Goal: Task Accomplishment & Management: Use online tool/utility

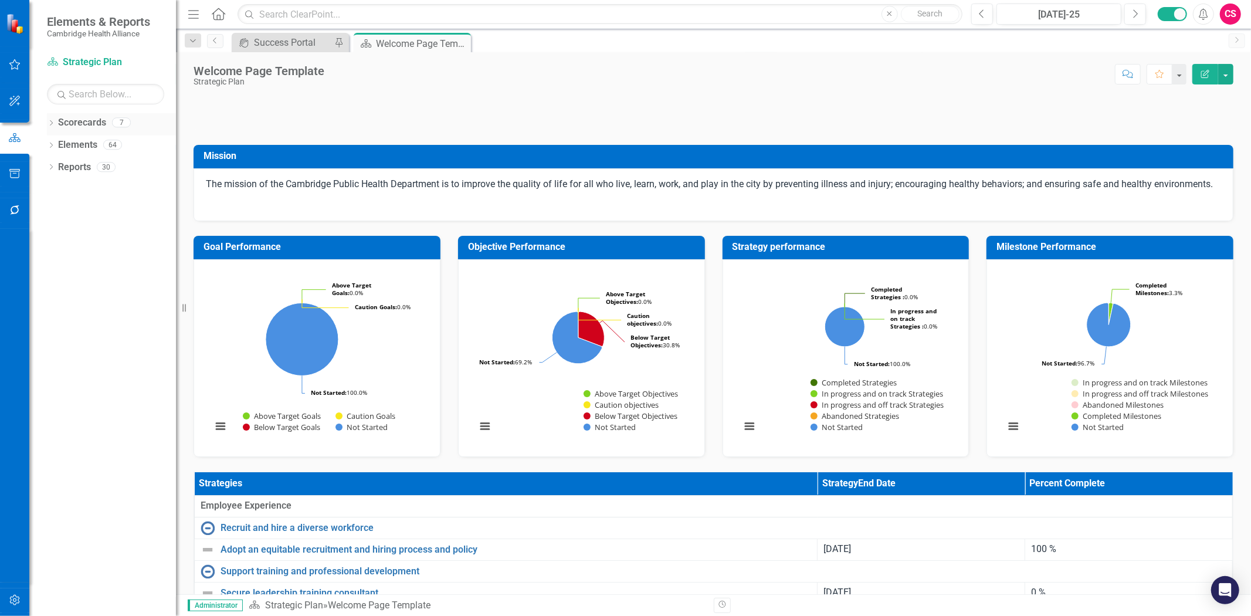
click at [73, 124] on link "Scorecards" at bounding box center [82, 122] width 48 height 13
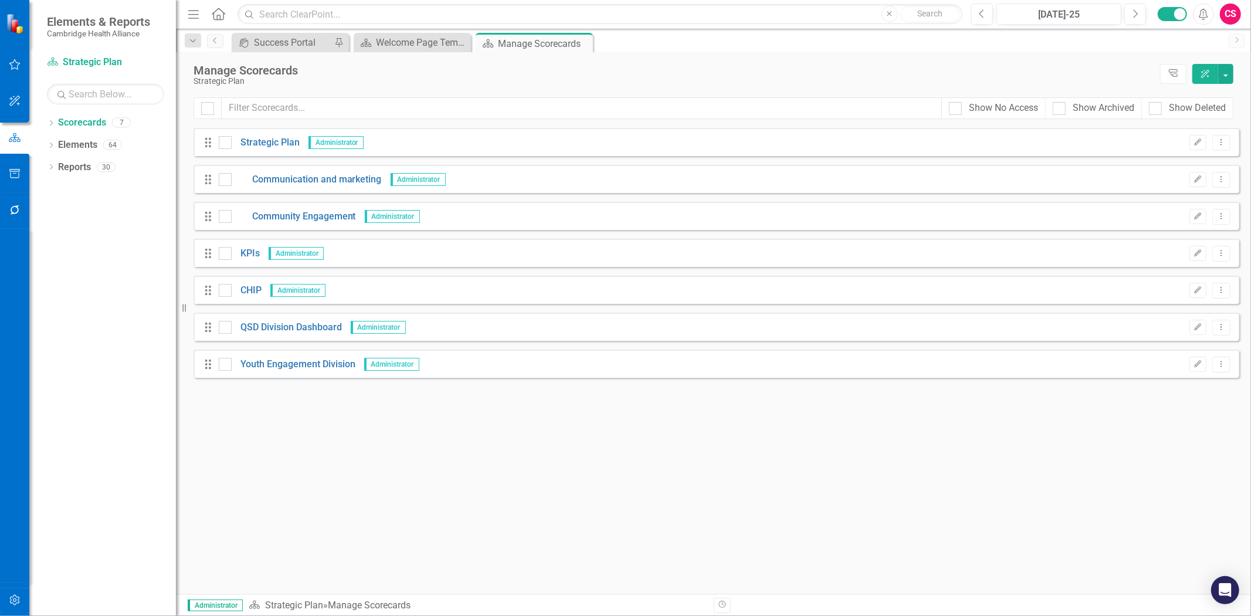
click at [279, 316] on div "Drag QSD Division Dashboard Administrator Edit Dropdown Menu" at bounding box center [717, 327] width 1046 height 28
click at [285, 330] on link "QSD Division Dashboard" at bounding box center [287, 327] width 110 height 13
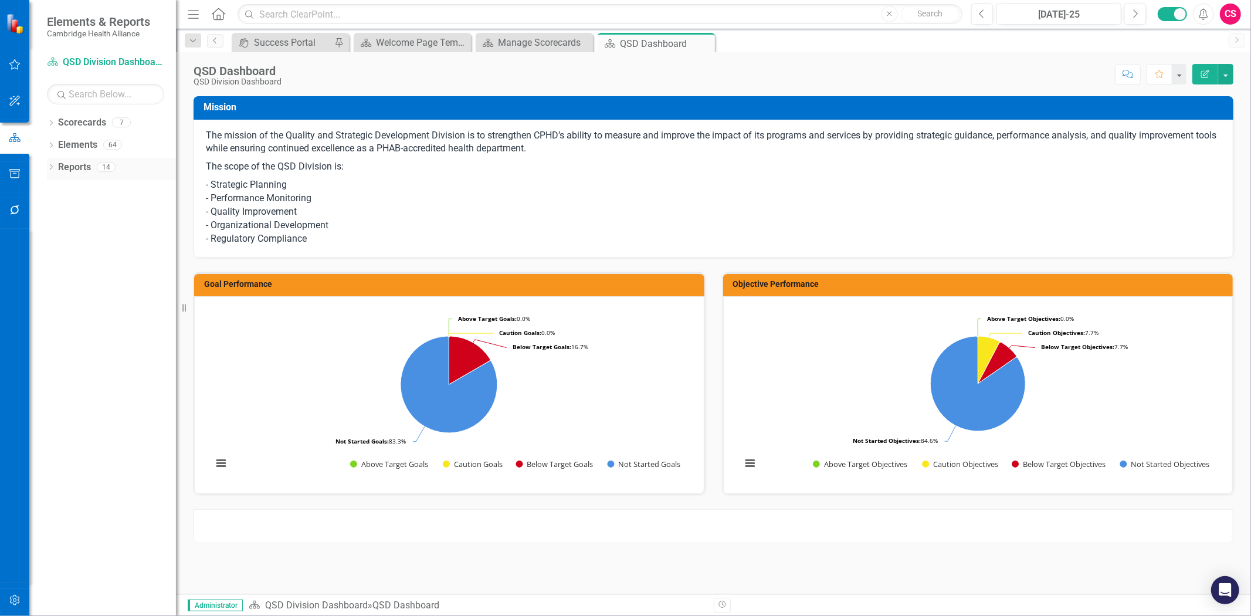
click at [65, 167] on link "Reports" at bounding box center [74, 167] width 33 height 13
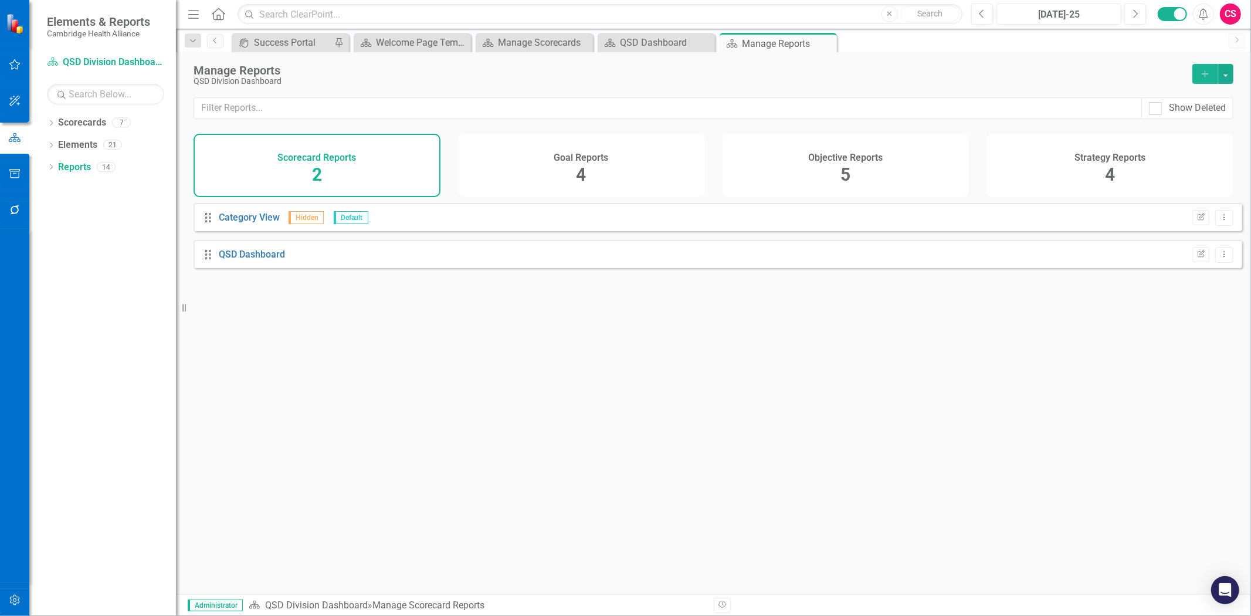
click at [922, 160] on div "Objective Reports 5" at bounding box center [846, 165] width 247 height 63
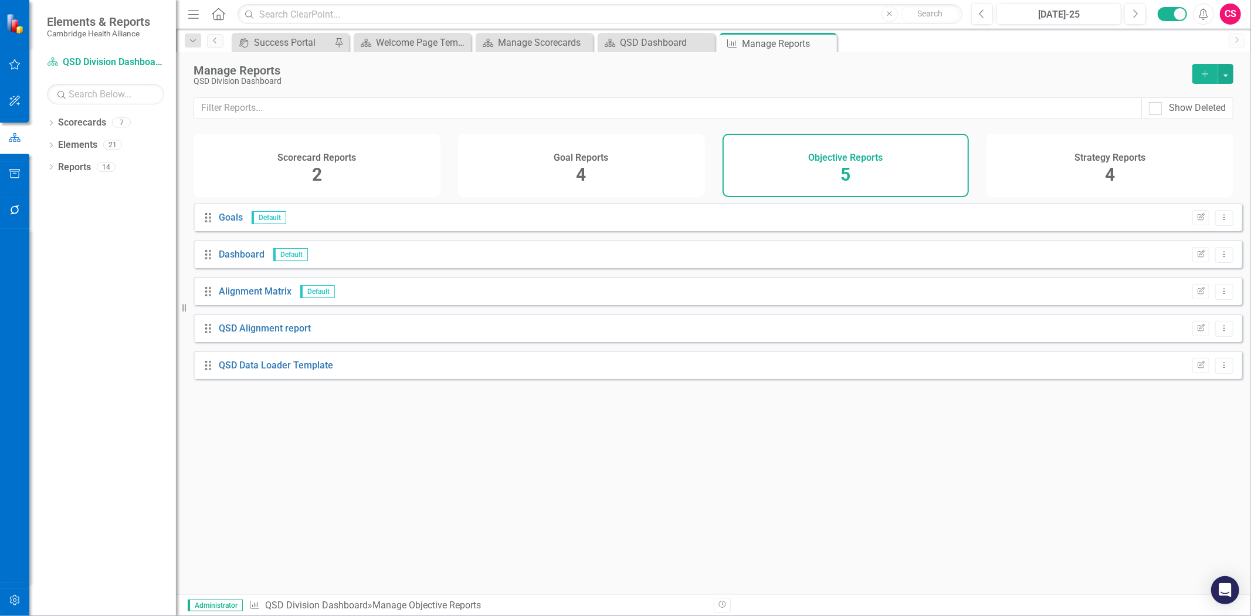
drag, startPoint x: 632, startPoint y: 182, endPoint x: 648, endPoint y: 170, distance: 20.1
click at [632, 180] on div "Goal Reports 4" at bounding box center [581, 165] width 247 height 63
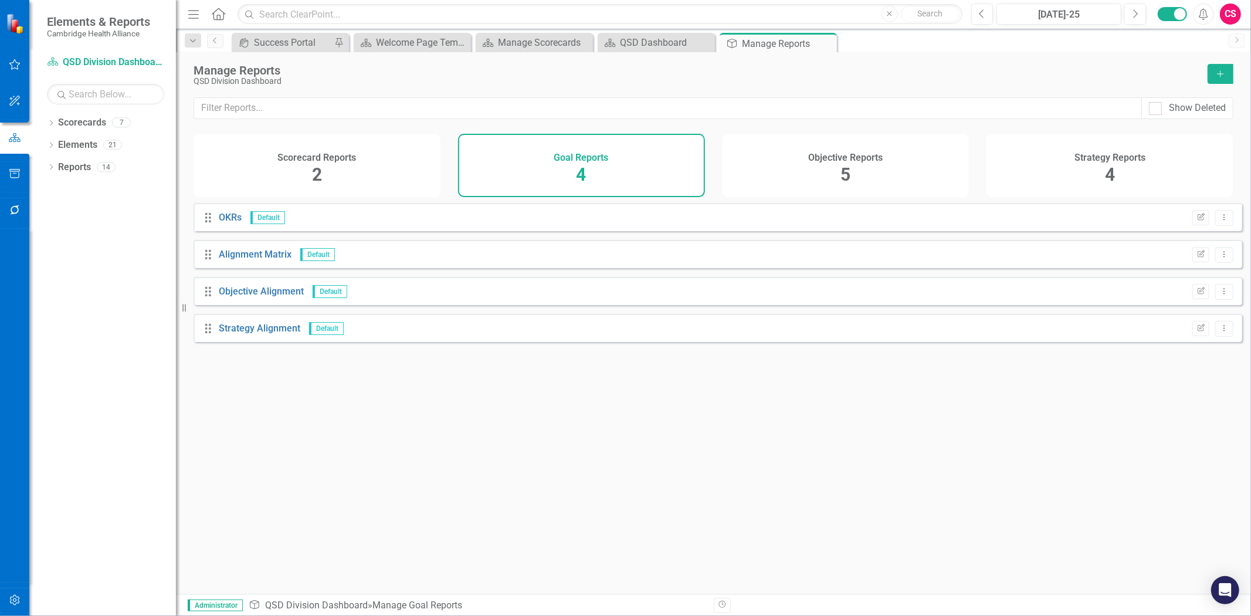
drag, startPoint x: 1135, startPoint y: 181, endPoint x: 707, endPoint y: 200, distance: 428.6
click at [1136, 181] on div "Strategy Reports 4" at bounding box center [1110, 165] width 247 height 63
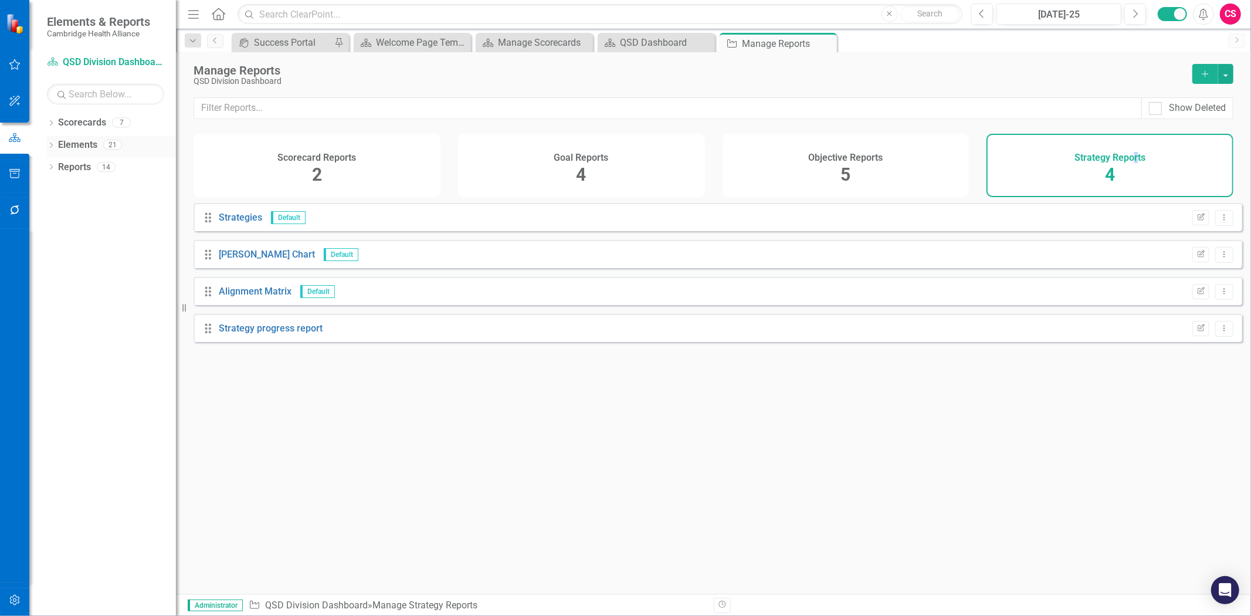
click at [63, 143] on link "Elements" at bounding box center [77, 144] width 39 height 13
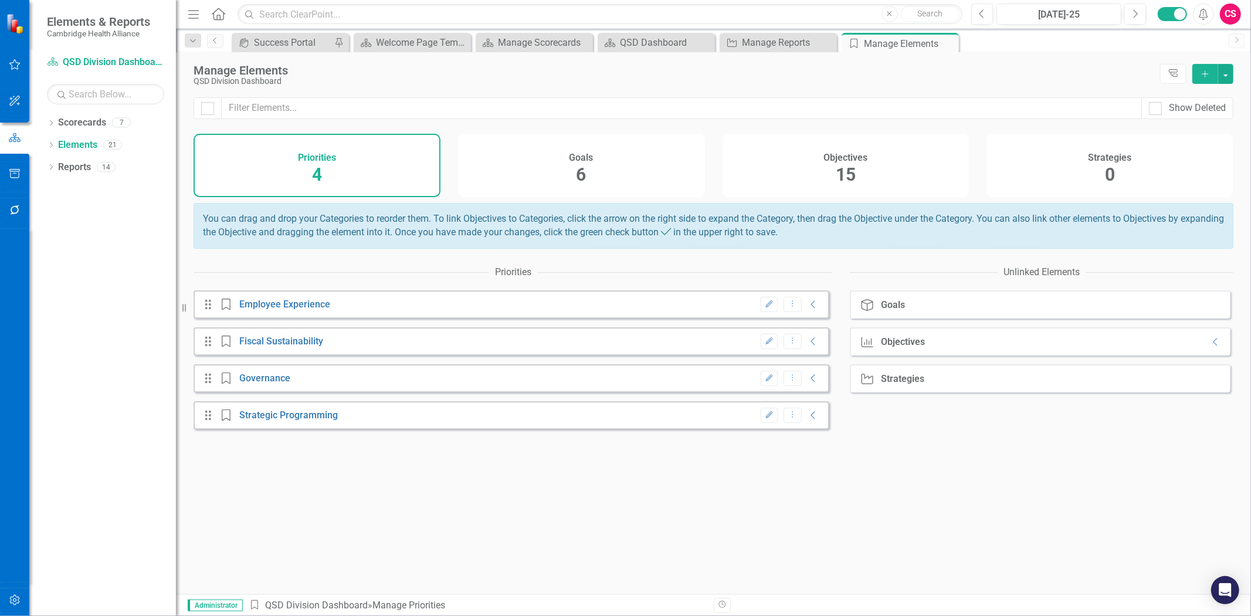
click at [839, 160] on h4 "Objectives" at bounding box center [846, 158] width 44 height 11
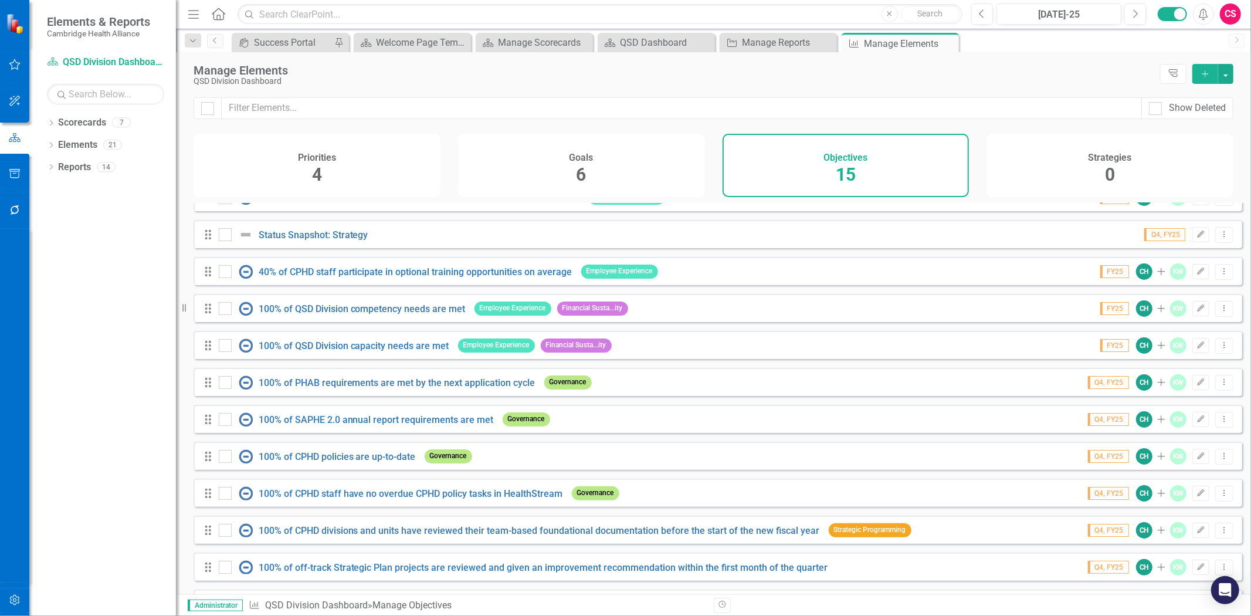
scroll to position [171, 0]
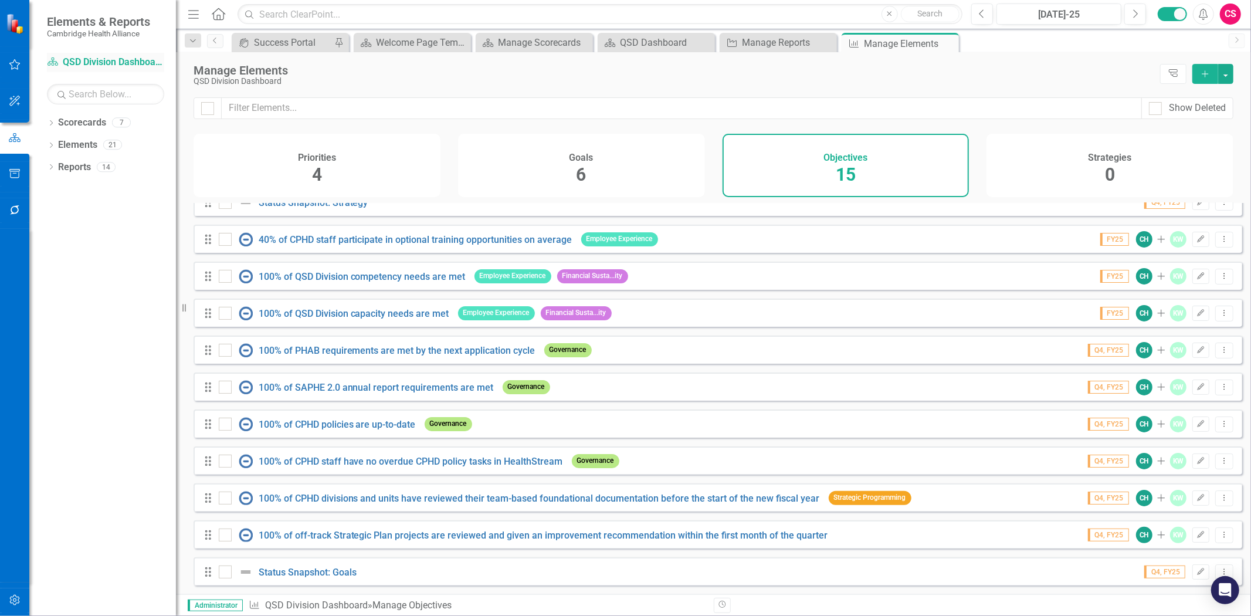
click at [135, 66] on link "Scorecard QSD Division Dashboard" at bounding box center [105, 62] width 117 height 13
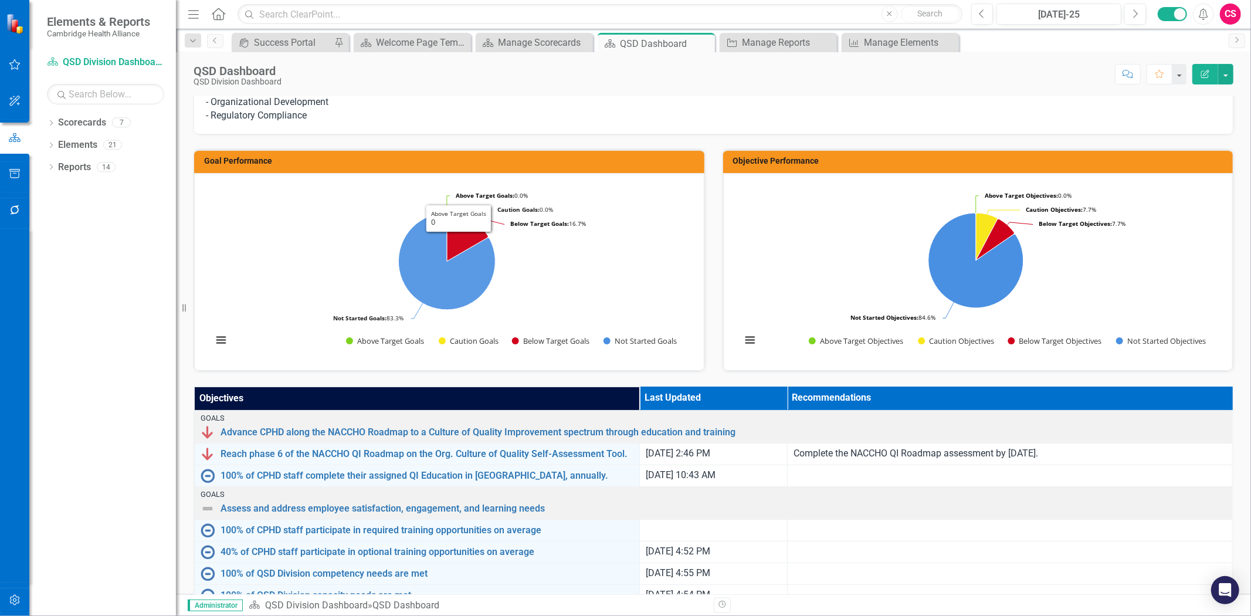
scroll to position [61, 0]
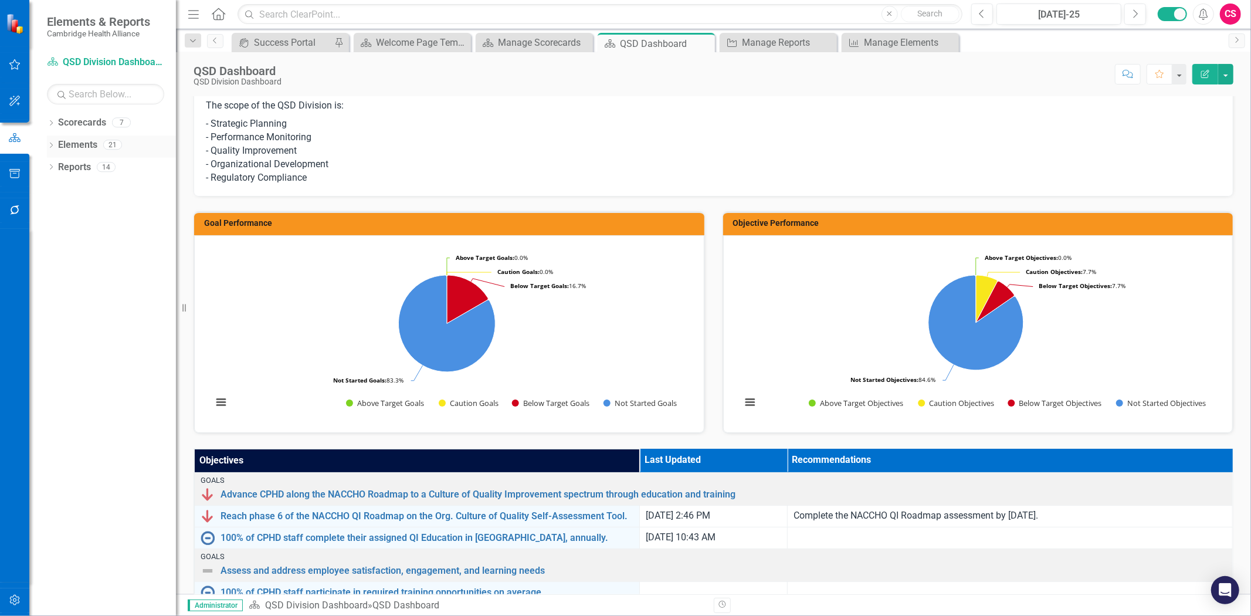
click at [63, 141] on link "Elements" at bounding box center [77, 144] width 39 height 13
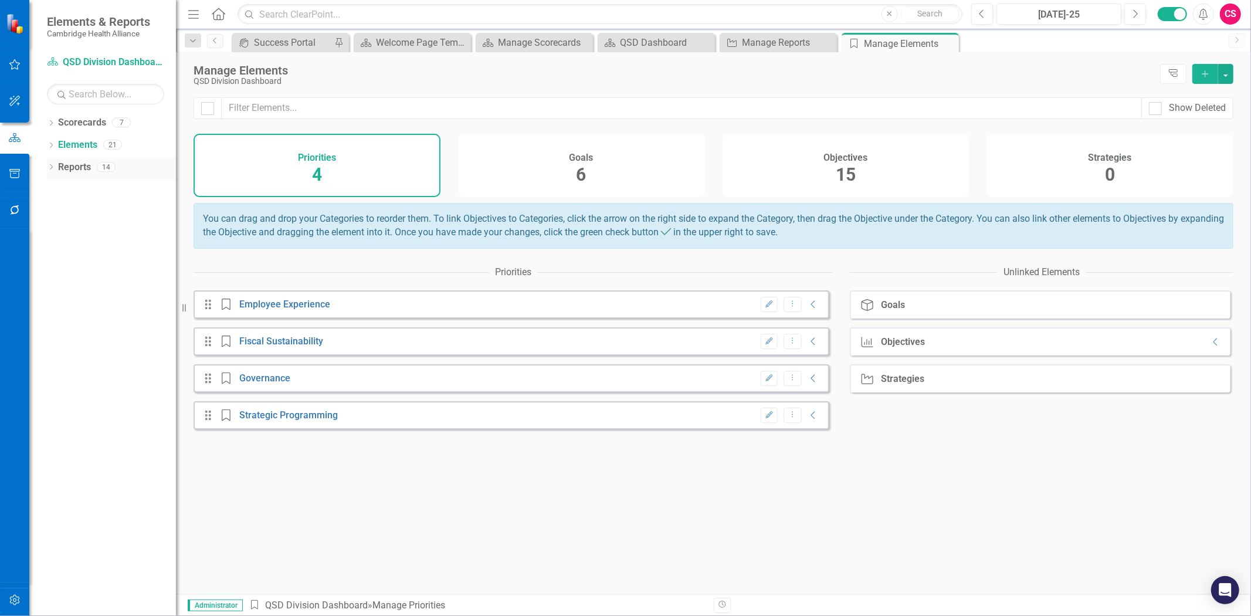
click at [72, 167] on link "Reports" at bounding box center [74, 167] width 33 height 13
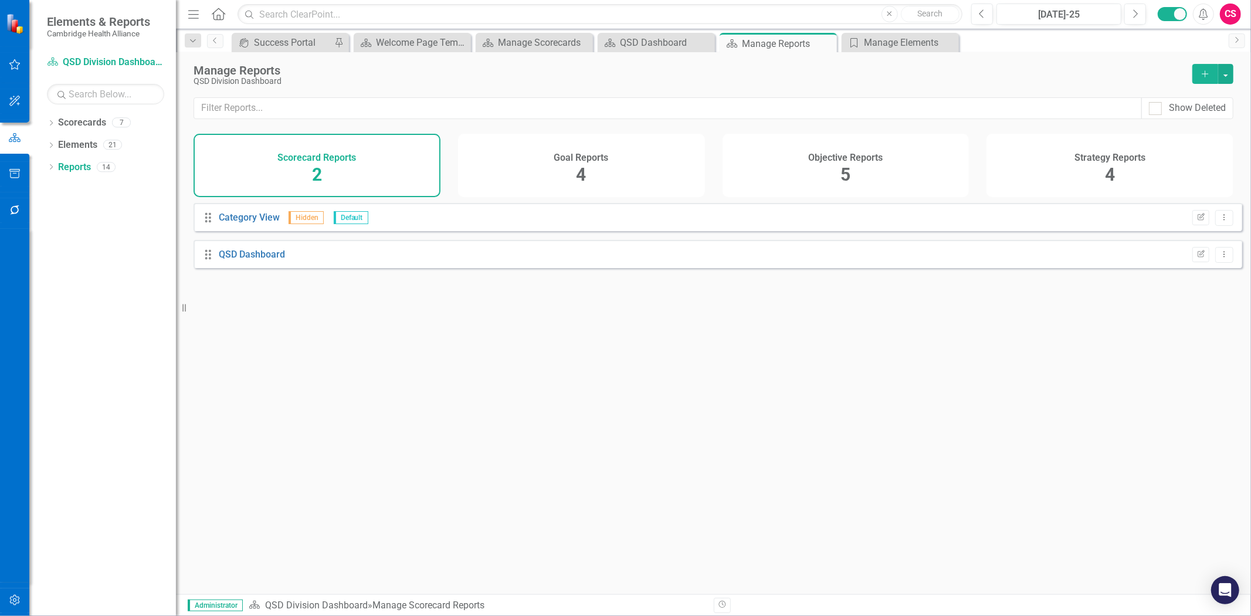
click at [791, 163] on div "Objective Reports 5" at bounding box center [846, 165] width 247 height 63
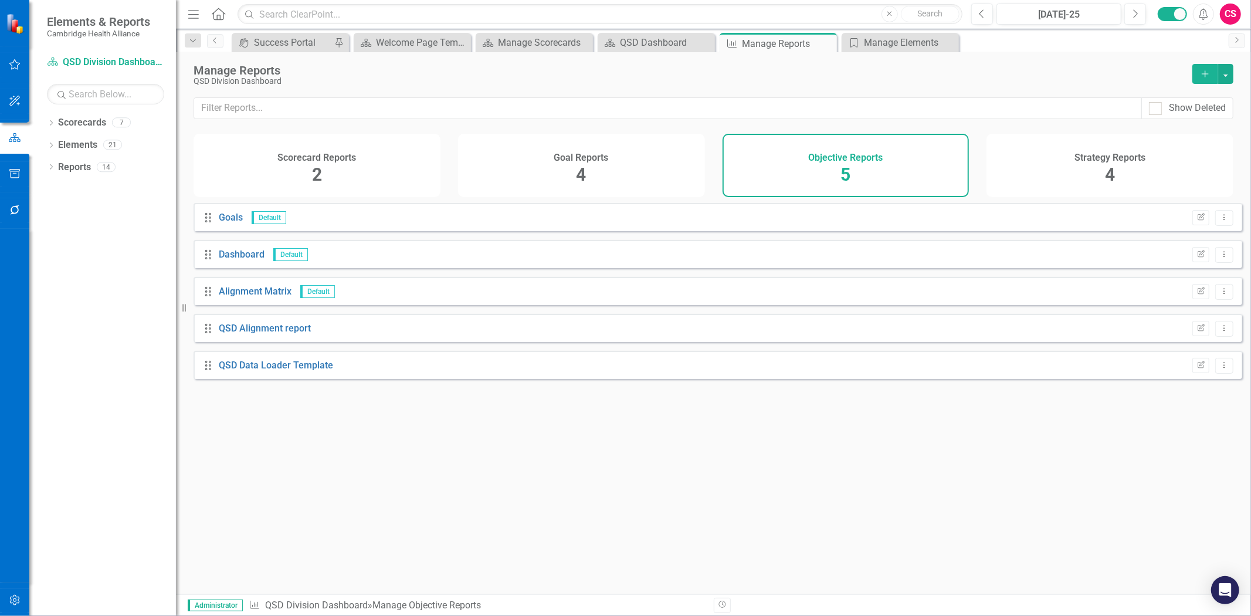
click at [1205, 72] on icon "Add" at bounding box center [1205, 74] width 11 height 8
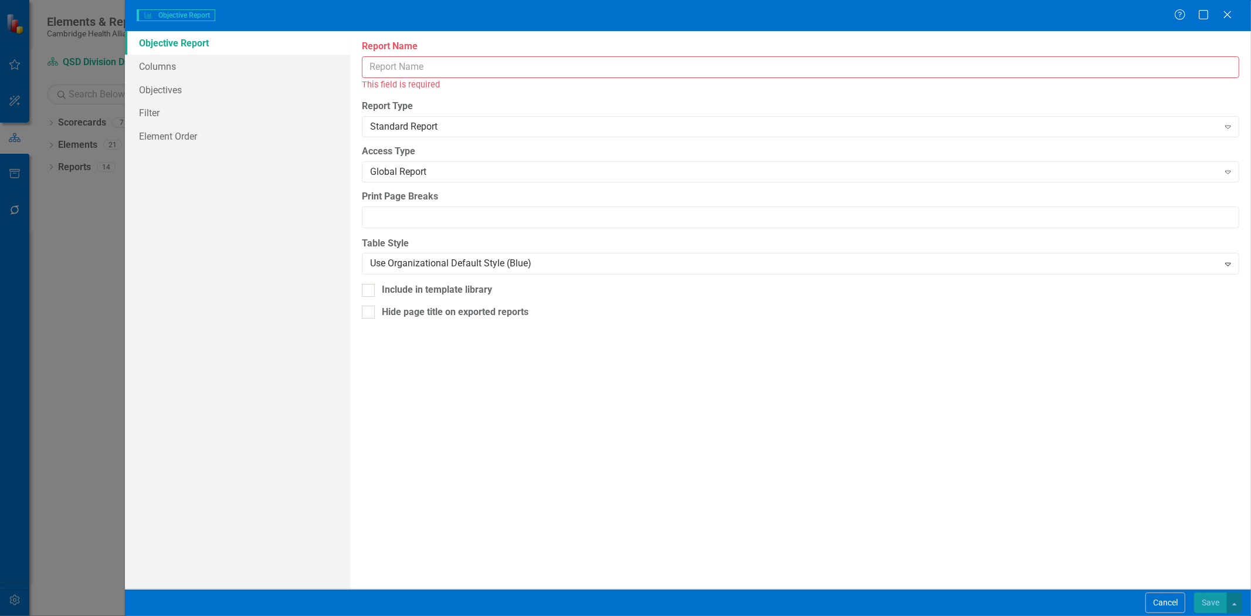
click at [391, 67] on input "Report Name" at bounding box center [801, 67] width 878 height 22
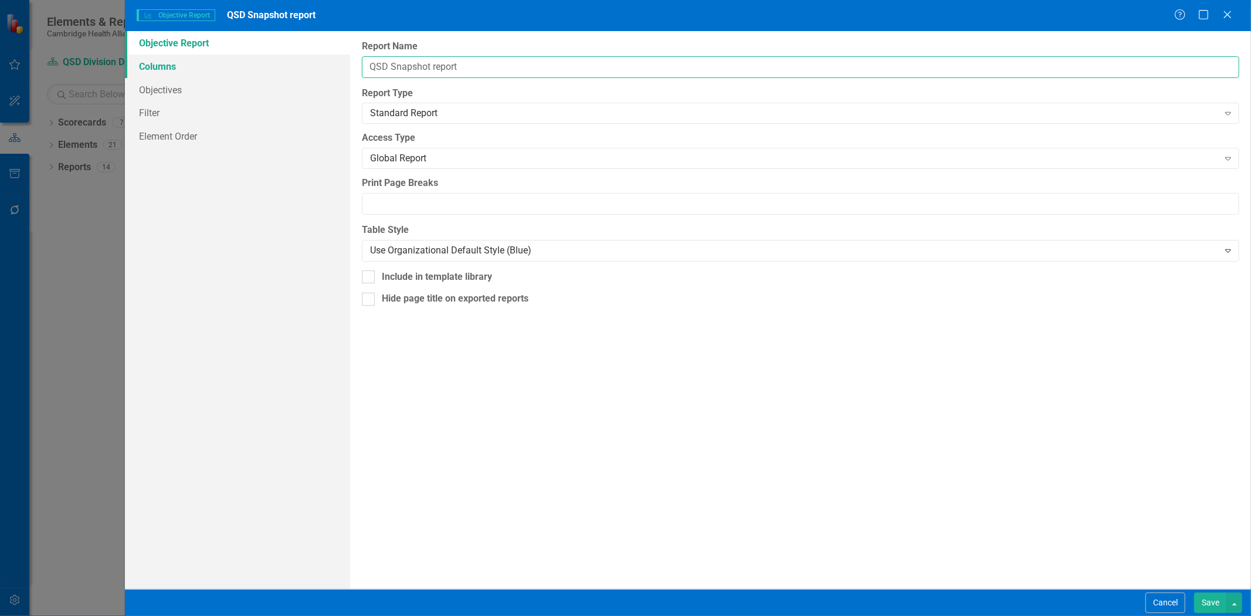
type input "QSD Snapshot report"
click at [252, 69] on link "Columns" at bounding box center [237, 66] width 225 height 23
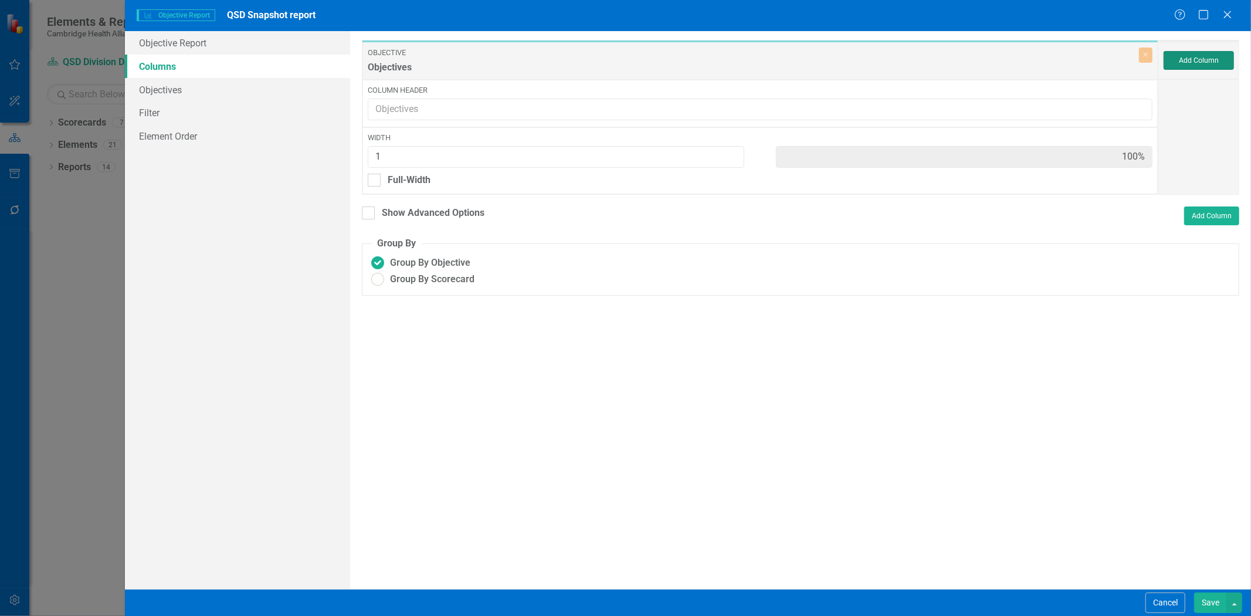
click at [1204, 51] on button "Add Column" at bounding box center [1199, 60] width 70 height 19
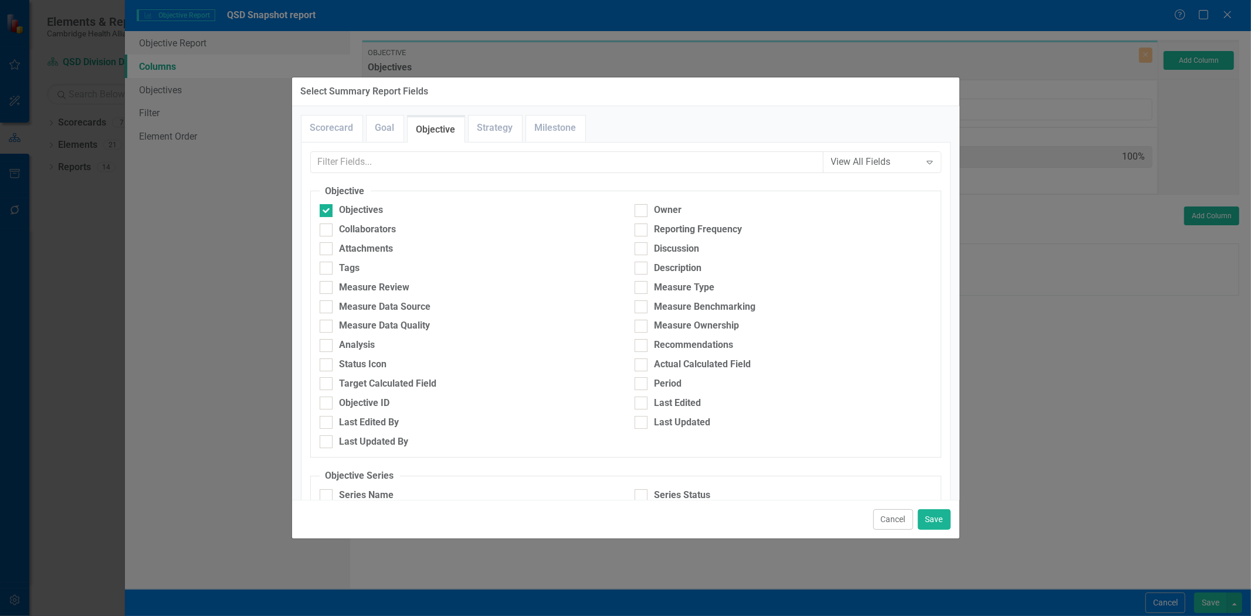
click at [411, 357] on div "Analysis" at bounding box center [468, 347] width 315 height 19
click at [408, 361] on div "Status Icon" at bounding box center [468, 364] width 297 height 13
click at [327, 361] on input "Status Icon" at bounding box center [324, 362] width 8 height 8
checkbox input "true"
click at [385, 137] on link "Goal" at bounding box center [385, 128] width 37 height 25
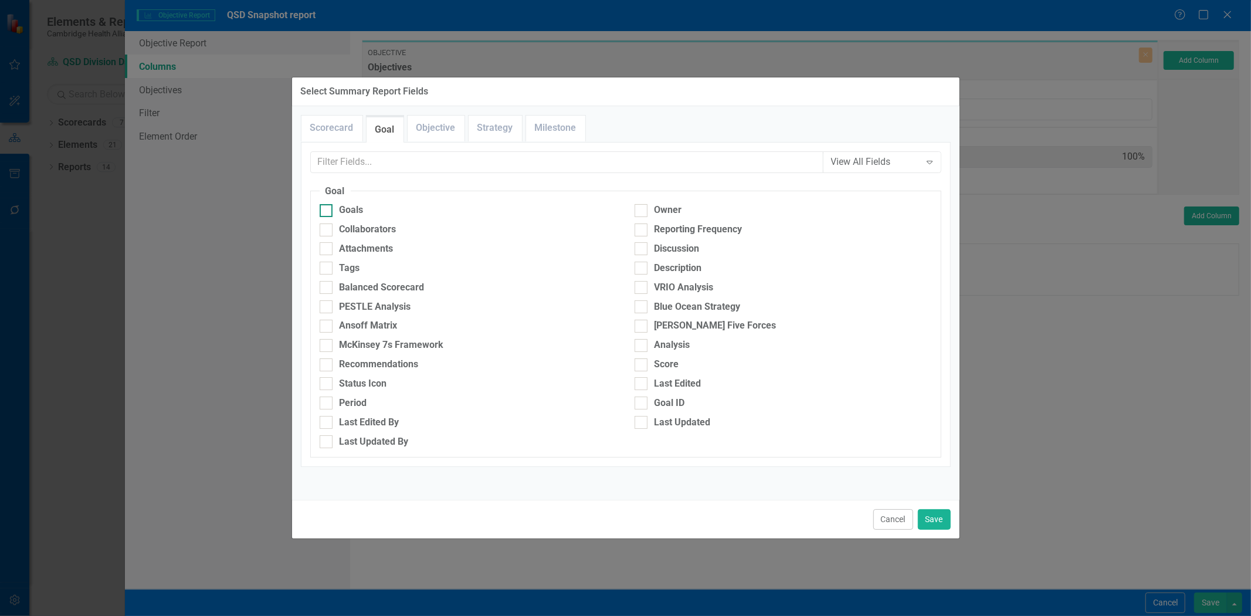
click at [360, 215] on div "Goals" at bounding box center [352, 210] width 24 height 13
click at [327, 212] on input "Goals" at bounding box center [324, 208] width 8 height 8
checkbox input "true"
click at [432, 130] on link "Objective" at bounding box center [436, 128] width 57 height 25
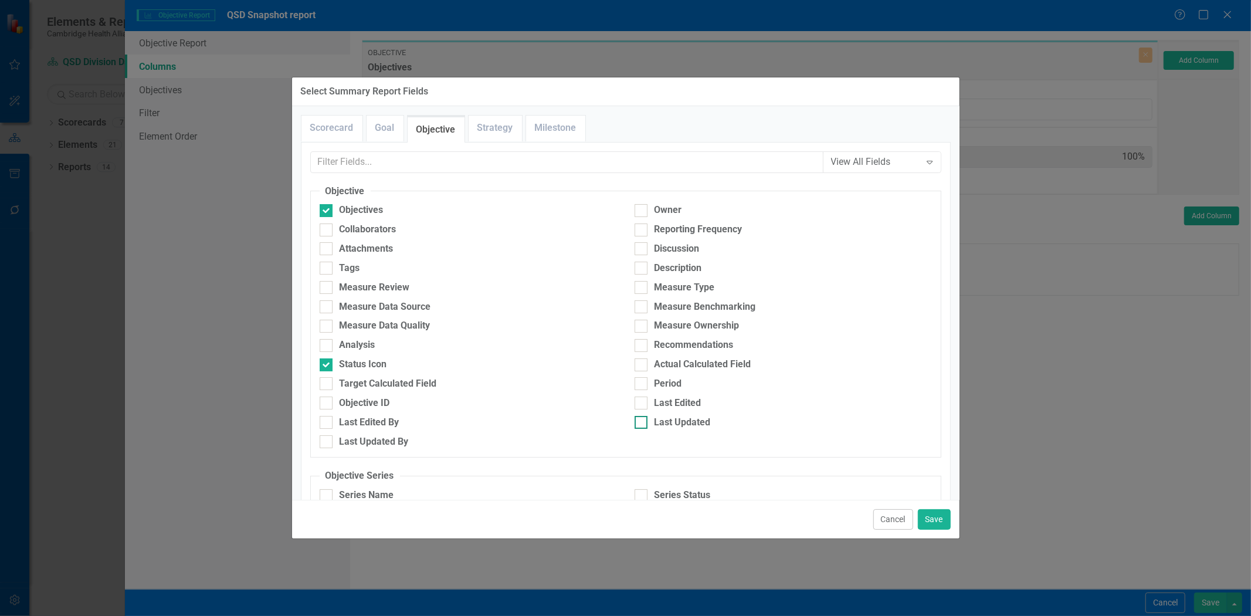
click at [662, 428] on div "Last Updated" at bounding box center [683, 422] width 56 height 13
click at [642, 424] on input "Last Updated" at bounding box center [639, 420] width 8 height 8
checkbox input "true"
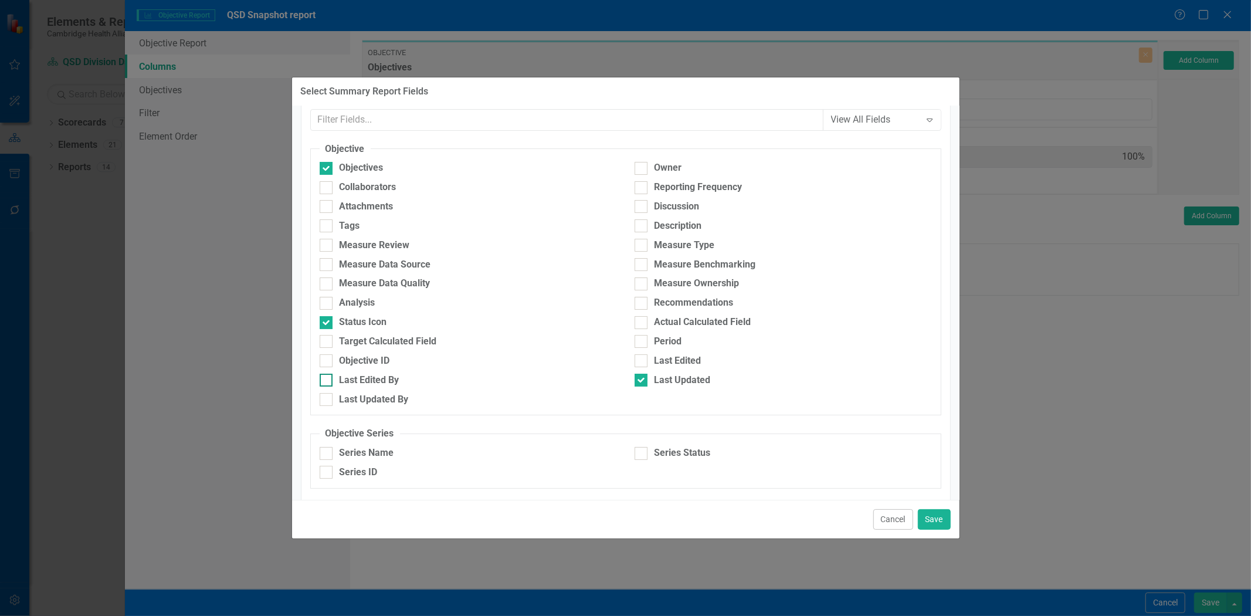
scroll to position [65, 0]
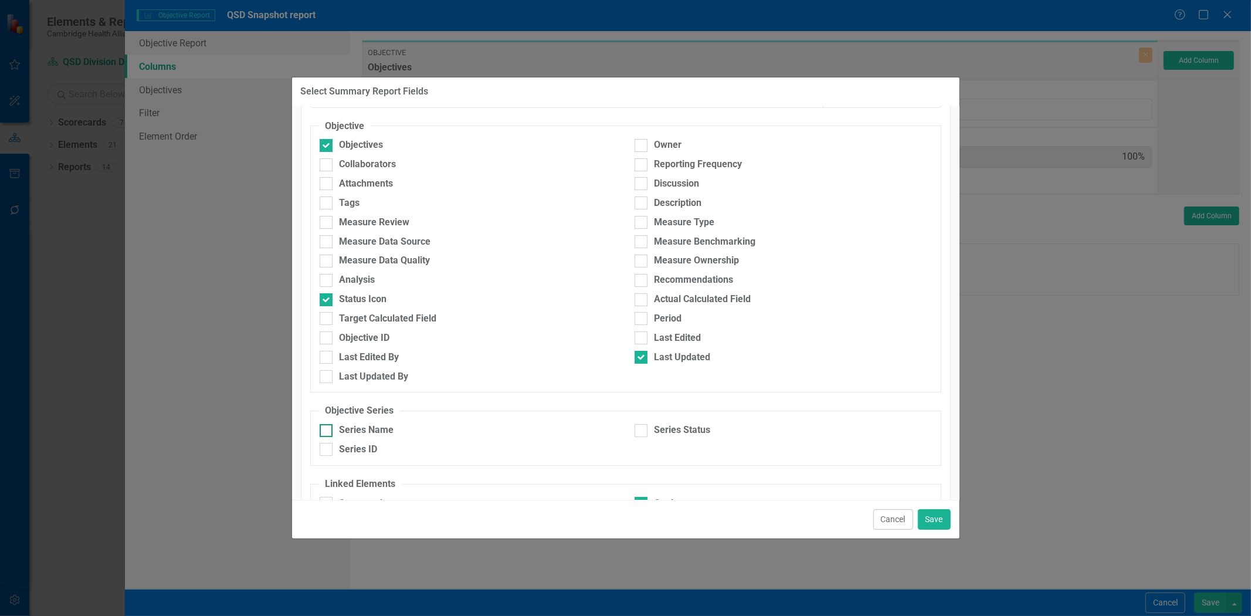
click at [391, 425] on div "Series Name" at bounding box center [367, 430] width 55 height 13
click at [327, 425] on input "Series Name" at bounding box center [324, 428] width 8 height 8
checkbox input "true"
click at [486, 450] on div "Series ID" at bounding box center [468, 449] width 297 height 13
click at [327, 450] on input "Series ID" at bounding box center [324, 447] width 8 height 8
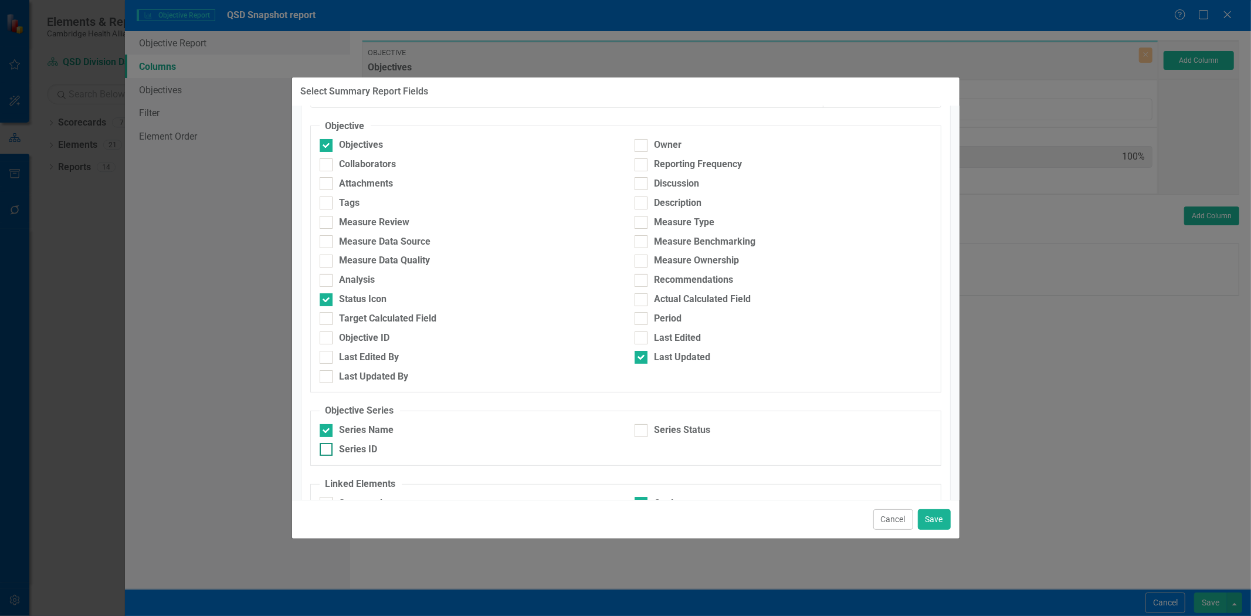
checkbox input "true"
drag, startPoint x: 933, startPoint y: 519, endPoint x: 946, endPoint y: 520, distance: 13.5
click at [933, 520] on button "Save" at bounding box center [934, 519] width 33 height 21
type input "17%"
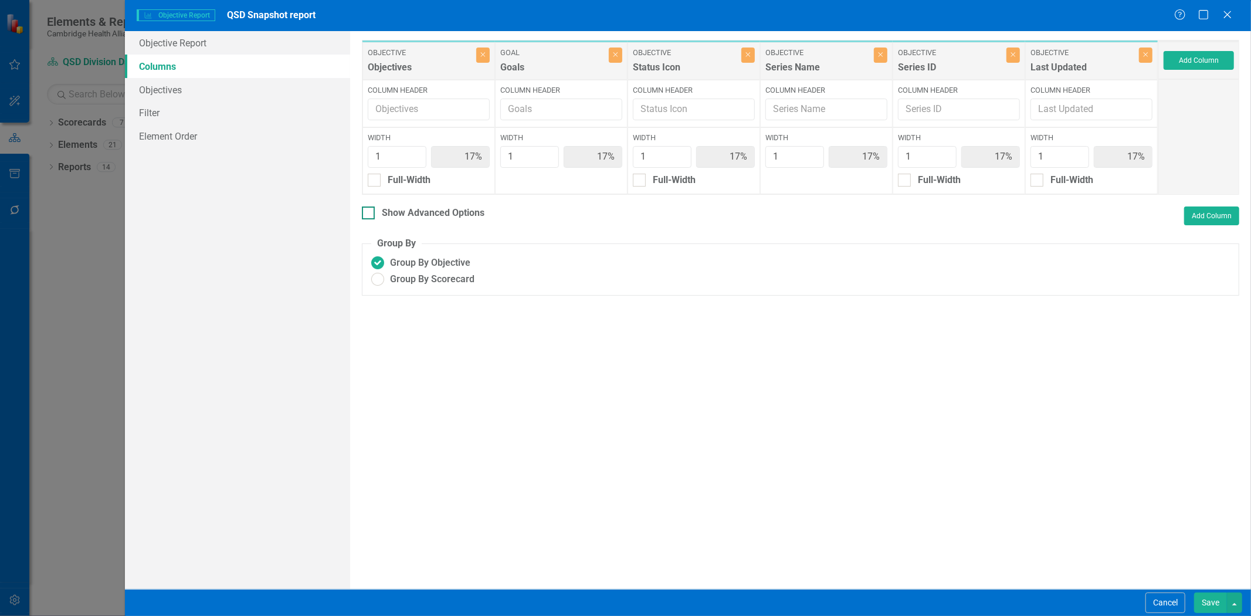
click at [482, 218] on div "Show Advanced Options" at bounding box center [433, 212] width 103 height 13
click at [370, 214] on input "Show Advanced Options" at bounding box center [366, 210] width 8 height 8
checkbox input "true"
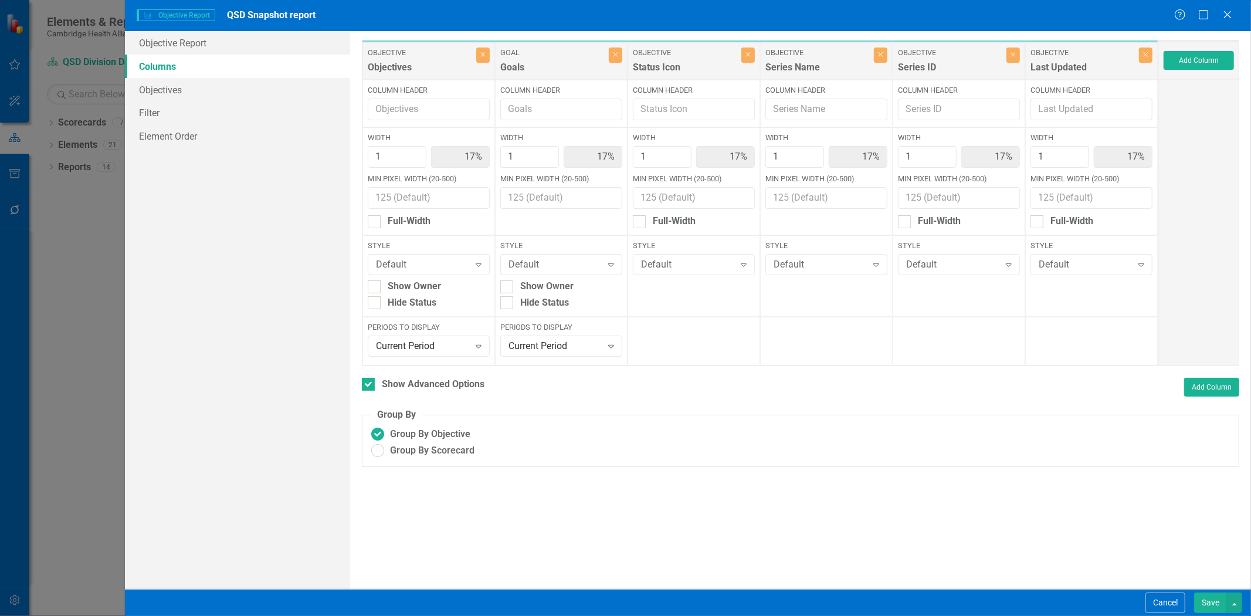
click at [560, 80] on div "Column Header" at bounding box center [561, 104] width 133 height 48
click at [560, 77] on div "Goals" at bounding box center [553, 70] width 106 height 19
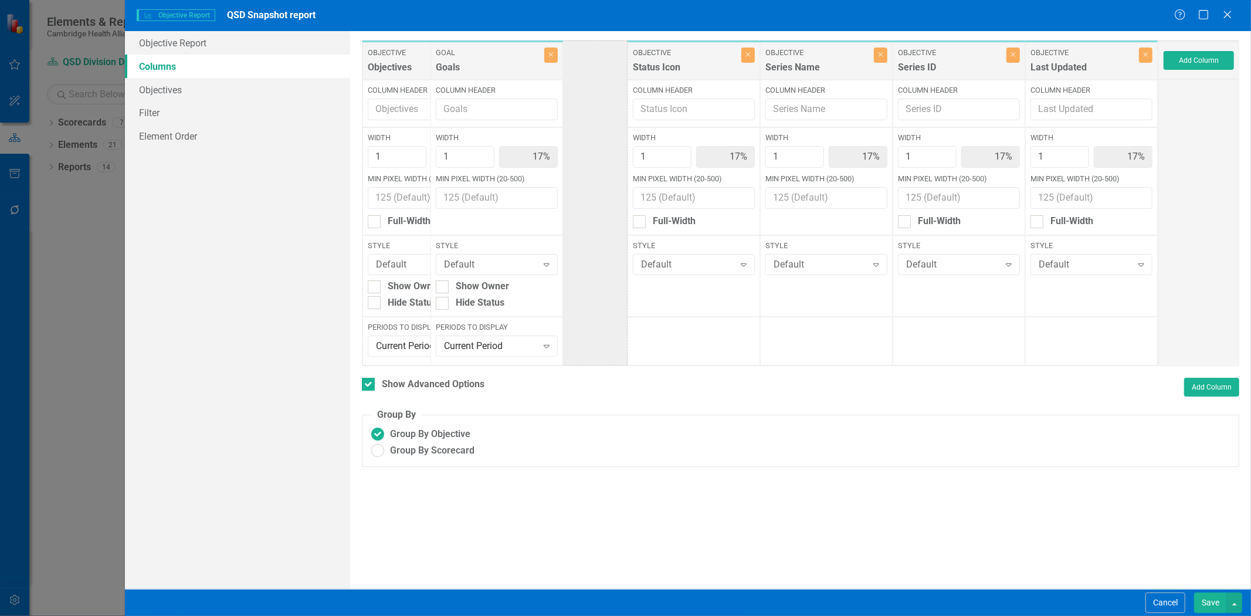
drag, startPoint x: 565, startPoint y: 71, endPoint x: 440, endPoint y: 66, distance: 125.1
click at [441, 67] on div "Objective Objectives Close Column Header Width 1 17% Min Pixel Width (20-500) F…" at bounding box center [760, 203] width 797 height 326
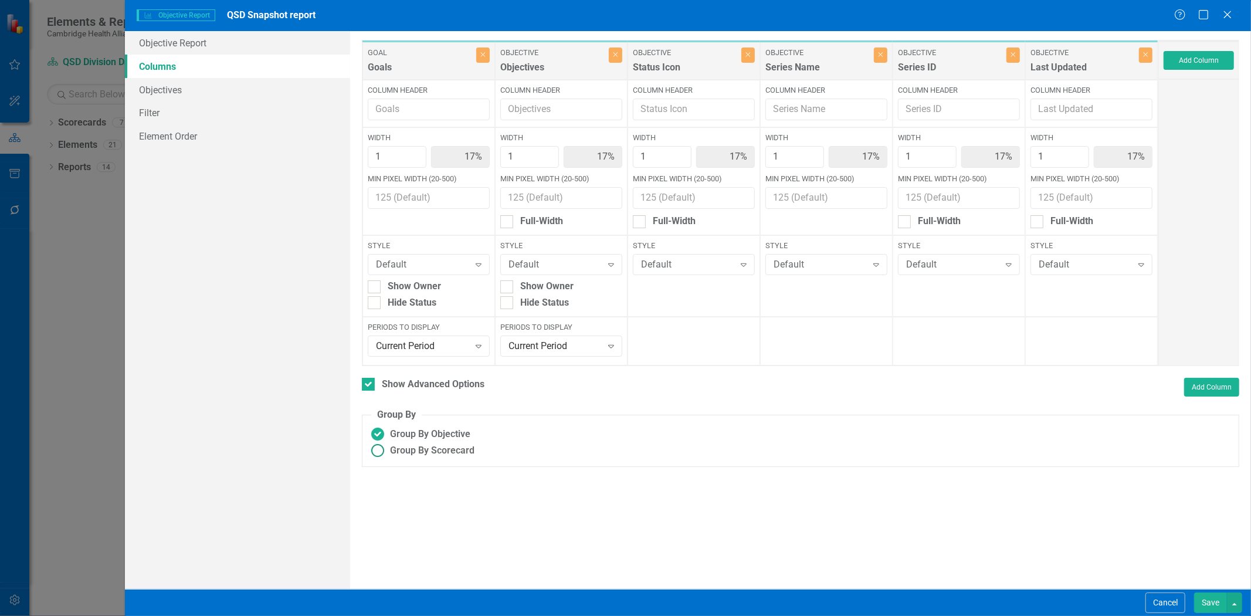
click at [456, 444] on span "Group By Scorecard" at bounding box center [432, 450] width 84 height 13
click at [387, 443] on input "Group By Scorecard" at bounding box center [378, 451] width 18 height 18
radio input "true"
click at [459, 507] on div "Group By Goal" at bounding box center [439, 508] width 60 height 13
click at [397, 507] on input "Group By Goal" at bounding box center [393, 506] width 8 height 8
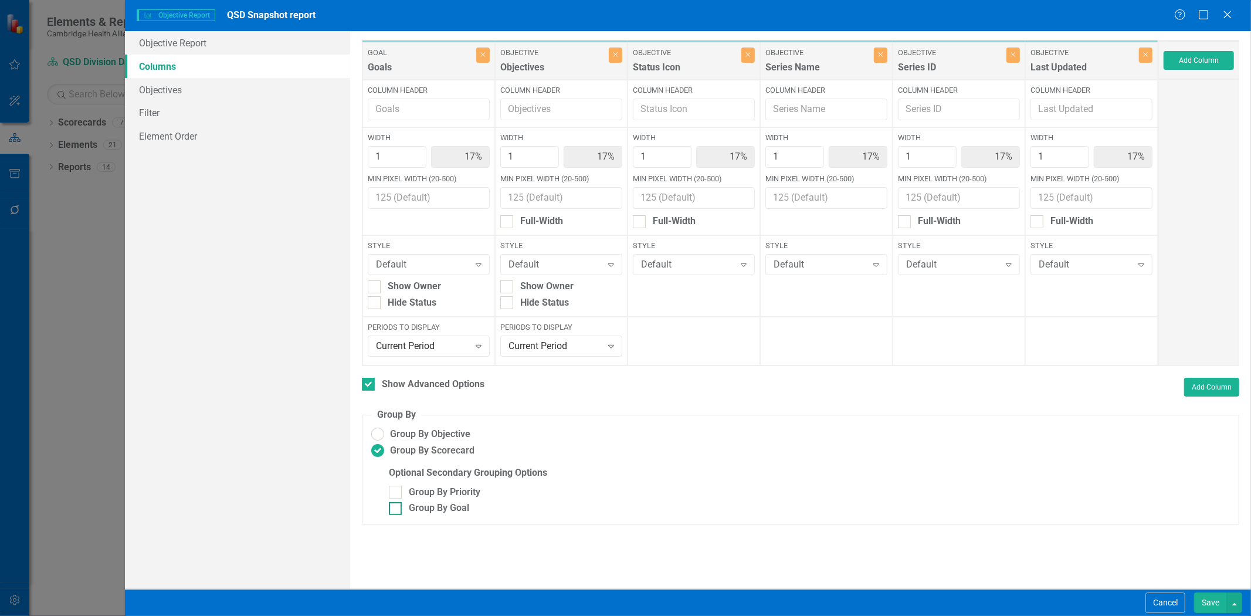
checkbox input "true"
click at [436, 265] on div "Default" at bounding box center [422, 264] width 93 height 13
click at [436, 314] on div "Level 2 Grey" at bounding box center [429, 323] width 122 height 19
click at [530, 301] on div "Hide Status" at bounding box center [544, 302] width 49 height 13
click at [508, 301] on input "Hide Status" at bounding box center [504, 300] width 8 height 8
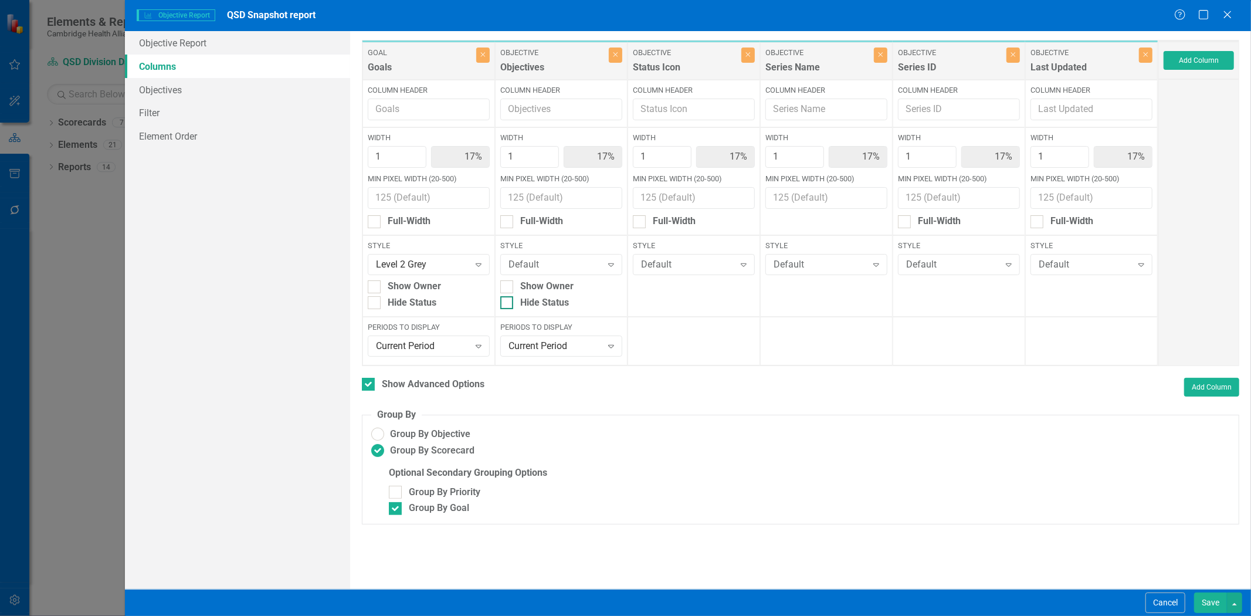
checkbox input "true"
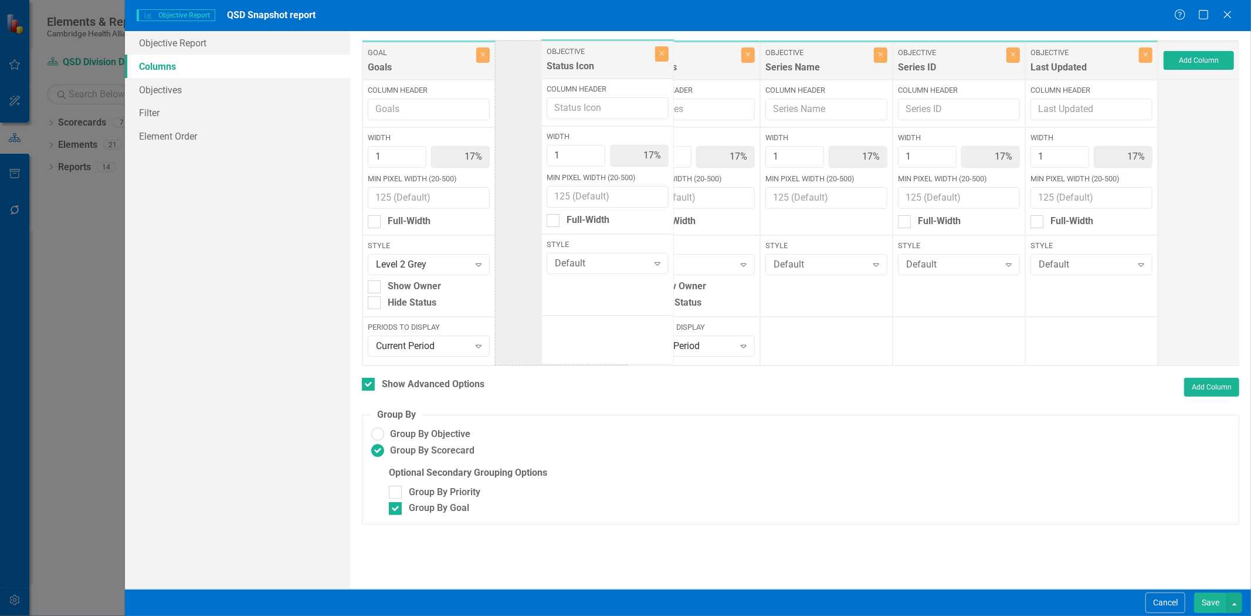
drag, startPoint x: 697, startPoint y: 74, endPoint x: 588, endPoint y: 72, distance: 108.5
click at [588, 72] on div "Goal Goals Close Column Header Width 1 17% Min Pixel Width (20-500) Full-Width …" at bounding box center [760, 203] width 797 height 326
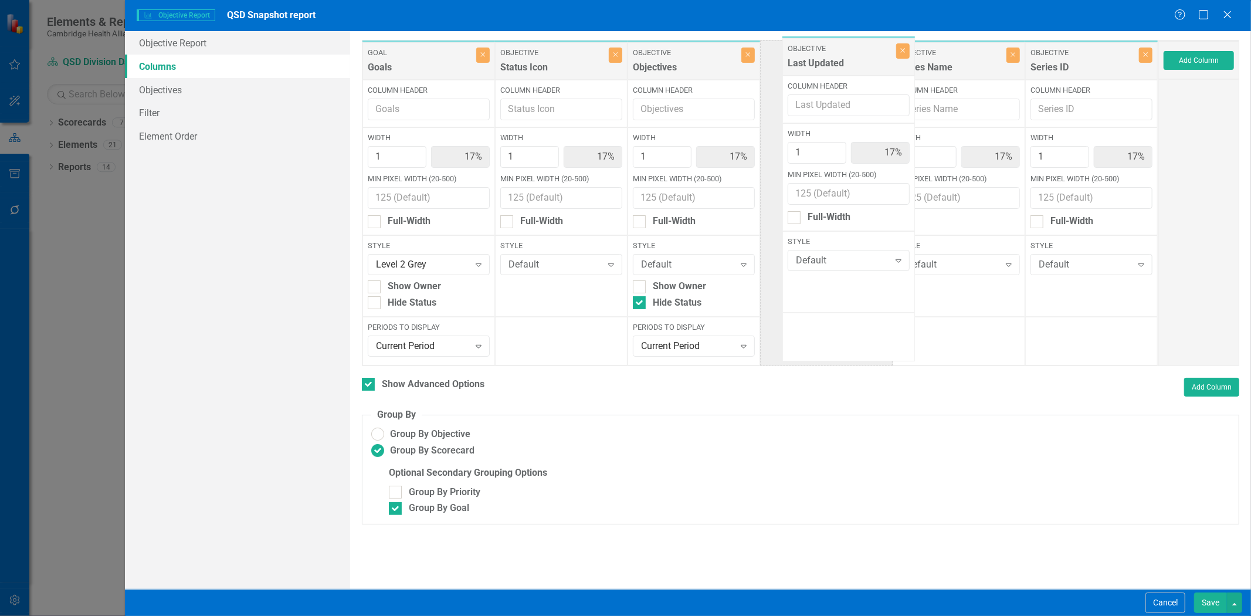
drag, startPoint x: 1073, startPoint y: 73, endPoint x: 823, endPoint y: 69, distance: 250.5
click at [823, 69] on div "Goal Goals Close Column Header Width 1 17% Min Pixel Width (20-500) Full-Width …" at bounding box center [760, 203] width 797 height 326
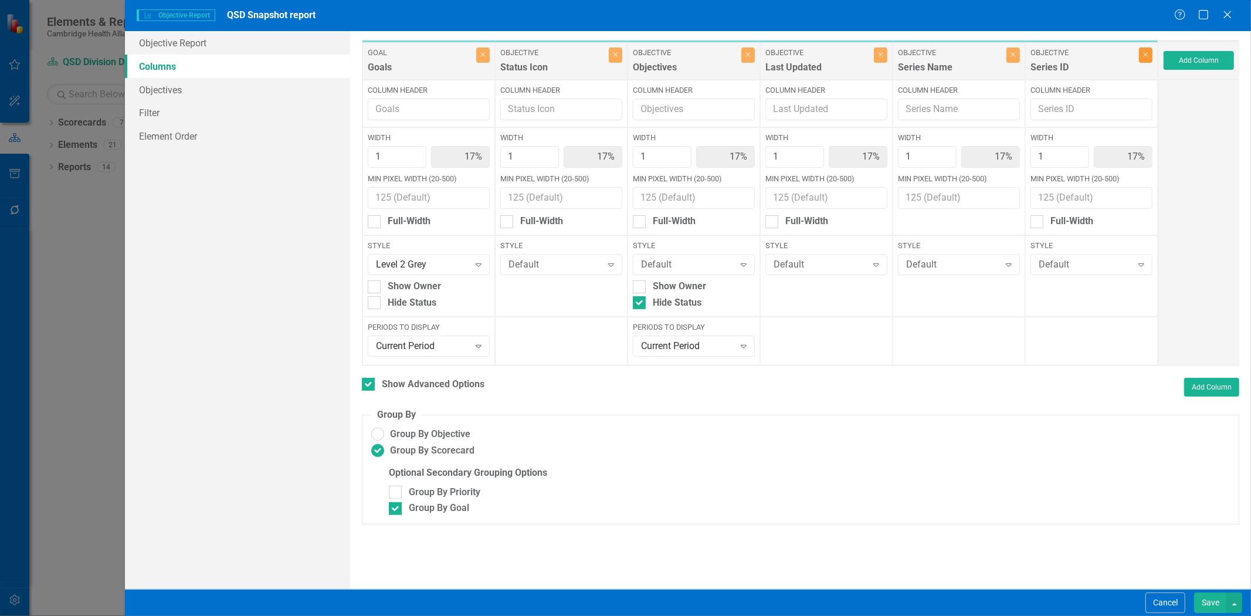
click at [1143, 51] on icon "Close" at bounding box center [1145, 54] width 5 height 7
type input "20%"
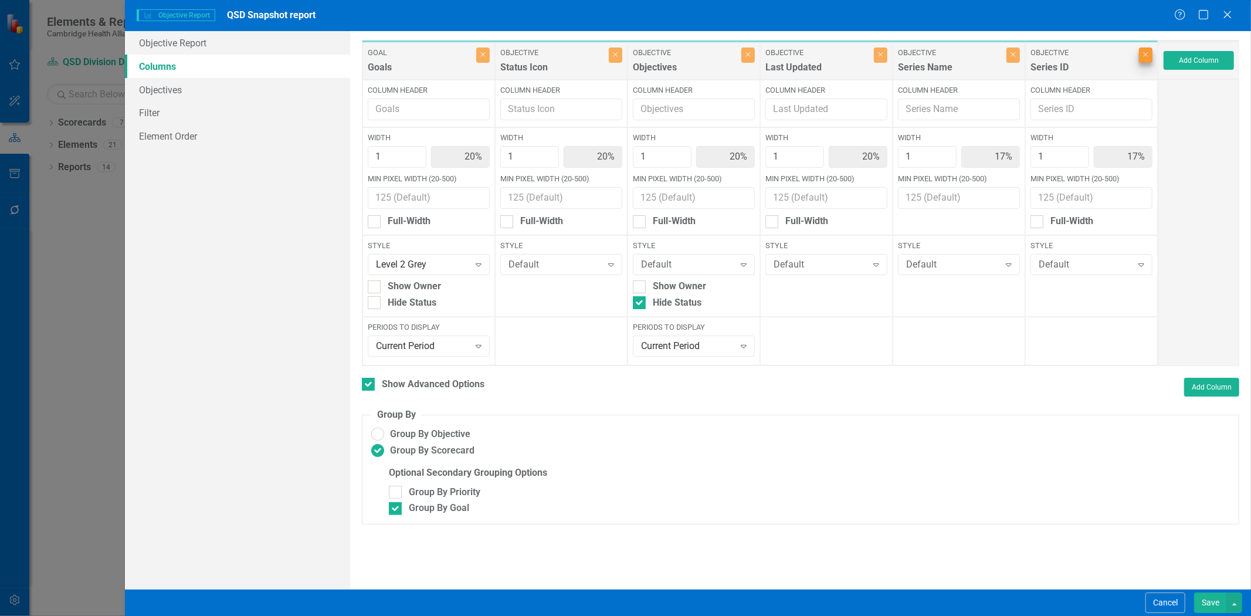
type input "20%"
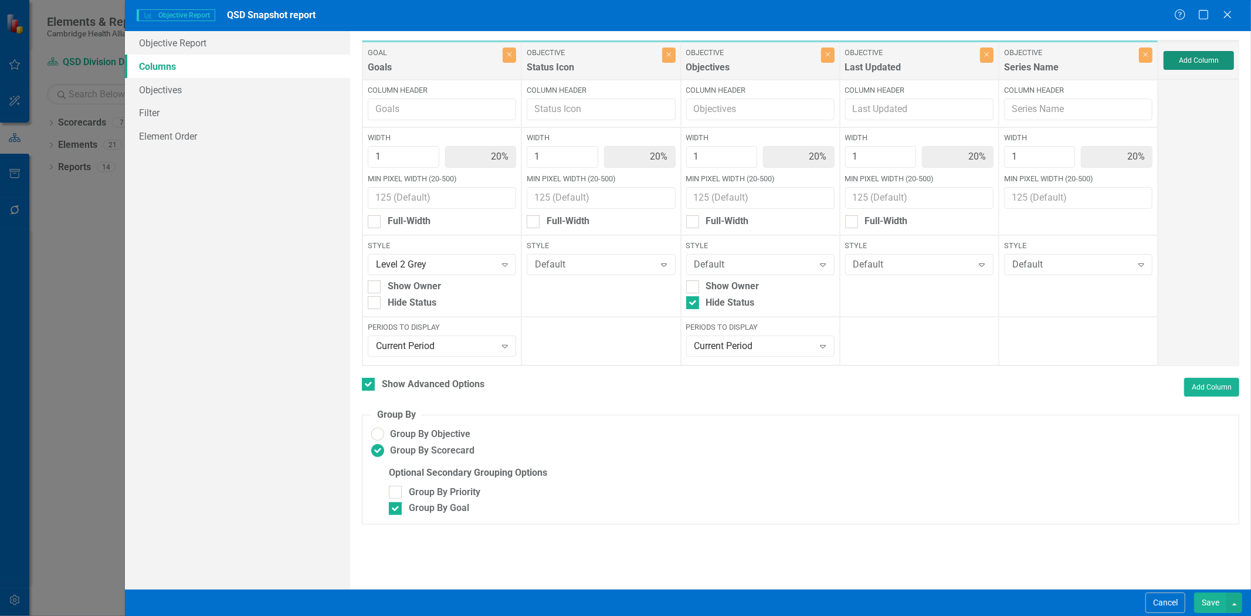
click at [1192, 61] on button "Add Column" at bounding box center [1199, 60] width 70 height 19
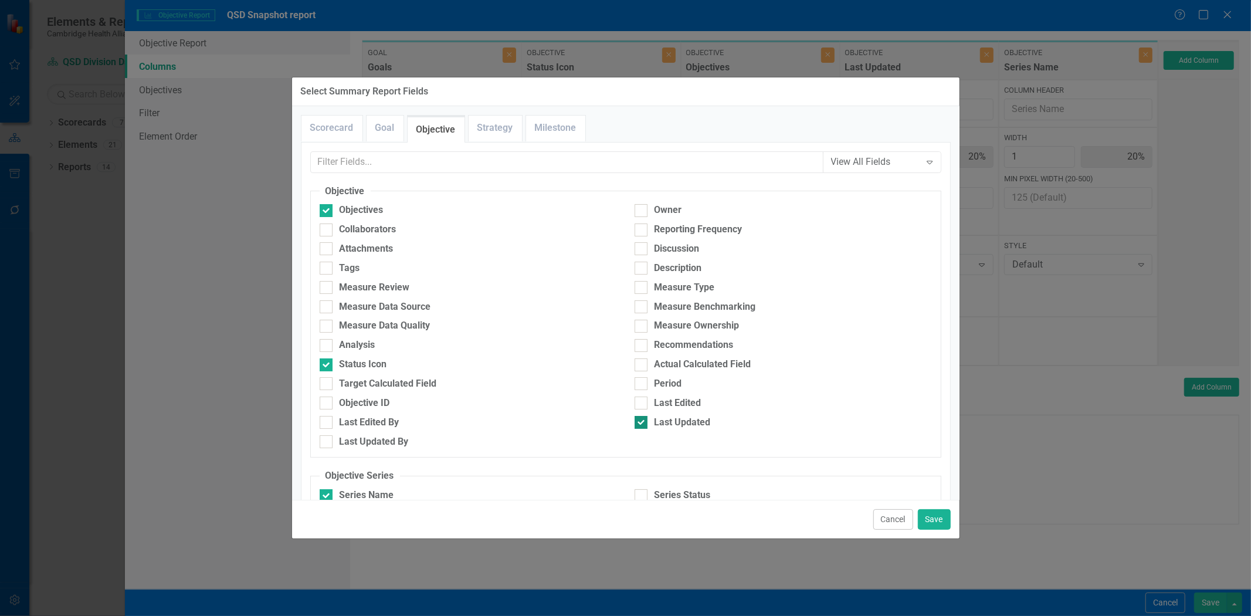
scroll to position [181, 0]
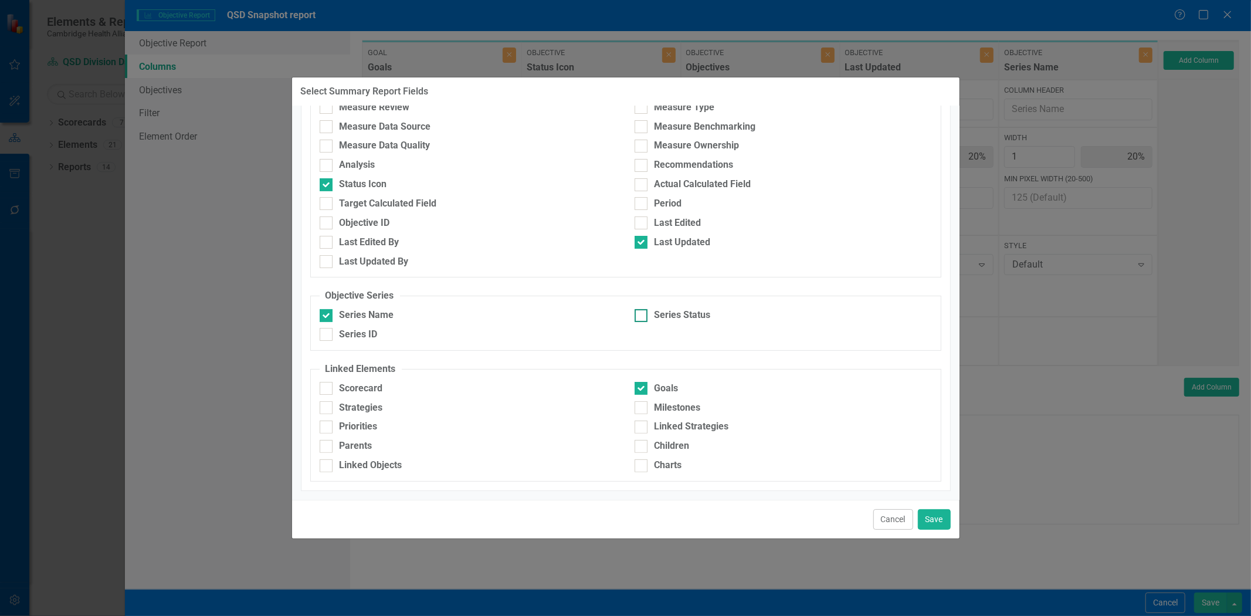
click at [693, 310] on div "Series Status" at bounding box center [683, 315] width 56 height 13
click at [642, 310] on input "Series Status" at bounding box center [639, 313] width 8 height 8
checkbox input "true"
click at [937, 513] on button "Save" at bounding box center [934, 519] width 33 height 21
type input "17%"
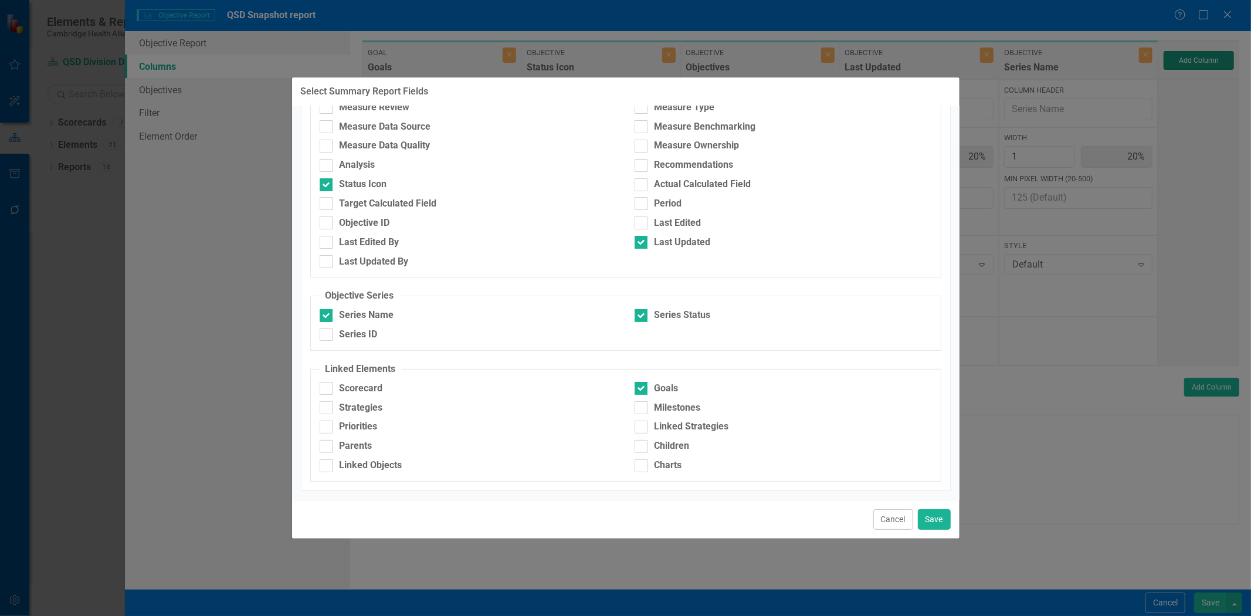
type input "17%"
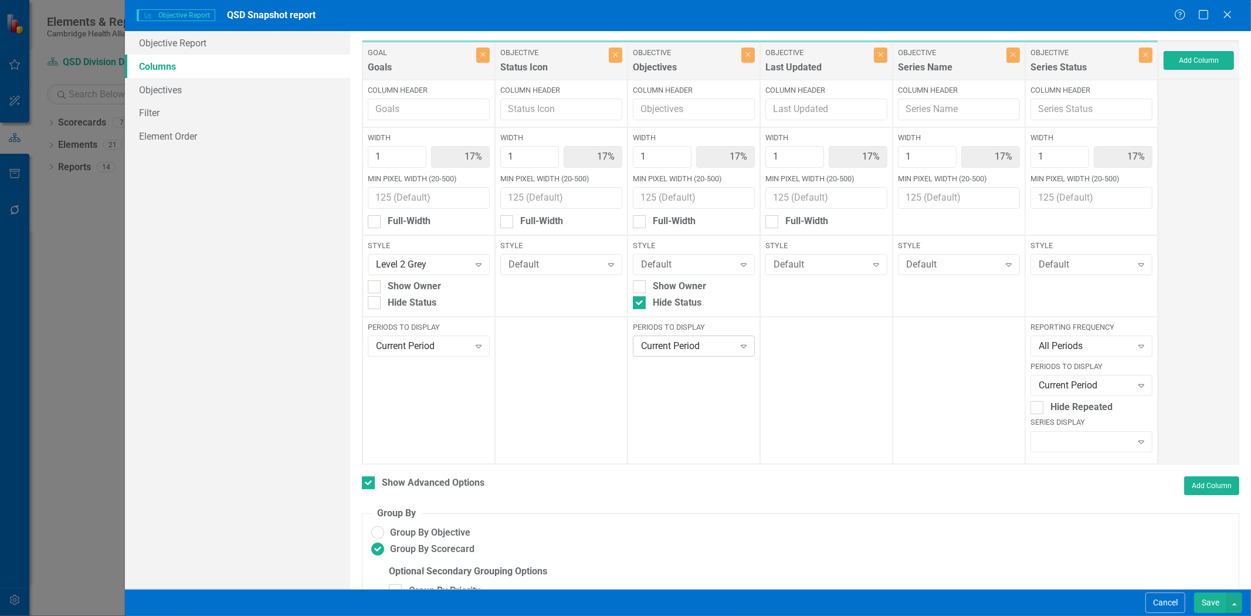
click at [714, 350] on div "Current Period" at bounding box center [687, 346] width 93 height 13
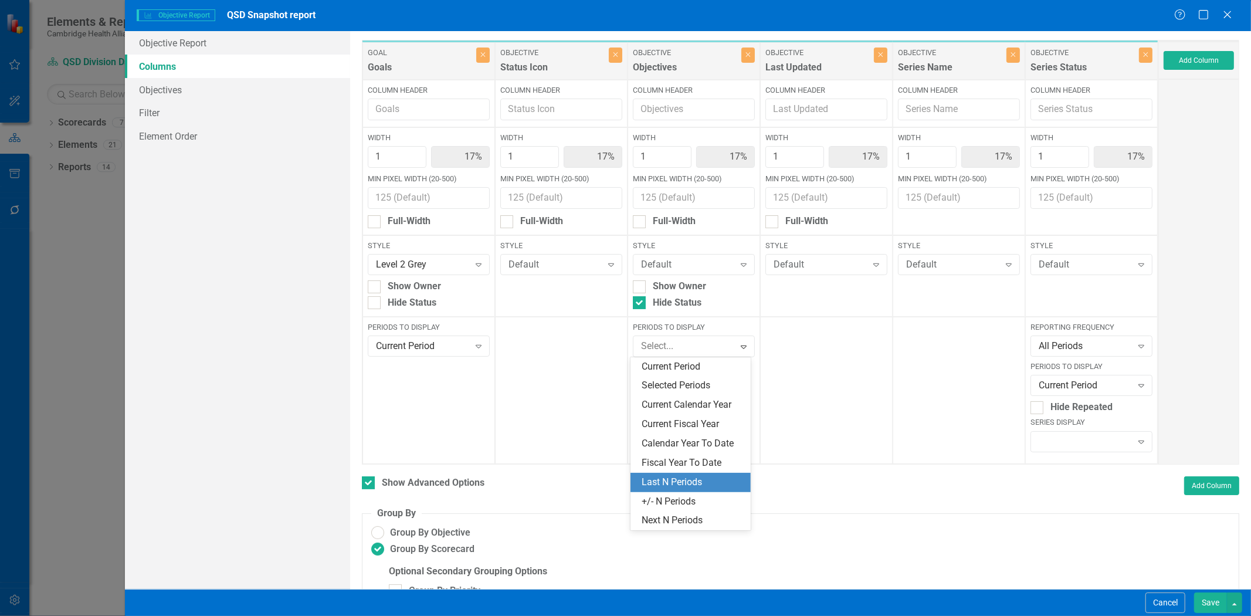
click at [705, 479] on div "Last N Periods" at bounding box center [692, 482] width 101 height 13
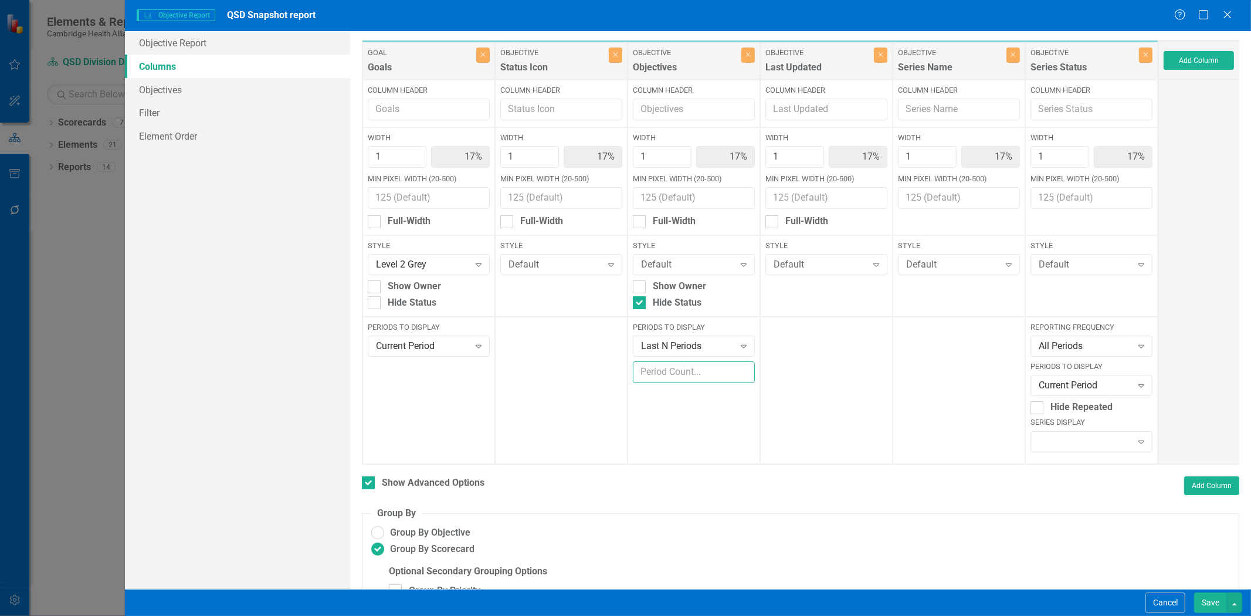
click at [710, 374] on input "number" at bounding box center [694, 372] width 122 height 22
click at [737, 364] on input "number" at bounding box center [694, 372] width 122 height 22
click at [737, 365] on input "1" at bounding box center [694, 372] width 122 height 22
type input "2"
click at [737, 365] on input "2" at bounding box center [694, 372] width 122 height 22
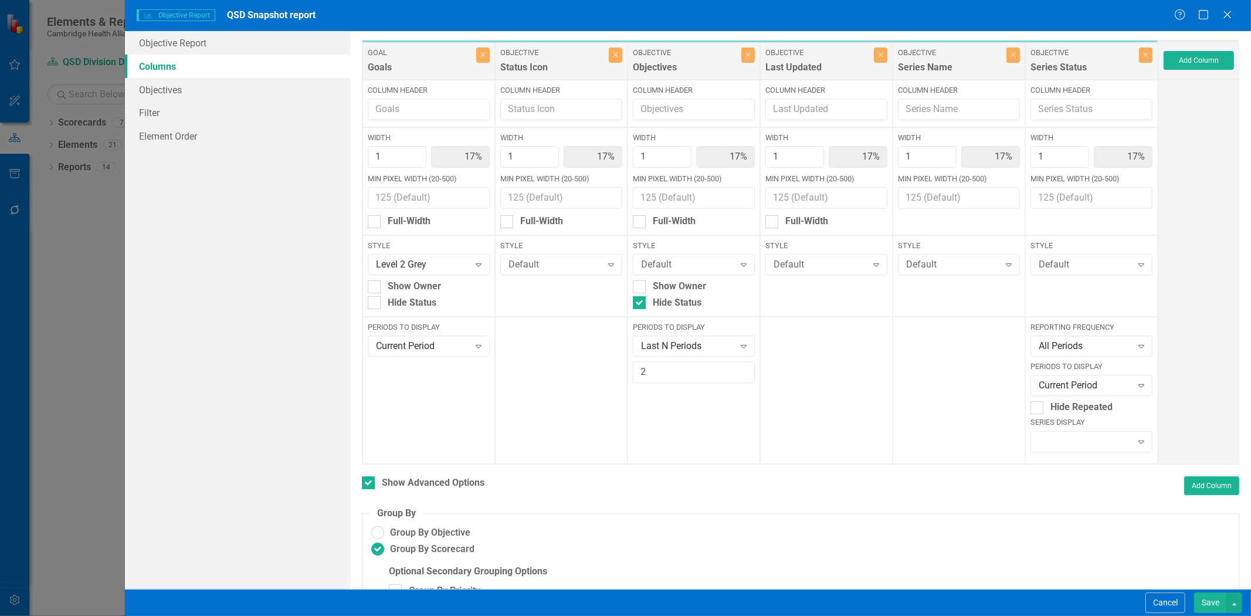
click at [1211, 602] on button "Save" at bounding box center [1210, 602] width 33 height 21
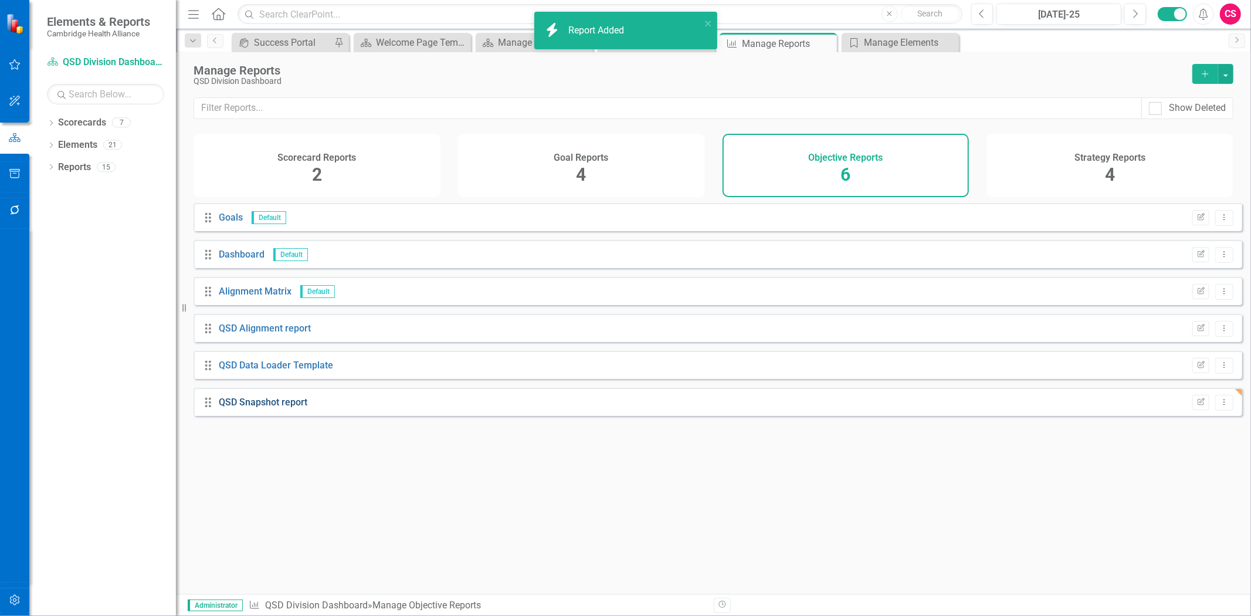
click at [267, 408] on link "QSD Snapshot report" at bounding box center [263, 402] width 89 height 11
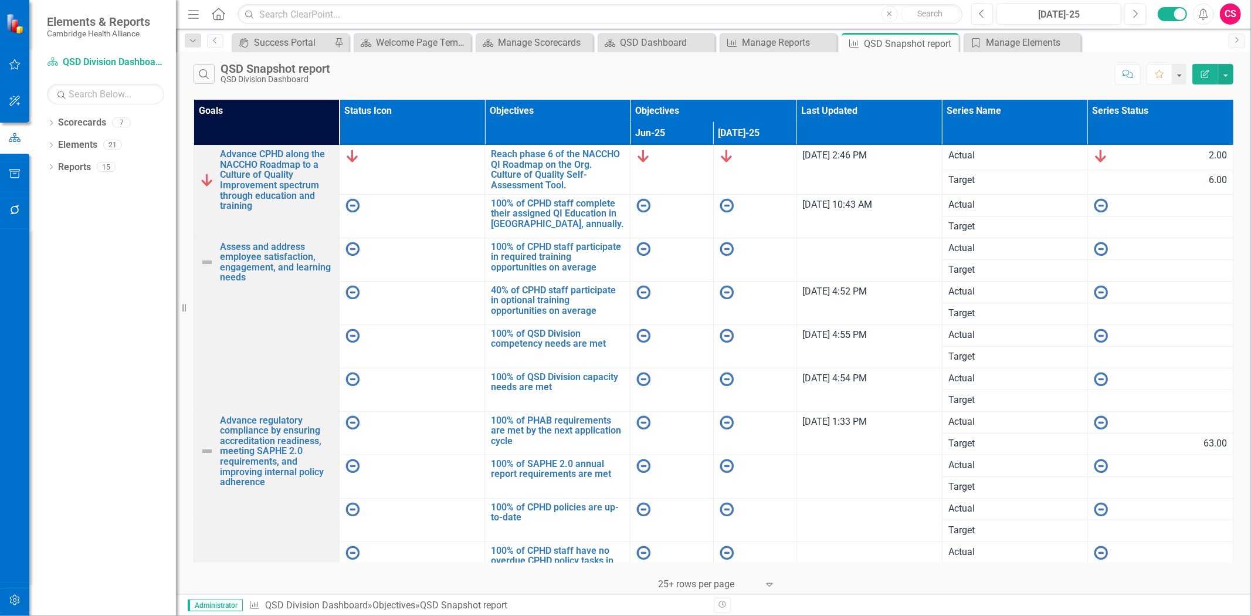
click at [1209, 74] on icon "Edit Report" at bounding box center [1205, 74] width 11 height 8
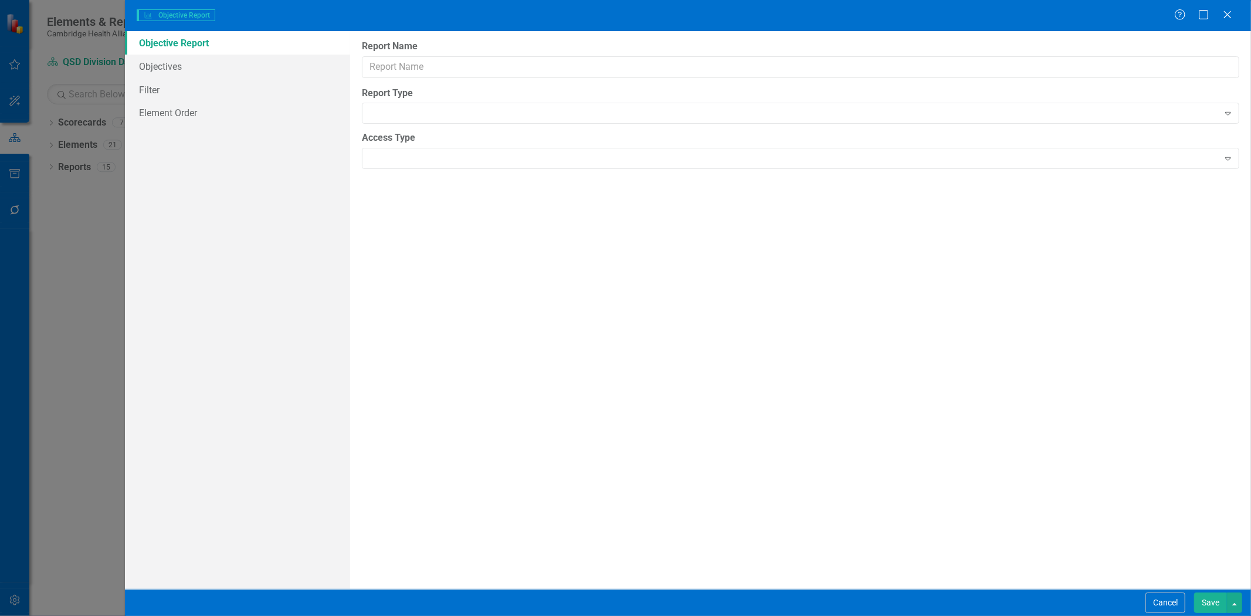
type input "QSD Snapshot report"
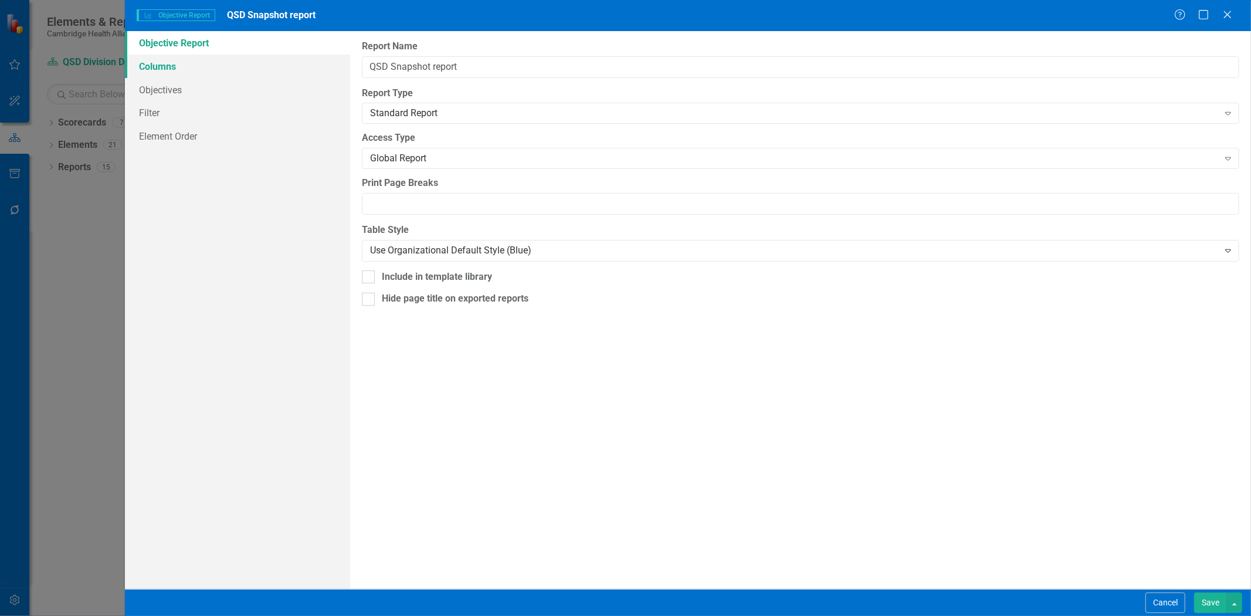
click at [208, 71] on link "Columns" at bounding box center [237, 66] width 225 height 23
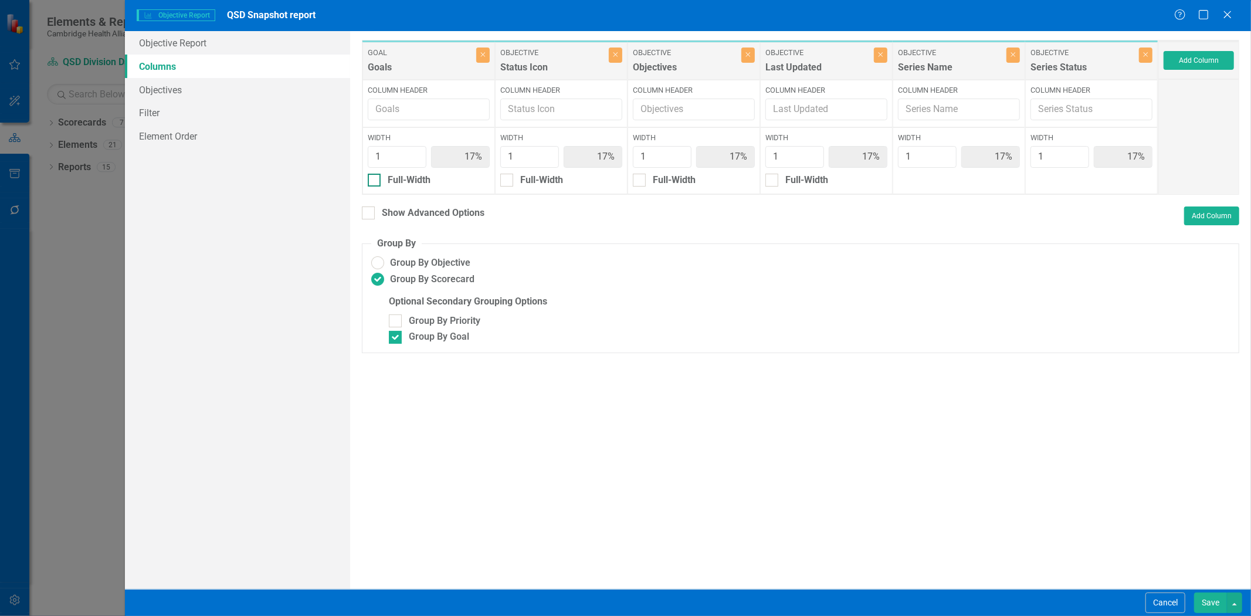
click at [431, 182] on div "Full-Width" at bounding box center [409, 180] width 43 height 13
click at [375, 181] on input "Full-Width" at bounding box center [372, 178] width 8 height 8
checkbox input "true"
type input "100%"
type input "20%"
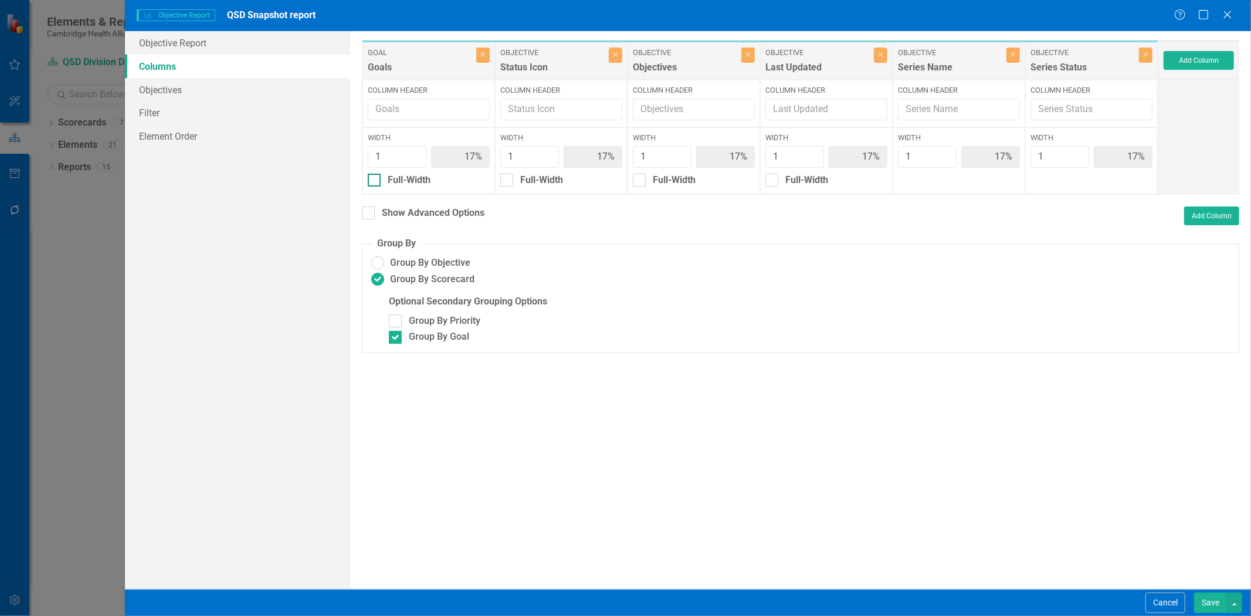
type input "20%"
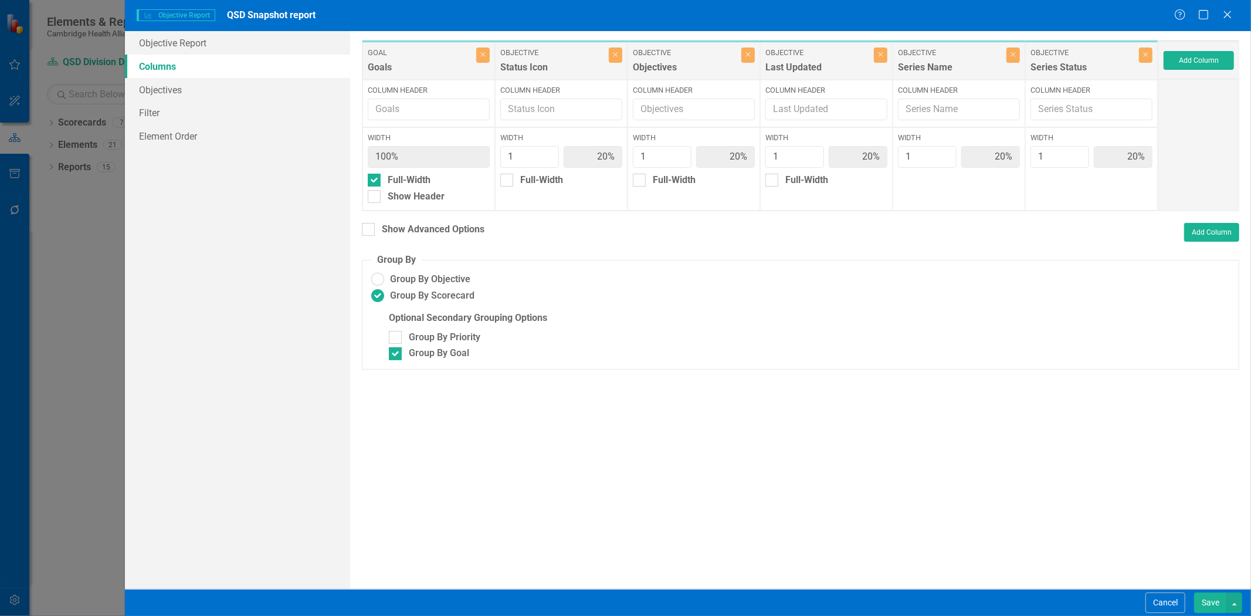
click at [425, 189] on div "Width 100% Full-Width Show Header" at bounding box center [429, 168] width 133 height 83
click at [435, 194] on div "Show Header" at bounding box center [416, 196] width 57 height 13
click at [375, 194] on input "Show Header" at bounding box center [372, 194] width 8 height 8
checkbox input "true"
click at [1214, 608] on button "Save" at bounding box center [1210, 602] width 33 height 21
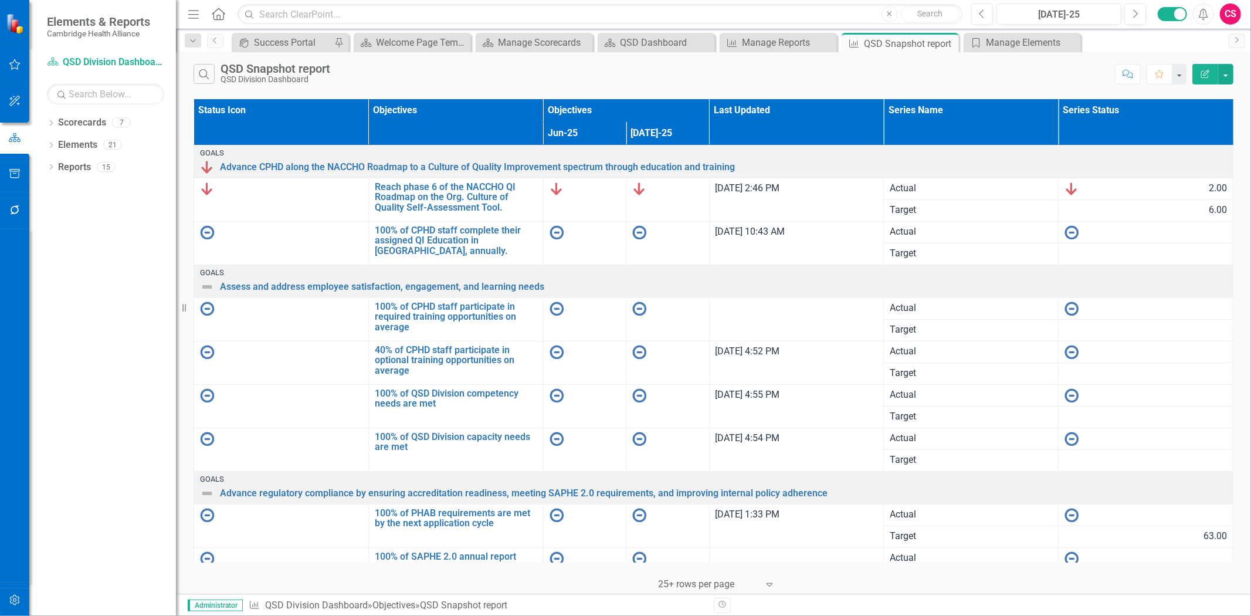
click at [1209, 70] on icon "button" at bounding box center [1205, 74] width 8 height 8
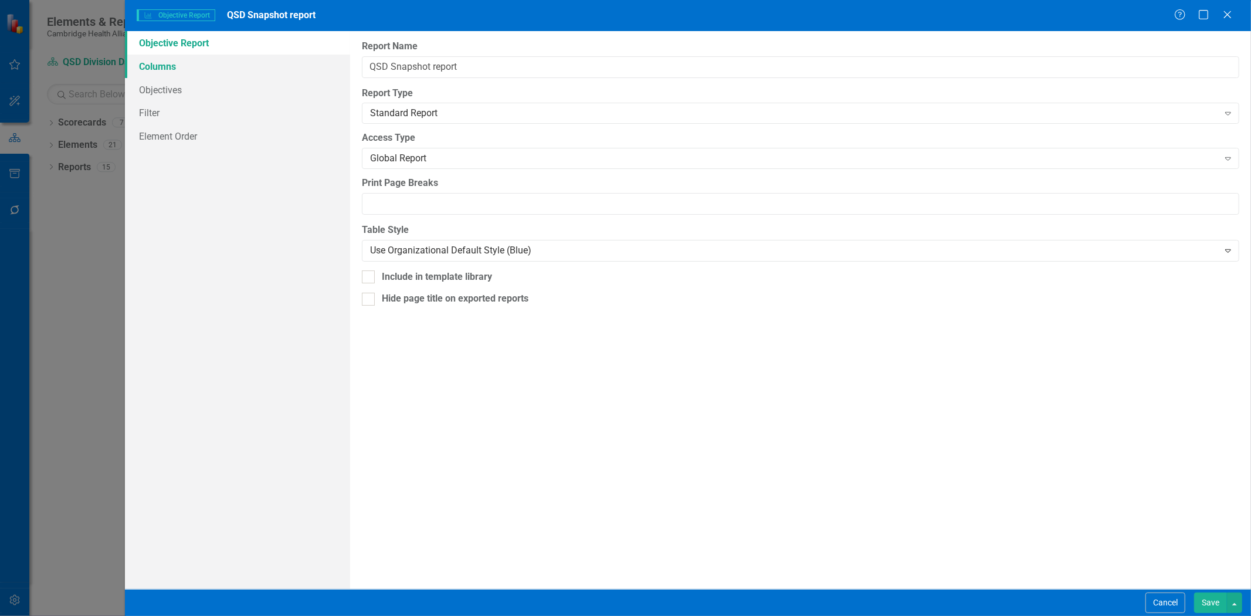
click at [167, 59] on link "Columns" at bounding box center [237, 66] width 225 height 23
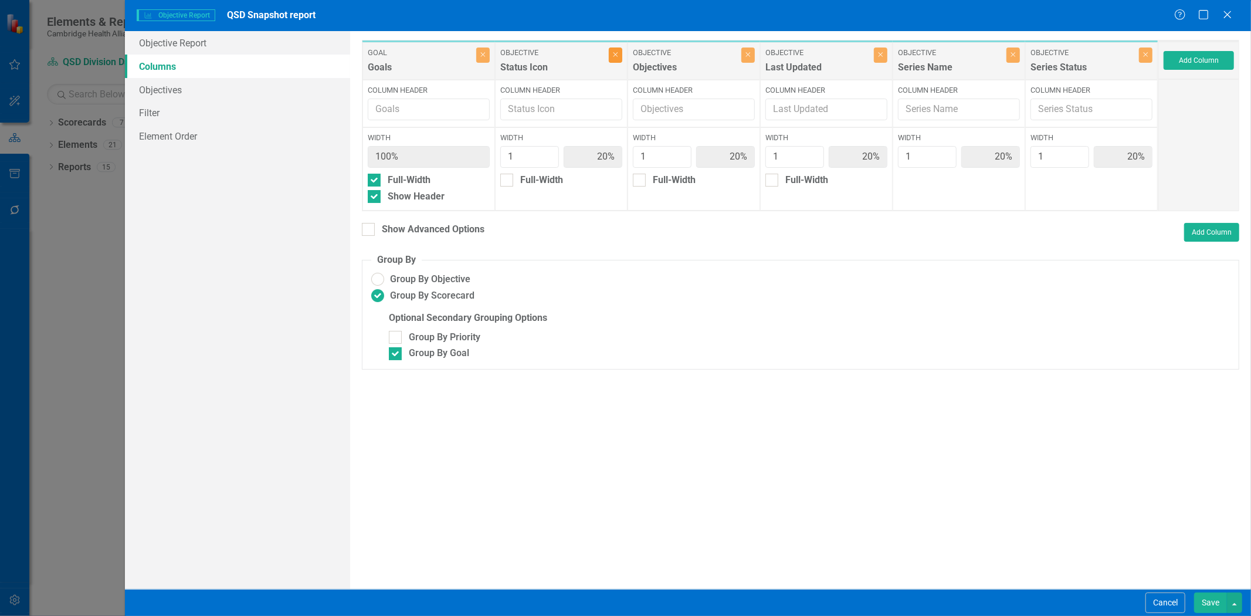
click at [612, 62] on button "Close" at bounding box center [615, 55] width 13 height 15
type input "25%"
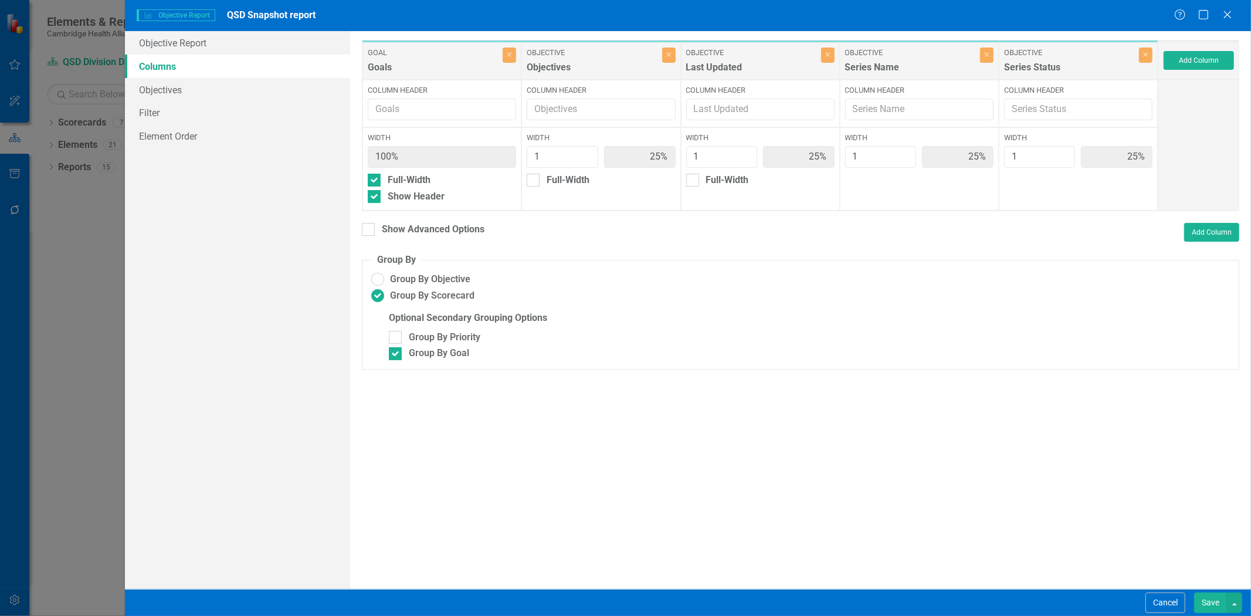
click at [1207, 597] on button "Save" at bounding box center [1210, 602] width 33 height 21
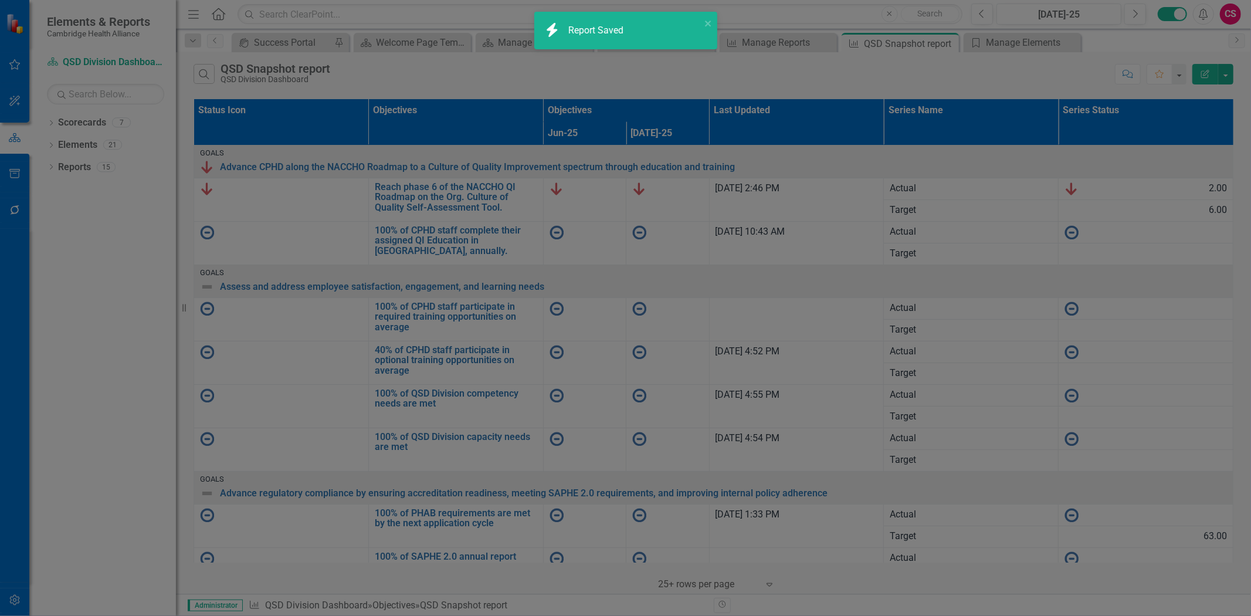
radio input "false"
checkbox input "false"
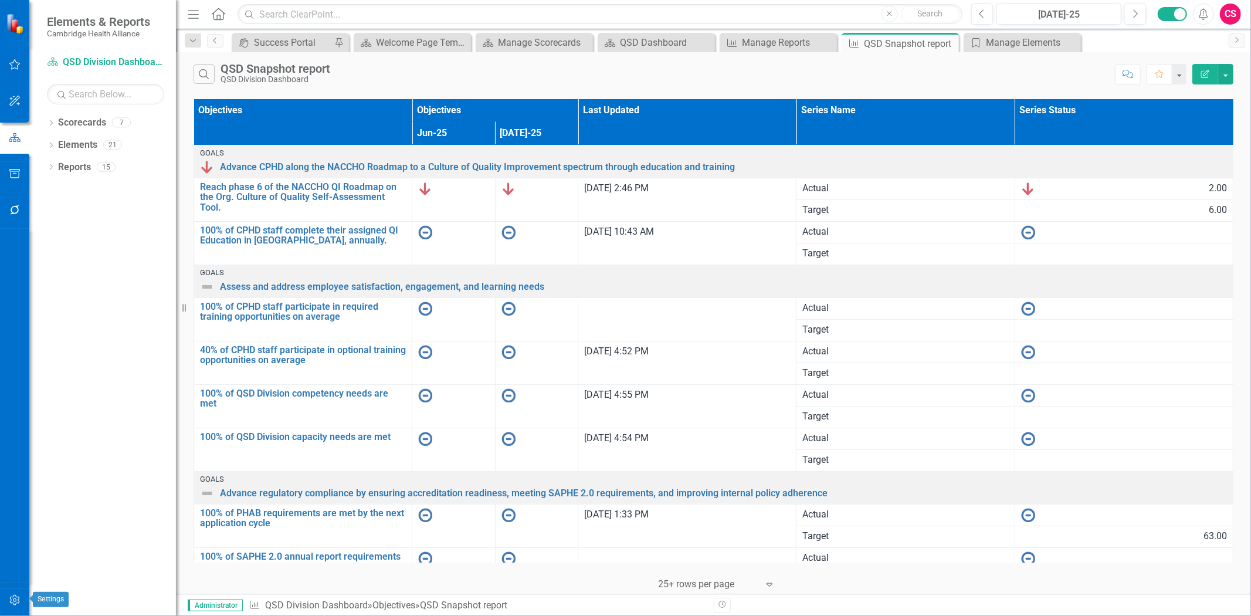
click at [10, 607] on button "button" at bounding box center [15, 600] width 26 height 25
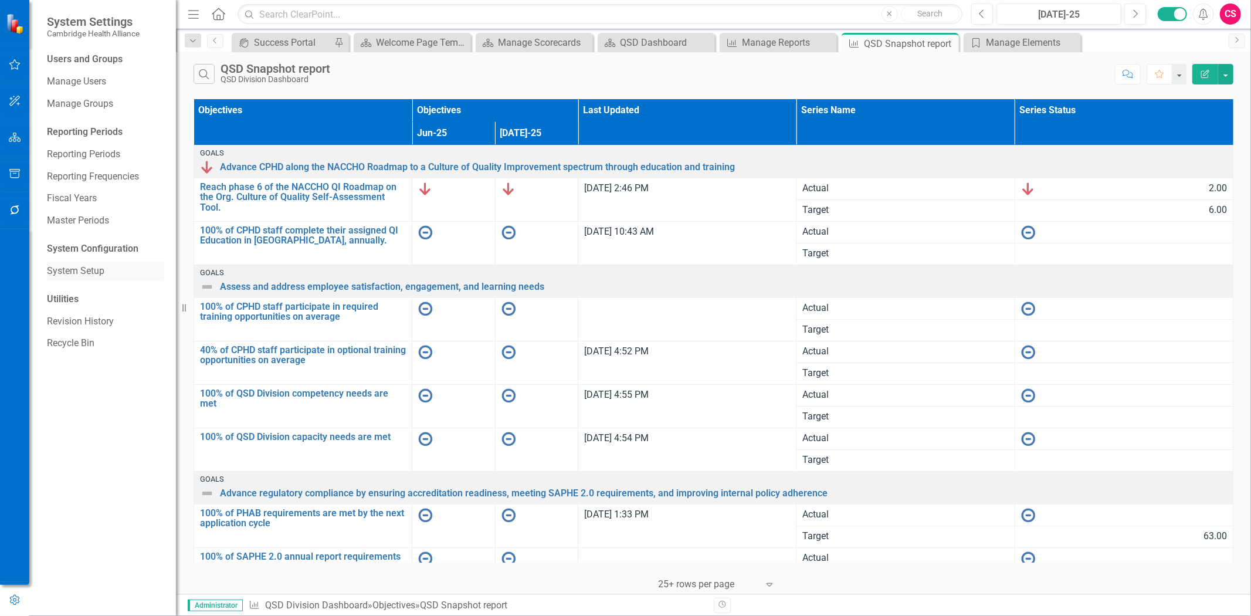
click at [91, 277] on link "System Setup" at bounding box center [105, 271] width 117 height 13
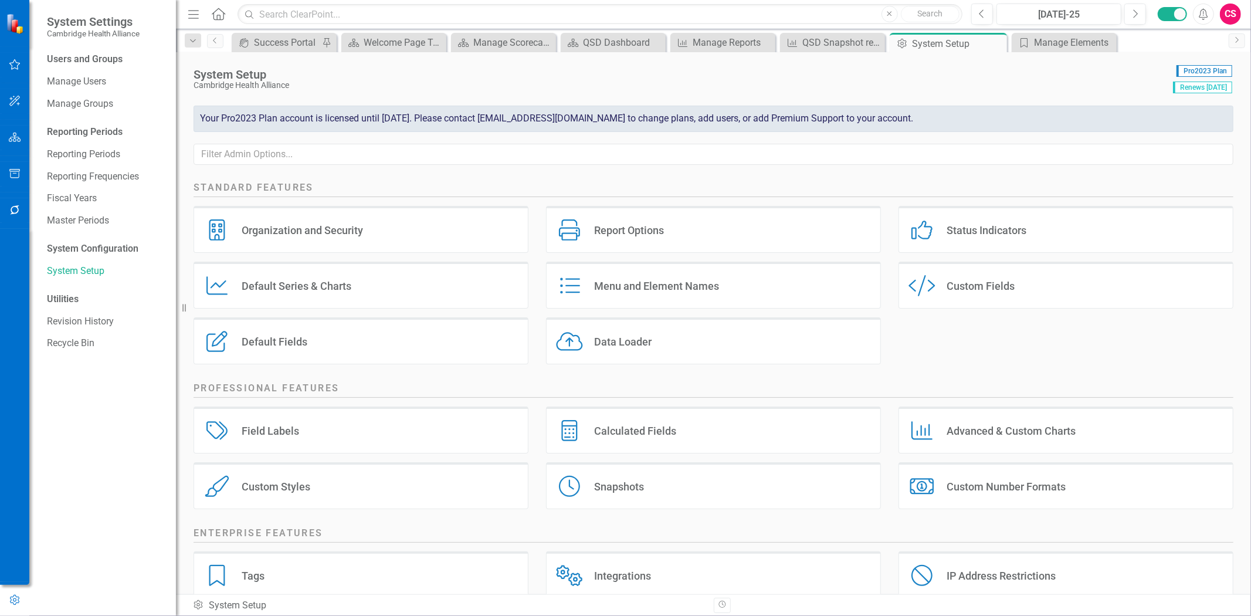
click at [688, 424] on div "Calculated Fields Calculated Fields" at bounding box center [713, 429] width 335 height 47
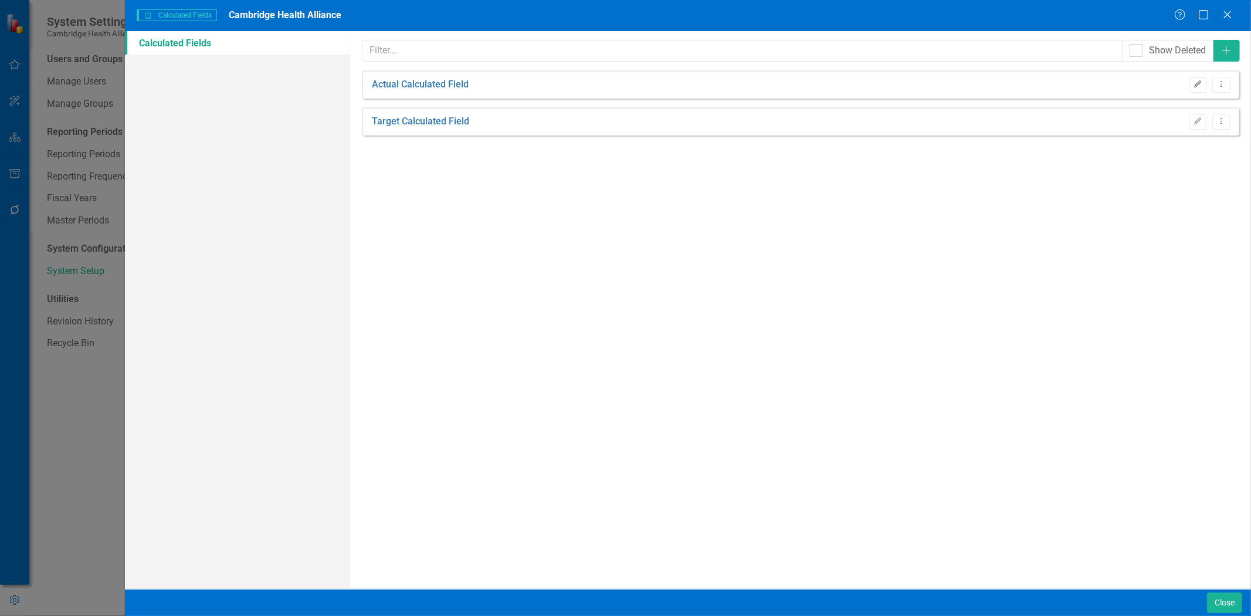
click at [1195, 86] on icon "button" at bounding box center [1198, 83] width 7 height 7
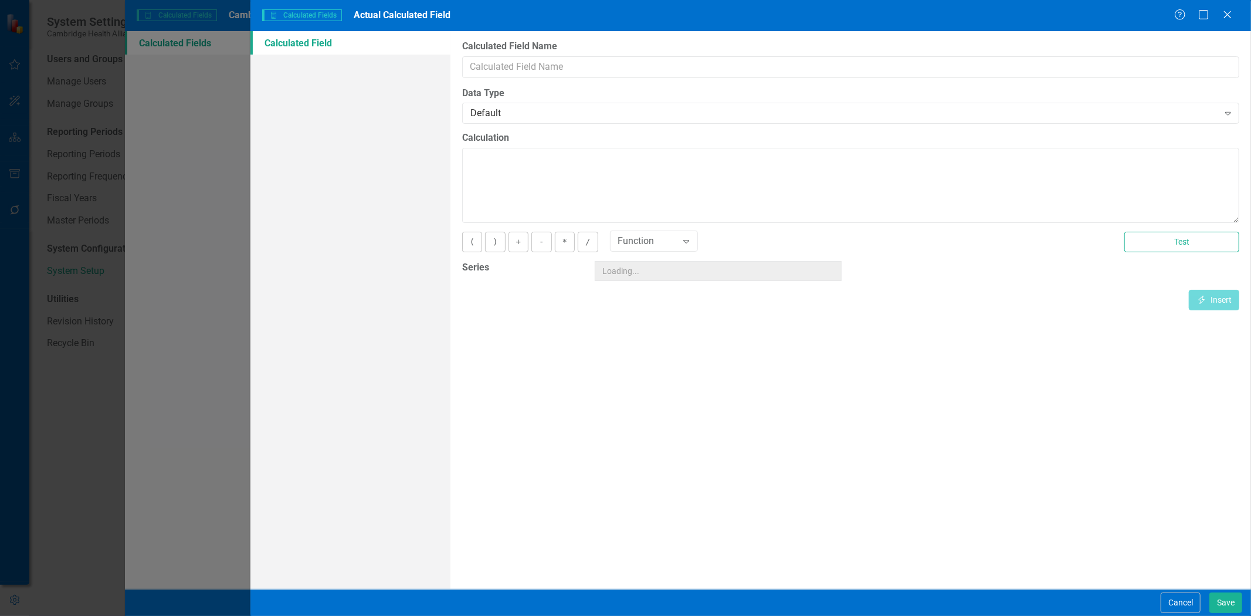
type input "Actual Calculated Field"
type textarea "[Actual][CurrentPeriod]"
click at [1162, 606] on button "Cancel" at bounding box center [1181, 602] width 40 height 21
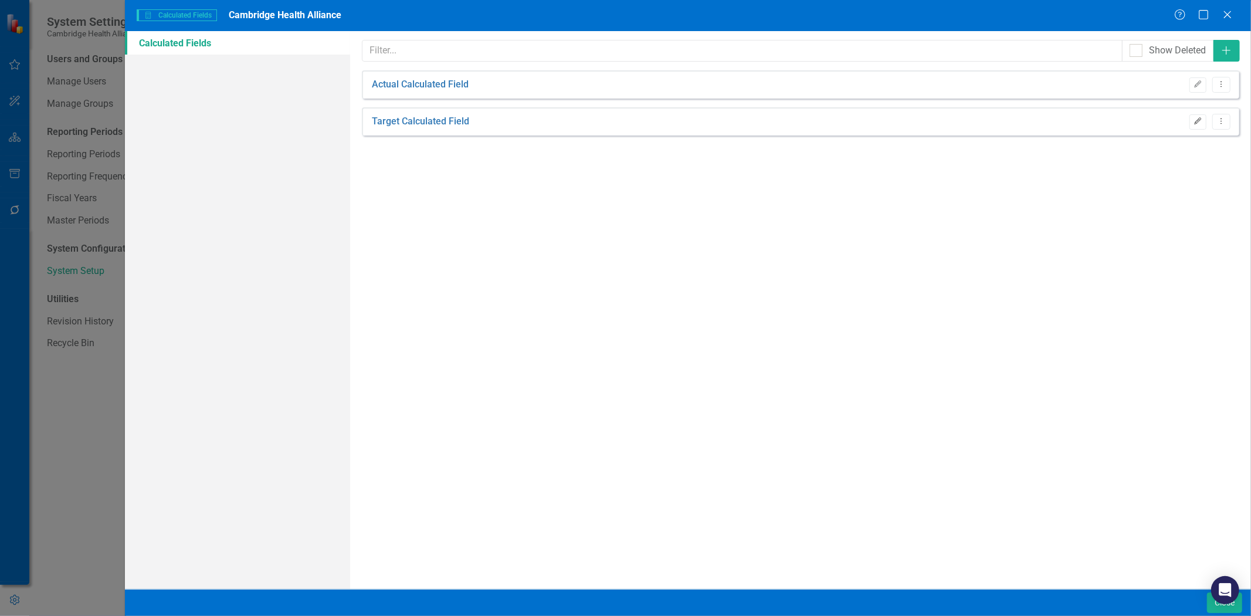
click at [1204, 127] on button "Edit" at bounding box center [1198, 121] width 17 height 15
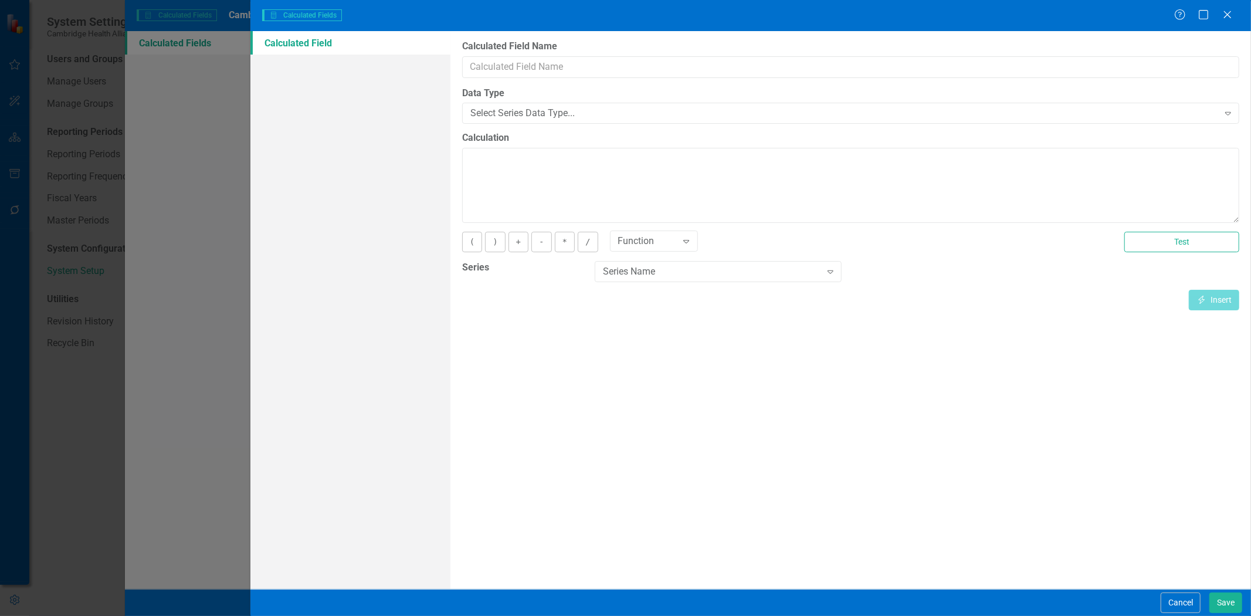
type input "Target Calculated Field"
type textarea "[Target][CurrentPeriod]"
click at [1168, 599] on button "Cancel" at bounding box center [1181, 602] width 40 height 21
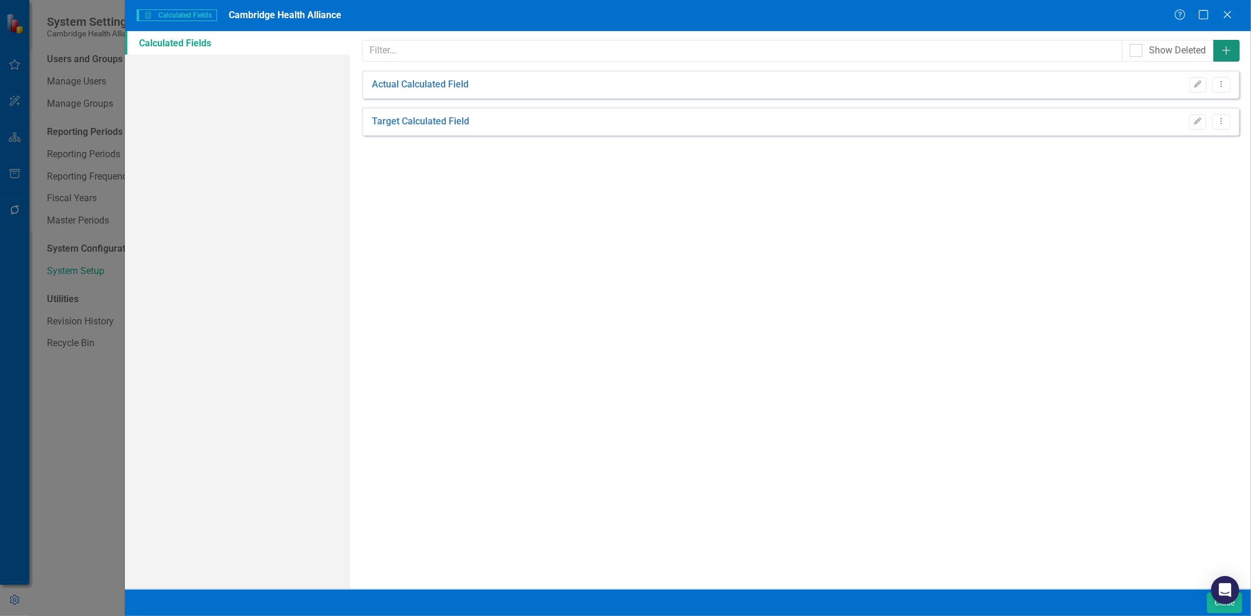
click at [1228, 46] on icon "Add" at bounding box center [1227, 50] width 12 height 9
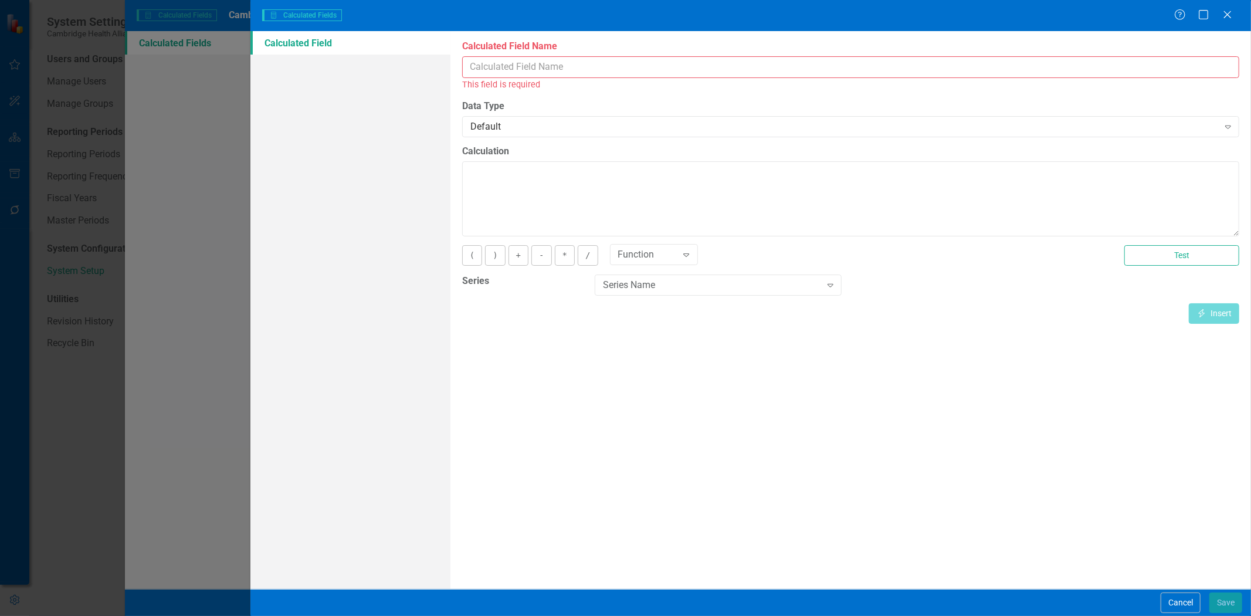
drag, startPoint x: 519, startPoint y: 66, endPoint x: 531, endPoint y: 61, distance: 13.2
click at [519, 66] on input "Calculated Field Name" at bounding box center [850, 67] width 777 height 22
click at [1165, 596] on button "Cancel" at bounding box center [1181, 602] width 40 height 21
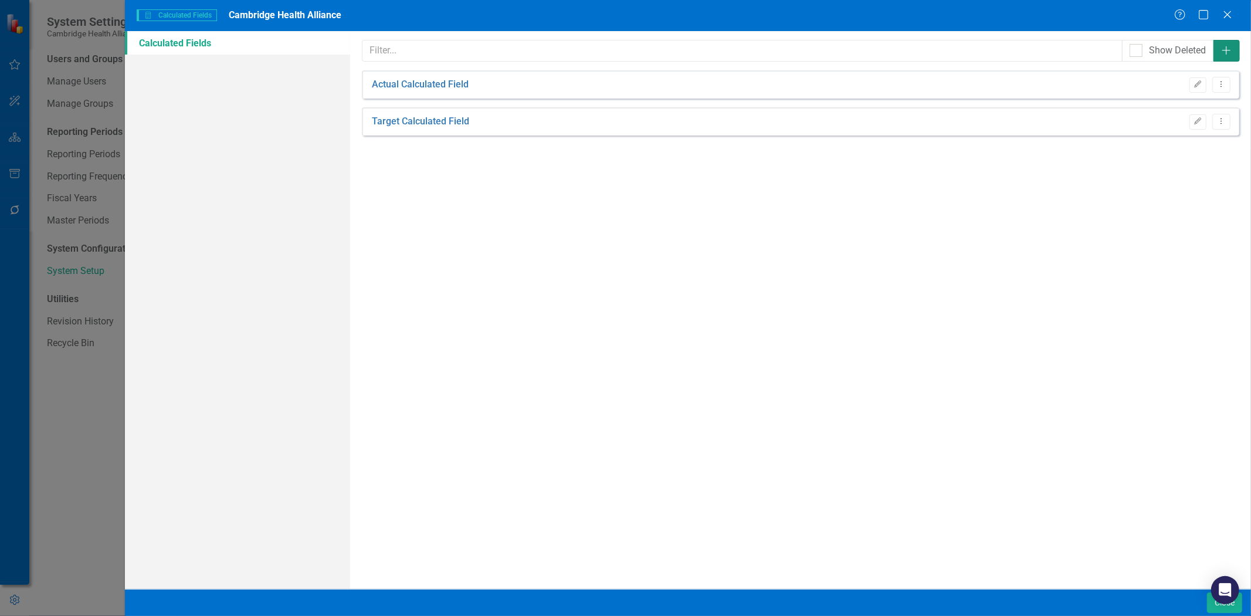
click at [1230, 48] on icon "Add" at bounding box center [1227, 50] width 12 height 9
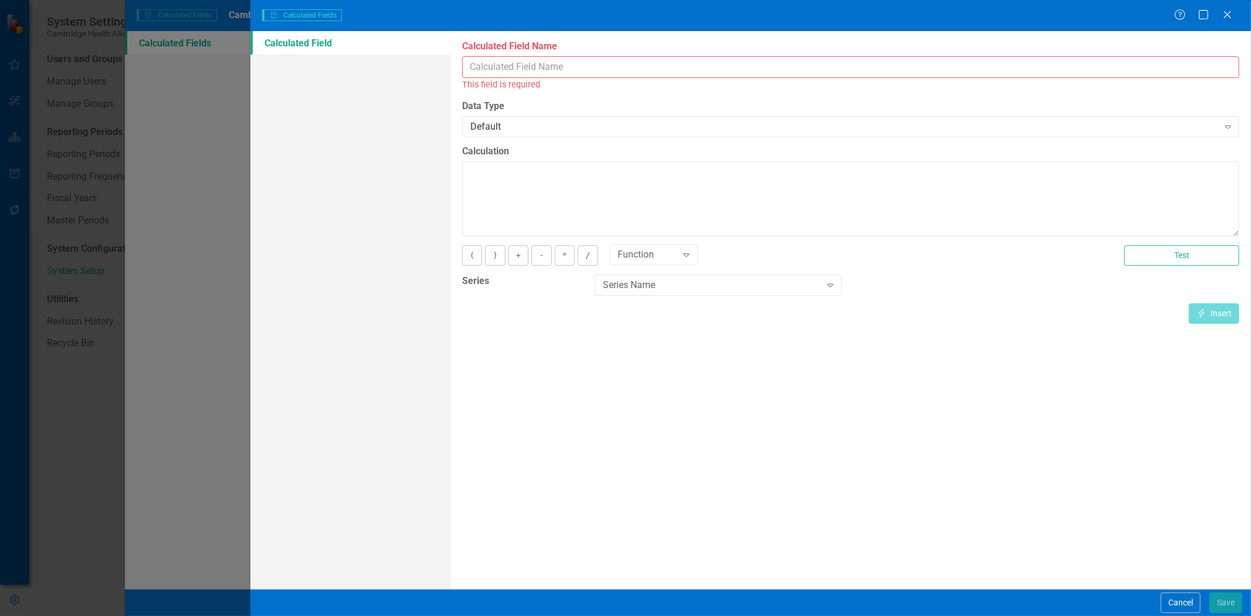
click at [587, 65] on input "Calculated Field Name" at bounding box center [850, 67] width 777 height 22
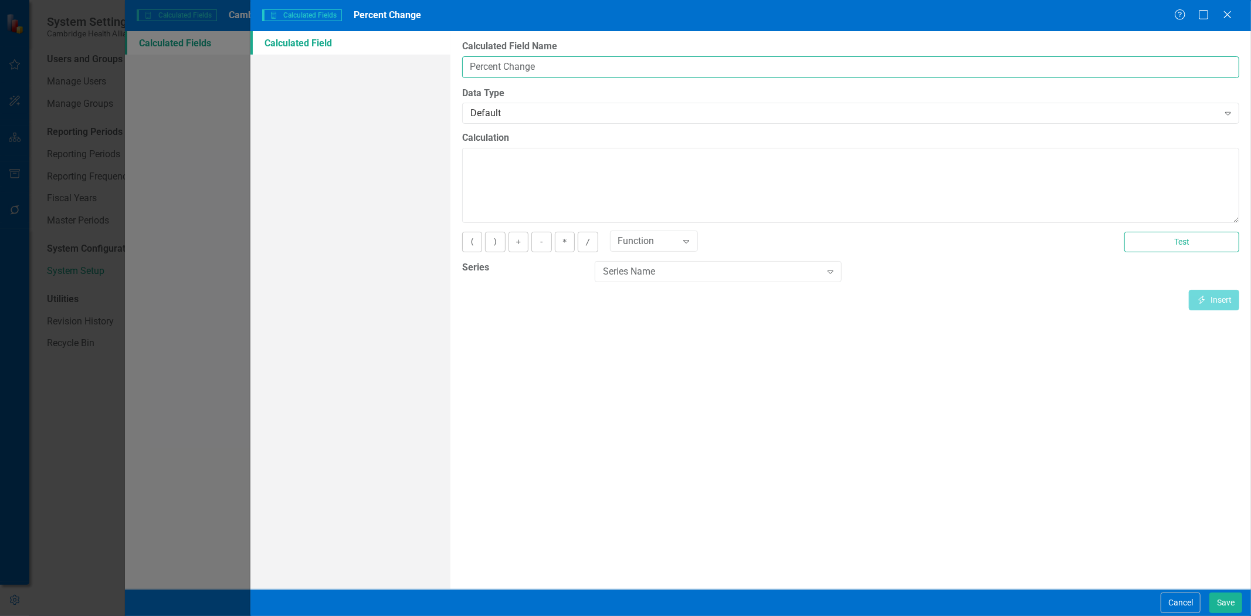
type input "Percent Change"
click at [531, 178] on textarea "Calculation" at bounding box center [850, 185] width 777 height 75
click at [646, 266] on div "Series Name" at bounding box center [712, 271] width 218 height 13
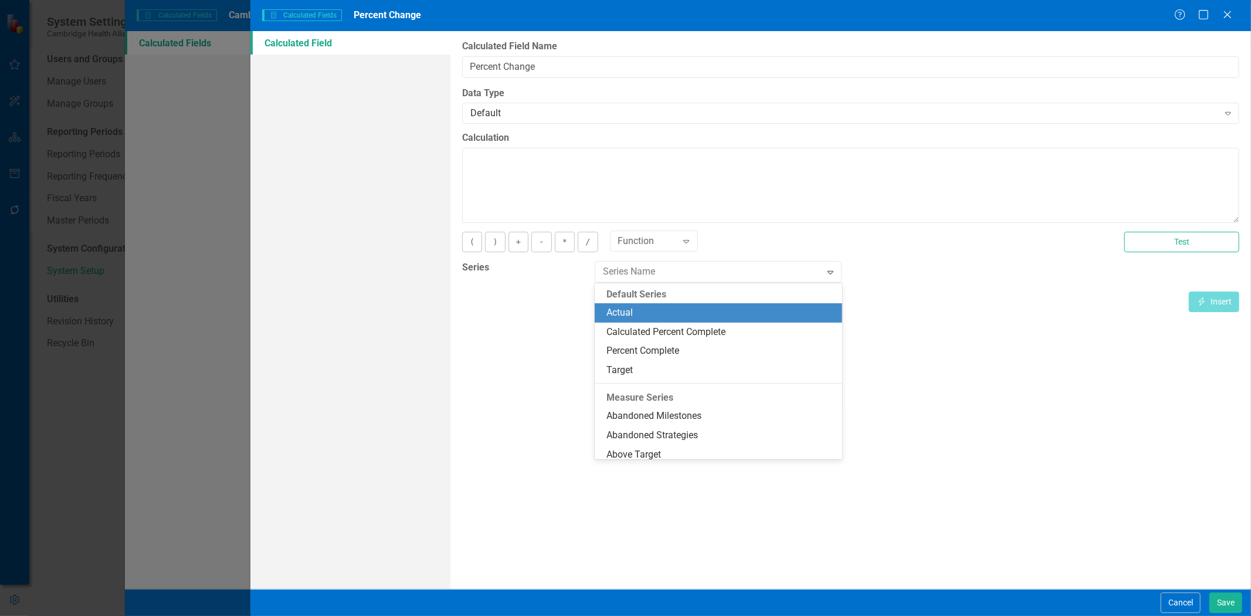
click at [660, 311] on div "Actual" at bounding box center [721, 312] width 229 height 13
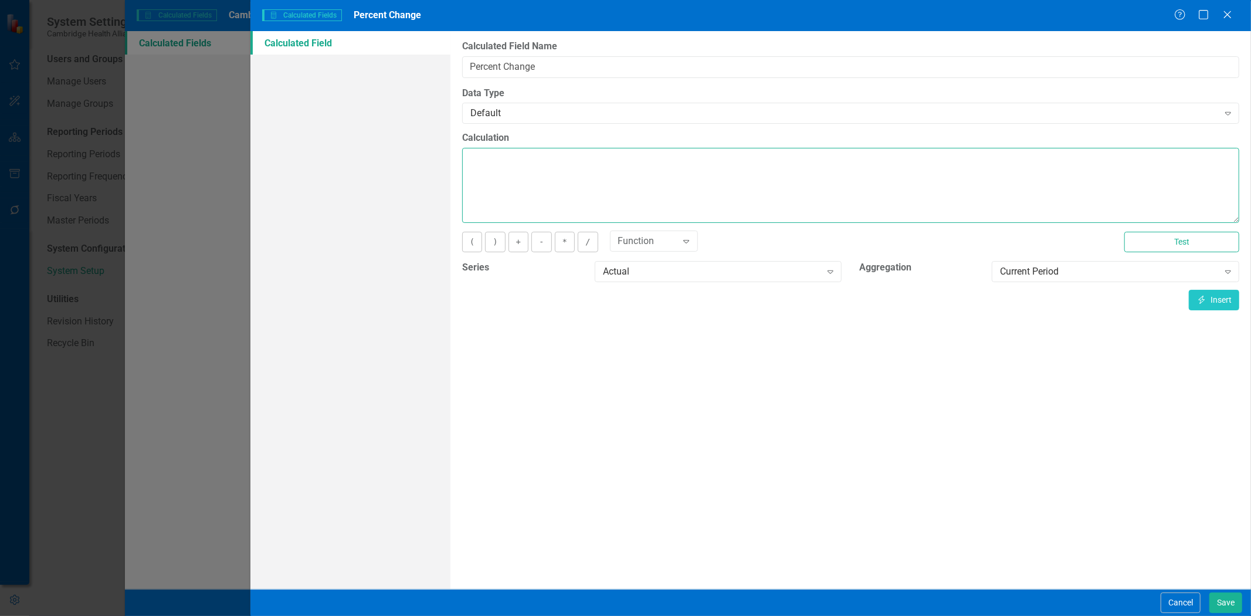
click at [597, 162] on textarea "Calculation" at bounding box center [850, 185] width 777 height 75
click at [1223, 303] on button "Insert Insert" at bounding box center [1214, 300] width 50 height 21
click at [541, 249] on button "-" at bounding box center [541, 242] width 20 height 21
click at [1001, 276] on div "Current Period" at bounding box center [1109, 271] width 218 height 13
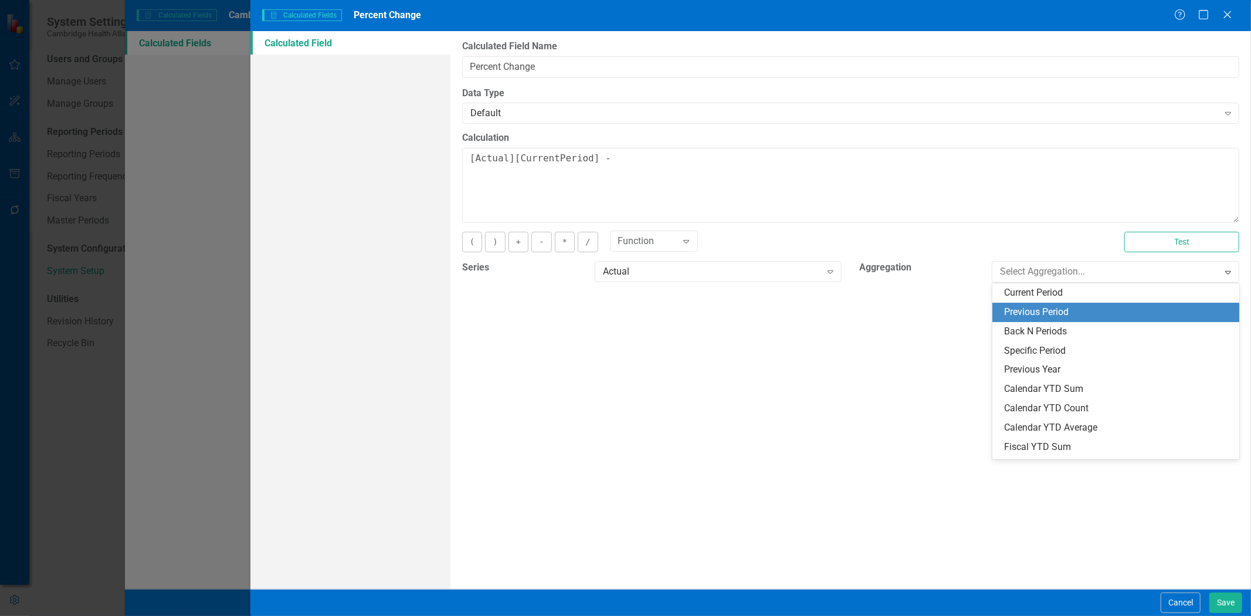
click at [1011, 311] on div "Previous Period" at bounding box center [1118, 312] width 229 height 13
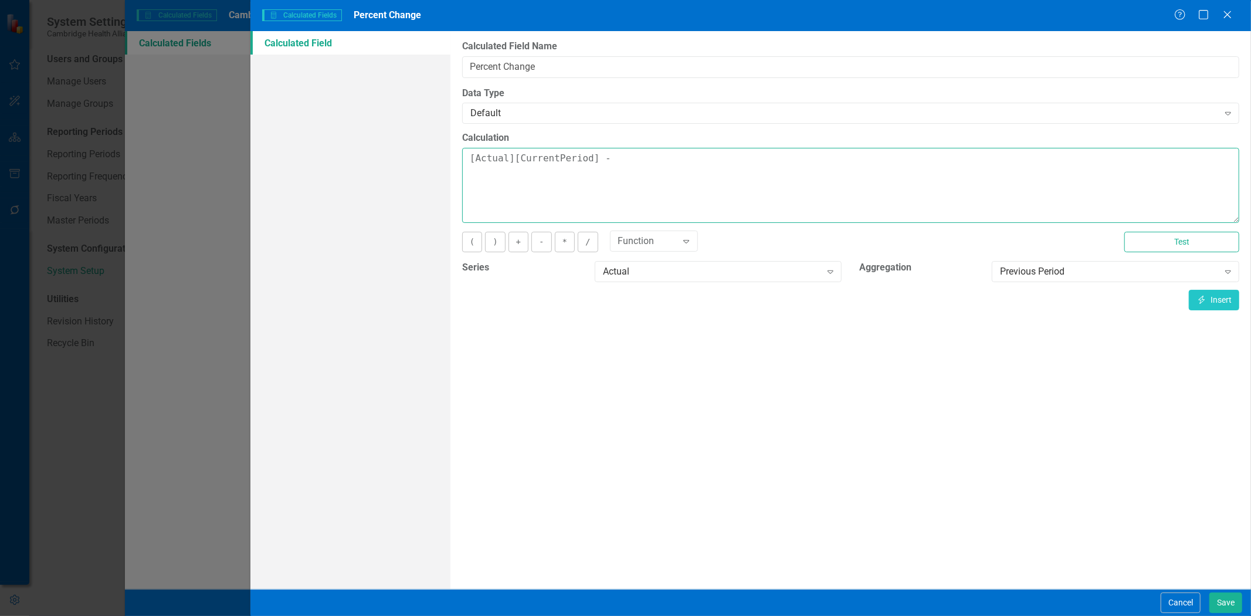
click at [653, 162] on textarea "[Actual][CurrentPeriod] -" at bounding box center [850, 185] width 777 height 75
click at [1198, 309] on button "Insert Insert" at bounding box center [1214, 300] width 50 height 21
click at [466, 159] on textarea "[Actual][CurrentPeriod] - [Actual][PreviousPeriod]" at bounding box center [850, 185] width 777 height 75
click at [473, 243] on button "(" at bounding box center [472, 242] width 20 height 21
click at [774, 161] on textarea "([Actual][CurrentPeriod] - [Actual][PreviousPeriod]" at bounding box center [850, 185] width 777 height 75
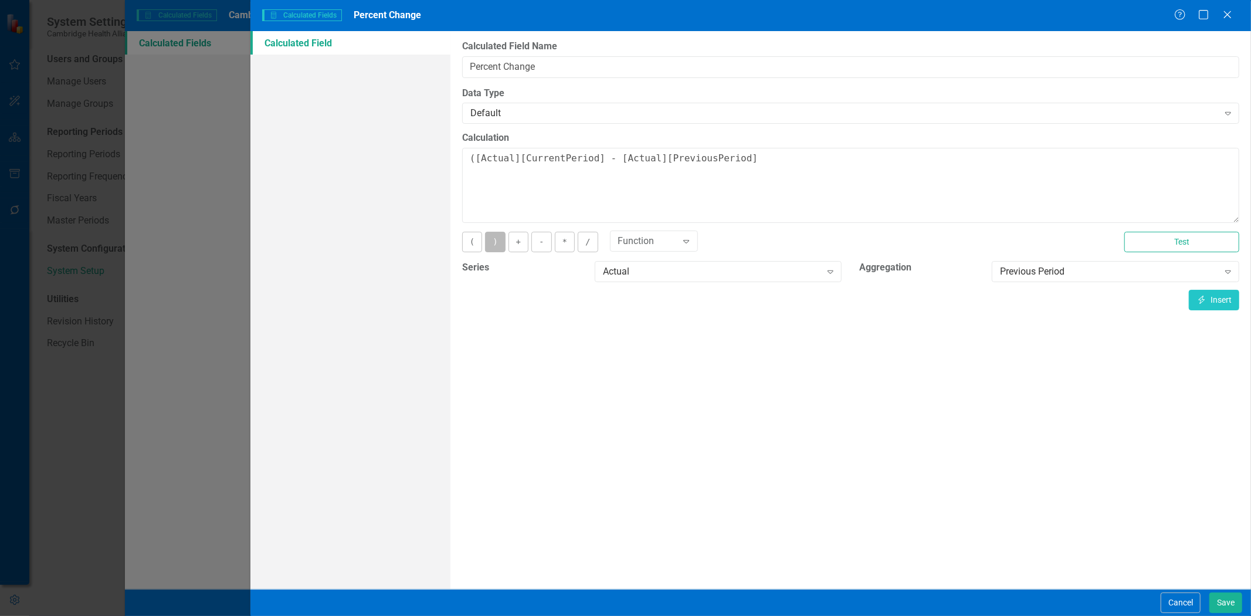
click at [490, 239] on button ")" at bounding box center [495, 242] width 20 height 21
click at [589, 248] on button "/" at bounding box center [588, 242] width 20 height 21
click at [1229, 306] on button "Insert Insert" at bounding box center [1214, 300] width 50 height 21
click at [466, 154] on textarea "([Actual][CurrentPeriod] - [Actual][PreviousPeriod]) / [Actual][PreviousPeriod]" at bounding box center [850, 185] width 777 height 75
click at [475, 247] on button "(" at bounding box center [472, 242] width 20 height 21
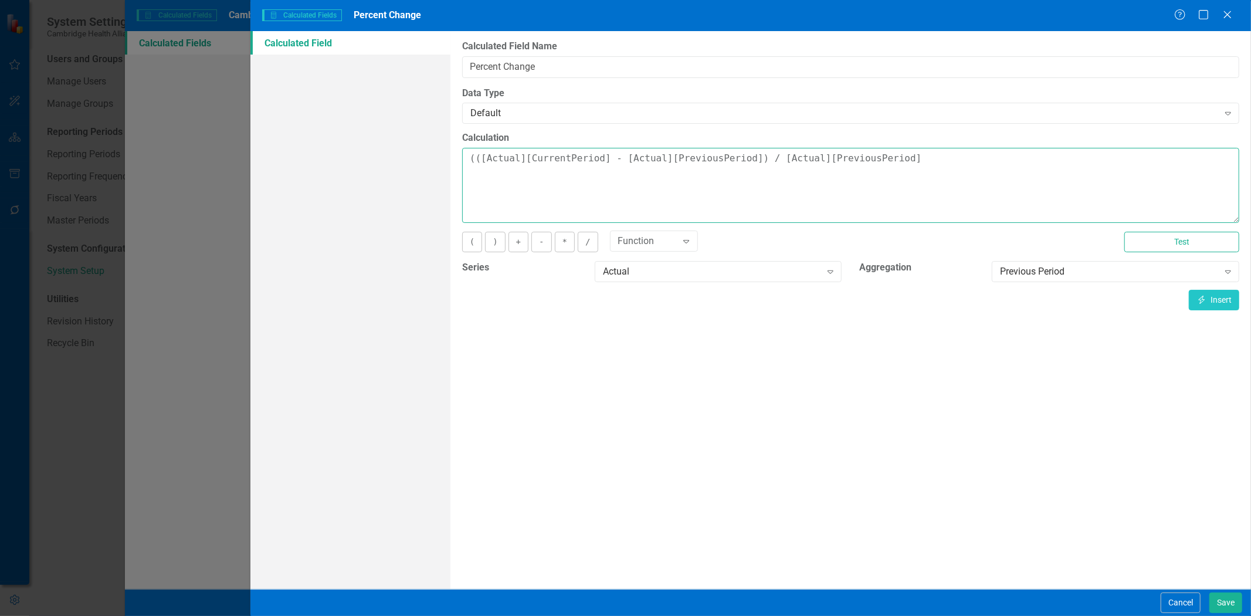
click at [939, 153] on textarea "(([Actual][CurrentPeriod] - [Actual][PreviousPeriod]) / [Actual][PreviousPeriod]" at bounding box center [850, 185] width 777 height 75
click at [497, 249] on button ")" at bounding box center [495, 242] width 20 height 21
click at [559, 242] on button "*" at bounding box center [565, 242] width 20 height 21
type textarea "(([Actual][CurrentPeriod] - [Actual][PreviousPeriod]) / [Actual][PreviousPeriod…"
click at [597, 113] on div "Default" at bounding box center [844, 113] width 748 height 13
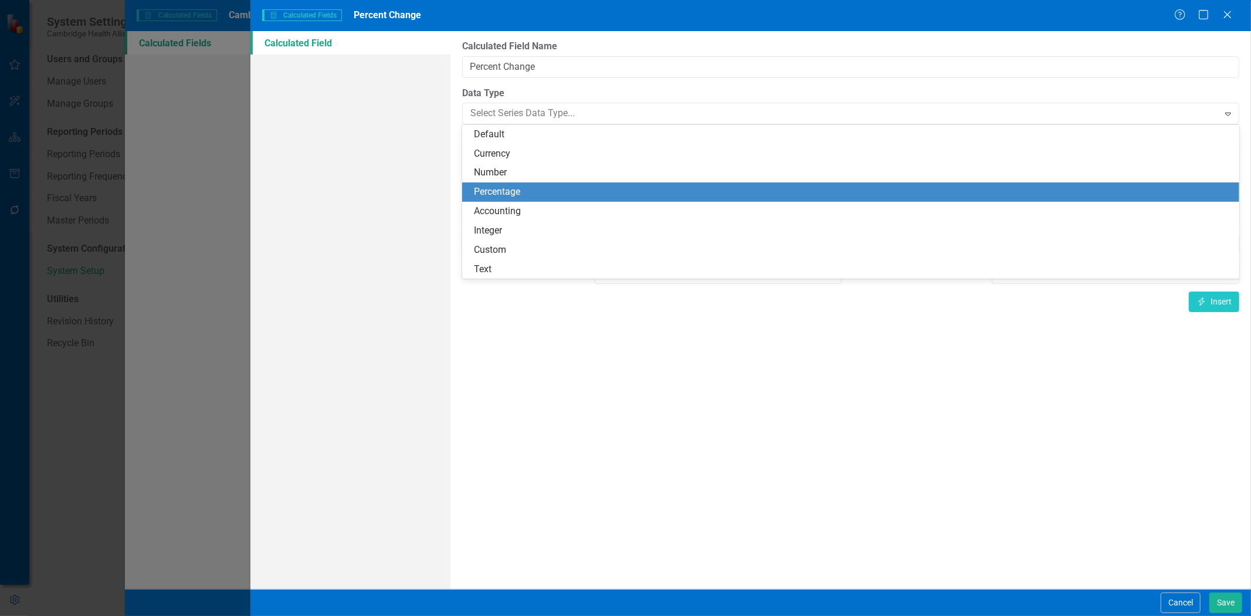
click at [563, 192] on div "Percentage" at bounding box center [853, 191] width 758 height 13
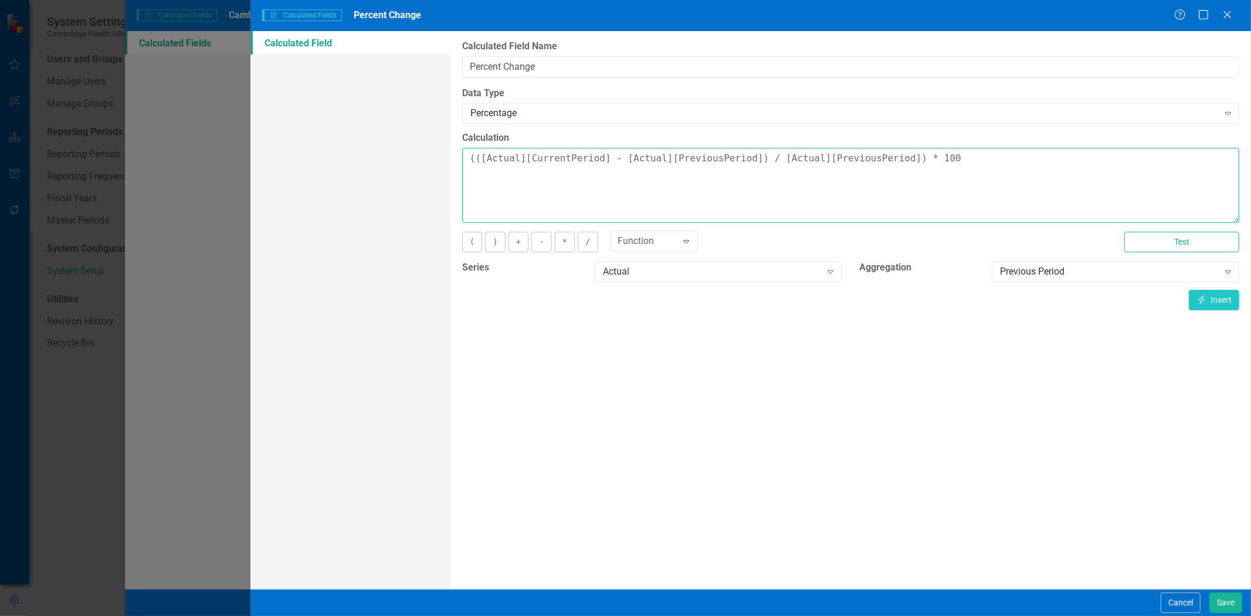
click at [560, 185] on textarea "(([Actual][CurrentPeriod] - [Actual][PreviousPeriod]) / [Actual][PreviousPeriod…" at bounding box center [850, 185] width 777 height 75
click at [1166, 248] on button "Test" at bounding box center [1181, 242] width 115 height 21
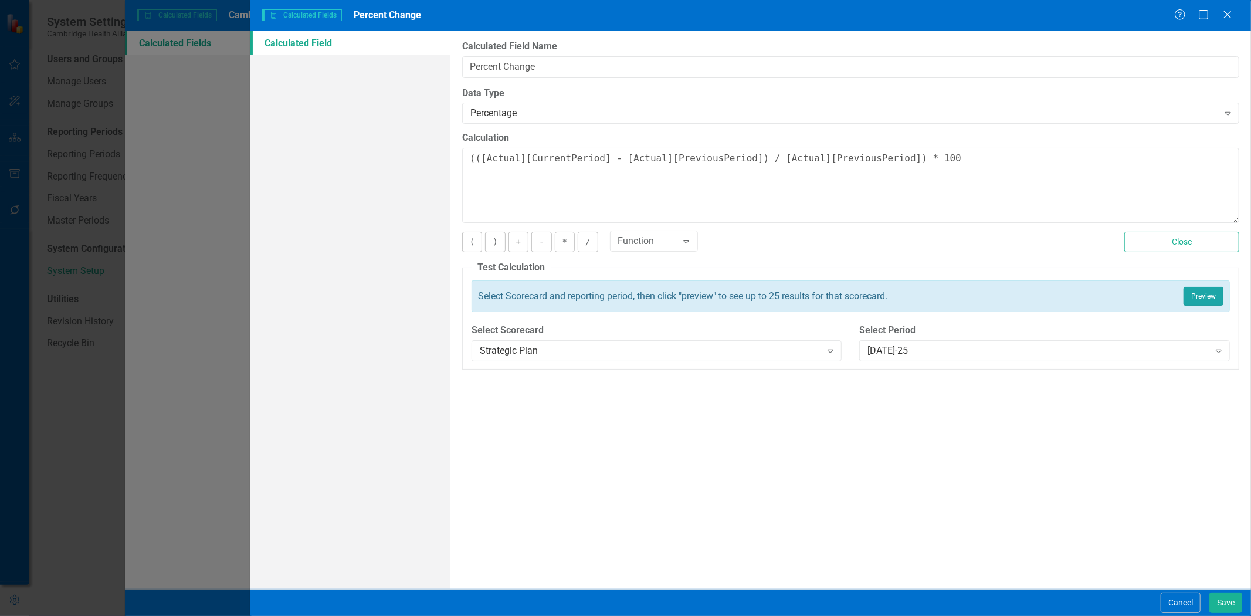
click at [1197, 296] on button "Preview" at bounding box center [1204, 296] width 40 height 19
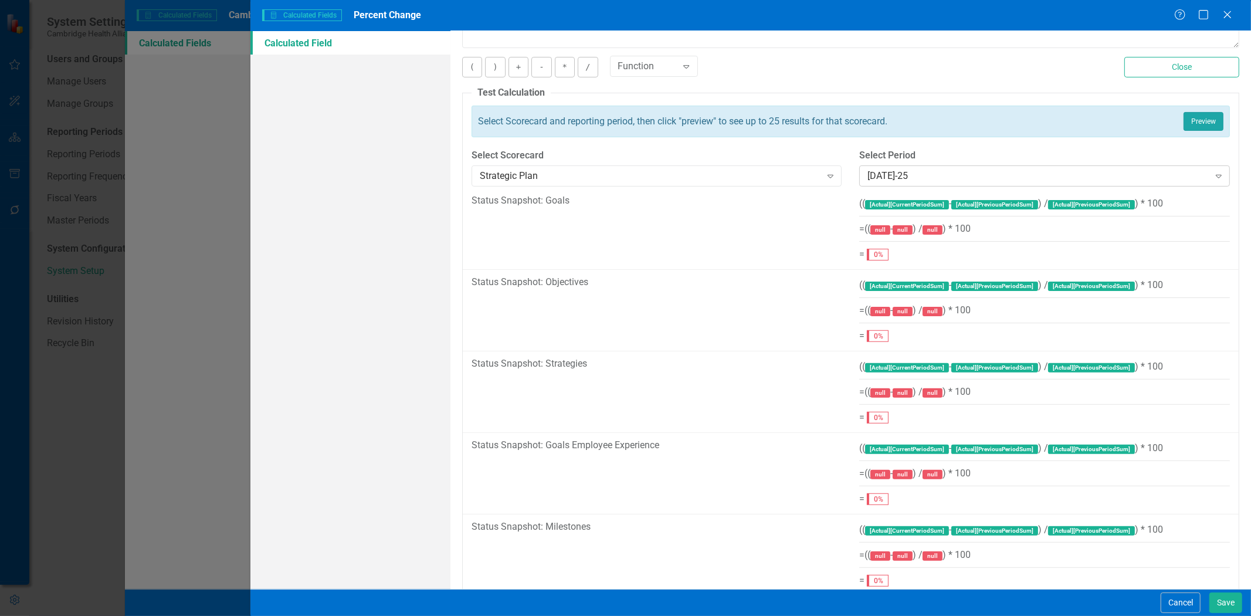
scroll to position [70, 0]
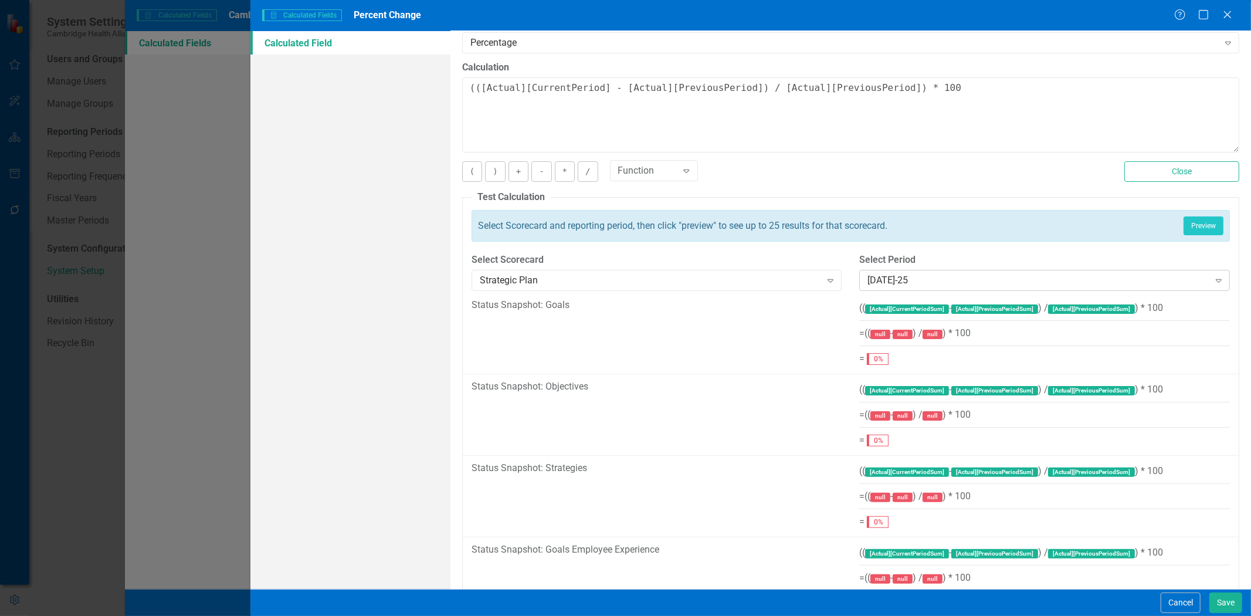
click at [924, 280] on div "[DATE]-25" at bounding box center [1038, 280] width 341 height 13
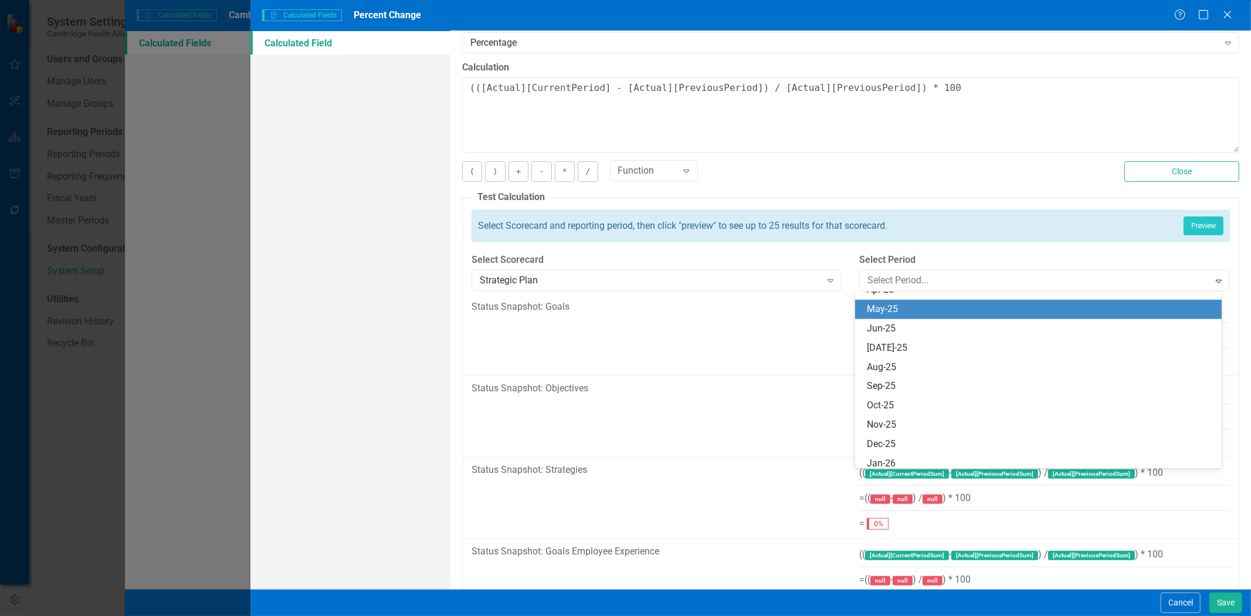
scroll to position [744, 0]
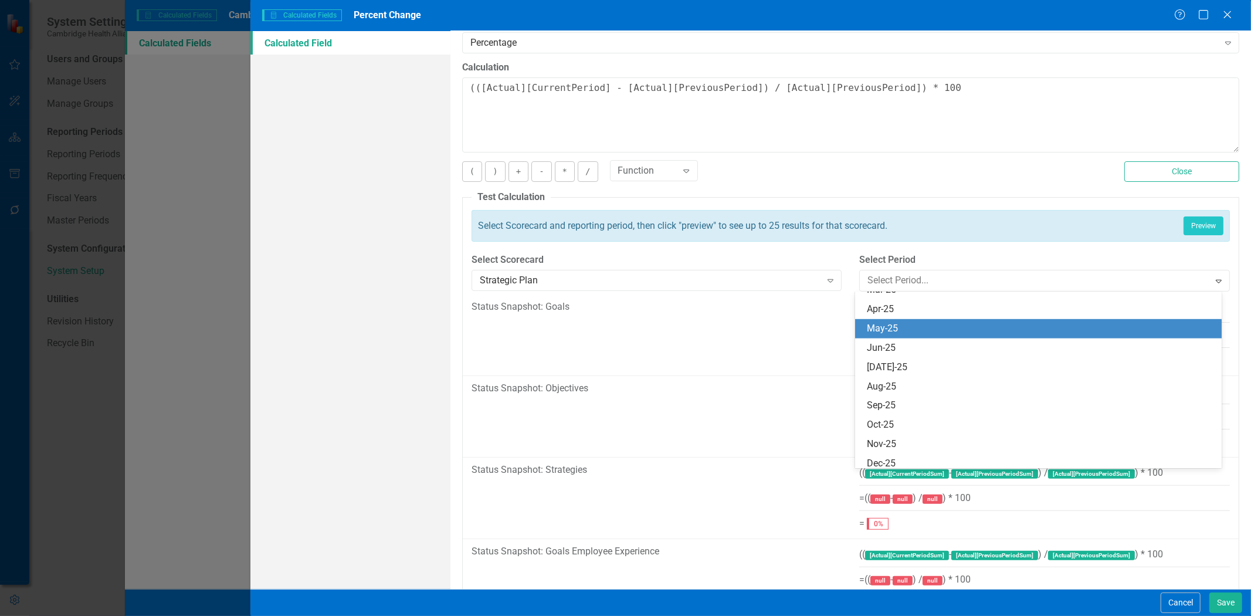
click at [911, 322] on div "May-25" at bounding box center [1040, 328] width 347 height 13
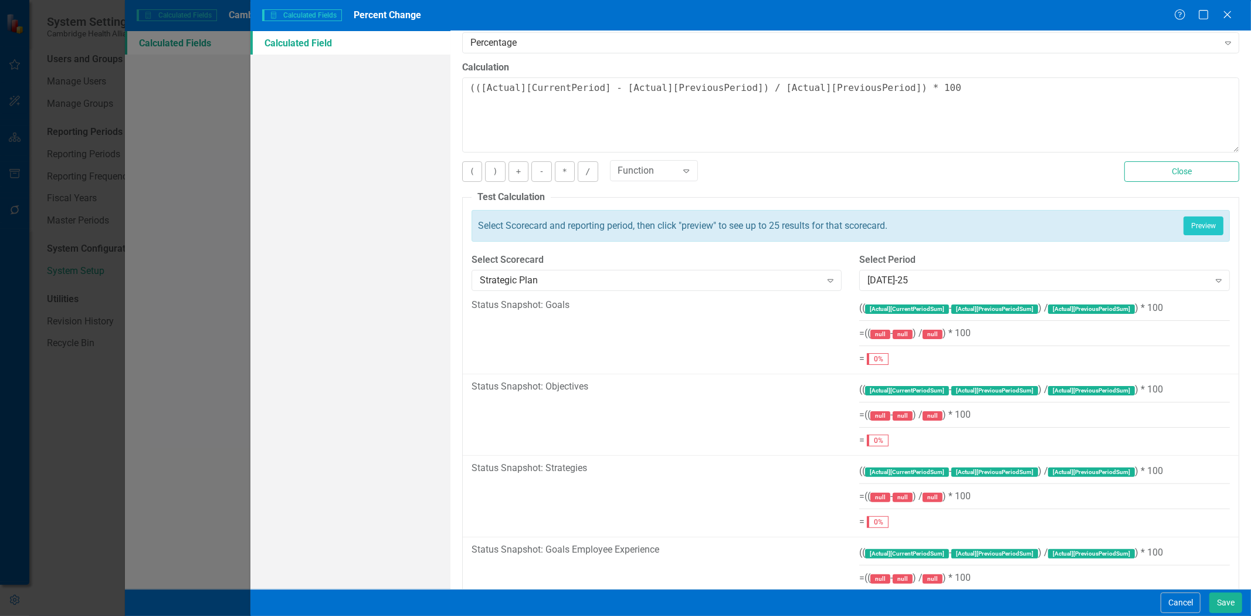
scroll to position [0, 0]
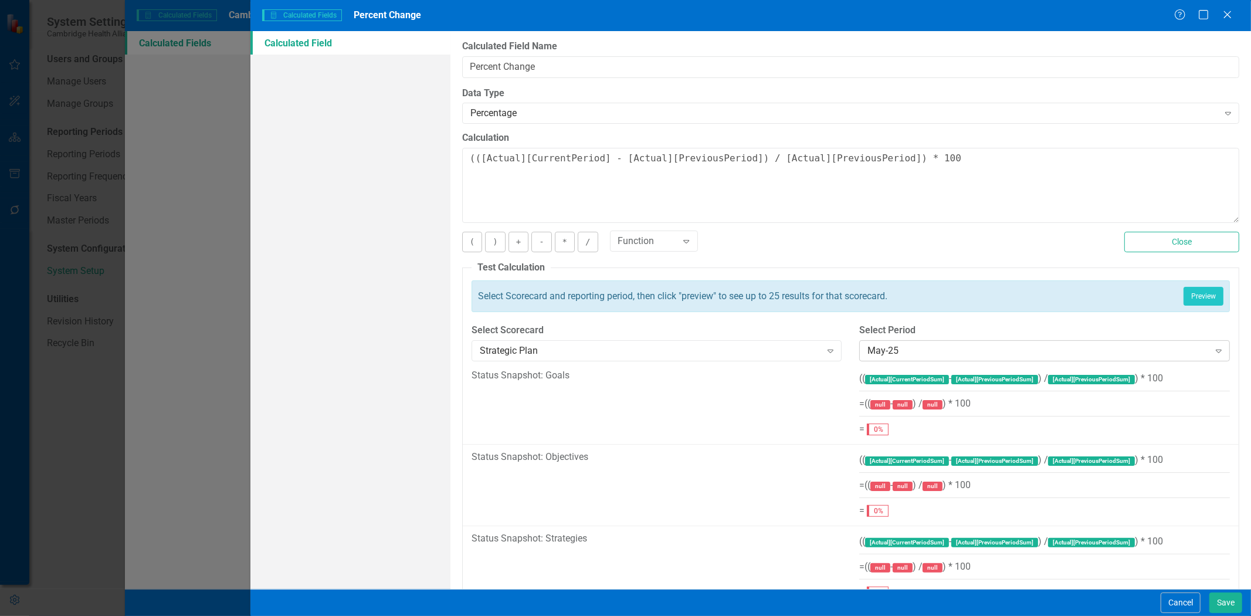
click at [1007, 341] on div "May-25 Expand" at bounding box center [1044, 350] width 371 height 21
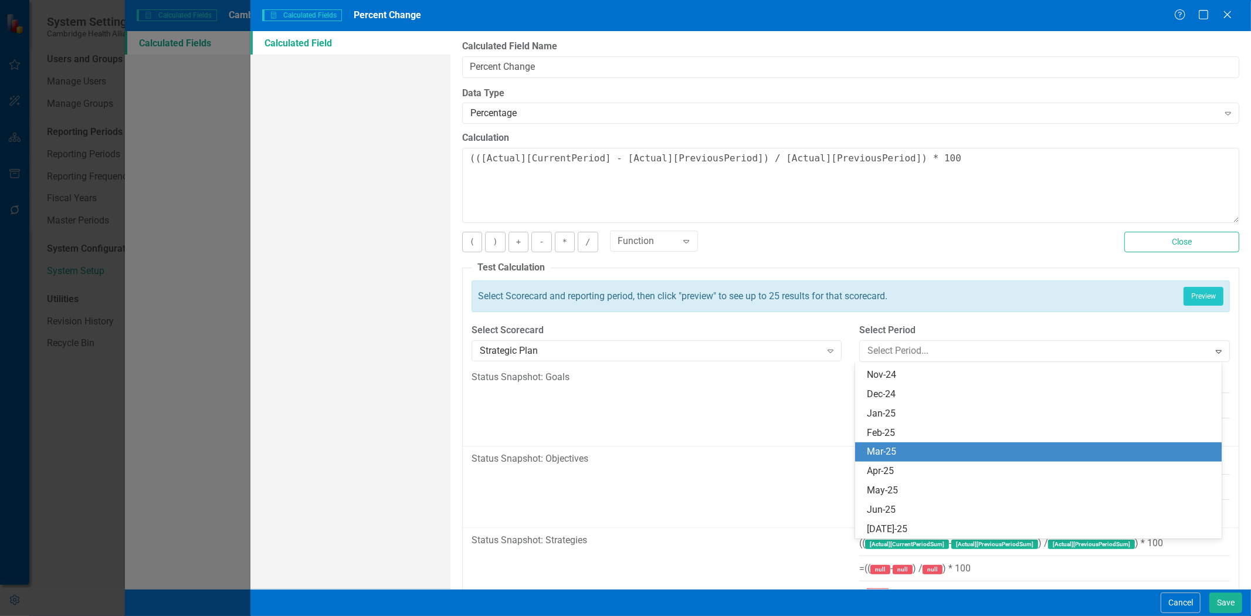
scroll to position [575, 0]
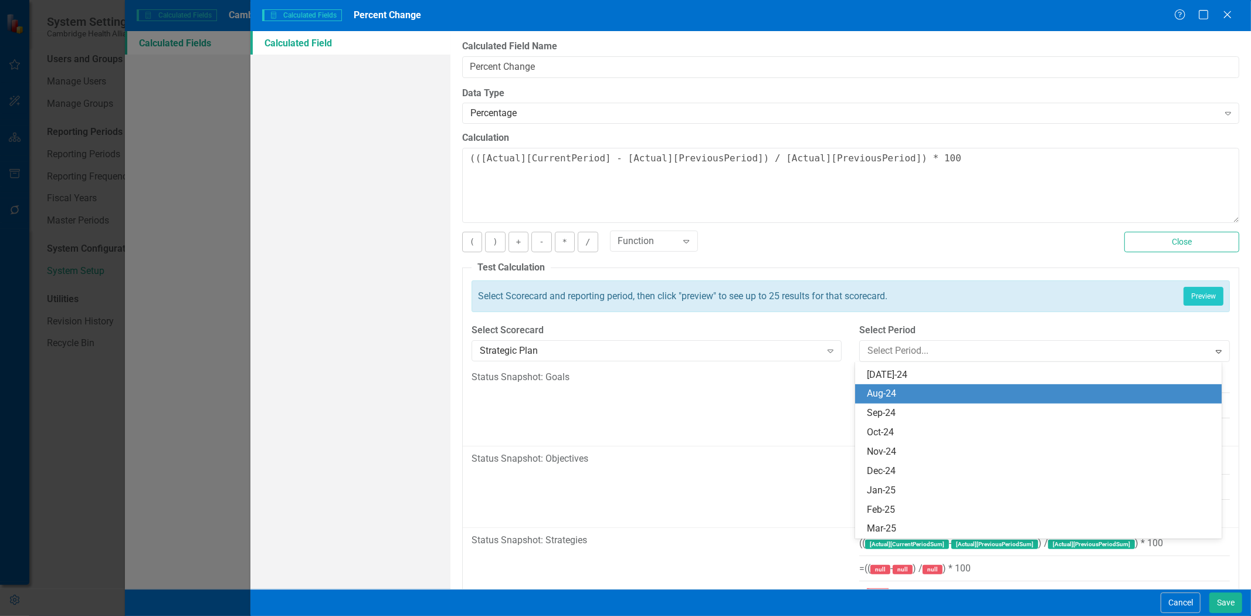
click at [941, 395] on div "Aug-24" at bounding box center [1040, 393] width 347 height 13
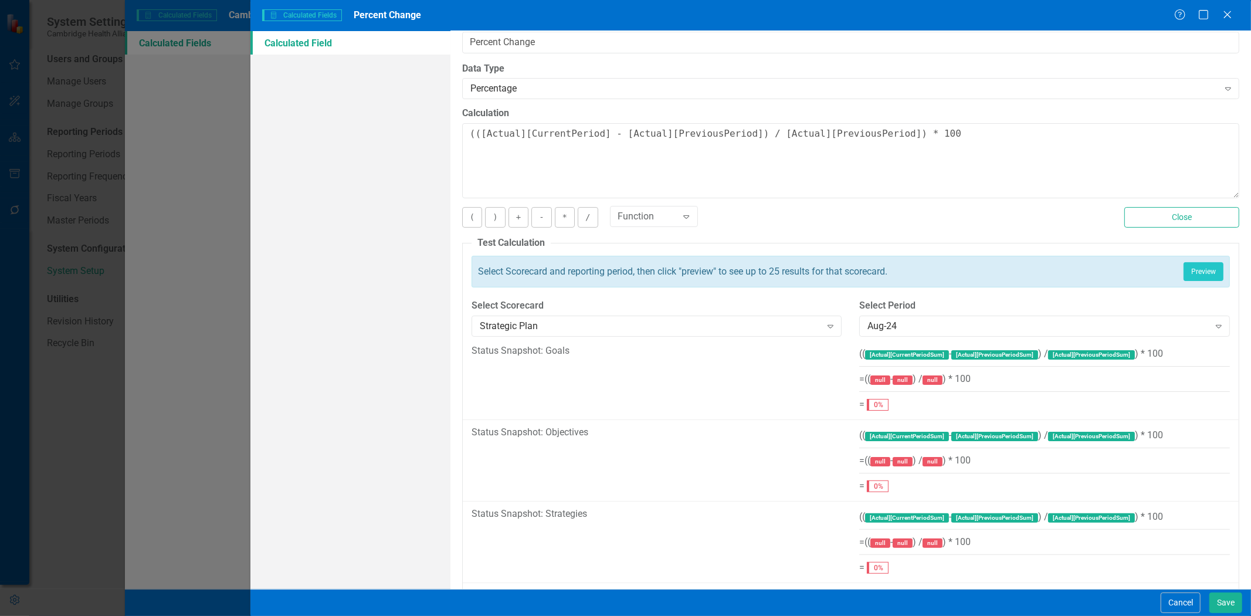
scroll to position [0, 0]
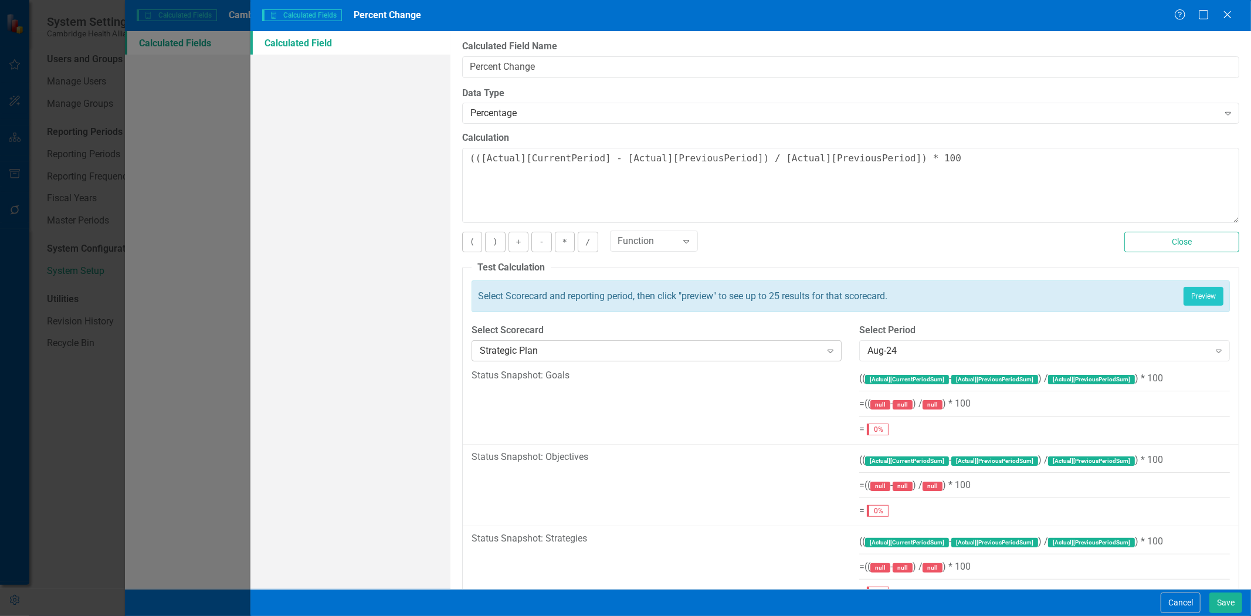
click at [643, 356] on div "Strategic Plan" at bounding box center [650, 350] width 341 height 13
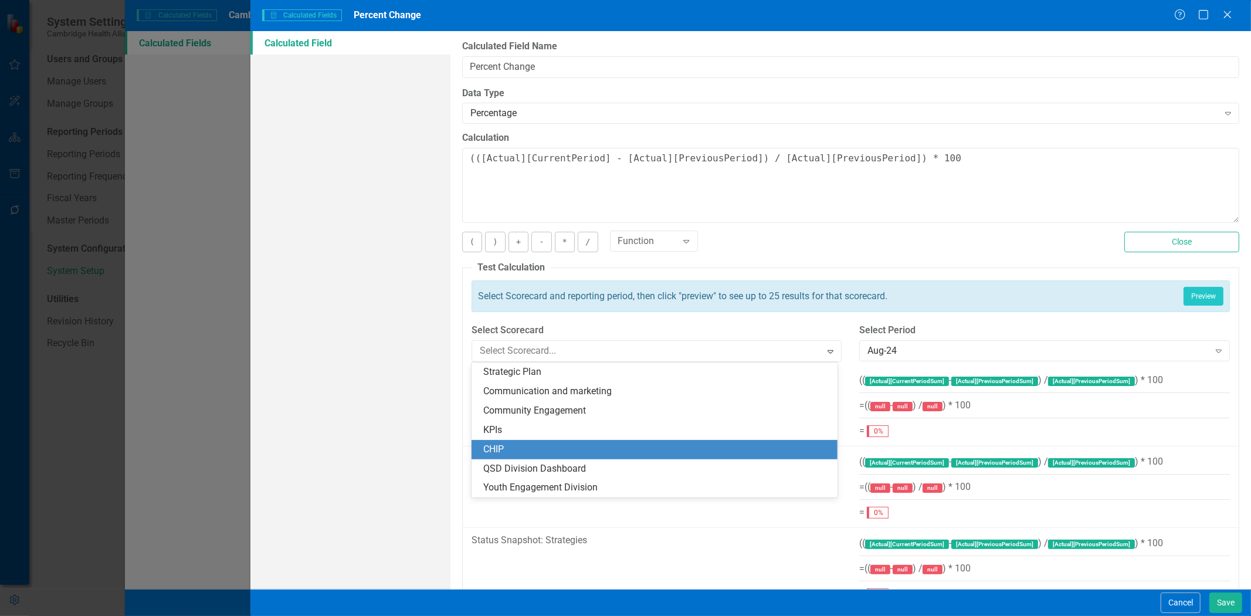
click at [618, 448] on div "CHIP" at bounding box center [656, 449] width 347 height 13
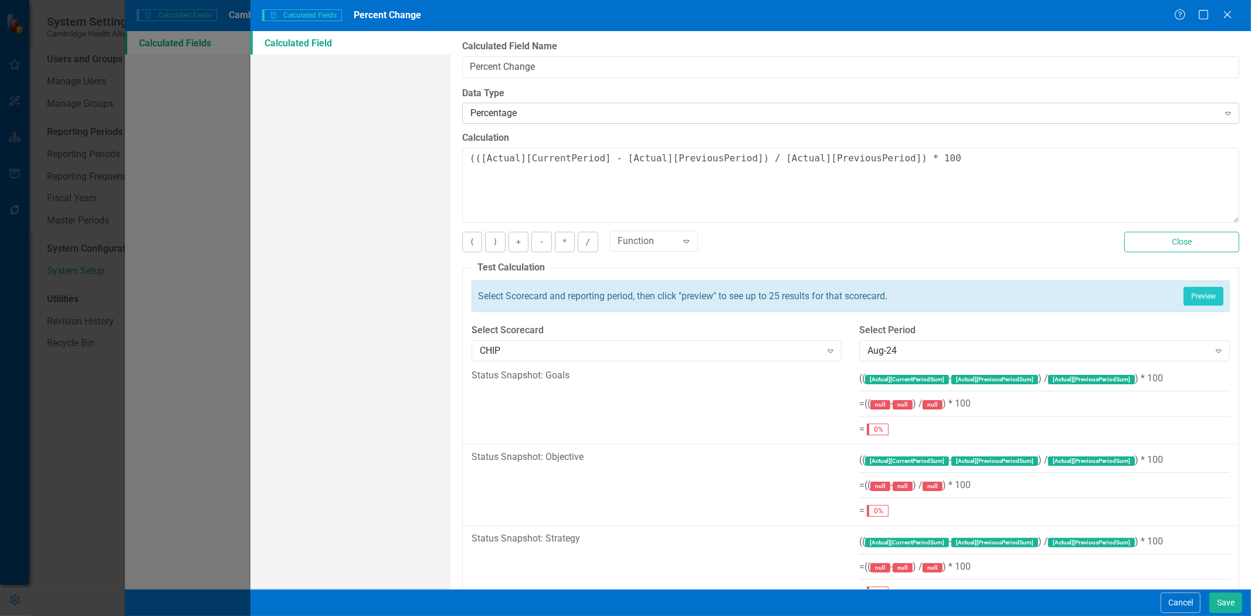
click at [537, 116] on div "Percentage" at bounding box center [844, 113] width 748 height 13
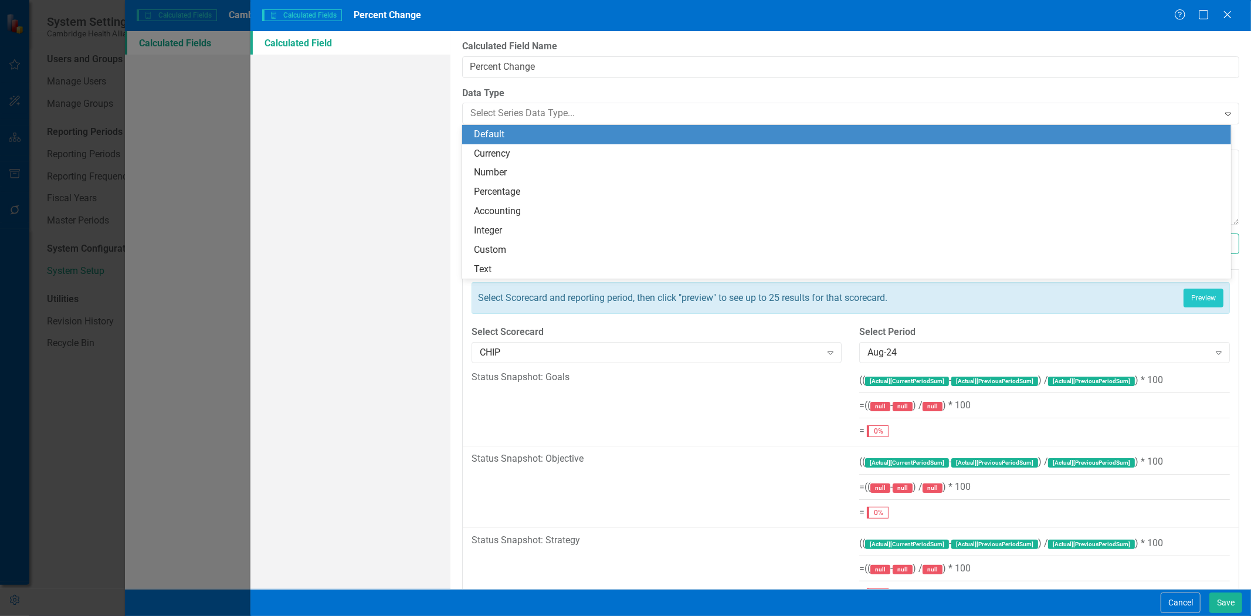
click at [534, 126] on div "Default" at bounding box center [846, 134] width 769 height 19
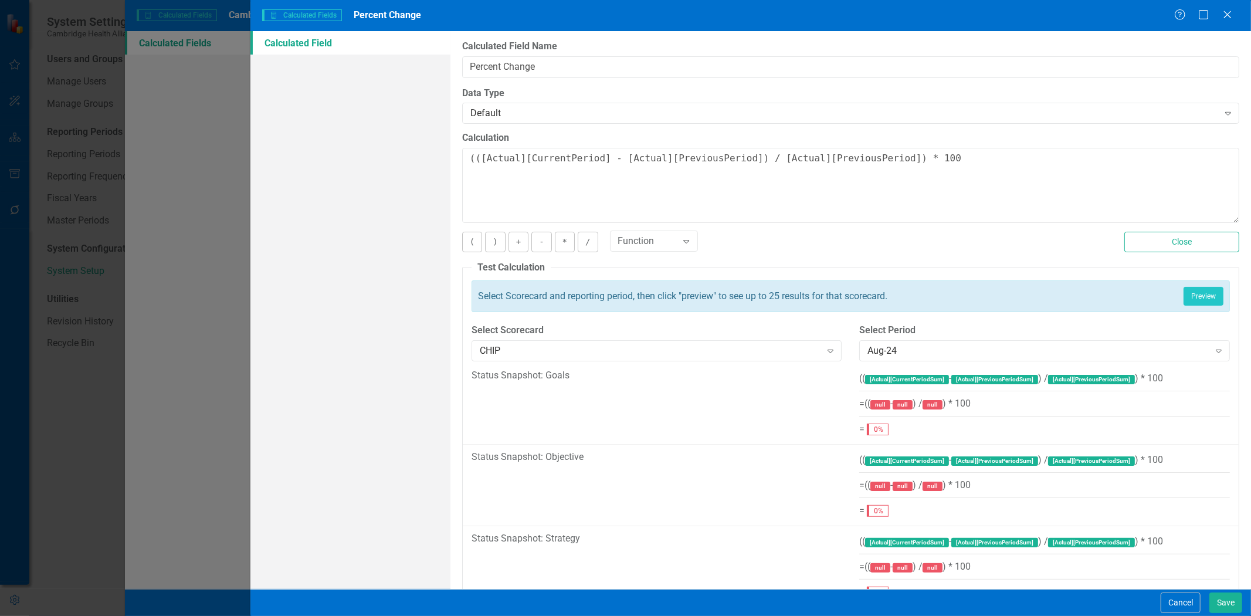
drag, startPoint x: 1187, startPoint y: 277, endPoint x: 1178, endPoint y: 277, distance: 8.8
click at [1184, 298] on button "Preview" at bounding box center [1204, 296] width 40 height 19
click at [490, 113] on div "Default" at bounding box center [844, 113] width 748 height 13
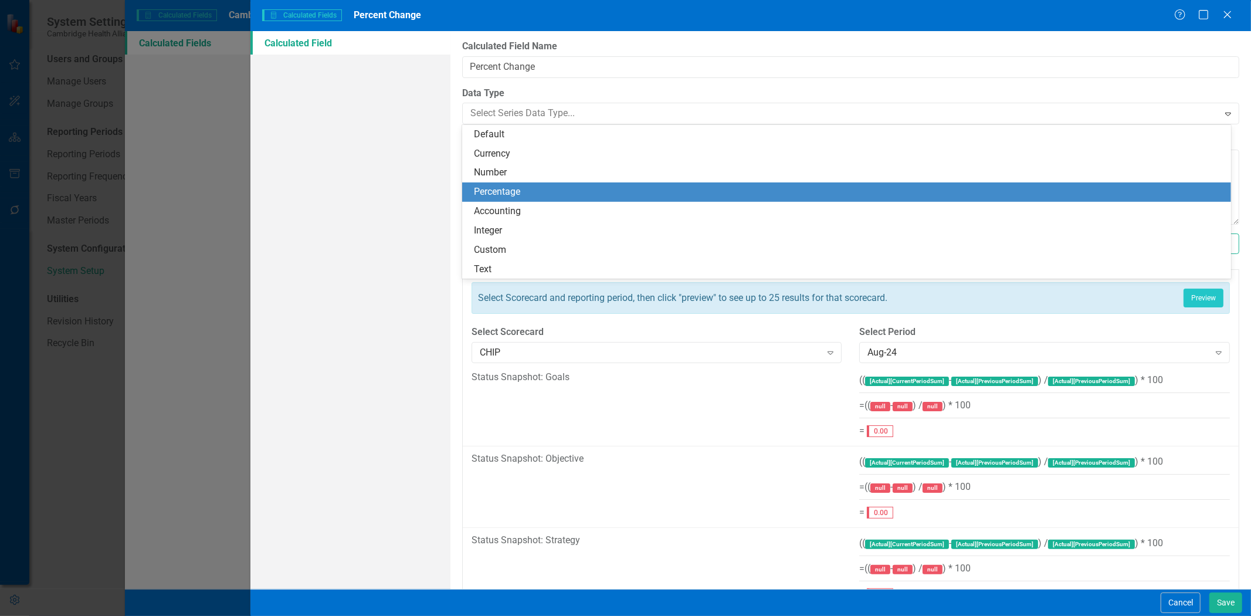
click at [510, 201] on div "Percentage" at bounding box center [846, 191] width 769 height 19
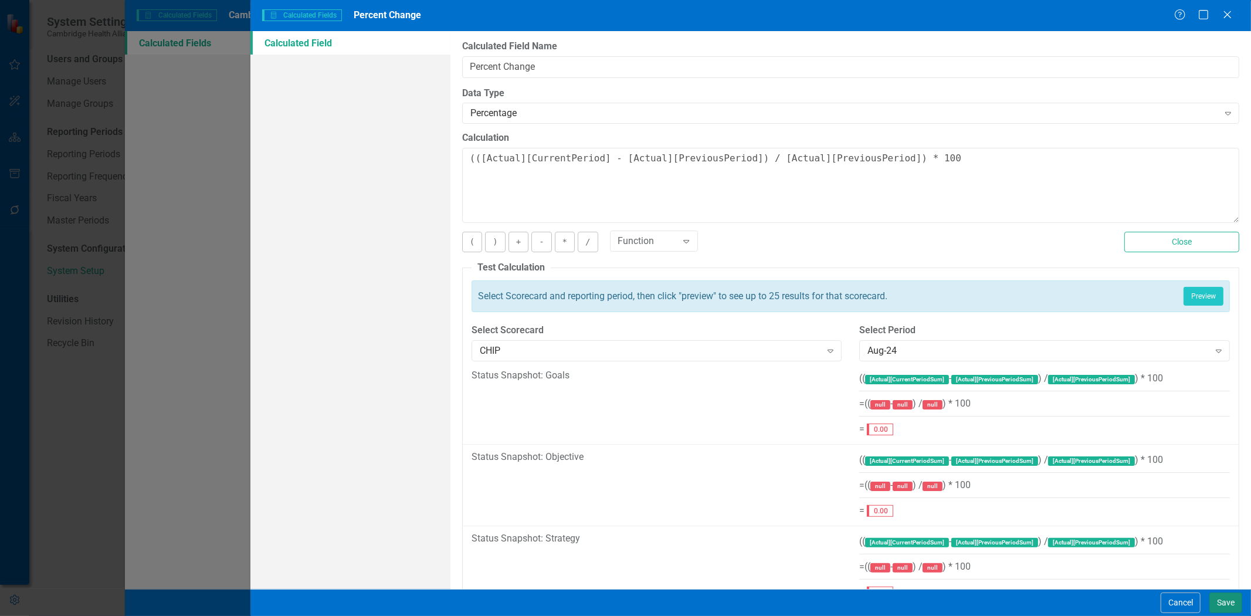
click at [1222, 599] on button "Save" at bounding box center [1226, 602] width 33 height 21
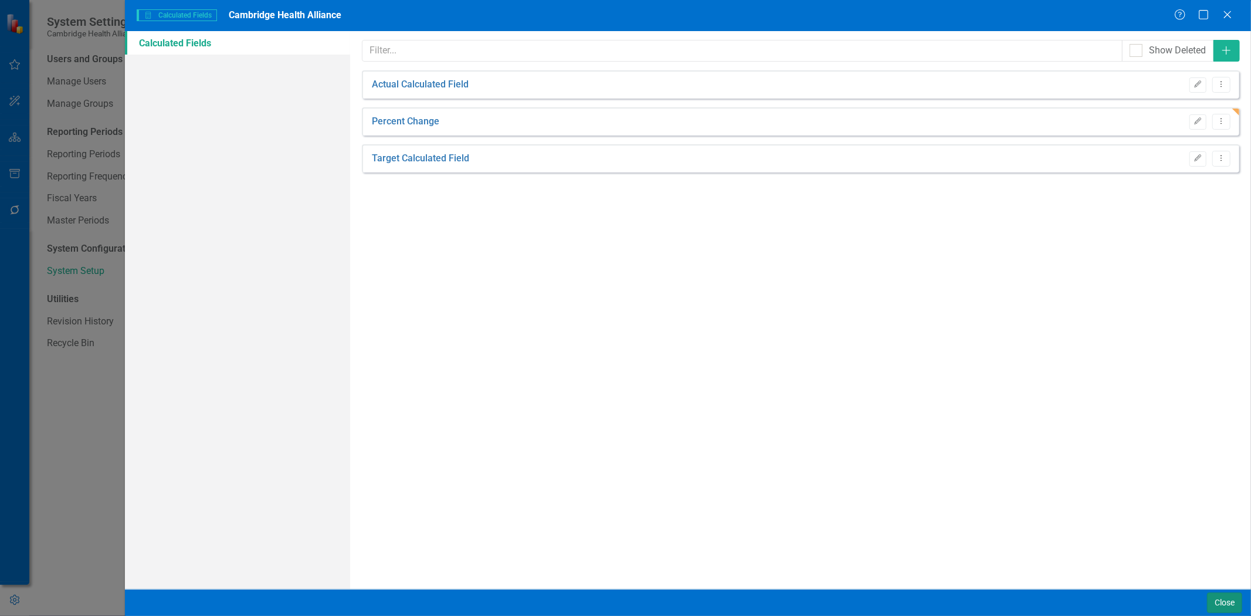
click at [1221, 599] on button "Close" at bounding box center [1224, 602] width 35 height 21
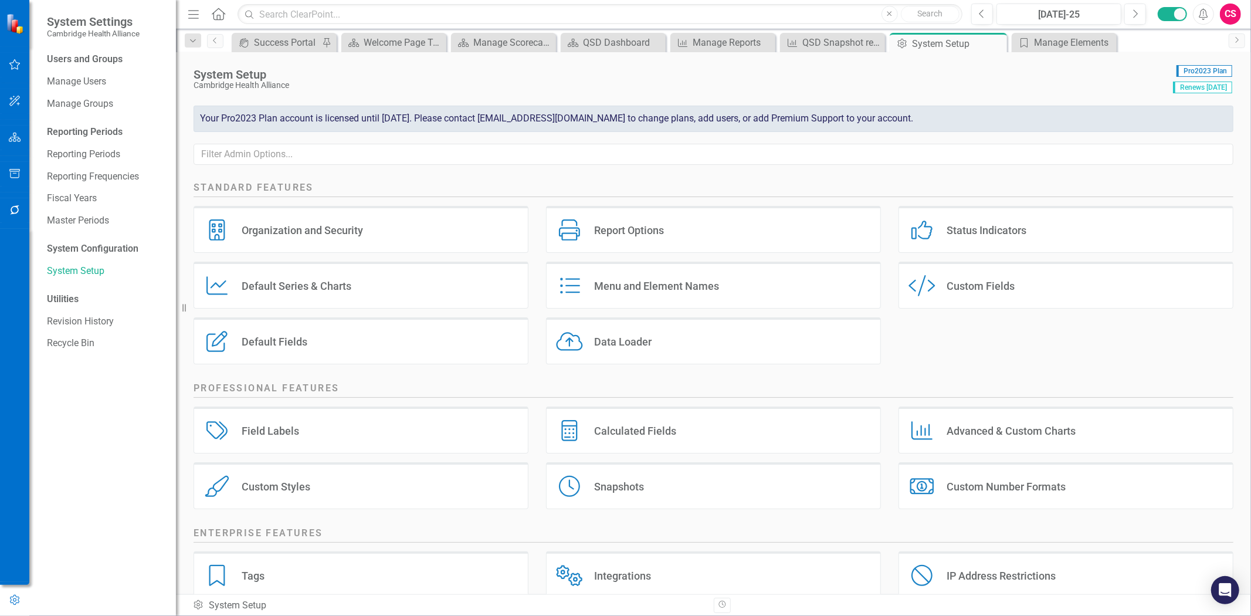
click at [11, 131] on button "button" at bounding box center [15, 138] width 26 height 25
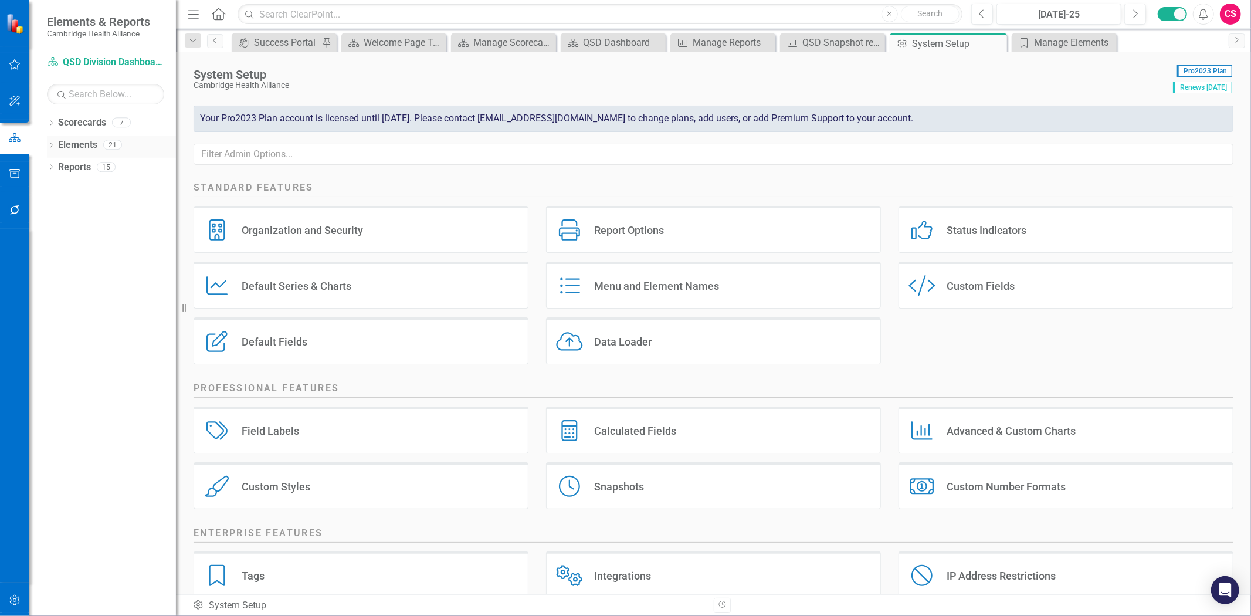
click at [78, 145] on link "Elements" at bounding box center [77, 144] width 39 height 13
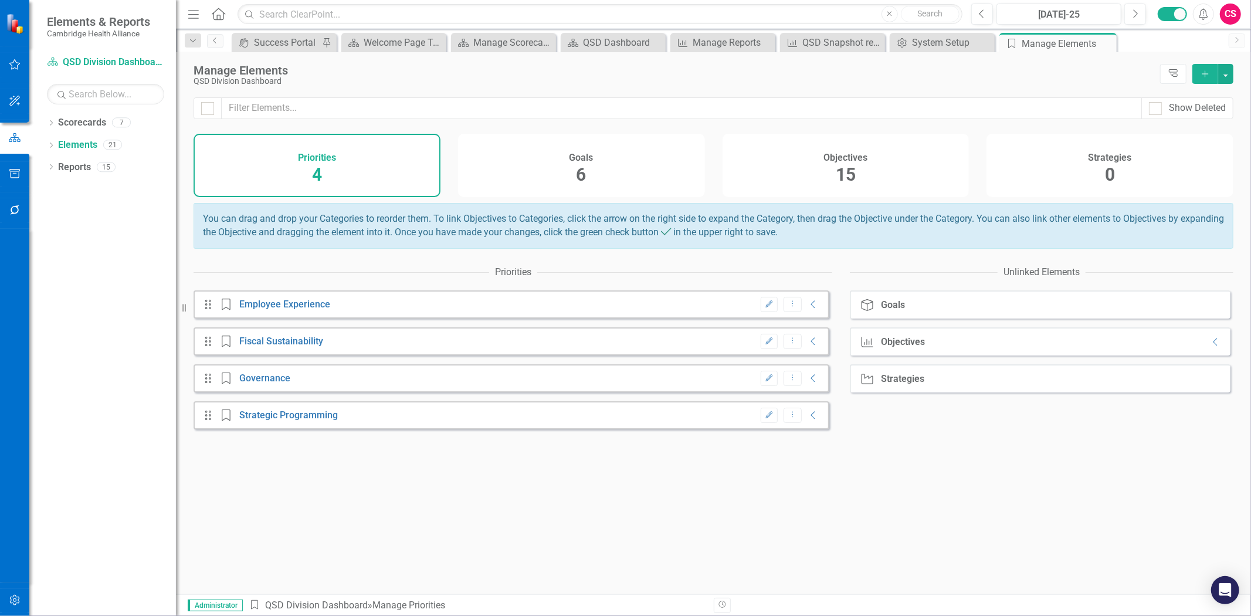
click at [962, 165] on div "Objectives 15" at bounding box center [846, 165] width 247 height 63
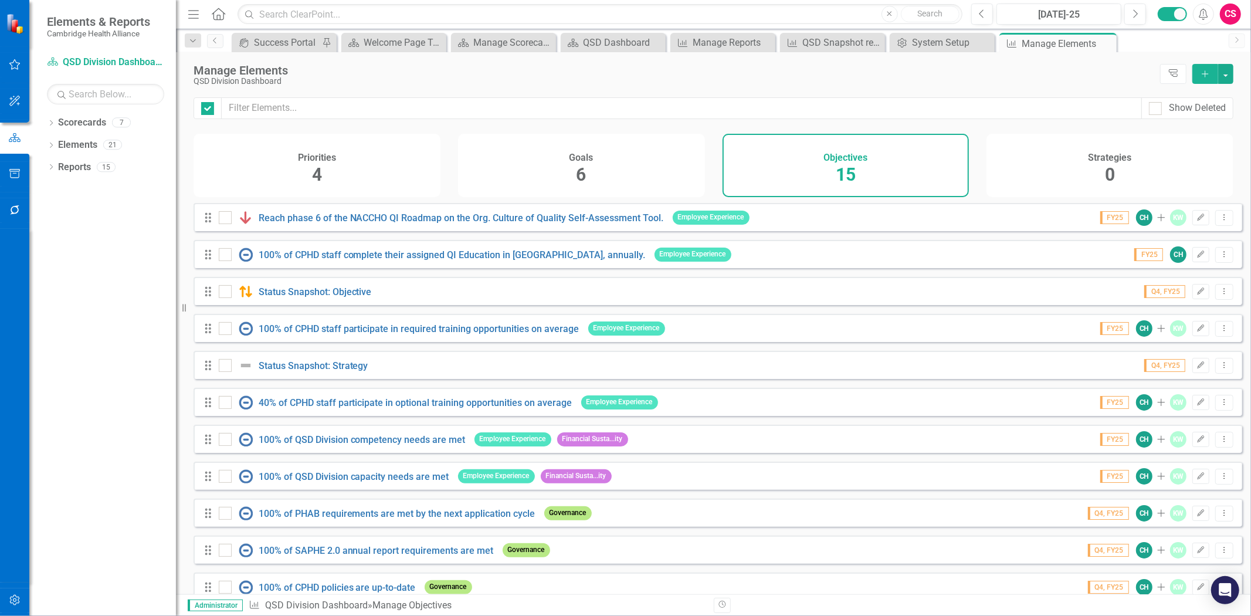
checkbox input "false"
click at [344, 223] on link "Reach phase 6 of the NACCHO QI Roadmap on the Org. Culture of Quality Self-Asse…" at bounding box center [461, 217] width 405 height 11
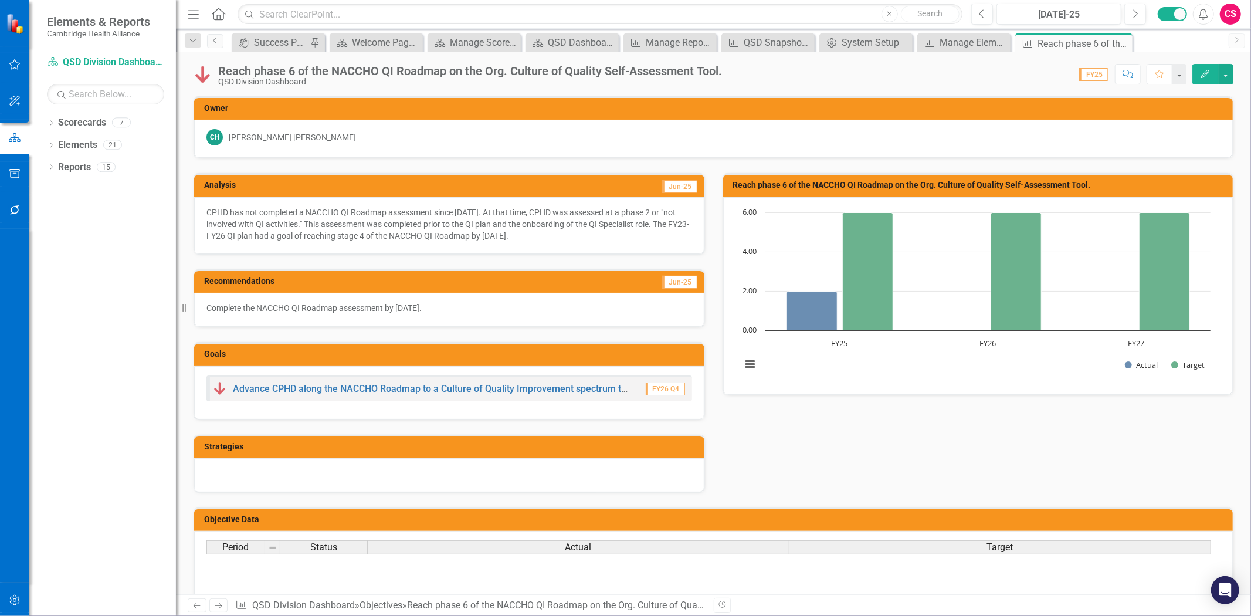
scroll to position [92, 0]
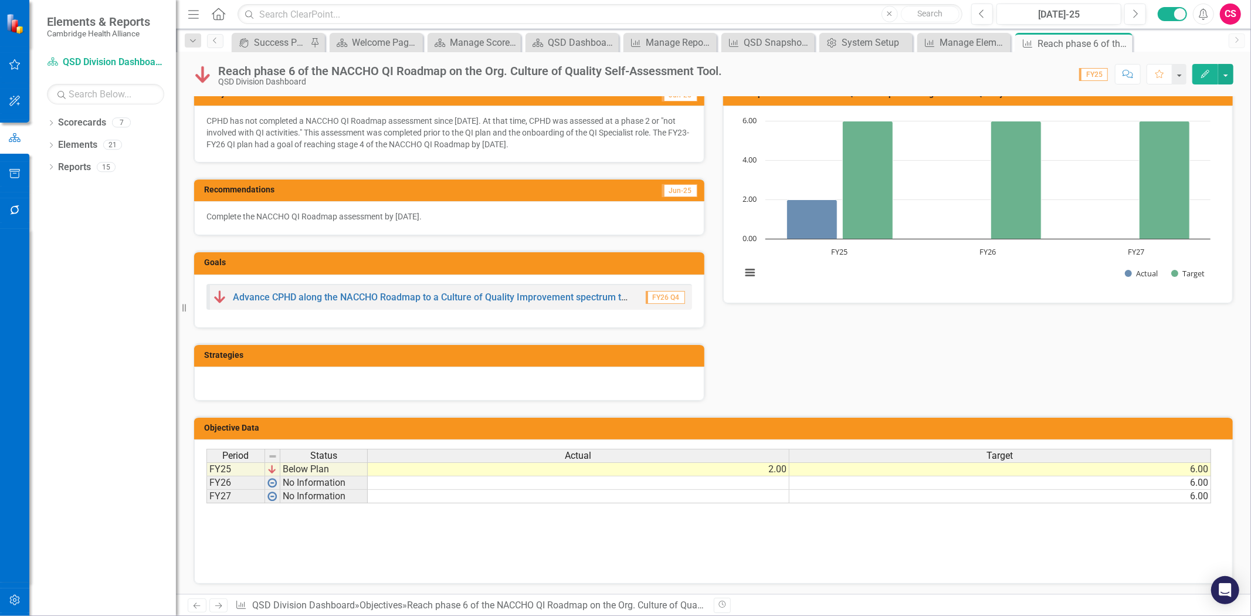
click at [219, 599] on link "Next" at bounding box center [218, 605] width 19 height 14
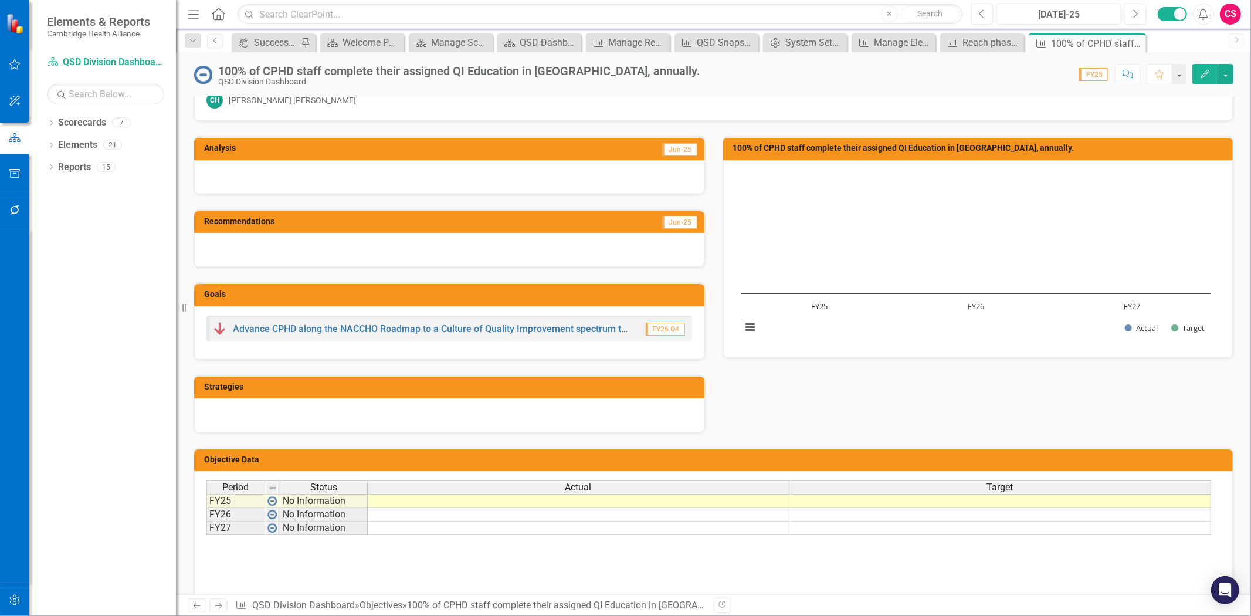
scroll to position [68, 0]
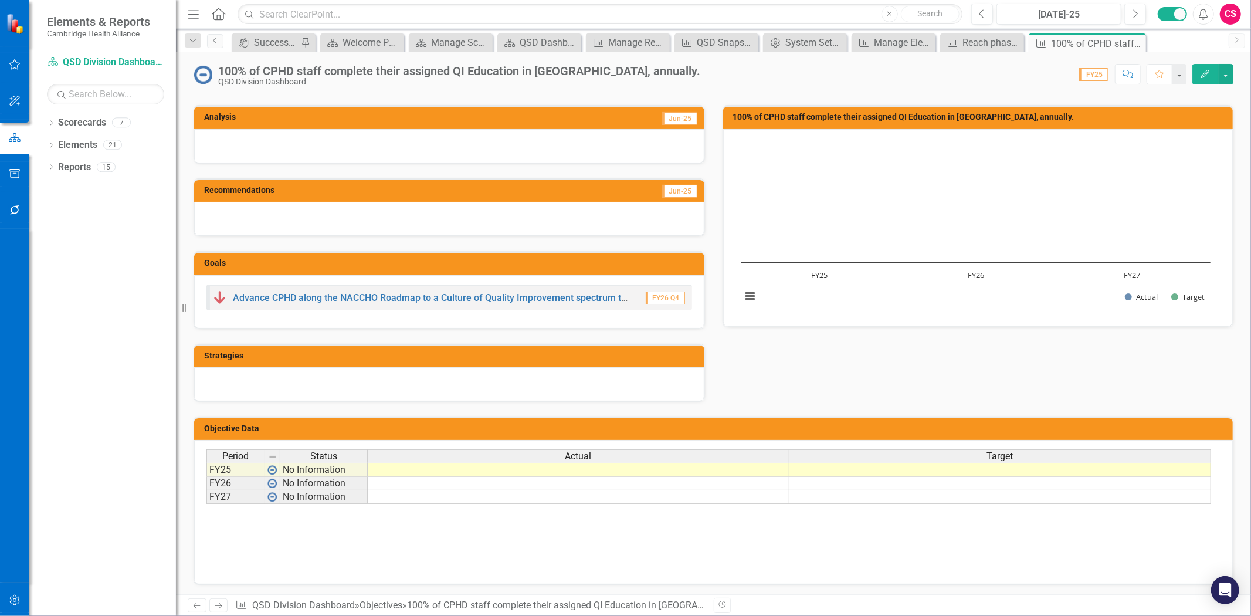
click at [225, 611] on link "Next" at bounding box center [218, 605] width 19 height 14
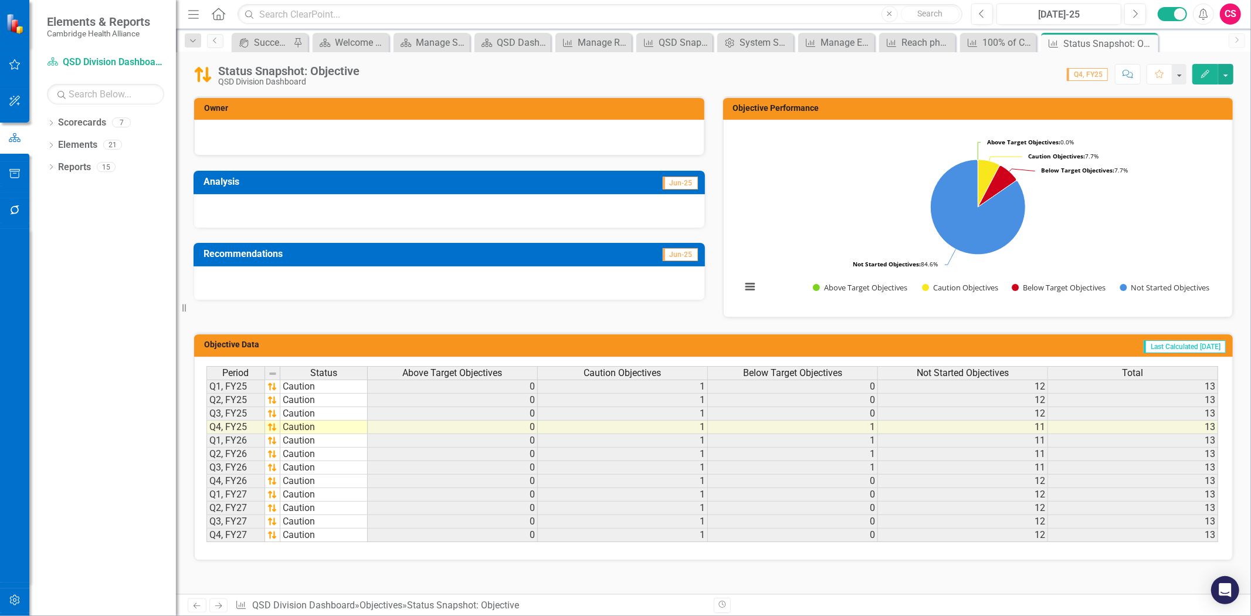
click at [225, 611] on link "Next" at bounding box center [218, 605] width 19 height 14
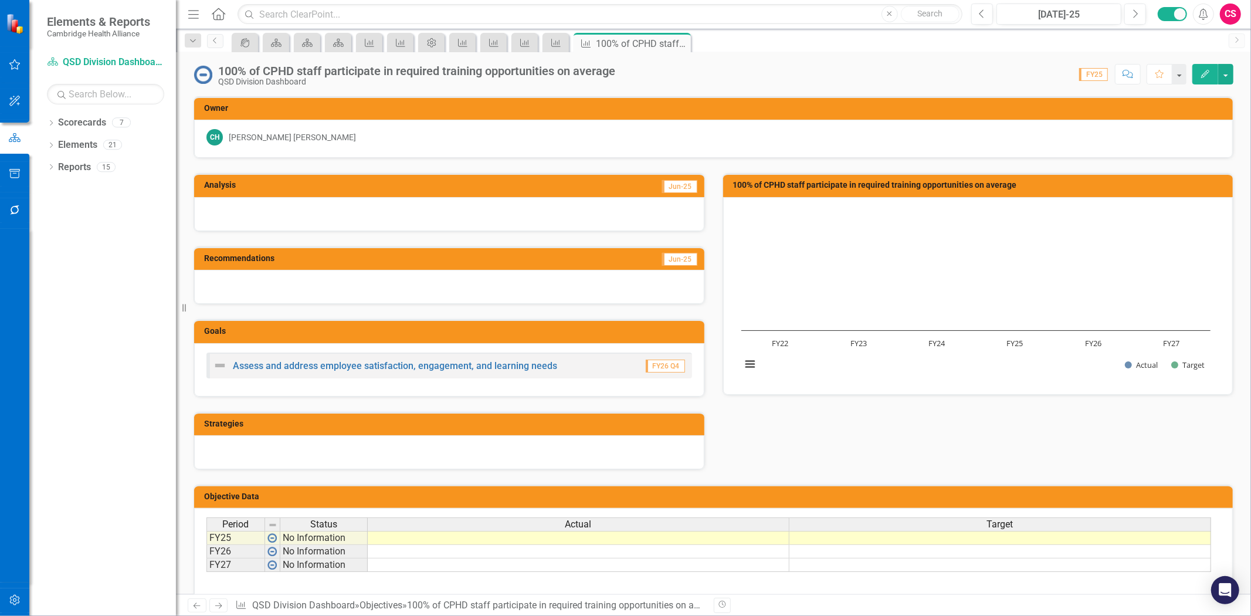
click at [225, 611] on link "Next" at bounding box center [218, 605] width 19 height 14
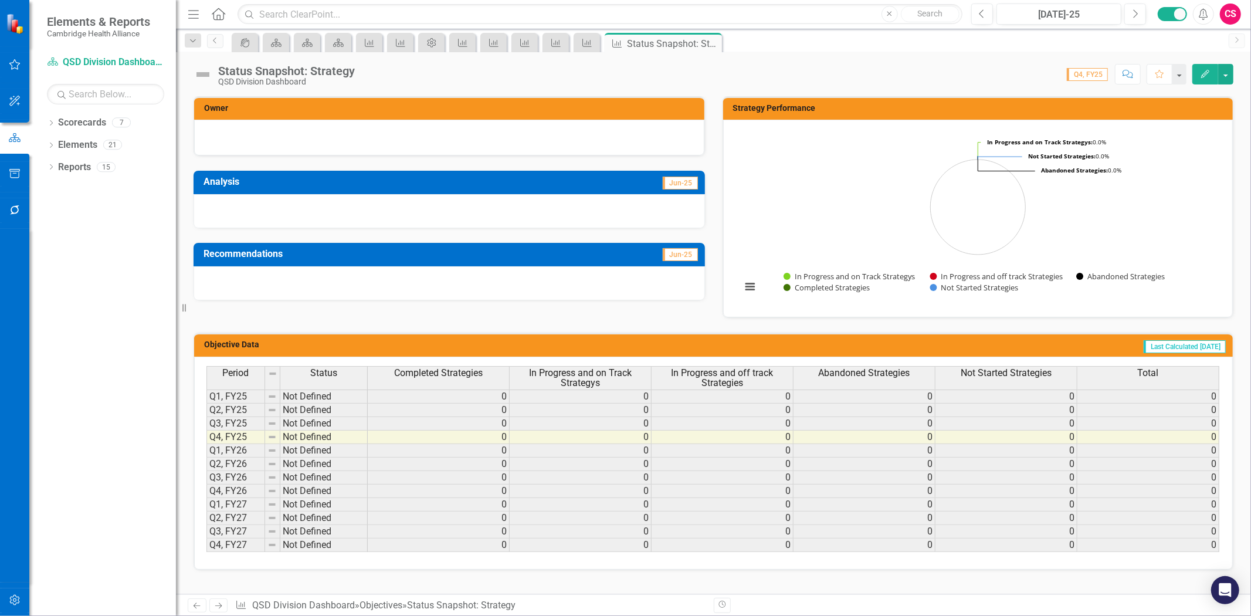
click at [225, 611] on link "Next" at bounding box center [218, 605] width 19 height 14
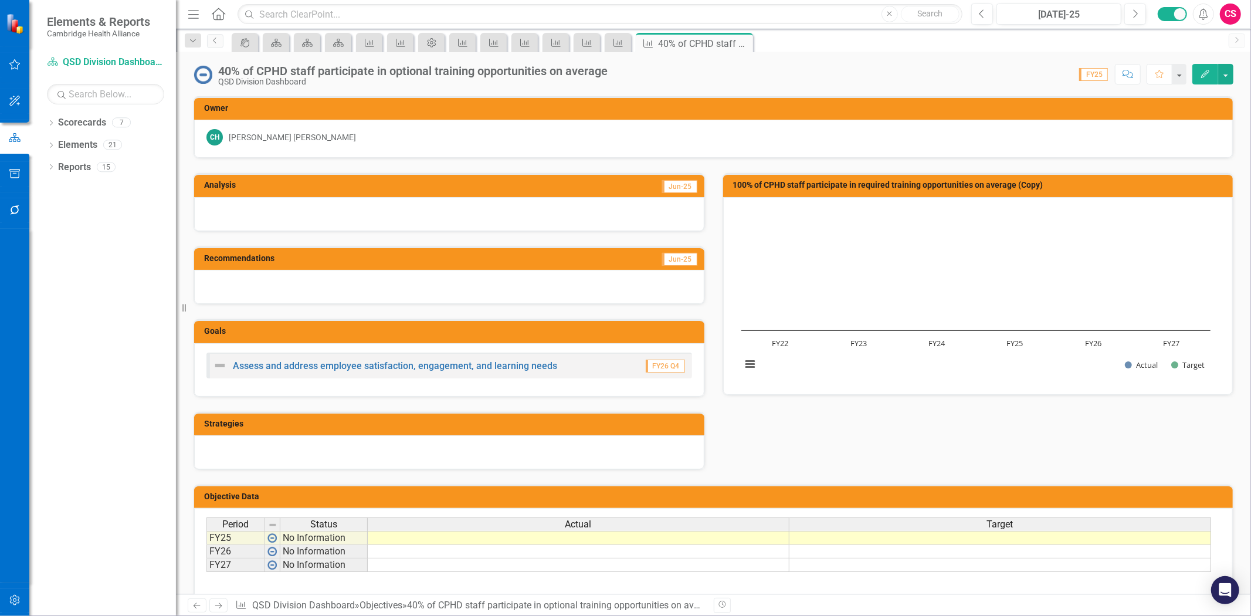
click at [225, 611] on link "Next" at bounding box center [218, 605] width 19 height 14
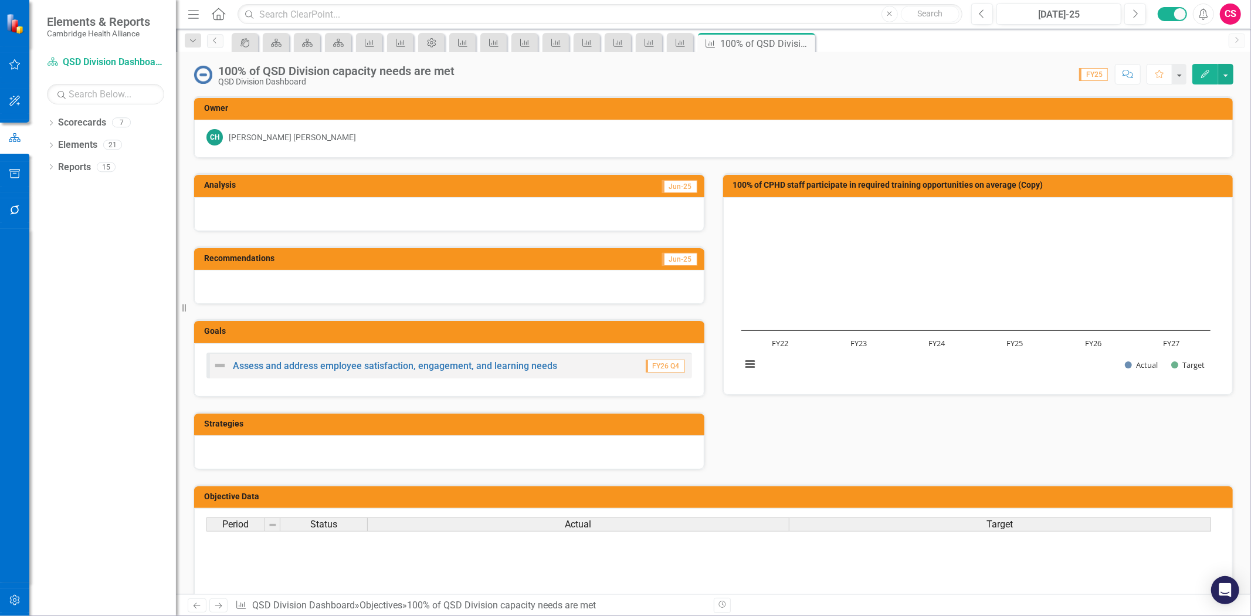
click at [225, 611] on link "Next" at bounding box center [218, 605] width 19 height 14
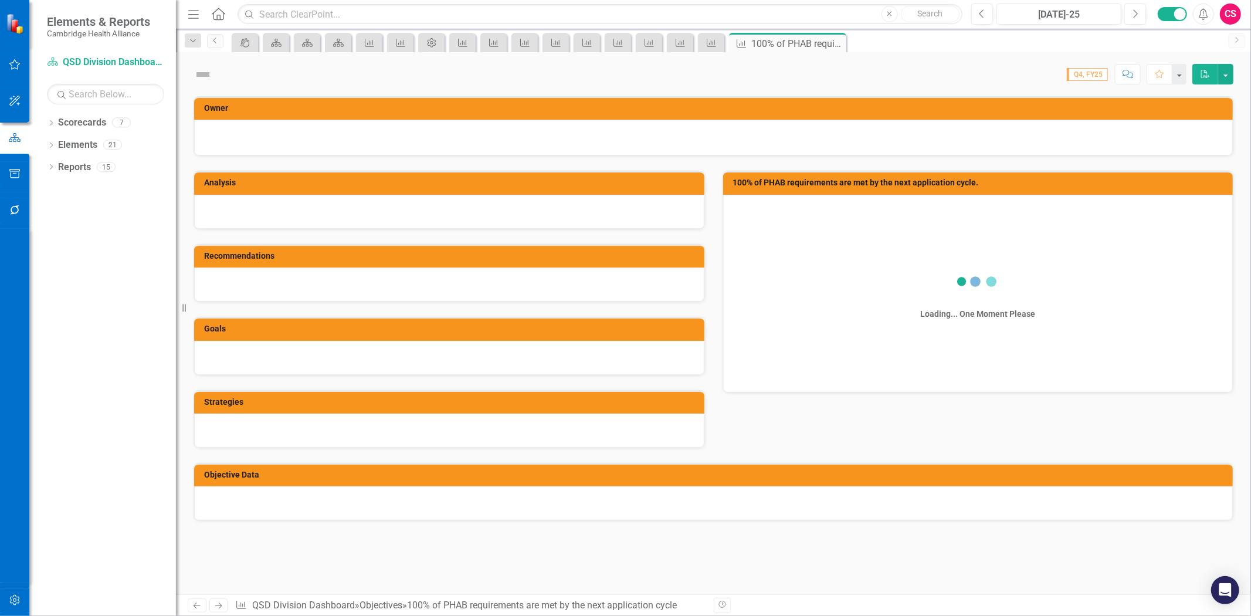
click at [225, 611] on link "Next" at bounding box center [218, 605] width 19 height 14
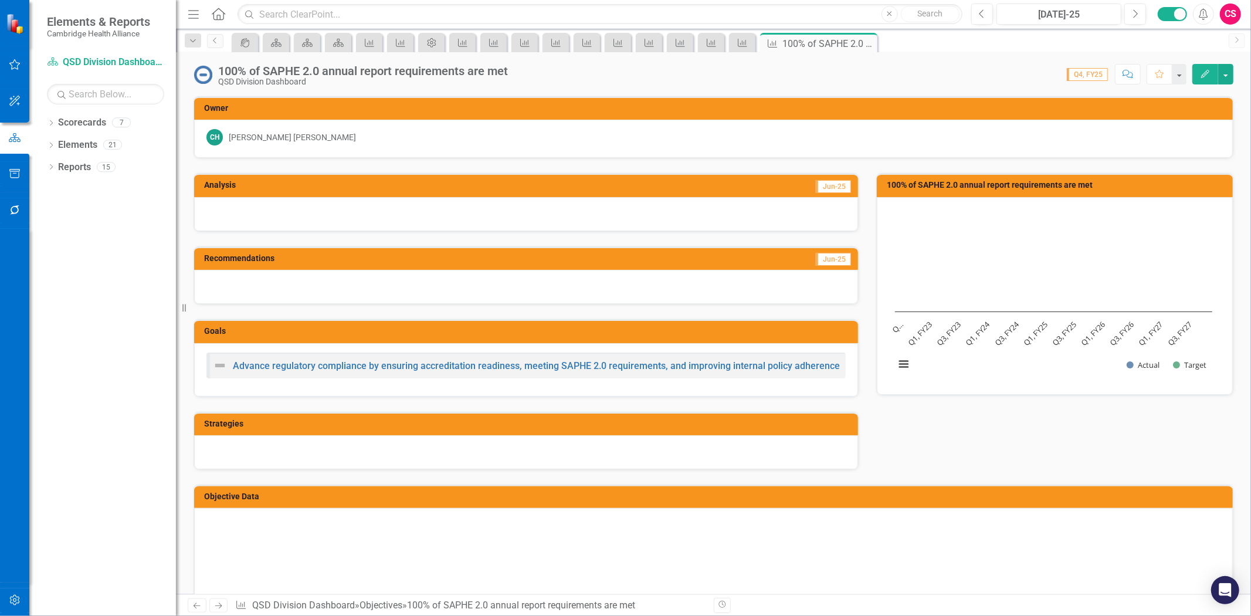
click at [225, 611] on link "Next" at bounding box center [218, 605] width 19 height 14
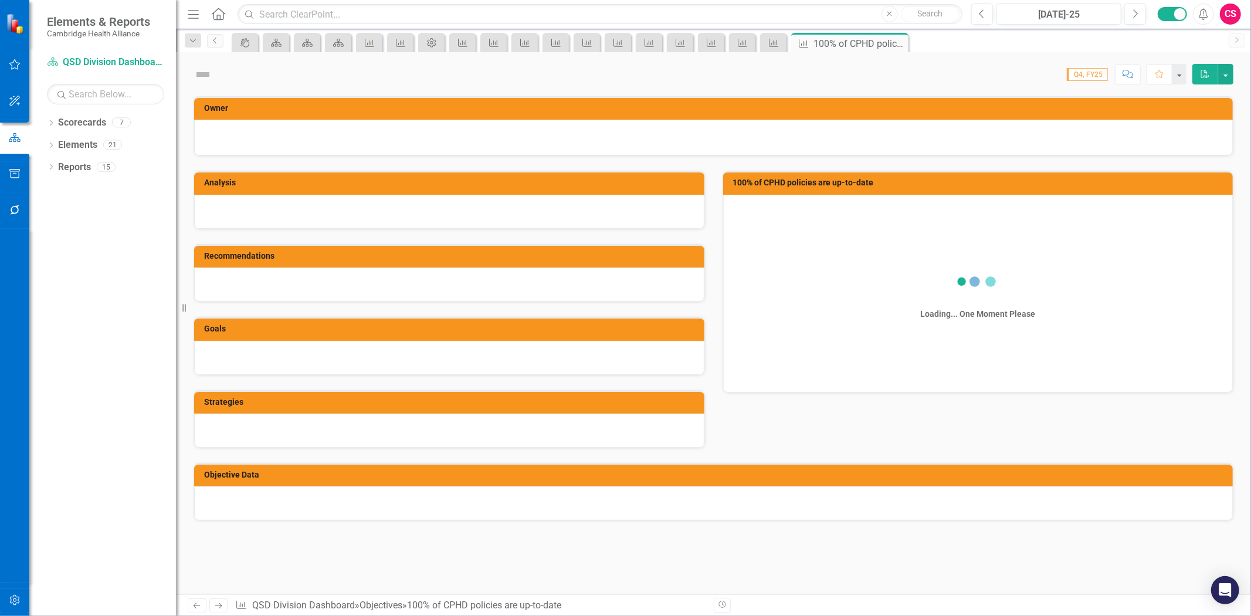
click at [225, 611] on link "Next" at bounding box center [218, 605] width 19 height 14
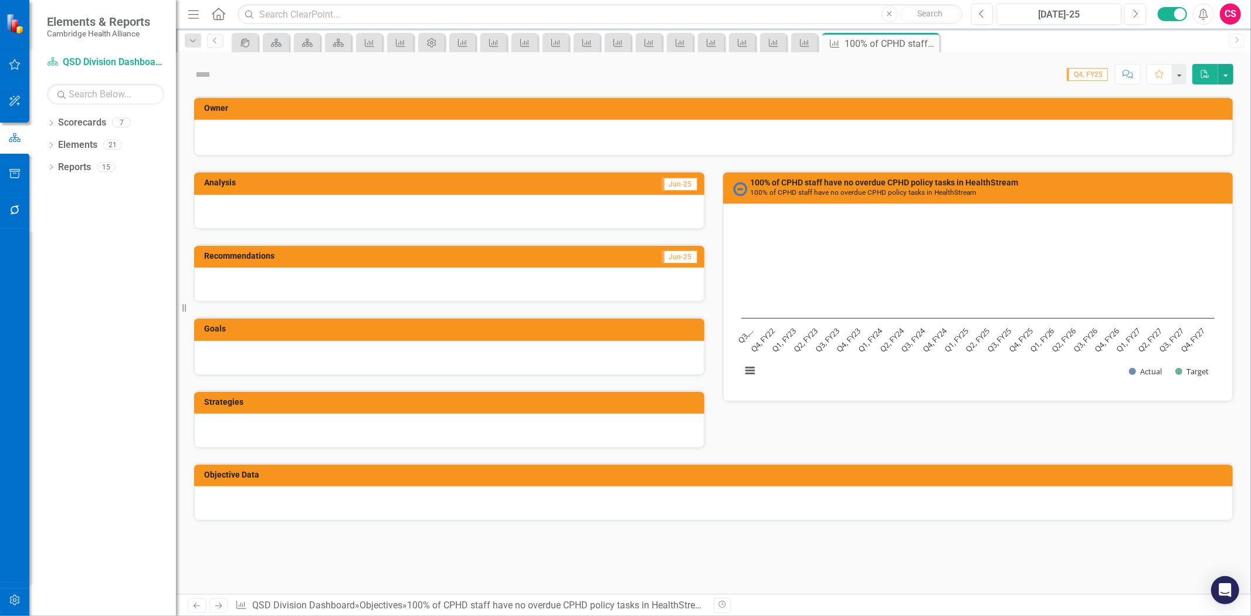
click at [225, 611] on link "Next" at bounding box center [218, 605] width 19 height 14
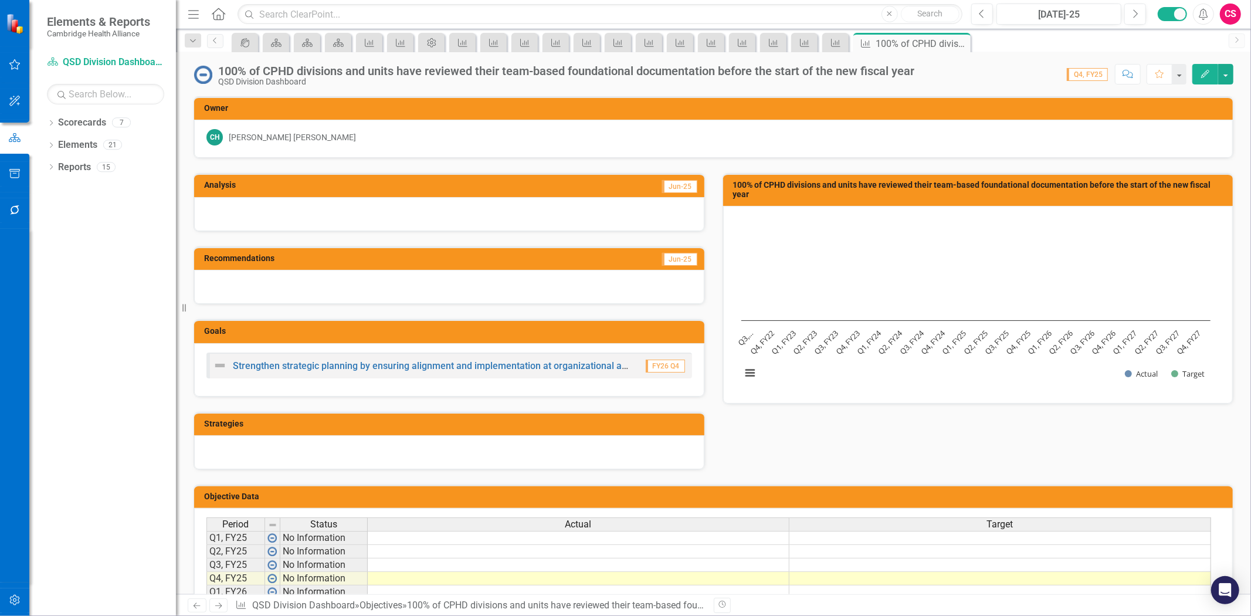
click at [225, 611] on link "Next" at bounding box center [218, 605] width 19 height 14
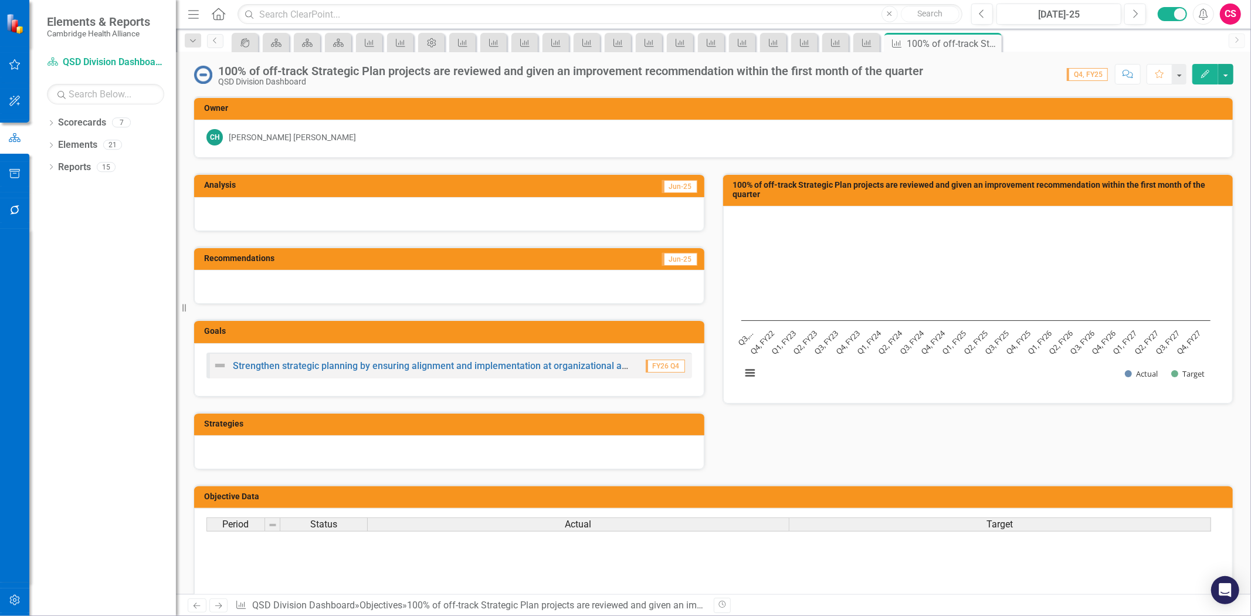
click at [225, 611] on link "Next" at bounding box center [218, 605] width 19 height 14
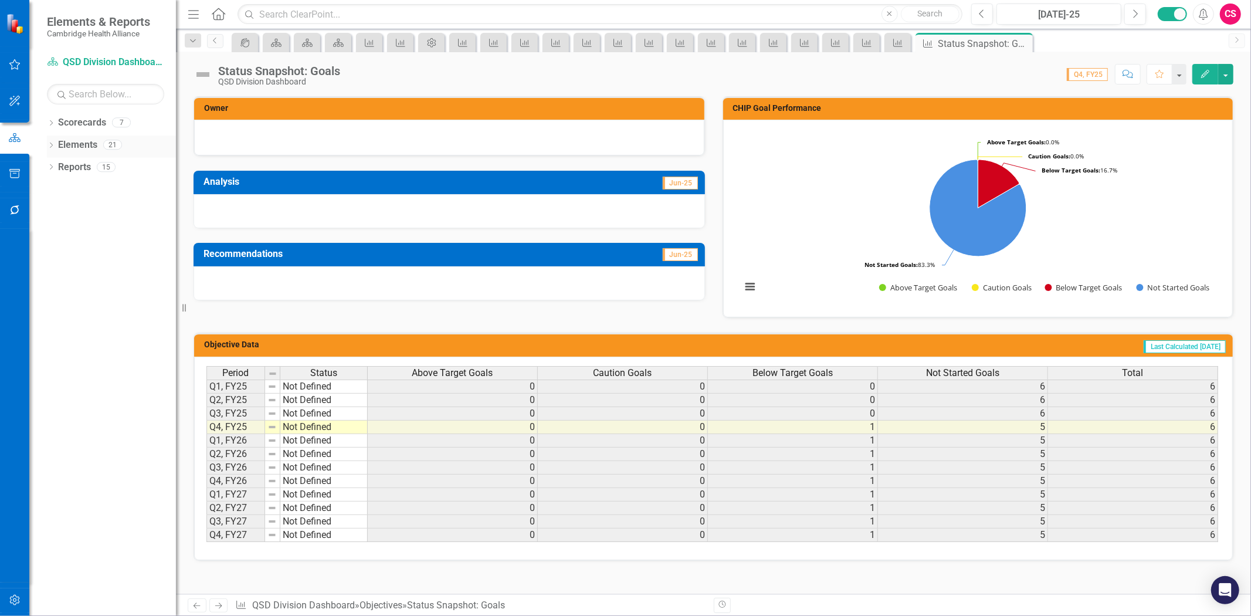
click at [85, 150] on link "Elements" at bounding box center [77, 144] width 39 height 13
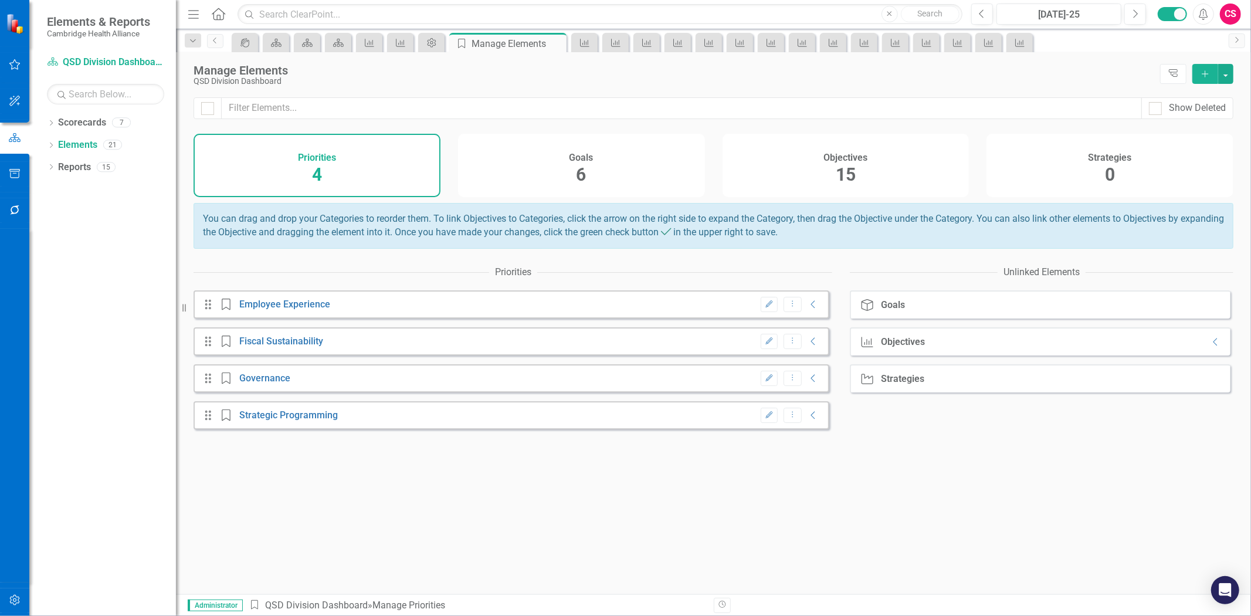
click at [841, 142] on div "Objectives 15" at bounding box center [846, 165] width 247 height 63
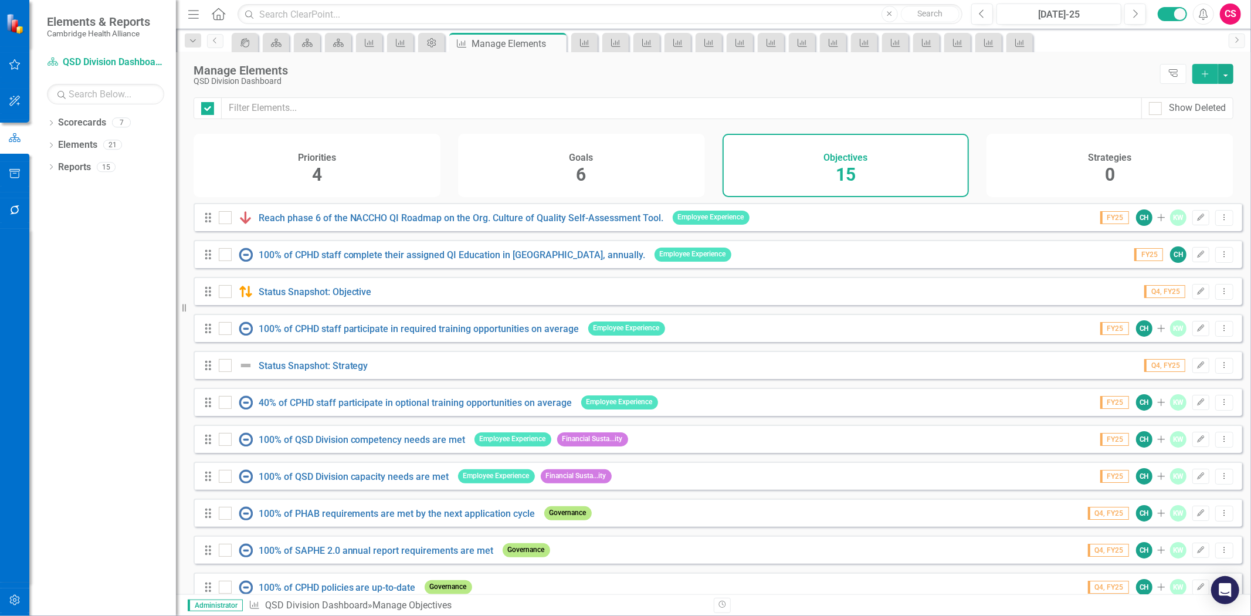
checkbox input "false"
click at [411, 223] on link "Reach phase 6 of the NACCHO QI Roadmap on the Org. Culture of Quality Self-Asse…" at bounding box center [461, 217] width 405 height 11
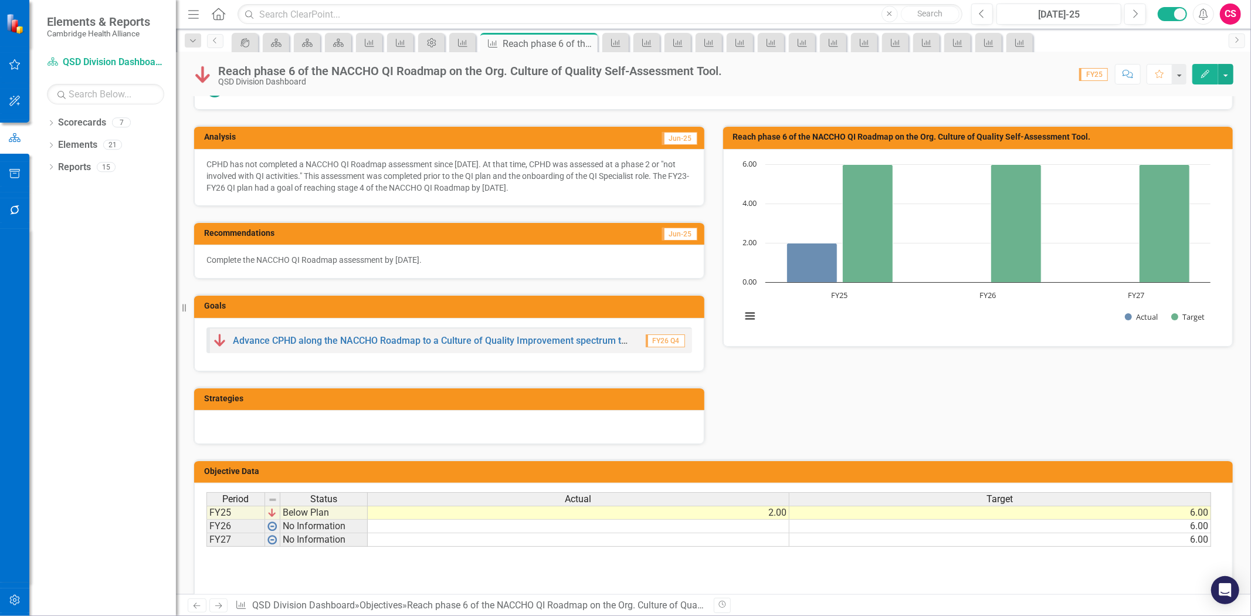
scroll to position [92, 0]
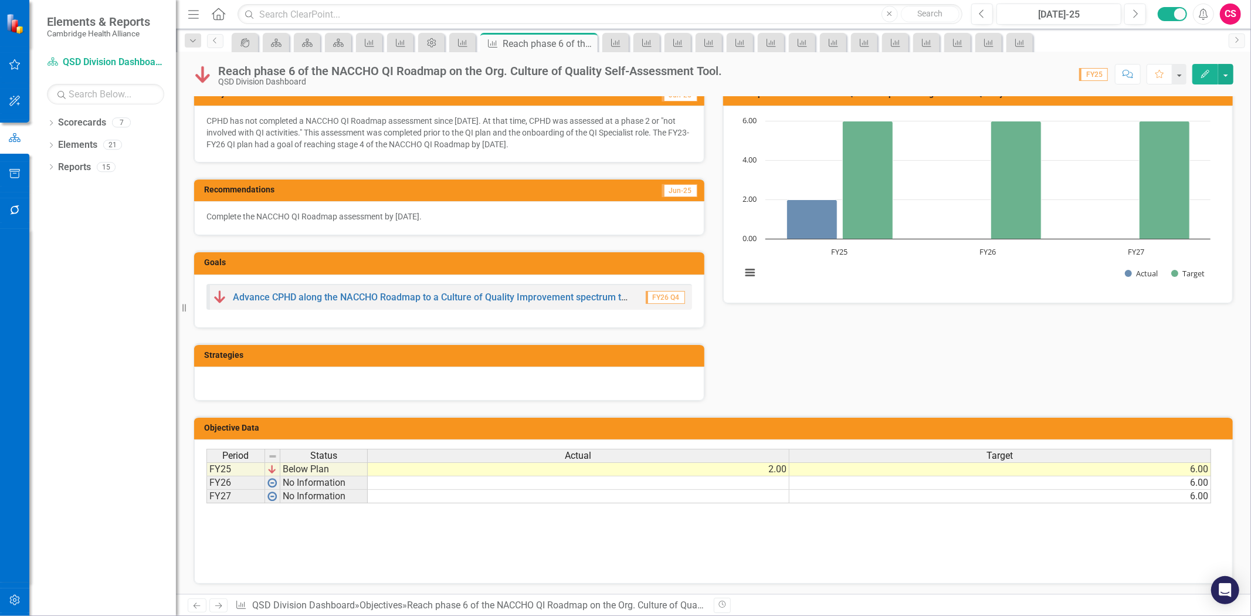
click at [673, 485] on td at bounding box center [579, 482] width 422 height 13
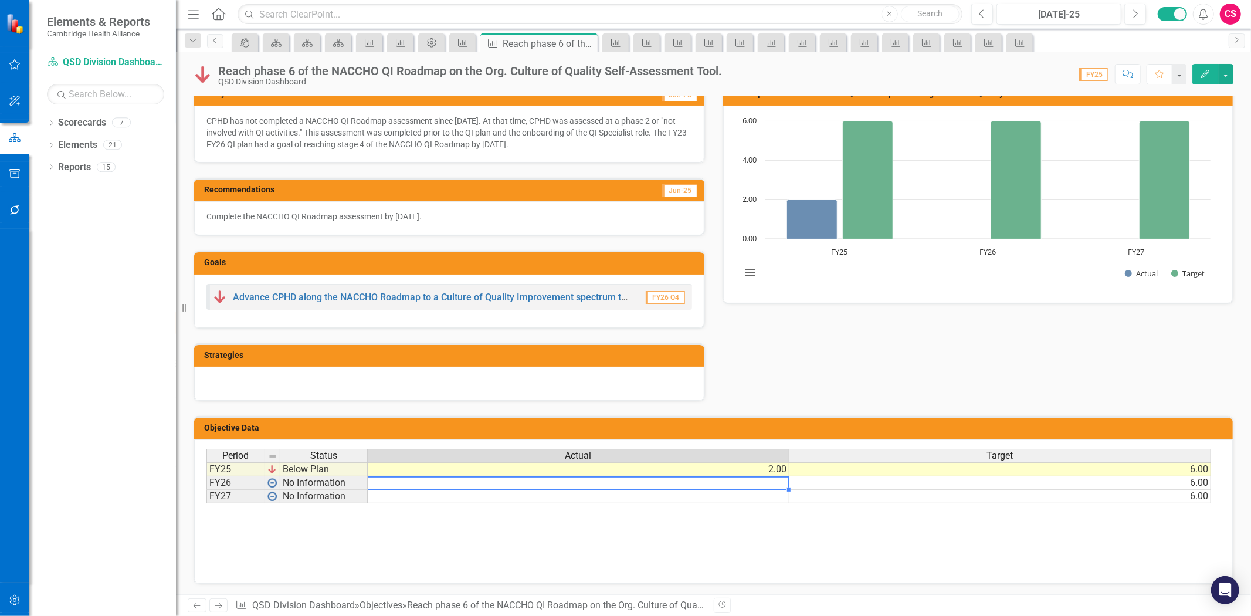
click at [673, 485] on td at bounding box center [579, 482] width 422 height 13
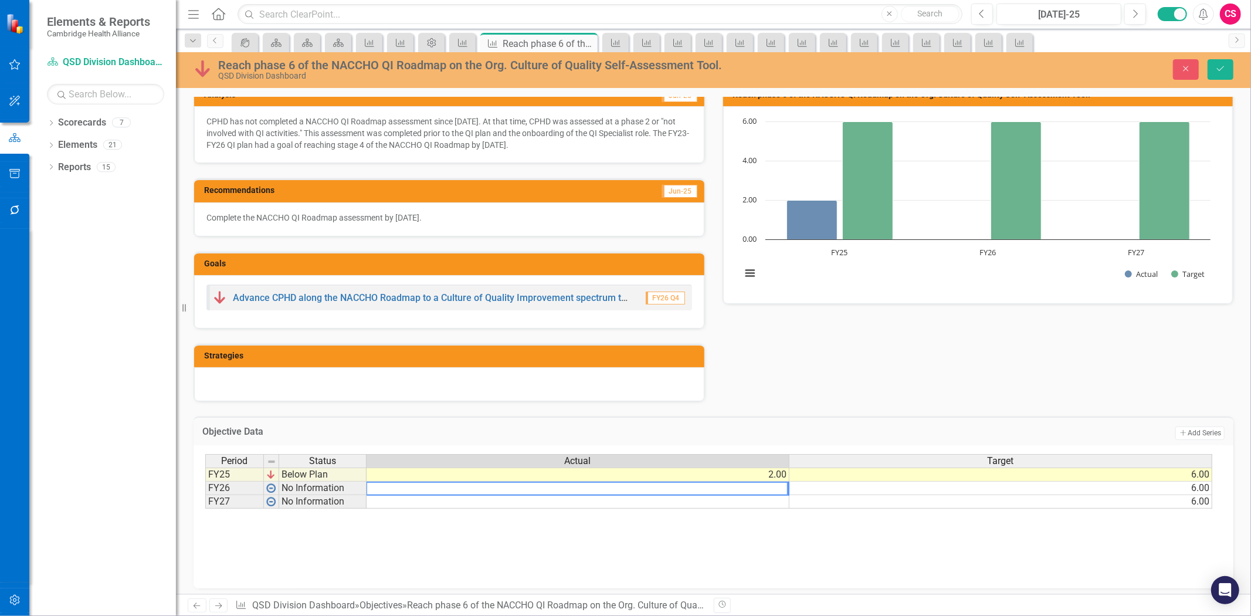
click at [673, 485] on textarea at bounding box center [577, 489] width 422 height 14
click at [1169, 78] on div "Close Save" at bounding box center [1027, 69] width 431 height 21
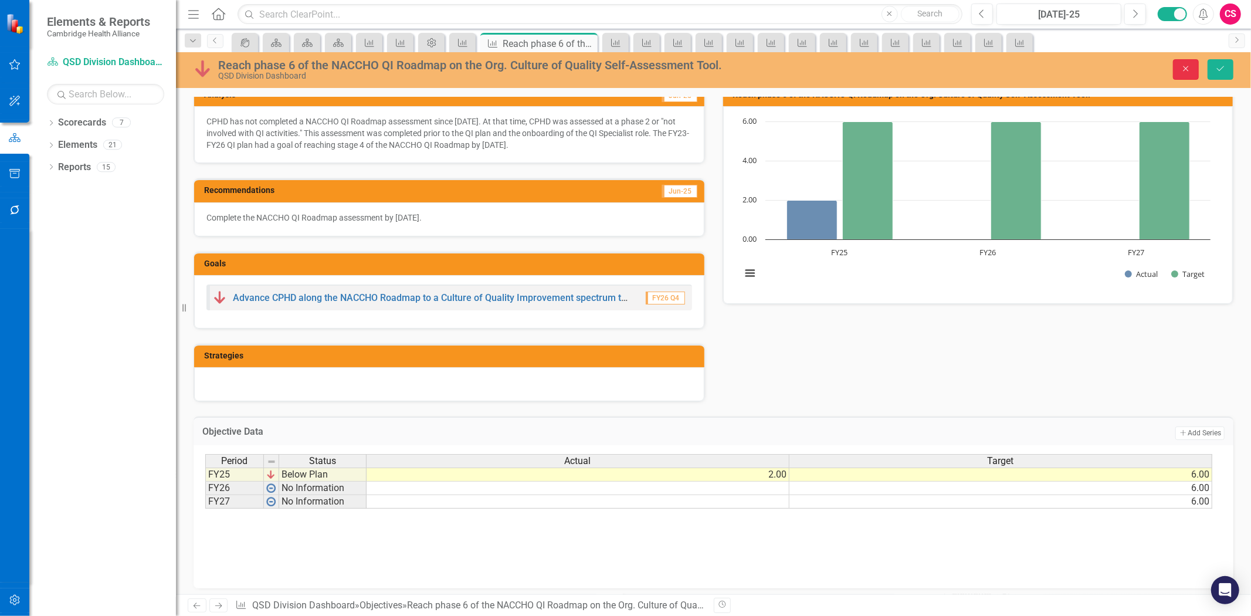
click at [1179, 63] on button "Close" at bounding box center [1186, 69] width 26 height 21
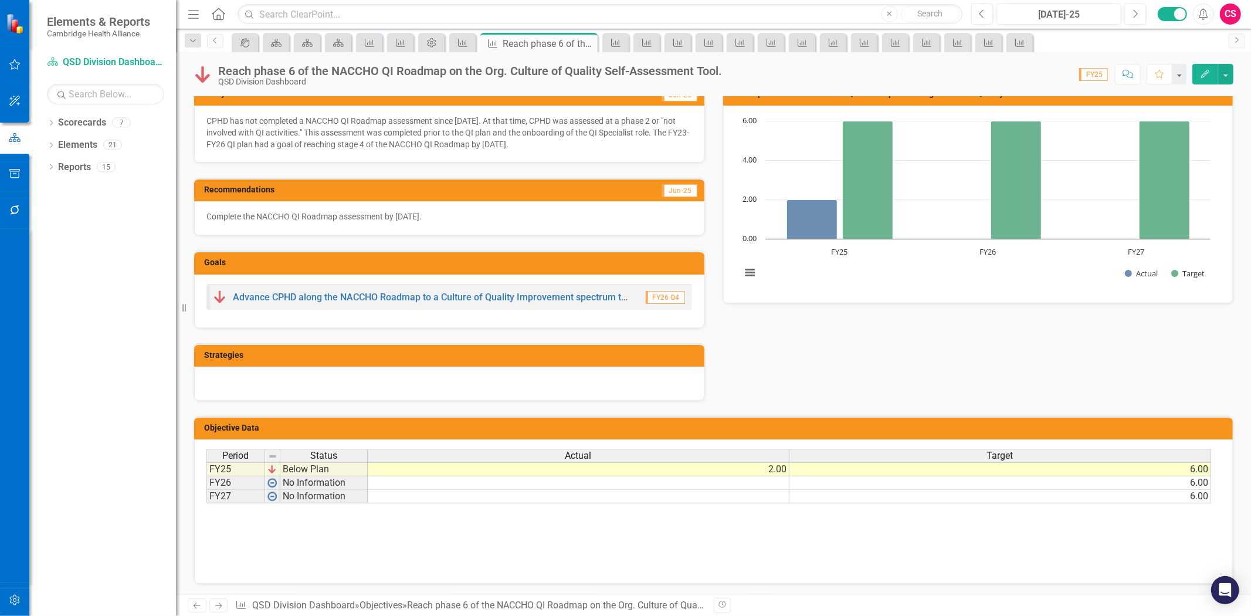
click at [13, 589] on button "button" at bounding box center [15, 600] width 26 height 25
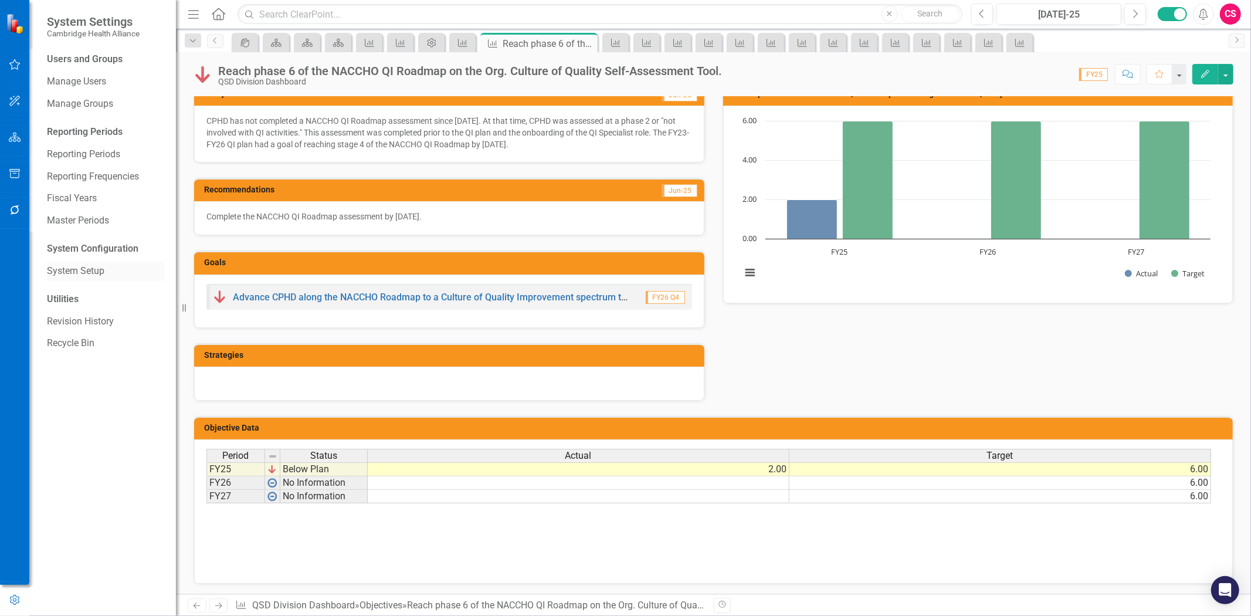
click at [80, 265] on link "System Setup" at bounding box center [105, 271] width 117 height 13
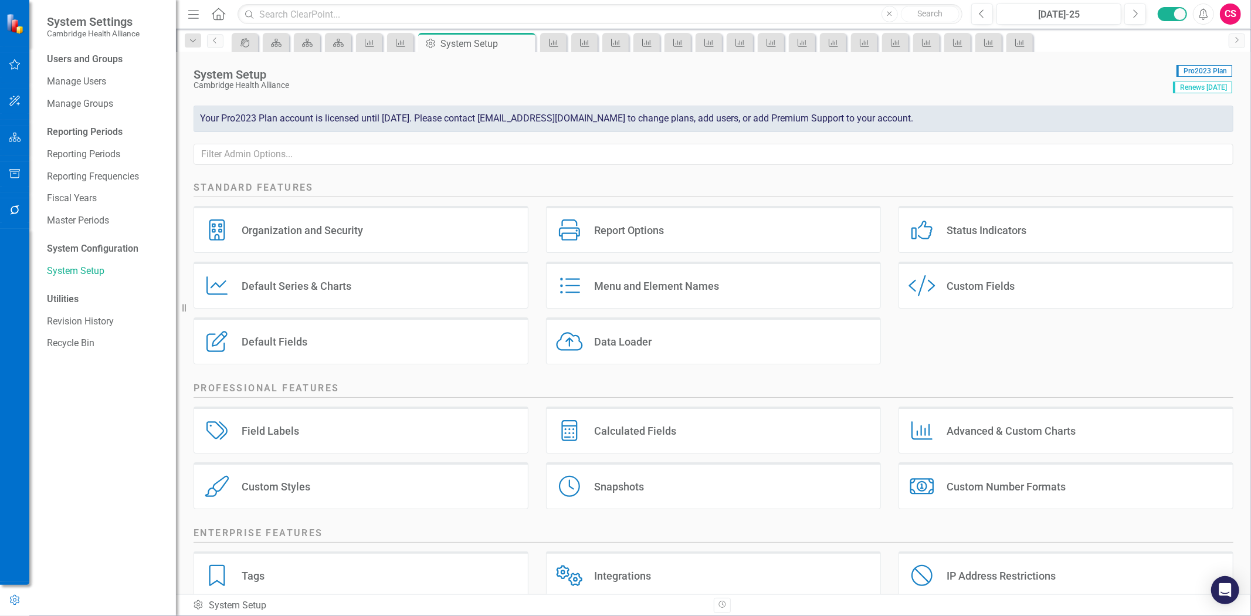
click at [7, 144] on button "button" at bounding box center [15, 138] width 26 height 25
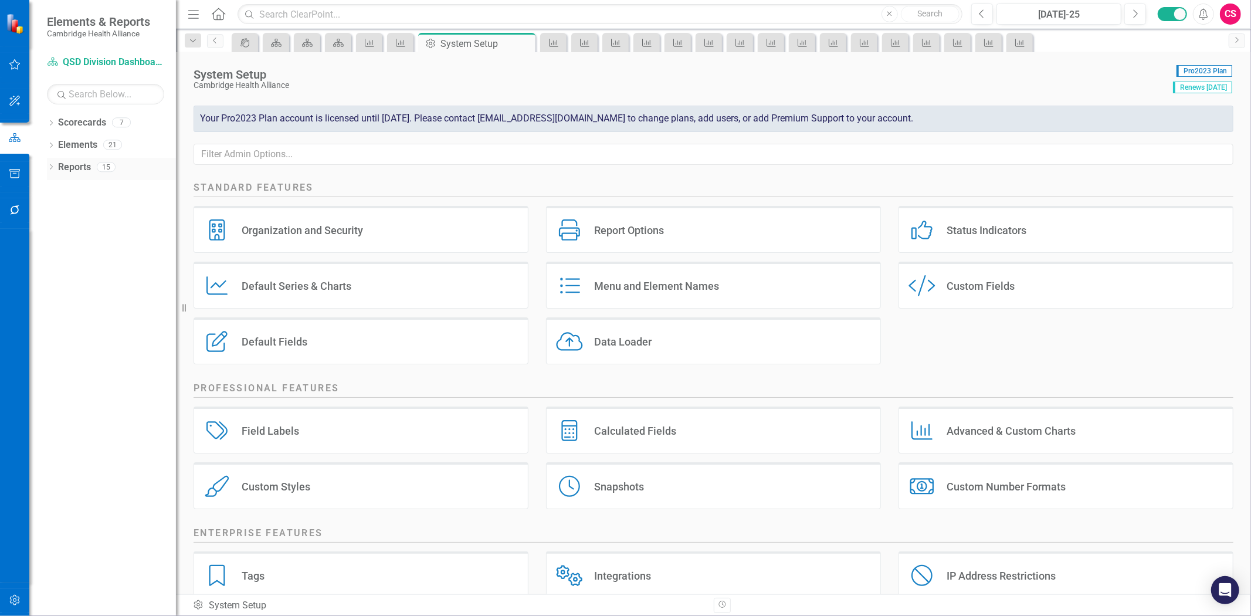
click at [72, 163] on link "Reports" at bounding box center [74, 167] width 33 height 13
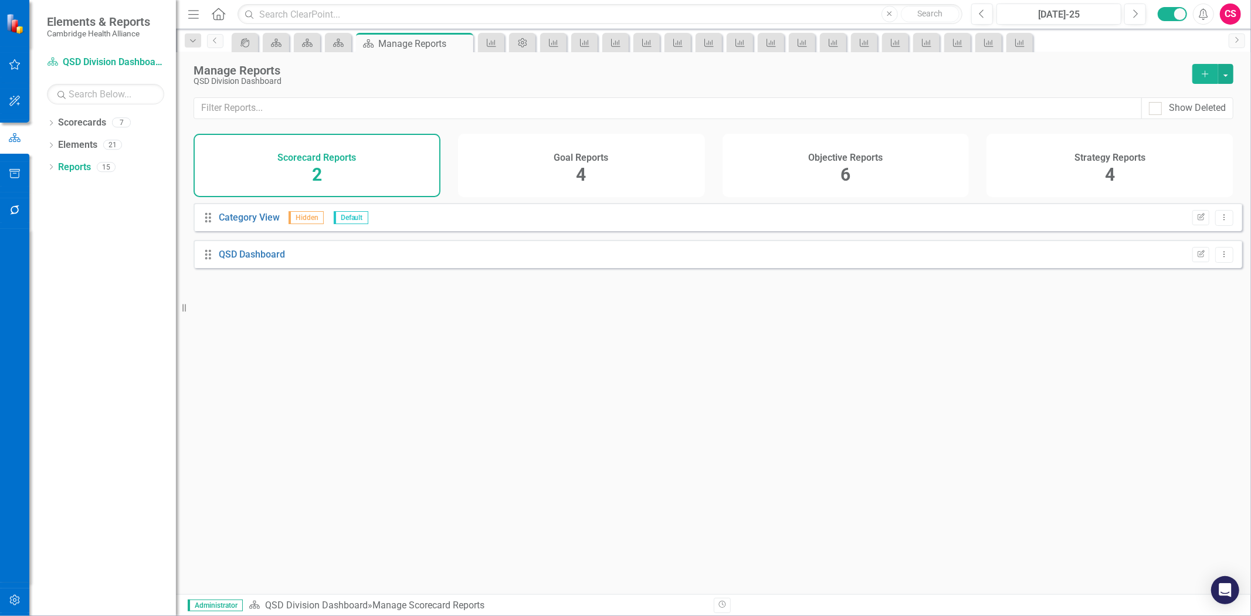
click at [799, 151] on div "Objective Reports 6" at bounding box center [846, 165] width 247 height 63
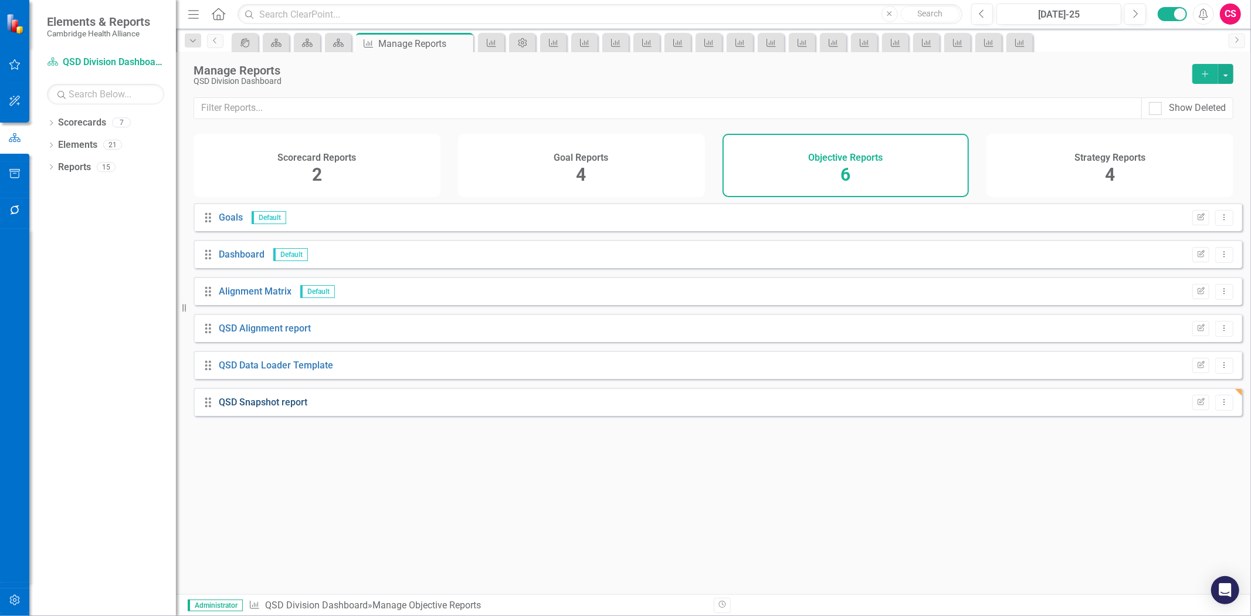
click at [280, 406] on link "QSD Snapshot report" at bounding box center [263, 402] width 89 height 11
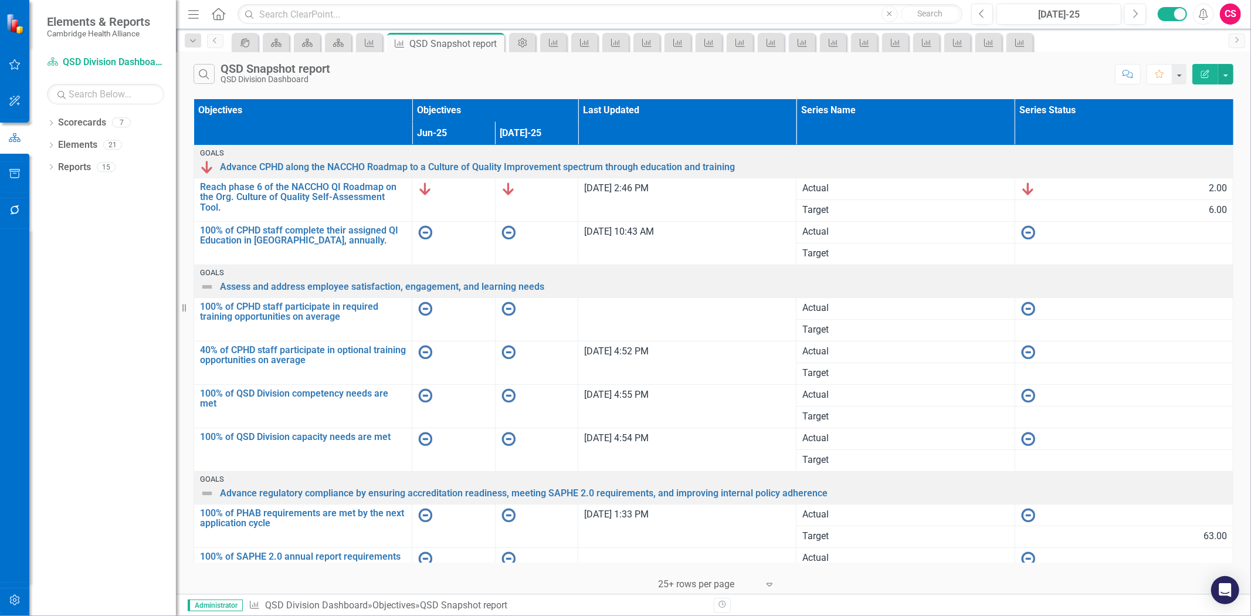
click at [1199, 79] on button "Edit Report" at bounding box center [1206, 74] width 26 height 21
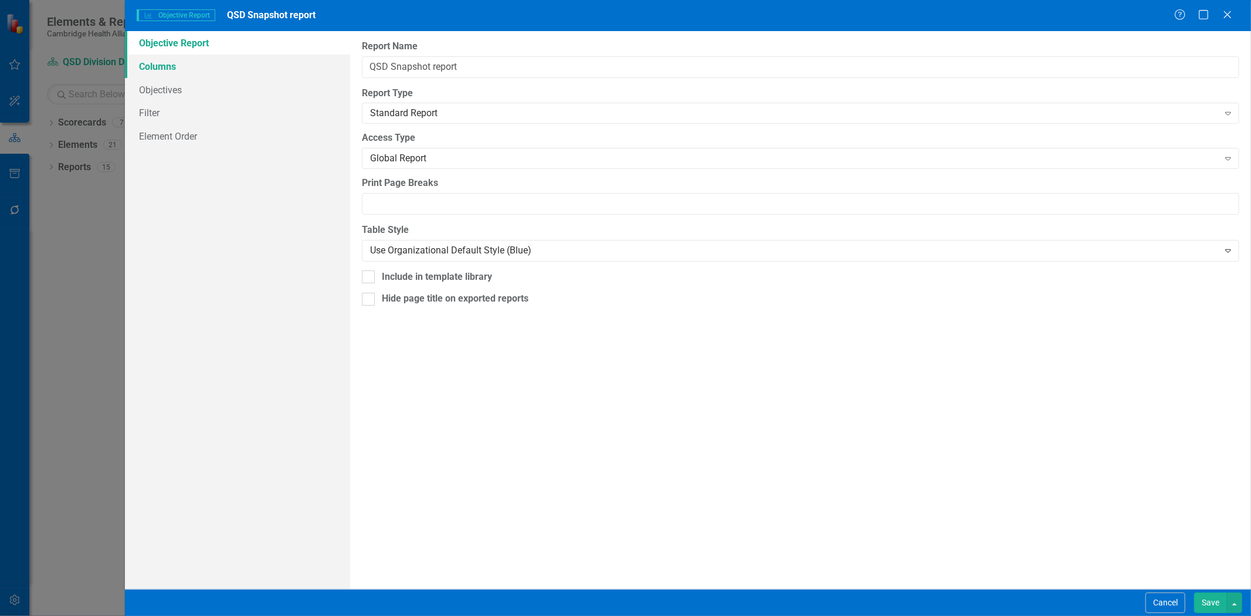
click at [259, 59] on link "Columns" at bounding box center [237, 66] width 225 height 23
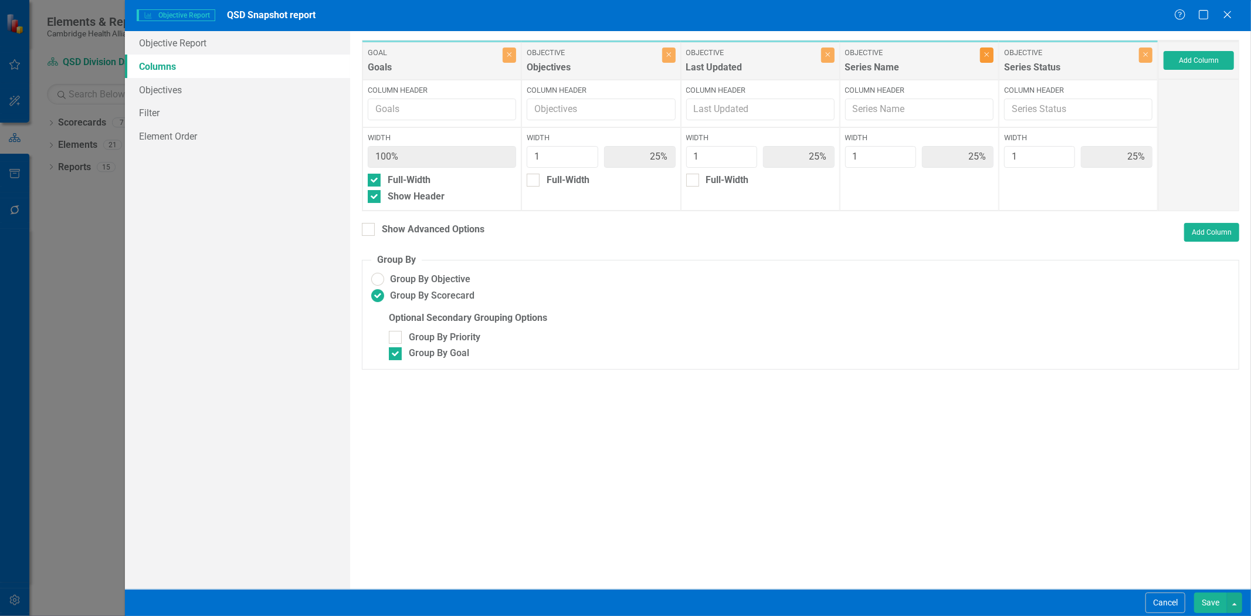
click at [986, 51] on icon "Close" at bounding box center [986, 54] width 5 height 7
type input "33%"
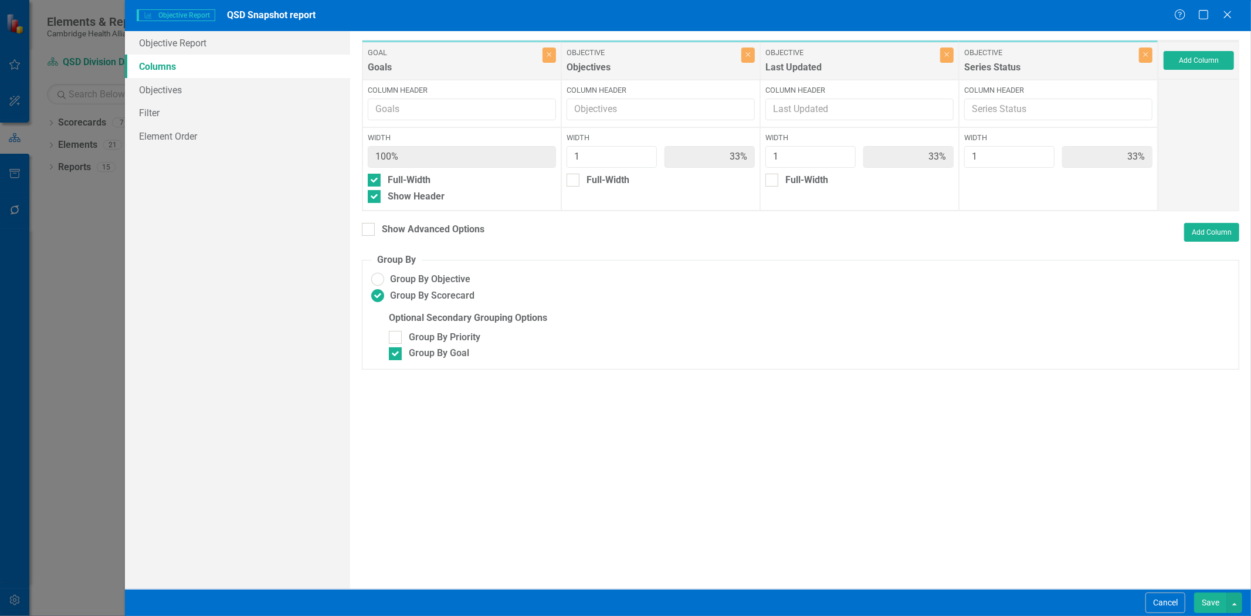
click at [1153, 57] on div "Objective Series Status Close" at bounding box center [1058, 61] width 199 height 38
click at [1147, 53] on icon "Close" at bounding box center [1145, 54] width 5 height 7
type input "50%"
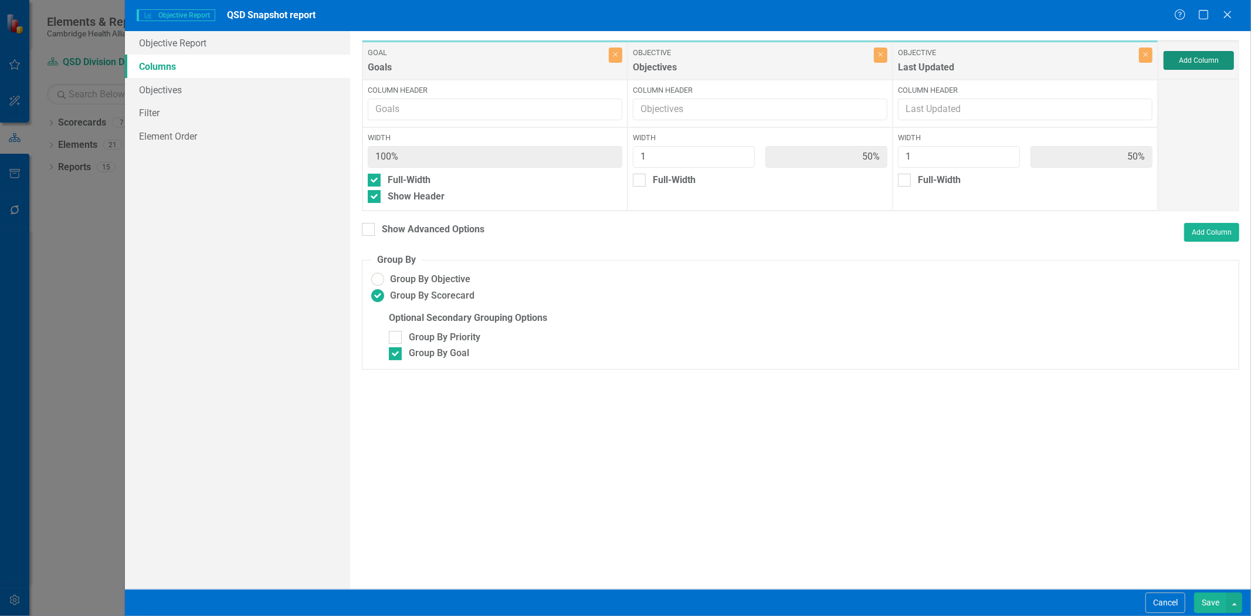
click at [1175, 63] on button "Add Column" at bounding box center [1199, 60] width 70 height 19
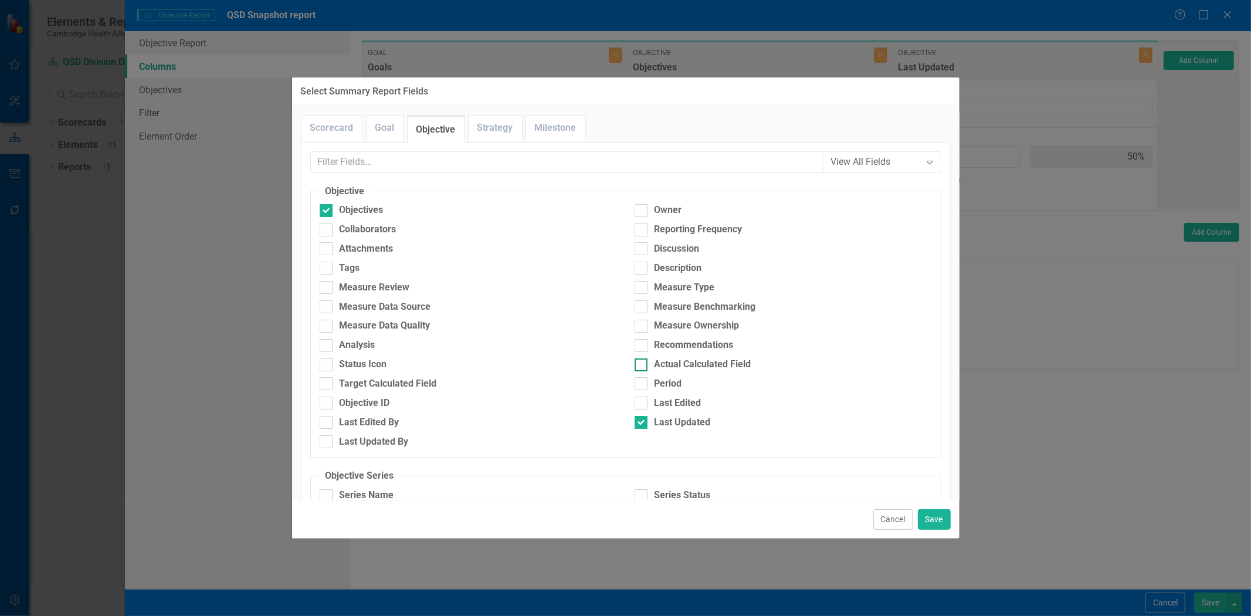
click at [713, 361] on div "Actual Calculated Field" at bounding box center [703, 364] width 97 height 13
click at [642, 361] on input "Actual Calculated Field" at bounding box center [639, 362] width 8 height 8
checkbox input "true"
click at [405, 385] on div "Target Calculated Field" at bounding box center [388, 383] width 97 height 13
click at [327, 385] on input "Target Calculated Field" at bounding box center [324, 381] width 8 height 8
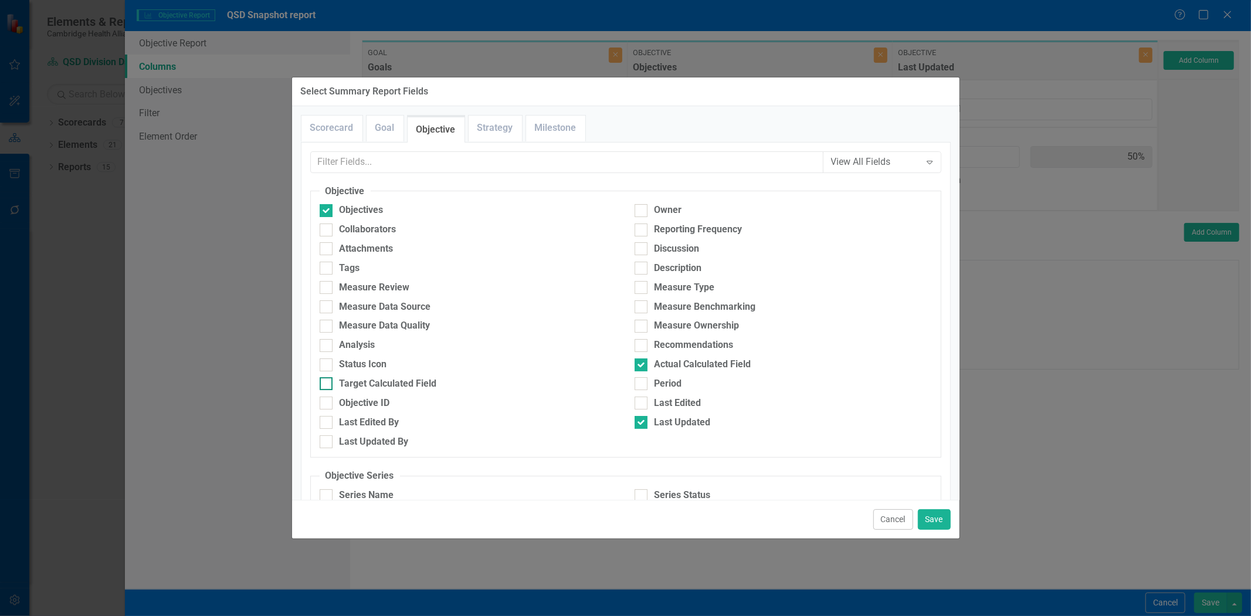
checkbox input "true"
click at [940, 514] on button "Save" at bounding box center [934, 519] width 33 height 21
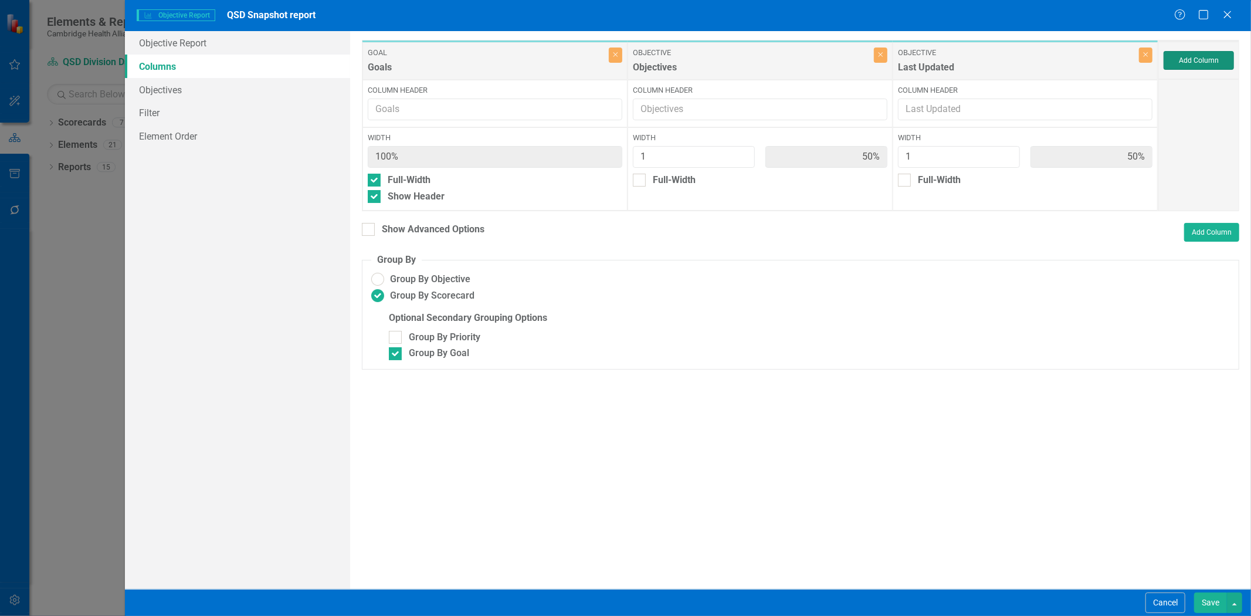
type input "25%"
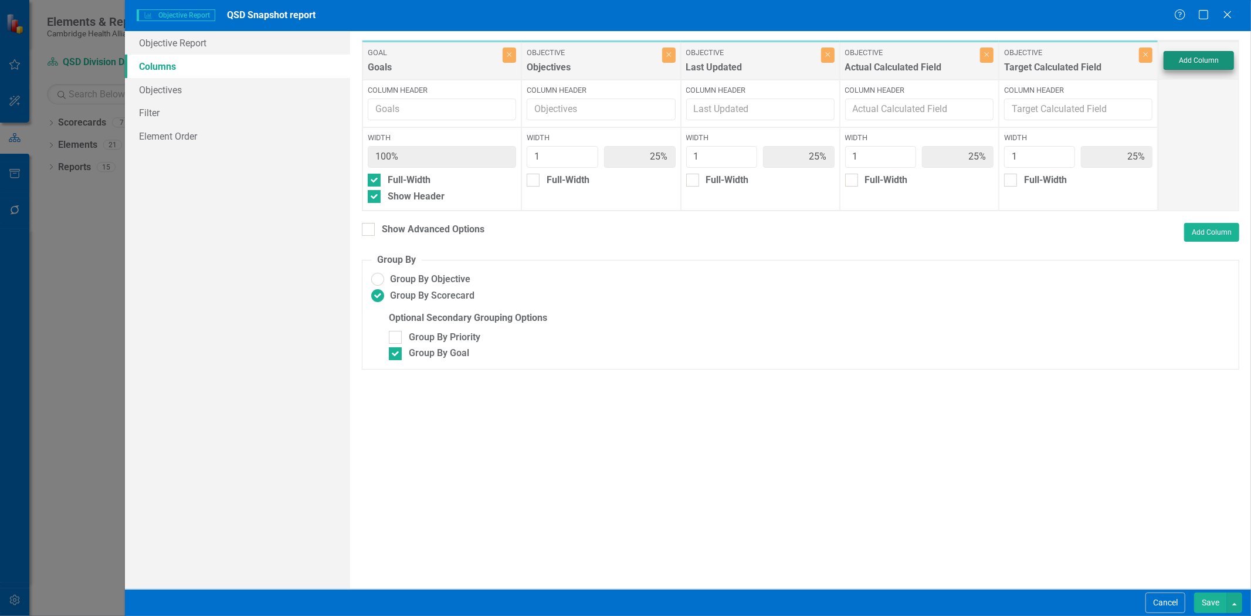
click at [1199, 70] on div "Add Column" at bounding box center [1198, 61] width 81 height 38
click at [1172, 61] on button "Add Column" at bounding box center [1199, 60] width 70 height 19
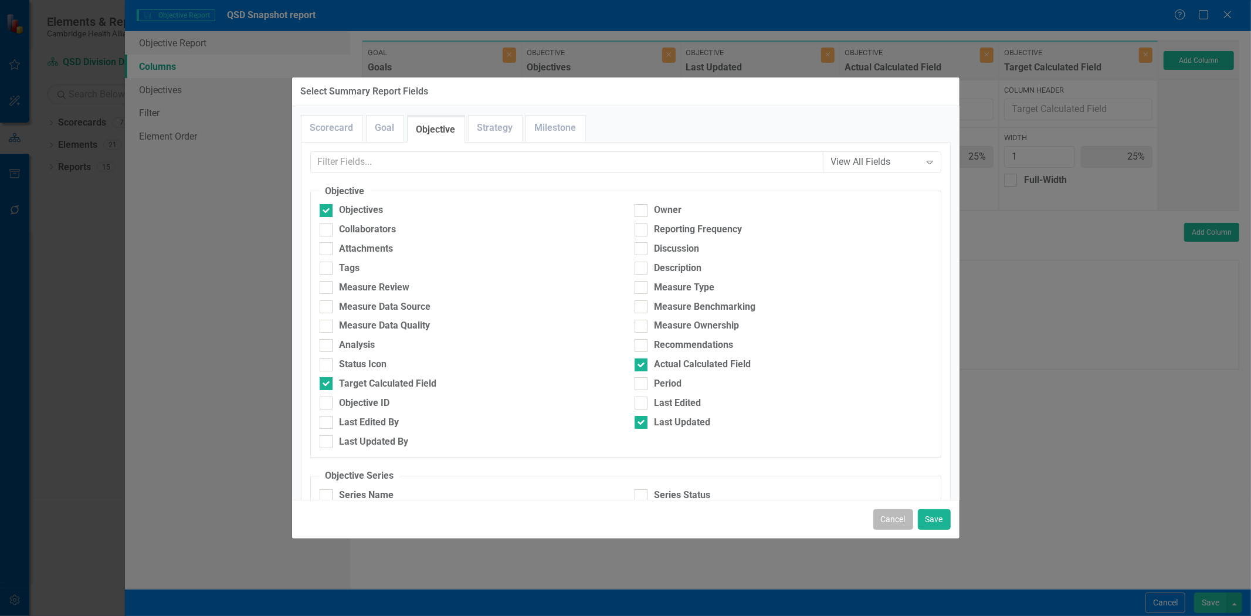
click at [893, 520] on button "Cancel" at bounding box center [893, 519] width 40 height 21
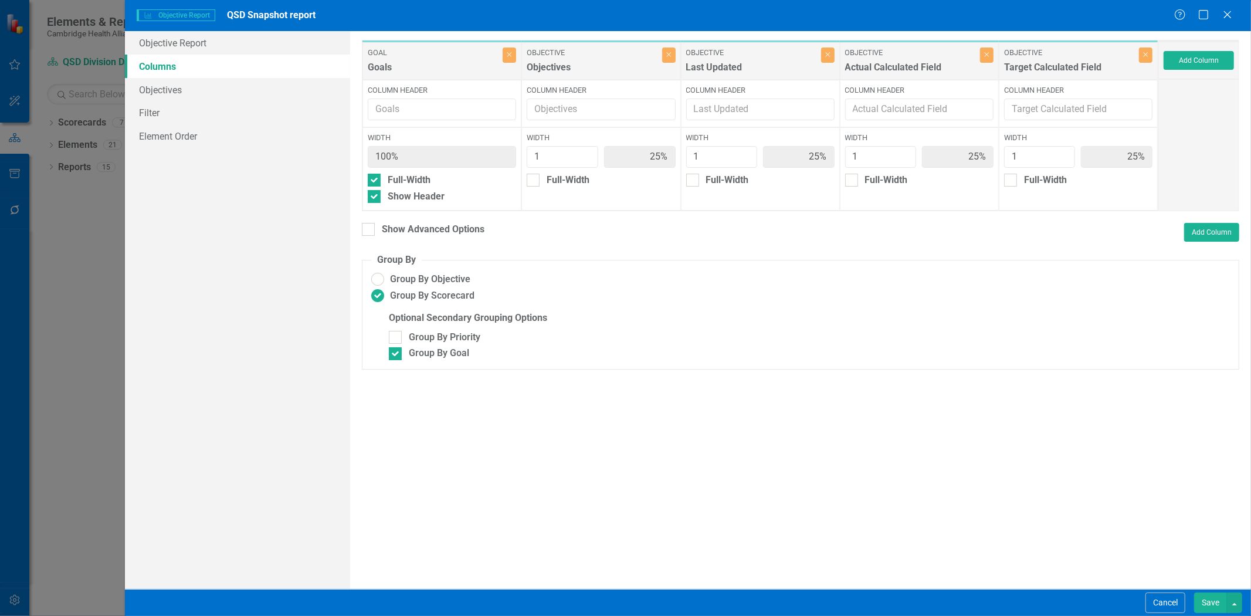
click at [1217, 608] on button "Save" at bounding box center [1210, 602] width 33 height 21
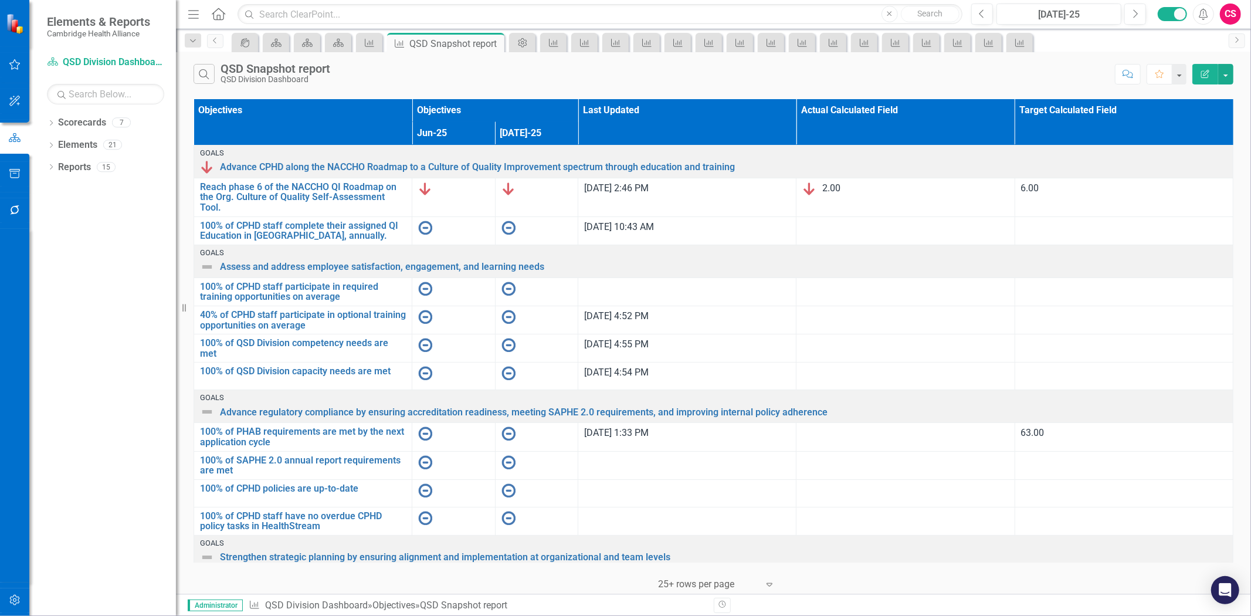
click at [1206, 81] on button "Edit Report" at bounding box center [1206, 74] width 26 height 21
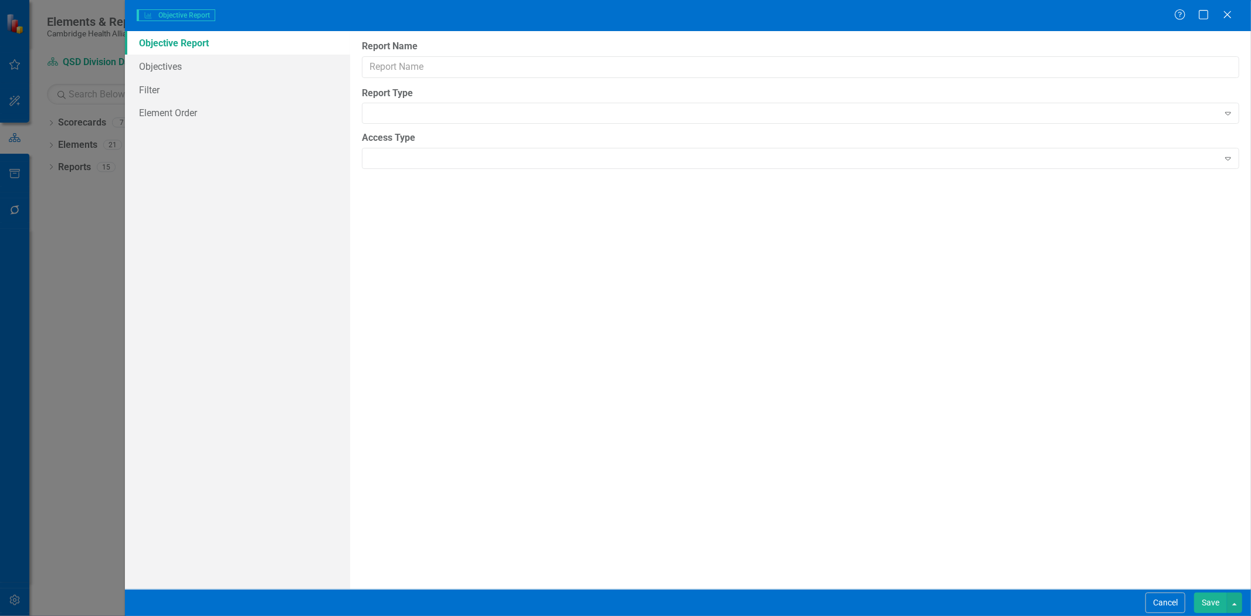
type input "QSD Snapshot report"
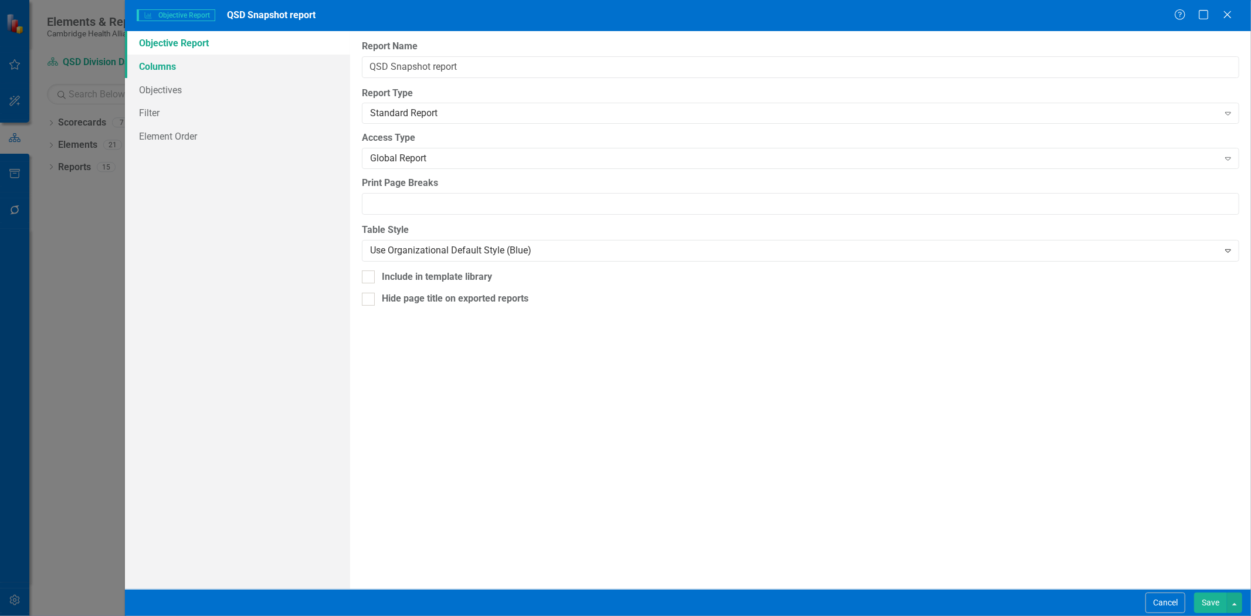
click at [259, 62] on link "Columns" at bounding box center [237, 66] width 225 height 23
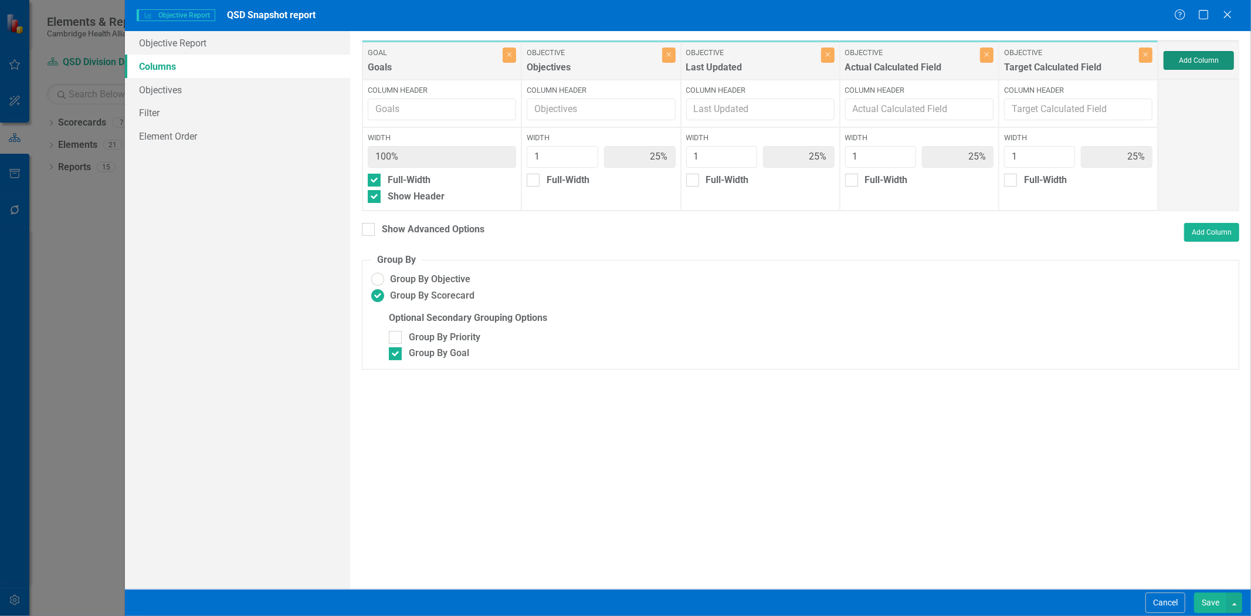
click at [1180, 55] on button "Add Column" at bounding box center [1199, 60] width 70 height 19
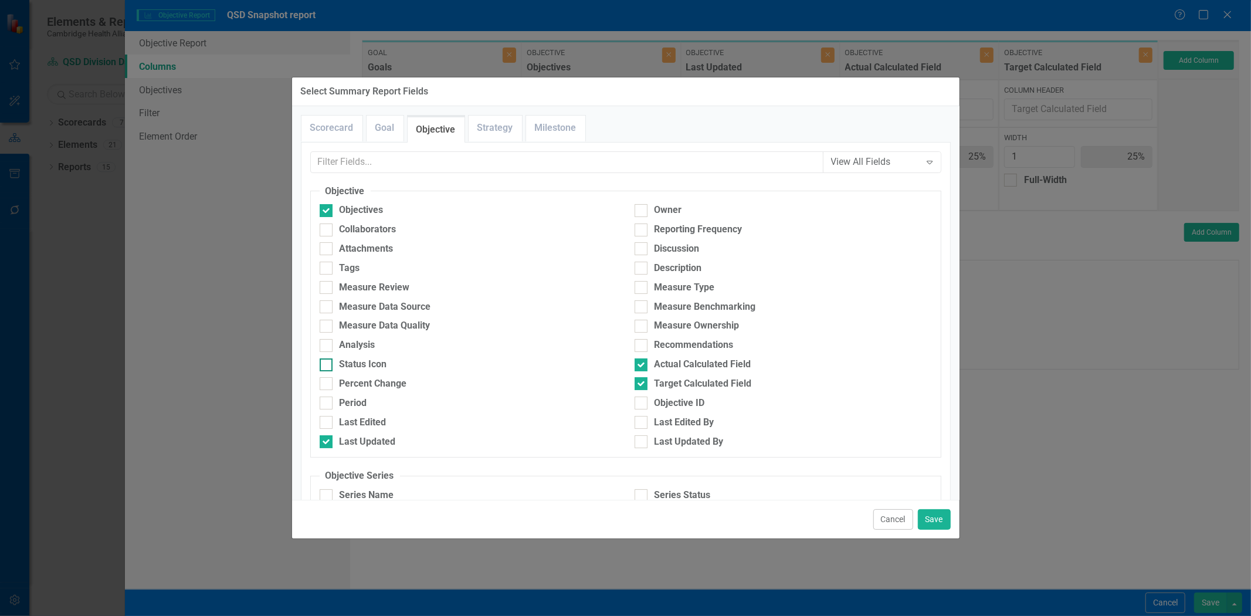
click at [418, 368] on div "Status Icon" at bounding box center [468, 364] width 297 height 13
click at [327, 366] on input "Status Icon" at bounding box center [324, 362] width 8 height 8
checkbox input "true"
click at [412, 379] on div "Percent Change" at bounding box center [468, 383] width 297 height 13
click at [327, 379] on input "Percent Change" at bounding box center [324, 381] width 8 height 8
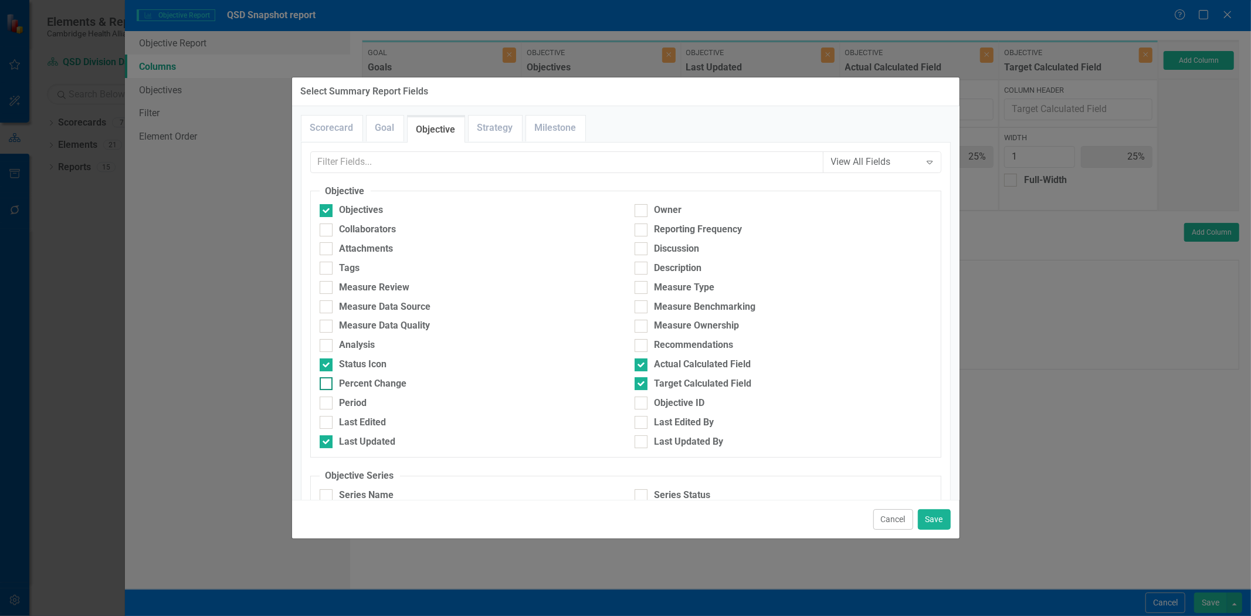
checkbox input "true"
click at [391, 359] on div "Status Icon" at bounding box center [468, 364] width 297 height 13
click at [327, 359] on input "Status Icon" at bounding box center [324, 362] width 8 height 8
checkbox input "false"
click at [933, 516] on button "Save" at bounding box center [934, 519] width 33 height 21
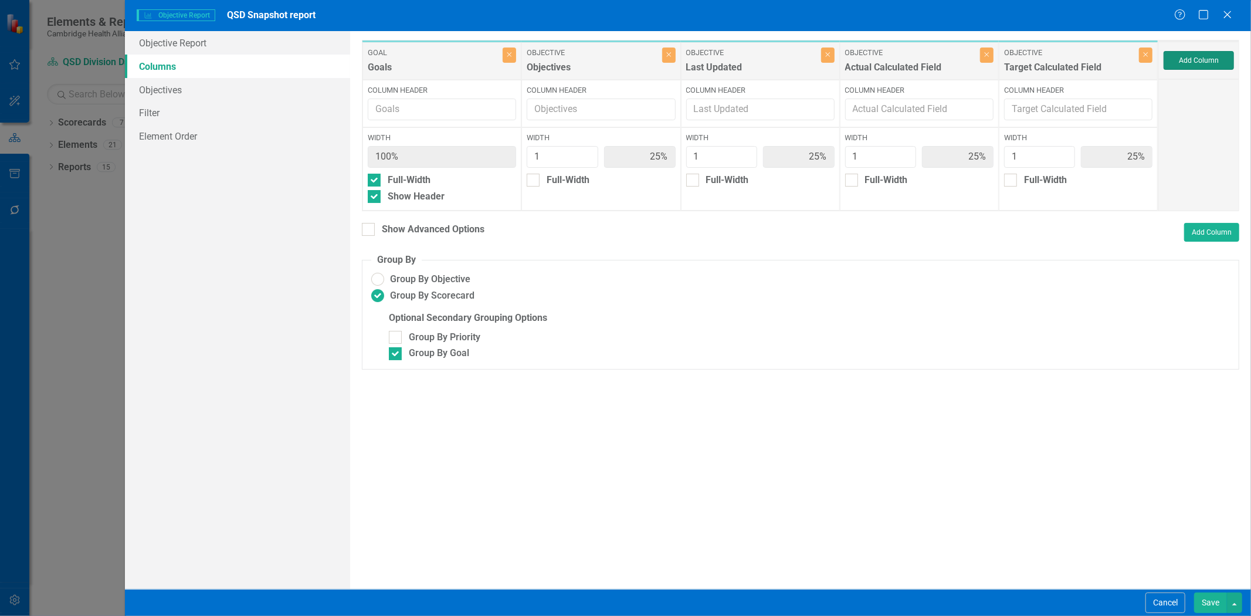
type input "20%"
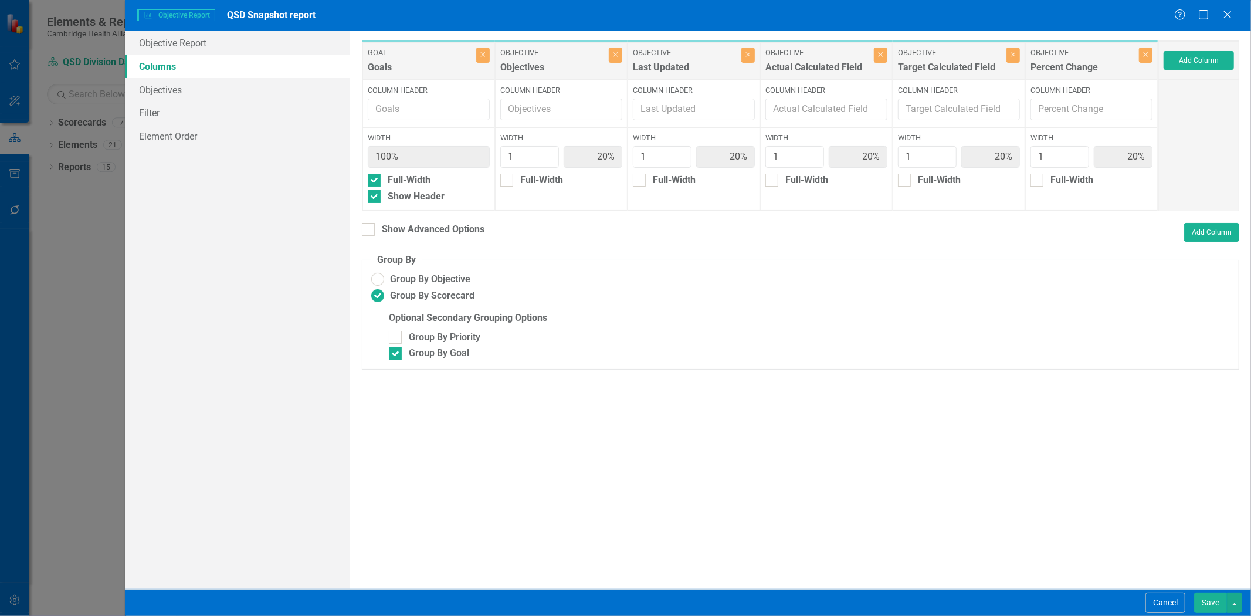
click at [1213, 602] on button "Save" at bounding box center [1210, 602] width 33 height 21
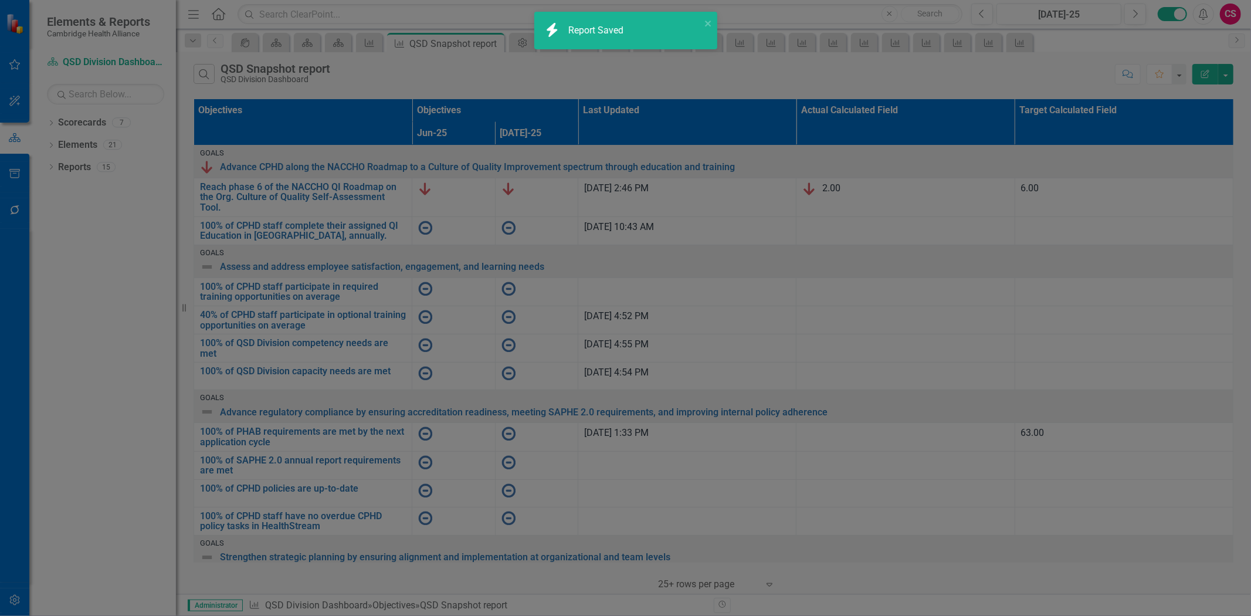
radio input "false"
checkbox input "false"
radio input "true"
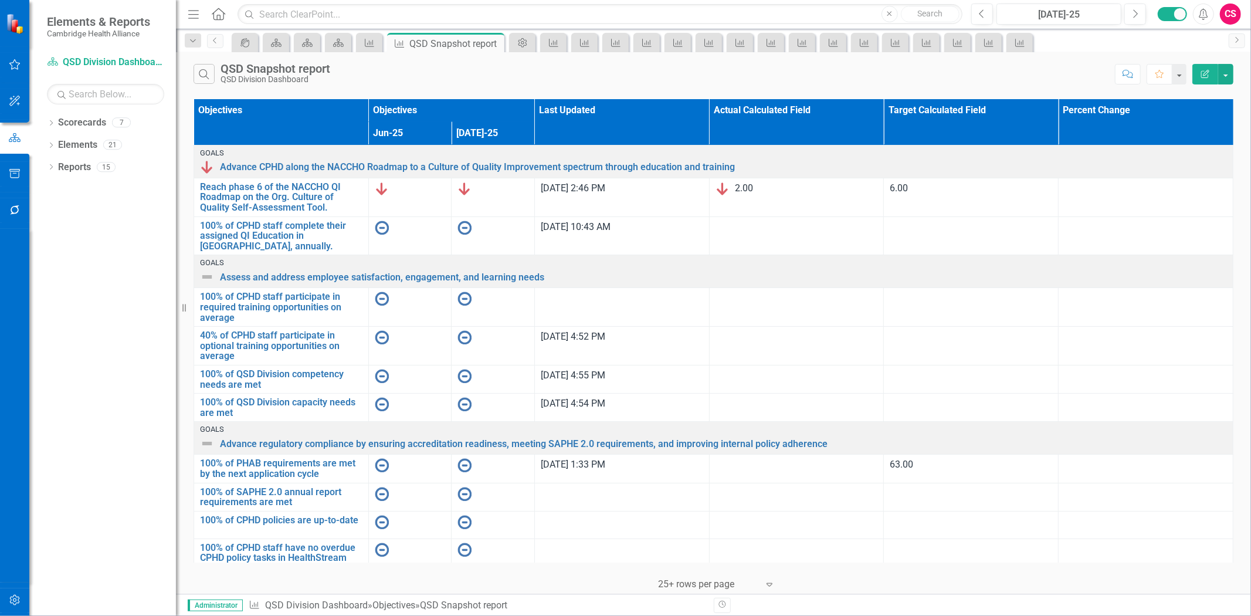
click at [1200, 73] on icon "Edit Report" at bounding box center [1205, 74] width 11 height 8
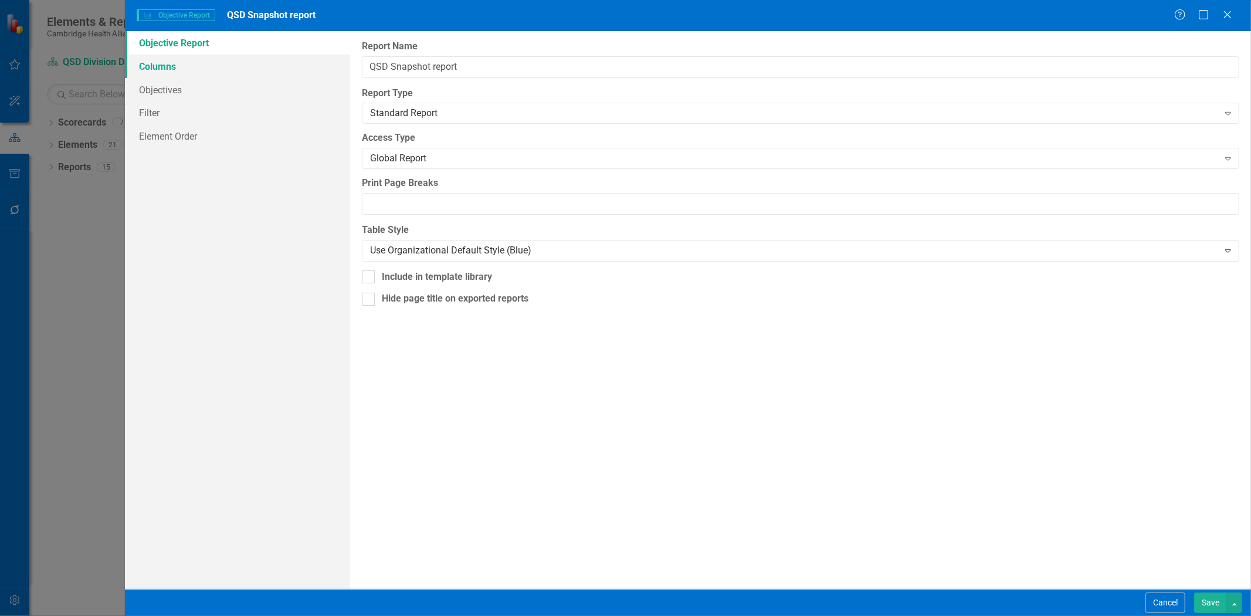
click at [262, 56] on link "Columns" at bounding box center [237, 66] width 225 height 23
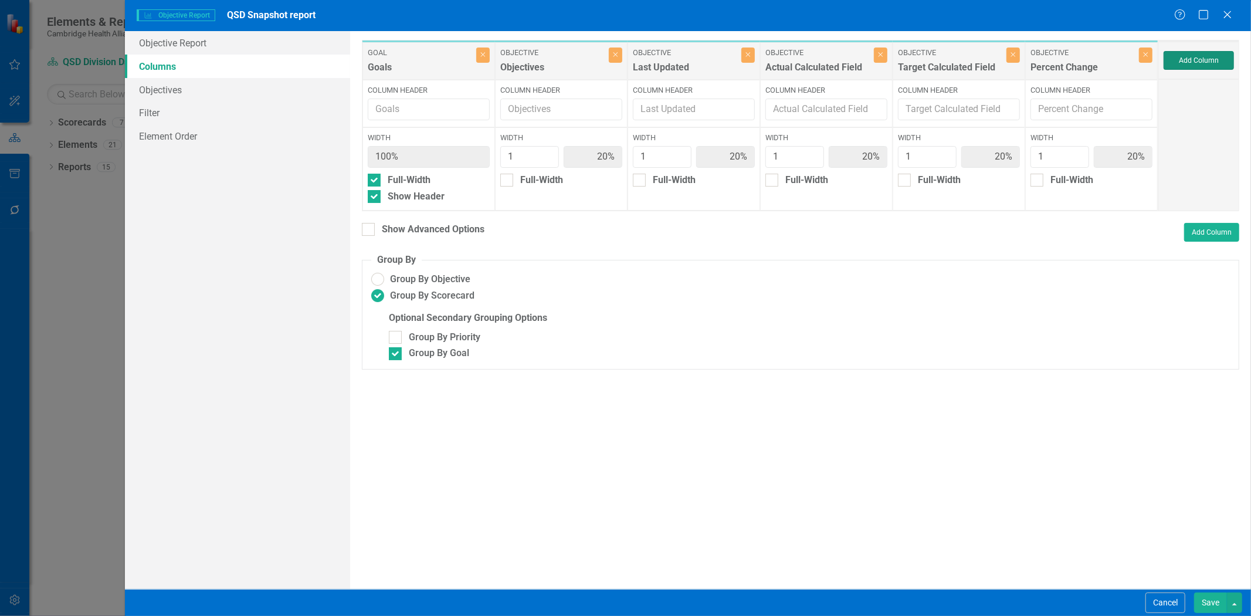
click at [1203, 67] on button "Add Column" at bounding box center [1199, 60] width 70 height 19
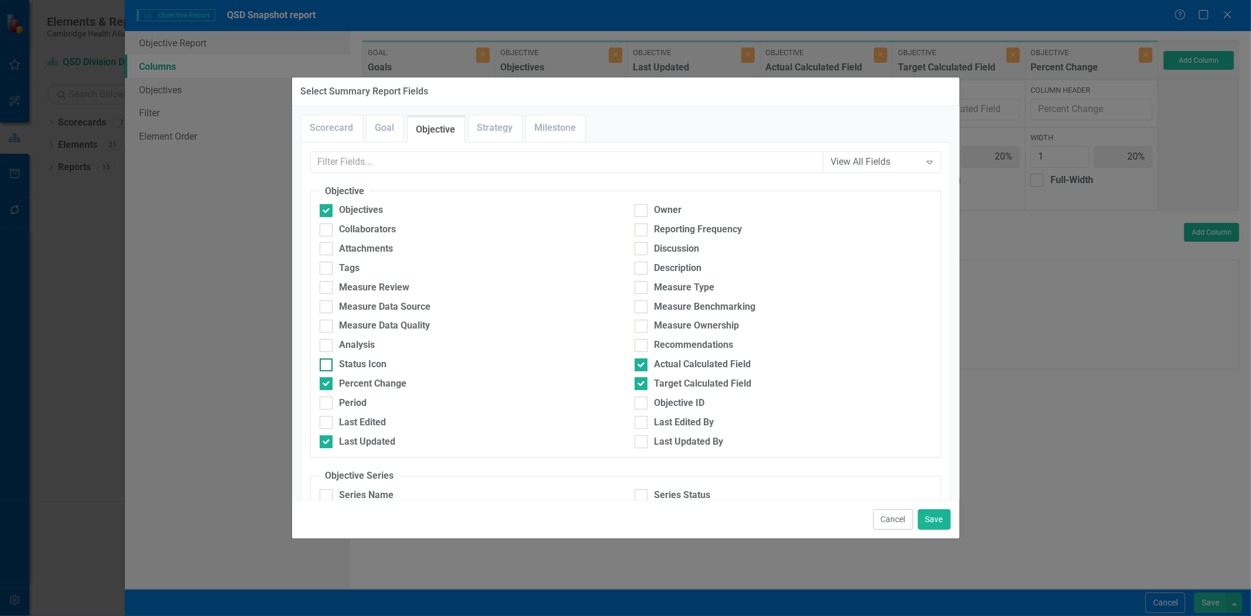
click at [375, 365] on div "Status Icon" at bounding box center [364, 364] width 48 height 13
click at [327, 365] on input "Status Icon" at bounding box center [324, 362] width 8 height 8
checkbox input "true"
click at [944, 535] on div "Cancel Save" at bounding box center [626, 519] width 668 height 39
click at [946, 530] on div "Cancel Save" at bounding box center [626, 519] width 668 height 39
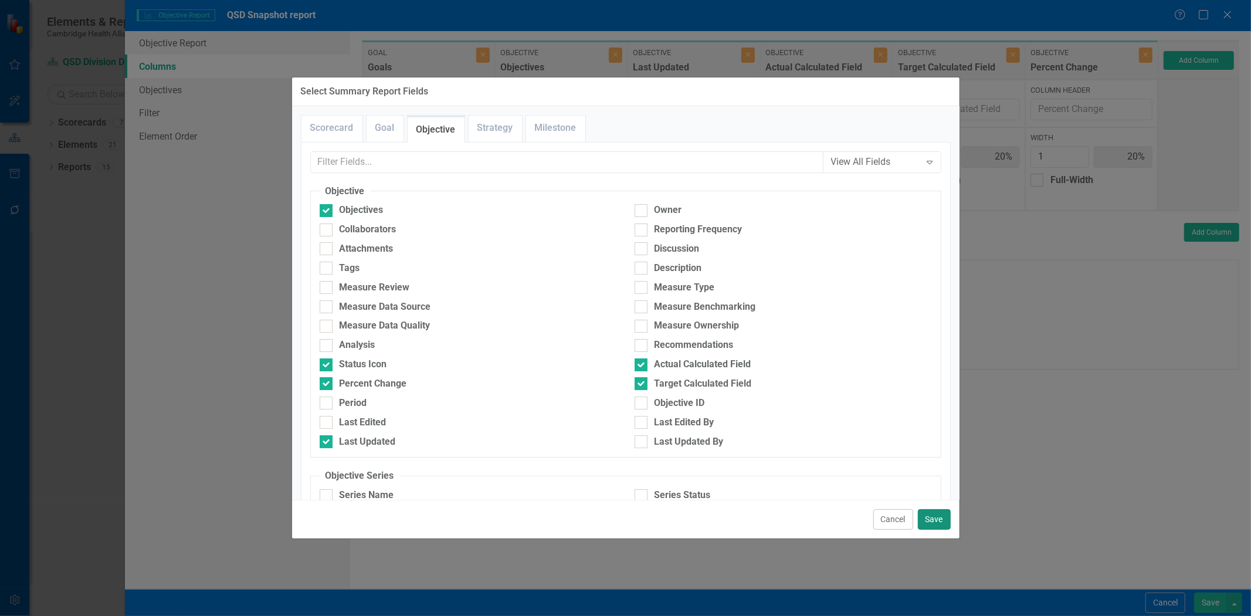
click at [941, 524] on button "Save" at bounding box center [934, 519] width 33 height 21
type input "17%"
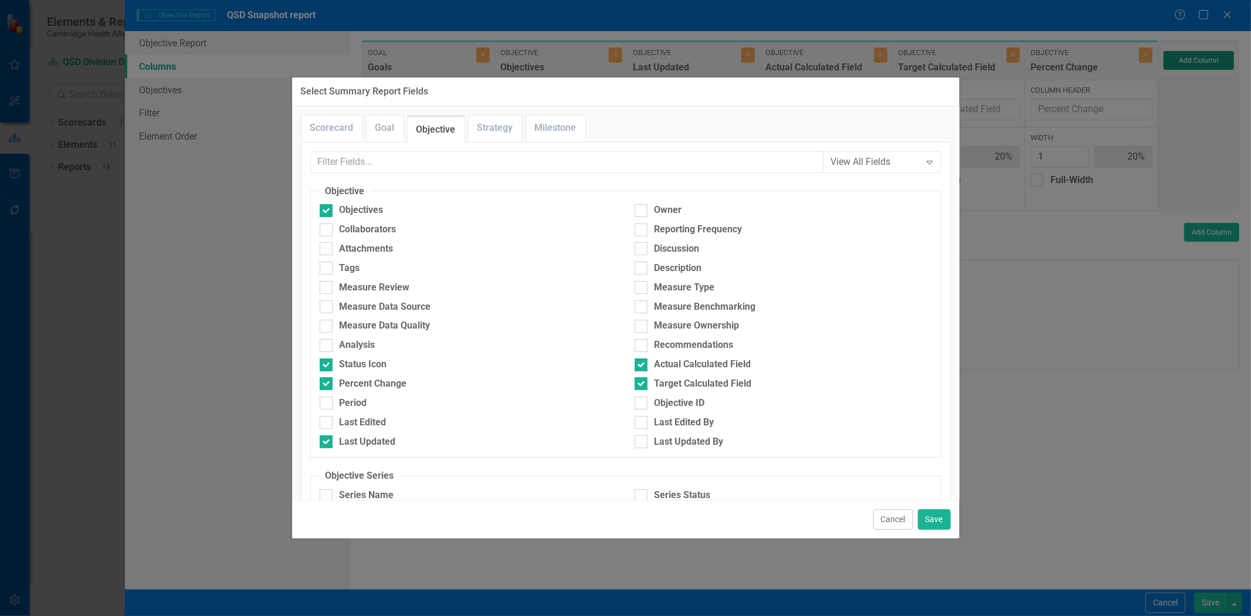
type input "17%"
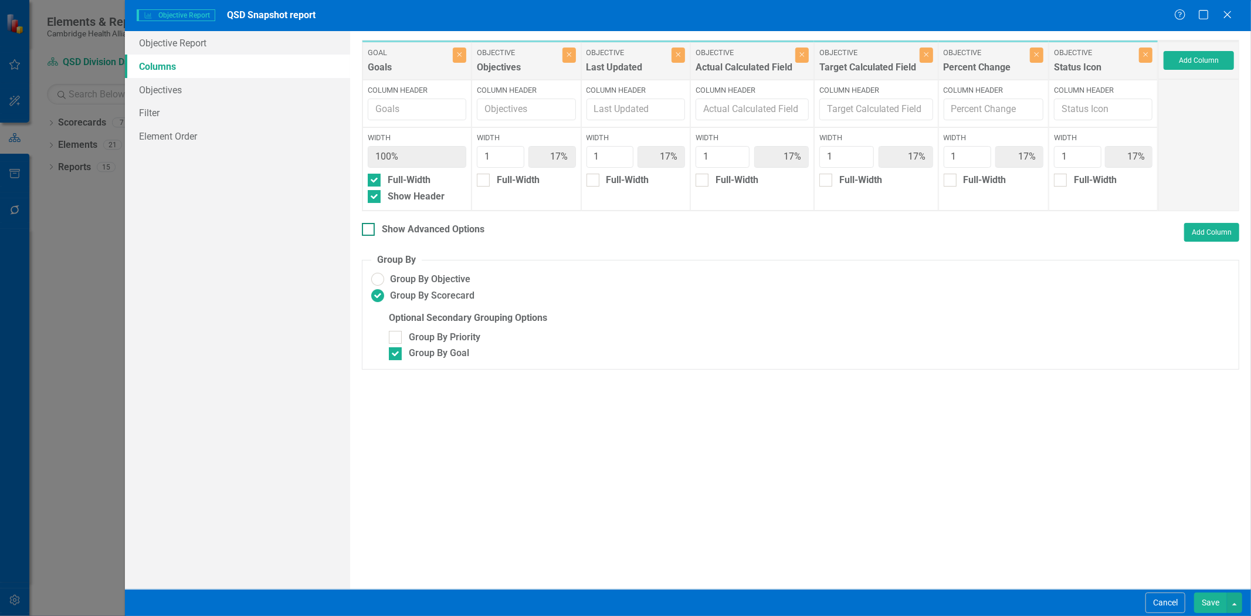
click at [461, 224] on div "Show Advanced Options" at bounding box center [433, 229] width 103 height 13
click at [370, 224] on input "Show Advanced Options" at bounding box center [366, 227] width 8 height 8
checkbox input "true"
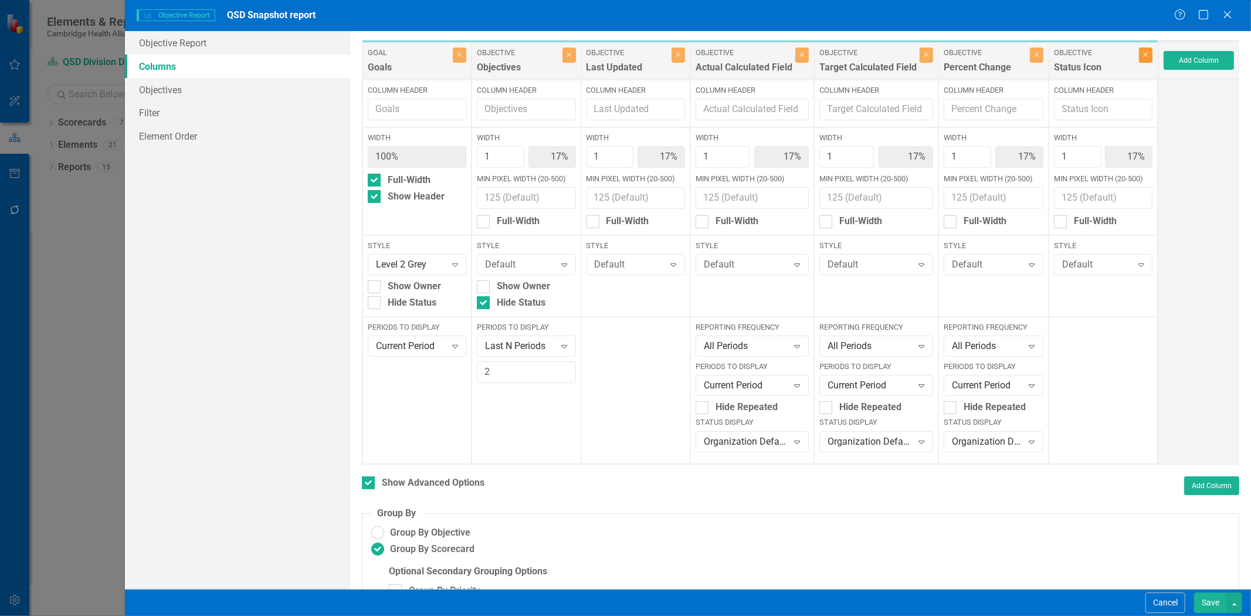
click at [1144, 56] on icon "button" at bounding box center [1146, 55] width 5 height 5
type input "20%"
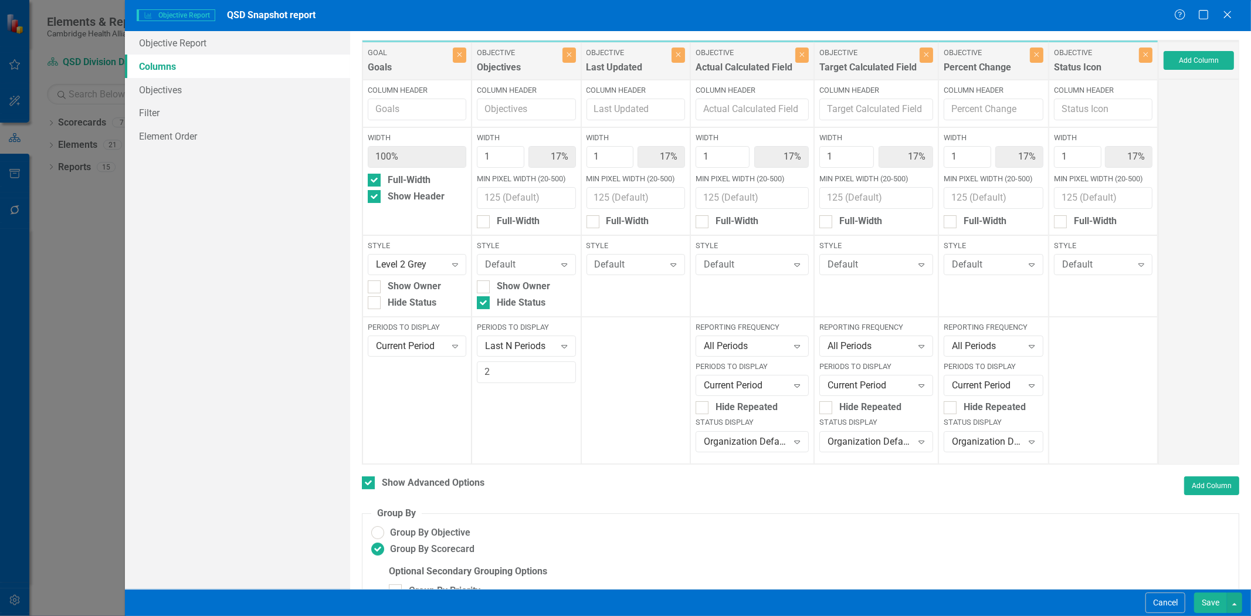
type input "20%"
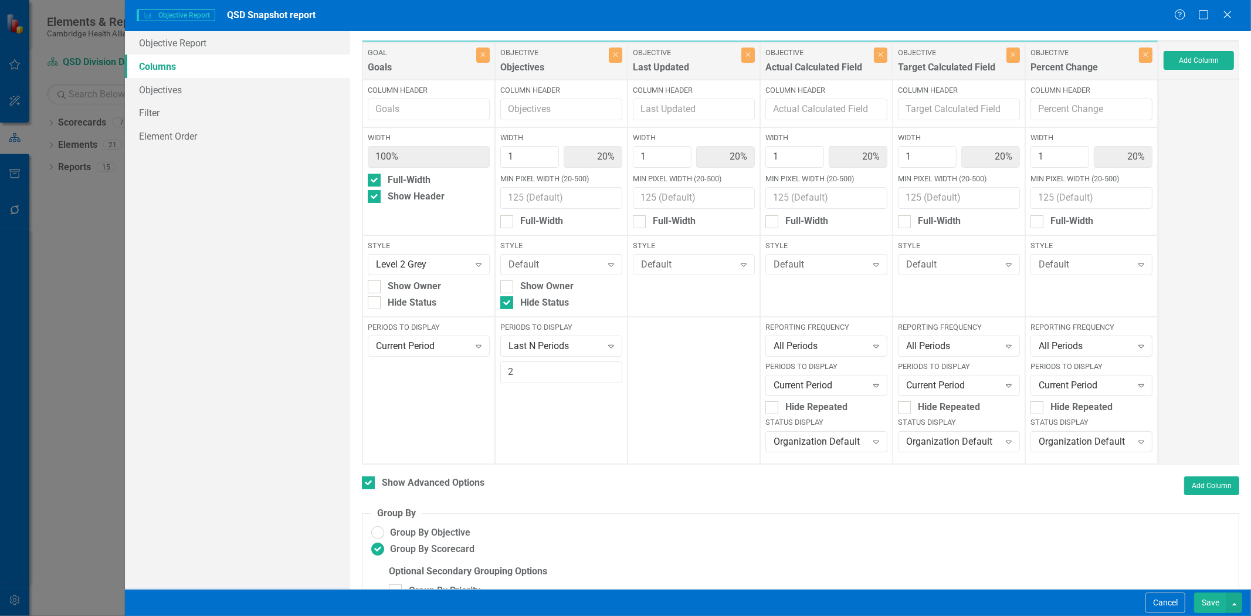
click at [1200, 601] on button "Save" at bounding box center [1210, 602] width 33 height 21
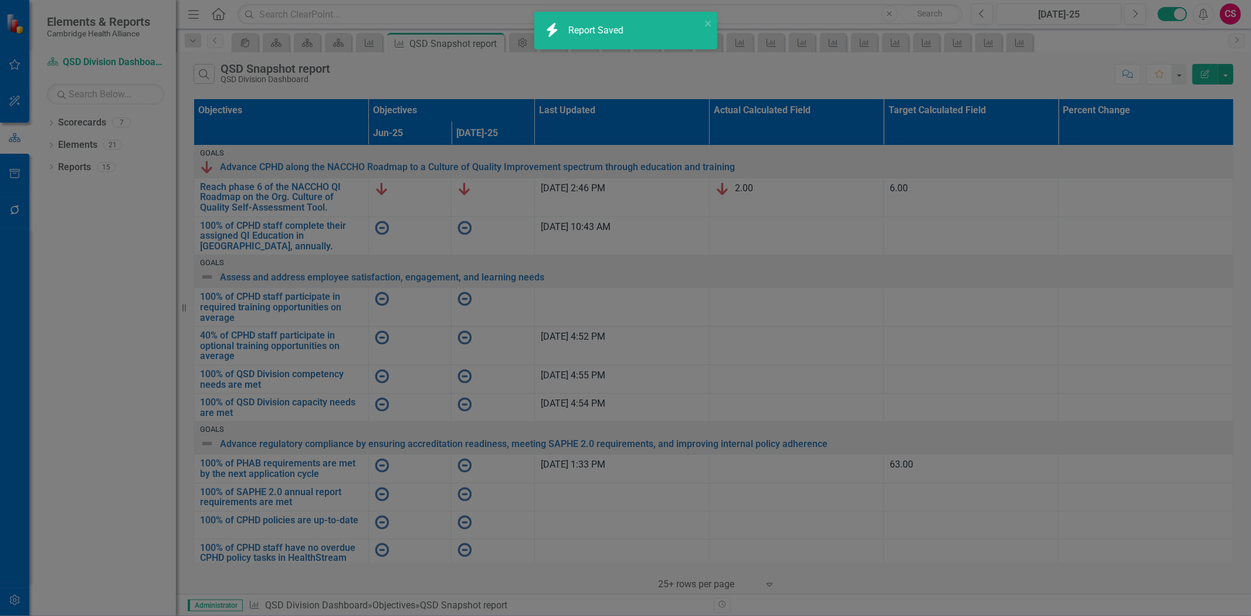
checkbox input "false"
radio input "false"
checkbox input "false"
radio input "true"
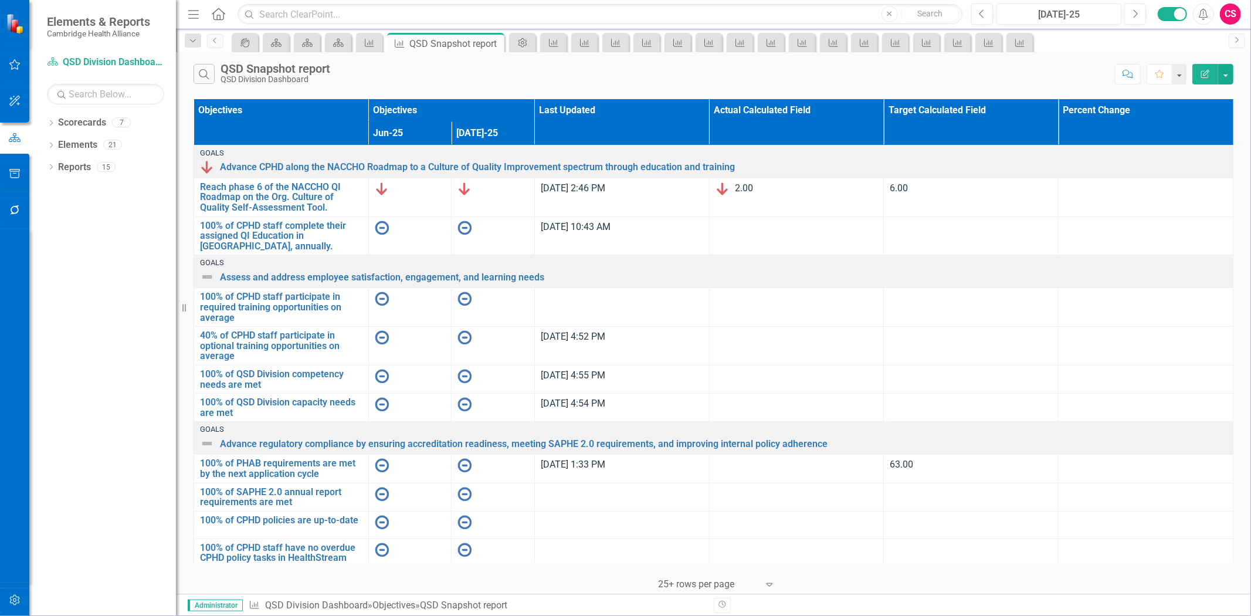
click at [1203, 77] on icon "Edit Report" at bounding box center [1205, 74] width 11 height 8
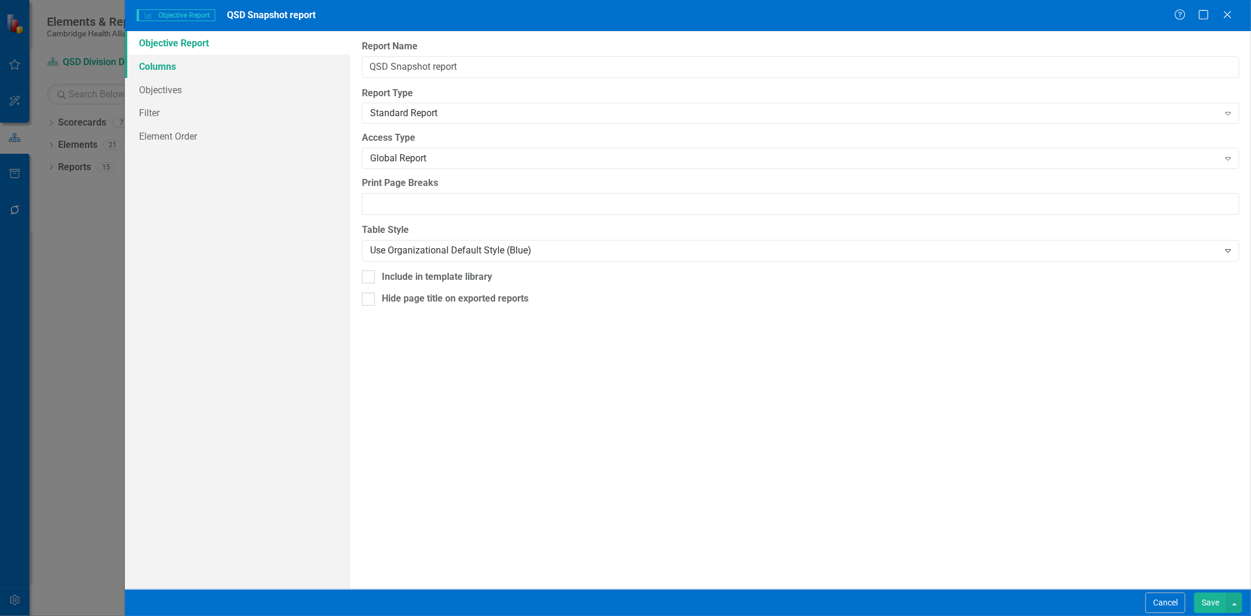
click at [266, 63] on link "Columns" at bounding box center [237, 66] width 225 height 23
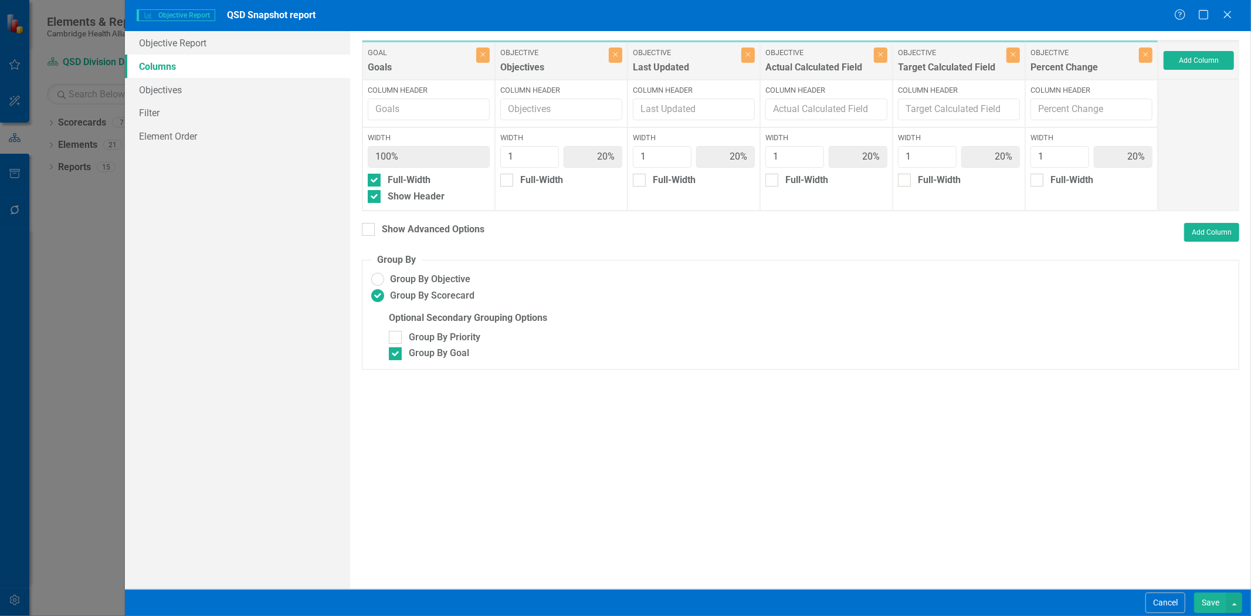
click at [450, 221] on div "To add columns to your report, click on the "Select Columns" button below. All …" at bounding box center [800, 310] width 901 height 558
click at [448, 223] on div "Show Advanced Options" at bounding box center [433, 229] width 103 height 13
click at [370, 223] on input "Show Advanced Options" at bounding box center [366, 227] width 8 height 8
checkbox input "true"
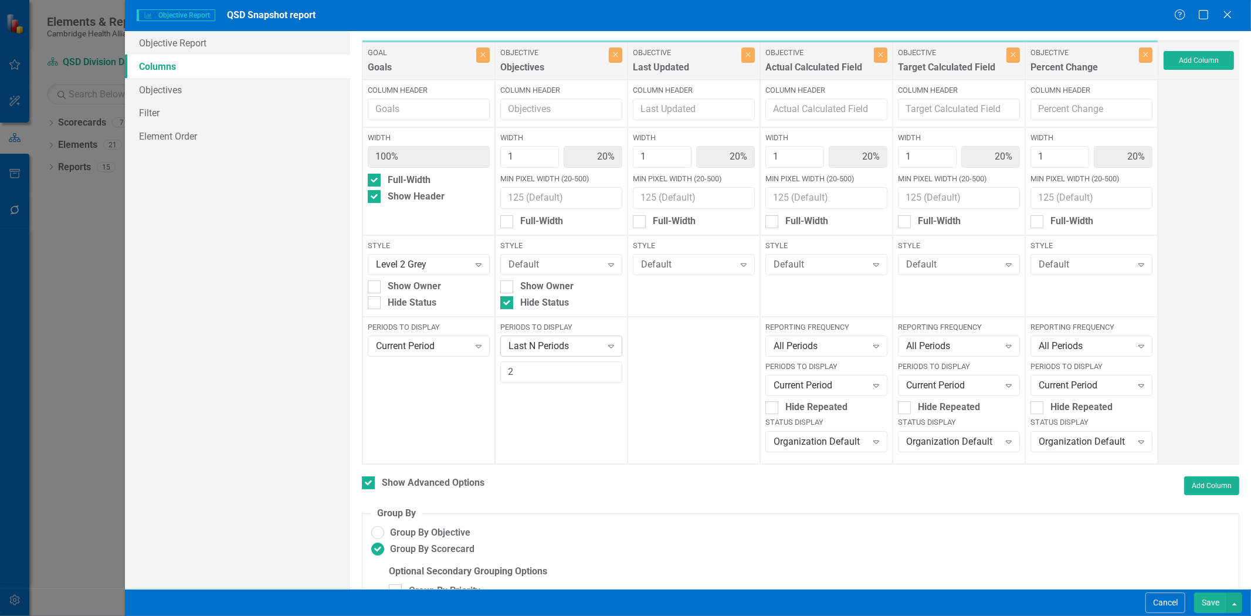
click at [526, 348] on div "Last N Periods" at bounding box center [555, 346] width 93 height 13
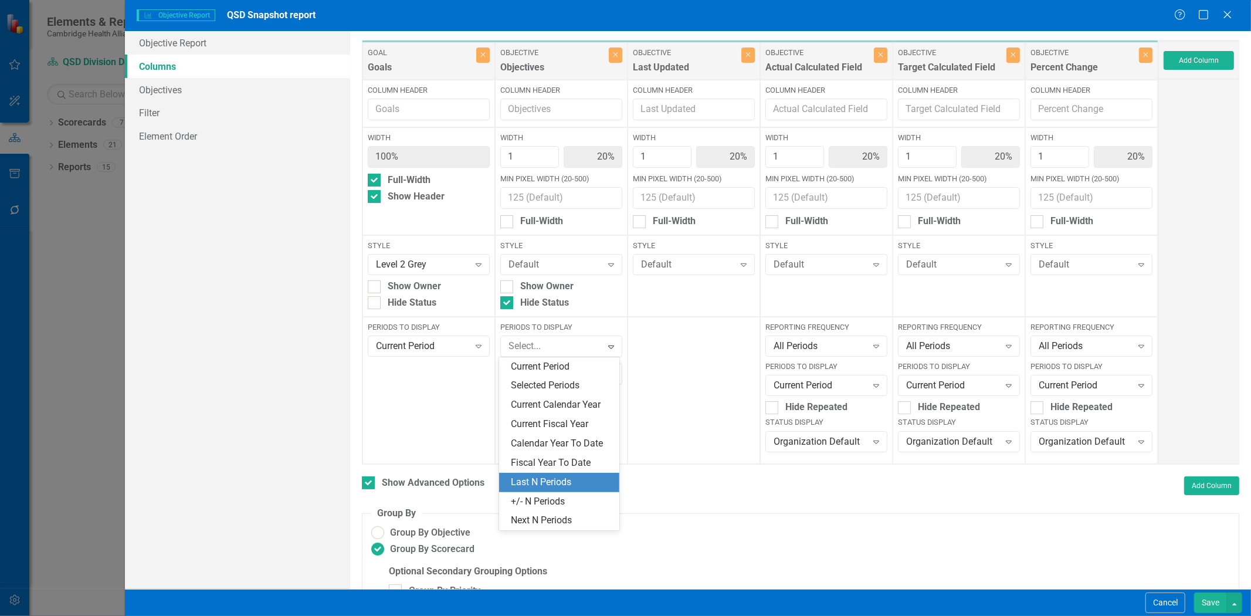
click at [529, 365] on div "Current Period" at bounding box center [561, 366] width 101 height 13
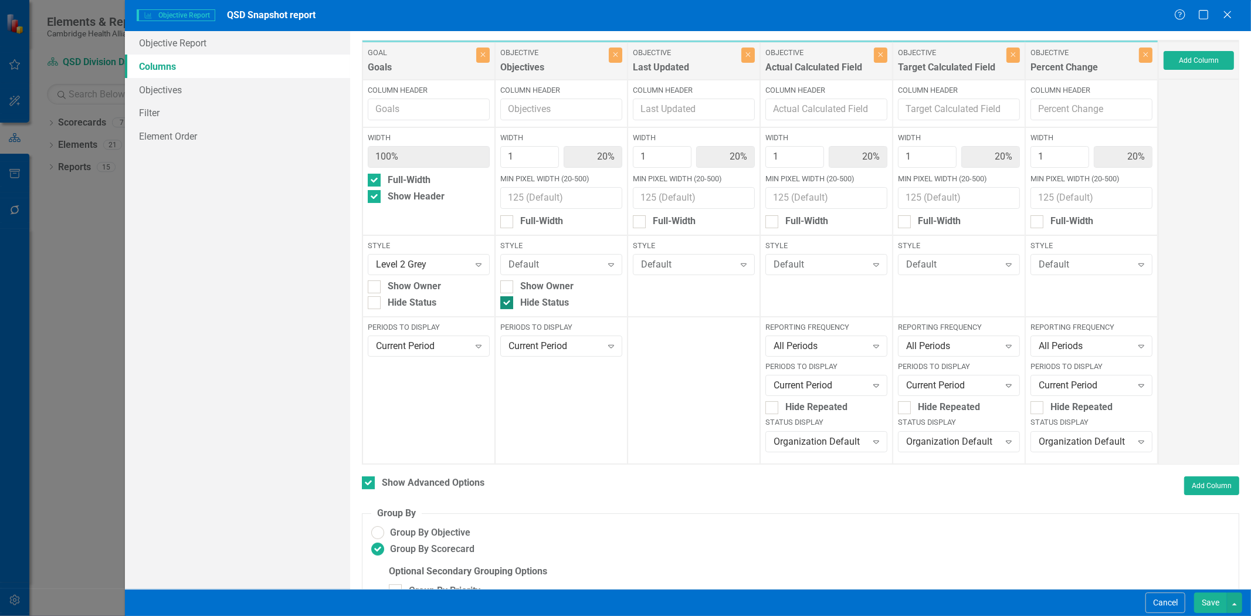
click at [521, 300] on div "Hide Status" at bounding box center [544, 302] width 49 height 13
click at [508, 300] on input "Hide Status" at bounding box center [504, 300] width 8 height 8
checkbox input "false"
click at [1204, 605] on button "Save" at bounding box center [1210, 602] width 33 height 21
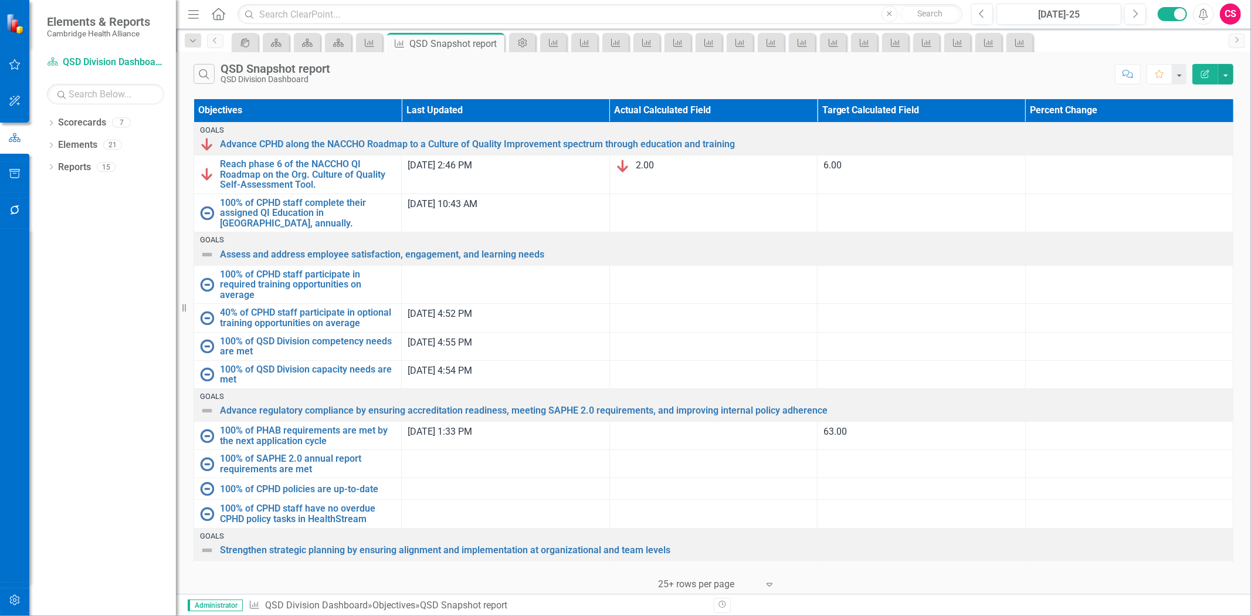
click at [1205, 81] on button "Edit Report" at bounding box center [1206, 74] width 26 height 21
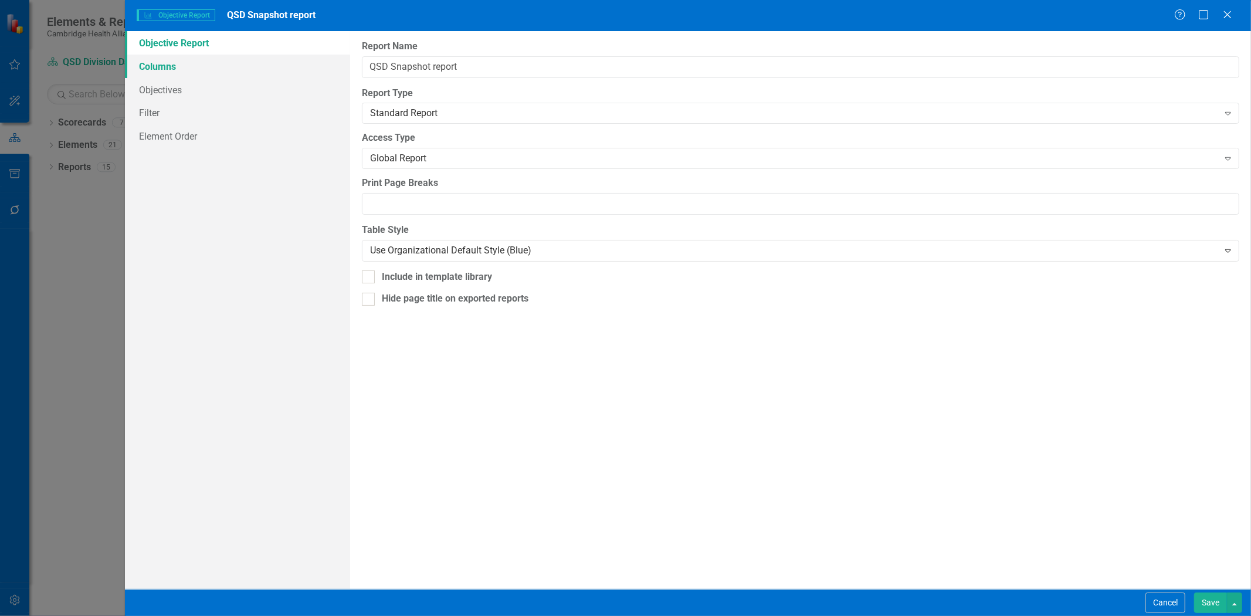
click at [201, 72] on link "Columns" at bounding box center [237, 66] width 225 height 23
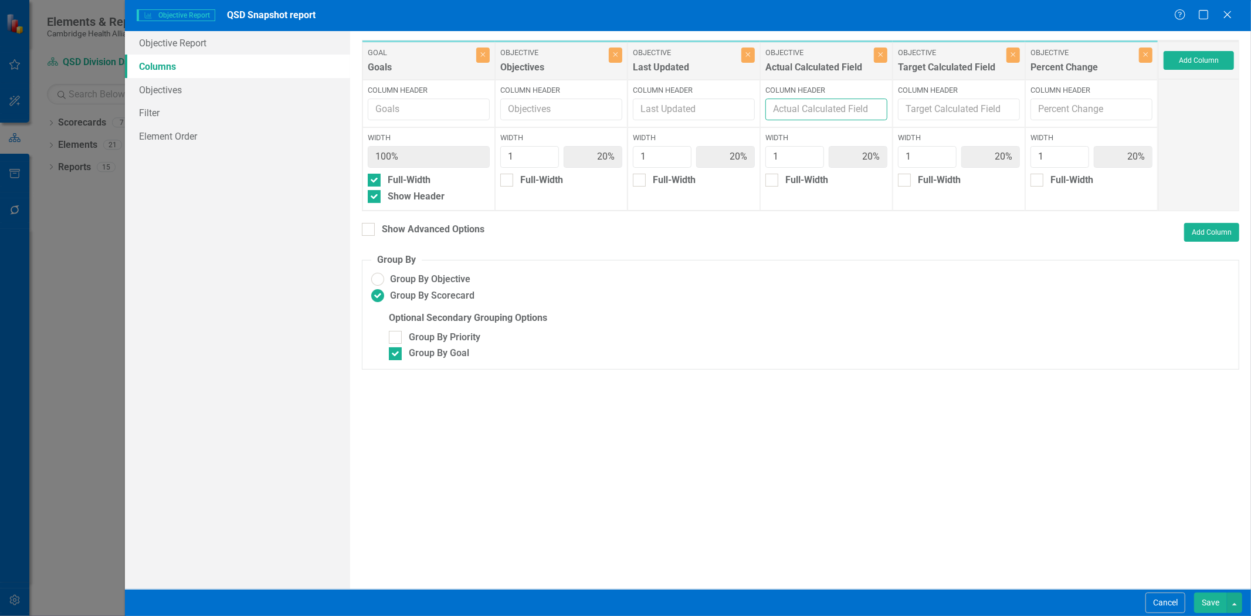
click at [839, 108] on input "Column Header" at bounding box center [826, 110] width 122 height 22
type input "Current Actual Value"
click at [927, 114] on input "Column Header" at bounding box center [959, 110] width 122 height 22
type input "Goal"
click at [1207, 603] on button "Save" at bounding box center [1210, 602] width 33 height 21
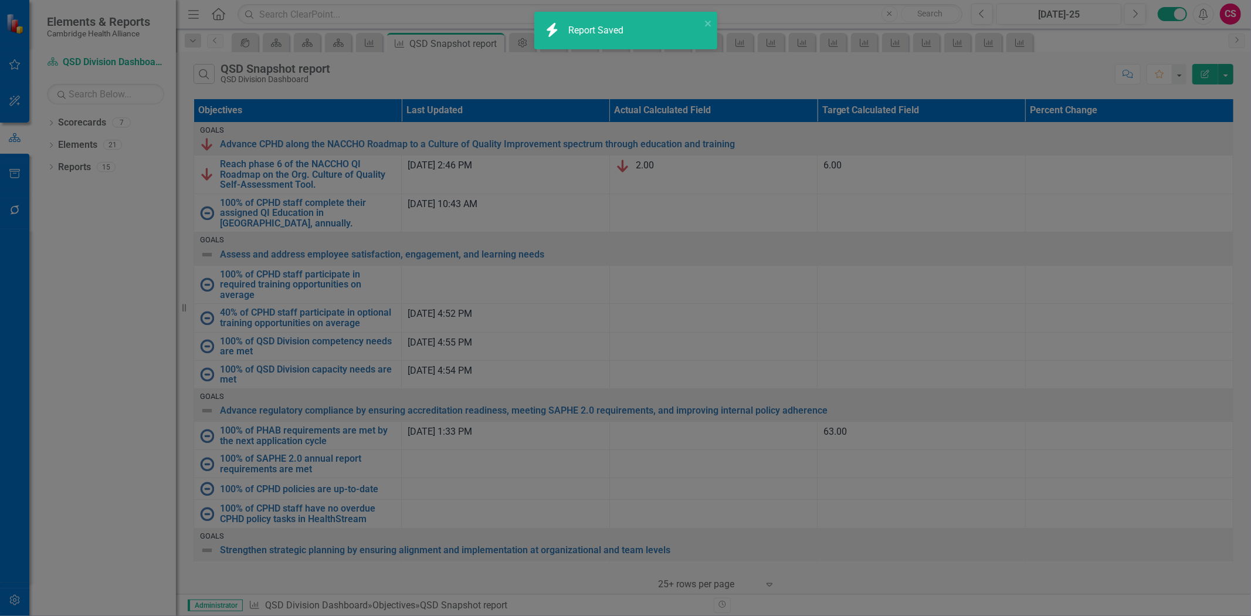
radio input "false"
checkbox input "false"
radio input "true"
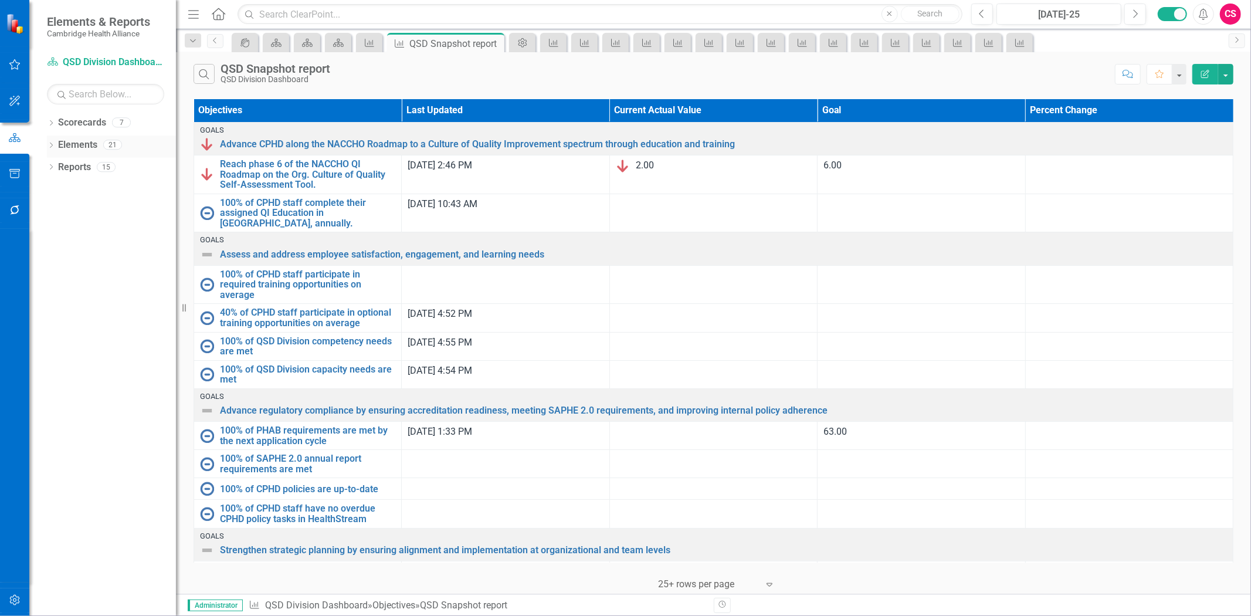
drag, startPoint x: 79, startPoint y: 144, endPoint x: 79, endPoint y: 138, distance: 6.5
click at [79, 144] on link "Elements" at bounding box center [77, 144] width 39 height 13
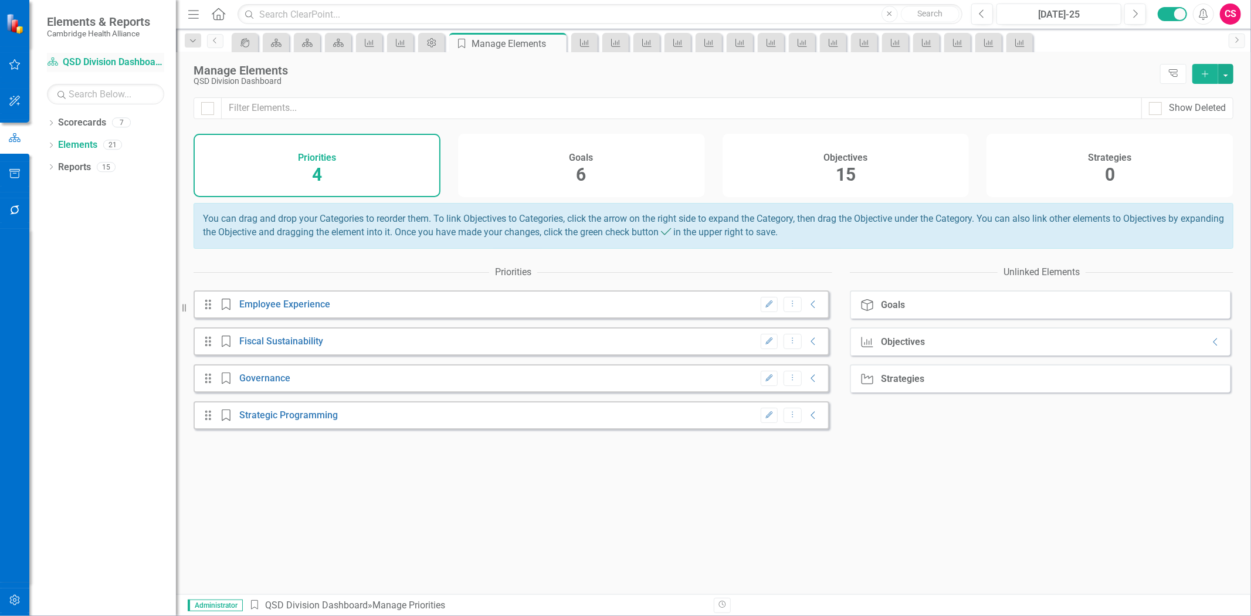
click at [98, 66] on link "Scorecard QSD Division Dashboard" at bounding box center [105, 62] width 117 height 13
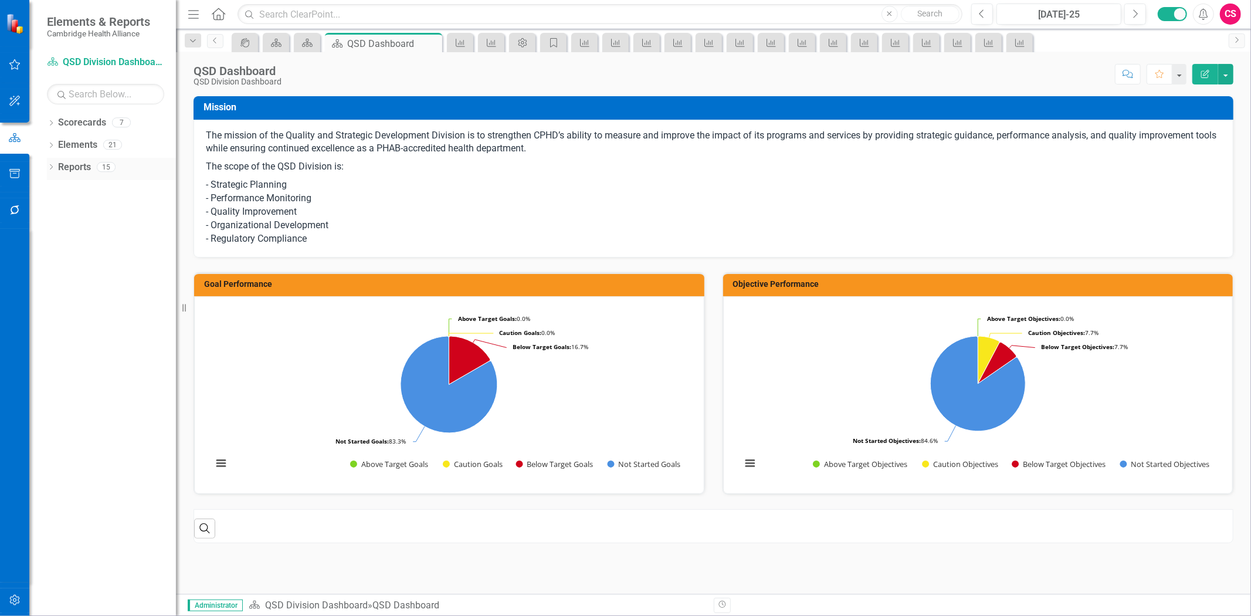
click at [72, 165] on link "Reports" at bounding box center [74, 167] width 33 height 13
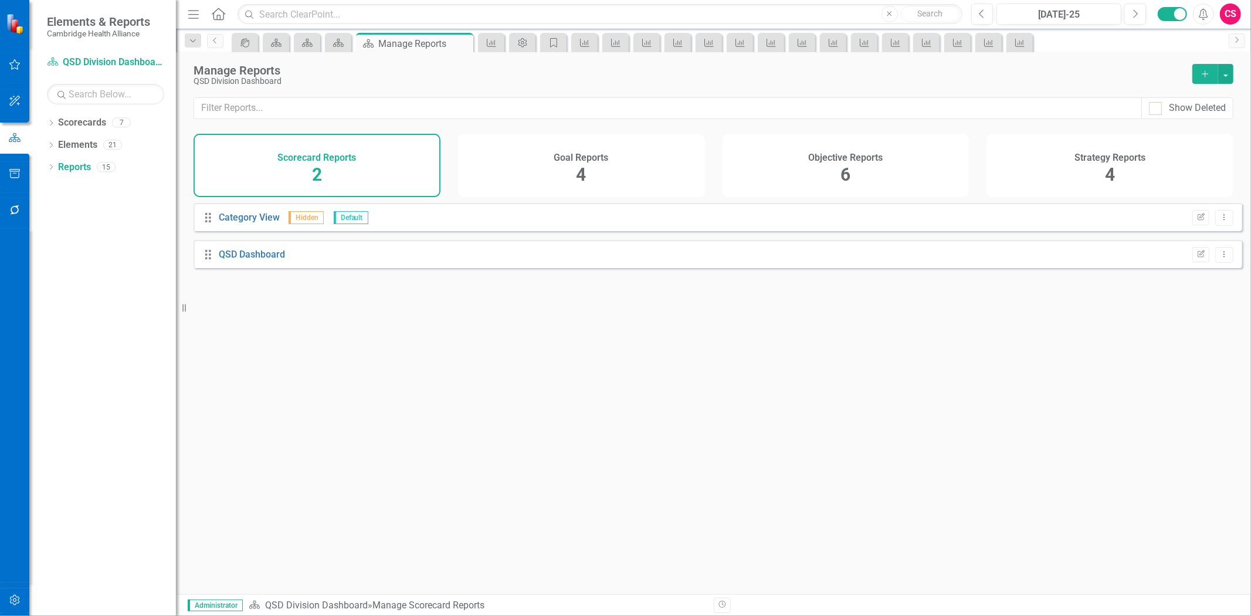
click at [831, 148] on div "Objective Reports 6" at bounding box center [846, 165] width 247 height 63
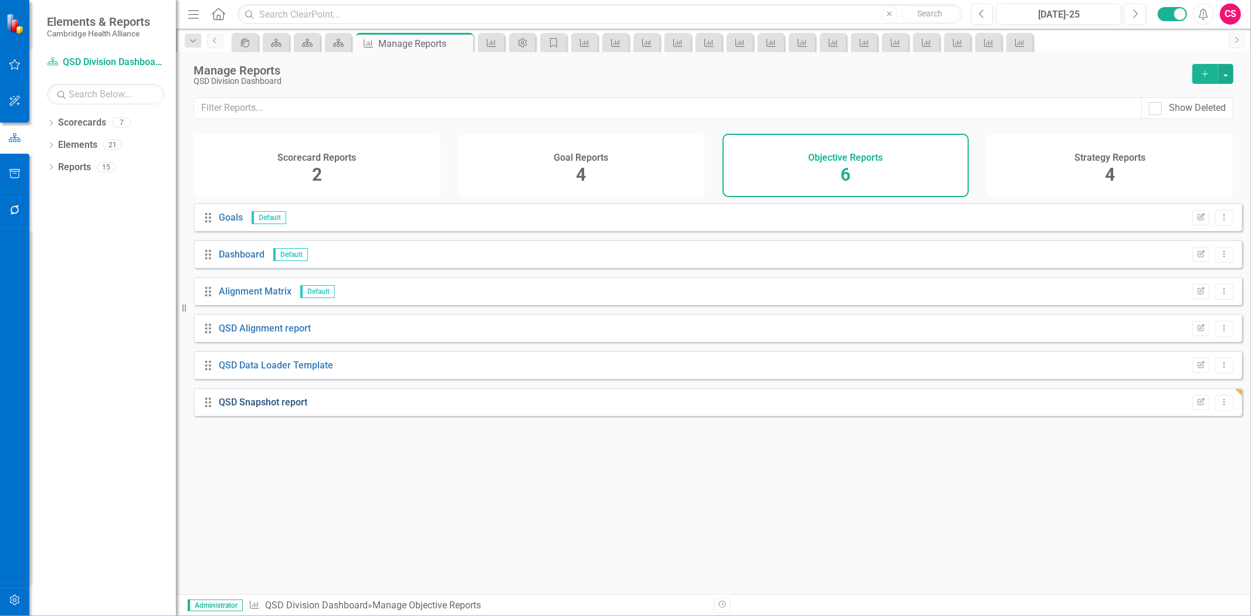
click at [235, 408] on link "QSD Snapshot report" at bounding box center [263, 402] width 89 height 11
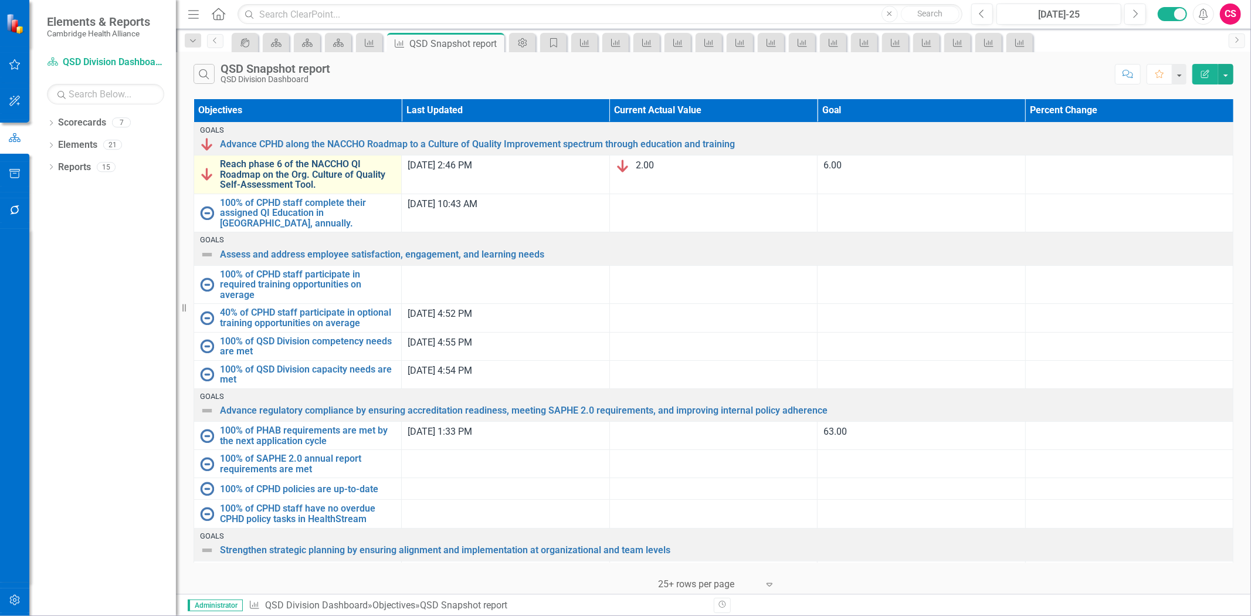
click at [307, 159] on link "Reach phase 6 of the NACCHO QI Roadmap on the Org. Culture of Quality Self-Asse…" at bounding box center [307, 174] width 175 height 31
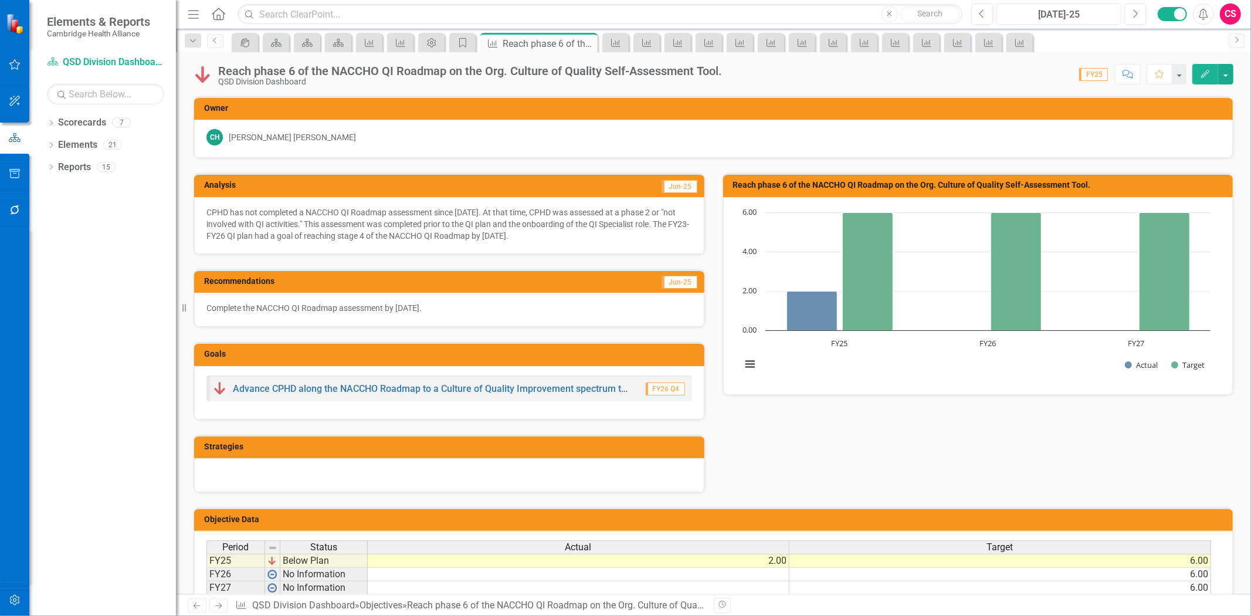
click at [1072, 22] on button "[DATE]-25" at bounding box center [1059, 14] width 125 height 21
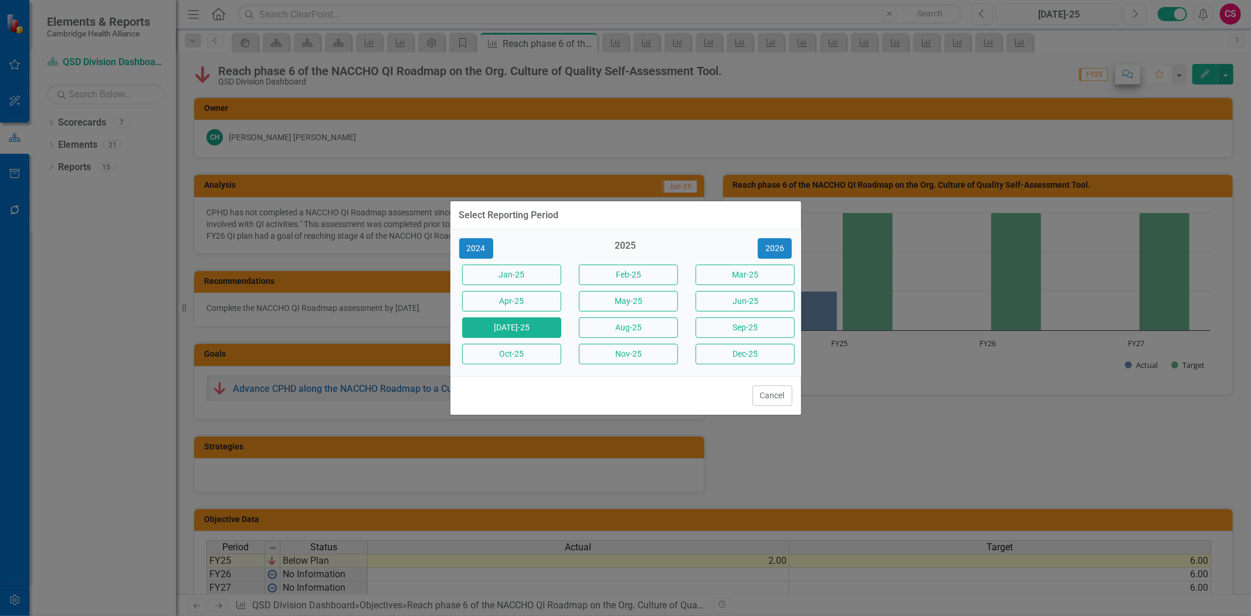
click at [746, 350] on button "Dec-25" at bounding box center [745, 354] width 99 height 21
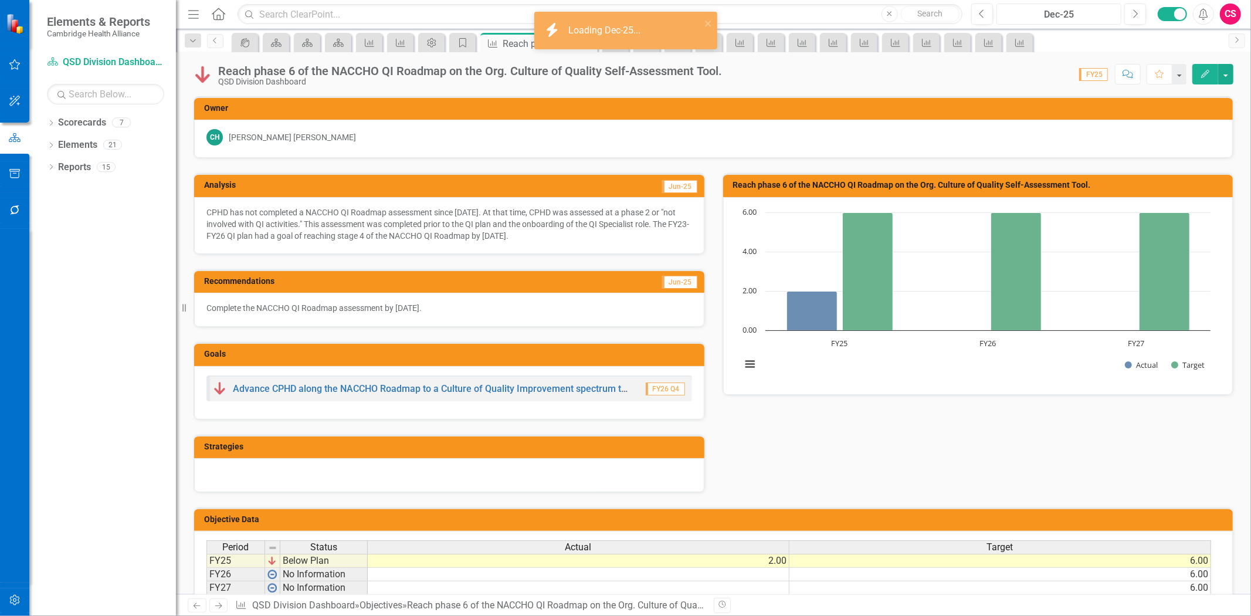
click at [1073, 21] on div "Dec-25" at bounding box center [1059, 15] width 117 height 14
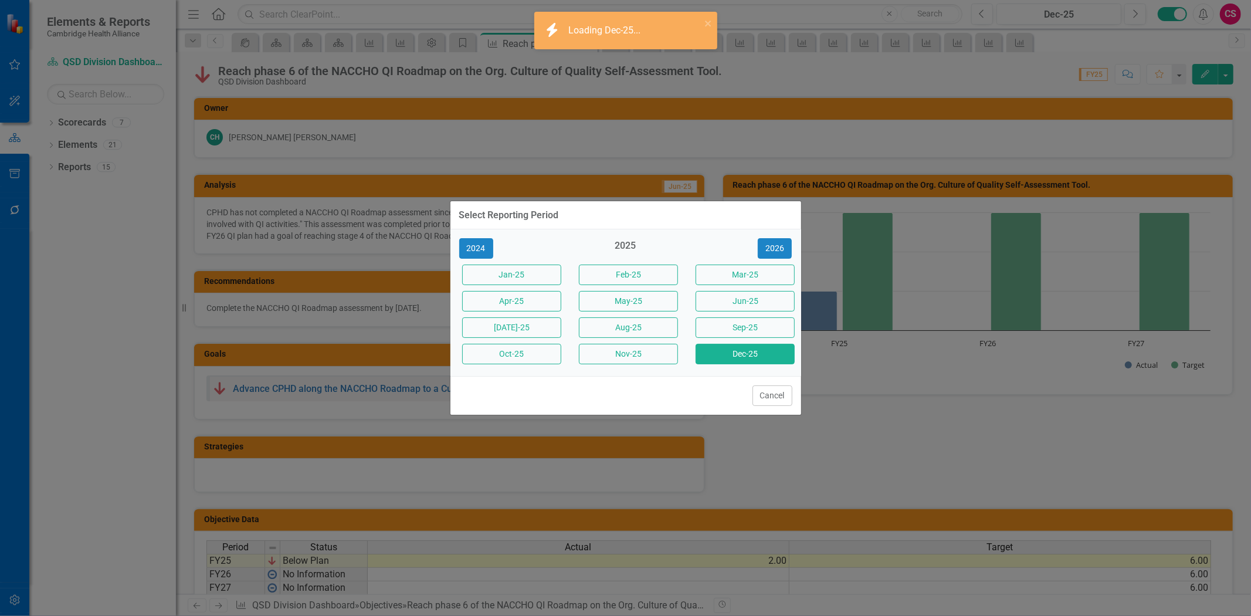
click at [1024, 61] on div "Select Reporting Period 2024 2025 [DATE]-25 Feb-25 Mar-25 Apr-25 May-25 Jun-25 …" at bounding box center [625, 308] width 1251 height 616
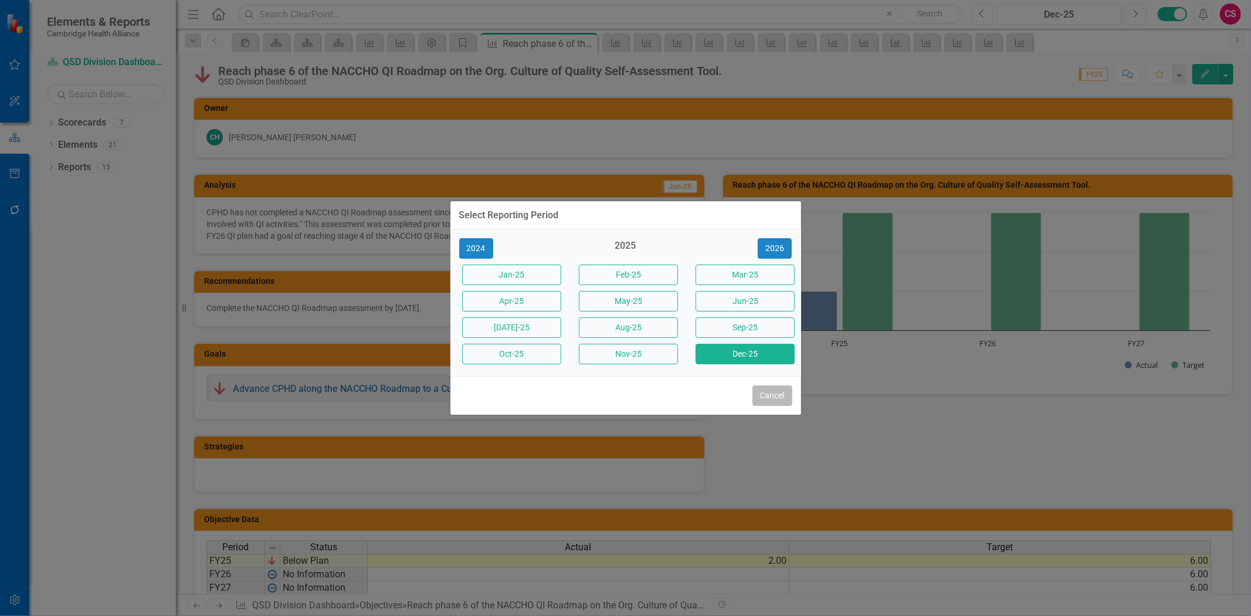
click at [763, 398] on button "Cancel" at bounding box center [773, 395] width 40 height 21
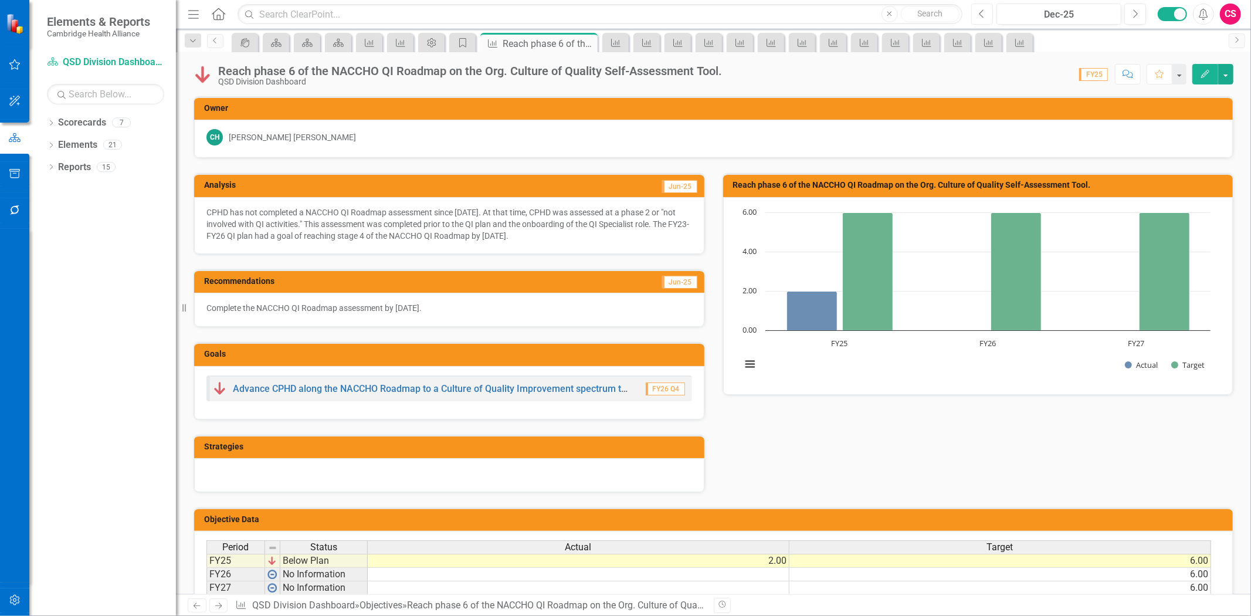
click at [980, 14] on icon "Previous" at bounding box center [982, 14] width 6 height 11
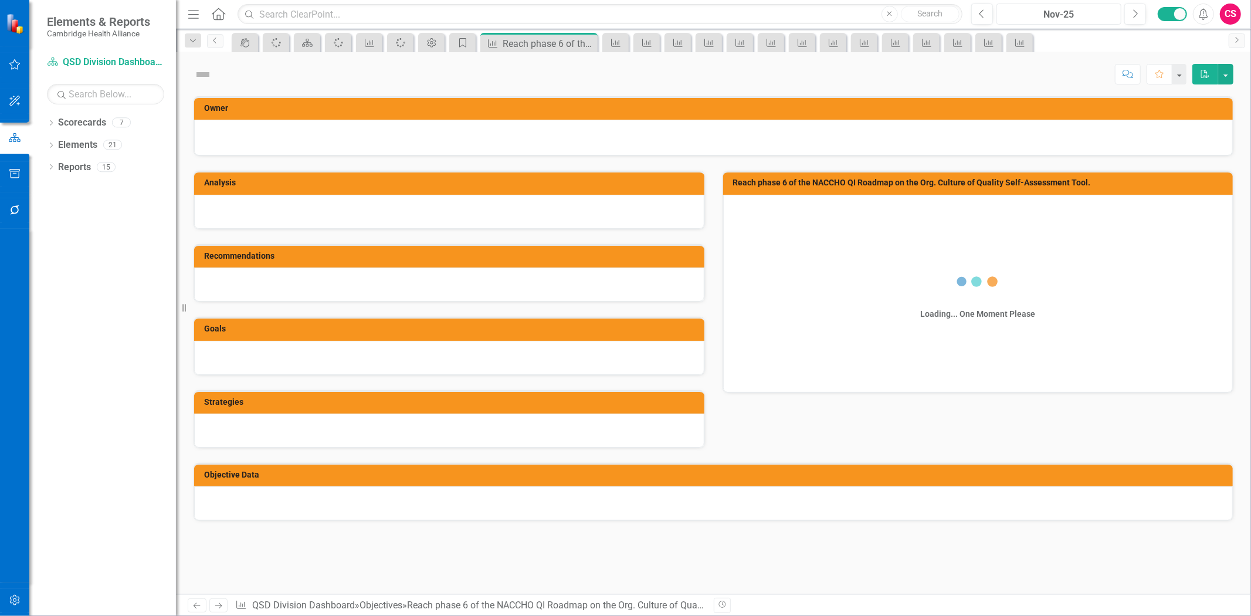
click at [1051, 16] on div "Nov-25" at bounding box center [1059, 15] width 117 height 14
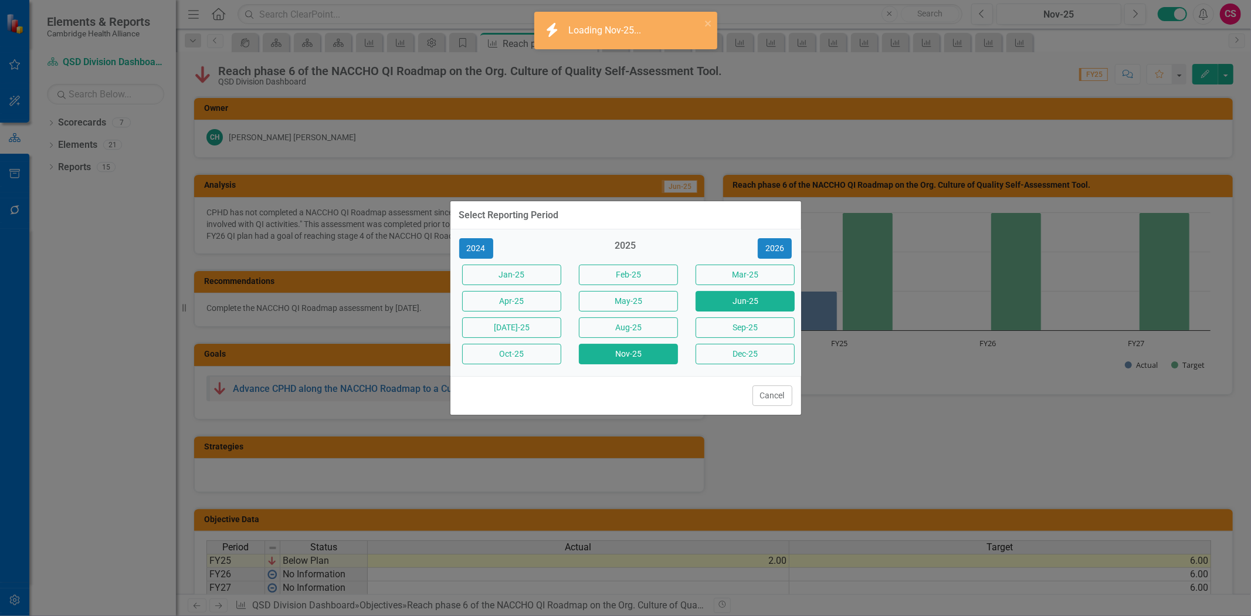
click at [753, 301] on button "Jun-25" at bounding box center [745, 301] width 99 height 21
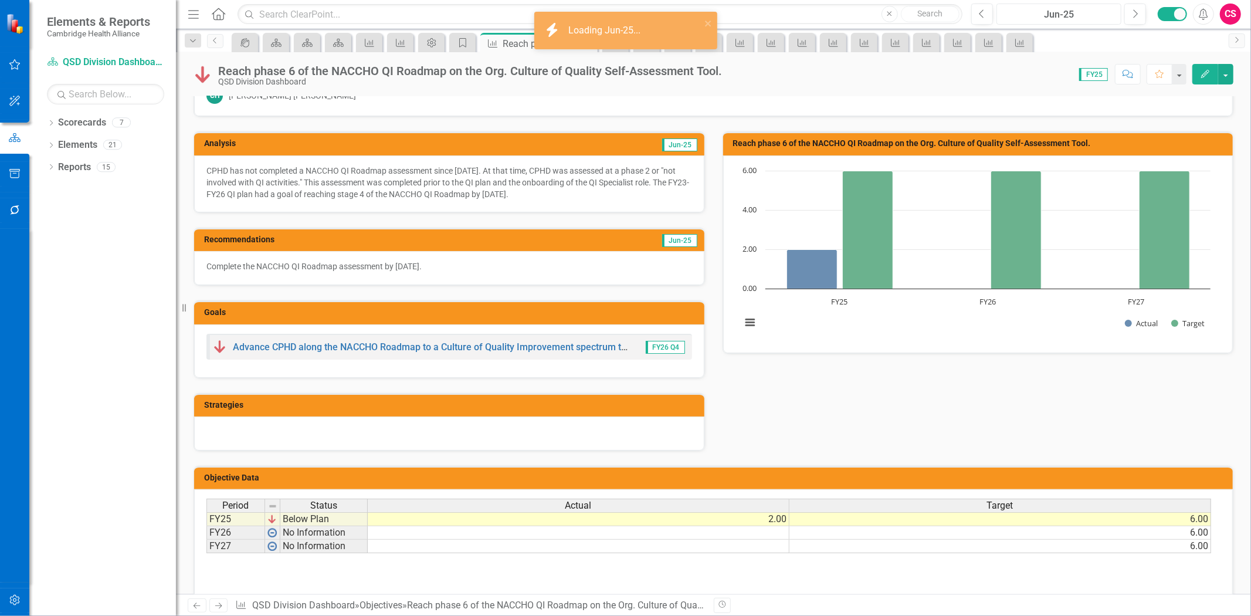
scroll to position [92, 0]
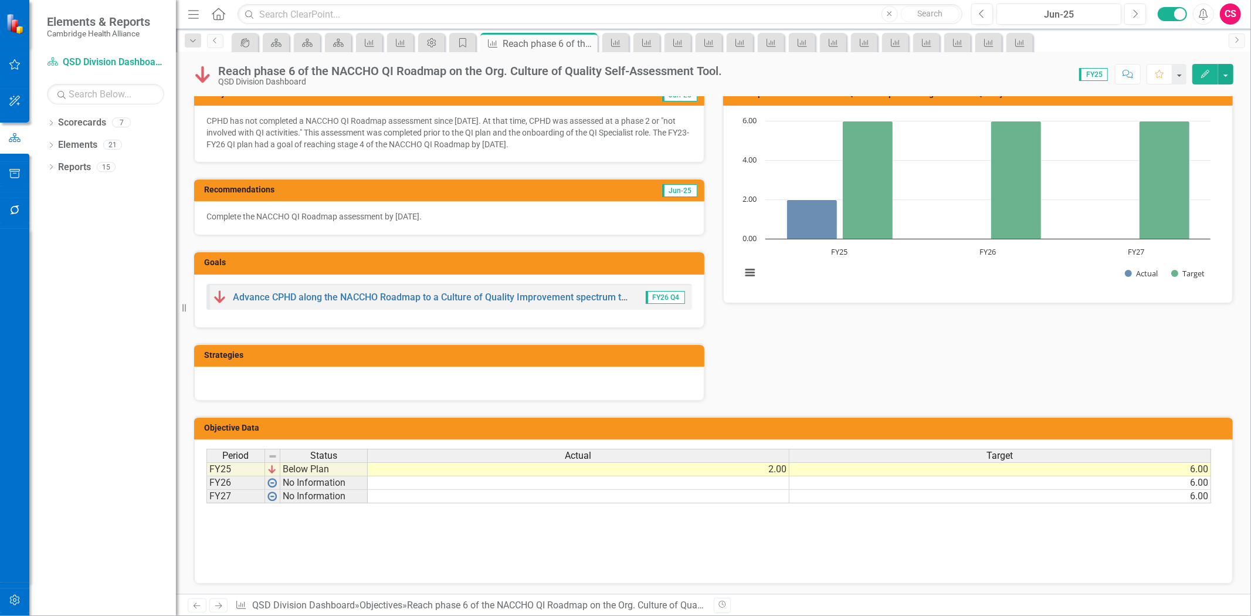
click at [600, 479] on td at bounding box center [579, 482] width 422 height 13
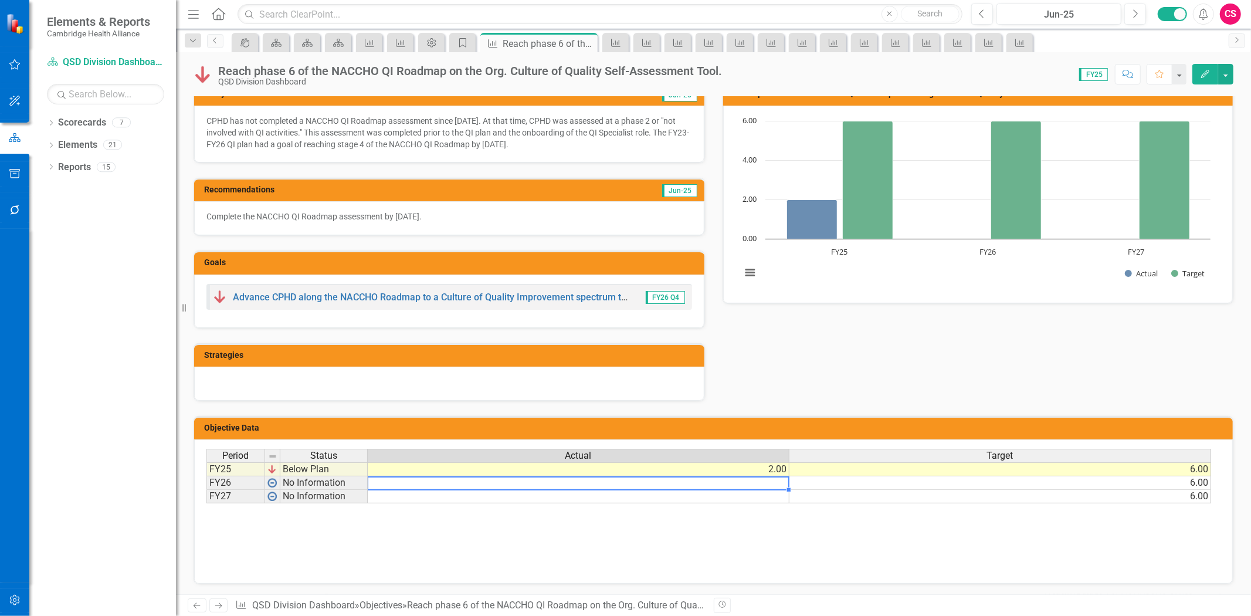
click at [600, 479] on td at bounding box center [579, 482] width 422 height 13
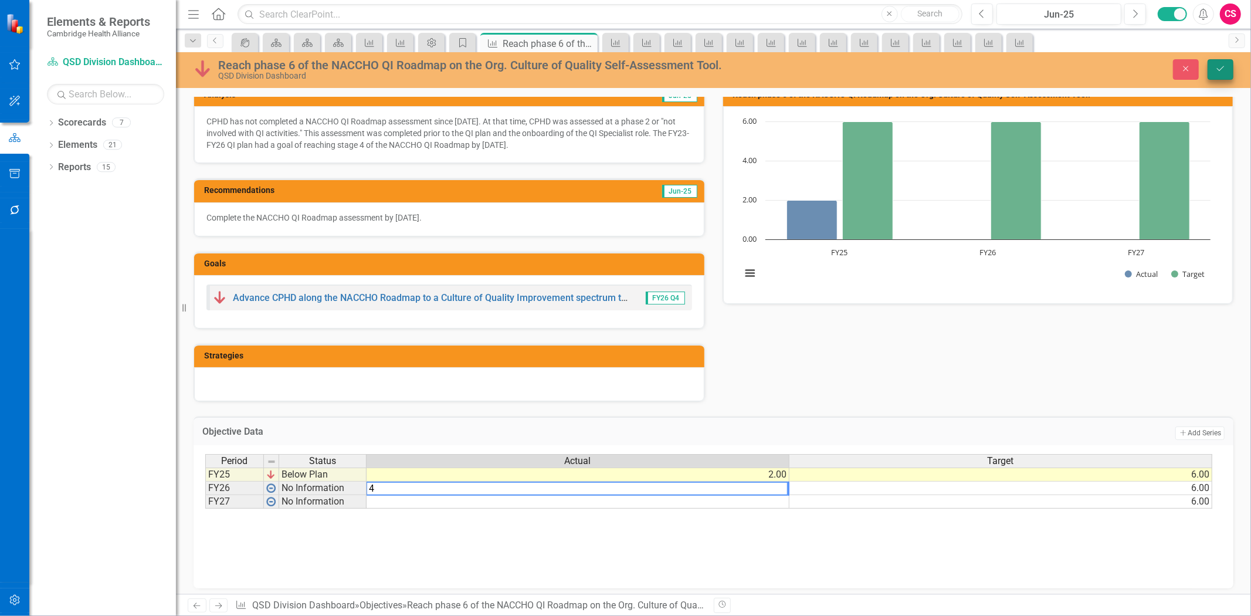
type textarea "4"
click at [1230, 72] on button "Save" at bounding box center [1221, 69] width 26 height 21
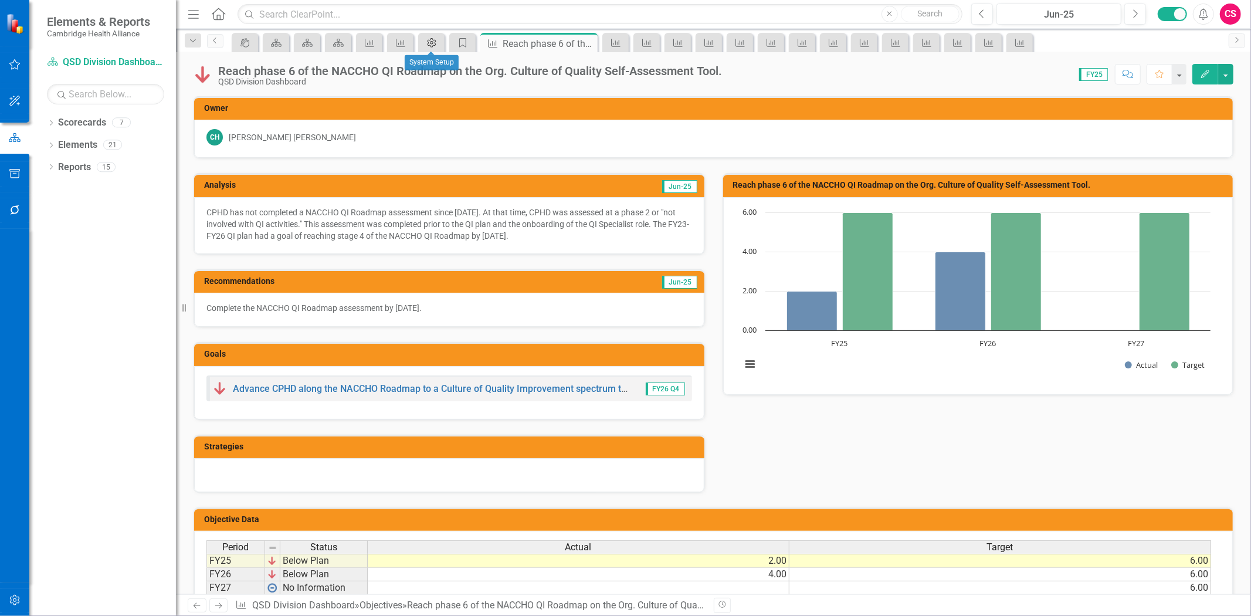
click at [430, 45] on icon "Admin Options" at bounding box center [432, 42] width 12 height 9
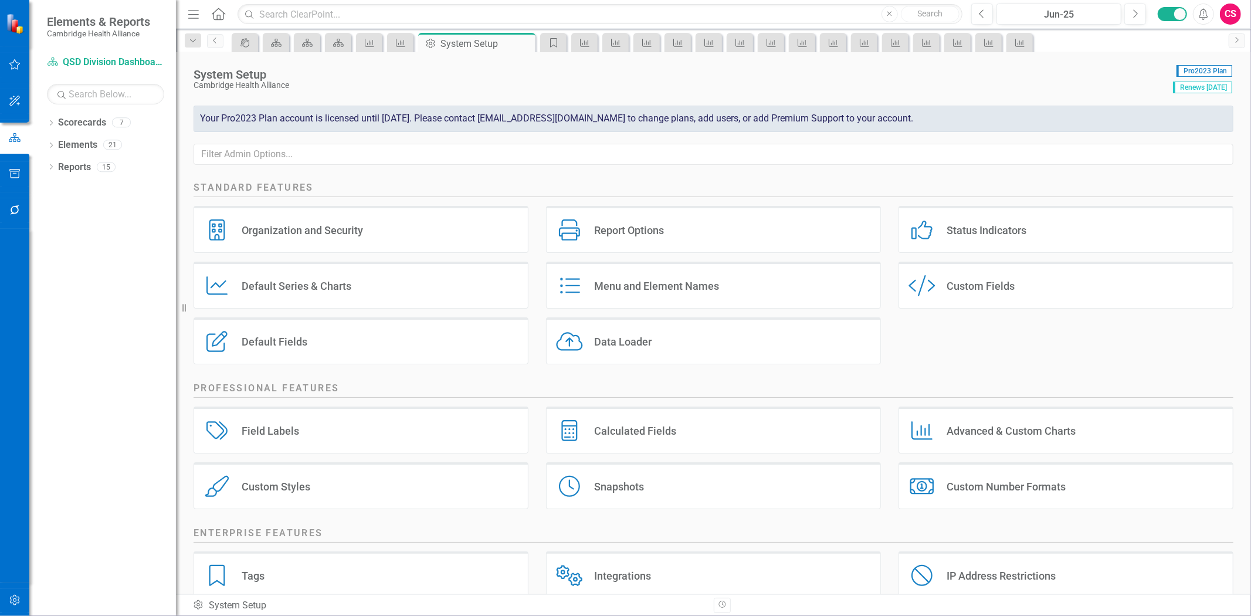
click at [626, 413] on div "Calculated Fields Calculated Fields" at bounding box center [713, 429] width 335 height 47
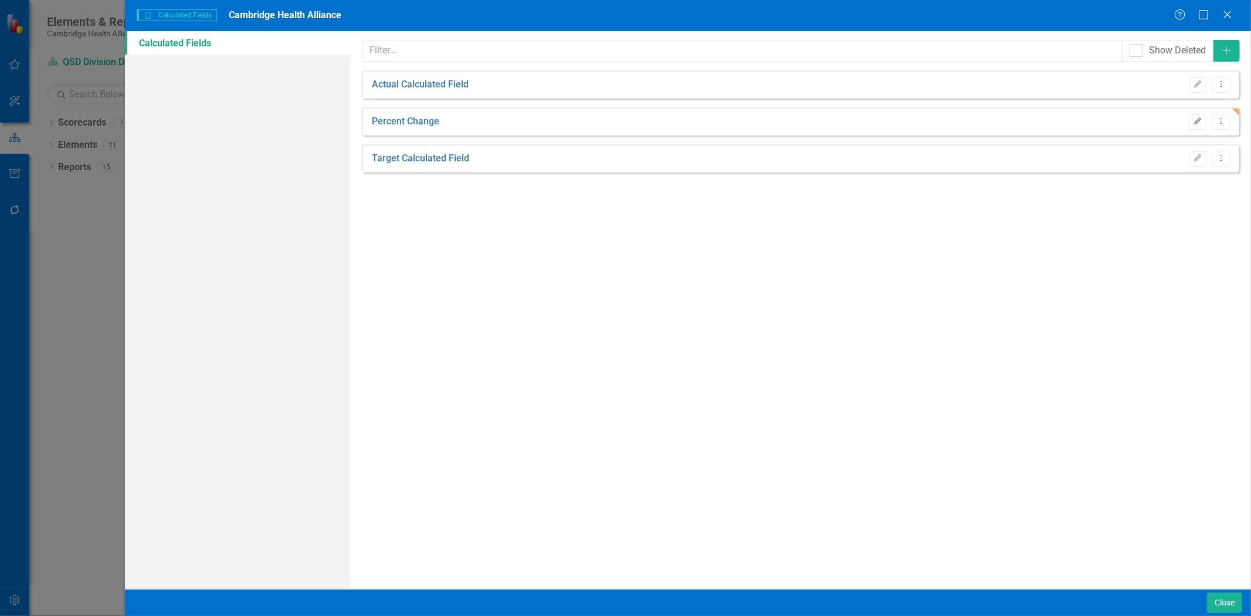
click at [1193, 125] on button "Edit" at bounding box center [1198, 121] width 17 height 15
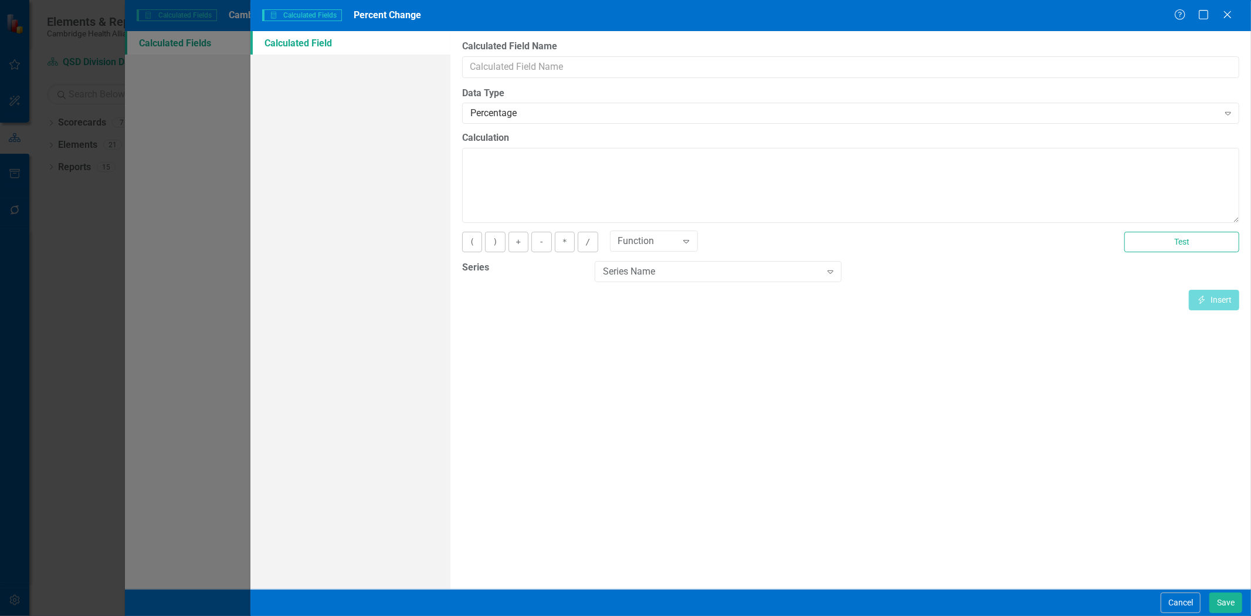
type input "Percent Change"
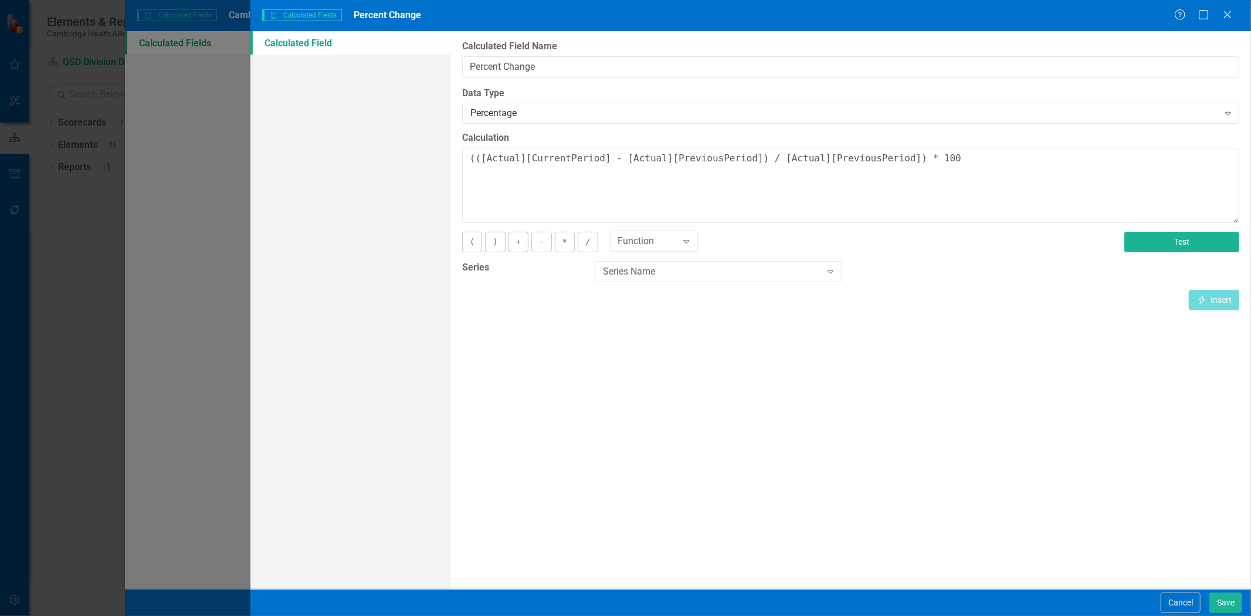
click at [1167, 235] on button "Test" at bounding box center [1181, 242] width 115 height 21
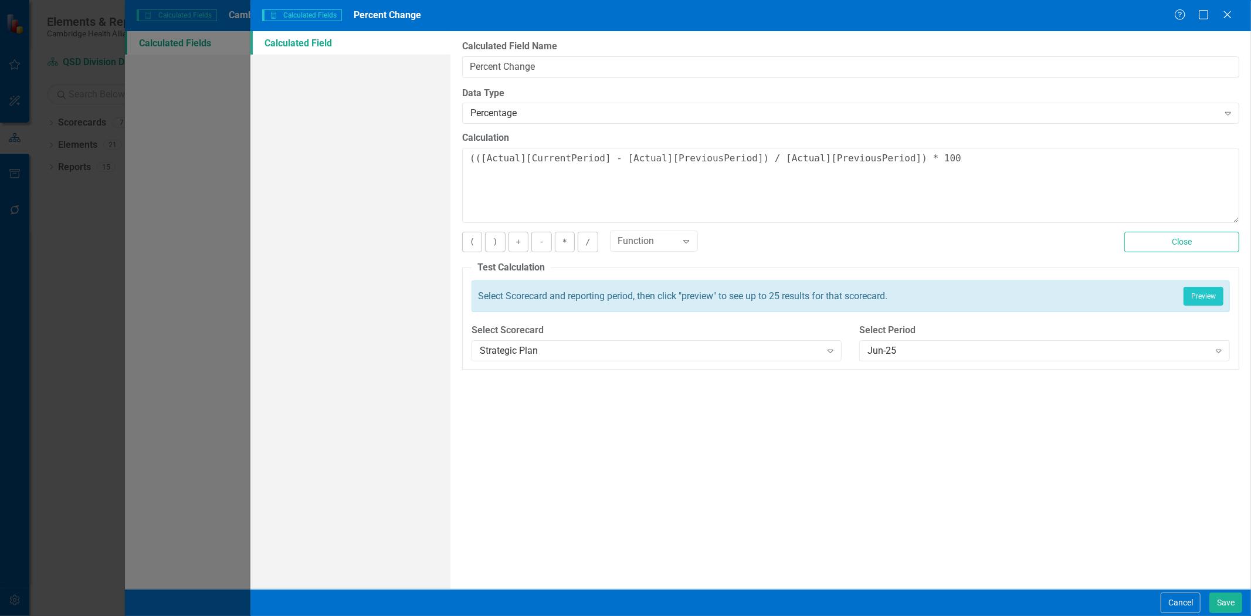
click at [651, 367] on div "Select Scorecard Strategic Plan Expand" at bounding box center [657, 346] width 388 height 45
click at [647, 355] on div "Strategic Plan" at bounding box center [650, 350] width 341 height 13
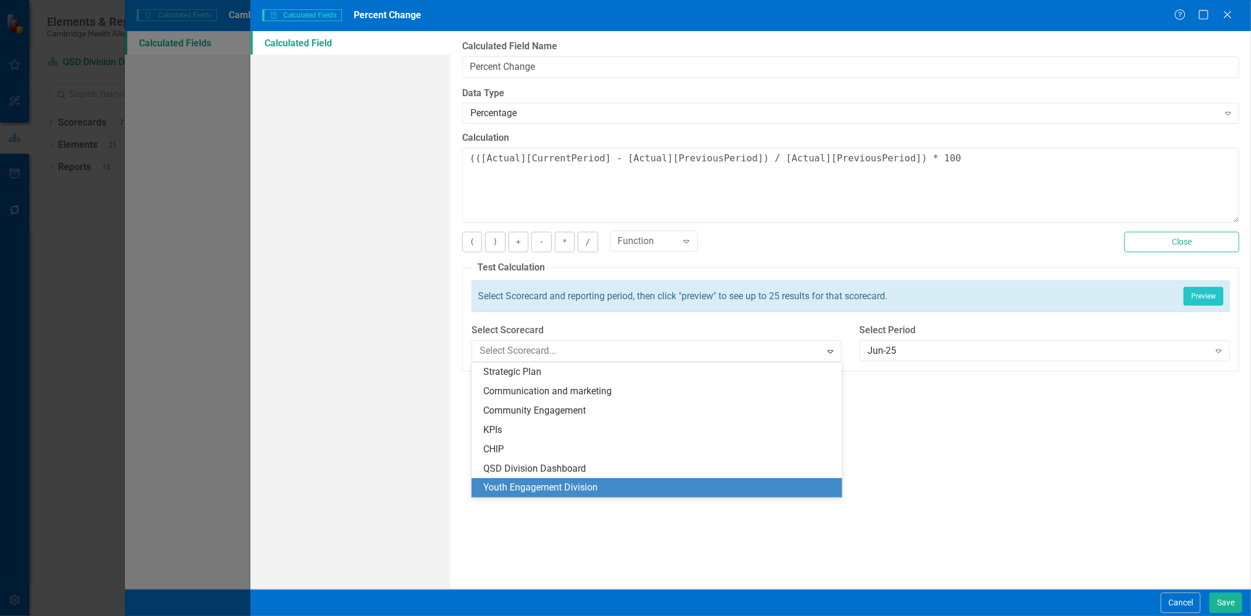
click at [585, 463] on div "QSD Division Dashboard" at bounding box center [659, 468] width 352 height 13
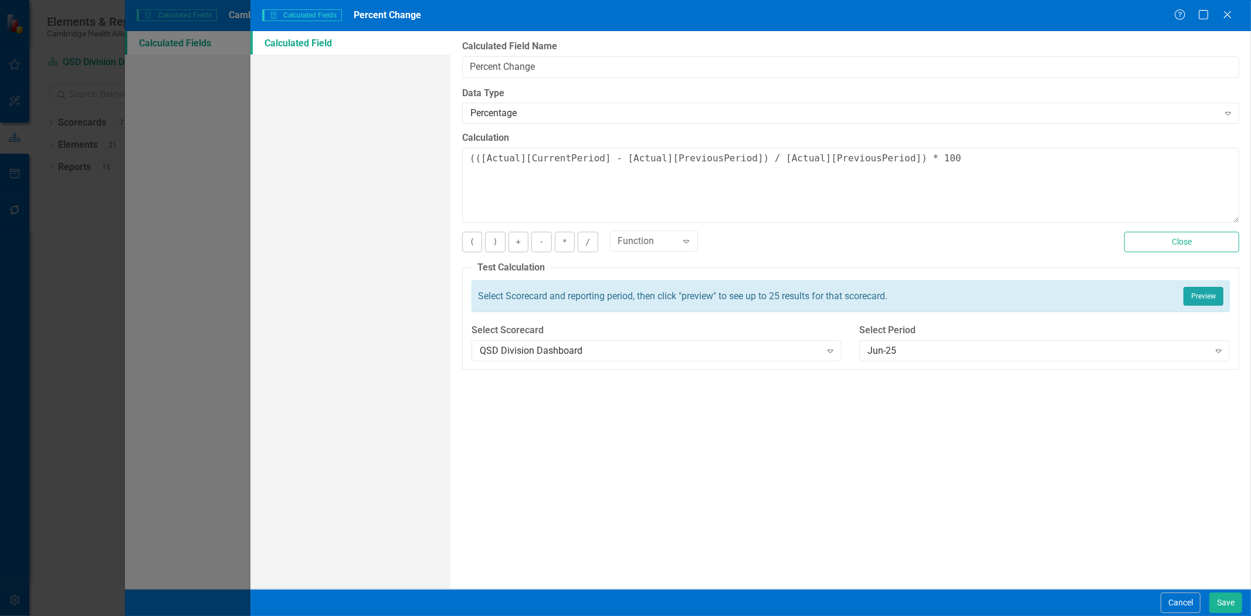
click at [1212, 301] on button "Preview" at bounding box center [1204, 296] width 40 height 19
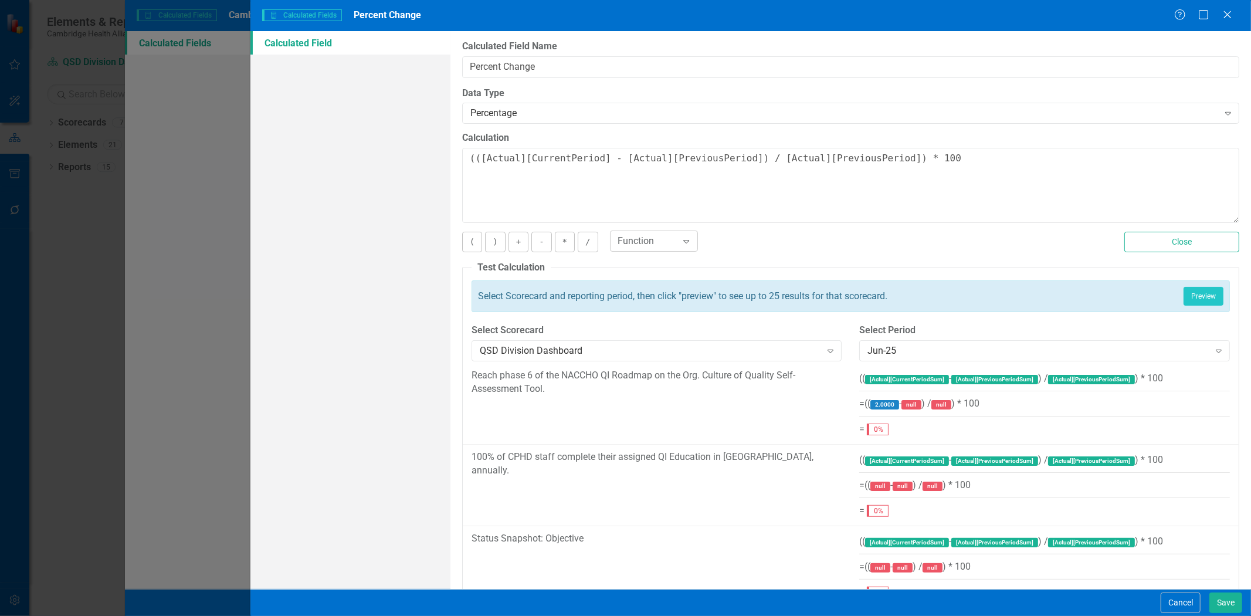
click at [667, 242] on div "Function" at bounding box center [647, 241] width 59 height 13
click at [787, 206] on textarea "(([Actual][CurrentPeriod] - [Actual][PreviousPeriod]) / [Actual][PreviousPeriod…" at bounding box center [850, 185] width 777 height 75
click at [1174, 243] on button "Close" at bounding box center [1181, 242] width 115 height 21
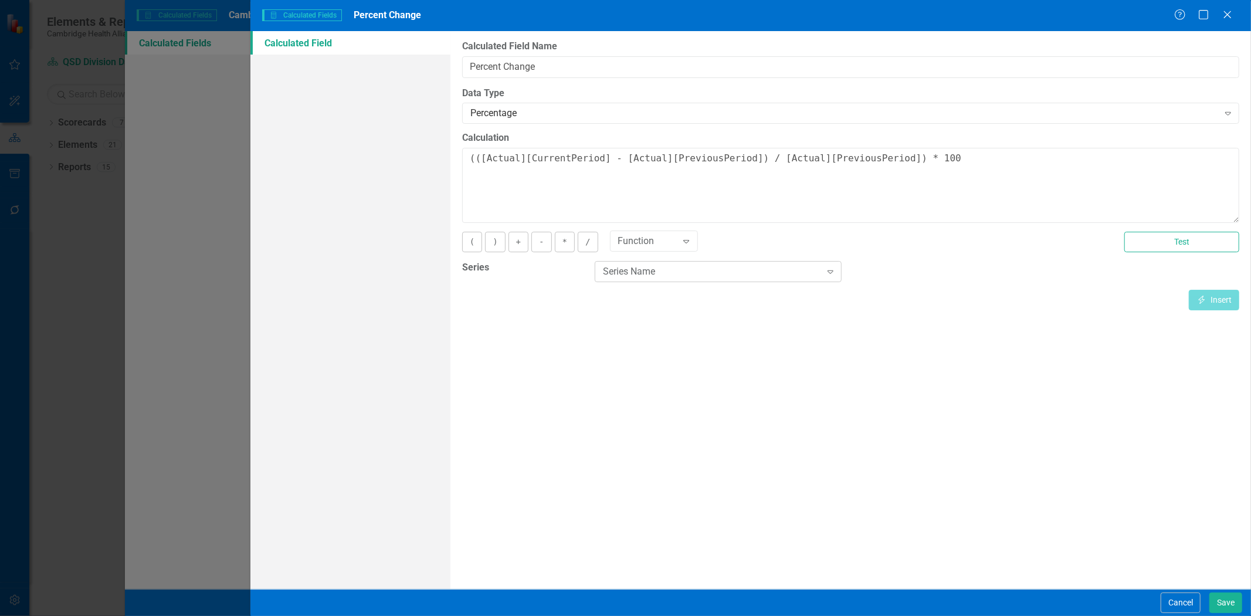
click at [618, 273] on div "Series Name" at bounding box center [712, 271] width 218 height 13
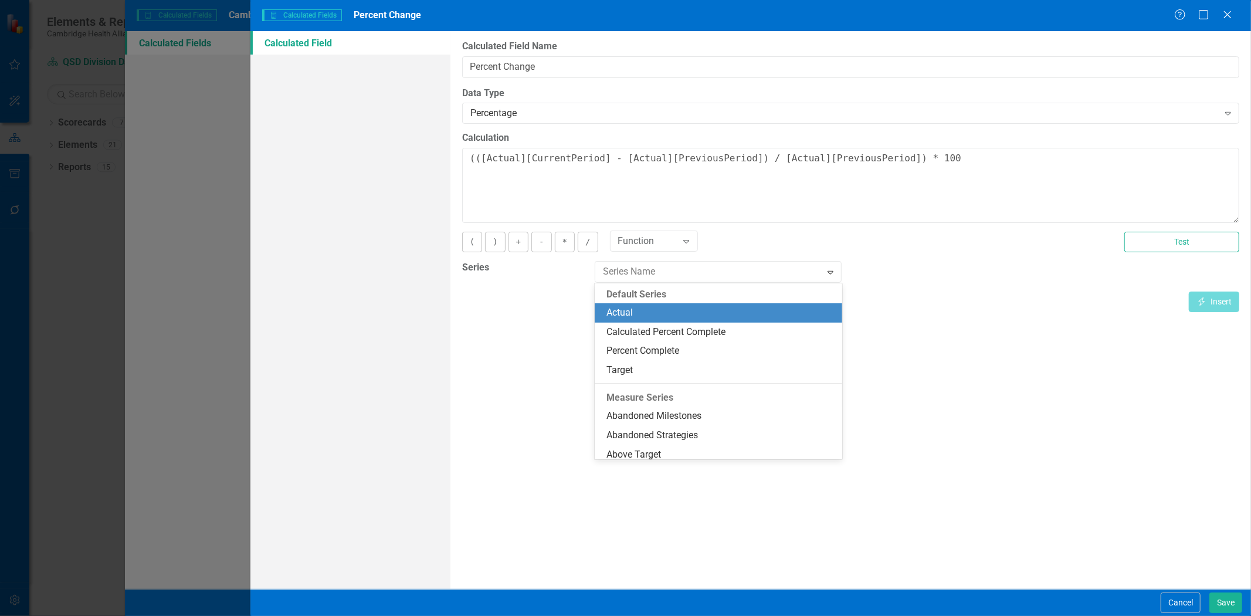
click at [648, 311] on div "Actual" at bounding box center [721, 312] width 229 height 13
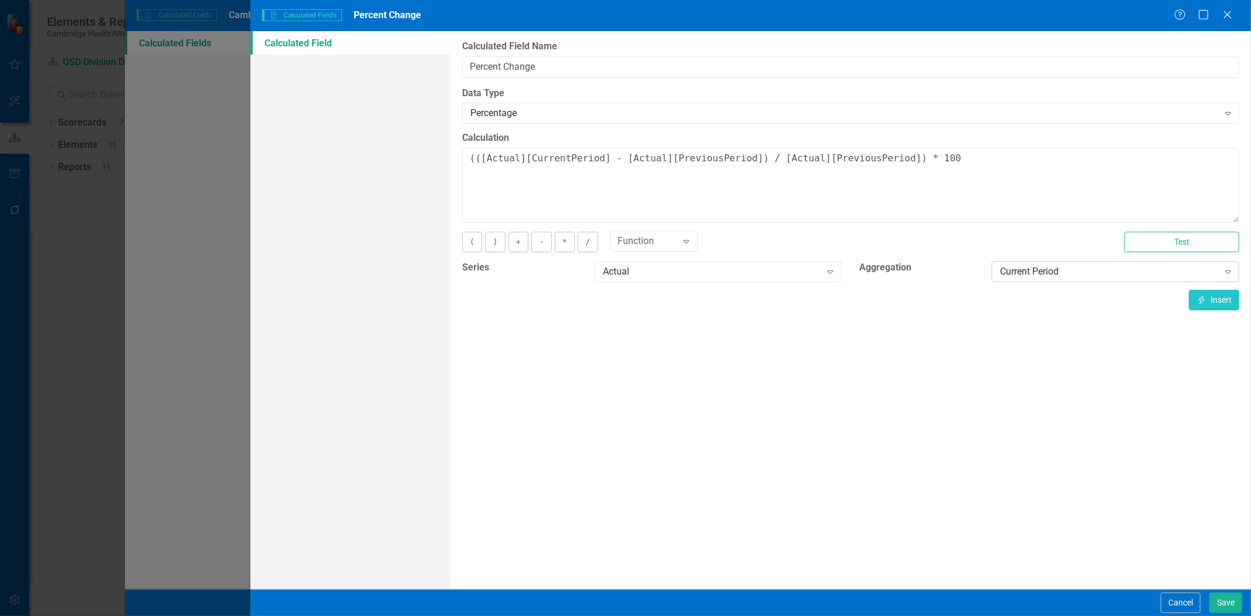
click at [1093, 274] on div "Current Period" at bounding box center [1109, 271] width 218 height 13
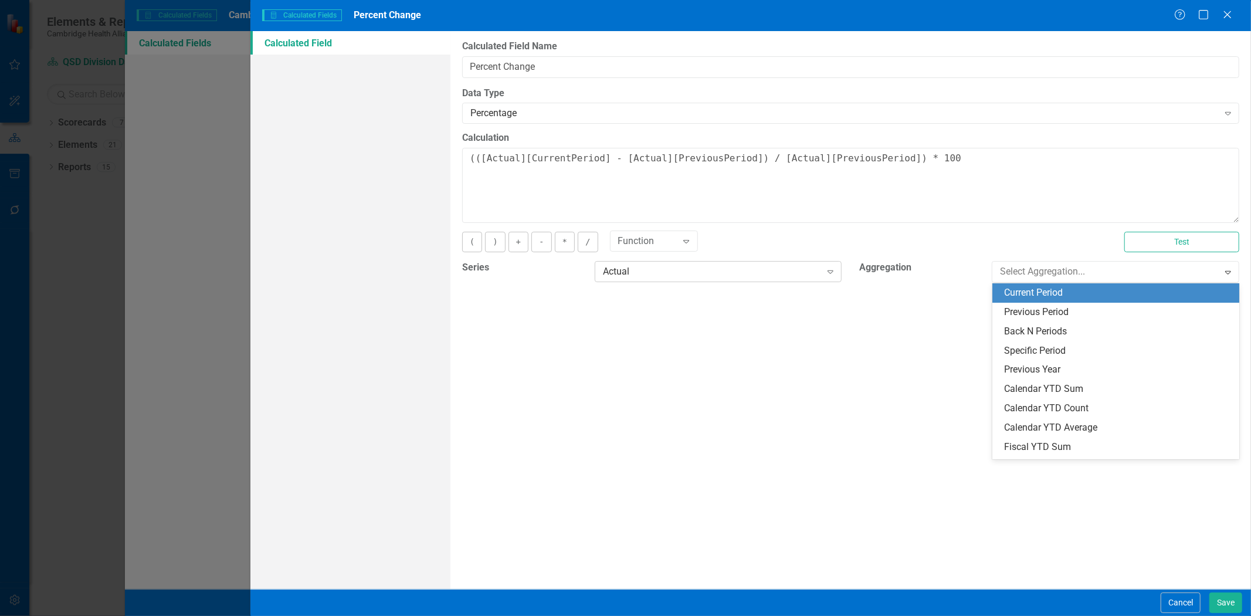
click at [658, 273] on div "Actual" at bounding box center [712, 271] width 218 height 13
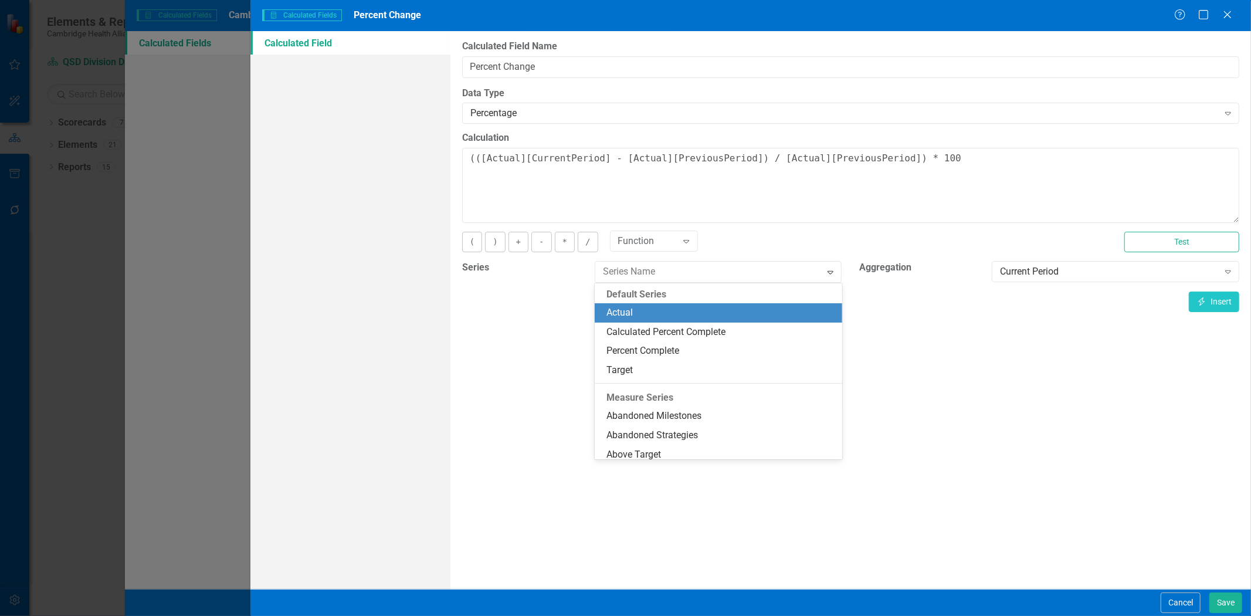
scroll to position [19, 0]
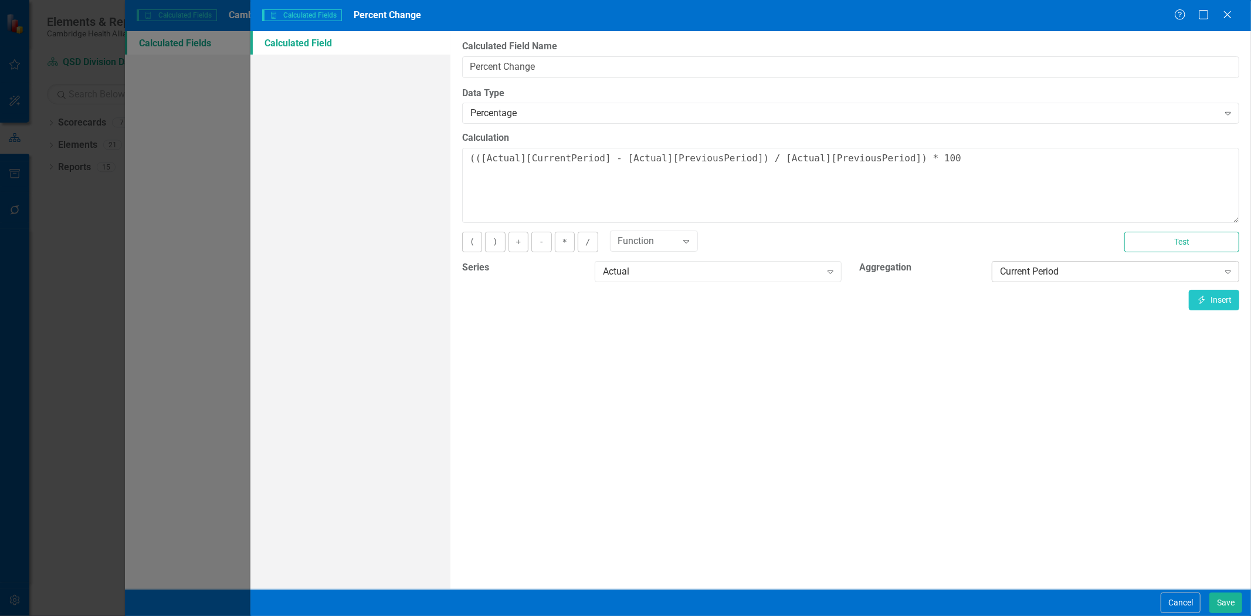
click at [1050, 270] on div "Current Period" at bounding box center [1109, 271] width 218 height 13
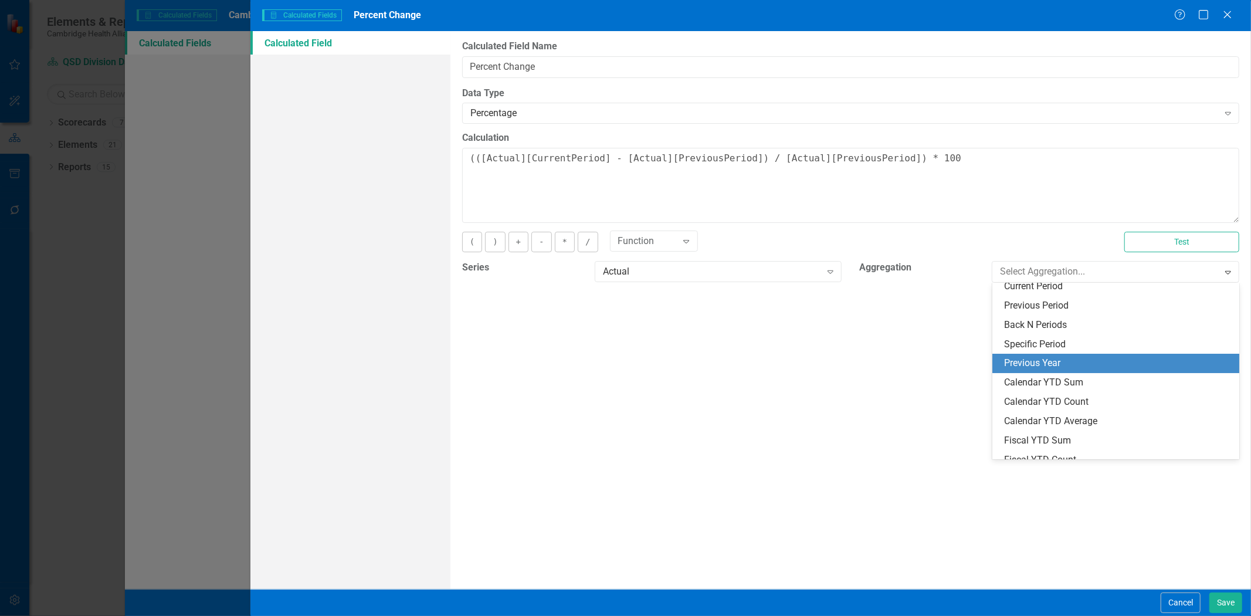
scroll to position [0, 0]
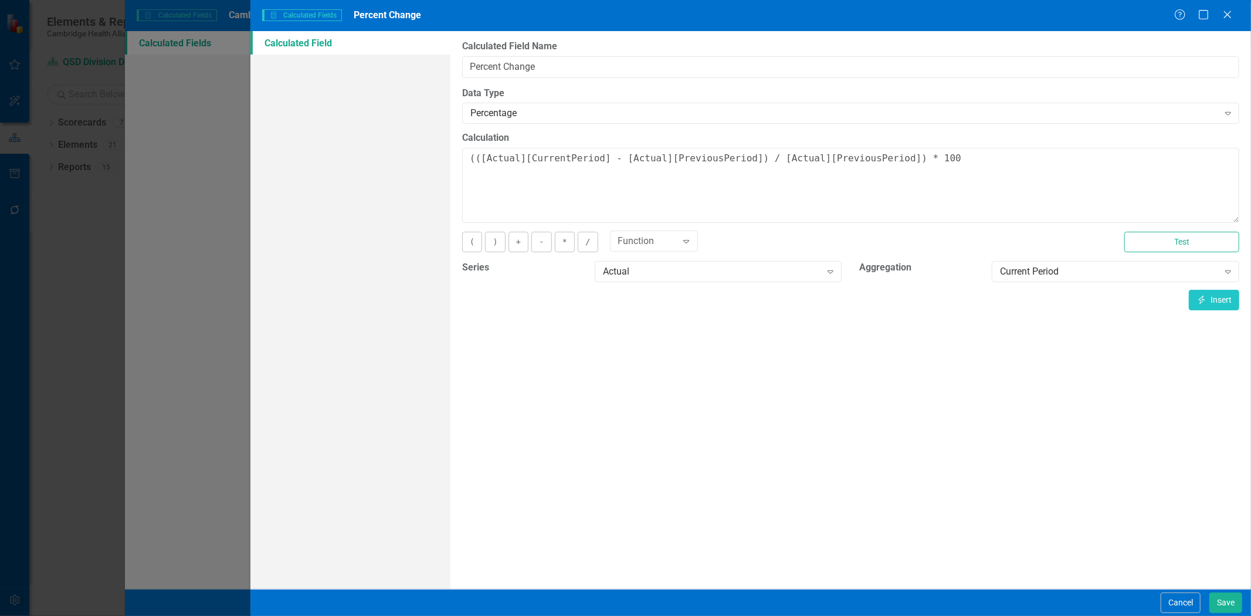
click at [927, 401] on div "Calculated Fields in ClearPoint are primarily used in Summary Reports to compar…" at bounding box center [850, 310] width 801 height 558
drag, startPoint x: 611, startPoint y: 158, endPoint x: 689, endPoint y: 188, distance: 83.3
click at [746, 160] on textarea "(([Actual][CurrentPeriod] - [Actual][PreviousPeriod]) / [Actual][PreviousPeriod…" at bounding box center [850, 185] width 777 height 75
click at [652, 206] on textarea "(([Actual][CurrentPeriod] - [Actual][PreviousPeriod]) / [Actual][PreviousPeriod…" at bounding box center [850, 185] width 777 height 75
click at [617, 155] on textarea "(([Actual][CurrentPeriod] - [Actual][PreviousPeriod]) / [Actual][PreviousPeriod…" at bounding box center [850, 185] width 777 height 75
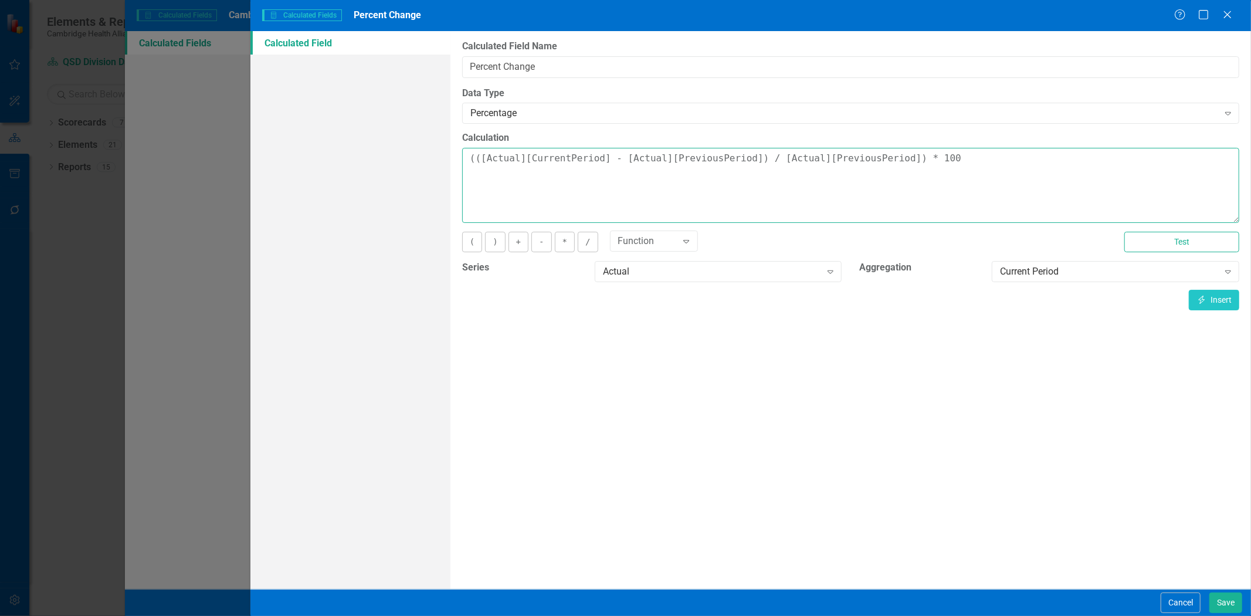
click at [613, 158] on textarea "(([Actual][CurrentPeriod] - [Actual][PreviousPeriod]) / [Actual][PreviousPeriod…" at bounding box center [850, 185] width 777 height 75
click at [672, 241] on div "Function" at bounding box center [647, 241] width 59 height 13
click at [666, 266] on div "ISNULL(x,0)" at bounding box center [657, 264] width 75 height 13
drag, startPoint x: 682, startPoint y: 162, endPoint x: 808, endPoint y: 165, distance: 126.2
click at [808, 165] on textarea "(([Actual][CurrentPeriod] - ISNULL(x, 0) [Actual][PreviousPeriod]) / [Actual][P…" at bounding box center [850, 185] width 777 height 75
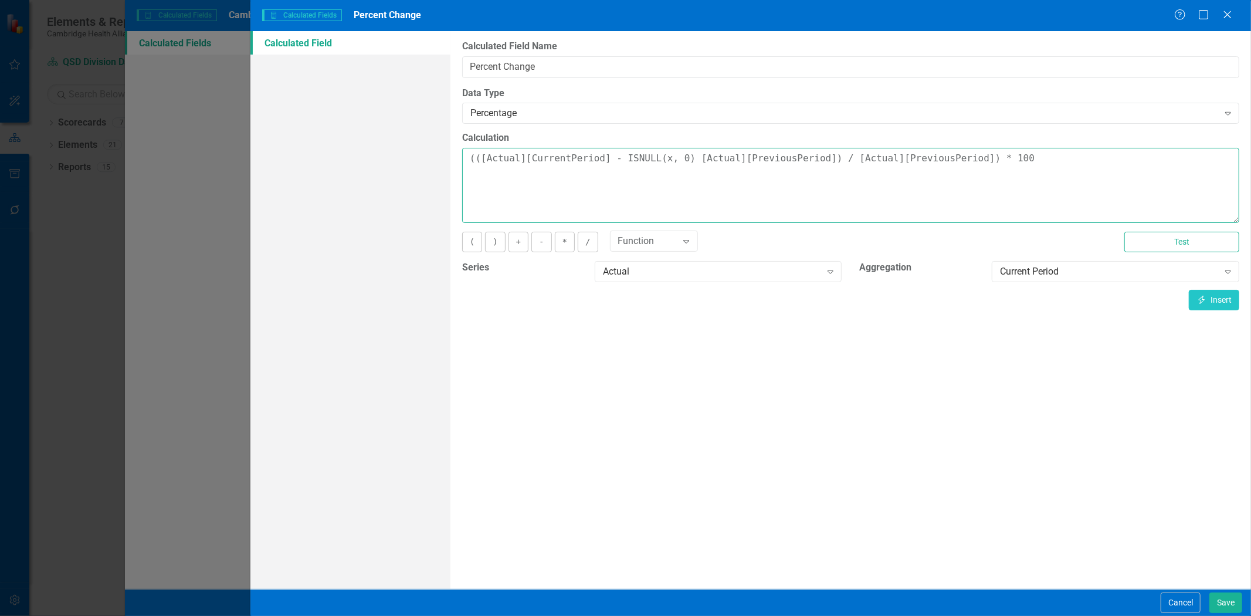
click at [782, 173] on textarea "(([Actual][CurrentPeriod] - ISNULL(x, 0) [Actual][PreviousPeriod]) / [Actual][P…" at bounding box center [850, 185] width 777 height 75
drag, startPoint x: 804, startPoint y: 162, endPoint x: 678, endPoint y: 162, distance: 126.1
click at [678, 162] on textarea "(([Actual][CurrentPeriod] - ISNULL(x, 0) [Actual][PreviousPeriod]) / [Actual][P…" at bounding box center [850, 185] width 777 height 75
click at [654, 161] on textarea "(([Actual][CurrentPeriod] - ISNULL(x, 0)) / [Actual][PreviousPeriod]) * 100" at bounding box center [850, 185] width 777 height 75
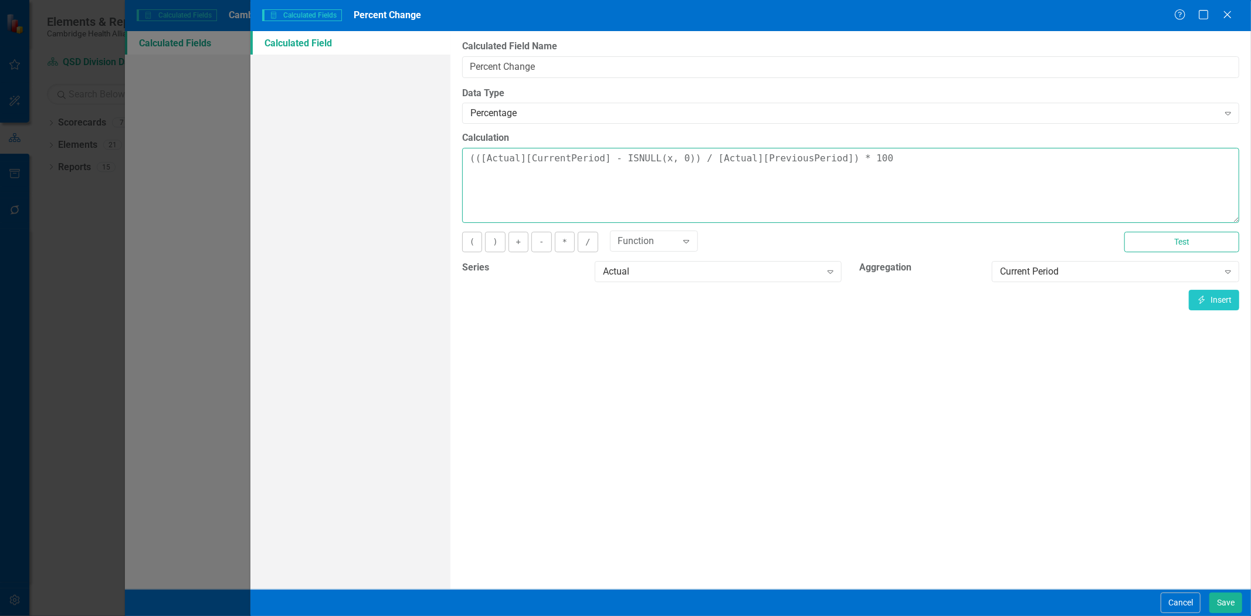
click at [653, 161] on textarea "(([Actual][CurrentPeriod] - ISNULL(x, 0)) / [Actual][PreviousPeriod]) * 100" at bounding box center [850, 185] width 777 height 75
paste textarea "[Actual][PreviousPeriod]"
click at [691, 197] on textarea "(([Actual][CurrentPeriod] - ISNULL( [Actual][PreviousPeriod], 0)) / [Actual][Pr…" at bounding box center [850, 185] width 777 height 75
drag, startPoint x: 599, startPoint y: 160, endPoint x: 480, endPoint y: 168, distance: 119.9
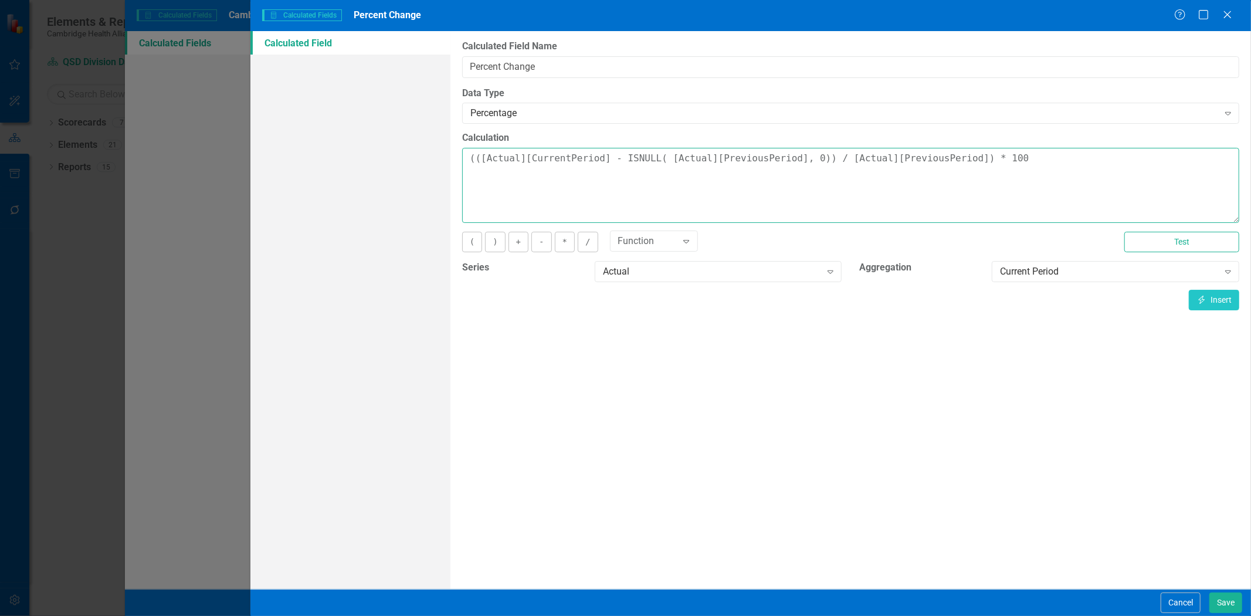
click at [480, 168] on textarea "(([Actual][CurrentPeriod] - ISNULL( [Actual][PreviousPeriod], 0)) / [Actual][Pr…" at bounding box center [850, 185] width 777 height 75
click at [622, 189] on textarea "(([Actual][CurrentPeriod] - ISNULL( [Actual][PreviousPeriod], 0)) / [Actual][Pr…" at bounding box center [850, 185] width 777 height 75
click at [598, 158] on textarea "(([Actual][CurrentPeriod] - ISNULL( [Actual][PreviousPeriod], 0)) / [Actual][Pr…" at bounding box center [850, 185] width 777 height 75
click at [626, 250] on div "Function Expand" at bounding box center [654, 241] width 88 height 21
click at [631, 264] on div "ISNULL(x,0)" at bounding box center [657, 264] width 75 height 13
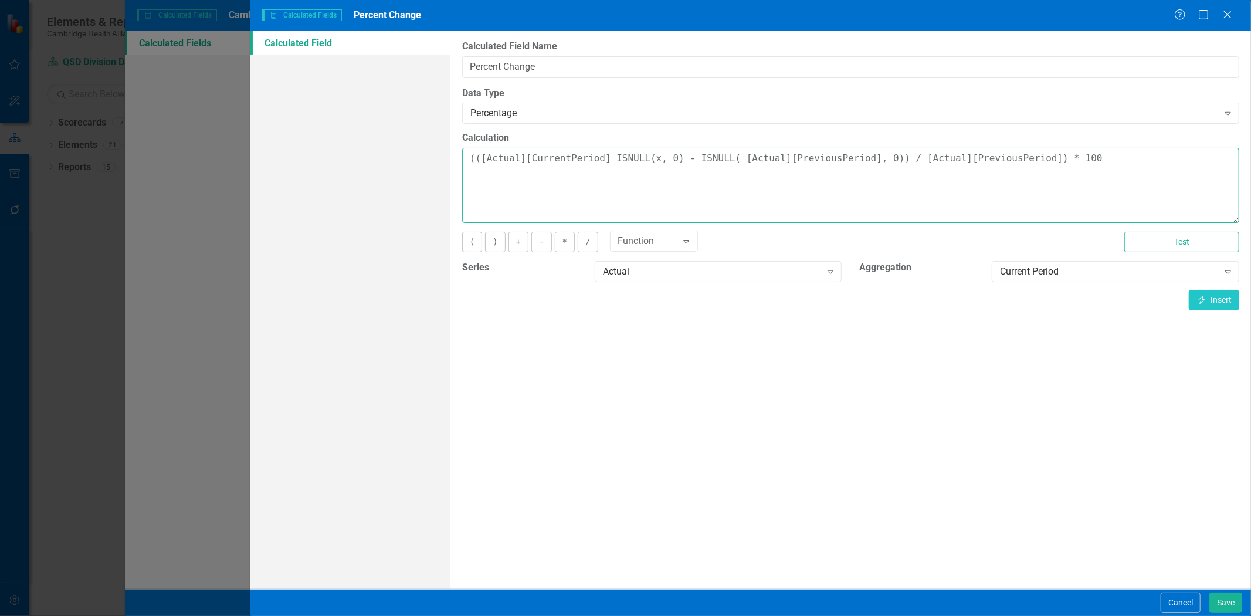
drag, startPoint x: 602, startPoint y: 160, endPoint x: 482, endPoint y: 154, distance: 120.9
click at [482, 154] on textarea "(([Actual][CurrentPeriod] ISNULL(x, 0) - ISNULL( [Actual][PreviousPeriod], 0)) …" at bounding box center [850, 185] width 777 height 75
click at [517, 162] on textarea "((ISNULL(x, 0) - ISNULL( [Actual][PreviousPeriod], 0)) / [Actual][PreviousPerio…" at bounding box center [850, 185] width 777 height 75
paste textarea "[Actual][CurrentPeriod]"
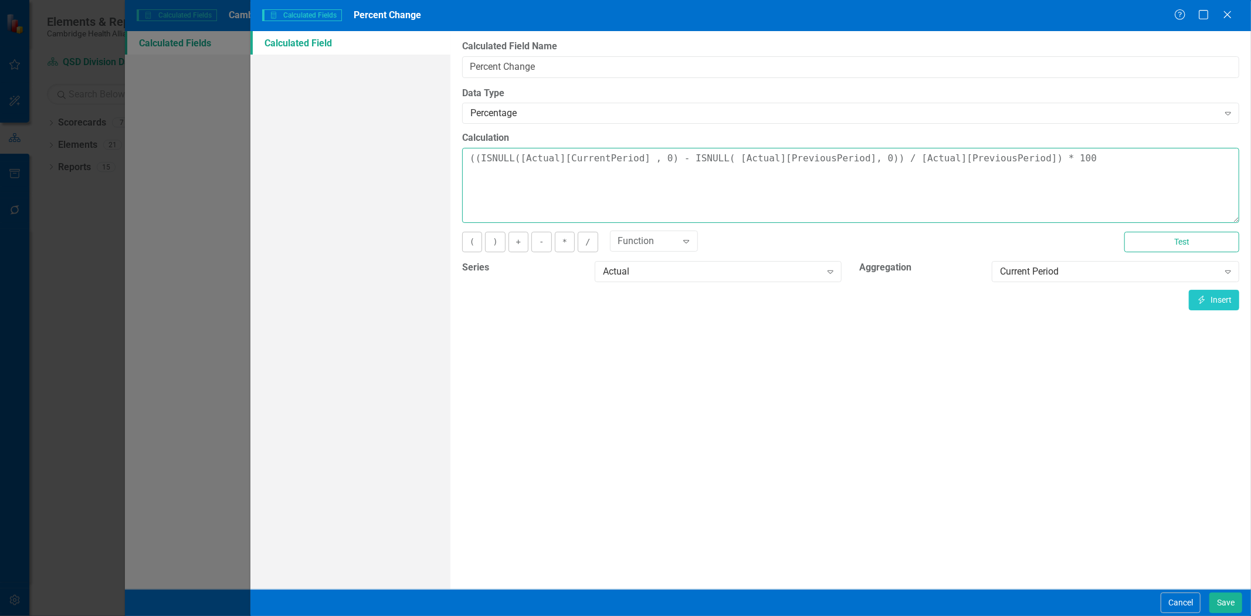
click at [881, 157] on textarea "((ISNULL([Actual][CurrentPeriod] , 0) - ISNULL( [Actual][PreviousPeriod], 0)) /…" at bounding box center [850, 185] width 777 height 75
drag, startPoint x: 1171, startPoint y: 233, endPoint x: 1169, endPoint y: 245, distance: 12.5
click at [1169, 243] on button "Test" at bounding box center [1181, 242] width 115 height 21
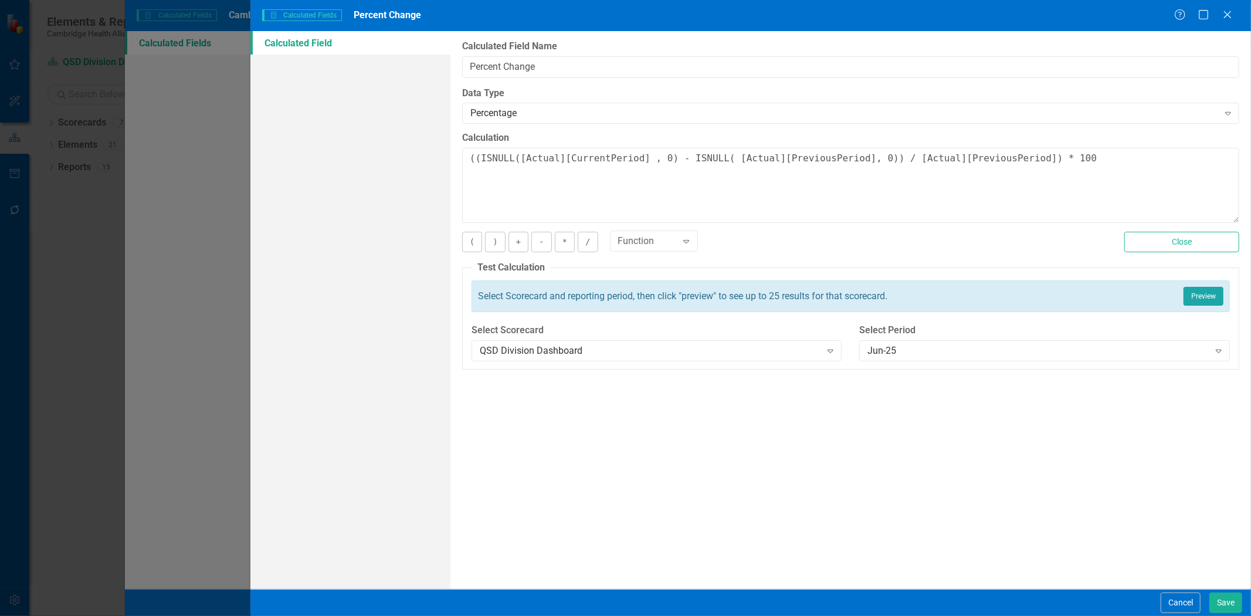
drag, startPoint x: 1213, startPoint y: 298, endPoint x: 1201, endPoint y: 291, distance: 13.7
click at [1213, 296] on button "Preview" at bounding box center [1204, 296] width 40 height 19
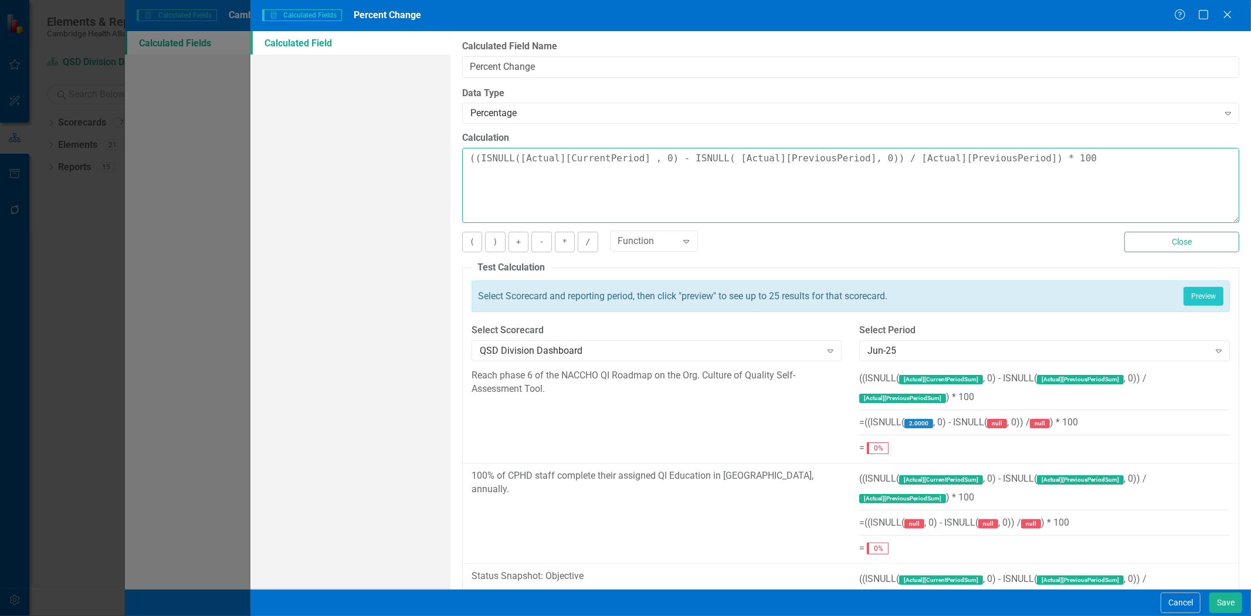
click at [881, 165] on textarea "((ISNULL([Actual][CurrentPeriod] , 0) - ISNULL( [Actual][PreviousPeriod], 0)) /…" at bounding box center [850, 185] width 777 height 75
click at [629, 250] on div "Function Expand" at bounding box center [654, 241] width 88 height 21
click at [637, 264] on div "ISNULL(x,0)" at bounding box center [657, 264] width 75 height 13
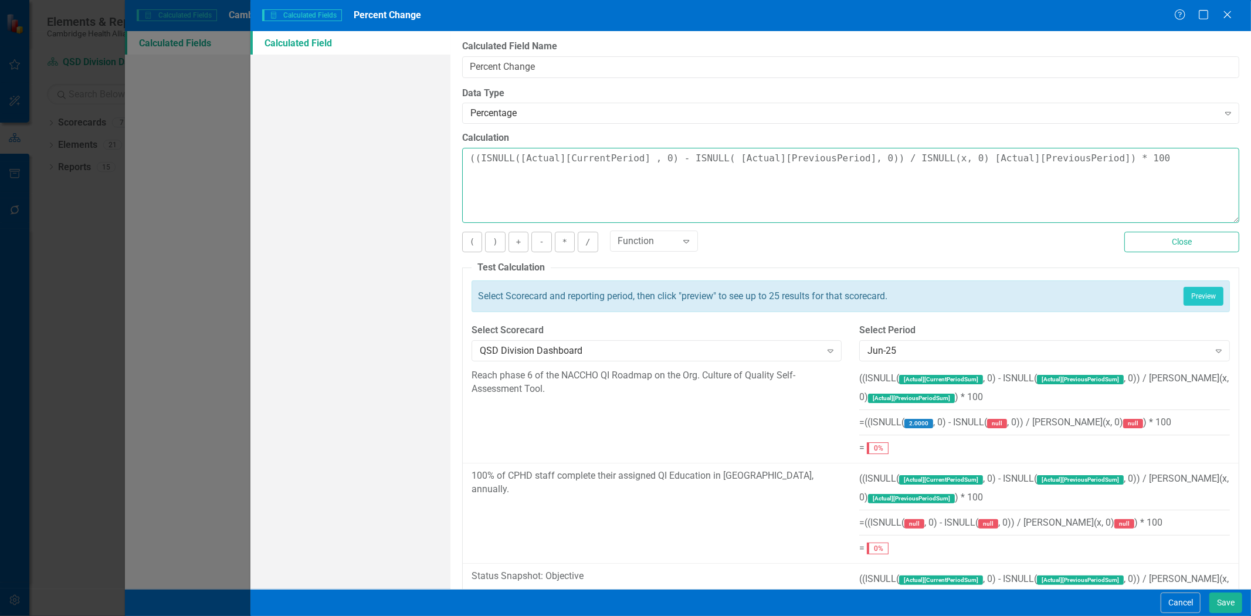
drag, startPoint x: 947, startPoint y: 160, endPoint x: 1075, endPoint y: 171, distance: 128.4
click at [1075, 171] on textarea "((ISNULL([Actual][CurrentPeriod] , 0) - ISNULL( [Actual][PreviousPeriod], 0)) /…" at bounding box center [850, 185] width 777 height 75
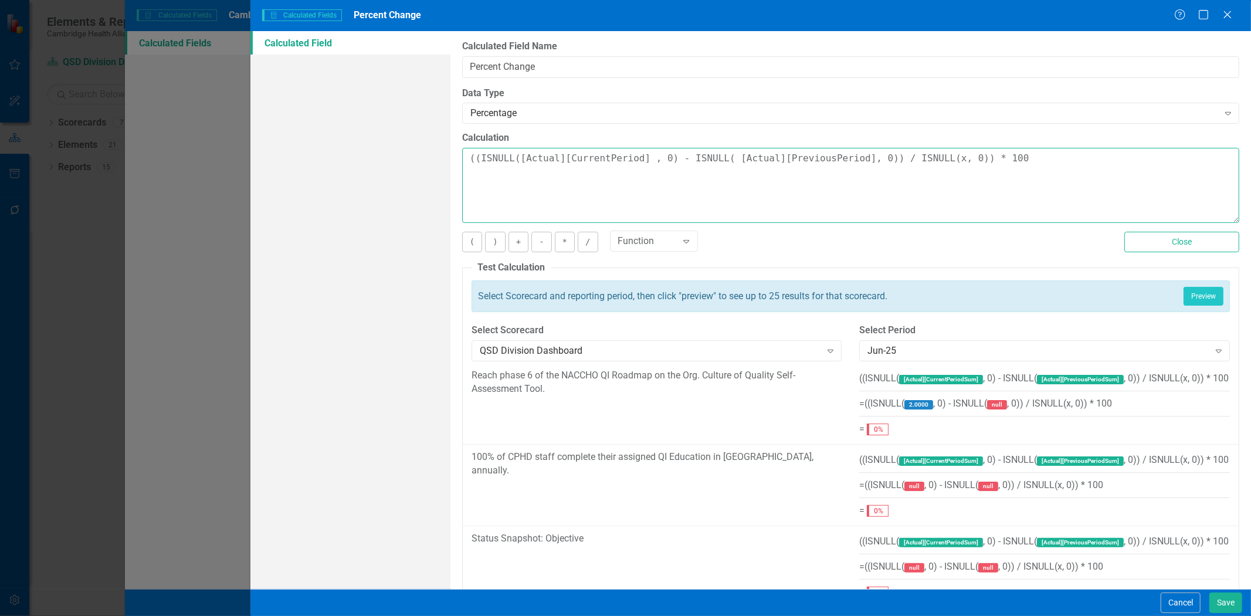
click at [920, 160] on textarea "((ISNULL([Actual][CurrentPeriod] , 0) - ISNULL( [Actual][PreviousPeriod], 0)) /…" at bounding box center [850, 185] width 777 height 75
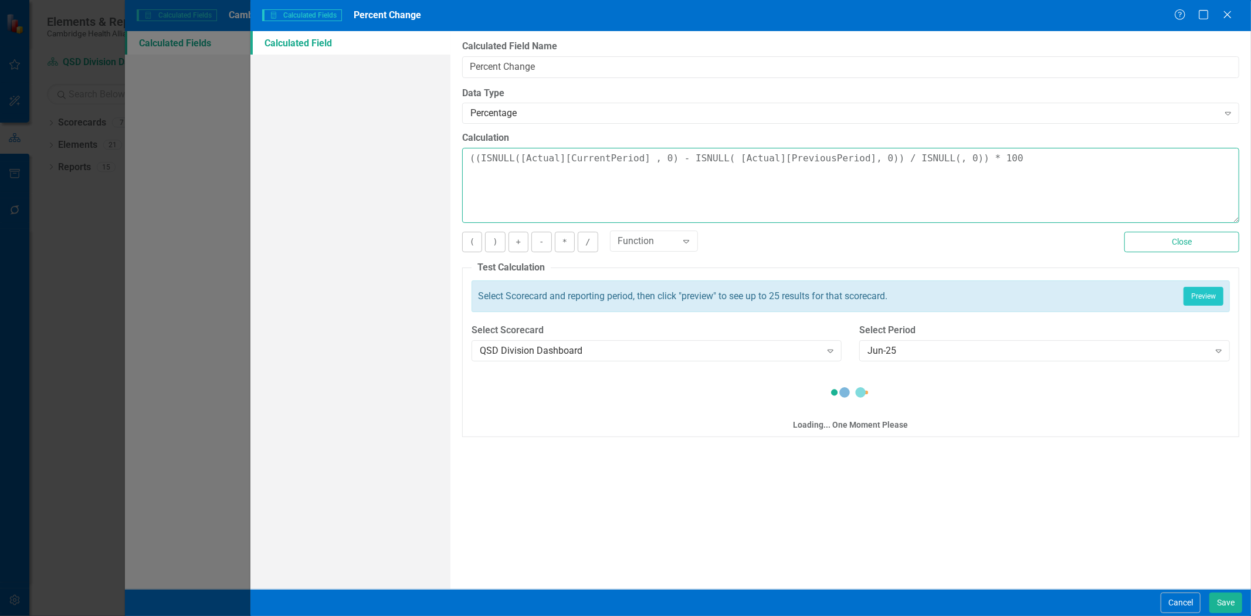
paste textarea "[Actual][PreviousPeriod]"
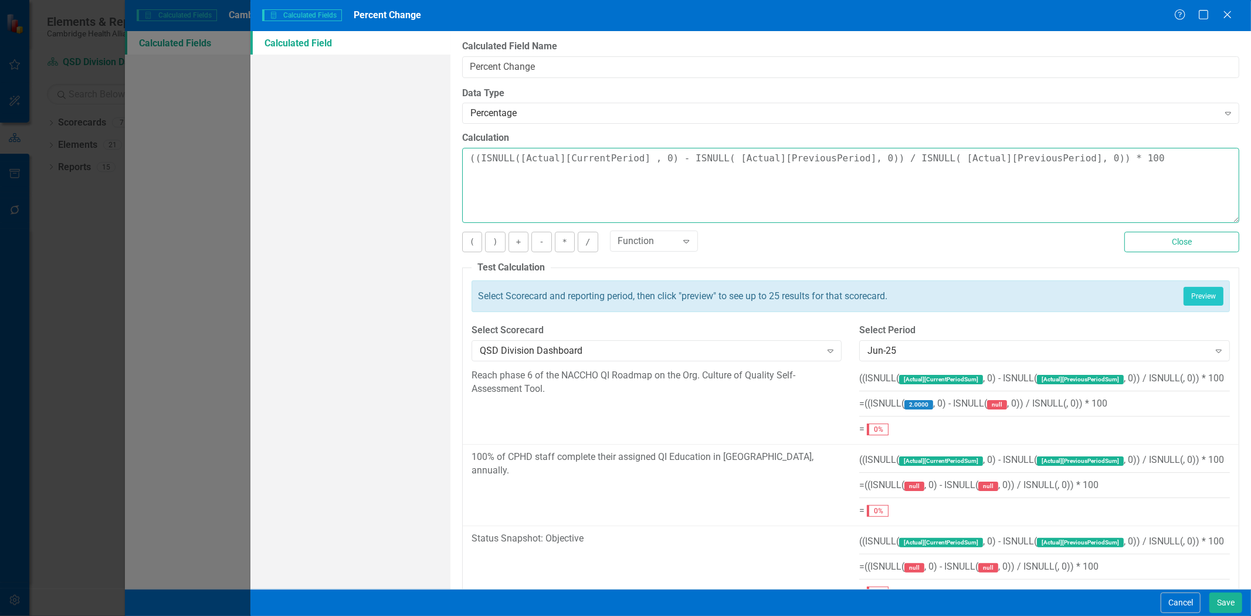
click at [1134, 164] on textarea "((ISNULL([Actual][CurrentPeriod] , 0) - ISNULL( [Actual][PreviousPeriod], 0)) /…" at bounding box center [850, 185] width 777 height 75
click at [920, 160] on textarea "((ISNULL([Actual][CurrentPeriod] , 0) - ISNULL( [Actual][PreviousPeriod], 0)) /…" at bounding box center [850, 185] width 777 height 75
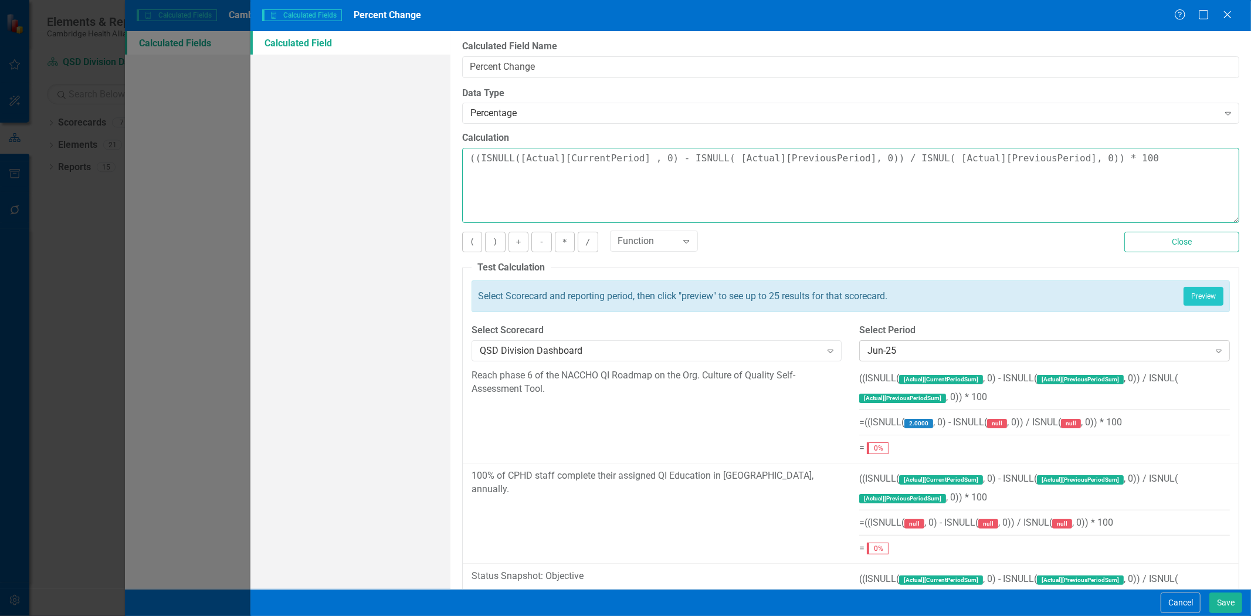
type textarea "((ISNULL([Actual][CurrentPeriod] , 0) - ISNULL( [Actual][PreviousPeriod], 0)) /…"
click at [977, 347] on div "Jun-25" at bounding box center [1038, 350] width 341 height 13
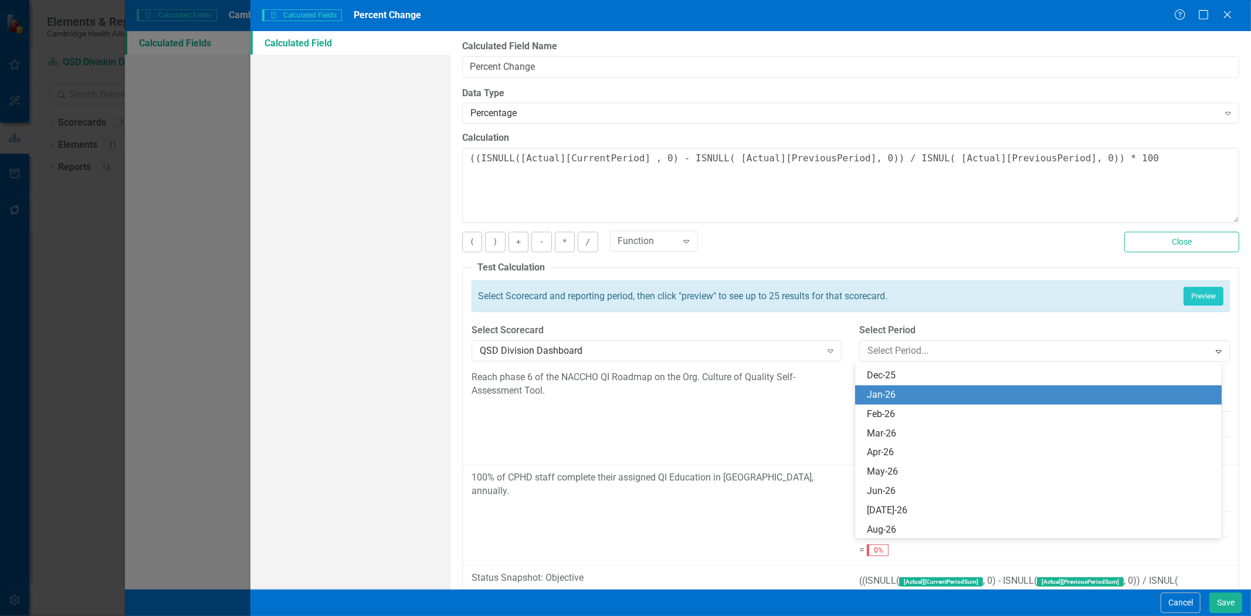
scroll to position [921, 0]
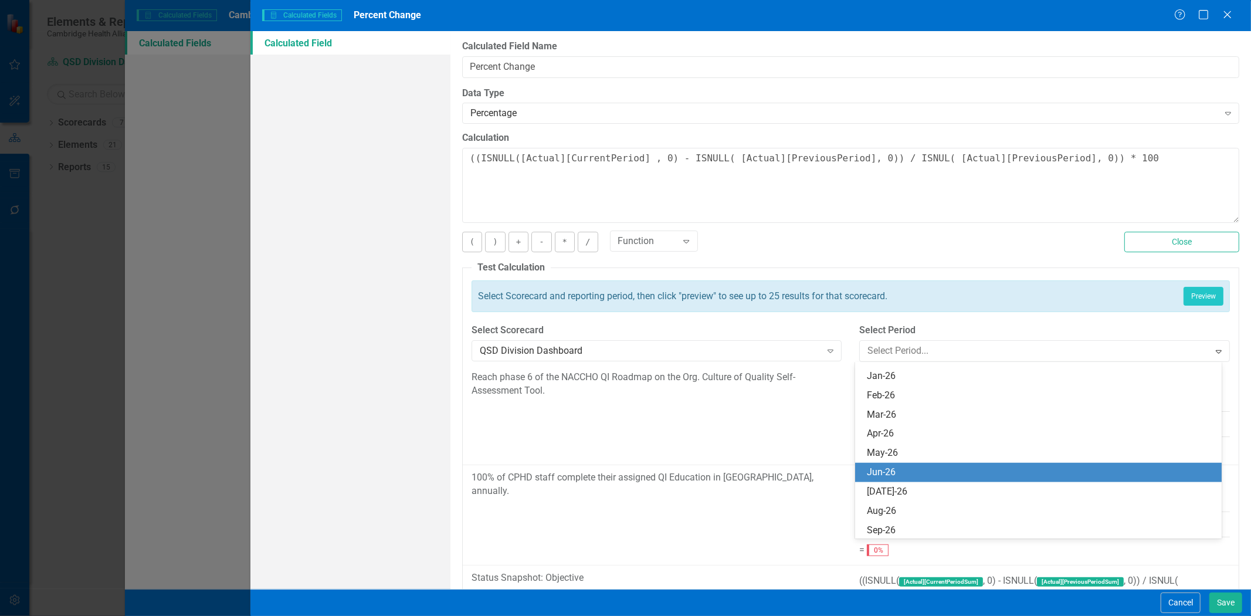
click at [902, 476] on div "Jun-26" at bounding box center [1040, 472] width 347 height 13
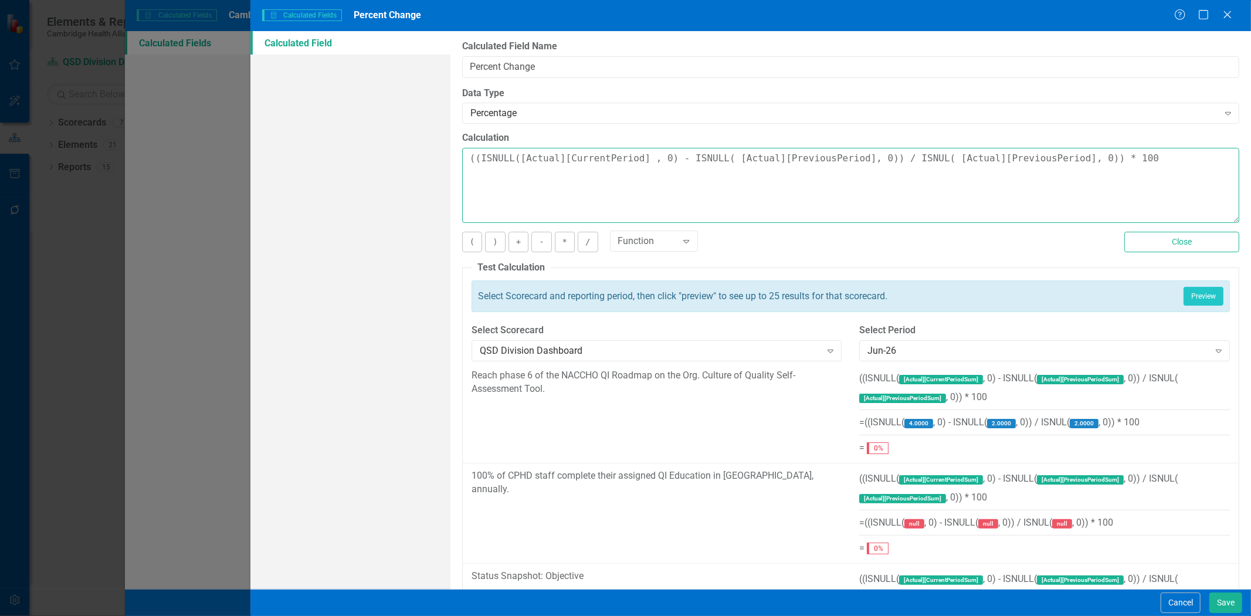
drag, startPoint x: 1053, startPoint y: 161, endPoint x: 228, endPoint y: 172, distance: 825.4
click at [228, 172] on div "Calculated Fields Calculated Fields Percent Change Help Maximize Close Calculat…" at bounding box center [625, 308] width 1251 height 616
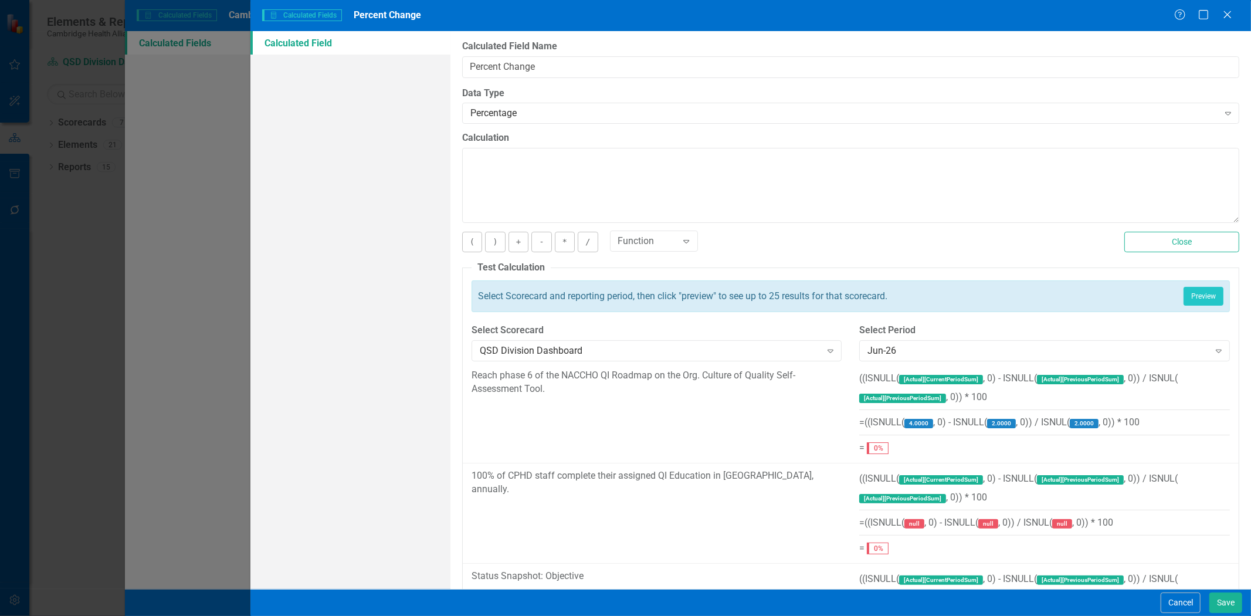
click at [698, 244] on div "Function Expand" at bounding box center [858, 242] width 497 height 20
drag, startPoint x: 1191, startPoint y: 242, endPoint x: 1166, endPoint y: 248, distance: 25.3
click at [1186, 245] on button "Close" at bounding box center [1181, 242] width 115 height 21
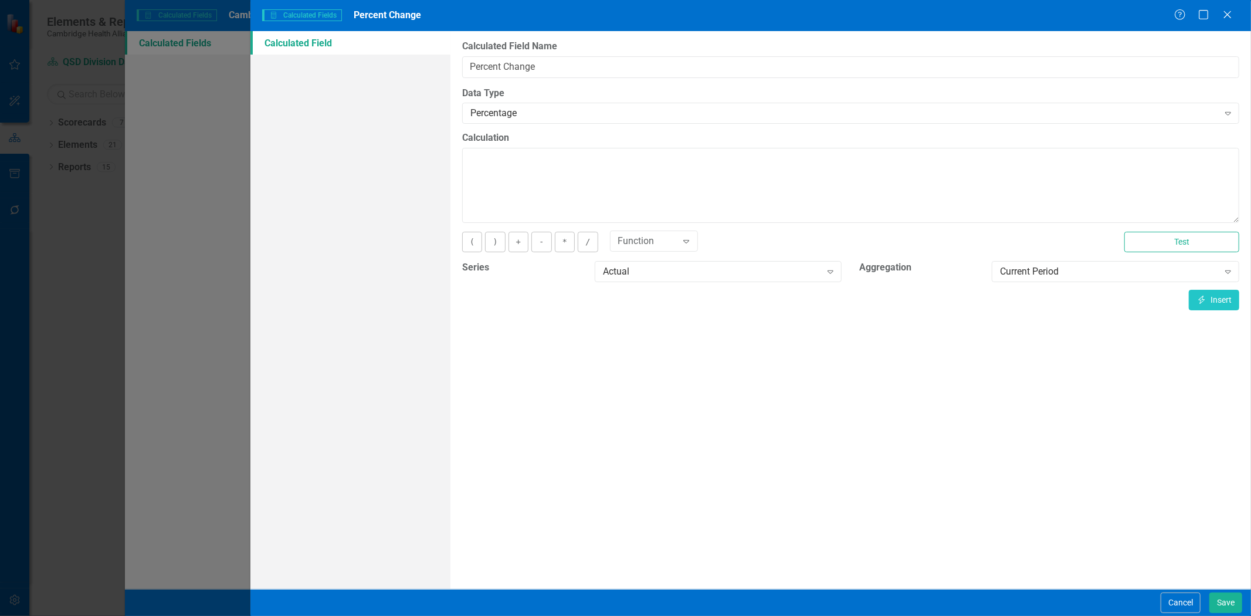
click at [786, 283] on div "Actual Expand" at bounding box center [718, 275] width 265 height 29
click at [1217, 296] on button "Insert Insert" at bounding box center [1214, 300] width 50 height 21
click at [465, 162] on textarea "[Actual][CurrentPeriod]" at bounding box center [850, 185] width 777 height 75
click at [470, 246] on button "(" at bounding box center [472, 242] width 20 height 21
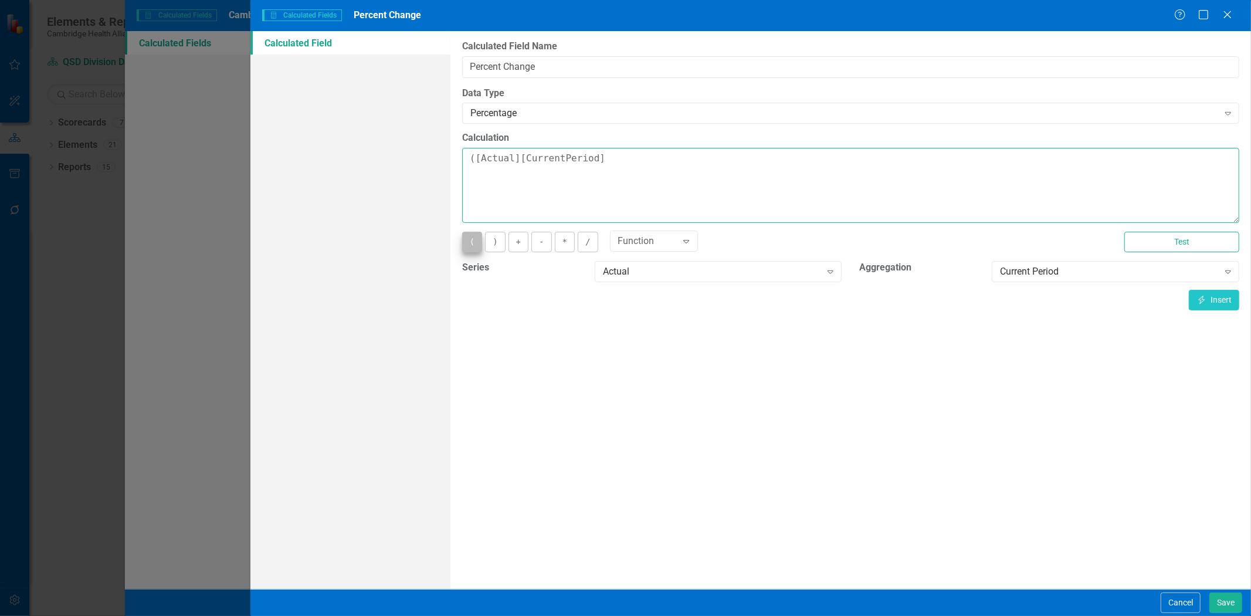
type textarea "([ (Actual][CurrentPeriod]"
drag, startPoint x: 618, startPoint y: 157, endPoint x: 249, endPoint y: 157, distance: 368.4
click at [245, 164] on div "Calculated Fields Calculated Fields Percent Change Help Maximize Close Calculat…" at bounding box center [625, 308] width 1251 height 616
click at [473, 235] on button "(" at bounding box center [472, 242] width 20 height 21
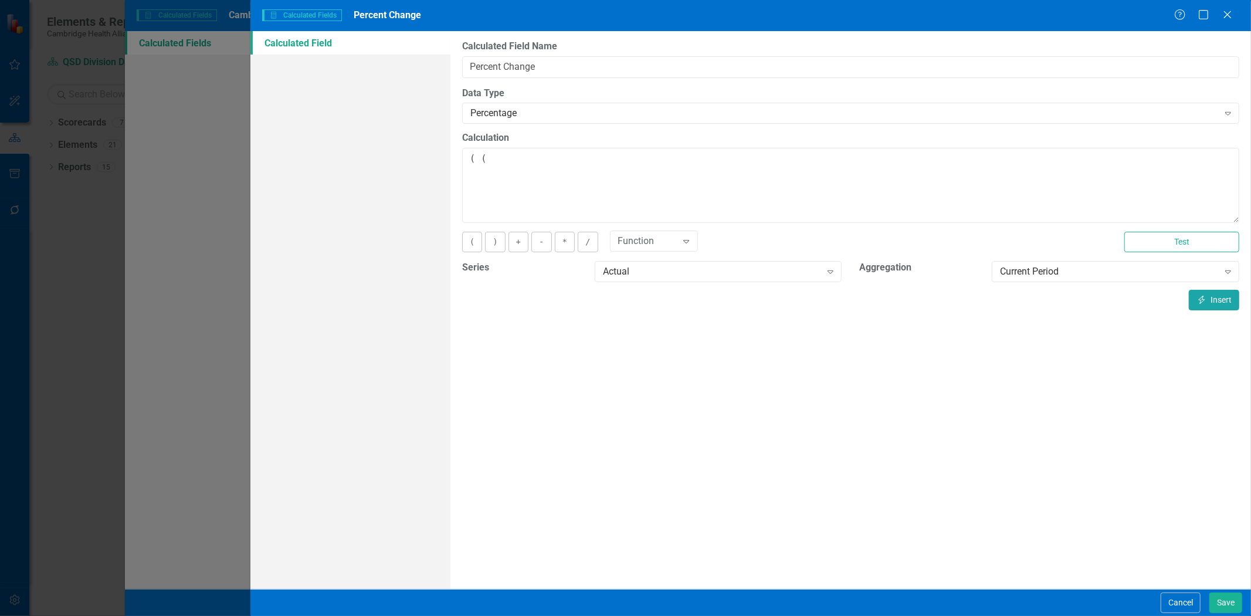
click at [1225, 300] on button "Insert Insert" at bounding box center [1214, 300] width 50 height 21
drag, startPoint x: 531, startPoint y: 245, endPoint x: 537, endPoint y: 242, distance: 6.3
click at [533, 244] on button "-" at bounding box center [541, 242] width 20 height 21
click at [1029, 266] on div "Current Period Expand" at bounding box center [1116, 271] width 248 height 21
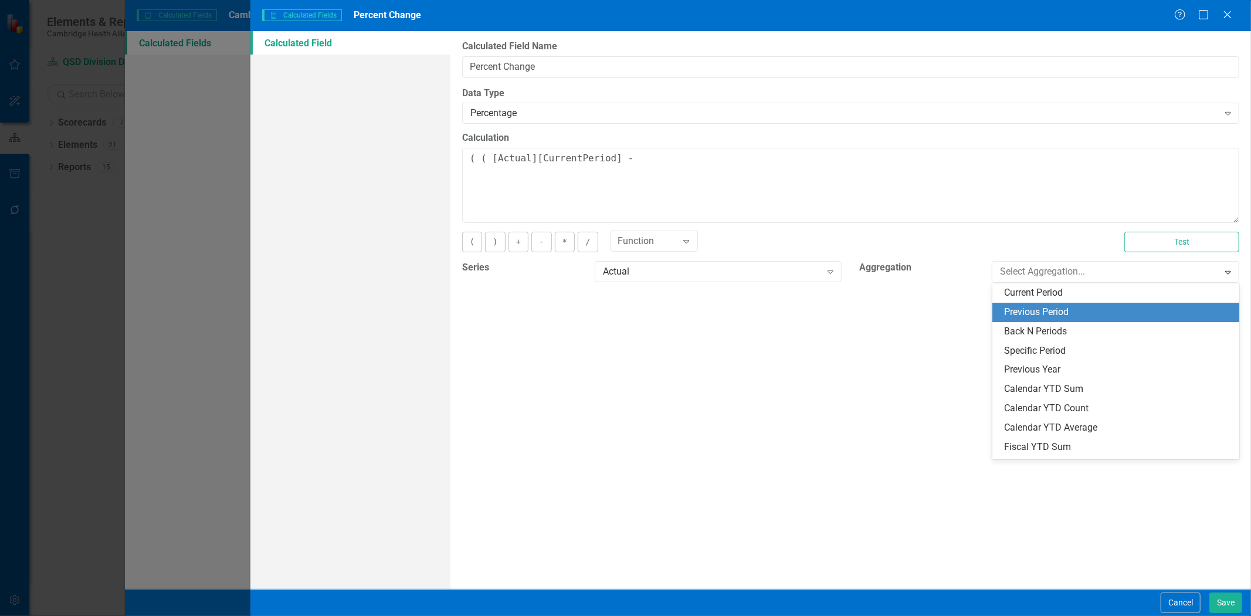
drag, startPoint x: 1044, startPoint y: 312, endPoint x: 1128, endPoint y: 306, distance: 84.1
click at [1045, 312] on div "Previous Period" at bounding box center [1118, 312] width 229 height 13
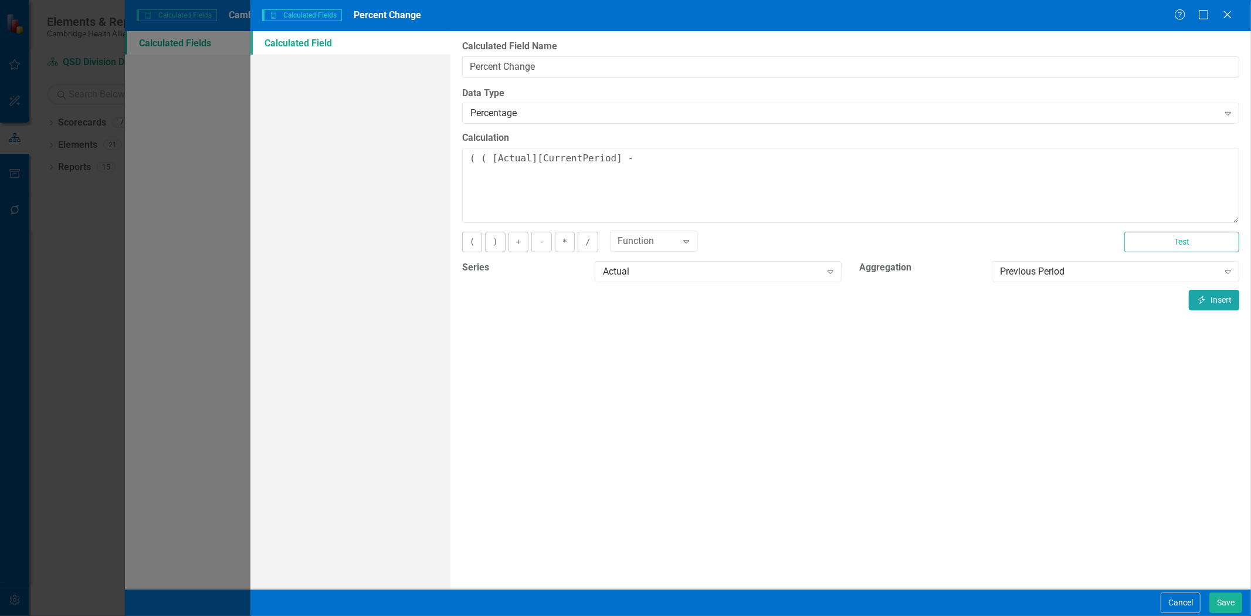
click at [1197, 304] on button "Insert Insert" at bounding box center [1214, 300] width 50 height 21
drag, startPoint x: 496, startPoint y: 235, endPoint x: 503, endPoint y: 233, distance: 6.7
click at [497, 235] on button ")" at bounding box center [495, 242] width 20 height 21
click at [588, 245] on button "/" at bounding box center [588, 242] width 20 height 21
click at [1048, 268] on div "Previous Period" at bounding box center [1109, 271] width 218 height 13
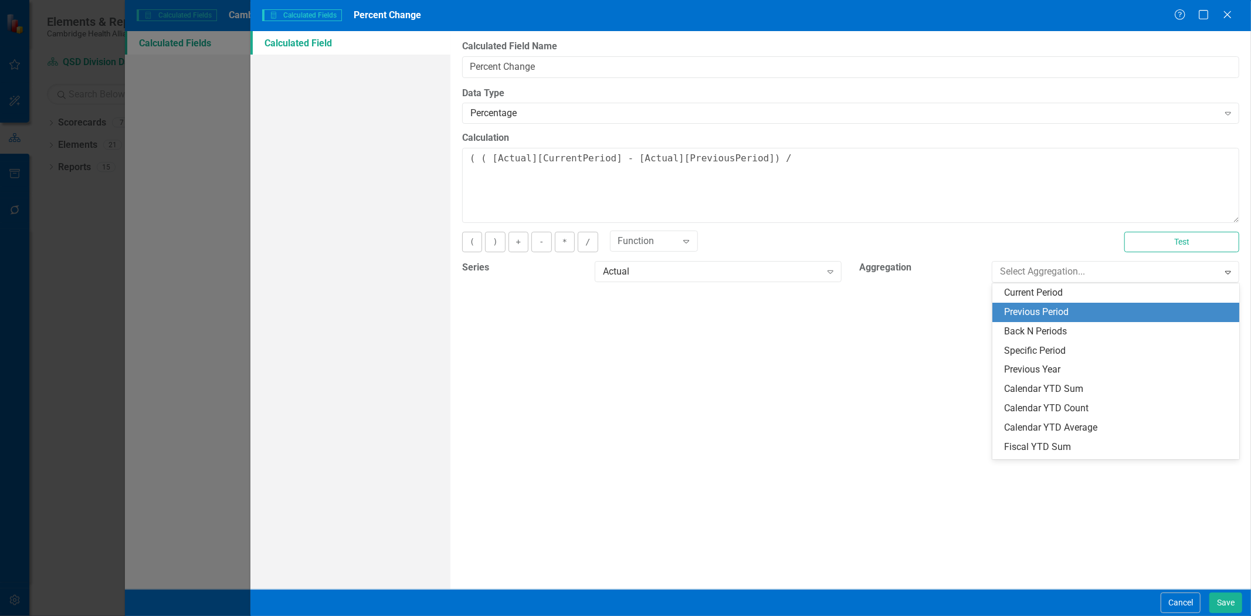
scroll to position [19, 0]
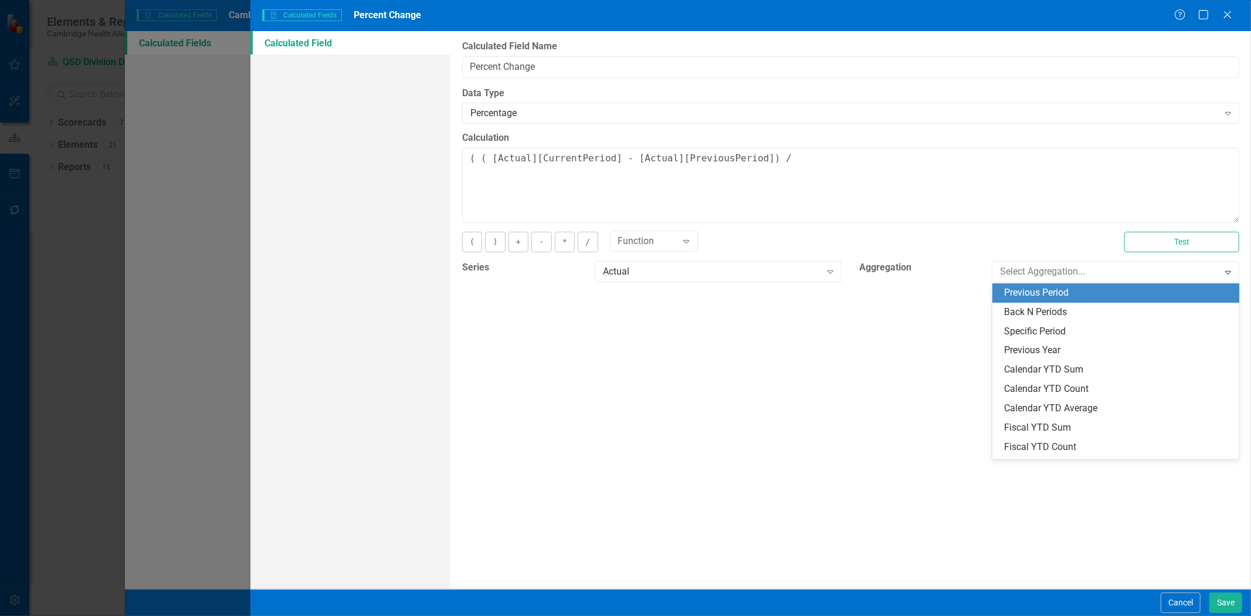
click at [947, 246] on div "Function Expand" at bounding box center [858, 242] width 497 height 20
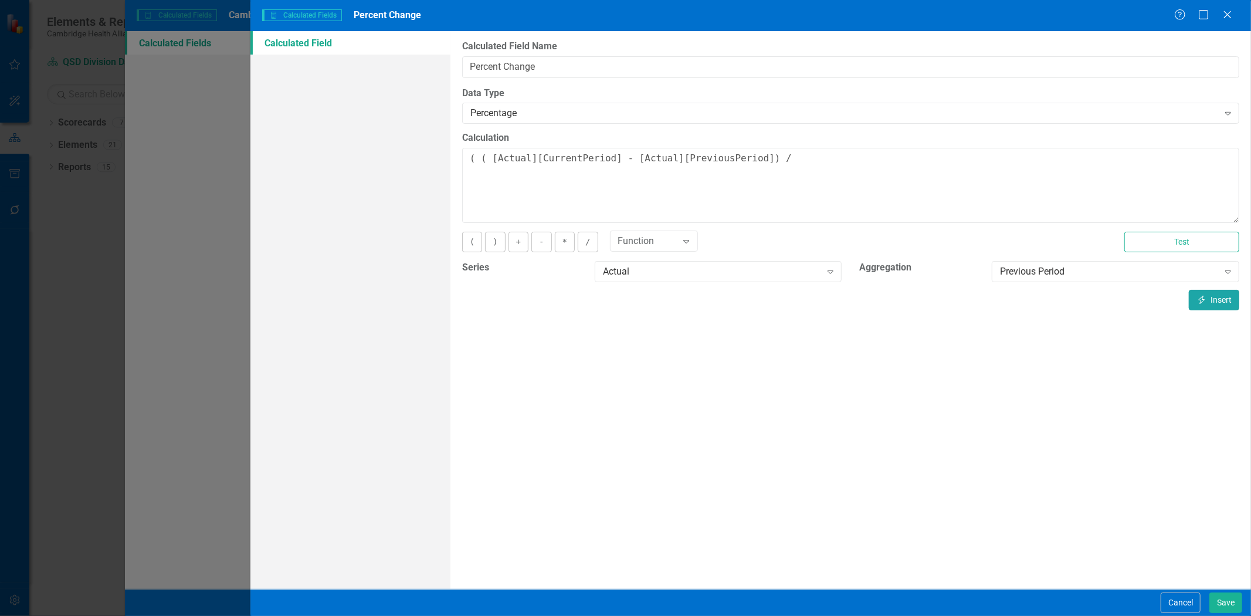
click at [1218, 306] on button "Insert Insert" at bounding box center [1214, 300] width 50 height 21
click at [494, 242] on button ")" at bounding box center [495, 242] width 20 height 21
click at [560, 244] on button "*" at bounding box center [565, 242] width 20 height 21
type textarea "( ( [Actual][CurrentPeriod] - [Actual][PreviousPeriod]) / [Actual][PreviousPeri…"
click at [1174, 246] on button "Test" at bounding box center [1181, 242] width 115 height 21
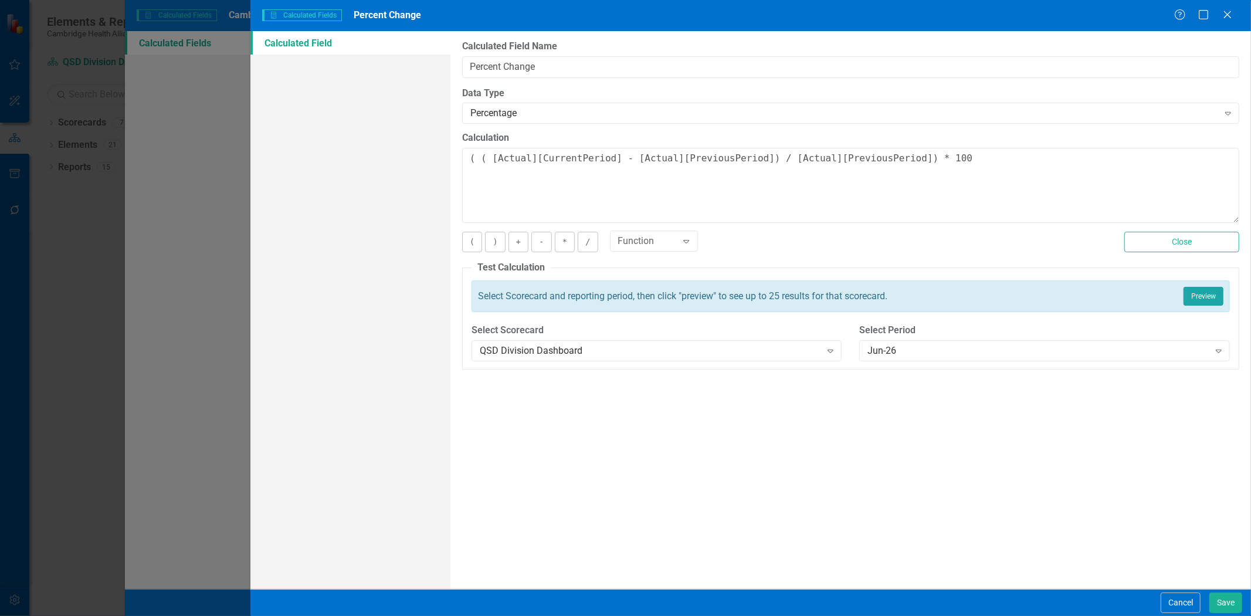
click at [1208, 297] on button "Preview" at bounding box center [1204, 296] width 40 height 19
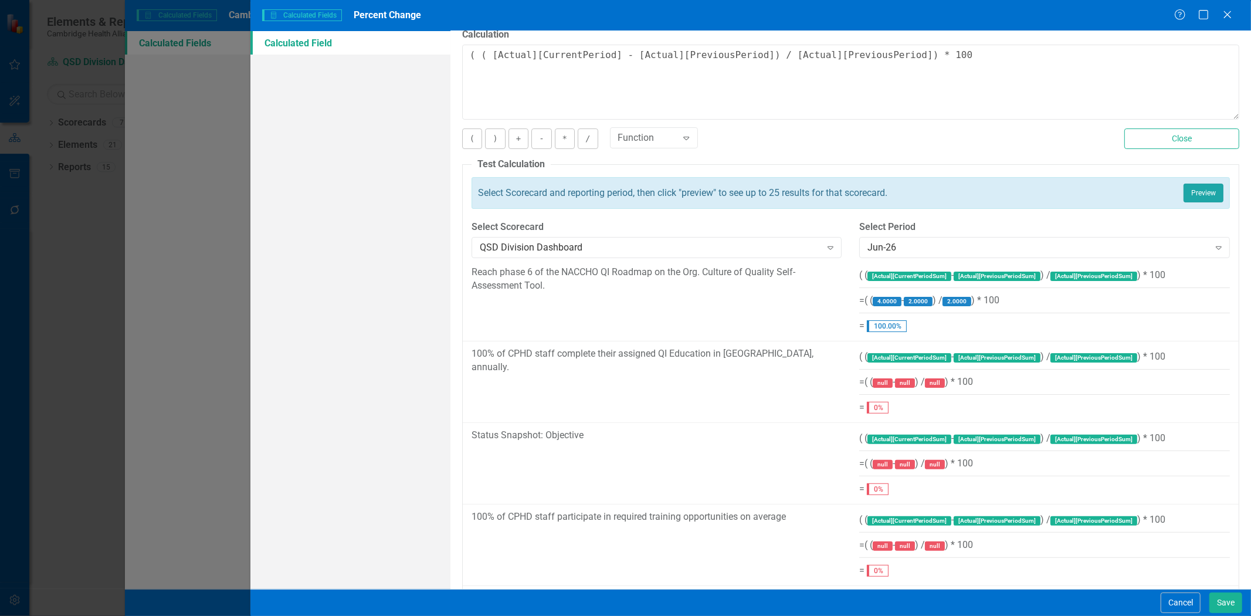
scroll to position [0, 0]
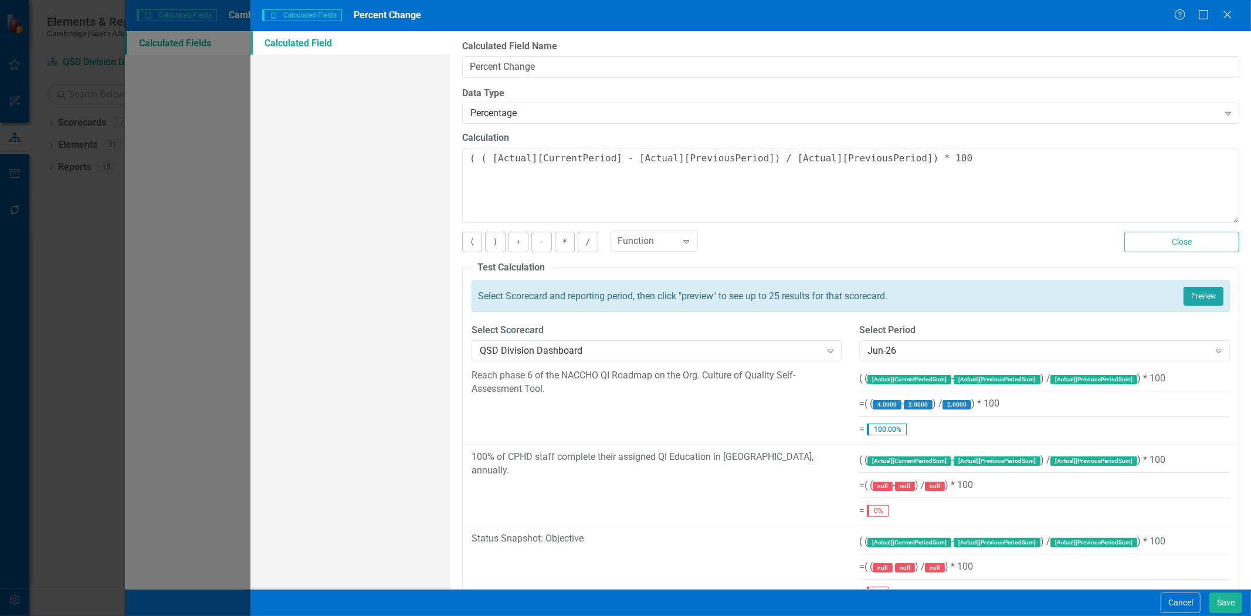
click at [1197, 299] on button "Preview" at bounding box center [1204, 296] width 40 height 19
click at [1188, 297] on button "Preview" at bounding box center [1204, 296] width 40 height 19
click at [1117, 348] on div "Jun-26" at bounding box center [1038, 350] width 341 height 13
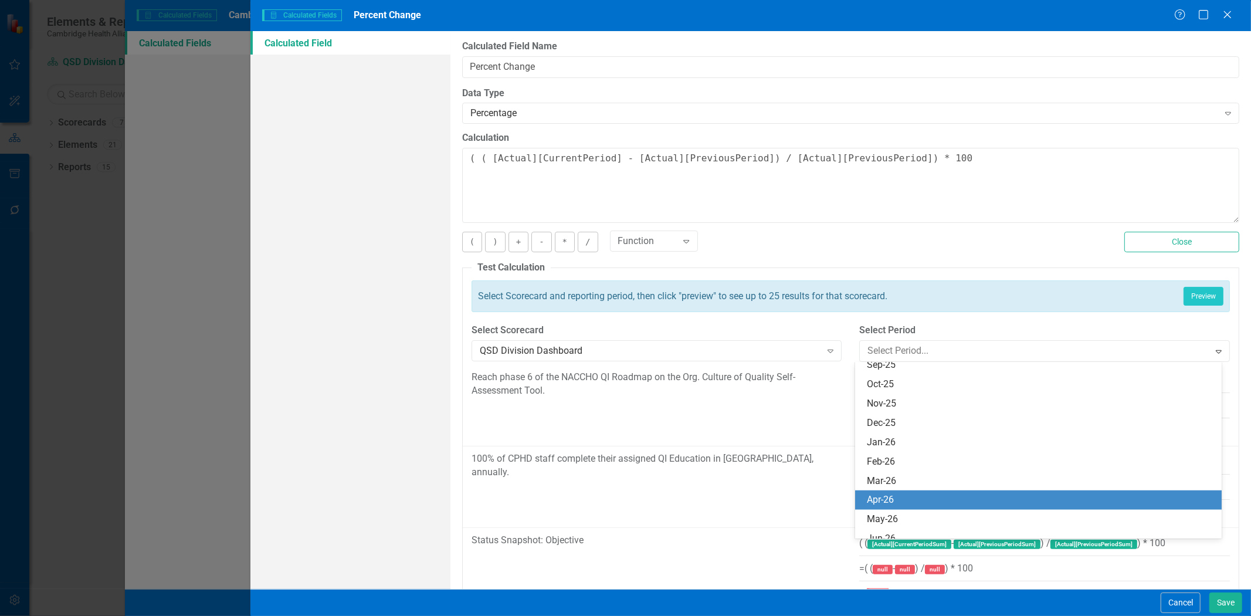
scroll to position [731, 0]
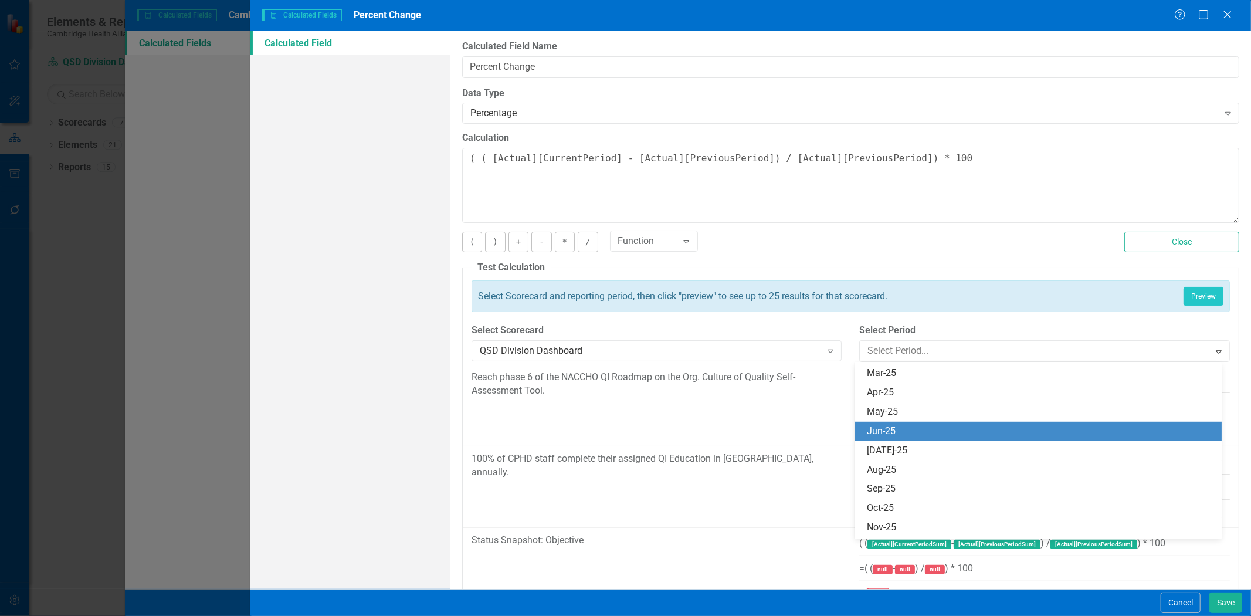
click at [968, 426] on div "Jun-25" at bounding box center [1040, 431] width 347 height 13
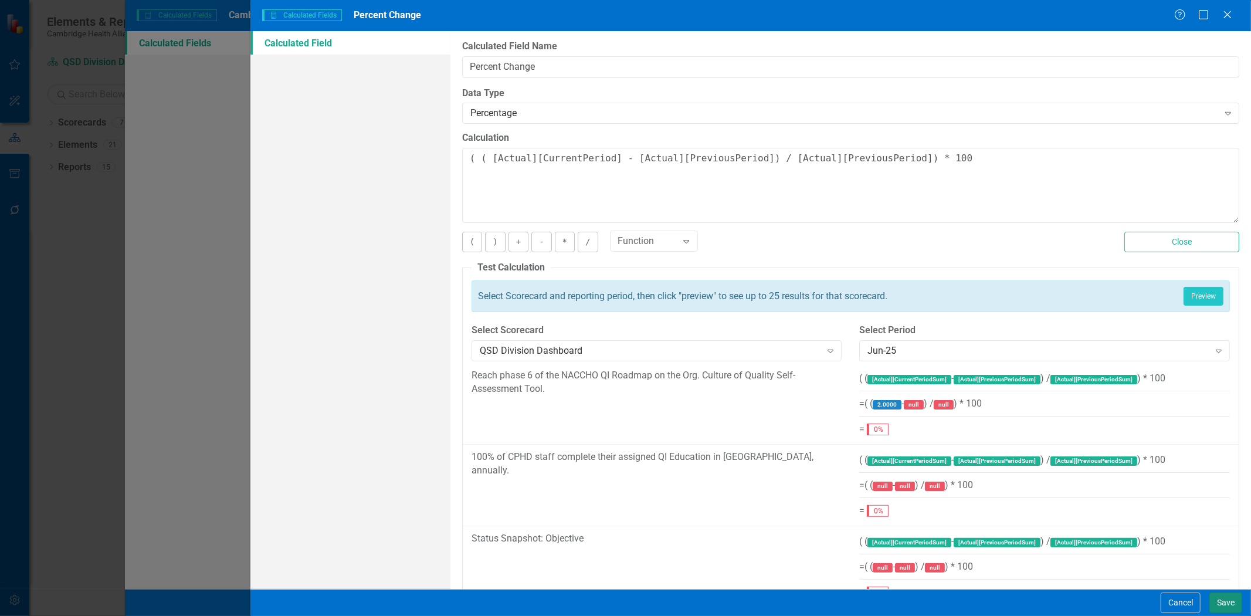
click at [1218, 605] on button "Save" at bounding box center [1226, 602] width 33 height 21
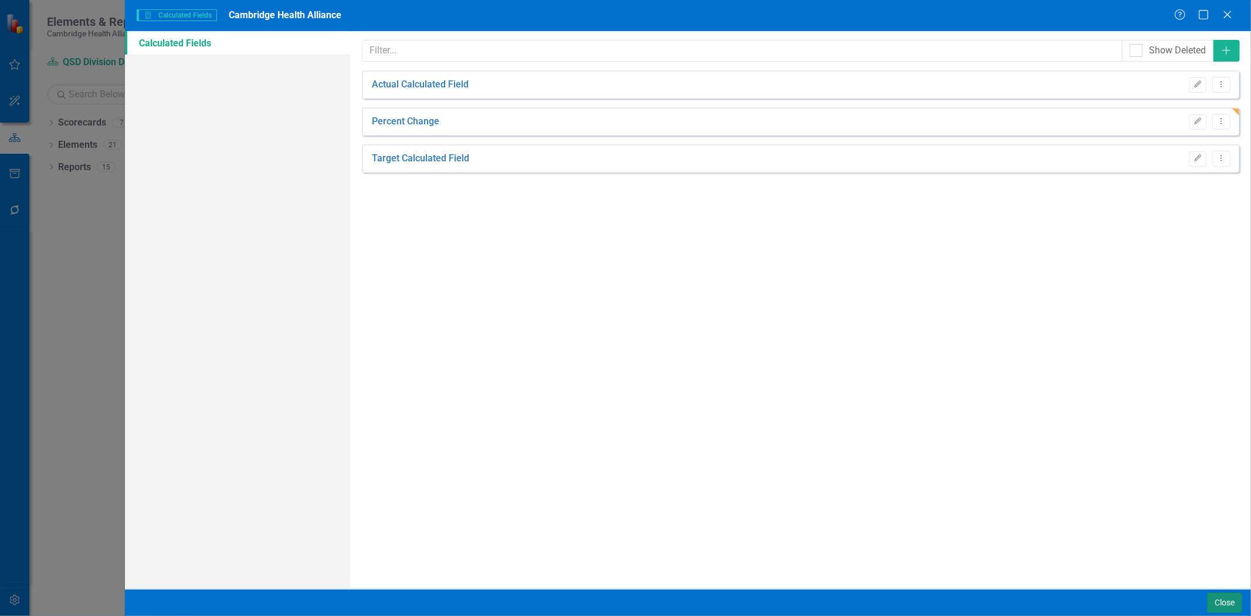
click at [1218, 605] on button "Close" at bounding box center [1224, 602] width 35 height 21
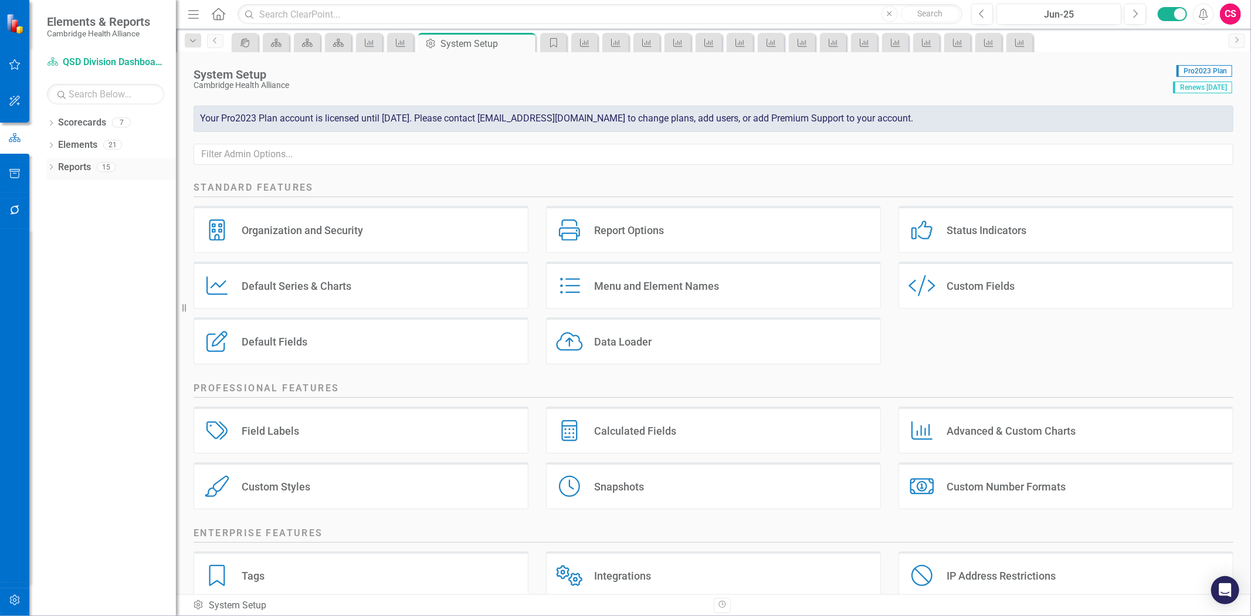
drag, startPoint x: 56, startPoint y: 167, endPoint x: 63, endPoint y: 168, distance: 7.7
click at [56, 167] on div "Dropdown Reports 15" at bounding box center [111, 169] width 129 height 22
click at [72, 170] on link "Reports" at bounding box center [74, 167] width 33 height 13
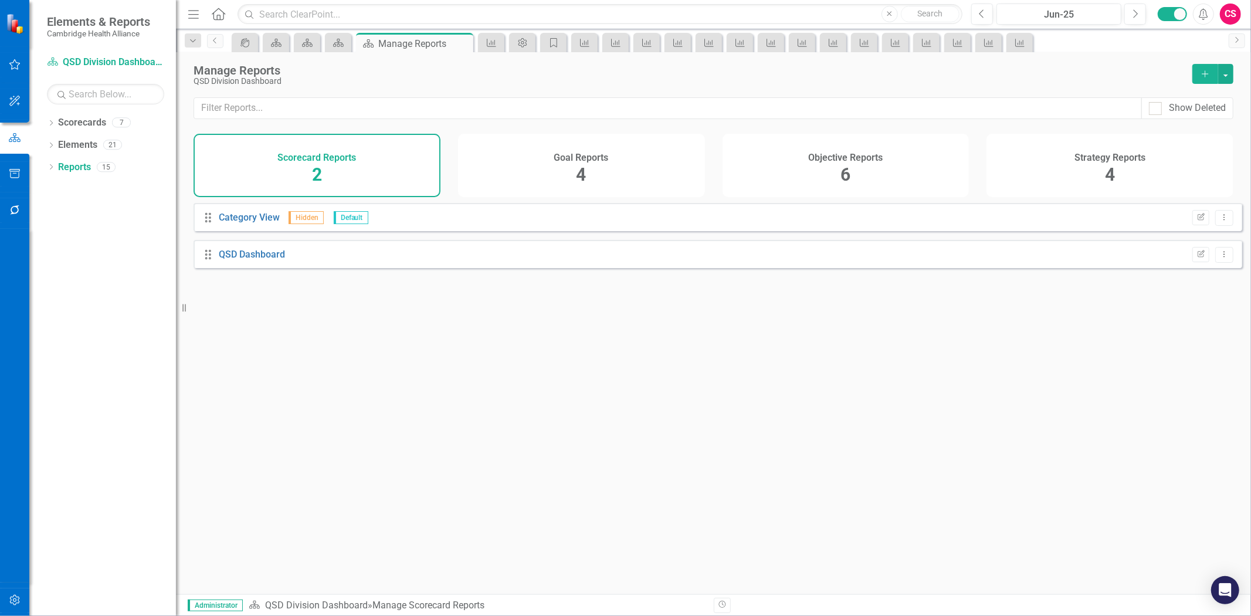
click at [902, 177] on div "Objective Reports 6" at bounding box center [846, 165] width 247 height 63
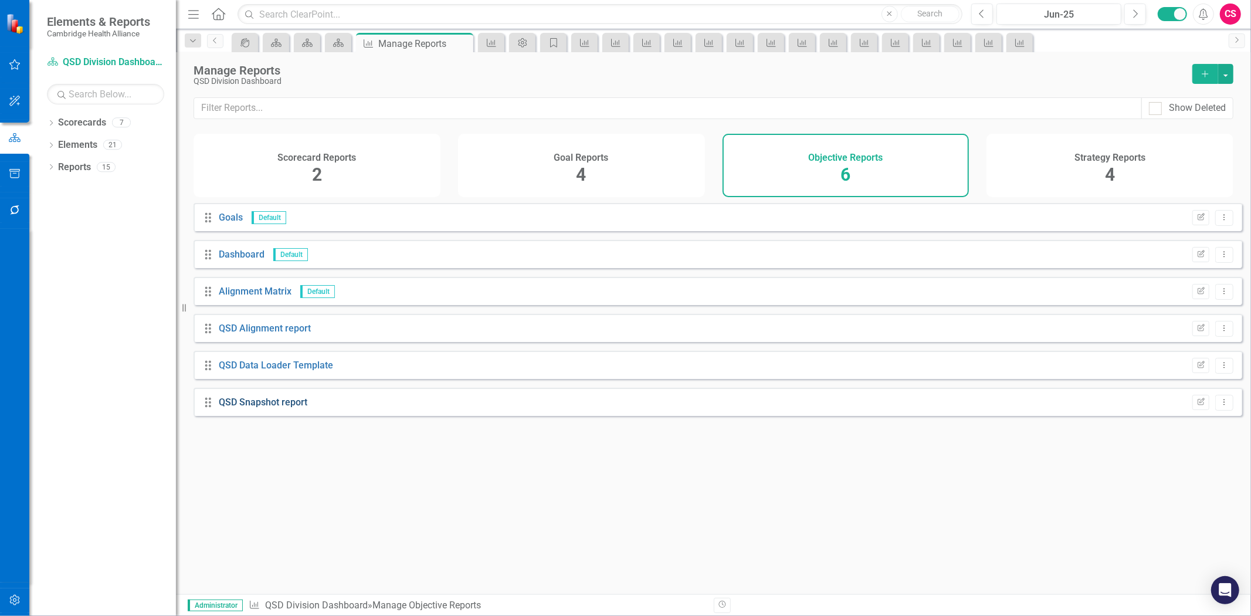
click at [280, 408] on link "QSD Snapshot report" at bounding box center [263, 402] width 89 height 11
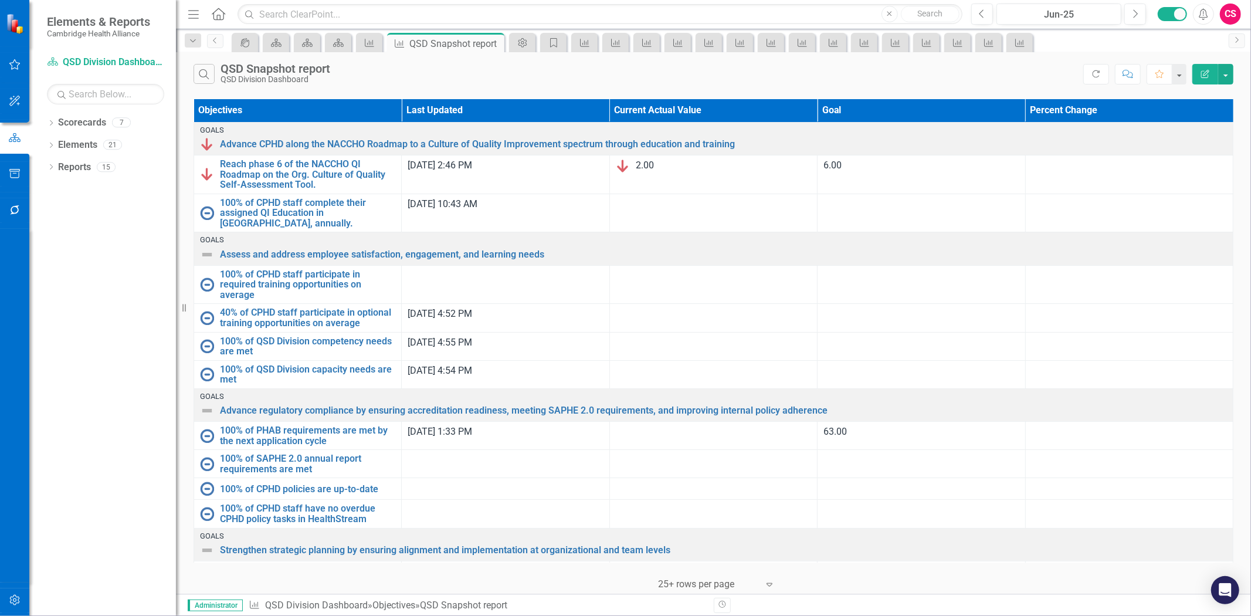
click at [22, 592] on button "button" at bounding box center [15, 600] width 26 height 25
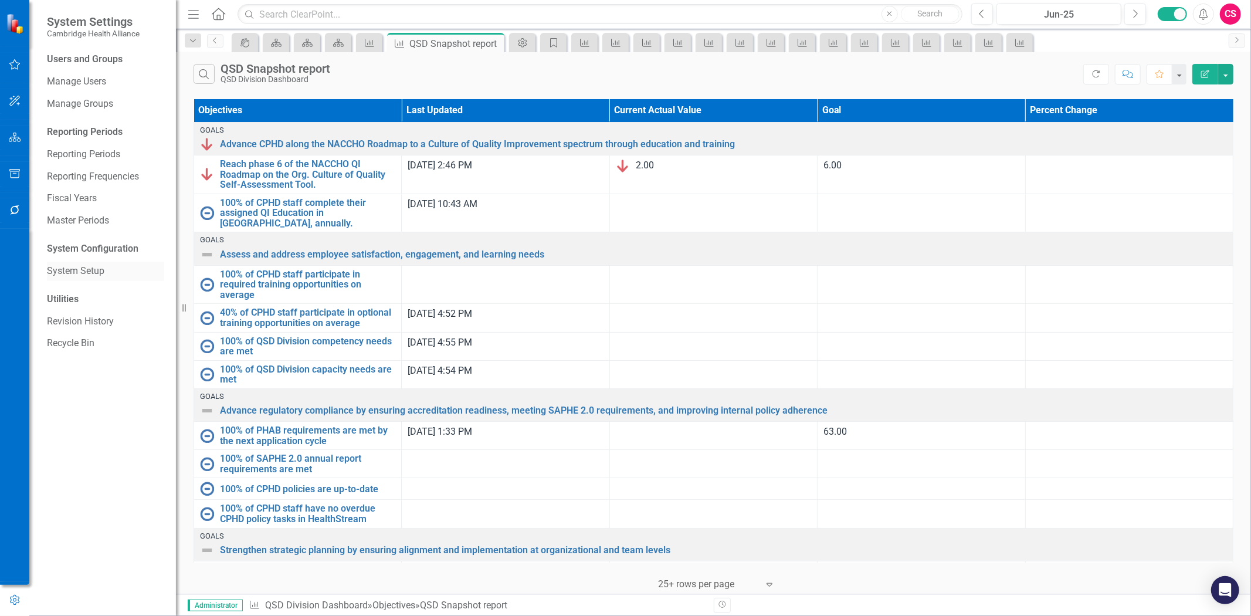
click at [107, 270] on link "System Setup" at bounding box center [105, 271] width 117 height 13
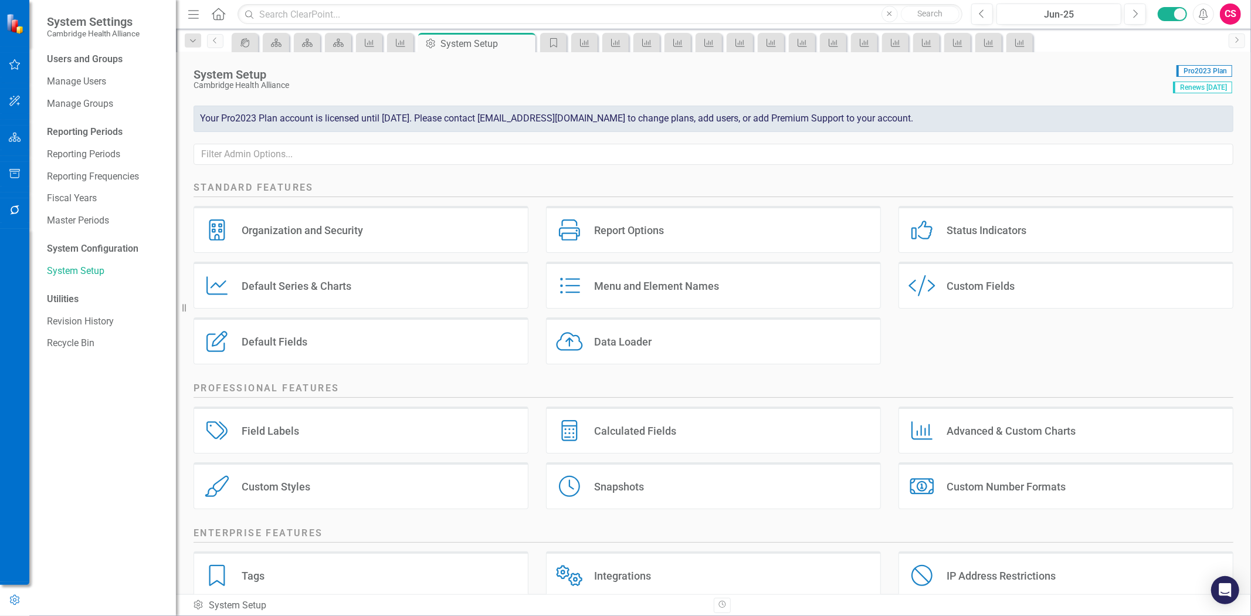
click at [632, 428] on div "Calculated Fields" at bounding box center [635, 430] width 82 height 13
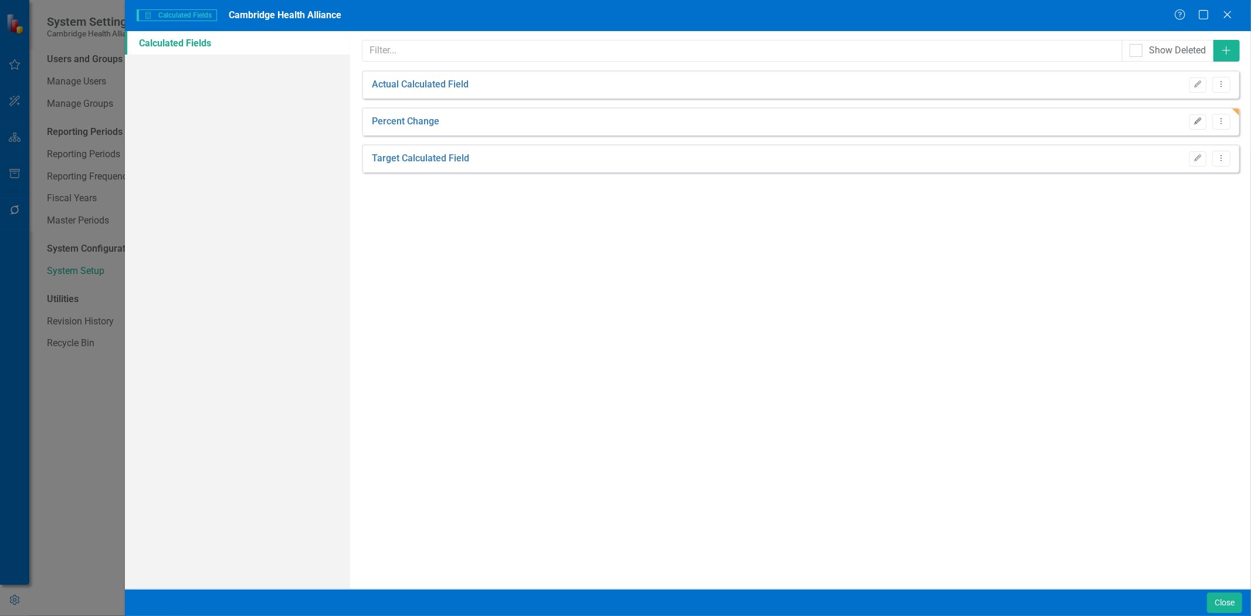
click at [1205, 127] on button "Edit" at bounding box center [1198, 121] width 17 height 15
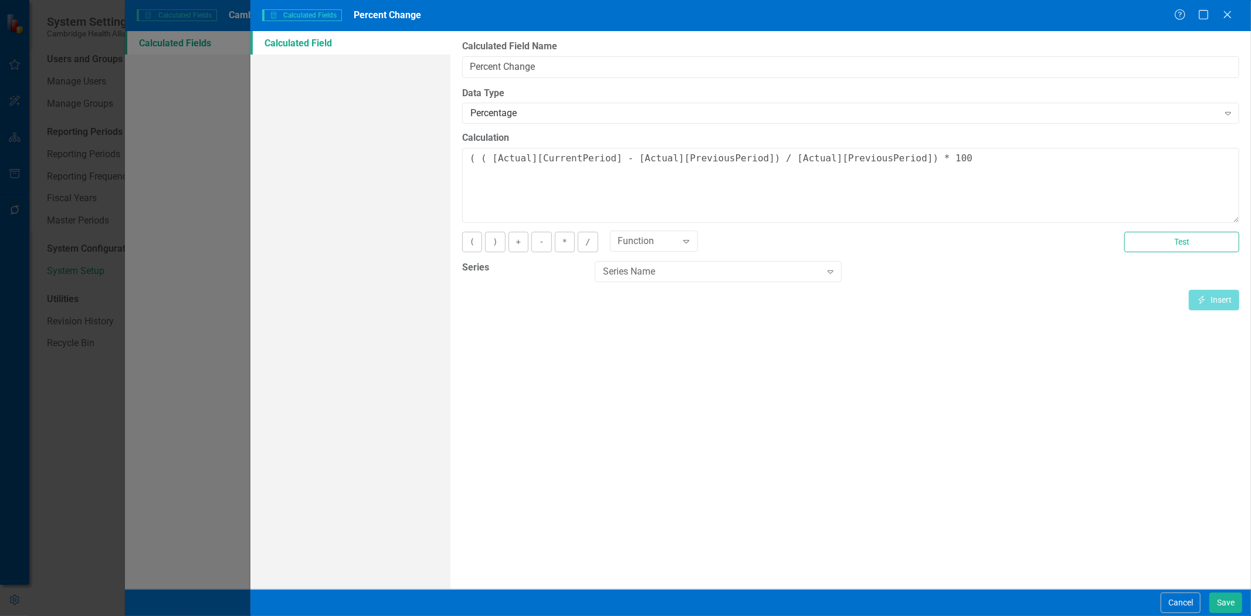
click at [1193, 611] on button "Cancel" at bounding box center [1181, 602] width 40 height 21
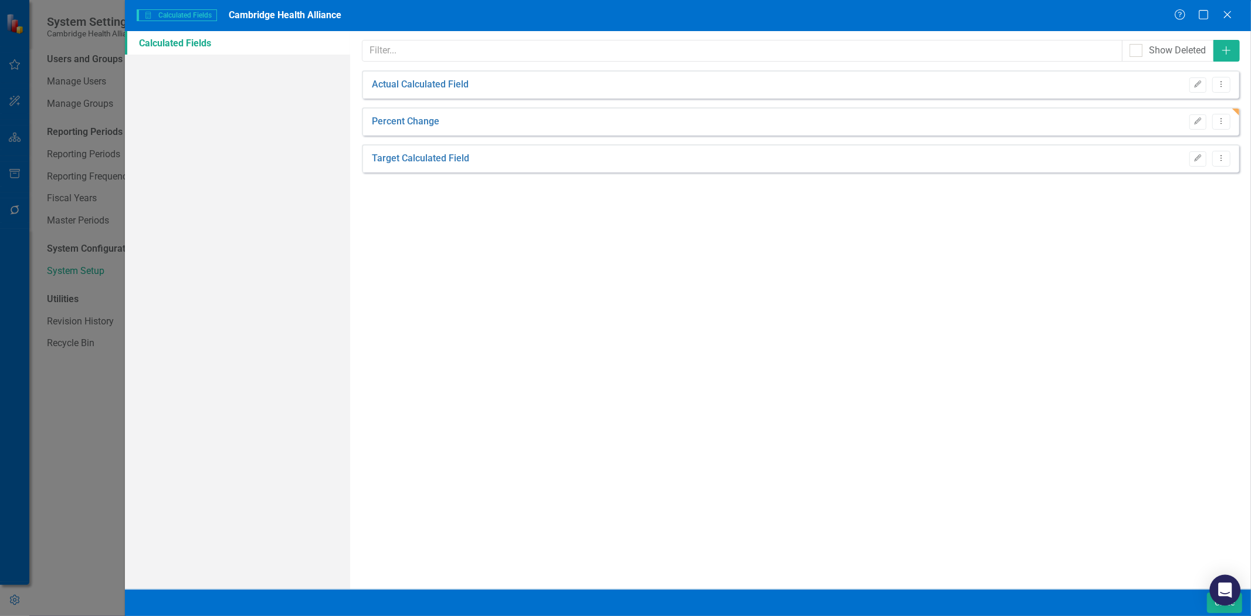
drag, startPoint x: 1212, startPoint y: 598, endPoint x: 1212, endPoint y: 588, distance: 10.6
click at [1212, 596] on div "Open Intercom Messenger" at bounding box center [1225, 590] width 28 height 28
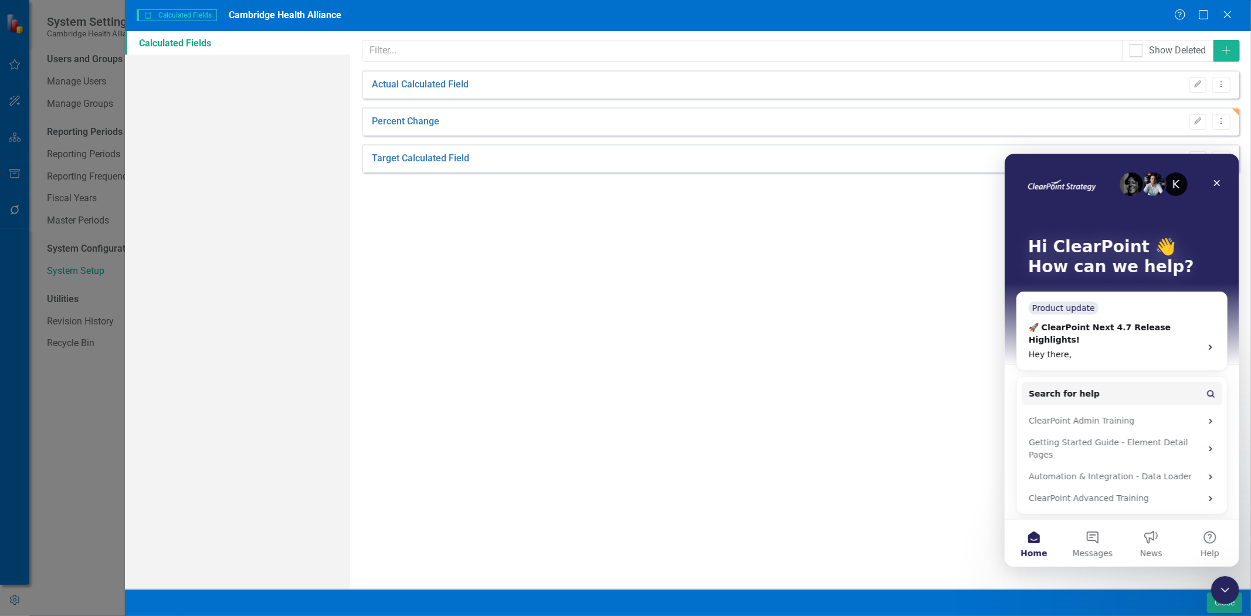
drag, startPoint x: 1232, startPoint y: 12, endPoint x: 1226, endPoint y: 9, distance: 6.3
click at [1231, 12] on icon at bounding box center [1227, 14] width 7 height 7
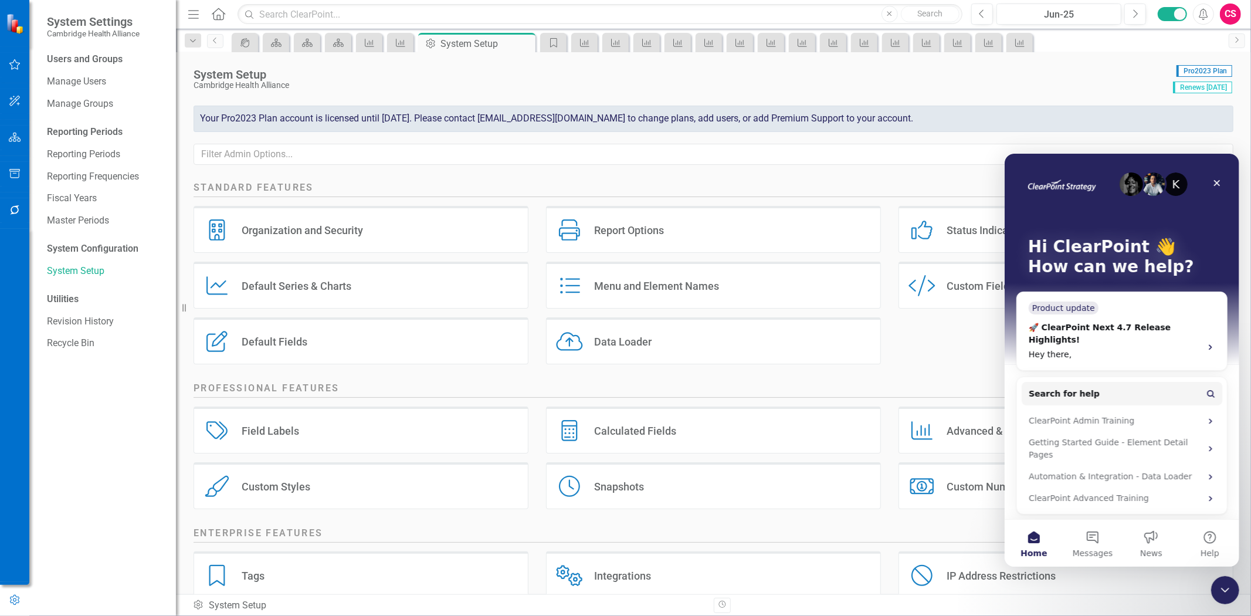
click at [26, 135] on button "button" at bounding box center [15, 138] width 26 height 25
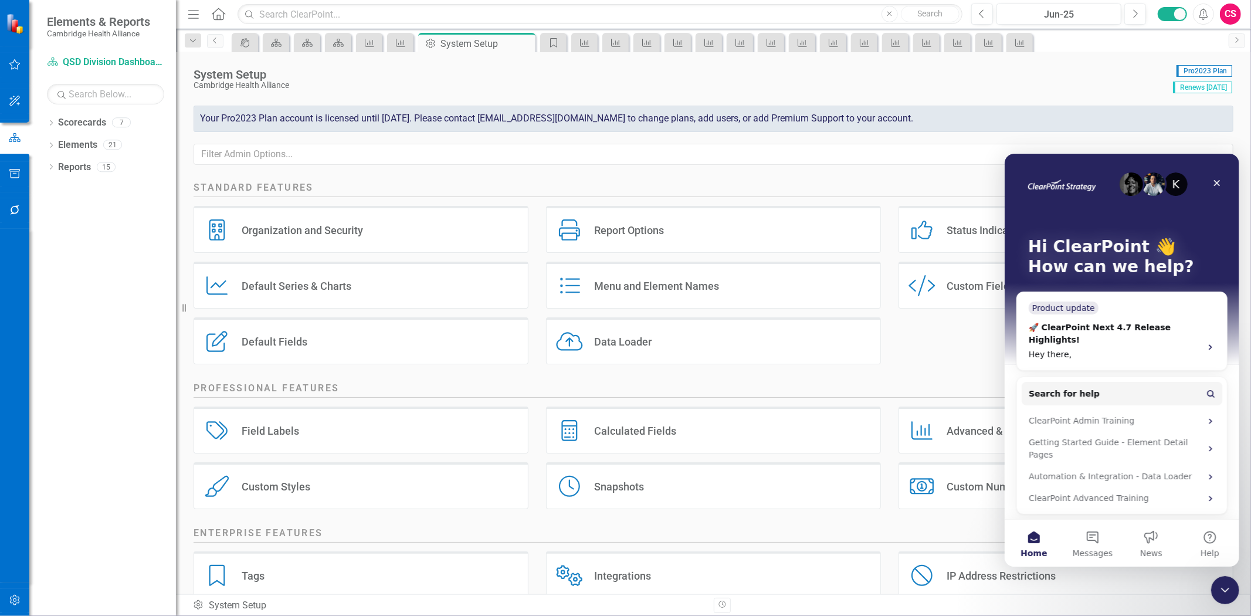
click at [16, 135] on icon "button" at bounding box center [14, 138] width 13 height 11
click at [89, 174] on div "Reports" at bounding box center [74, 167] width 33 height 19
click at [82, 167] on link "Reports" at bounding box center [74, 167] width 33 height 13
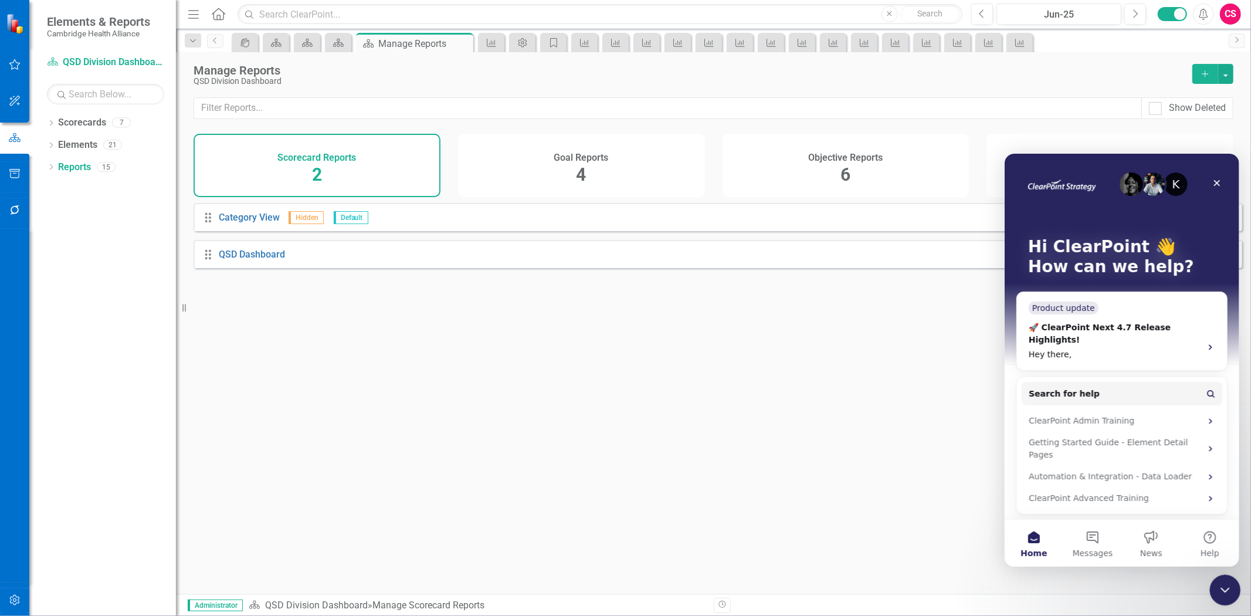
click at [1222, 582] on icon "Close Intercom Messenger" at bounding box center [1224, 588] width 14 height 14
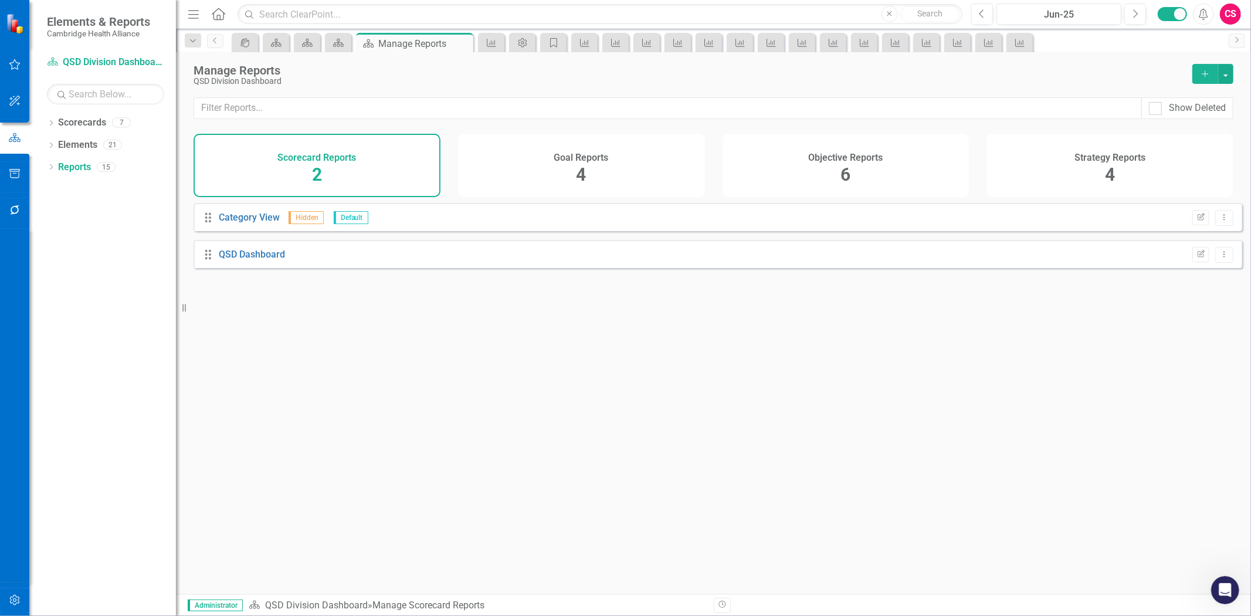
click at [916, 138] on div "Objective Reports 6" at bounding box center [846, 165] width 247 height 63
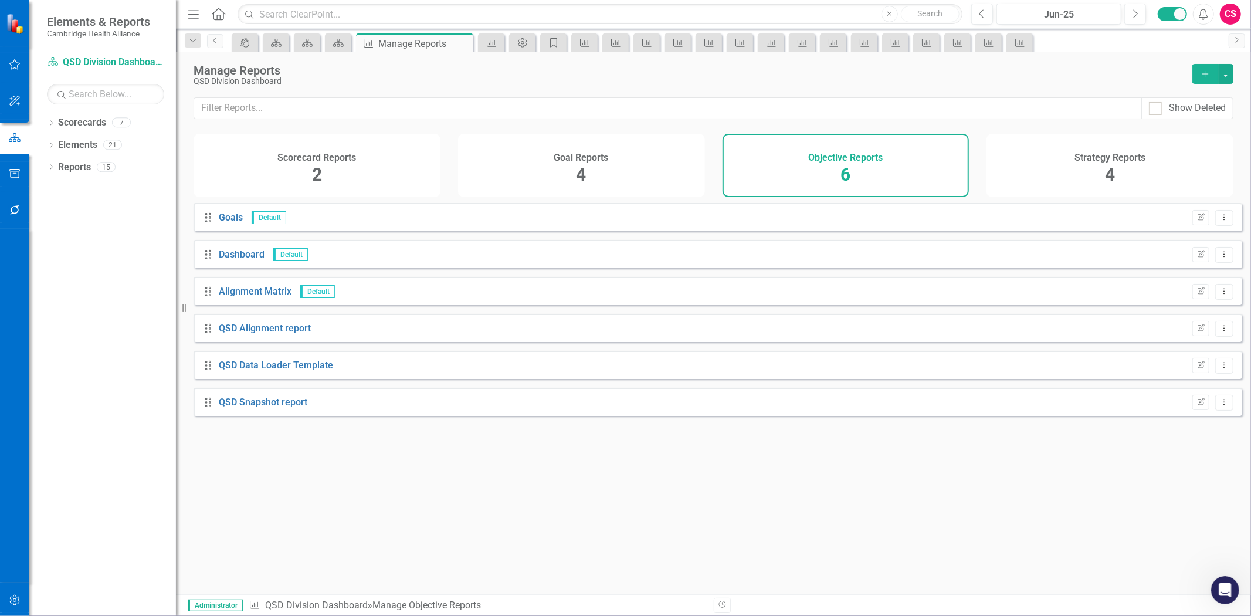
click at [273, 416] on div "Drag QSD Snapshot report Edit Report Dropdown Menu" at bounding box center [718, 402] width 1049 height 28
click at [269, 416] on div "Drag QSD Snapshot report Edit Report Dropdown Menu" at bounding box center [718, 402] width 1049 height 28
click at [267, 408] on link "QSD Snapshot report" at bounding box center [263, 402] width 89 height 11
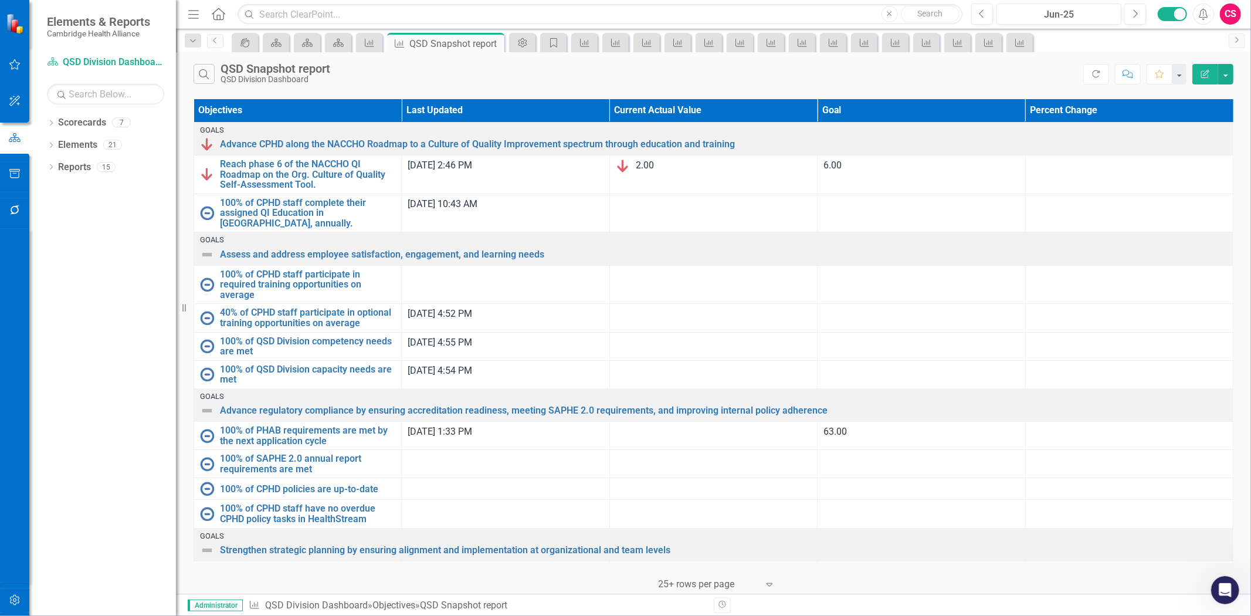
click at [1212, 74] on button "Edit Report" at bounding box center [1206, 74] width 26 height 21
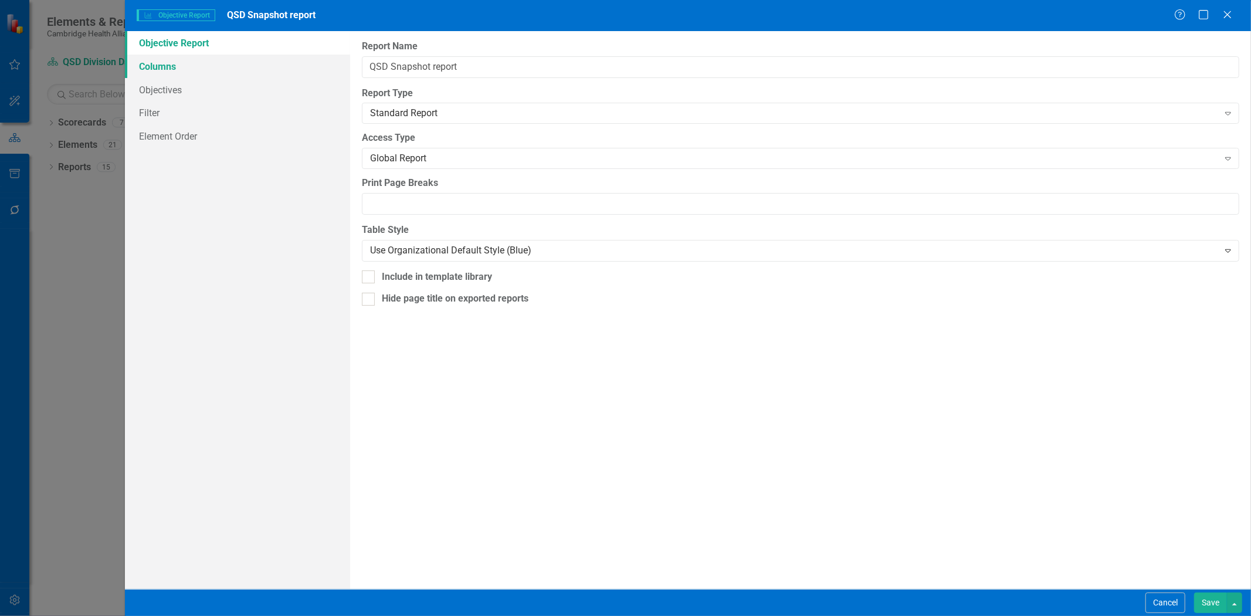
click at [241, 67] on link "Columns" at bounding box center [237, 66] width 225 height 23
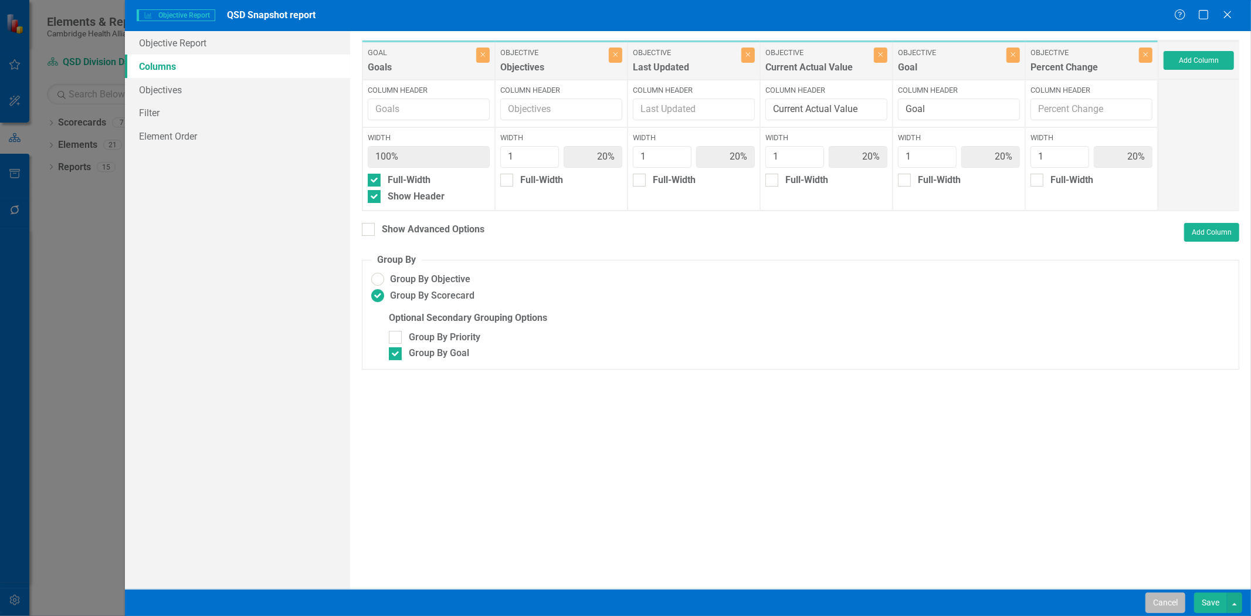
click at [1160, 604] on button "Cancel" at bounding box center [1166, 602] width 40 height 21
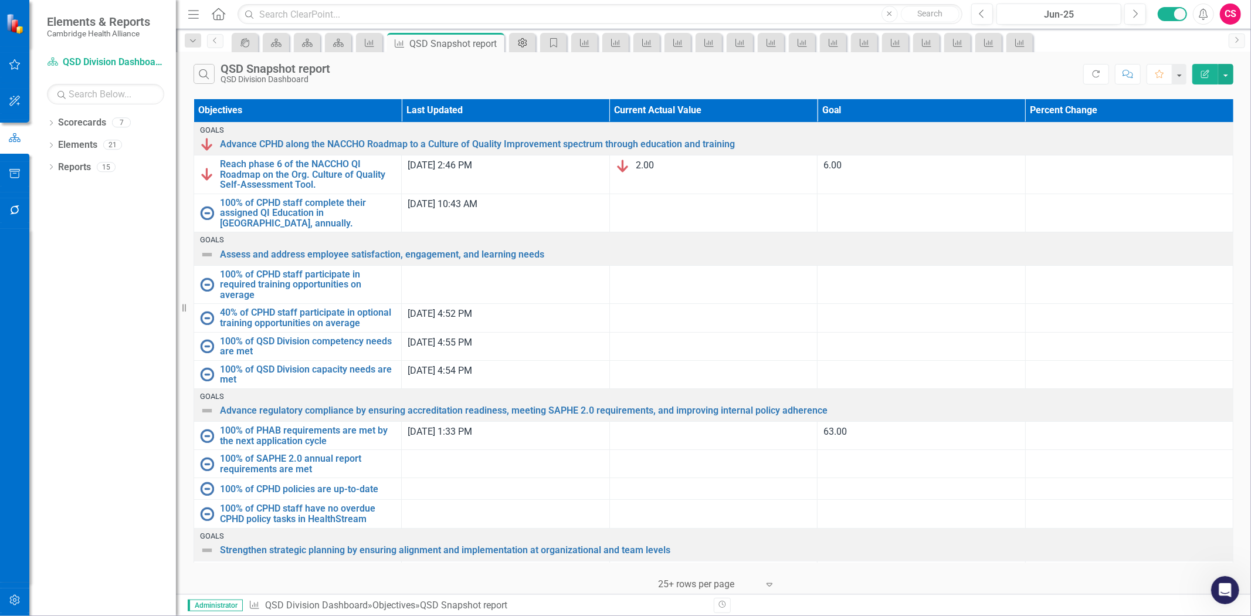
click at [531, 39] on link "Admin Options" at bounding box center [522, 42] width 21 height 15
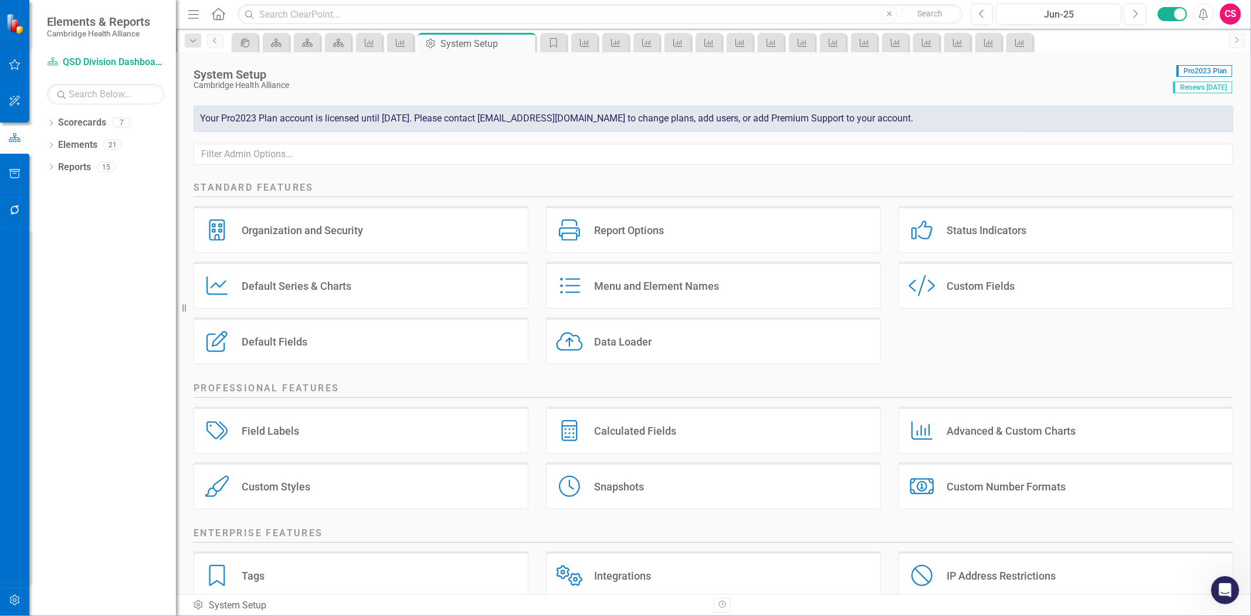
click at [670, 442] on div "Calculated Fields Calculated Fields" at bounding box center [713, 429] width 335 height 47
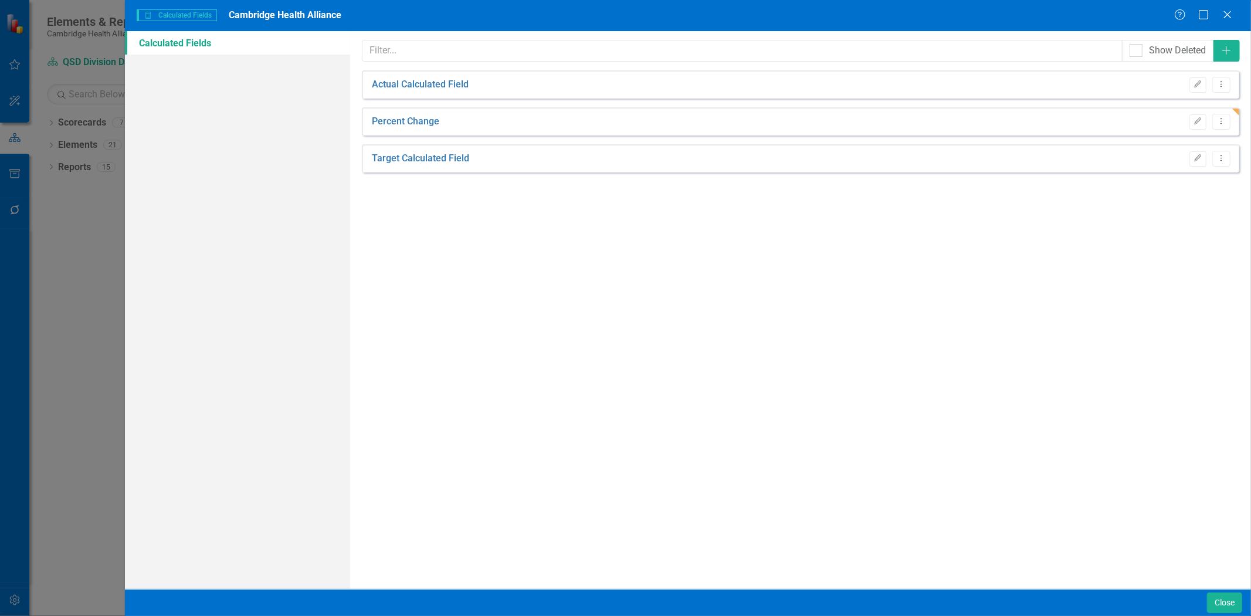
click at [1207, 157] on div "Edit Dropdown Menu" at bounding box center [1207, 159] width 47 height 16
click at [1194, 127] on button "Edit" at bounding box center [1198, 121] width 17 height 15
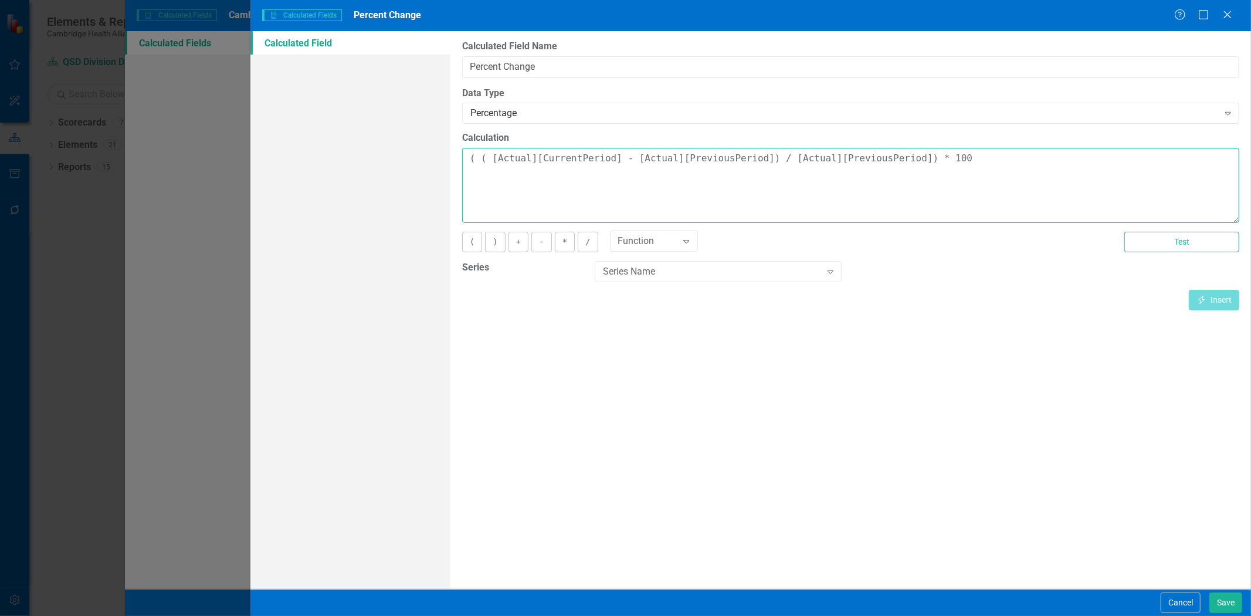
drag, startPoint x: 1074, startPoint y: 160, endPoint x: 998, endPoint y: 157, distance: 76.3
click at [998, 157] on textarea "( ( [Actual][CurrentPeriod] - [Actual][PreviousPeriod]) / [Actual][PreviousPeri…" at bounding box center [850, 185] width 777 height 75
drag, startPoint x: 1178, startPoint y: 595, endPoint x: 802, endPoint y: 183, distance: 557.6
click at [802, 183] on form "Calculated Fields Calculated Fields Percent Change Help Maximize Close Calculat…" at bounding box center [750, 308] width 1001 height 616
click at [622, 114] on div "Percentage" at bounding box center [844, 113] width 748 height 13
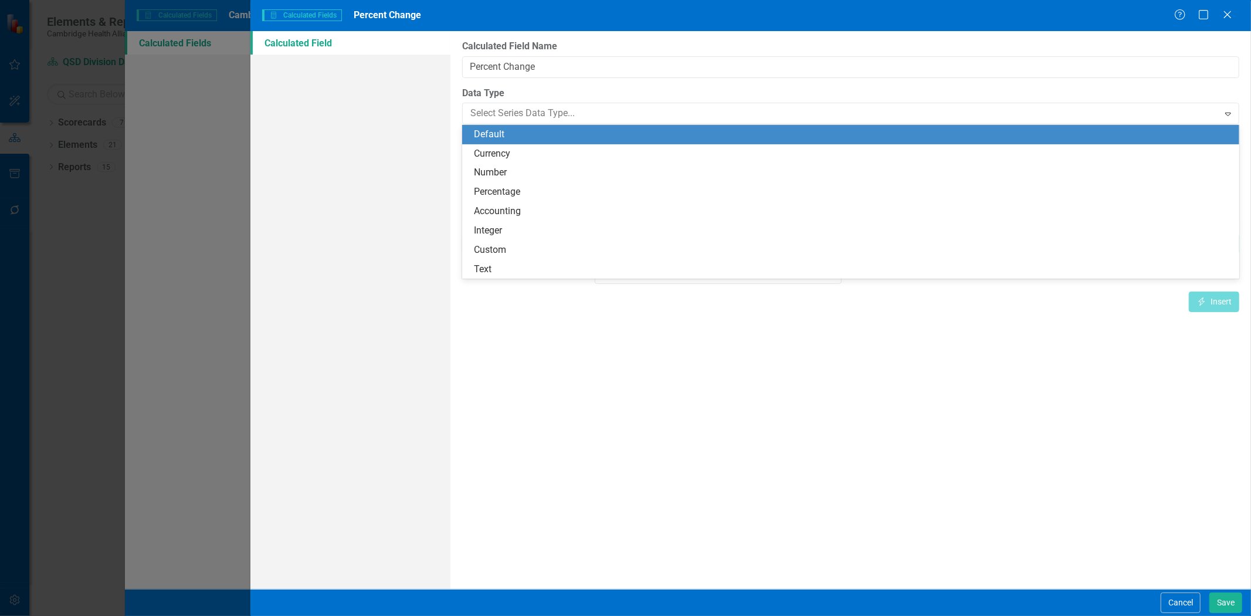
click at [598, 90] on label "Data Type" at bounding box center [850, 93] width 777 height 13
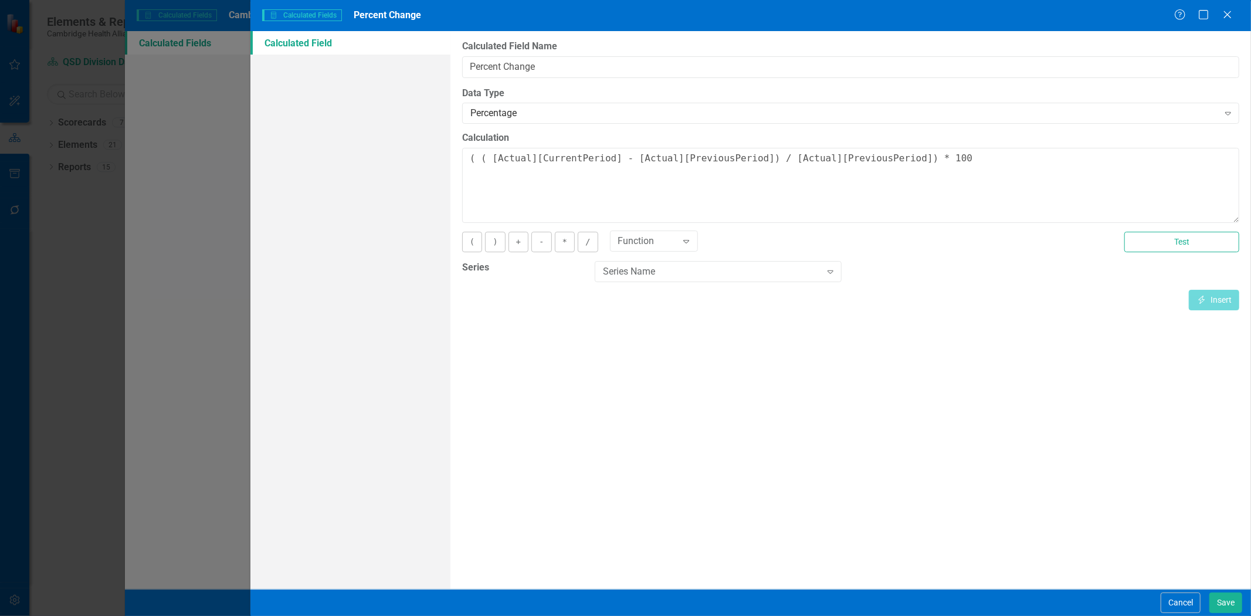
click at [1158, 605] on div "Cancel Save" at bounding box center [1200, 602] width 84 height 21
click at [1174, 592] on button "Cancel" at bounding box center [1181, 602] width 40 height 21
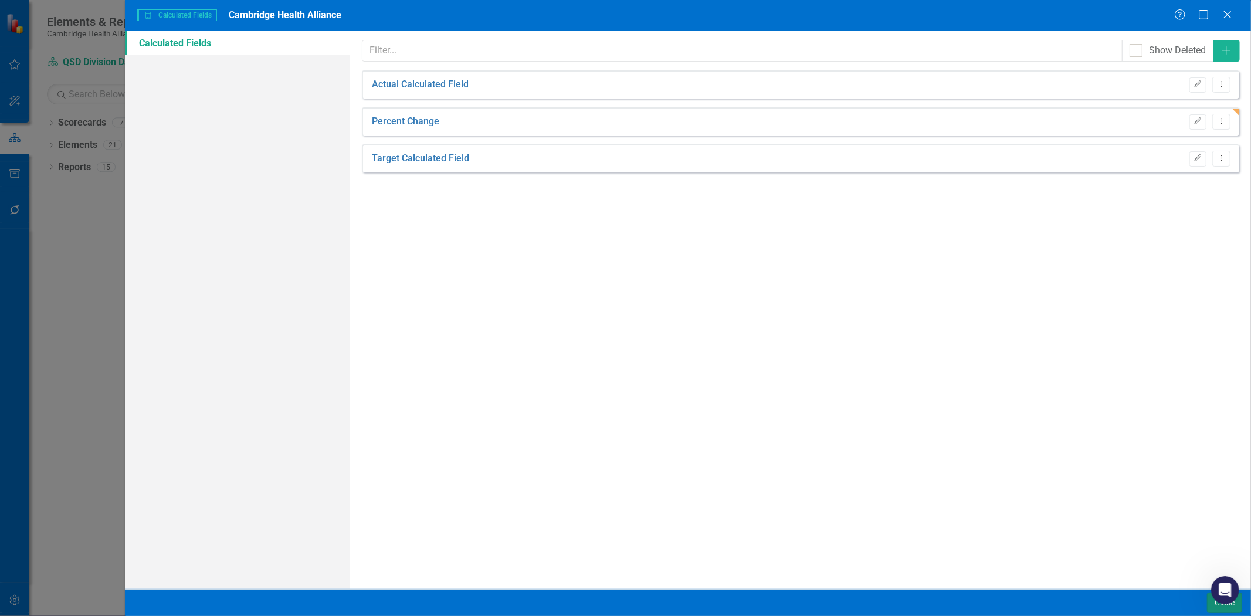
click at [1207, 604] on button "Close" at bounding box center [1224, 602] width 35 height 21
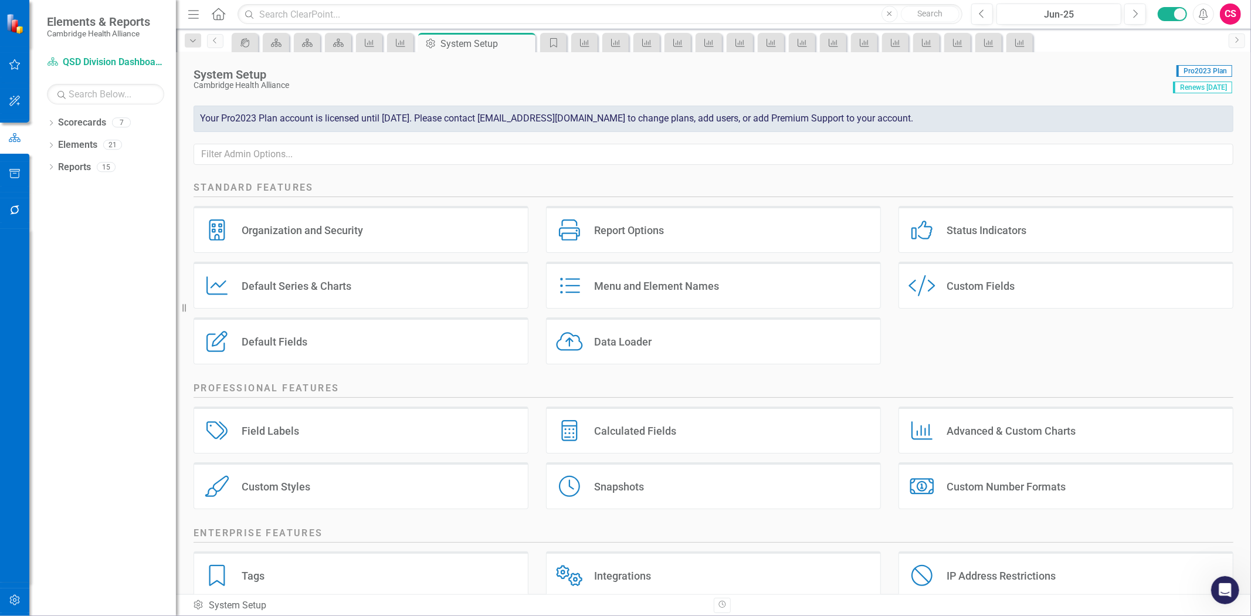
click at [19, 191] on div at bounding box center [14, 190] width 29 height 6
click at [19, 206] on icon "button" at bounding box center [15, 209] width 12 height 9
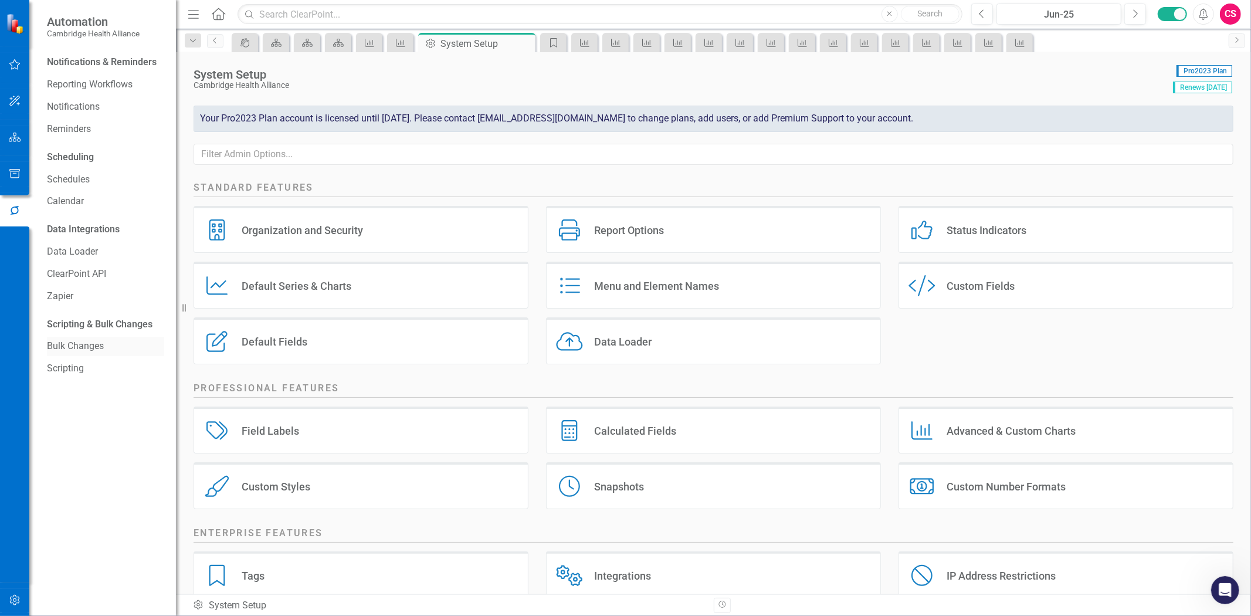
click at [101, 354] on div "Bulk Changes" at bounding box center [105, 346] width 117 height 19
click at [98, 341] on link "Bulk Changes" at bounding box center [105, 346] width 117 height 13
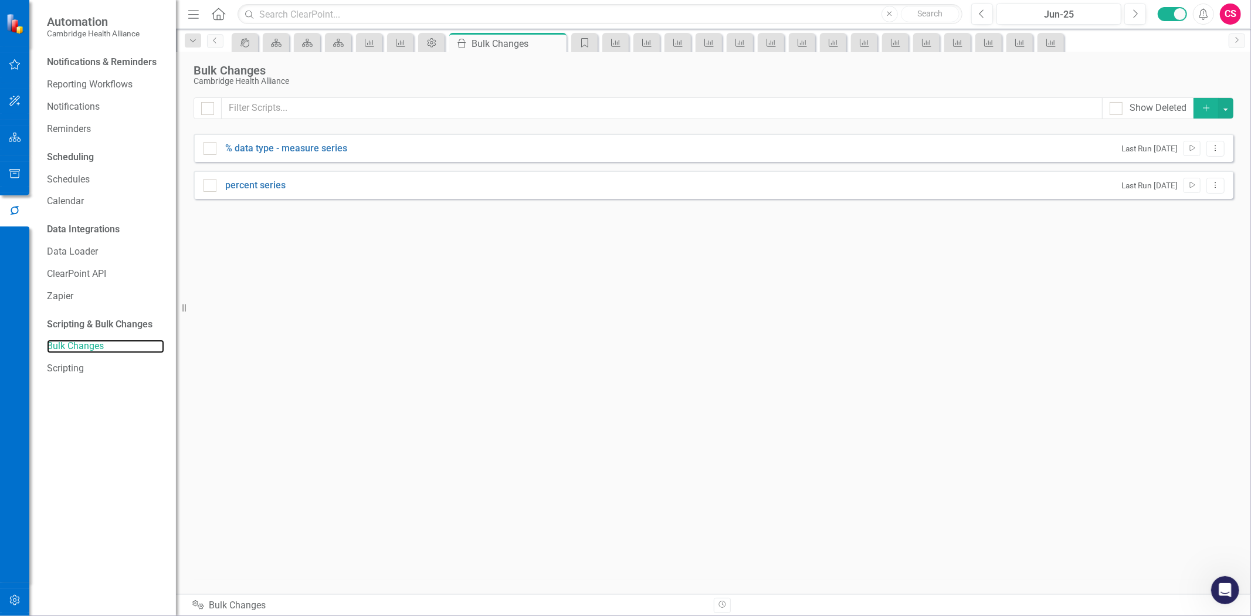
checkbox input "false"
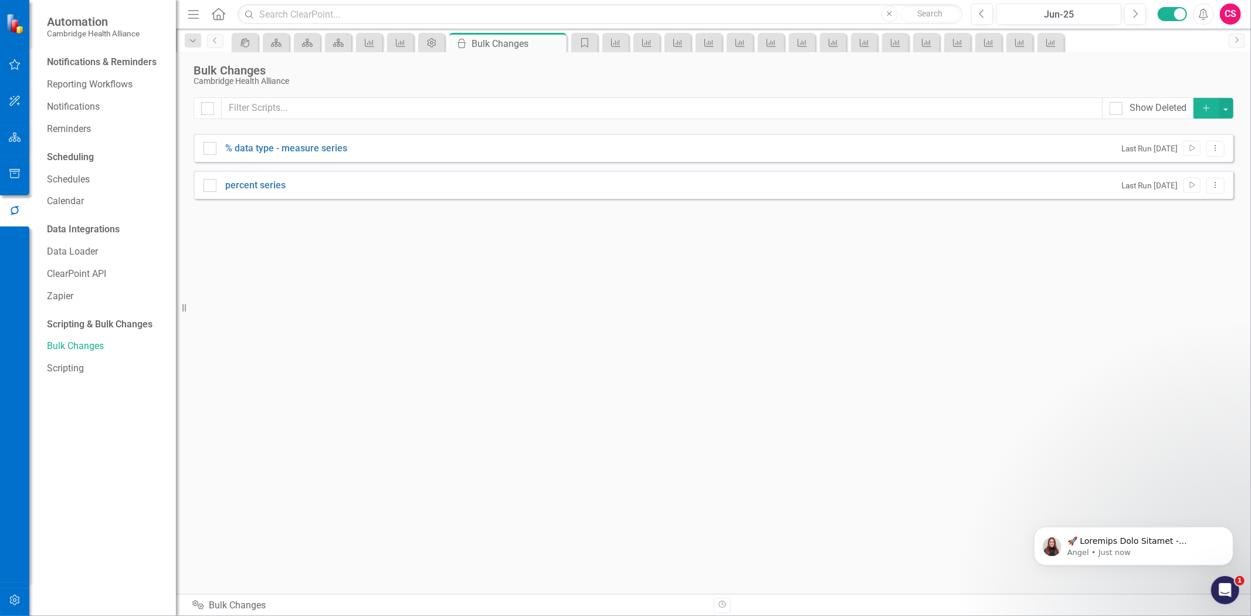
click at [1204, 111] on icon "Add" at bounding box center [1206, 108] width 11 height 8
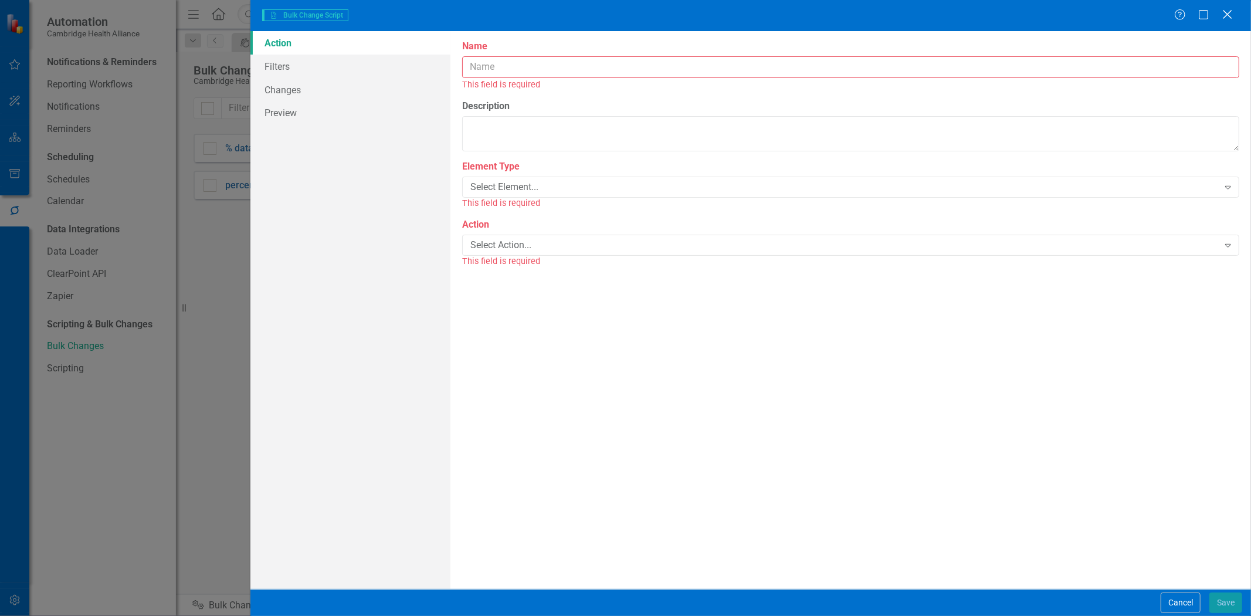
click at [1221, 13] on icon "Close" at bounding box center [1227, 14] width 15 height 11
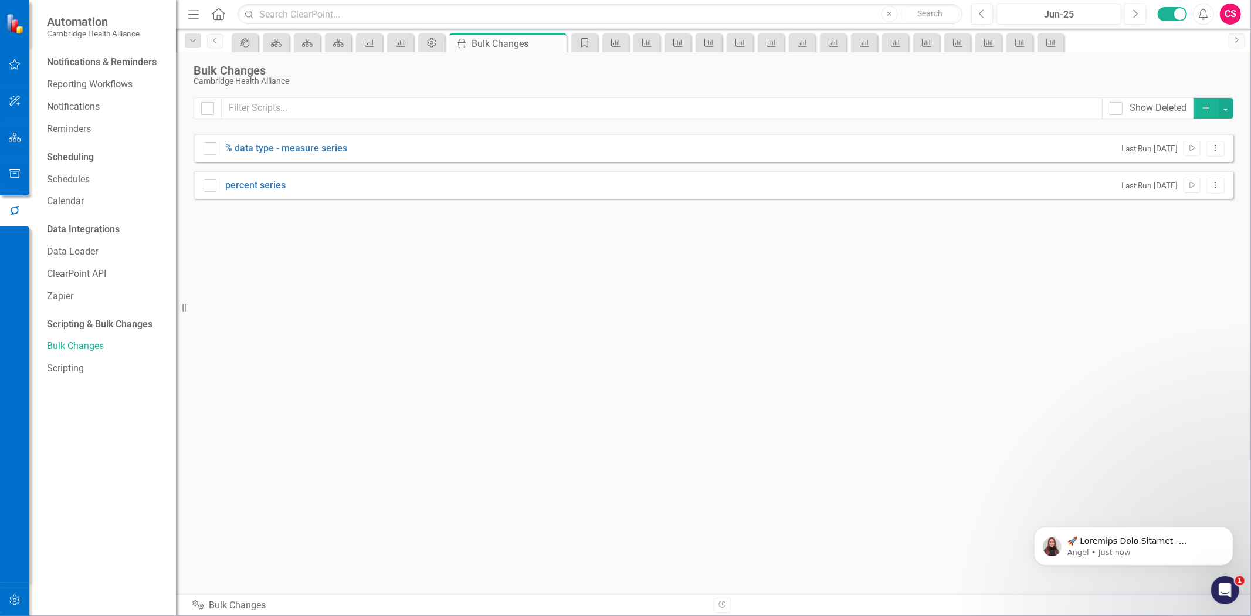
click at [1198, 110] on button "Add" at bounding box center [1207, 108] width 26 height 21
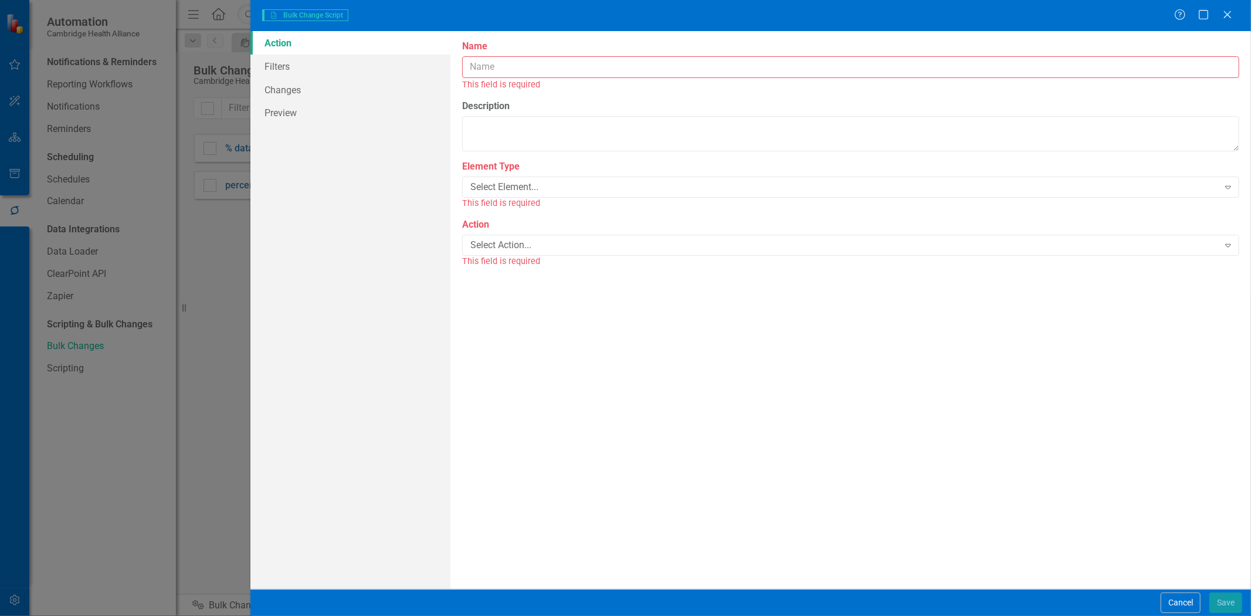
click at [502, 78] on div "This field is required" at bounding box center [850, 84] width 777 height 13
click at [493, 72] on input "Name" at bounding box center [850, 67] width 777 height 22
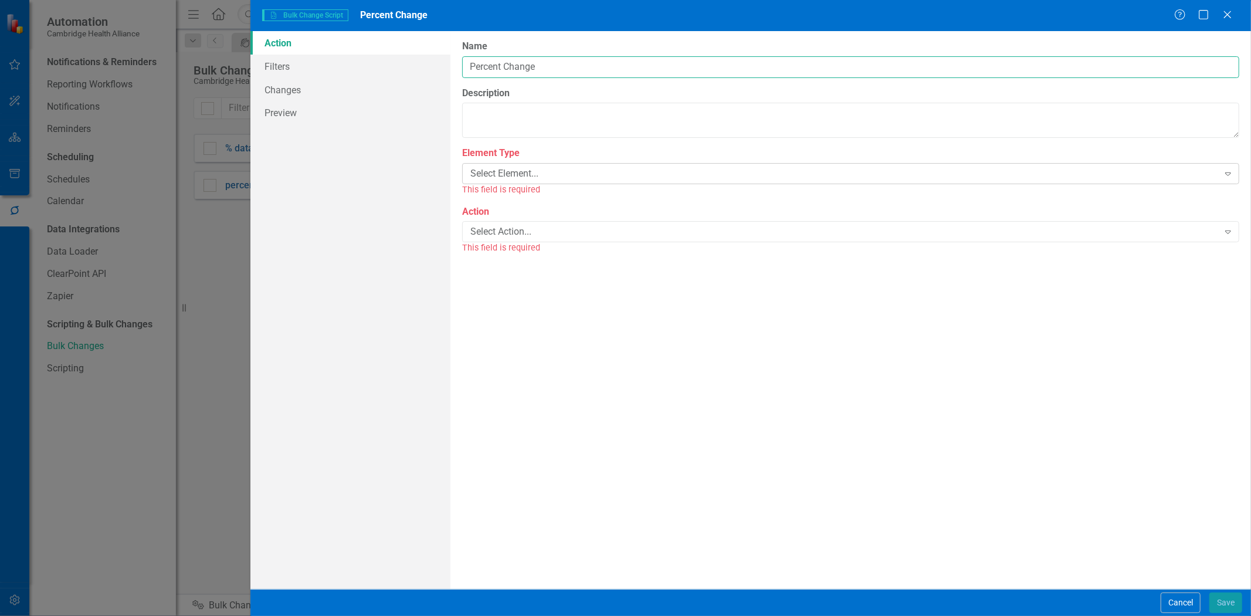
type input "Percent Change"
click at [494, 172] on div "Select Element..." at bounding box center [844, 173] width 748 height 13
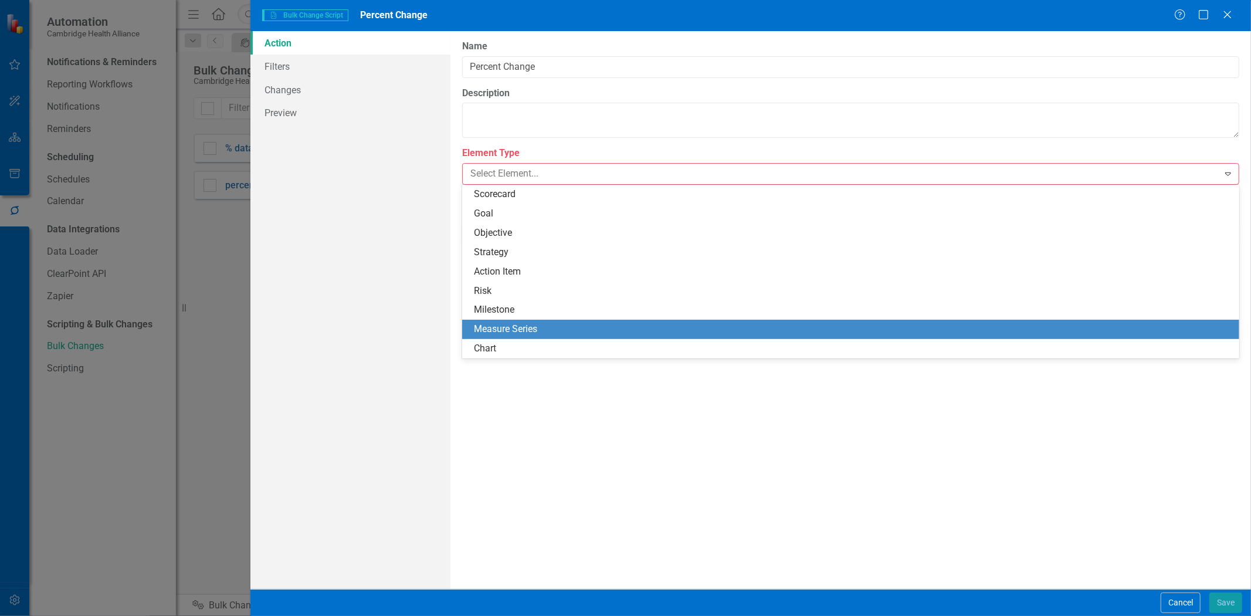
click at [511, 329] on div "Measure Series" at bounding box center [853, 329] width 758 height 13
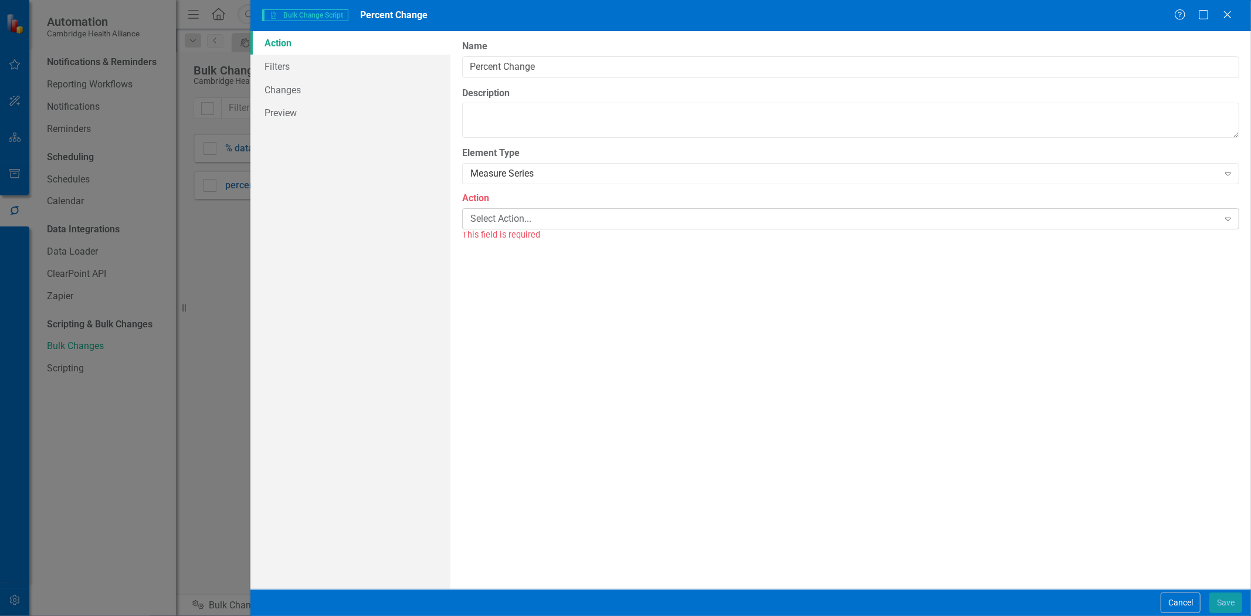
click at [509, 221] on div "Select Action..." at bounding box center [844, 218] width 748 height 13
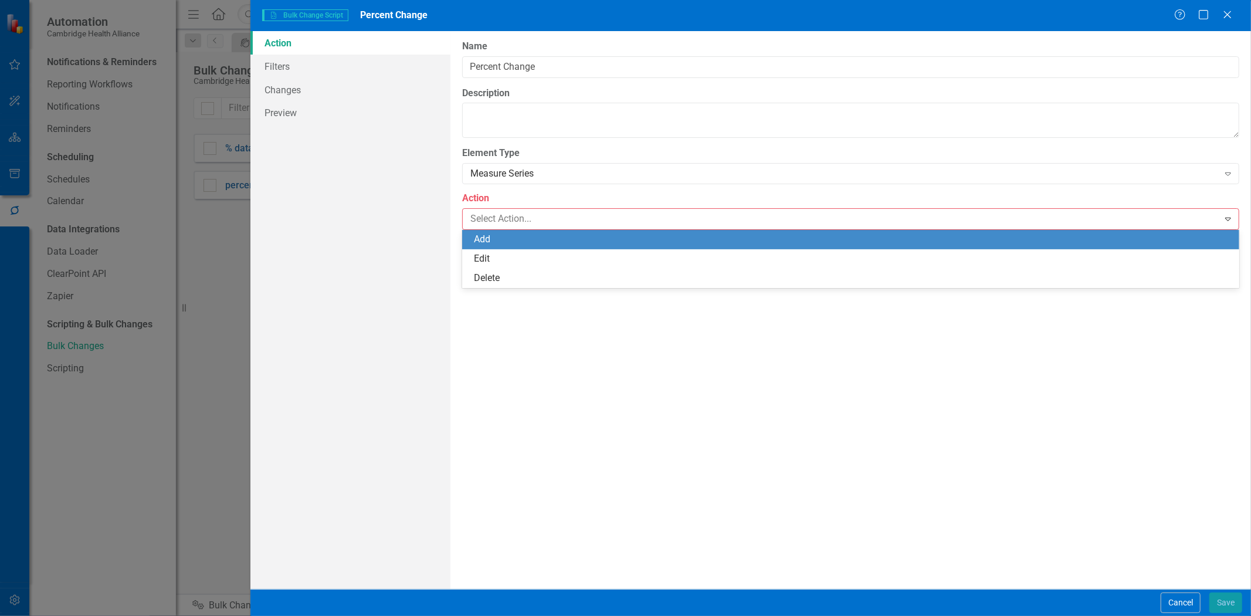
click at [510, 240] on div "Add" at bounding box center [853, 239] width 758 height 13
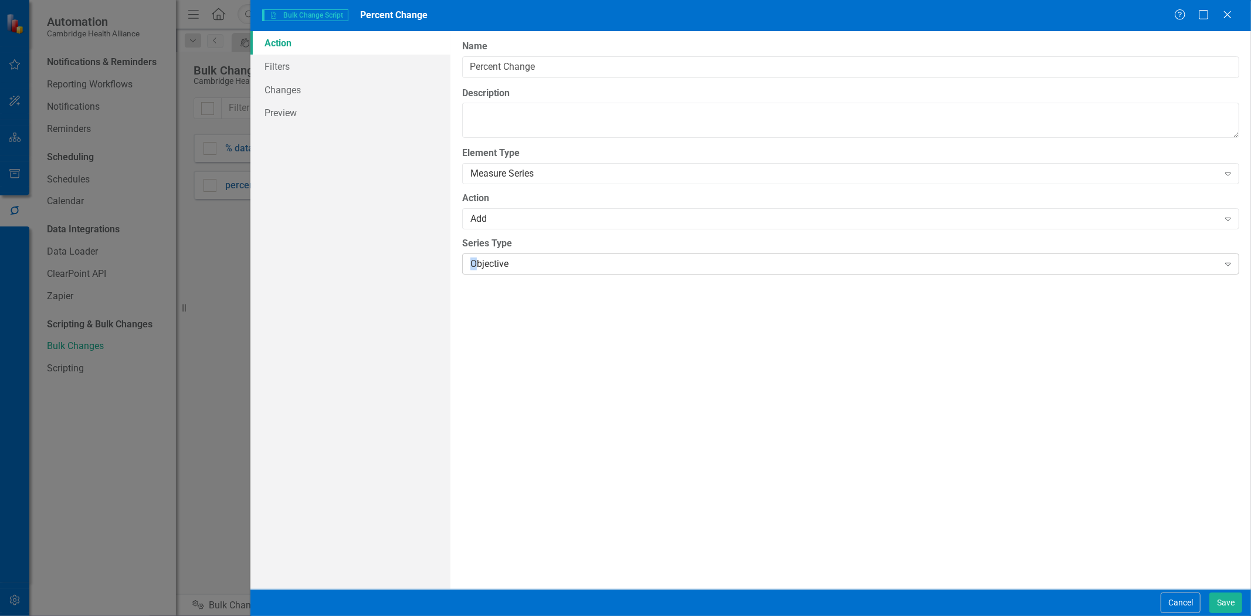
click at [473, 259] on div "Objective" at bounding box center [844, 263] width 748 height 13
drag, startPoint x: 407, startPoint y: 224, endPoint x: 371, endPoint y: 156, distance: 76.9
click at [406, 224] on div "Action Filters Changes Preview" at bounding box center [350, 310] width 200 height 558
click at [343, 69] on link "Filters" at bounding box center [350, 66] width 200 height 23
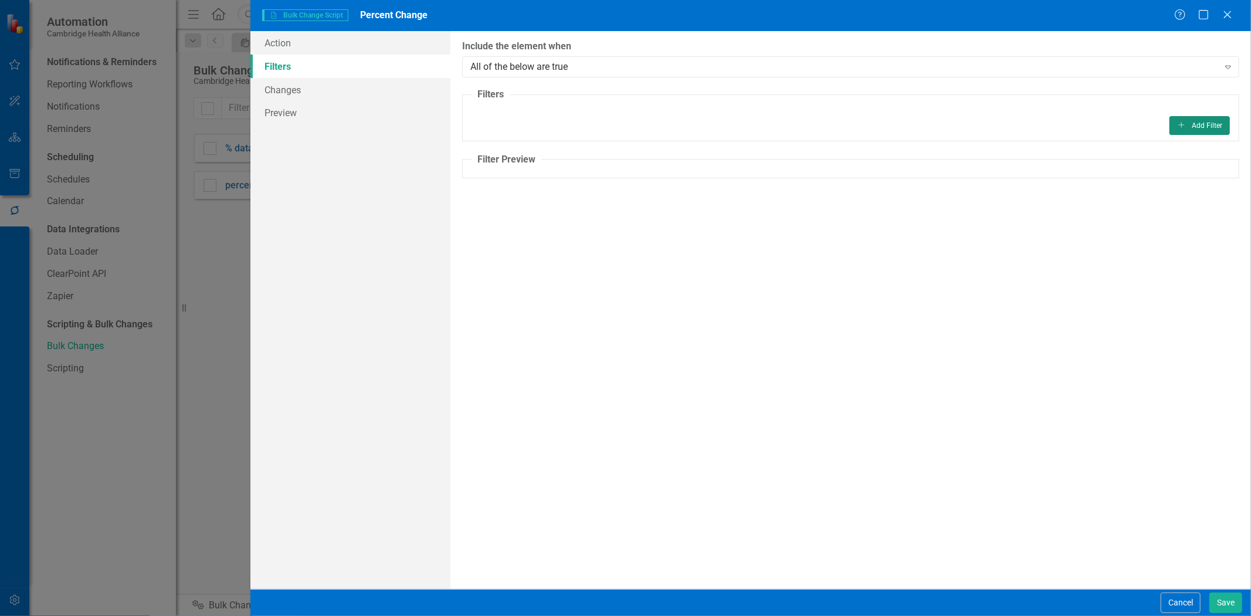
click at [1185, 117] on button "Add Add Filter" at bounding box center [1200, 125] width 60 height 19
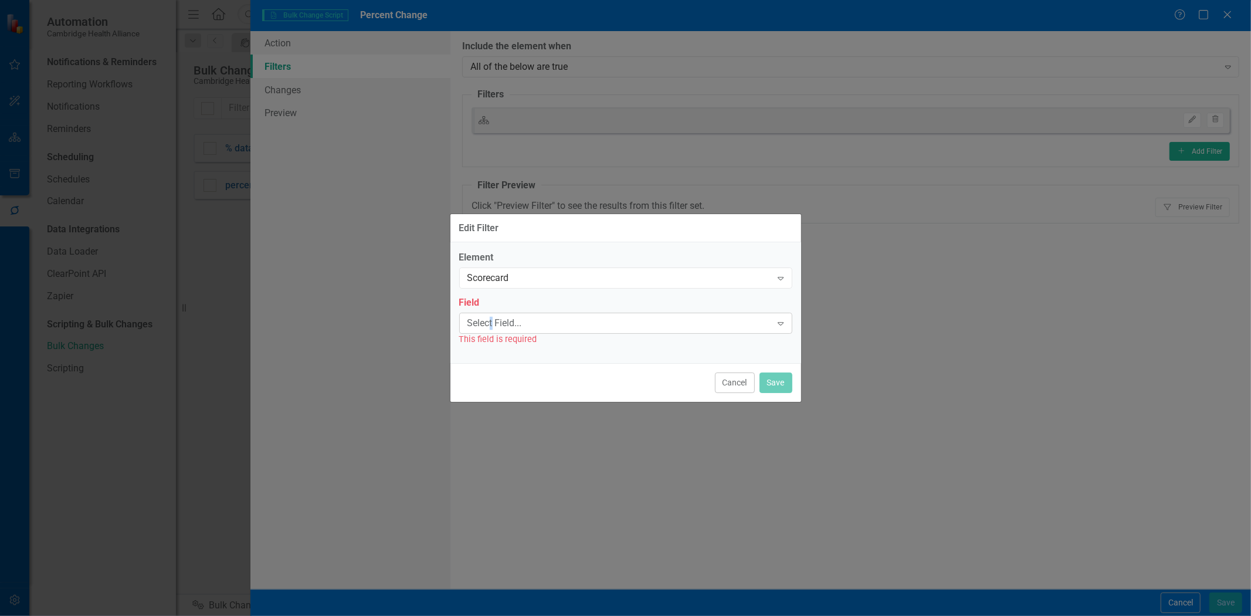
click at [492, 317] on div "Select Field..." at bounding box center [620, 322] width 304 height 13
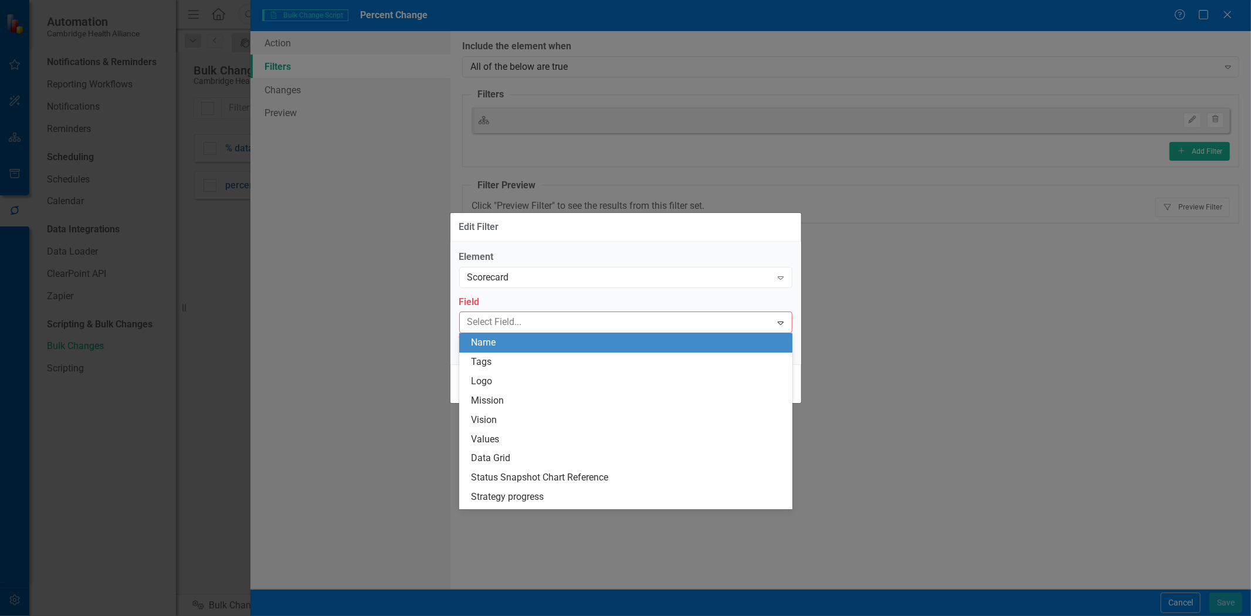
click at [504, 338] on div "Name" at bounding box center [628, 342] width 314 height 13
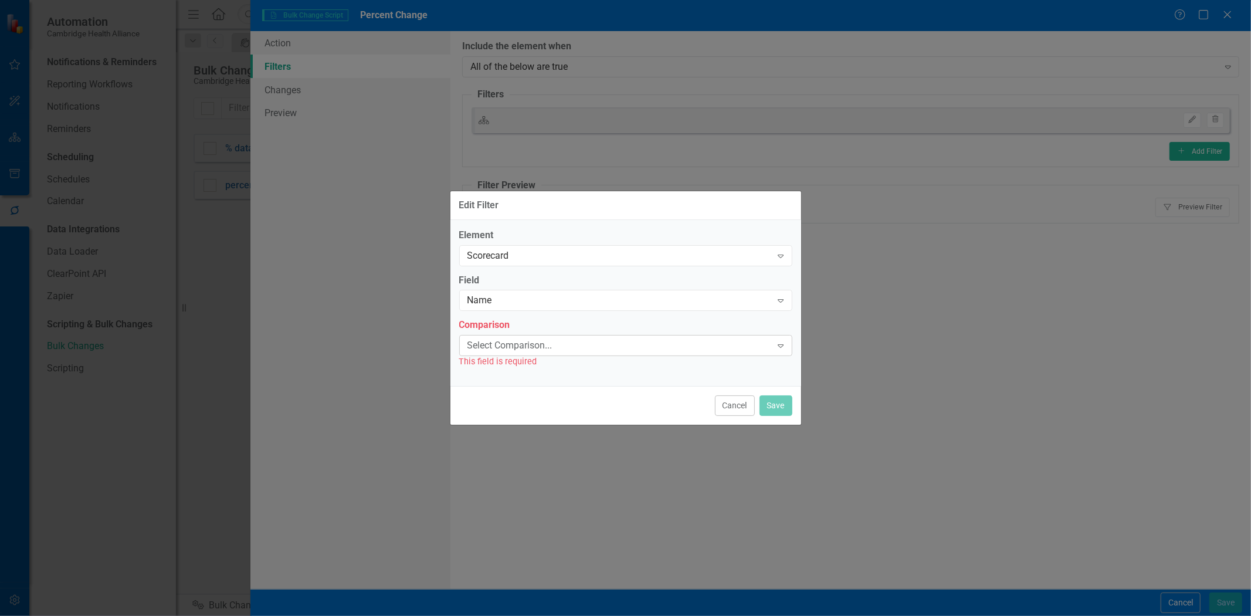
click at [500, 337] on div "Select Comparison... Expand" at bounding box center [625, 345] width 333 height 21
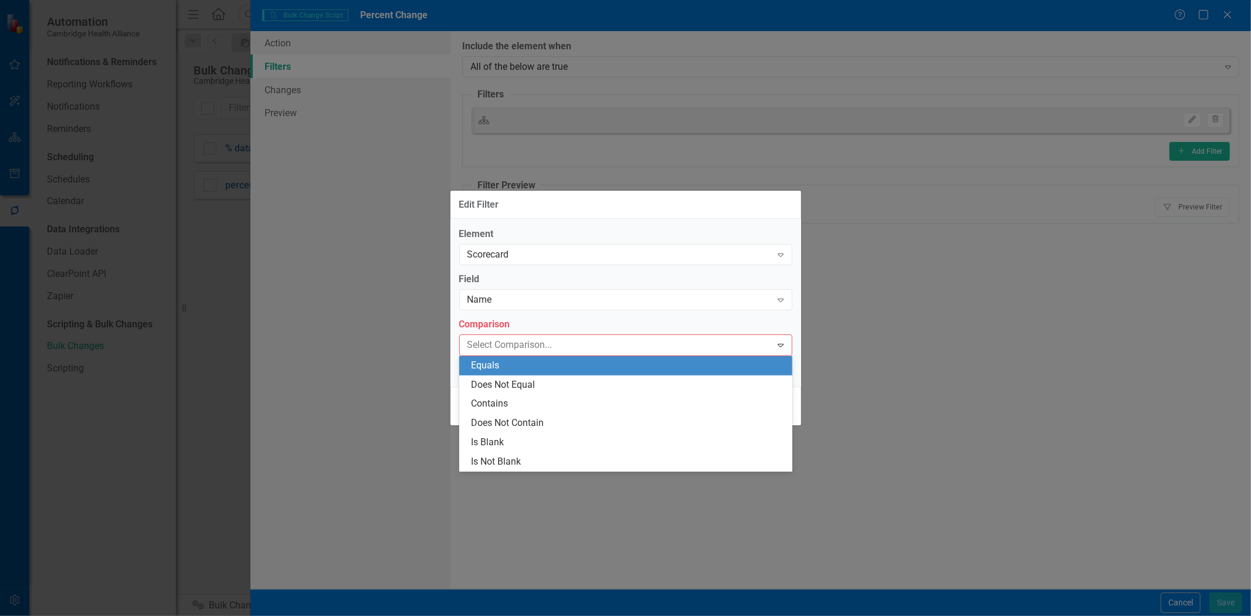
click at [502, 372] on div "Equals" at bounding box center [625, 365] width 333 height 19
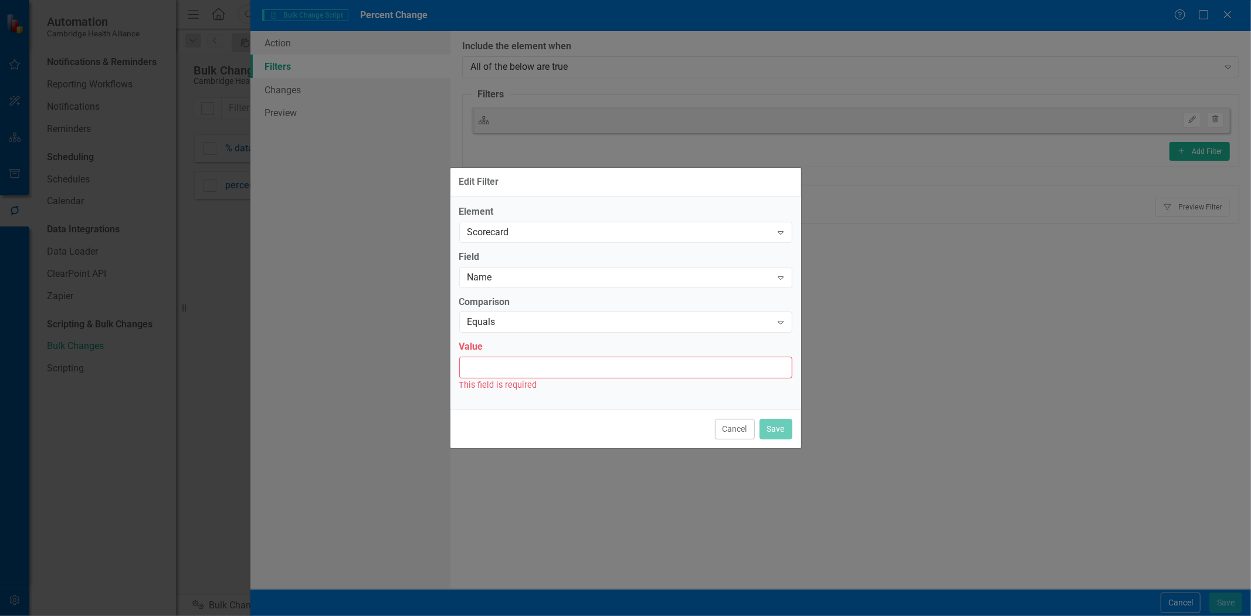
click at [502, 372] on input "Value" at bounding box center [625, 368] width 333 height 22
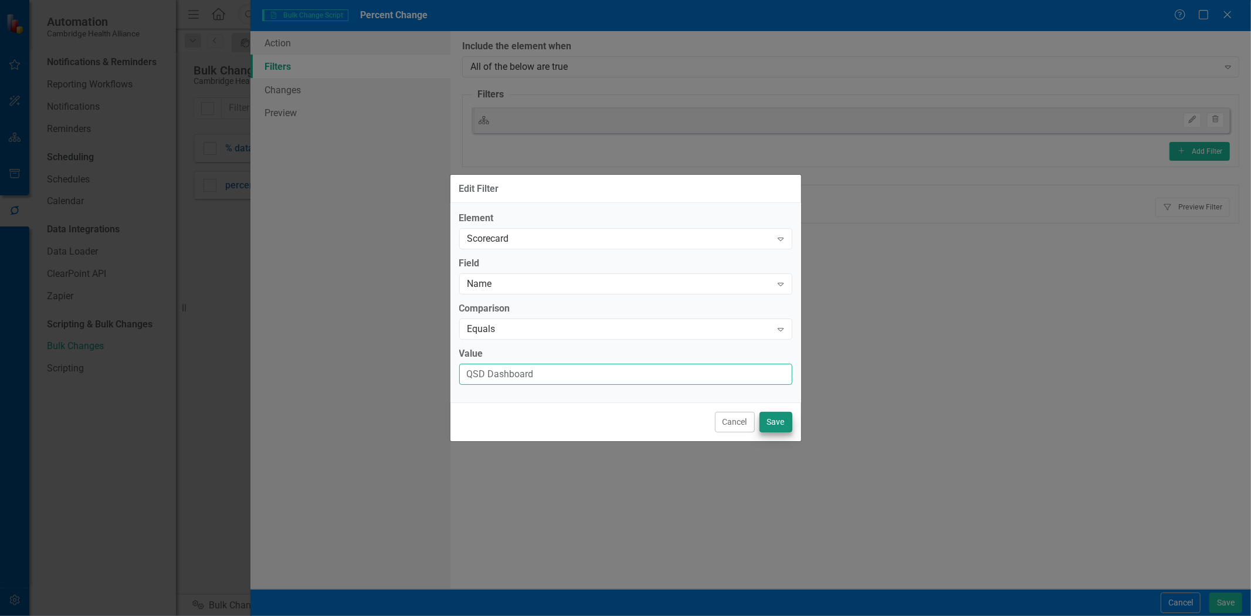
type input "QSD Dashboard"
click at [775, 430] on button "Save" at bounding box center [776, 422] width 33 height 21
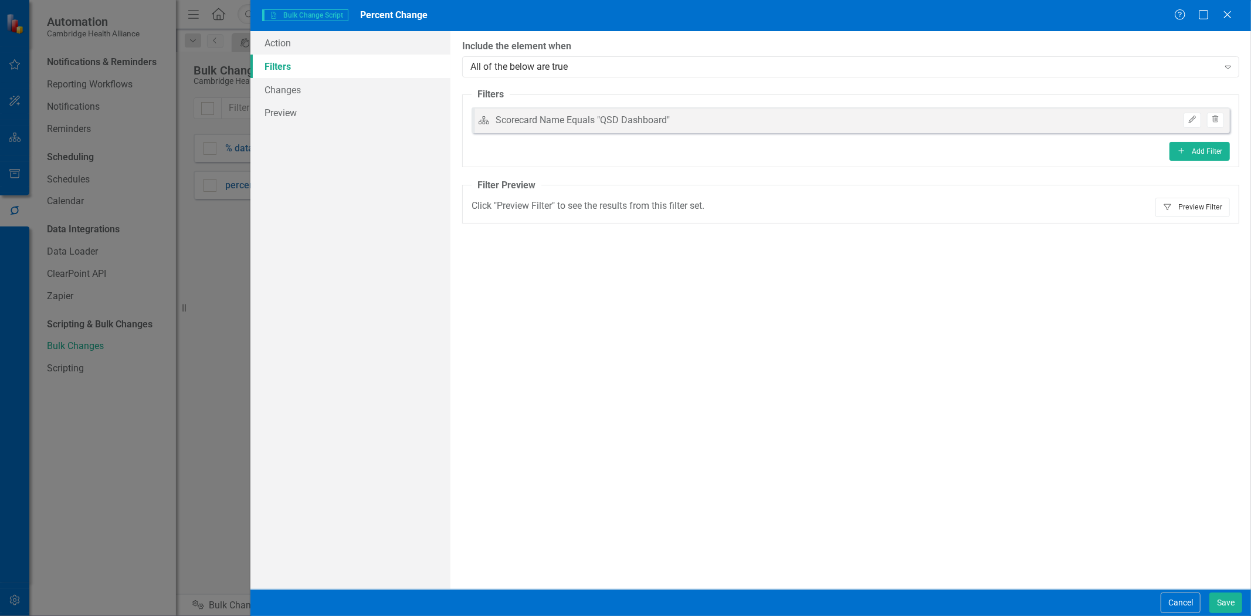
click at [1222, 207] on button "Filter Preview Filter" at bounding box center [1193, 207] width 74 height 19
click at [1217, 208] on button "Filter Preview Filter" at bounding box center [1193, 207] width 74 height 19
click at [1222, 597] on button "Save" at bounding box center [1226, 602] width 33 height 21
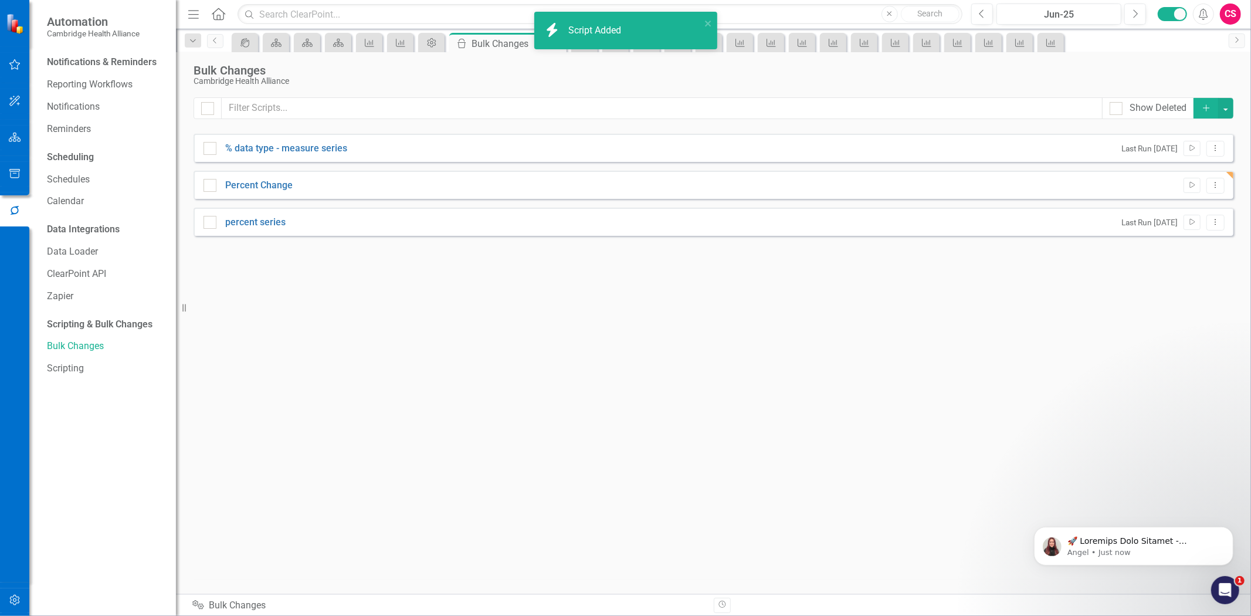
click at [15, 133] on icon "button" at bounding box center [15, 137] width 12 height 9
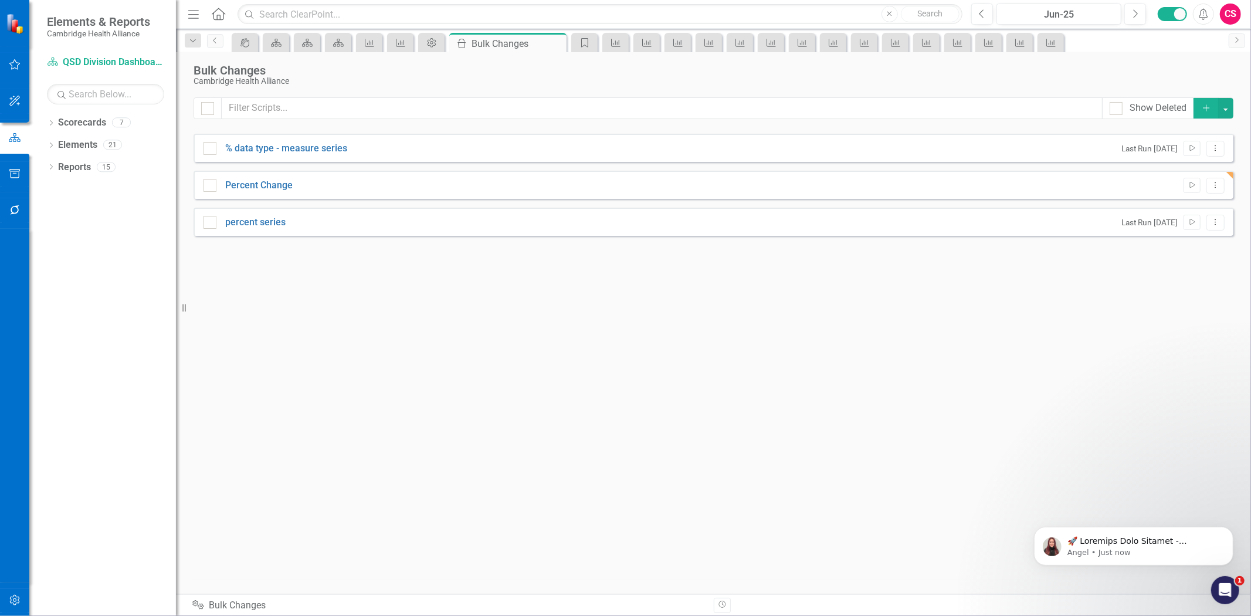
click at [173, 86] on div "Scorecard QSD Division Dashboard Search Dropdown Scorecards 7 Dropdown Strategi…" at bounding box center [102, 334] width 147 height 563
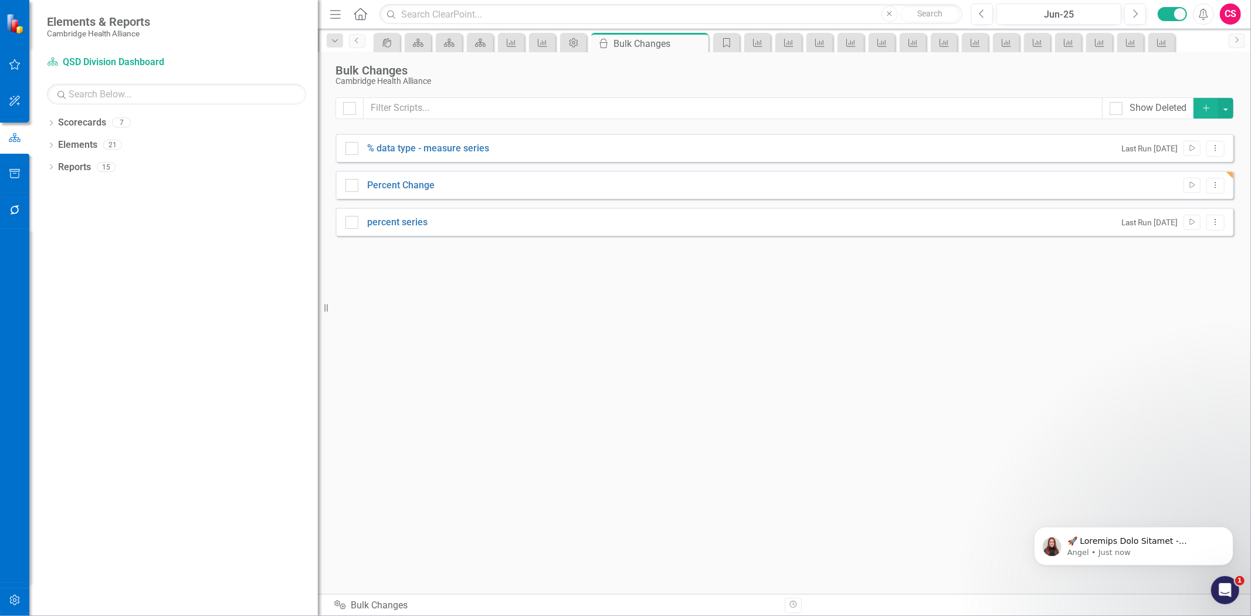
drag, startPoint x: 181, startPoint y: 90, endPoint x: 318, endPoint y: 87, distance: 137.3
click at [318, 87] on div "Resize" at bounding box center [322, 308] width 9 height 616
click at [1218, 194] on div "Percent Change Run Script Dropdown Menu" at bounding box center [785, 185] width 898 height 28
click at [1216, 190] on button "Dropdown Menu" at bounding box center [1216, 186] width 18 height 16
click at [1189, 225] on link "Edit Edit Script" at bounding box center [1178, 227] width 94 height 22
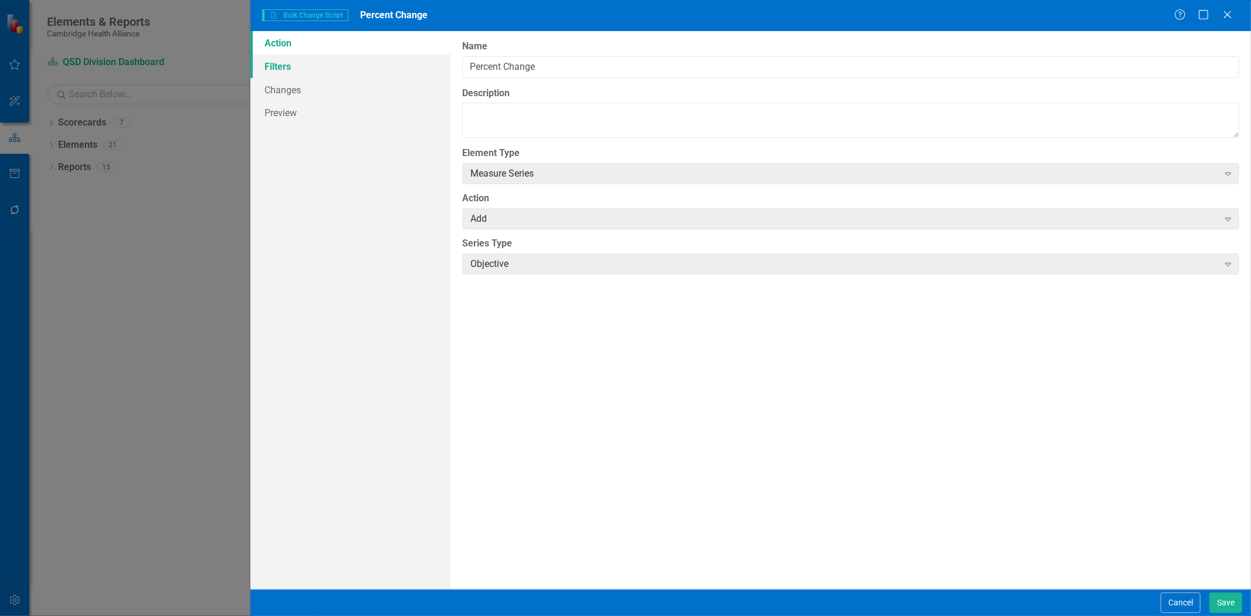
click at [338, 63] on link "Filters" at bounding box center [350, 66] width 200 height 23
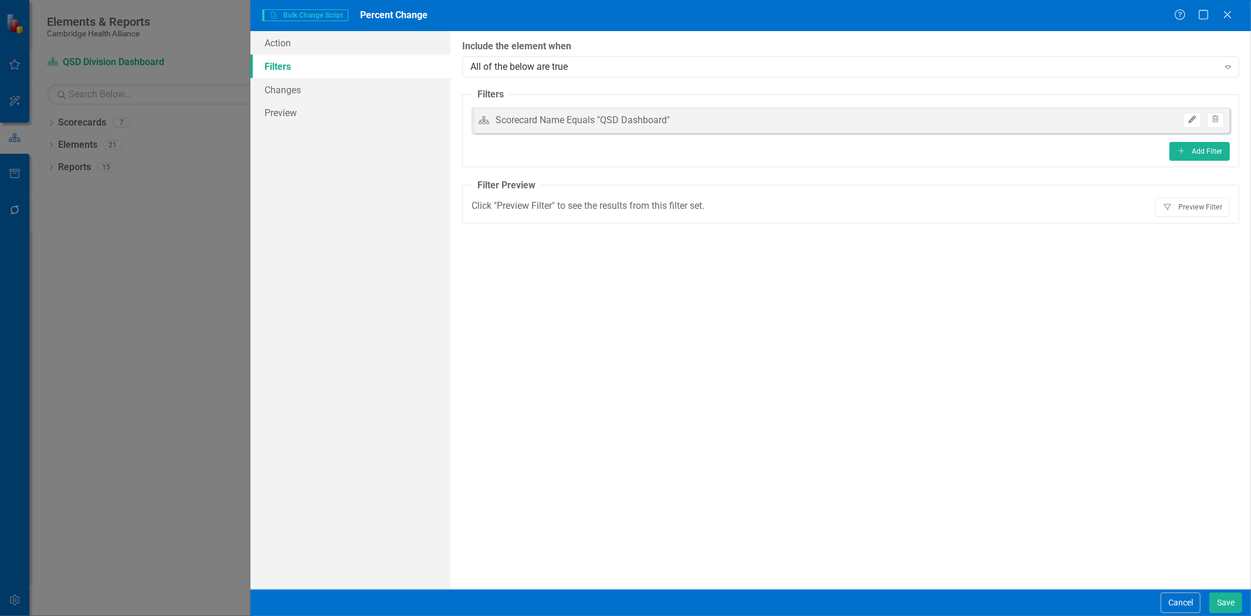
click at [1190, 119] on icon "Edit" at bounding box center [1192, 119] width 9 height 7
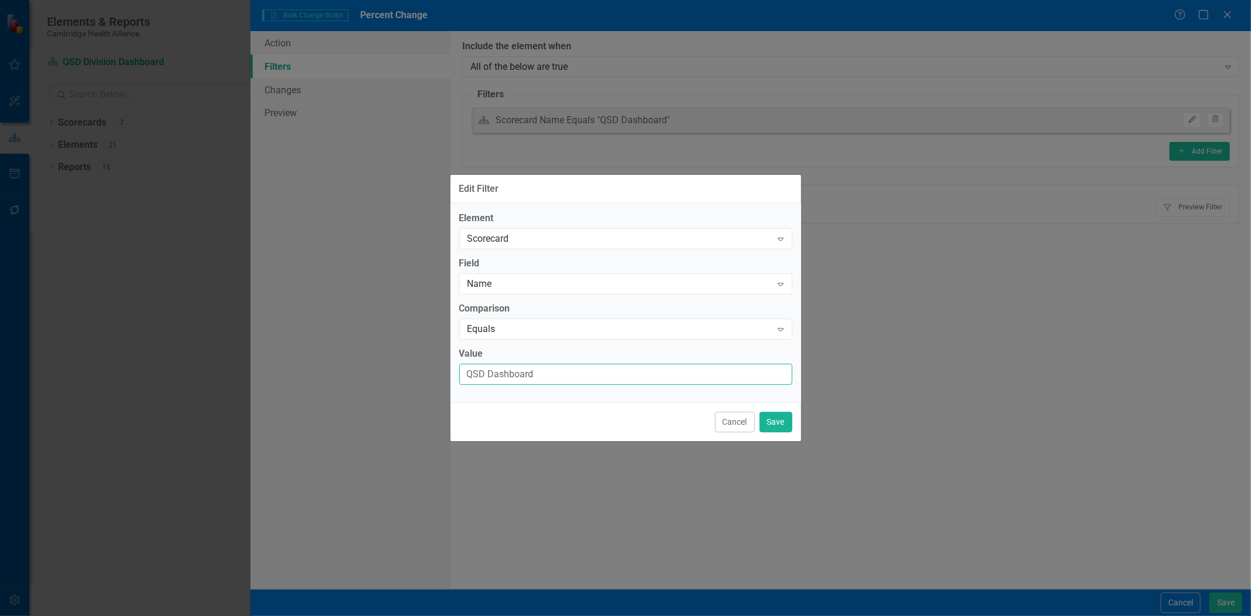
click at [489, 377] on input "QSD Dashboard" at bounding box center [625, 375] width 333 height 22
type input "QSD Division Dashboard"
click at [772, 419] on button "Save" at bounding box center [776, 422] width 33 height 21
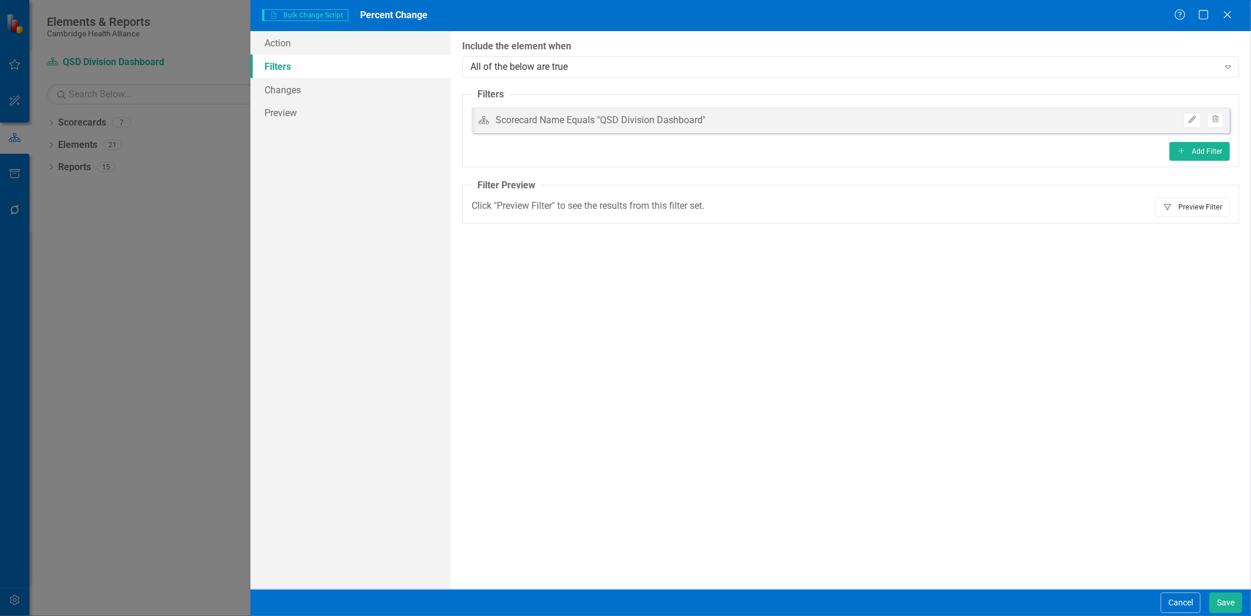
click at [1212, 209] on button "Filter Preview Filter" at bounding box center [1193, 207] width 74 height 19
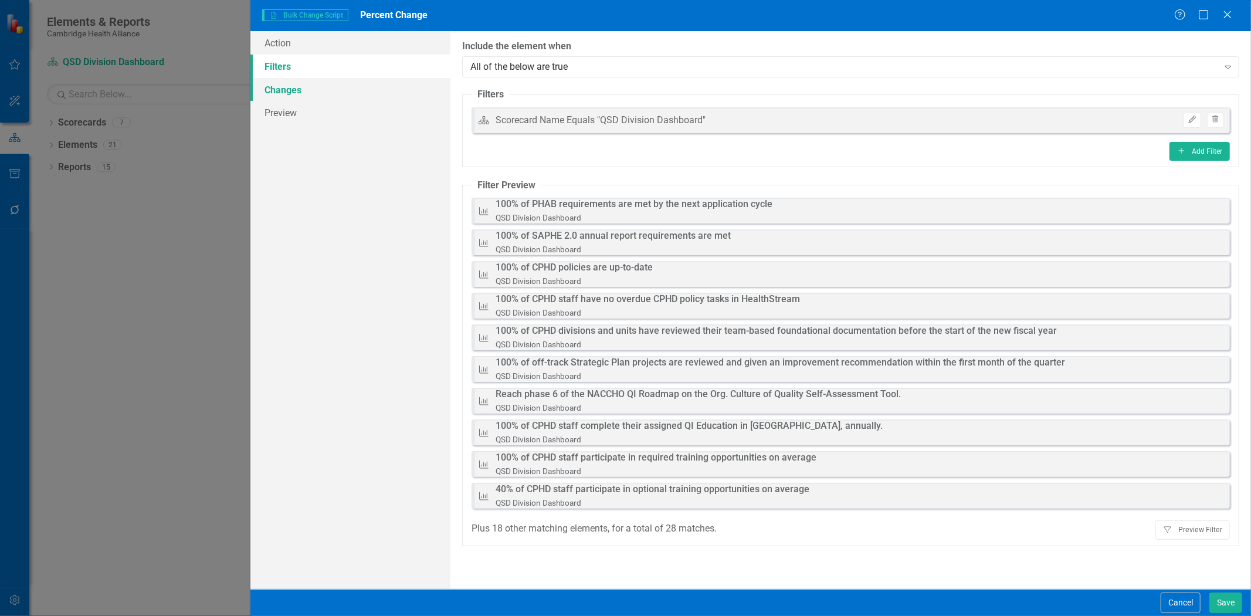
click at [315, 86] on link "Changes" at bounding box center [350, 89] width 200 height 23
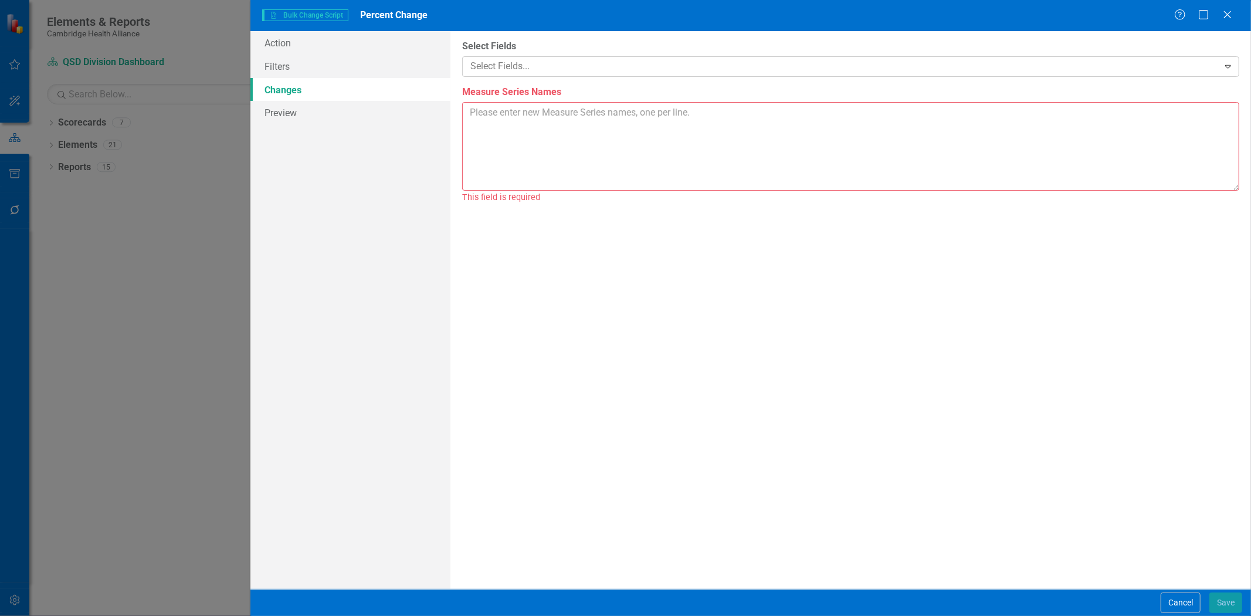
click at [515, 60] on div at bounding box center [842, 67] width 753 height 16
click at [531, 42] on label "Select Fields" at bounding box center [850, 46] width 777 height 13
click at [507, 113] on textarea "Measure Series Names" at bounding box center [850, 146] width 777 height 89
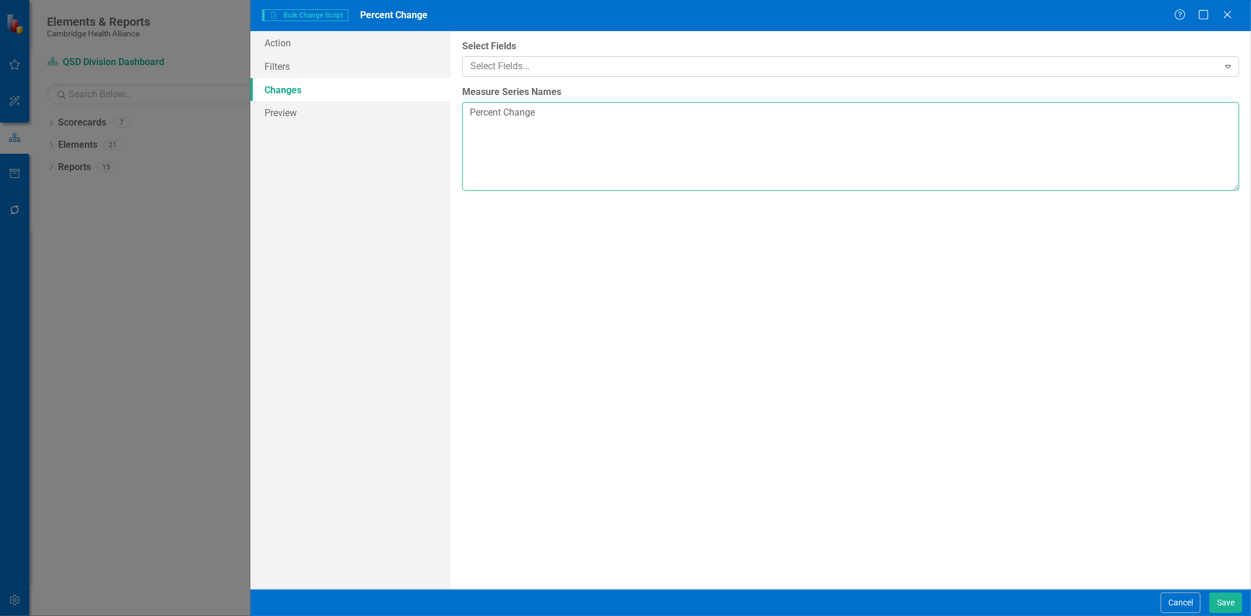
type textarea "Percent Change"
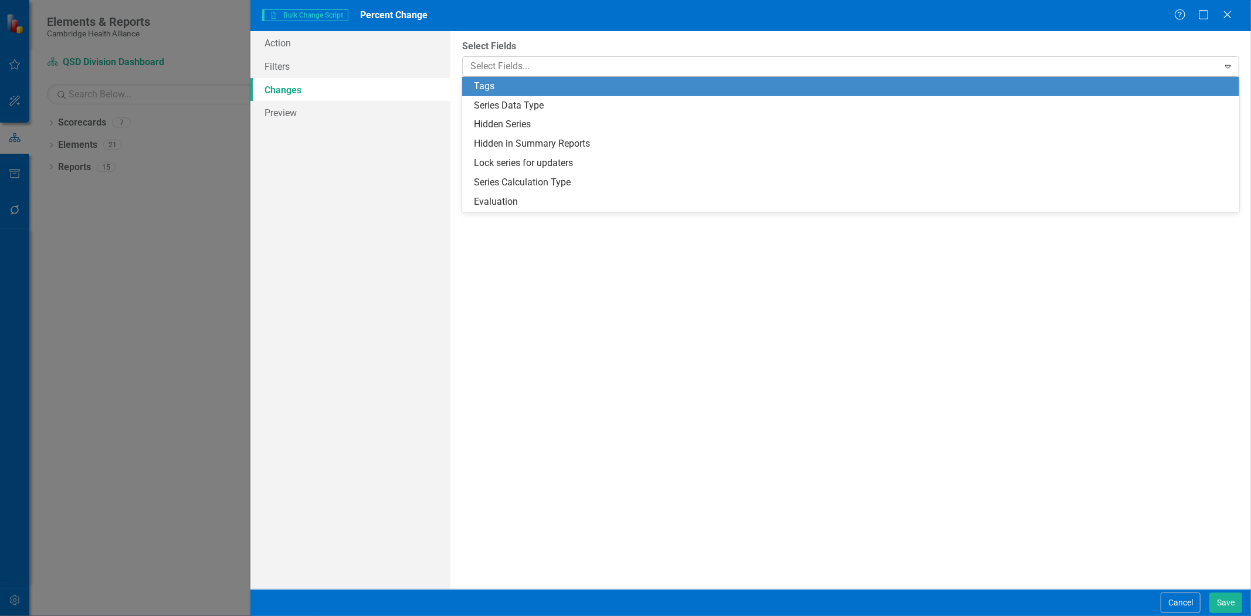
click at [503, 71] on div at bounding box center [842, 67] width 753 height 16
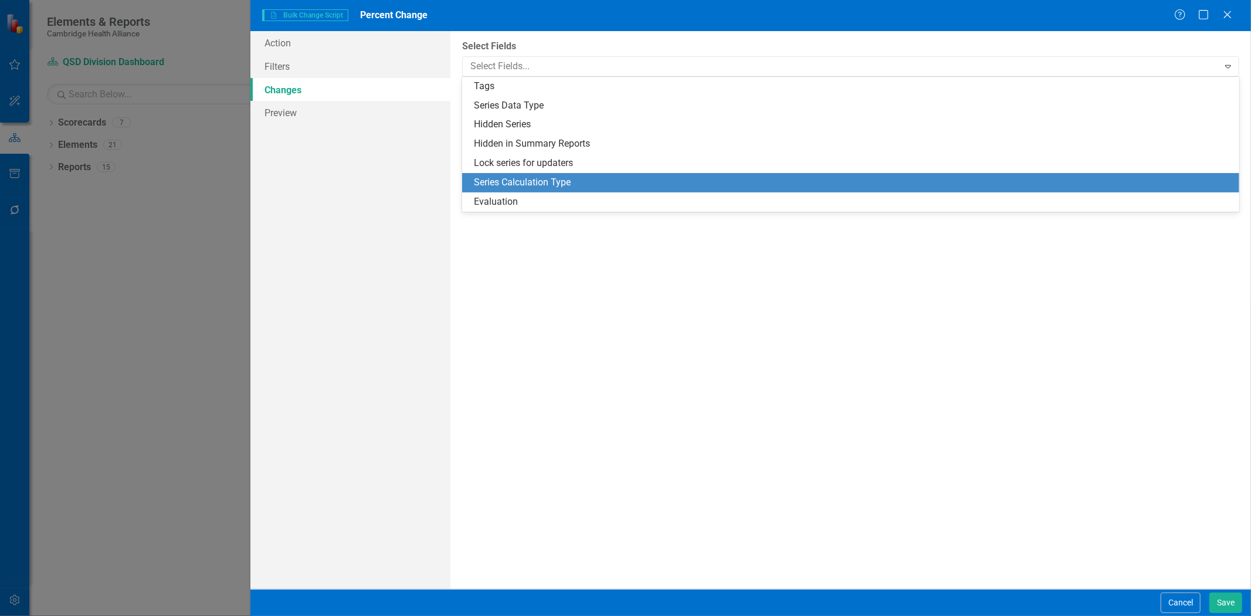
click at [558, 183] on div "Series Calculation Type" at bounding box center [853, 182] width 758 height 13
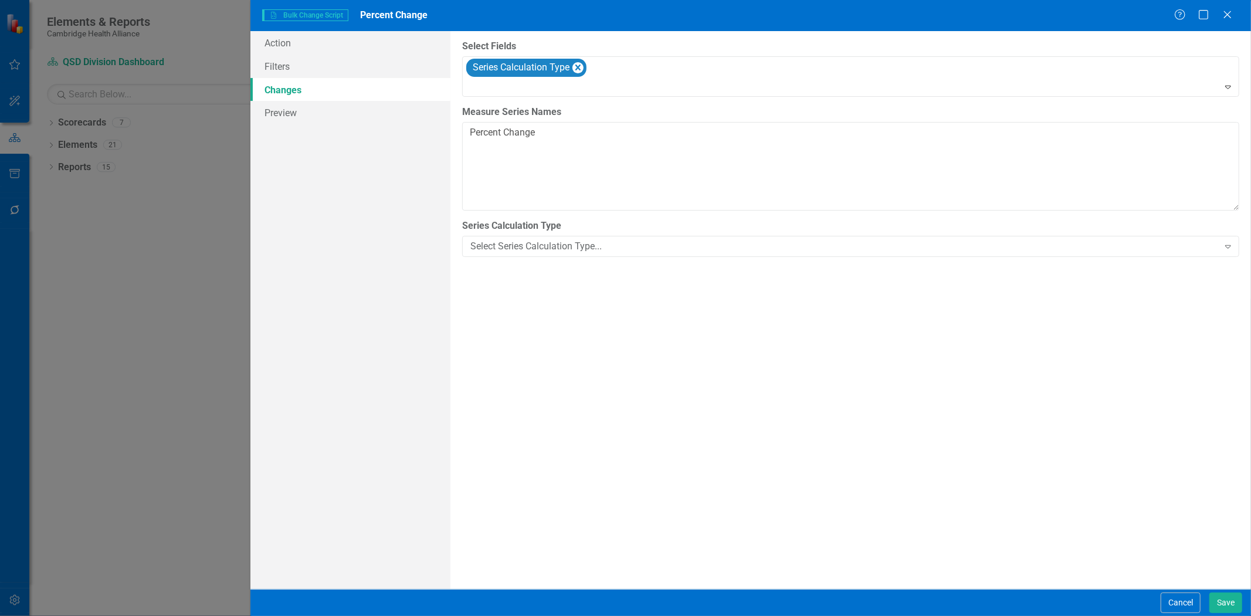
click at [536, 258] on div "You can now select the fields you would like to change. Select the fields from …" at bounding box center [850, 310] width 801 height 558
click at [526, 245] on div "Select Series Calculation Type..." at bounding box center [844, 246] width 748 height 13
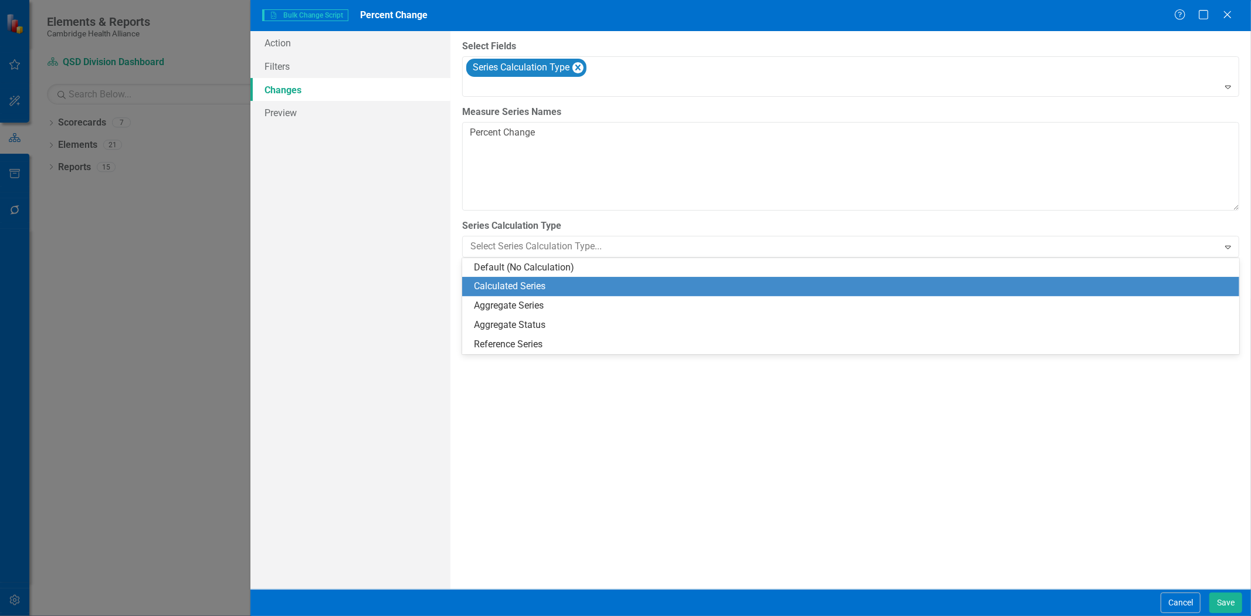
click at [541, 283] on div "Calculated Series" at bounding box center [853, 286] width 758 height 13
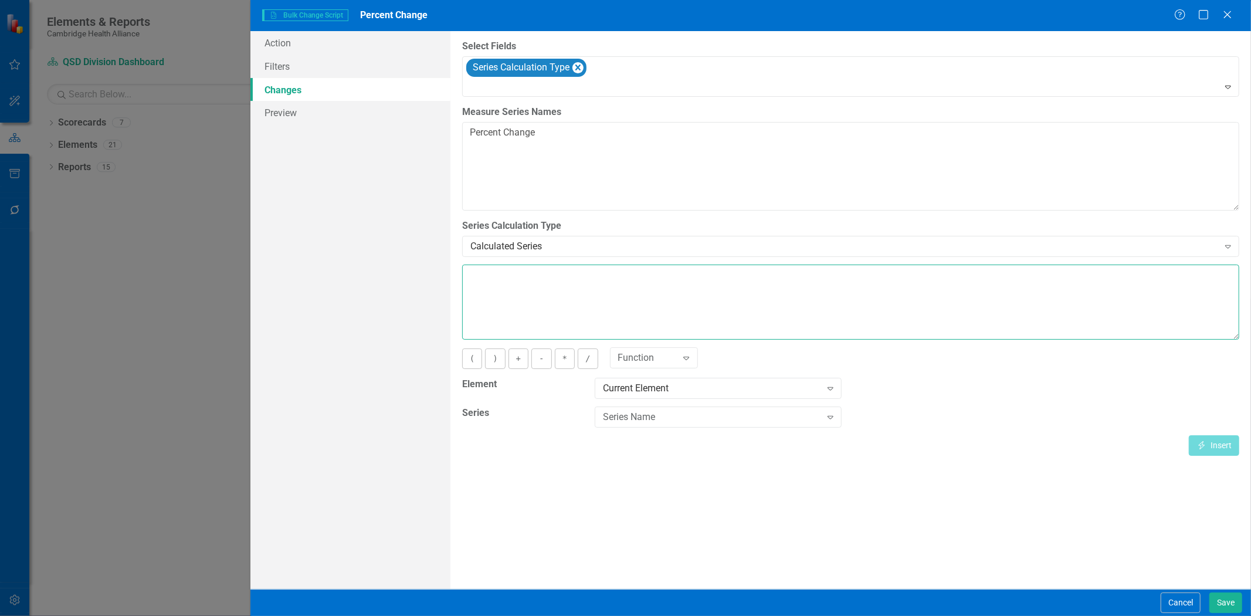
click at [538, 283] on textarea at bounding box center [850, 302] width 777 height 75
click at [644, 422] on div "Series Name" at bounding box center [712, 417] width 218 height 13
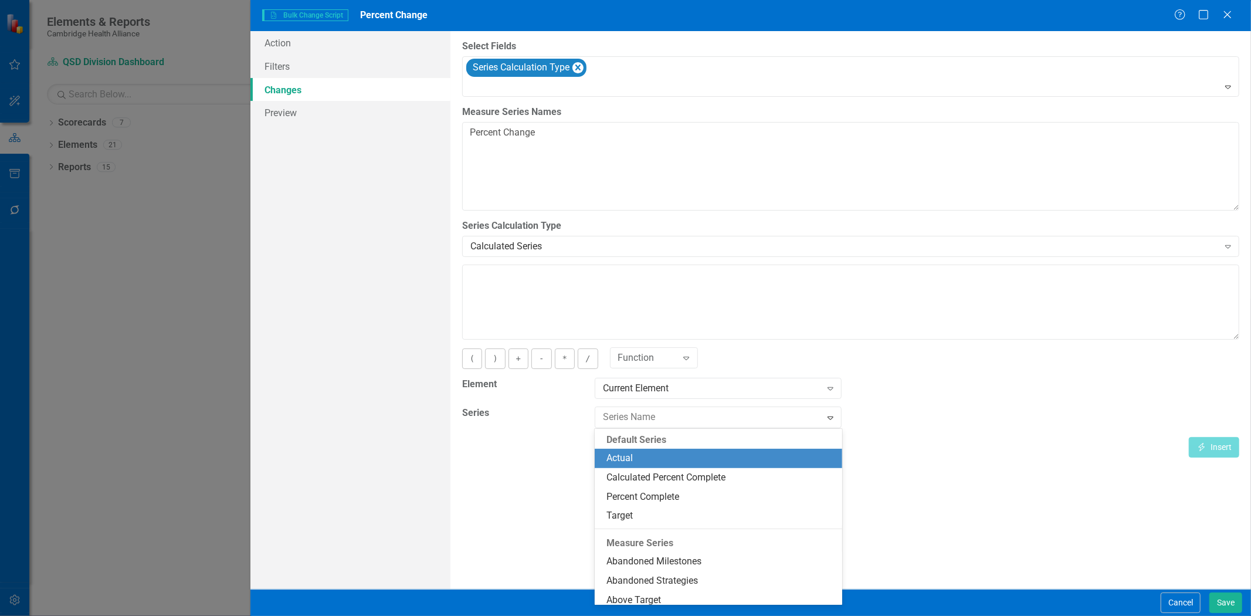
click at [642, 460] on div "Actual" at bounding box center [721, 458] width 229 height 13
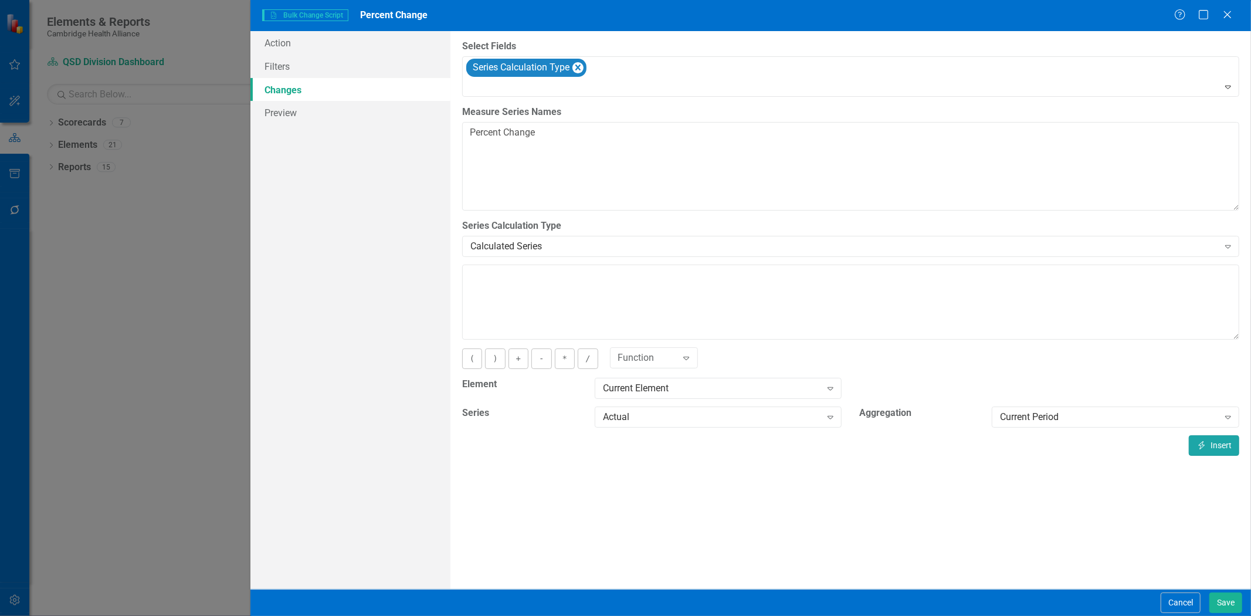
click at [1220, 441] on button "Insert Insert" at bounding box center [1214, 445] width 50 height 21
click at [540, 361] on button "-" at bounding box center [541, 358] width 20 height 21
click at [1009, 424] on div "Current Period" at bounding box center [1109, 417] width 218 height 13
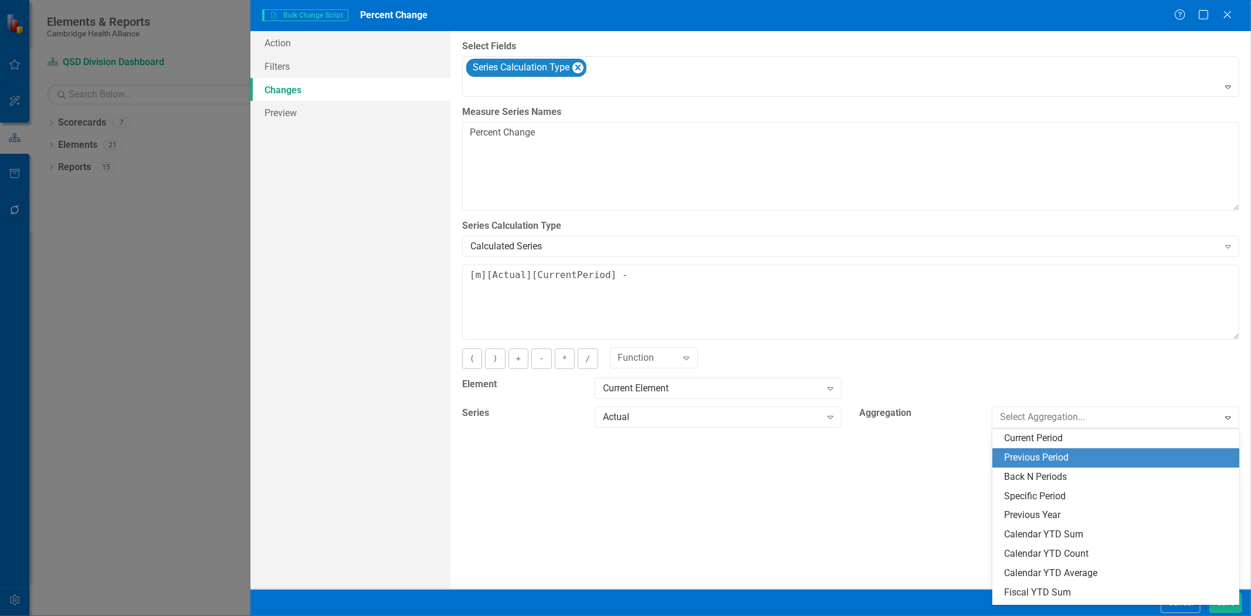
click at [1027, 453] on div "Previous Period" at bounding box center [1118, 457] width 229 height 13
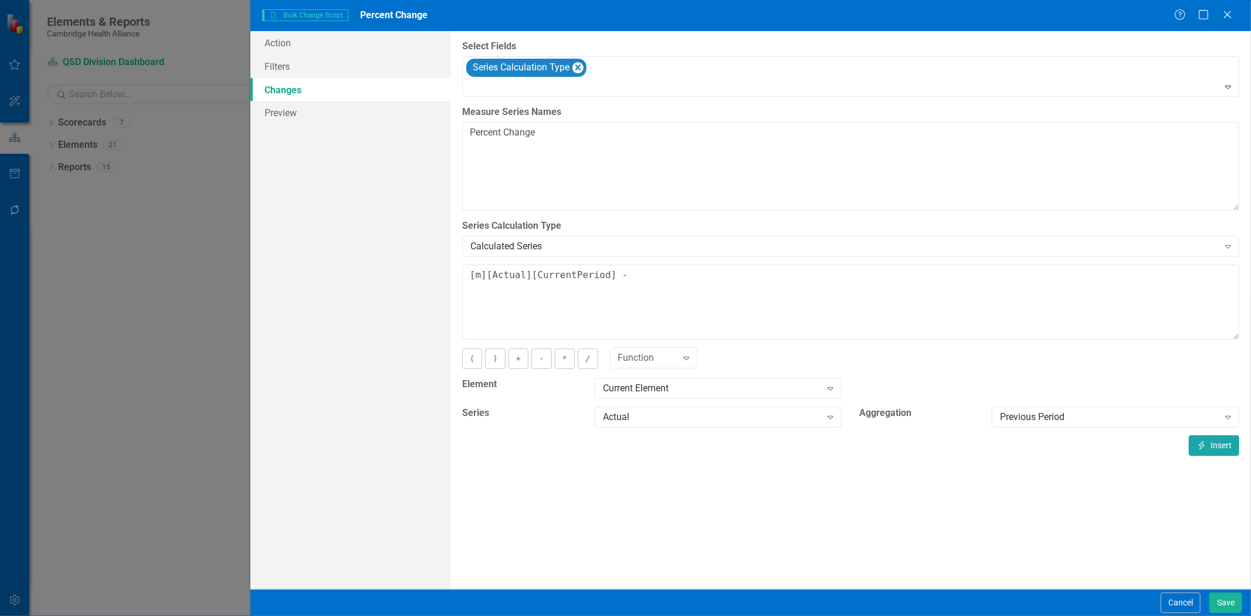
click at [1227, 446] on button "Insert Insert" at bounding box center [1214, 445] width 50 height 21
click at [589, 360] on button "/" at bounding box center [588, 358] width 20 height 21
click at [1217, 446] on button "Insert Insert" at bounding box center [1214, 445] width 50 height 21
click at [557, 357] on button "*" at bounding box center [565, 358] width 20 height 21
click at [466, 276] on textarea "[m][Actual][CurrentPeriod] - [m][Actual][PreviousPeriod] / [m][Actual][Previous…" at bounding box center [850, 302] width 777 height 75
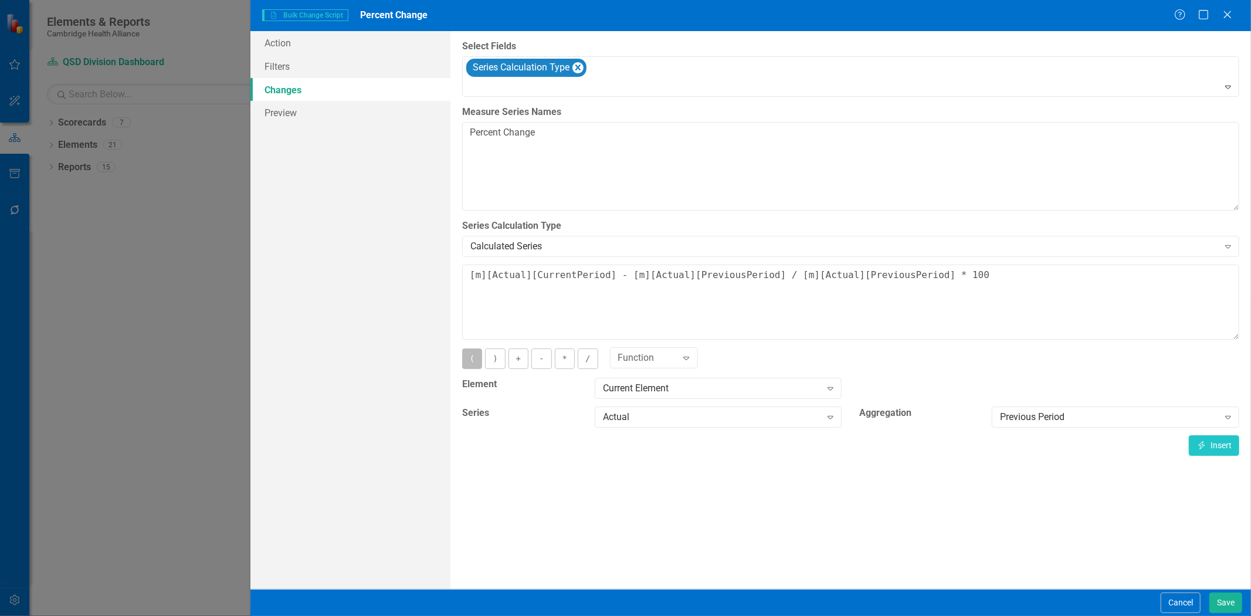
drag, startPoint x: 470, startPoint y: 359, endPoint x: 481, endPoint y: 355, distance: 11.9
click at [472, 359] on button "(" at bounding box center [472, 358] width 20 height 21
click at [770, 274] on textarea "([m][Actual][CurrentPeriod] - [m][Actual][PreviousPeriod] / [m][Actual][Previou…" at bounding box center [850, 302] width 777 height 75
click at [494, 363] on button ")" at bounding box center [495, 358] width 20 height 21
click at [470, 266] on textarea "([m][Actual][CurrentPeriod] - [m][Actual][PreviousPeriod]) / [m][Actual][Previo…" at bounding box center [850, 302] width 777 height 75
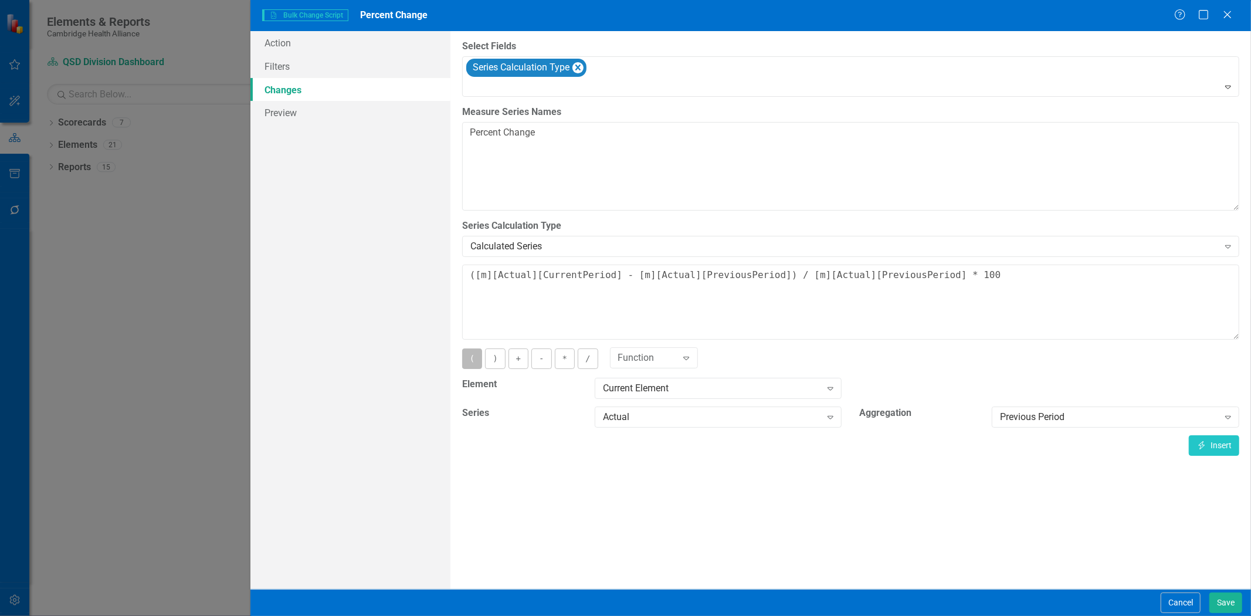
click at [474, 355] on button "(" at bounding box center [472, 358] width 20 height 21
click at [463, 268] on textarea "([m][Actual][CurrentPeriod] - [m][Actual][PreviousPeriod]) / [m][Actual][Previo…" at bounding box center [850, 302] width 777 height 75
click at [472, 361] on button "(" at bounding box center [472, 358] width 20 height 21
click at [931, 273] on textarea "(([m][Actual][CurrentPeriod] - [m][Actual][PreviousPeriod]) / [m][Actual][Previ…" at bounding box center [850, 302] width 777 height 75
click at [493, 356] on button ")" at bounding box center [495, 358] width 20 height 21
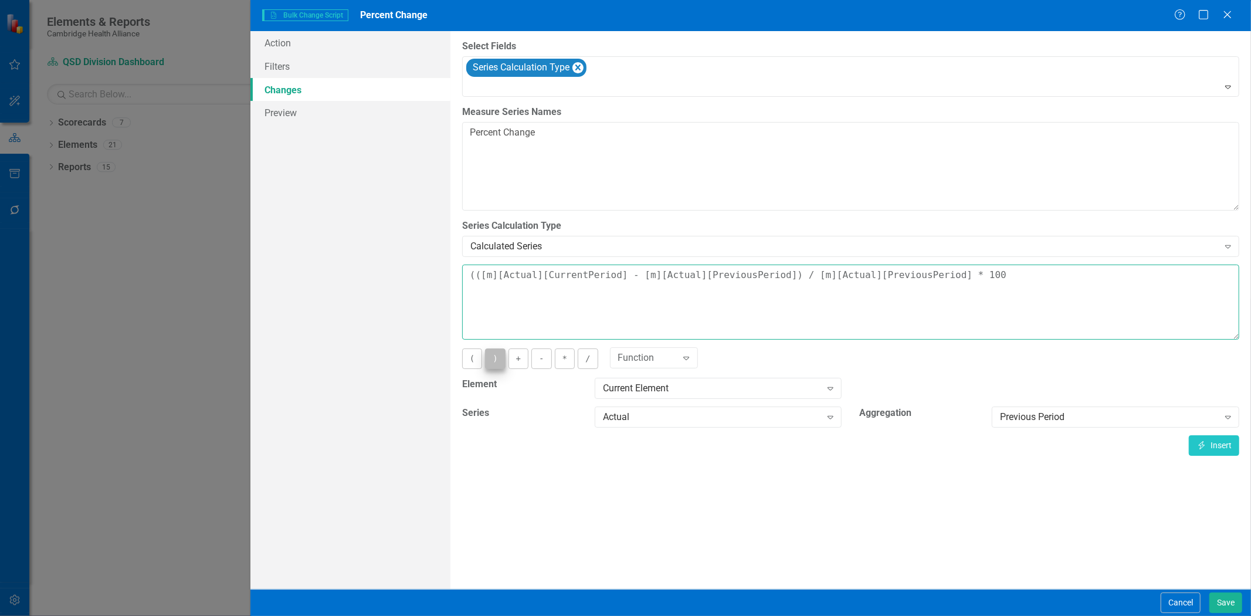
type textarea "(([m][Actual][CurrentPeriod] - [m][Actual][PreviousPeriod]) / [m][Actual][Previ…"
click at [620, 83] on div at bounding box center [852, 88] width 772 height 16
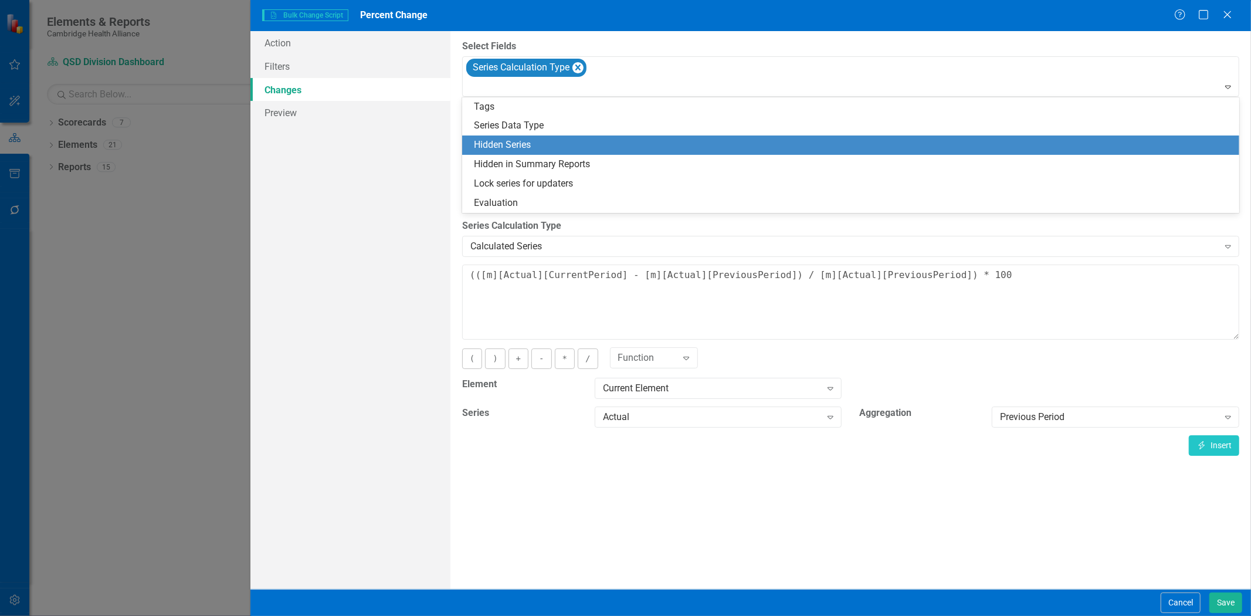
click at [559, 147] on div "Hidden Series" at bounding box center [853, 144] width 758 height 13
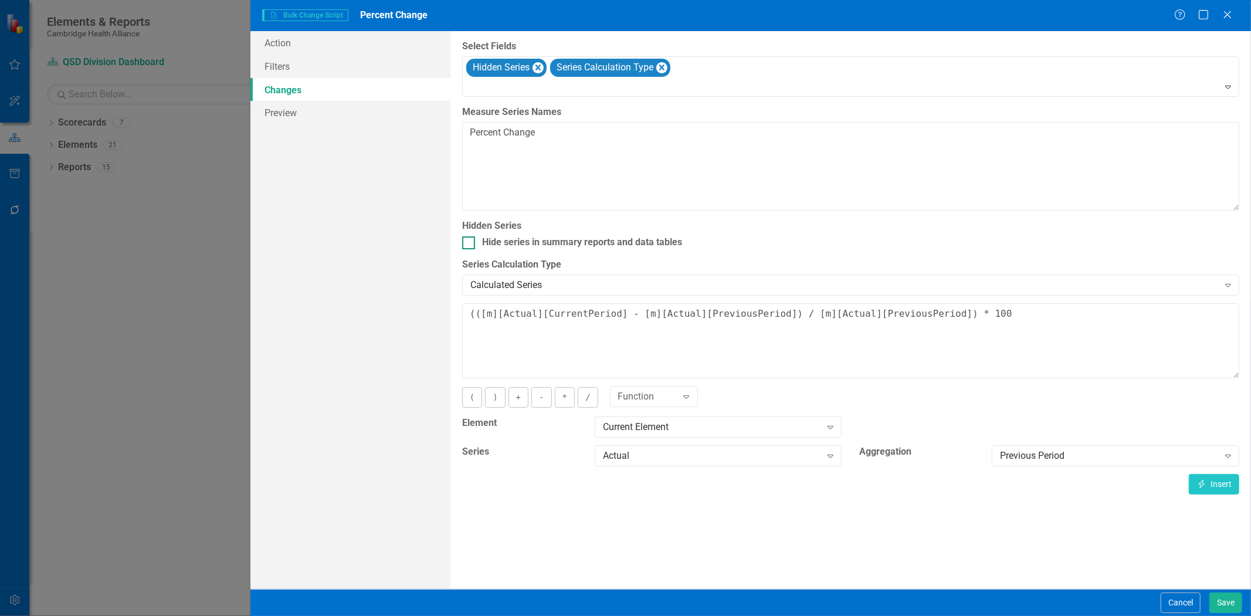
click at [495, 244] on div "Hide series in summary reports and data tables" at bounding box center [582, 242] width 200 height 13
click at [470, 244] on input "Hide series in summary reports and data tables" at bounding box center [466, 240] width 8 height 8
checkbox input "true"
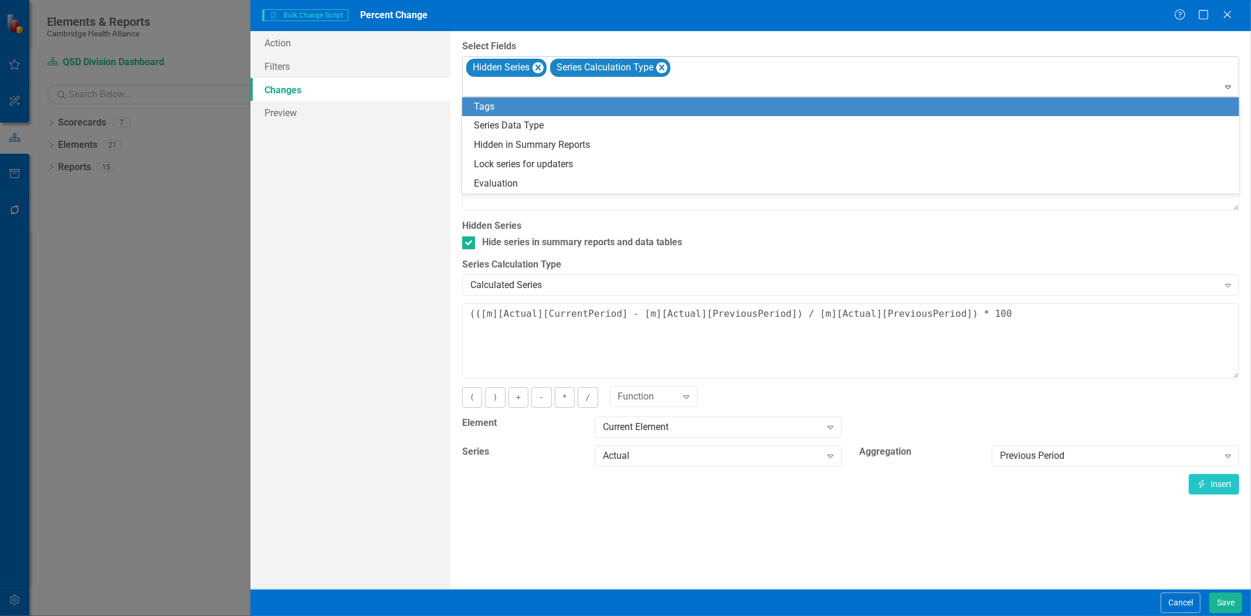
click at [712, 80] on div at bounding box center [852, 88] width 772 height 16
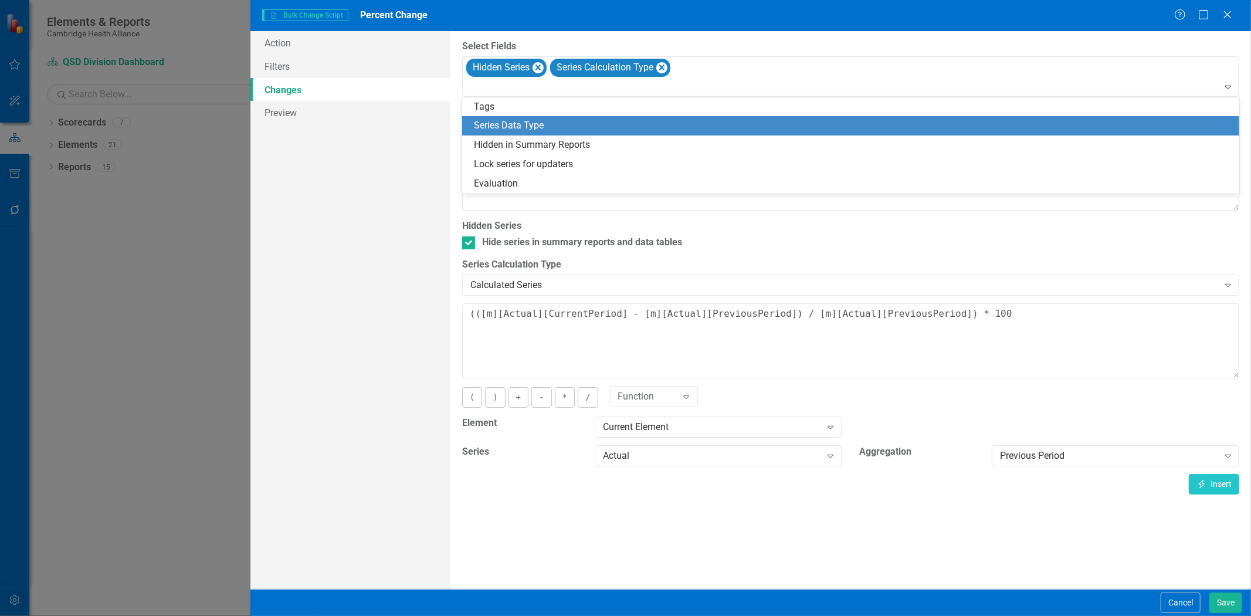
click at [688, 120] on div "Series Data Type" at bounding box center [853, 125] width 758 height 13
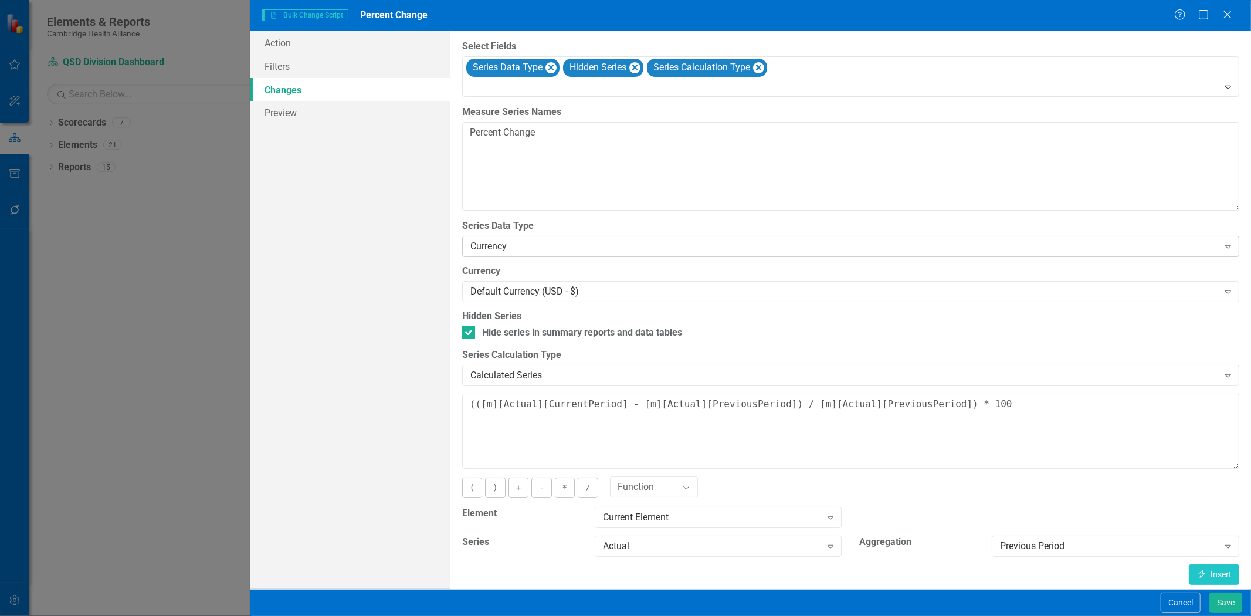
click at [542, 248] on div "Currency" at bounding box center [844, 246] width 748 height 13
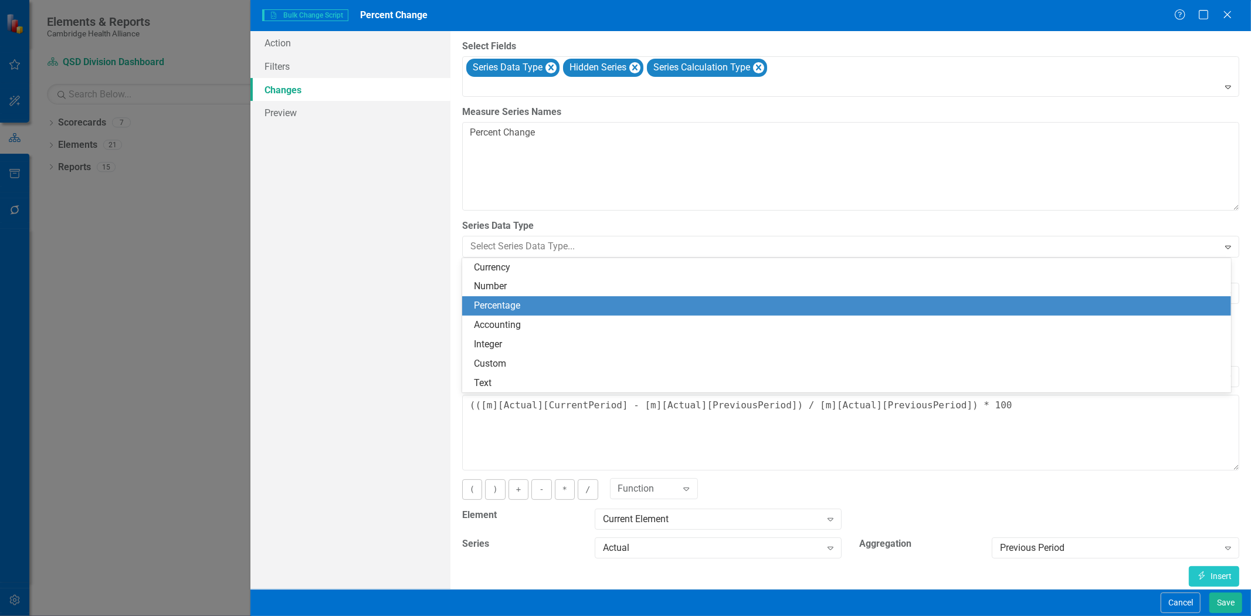
click at [546, 311] on div "Percentage" at bounding box center [849, 305] width 750 height 13
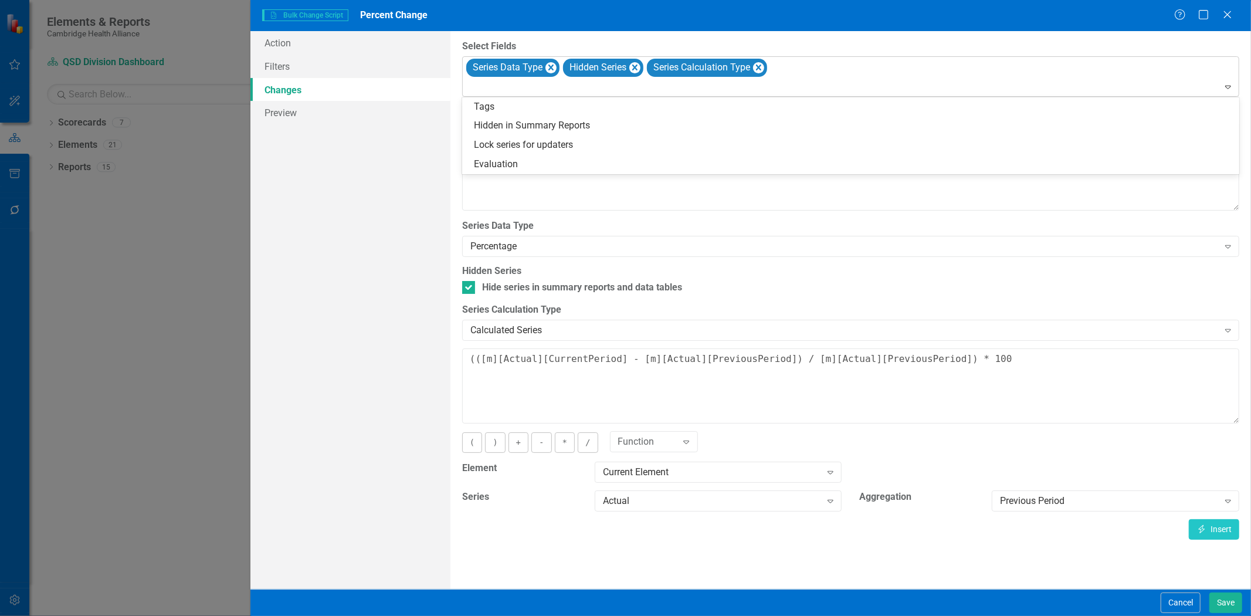
click at [860, 82] on div at bounding box center [852, 88] width 772 height 16
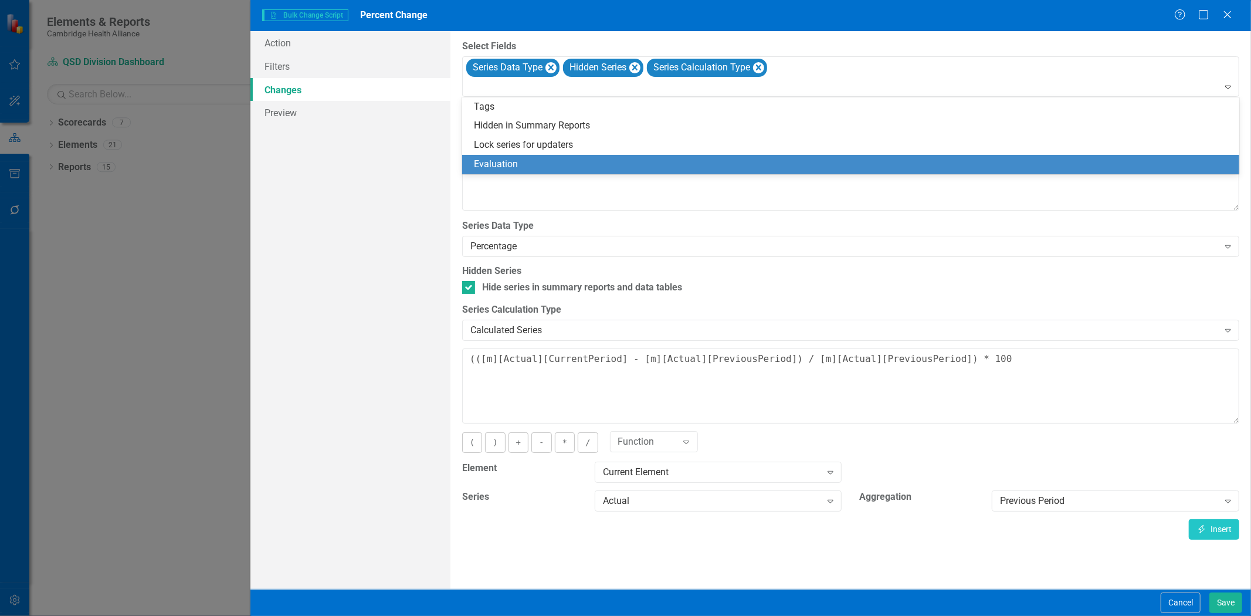
click at [785, 165] on div "Evaluation" at bounding box center [853, 164] width 758 height 13
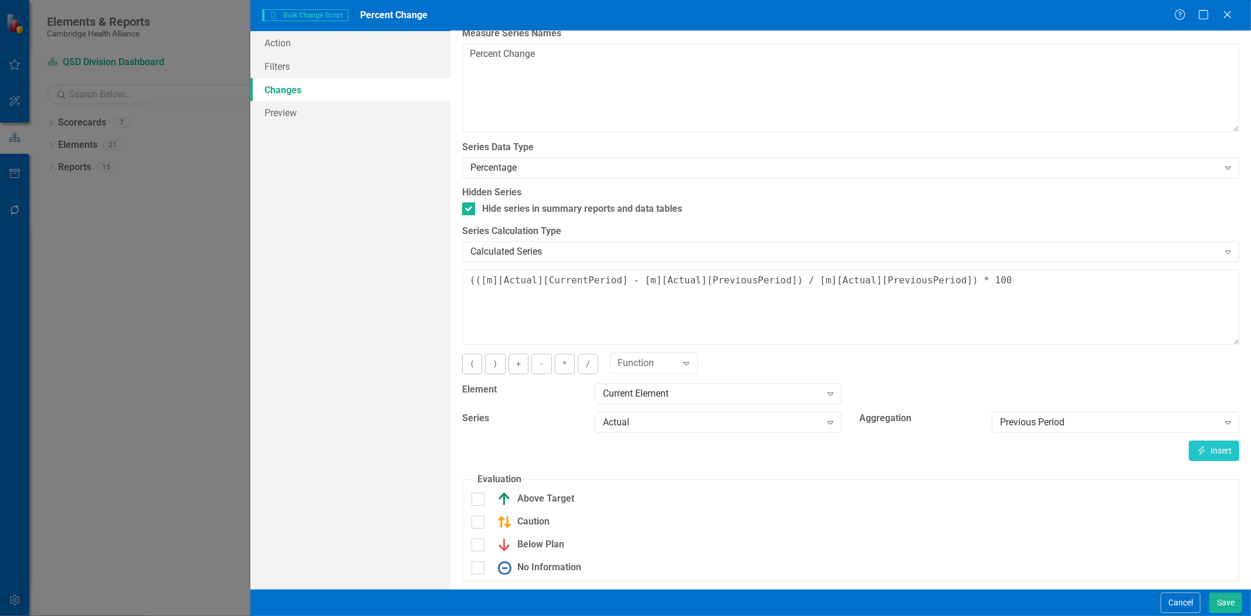
scroll to position [80, 0]
click at [521, 495] on div "Above Target" at bounding box center [533, 498] width 83 height 14
click at [479, 495] on input "Above Target" at bounding box center [476, 496] width 8 height 8
checkbox input "true"
click at [530, 530] on div "Caution" at bounding box center [521, 528] width 58 height 14
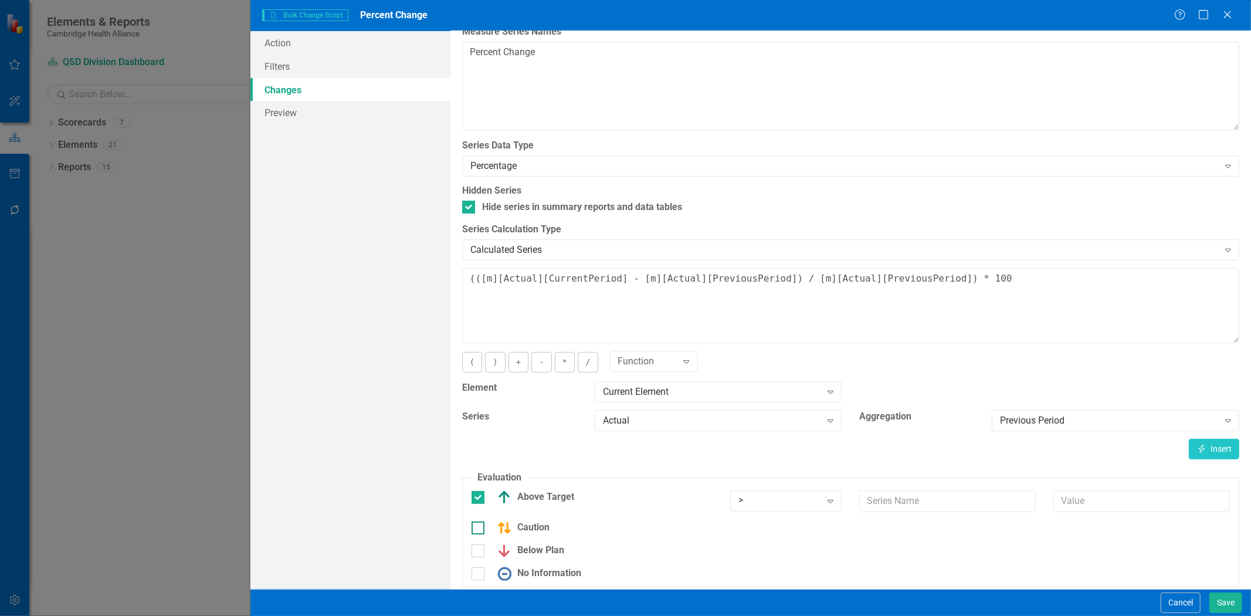
click at [479, 529] on input "Caution" at bounding box center [476, 525] width 8 height 8
checkbox input "true"
click at [540, 561] on div "Below Plan" at bounding box center [528, 558] width 73 height 14
click at [479, 559] on input "Below Plan" at bounding box center [476, 555] width 8 height 8
checkbox input "true"
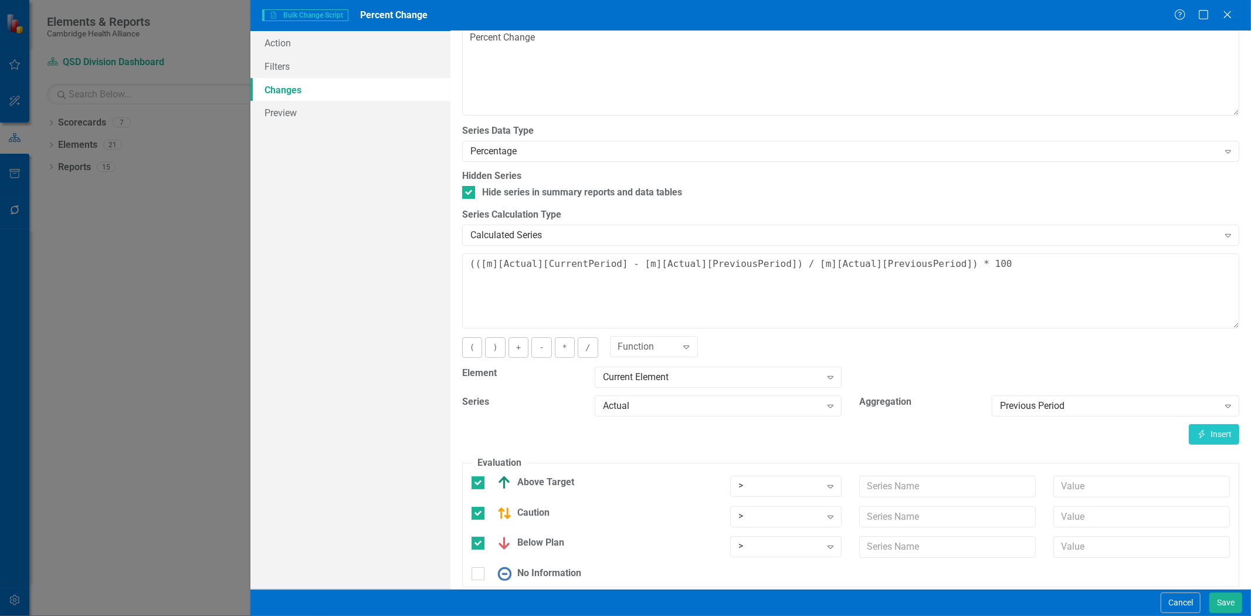
scroll to position [103, 0]
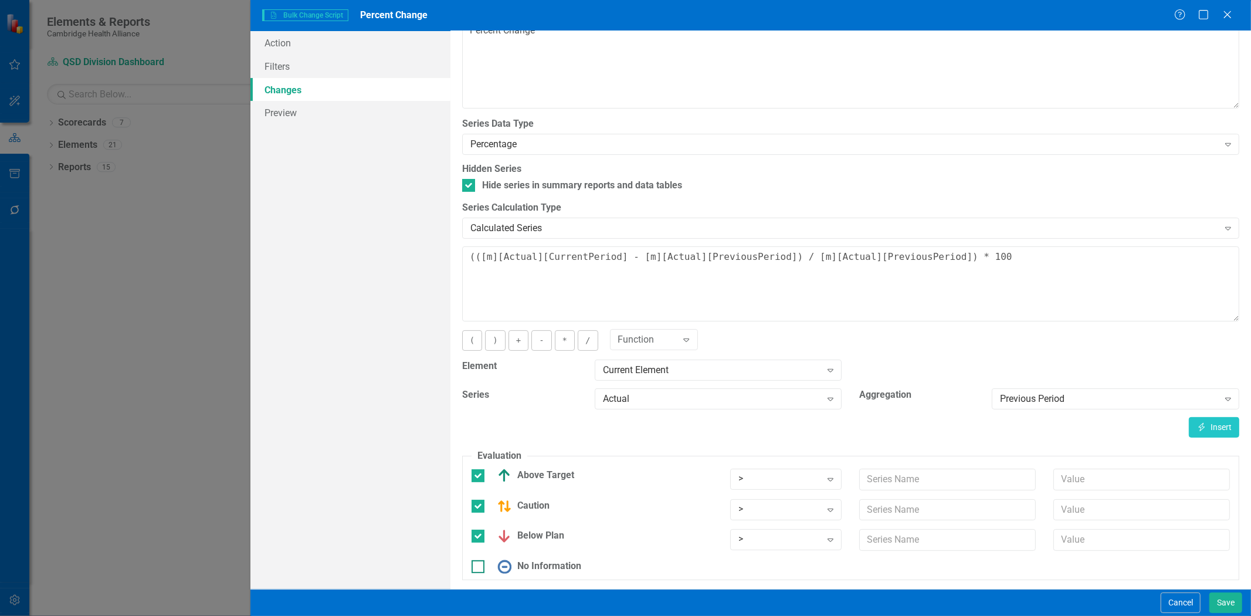
click at [550, 567] on div "No Information" at bounding box center [537, 567] width 90 height 14
click at [479, 567] on input "No Information" at bounding box center [476, 564] width 8 height 8
checkbox input "true"
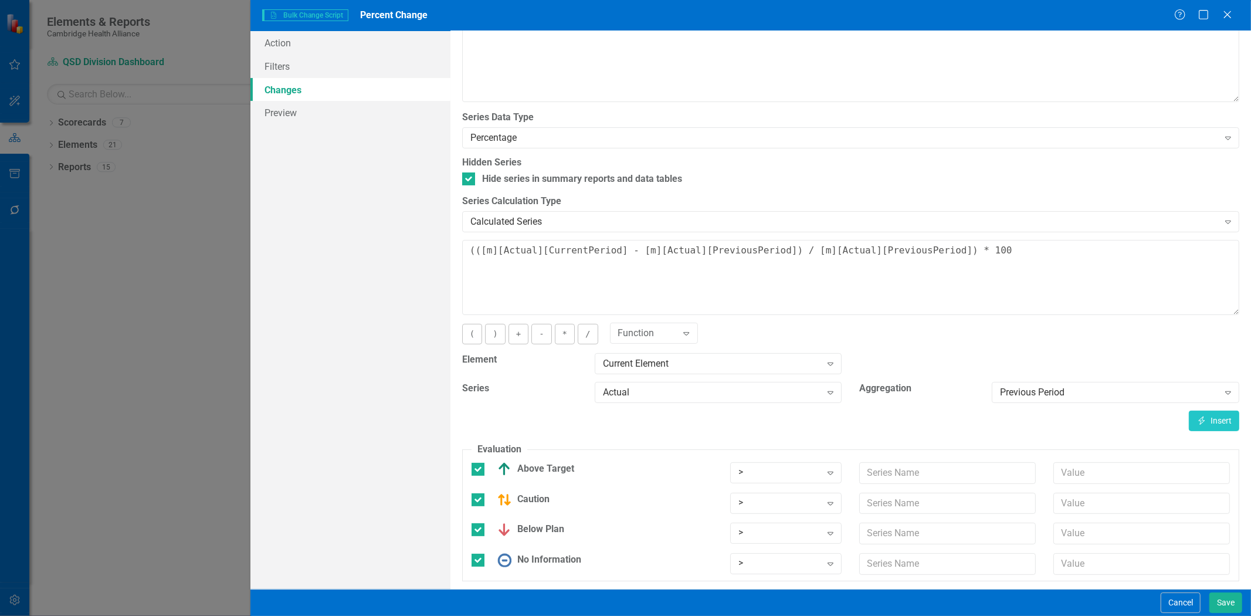
scroll to position [110, 0]
click at [911, 466] on input "text" at bounding box center [947, 472] width 177 height 22
click at [790, 469] on div ">" at bounding box center [779, 471] width 83 height 13
click at [787, 321] on div ">" at bounding box center [785, 315] width 92 height 13
click at [1072, 476] on input "text" at bounding box center [1141, 472] width 177 height 22
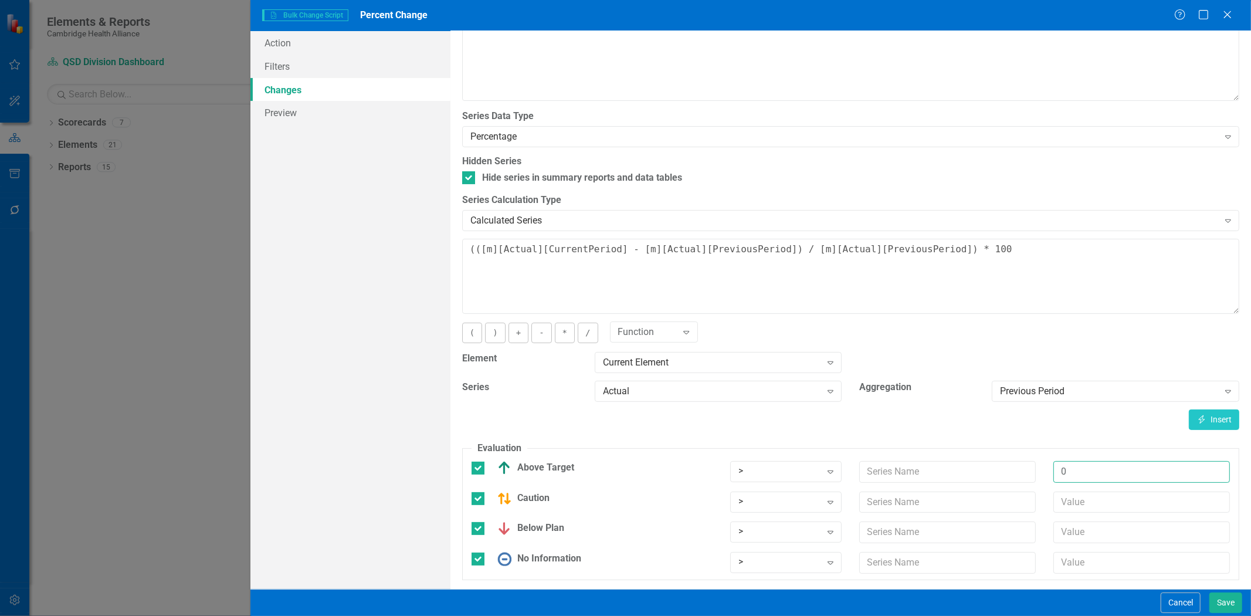
drag, startPoint x: 1119, startPoint y: 474, endPoint x: 1045, endPoint y: 477, distance: 74.0
click at [1045, 477] on div "0" at bounding box center [1142, 476] width 194 height 31
type input "1"
click at [1099, 496] on input "text" at bounding box center [1141, 503] width 177 height 22
type input "-1"
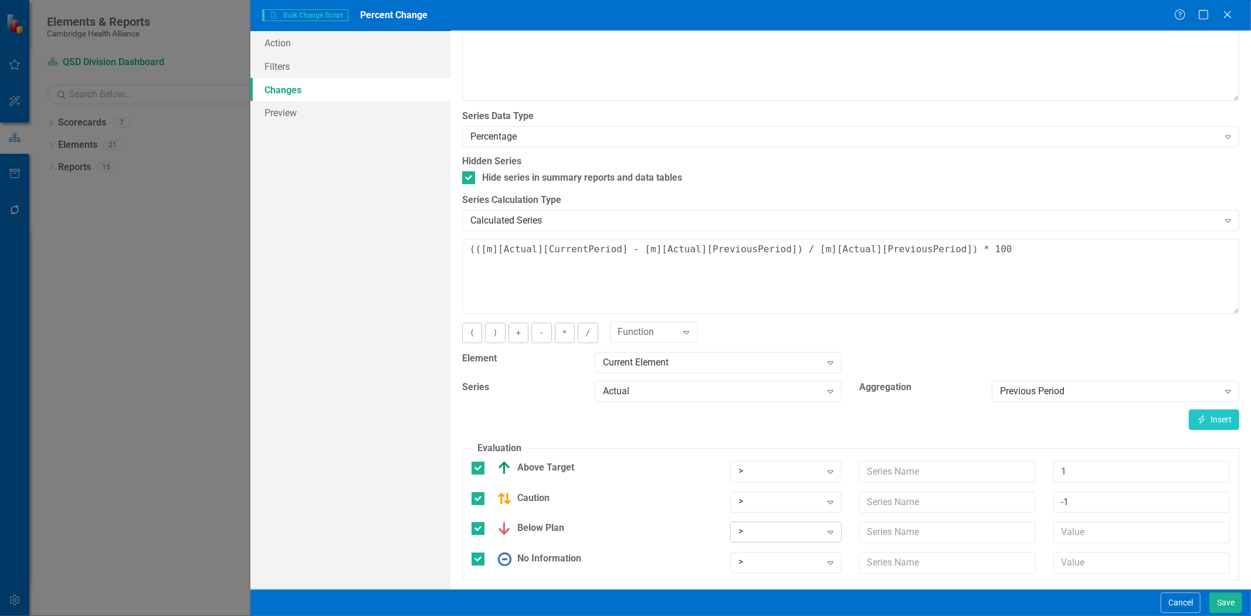
click at [778, 529] on div ">" at bounding box center [779, 532] width 83 height 13
click at [781, 418] on div "<" at bounding box center [785, 415] width 92 height 13
click at [1084, 531] on input "text" at bounding box center [1141, 532] width 177 height 22
type input "-1"
click at [829, 560] on icon "Expand" at bounding box center [831, 562] width 12 height 9
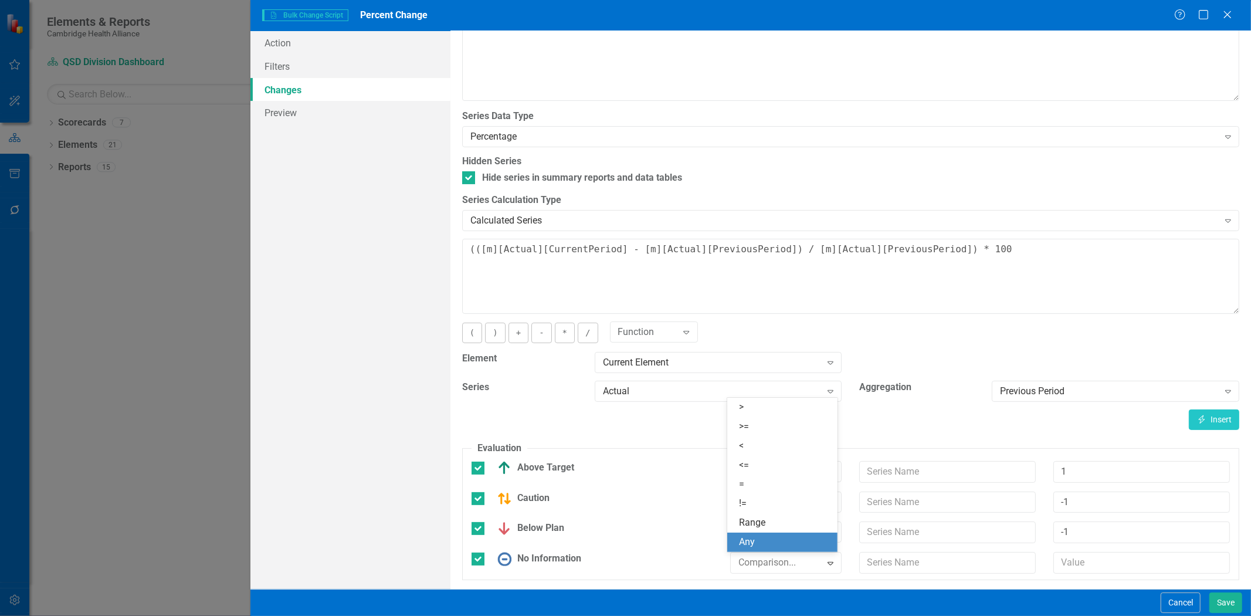
click at [812, 540] on div "Any" at bounding box center [785, 542] width 92 height 13
click at [1213, 601] on button "Save" at bounding box center [1226, 602] width 33 height 21
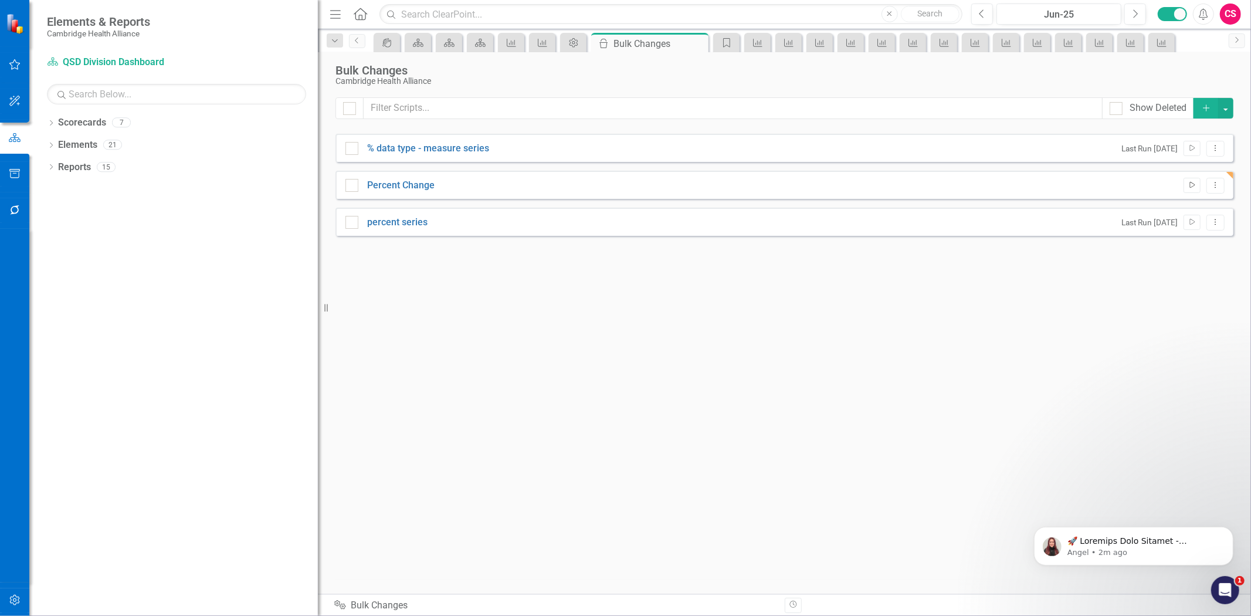
click at [1190, 190] on button "Run Script" at bounding box center [1192, 185] width 17 height 15
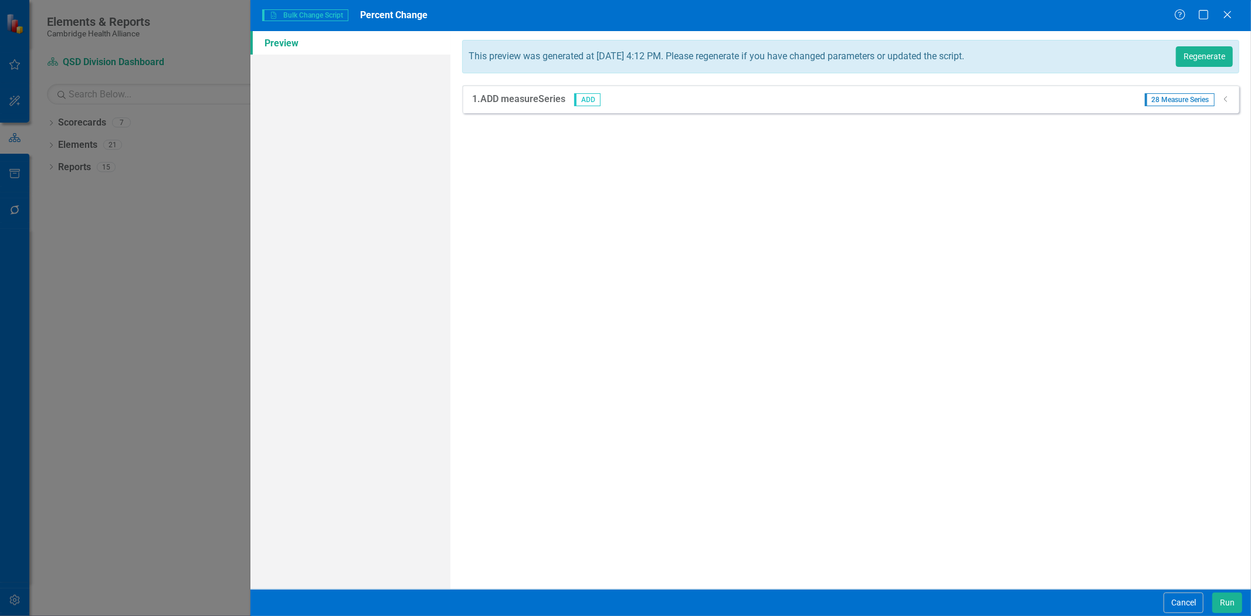
click at [1222, 96] on icon "Dropdown" at bounding box center [1226, 99] width 9 height 7
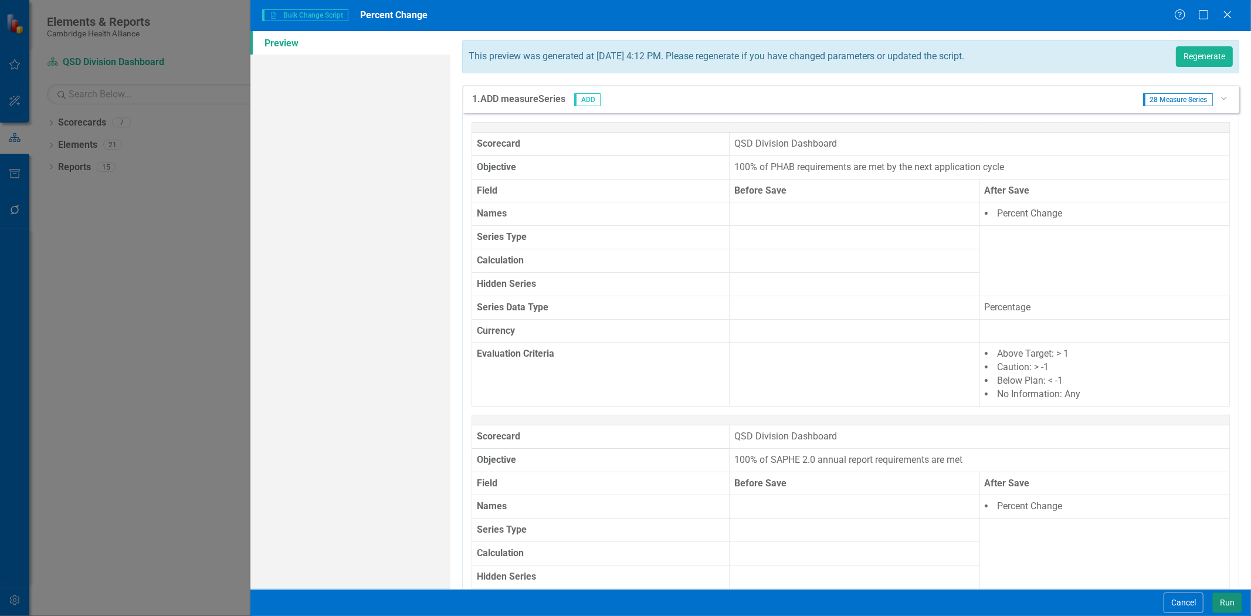
click at [1229, 602] on button "Run" at bounding box center [1227, 602] width 30 height 21
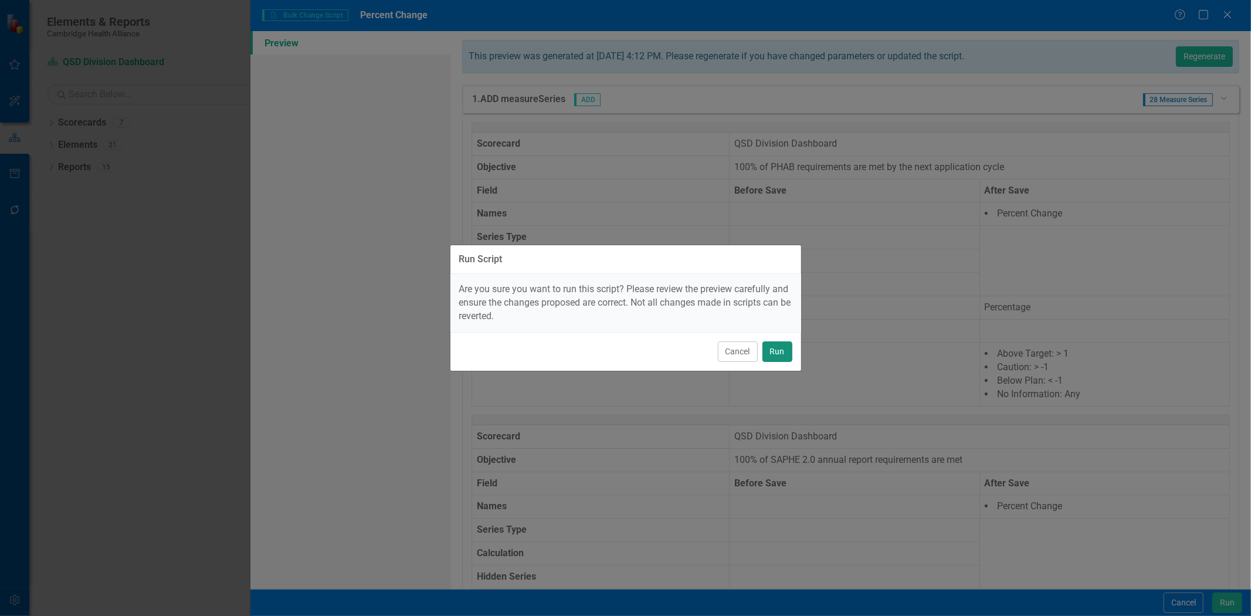
click at [781, 353] on button "Run" at bounding box center [778, 351] width 30 height 21
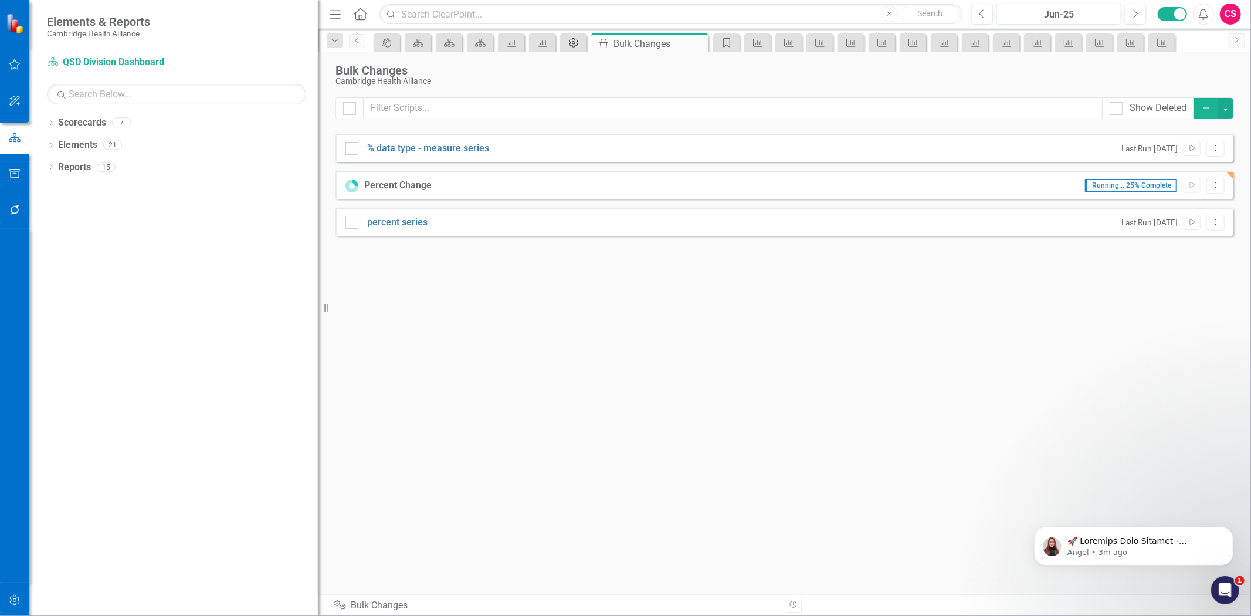
click at [567, 43] on div "Admin Options" at bounding box center [571, 42] width 16 height 15
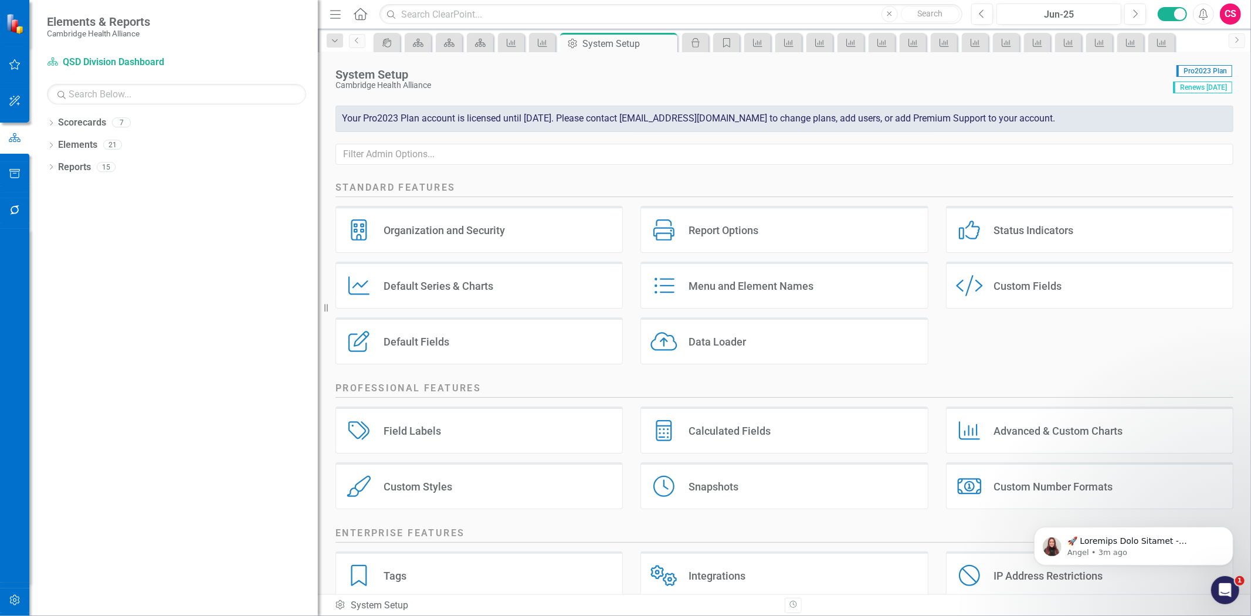
click at [751, 429] on div "Calculated Fields" at bounding box center [730, 430] width 82 height 13
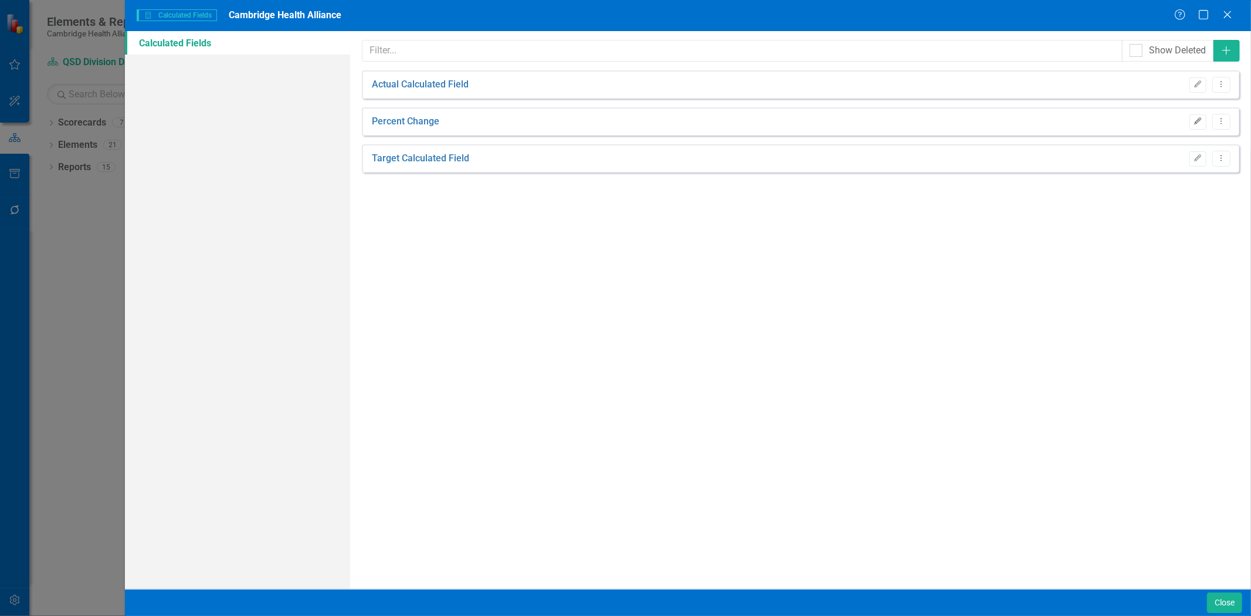
click at [1205, 118] on button "Edit" at bounding box center [1198, 121] width 17 height 15
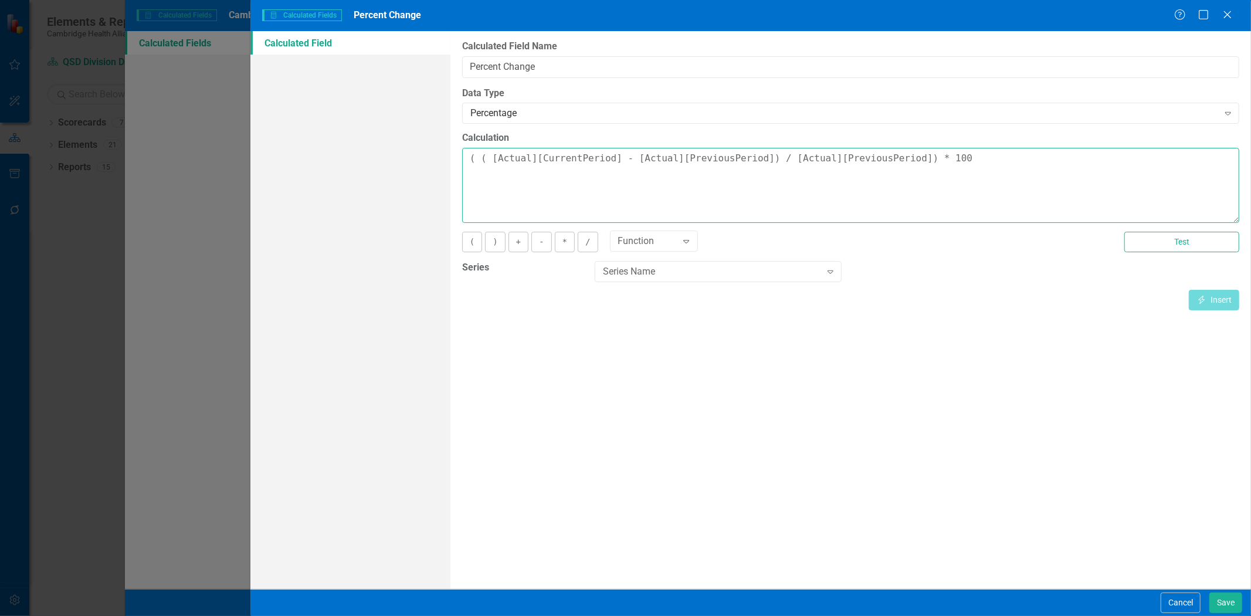
drag, startPoint x: 1004, startPoint y: 163, endPoint x: 280, endPoint y: 179, distance: 724.0
click at [244, 171] on div "Calculated Fields Calculated Fields Percent Change Help Maximize Close Calculat…" at bounding box center [625, 308] width 1251 height 616
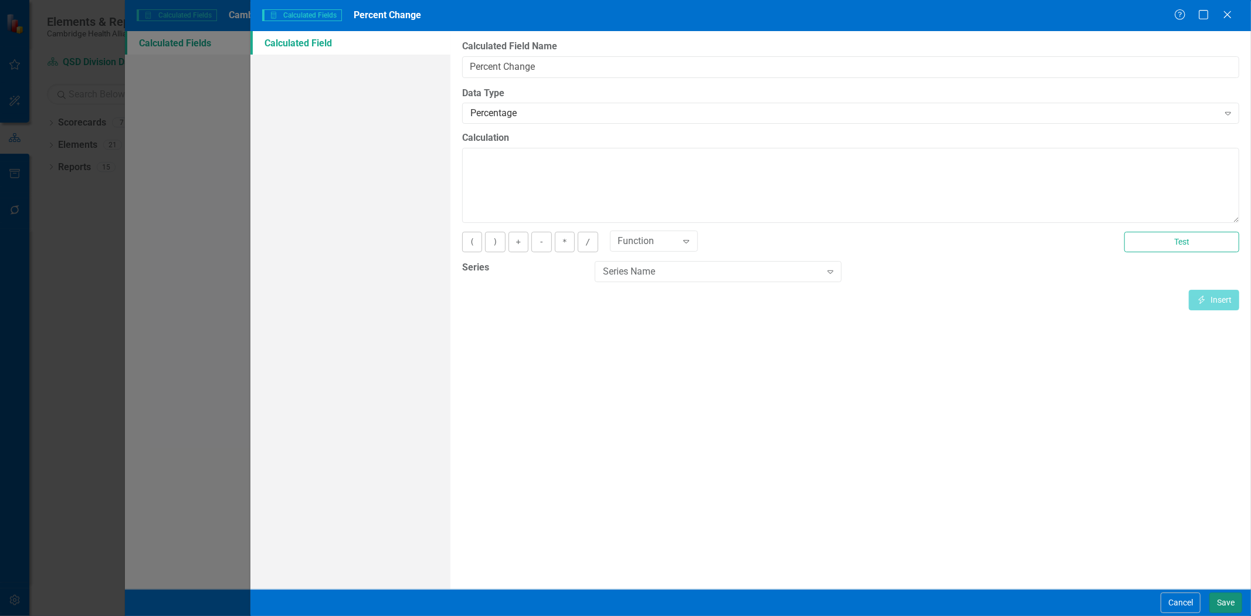
click at [1230, 602] on button "Save" at bounding box center [1226, 602] width 33 height 21
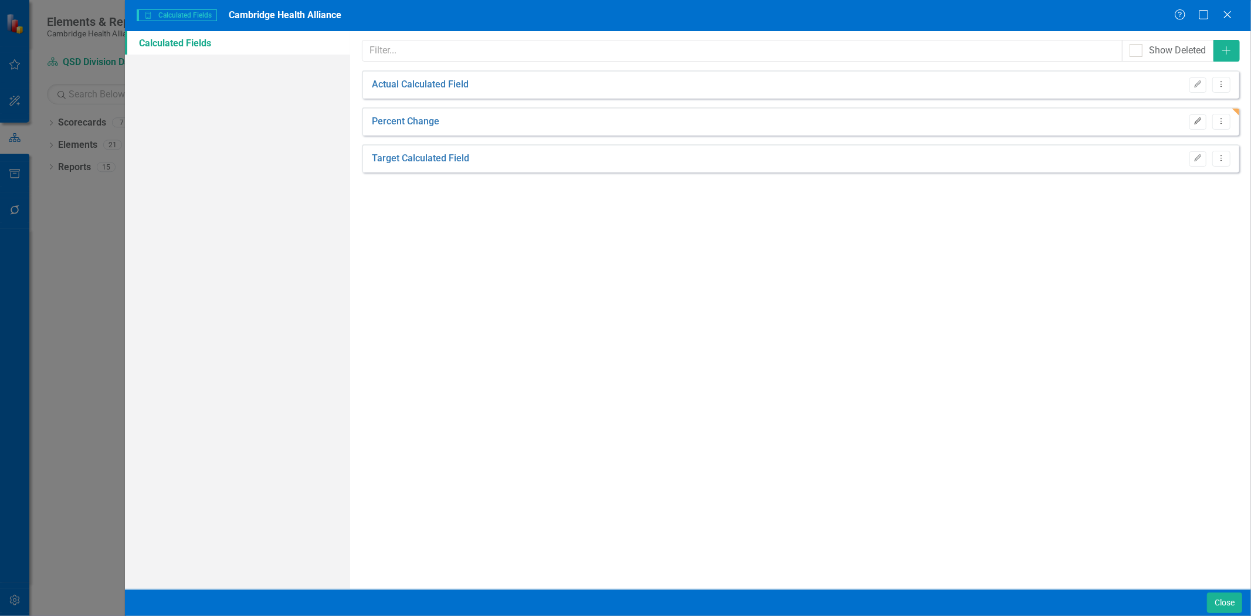
click at [1198, 121] on icon "button" at bounding box center [1198, 120] width 7 height 7
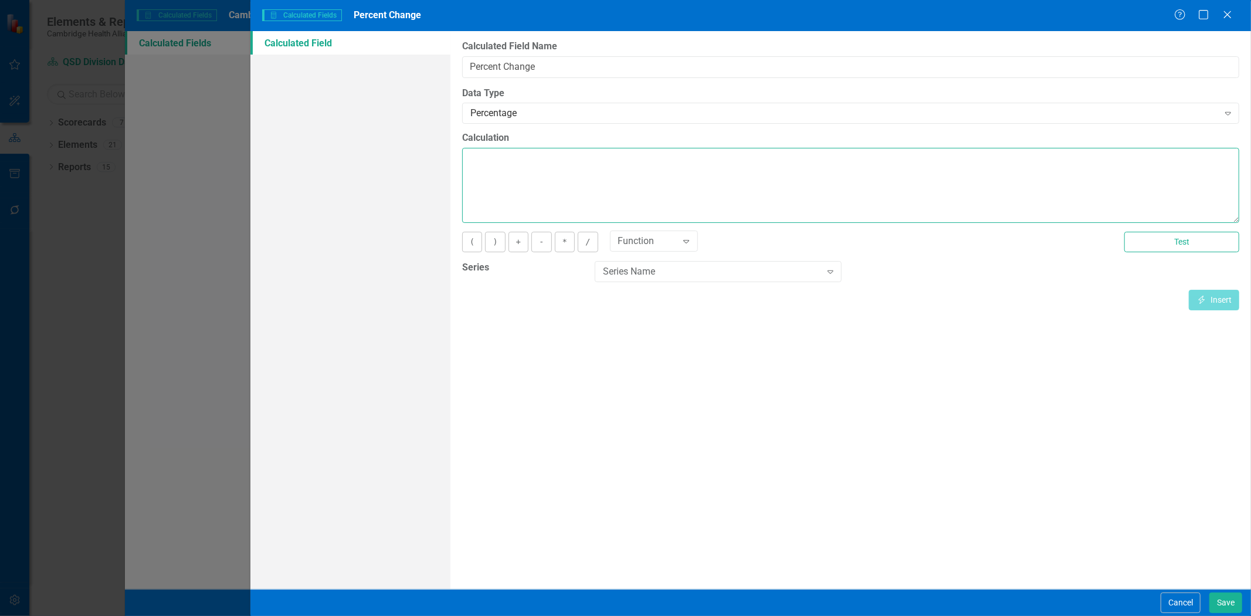
click at [506, 154] on textarea "Calculation" at bounding box center [850, 185] width 777 height 75
click at [651, 277] on div "Series Name" at bounding box center [712, 271] width 218 height 13
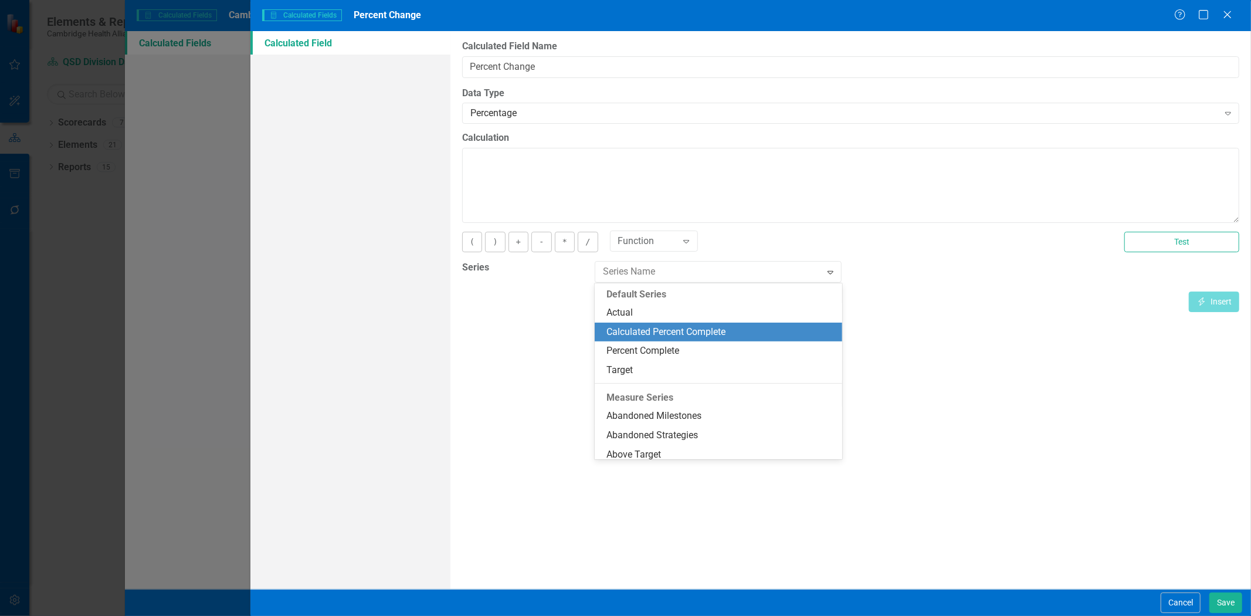
click at [500, 329] on div "Calculated Fields in ClearPoint are primarily used in Summary Reports to compar…" at bounding box center [850, 310] width 801 height 558
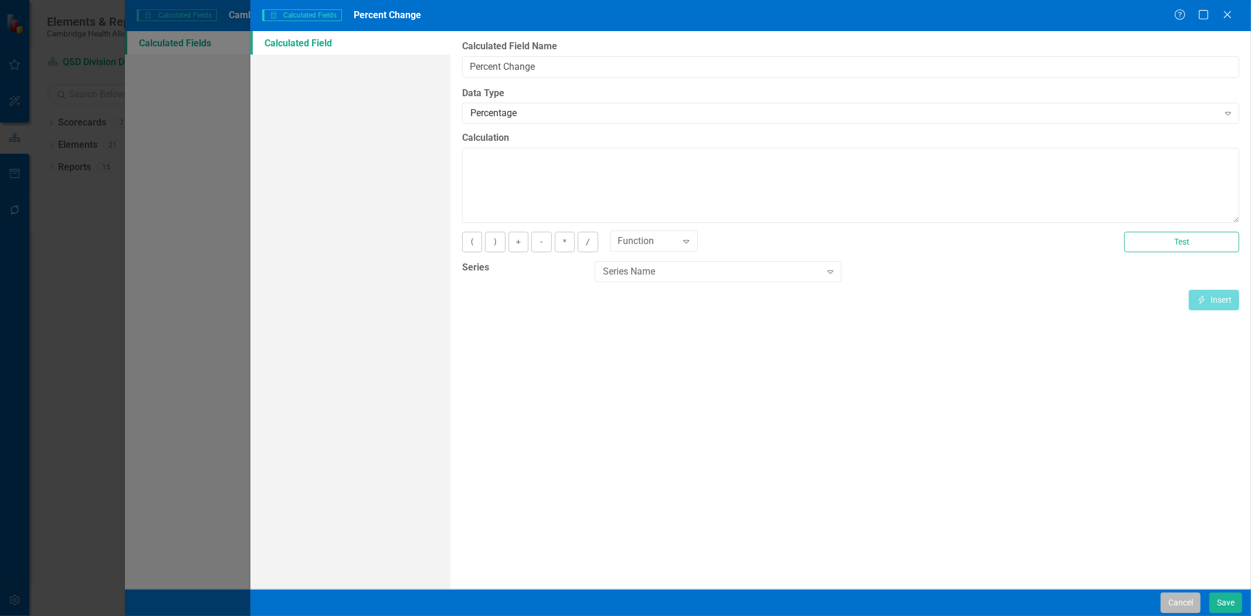
click at [1182, 607] on button "Cancel" at bounding box center [1181, 602] width 40 height 21
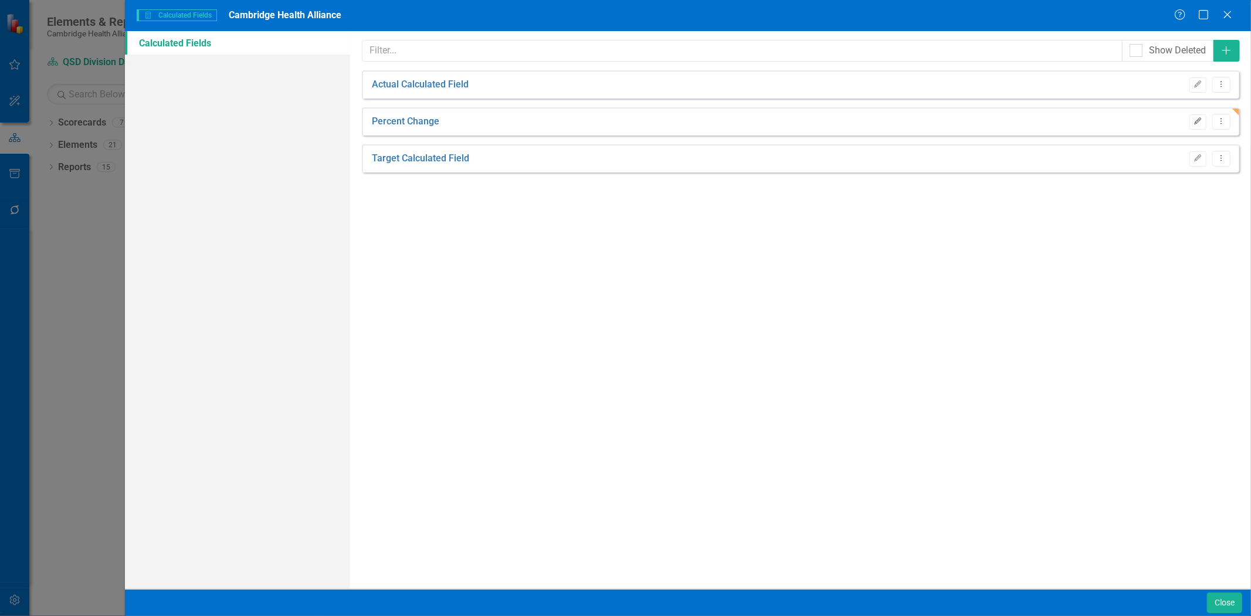
click at [1200, 122] on icon "Edit" at bounding box center [1198, 121] width 9 height 7
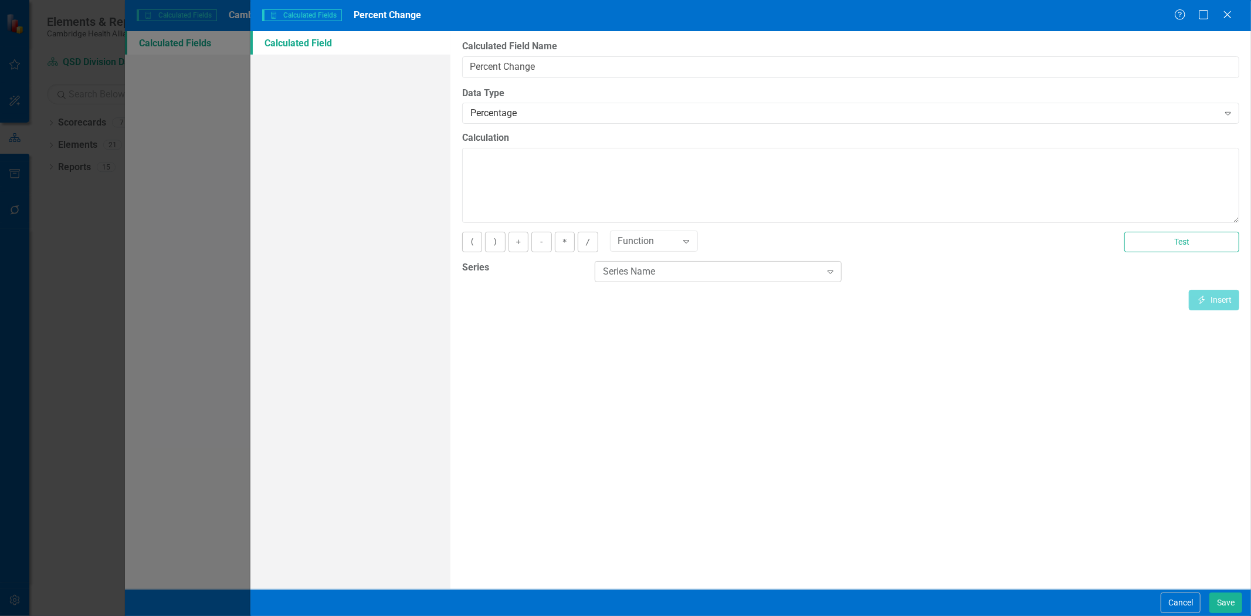
click at [658, 272] on div "Series Name" at bounding box center [712, 271] width 218 height 13
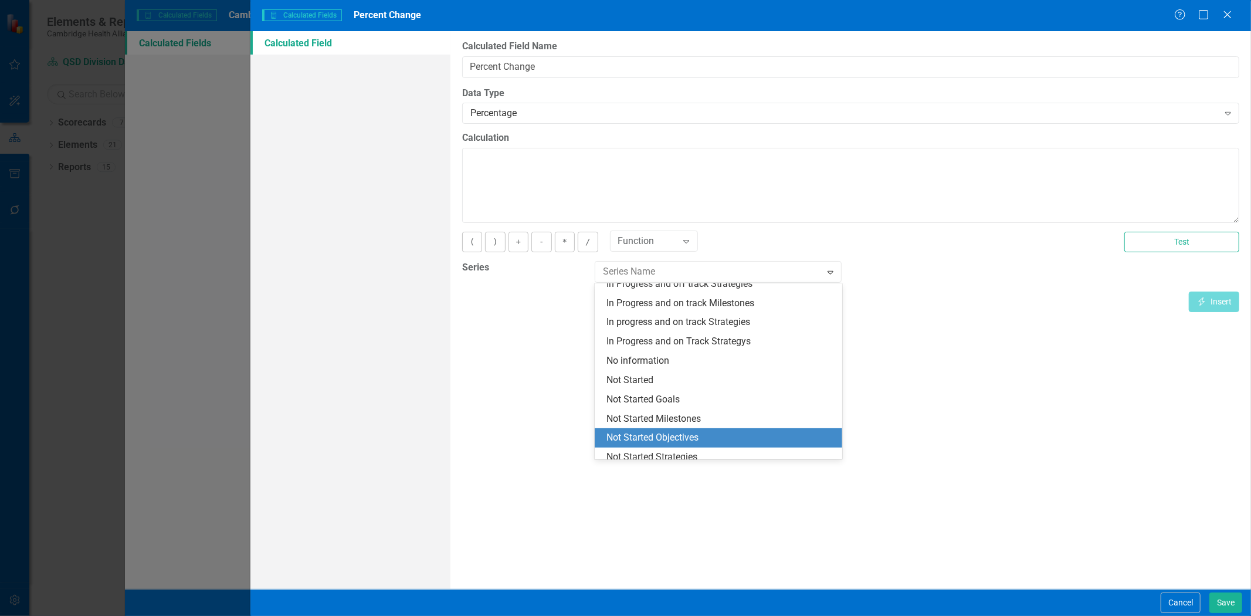
scroll to position [467, 0]
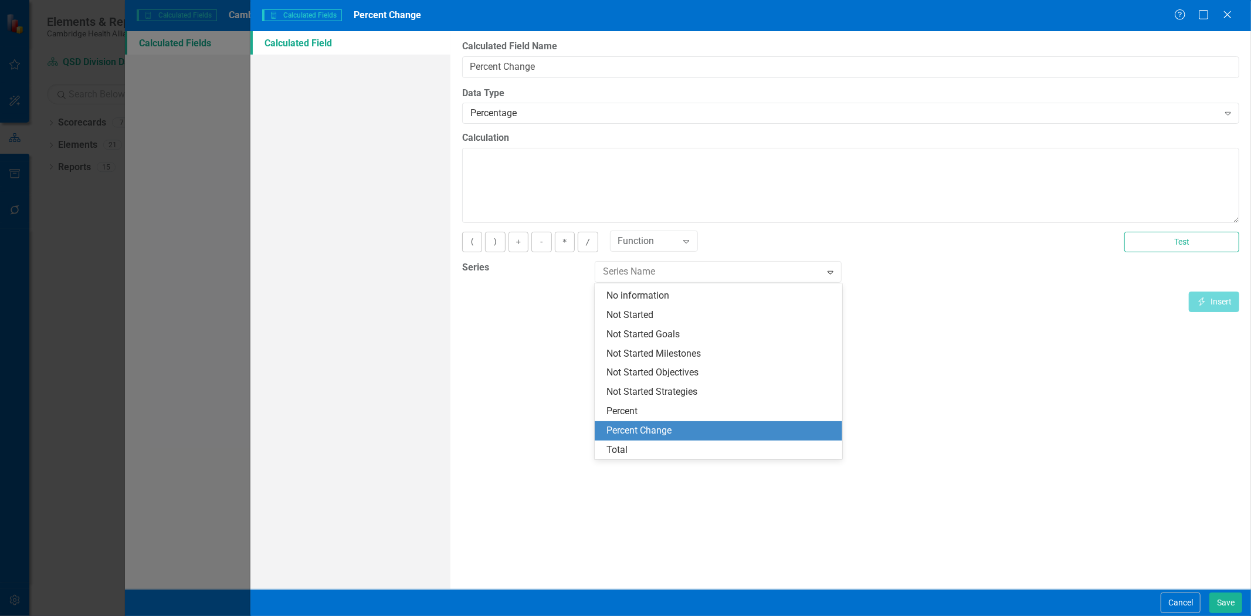
click at [670, 430] on div "Percent Change" at bounding box center [721, 430] width 229 height 13
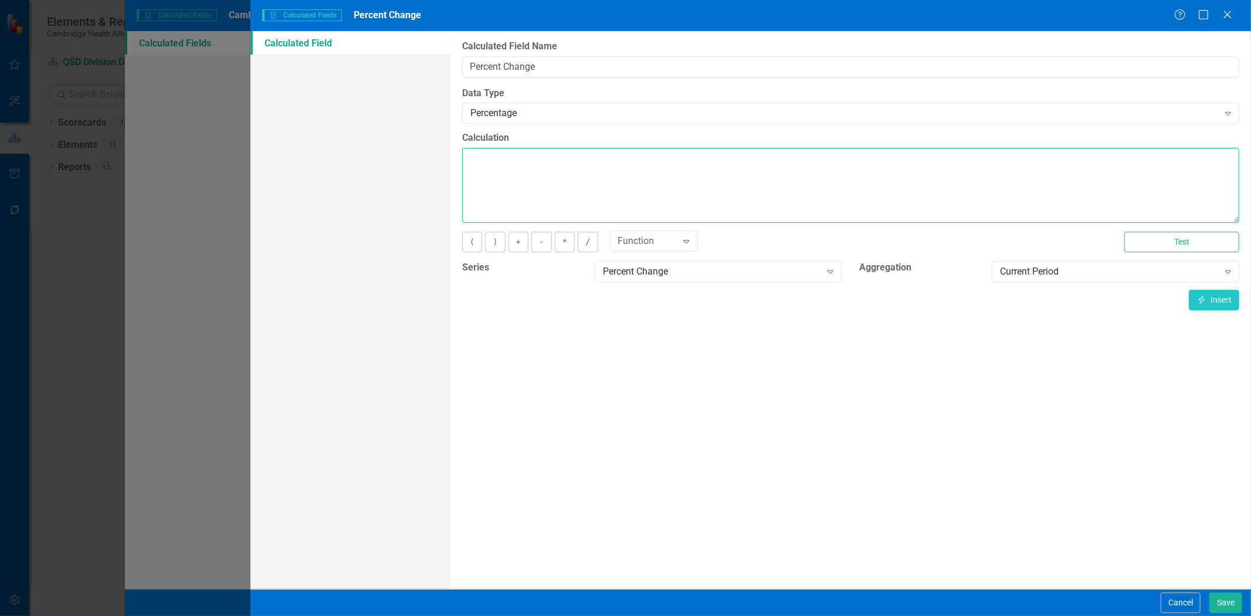
click at [580, 180] on textarea "Calculation" at bounding box center [850, 185] width 777 height 75
click at [1206, 297] on icon "Insert" at bounding box center [1202, 300] width 11 height 8
type textarea "[Percent Change][CurrentPeriod]"
click at [1227, 600] on button "Save" at bounding box center [1226, 602] width 33 height 21
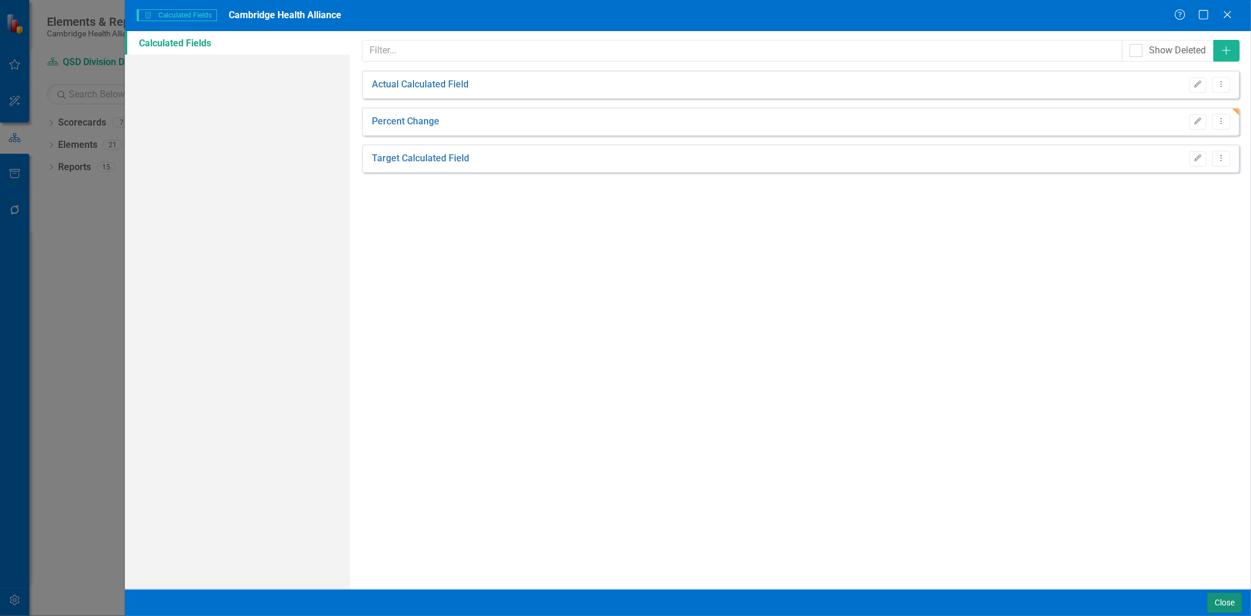
click at [1217, 602] on button "Close" at bounding box center [1224, 602] width 35 height 21
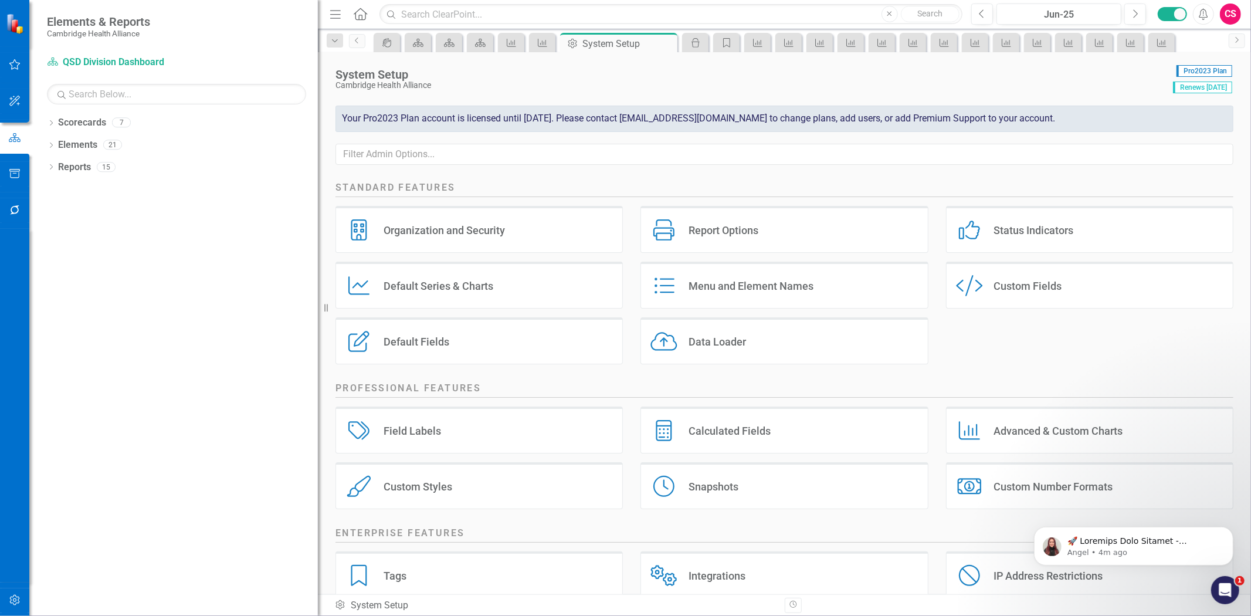
click at [9, 206] on icon "button" at bounding box center [15, 209] width 12 height 9
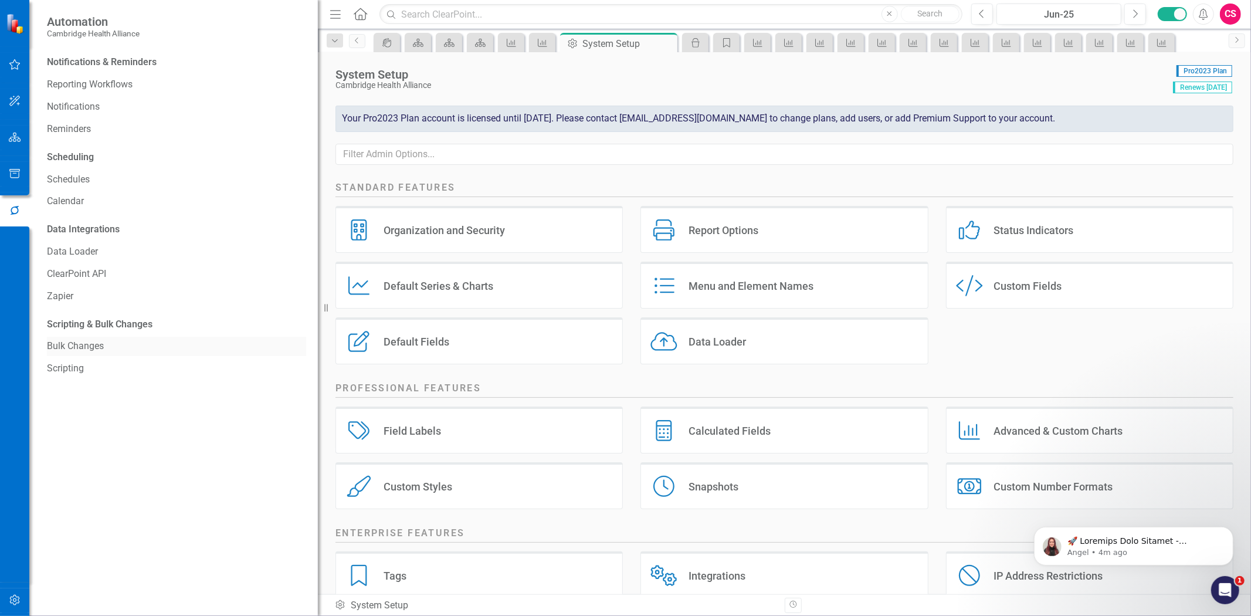
drag, startPoint x: 90, startPoint y: 347, endPoint x: 92, endPoint y: 341, distance: 6.3
click at [90, 347] on link "Bulk Changes" at bounding box center [176, 346] width 259 height 13
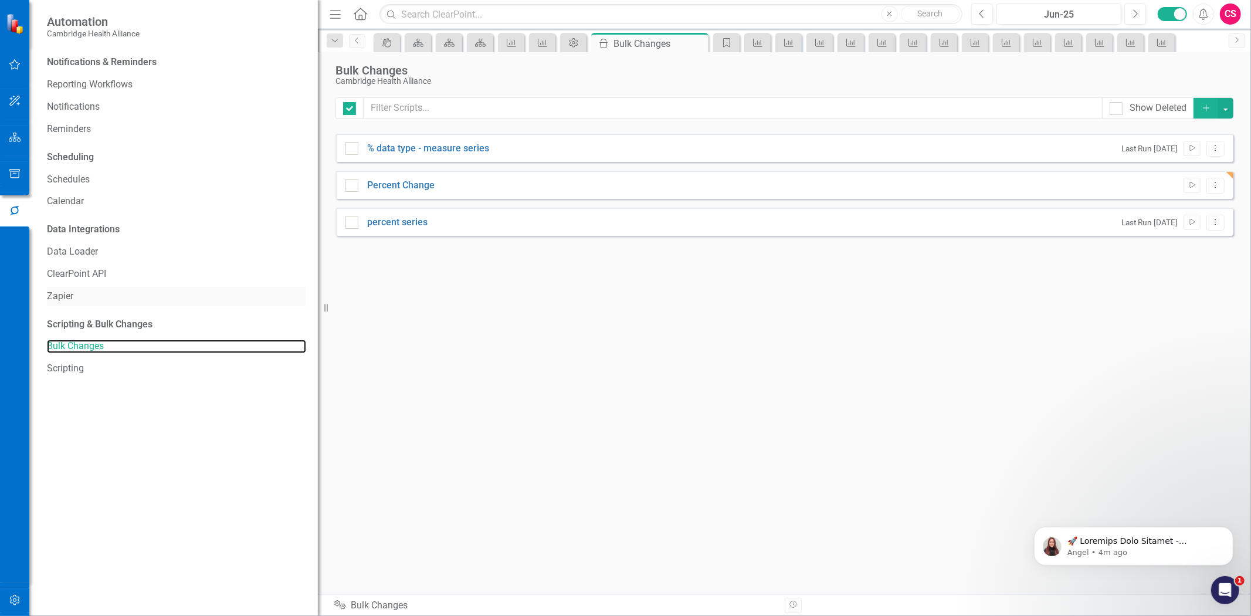
checkbox input "false"
click at [2, 141] on button "button" at bounding box center [15, 138] width 26 height 25
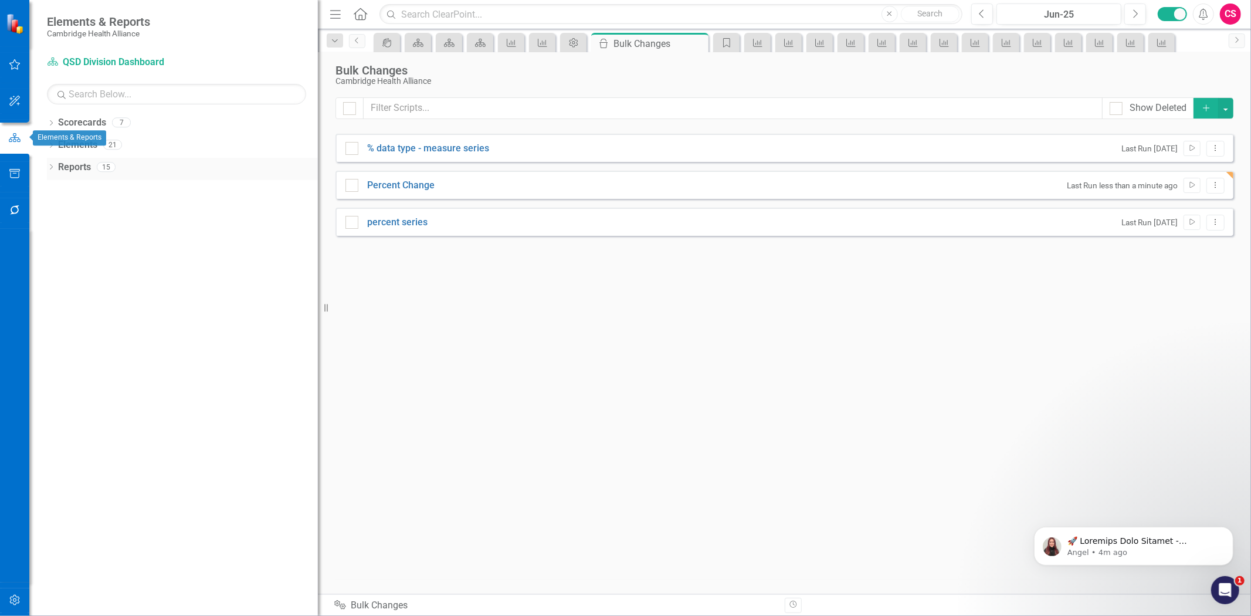
click at [72, 165] on link "Reports" at bounding box center [74, 167] width 33 height 13
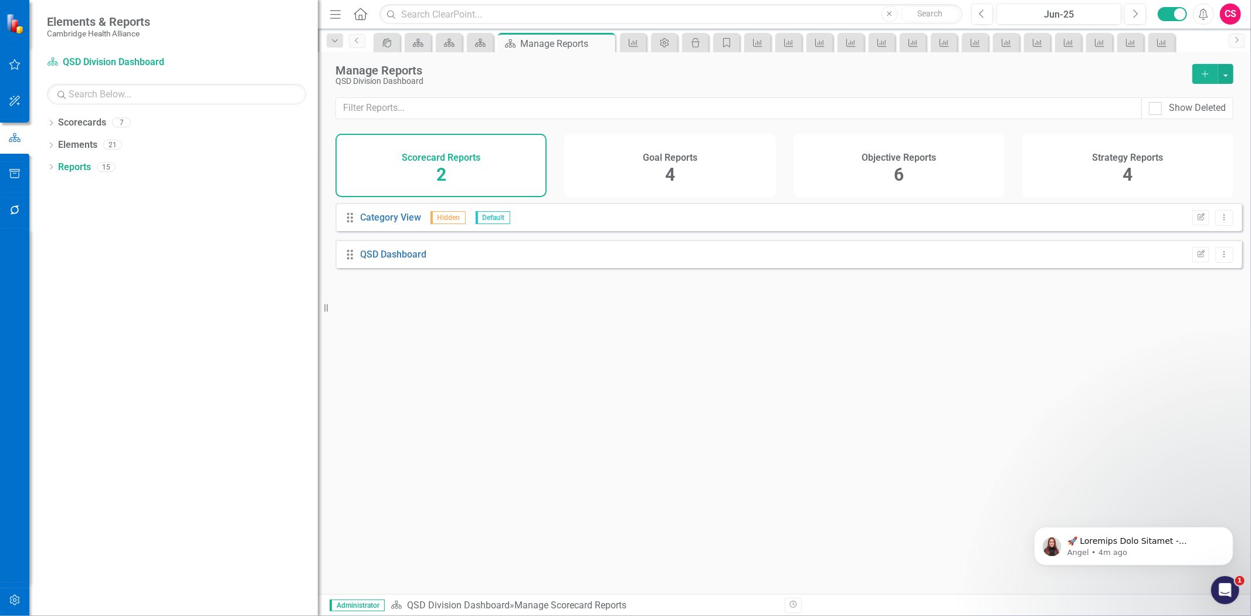
drag, startPoint x: 865, startPoint y: 172, endPoint x: 793, endPoint y: 235, distance: 95.6
click at [866, 170] on div "Objective Reports 6" at bounding box center [899, 165] width 211 height 63
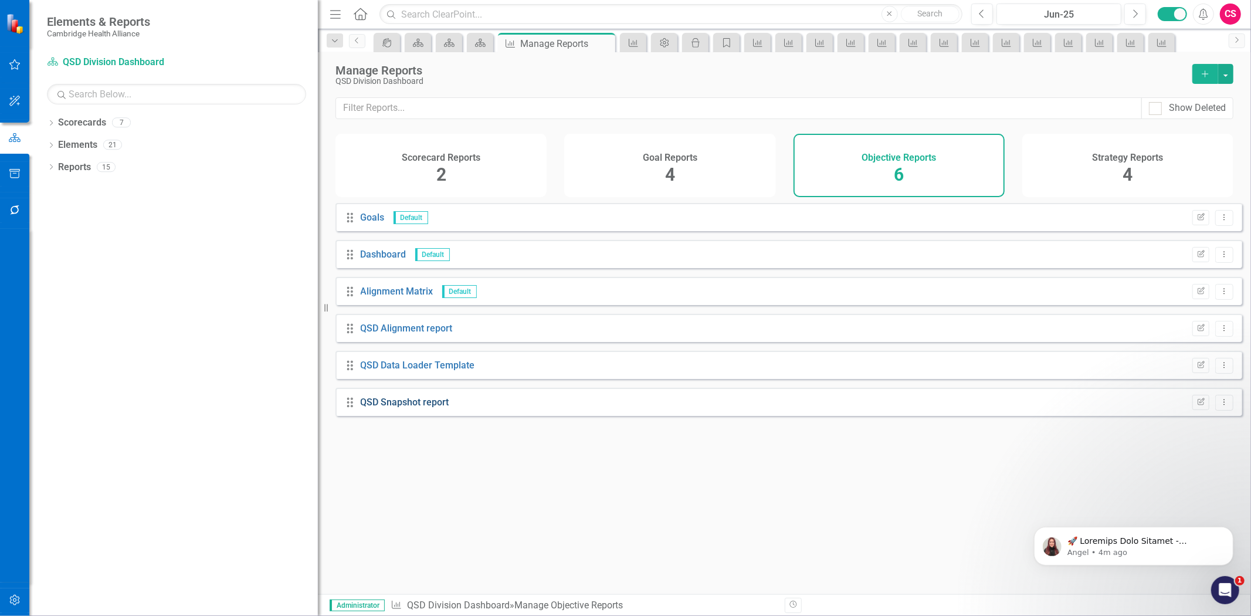
click at [416, 408] on link "QSD Snapshot report" at bounding box center [405, 402] width 89 height 11
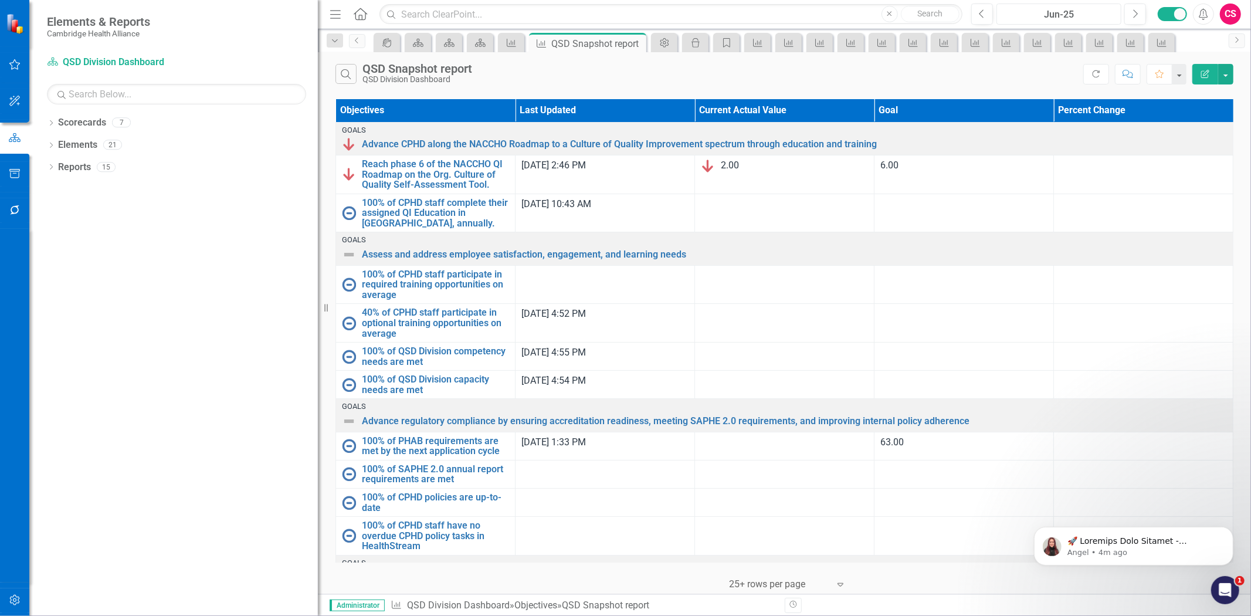
click at [1083, 9] on div "Jun-25" at bounding box center [1059, 15] width 117 height 14
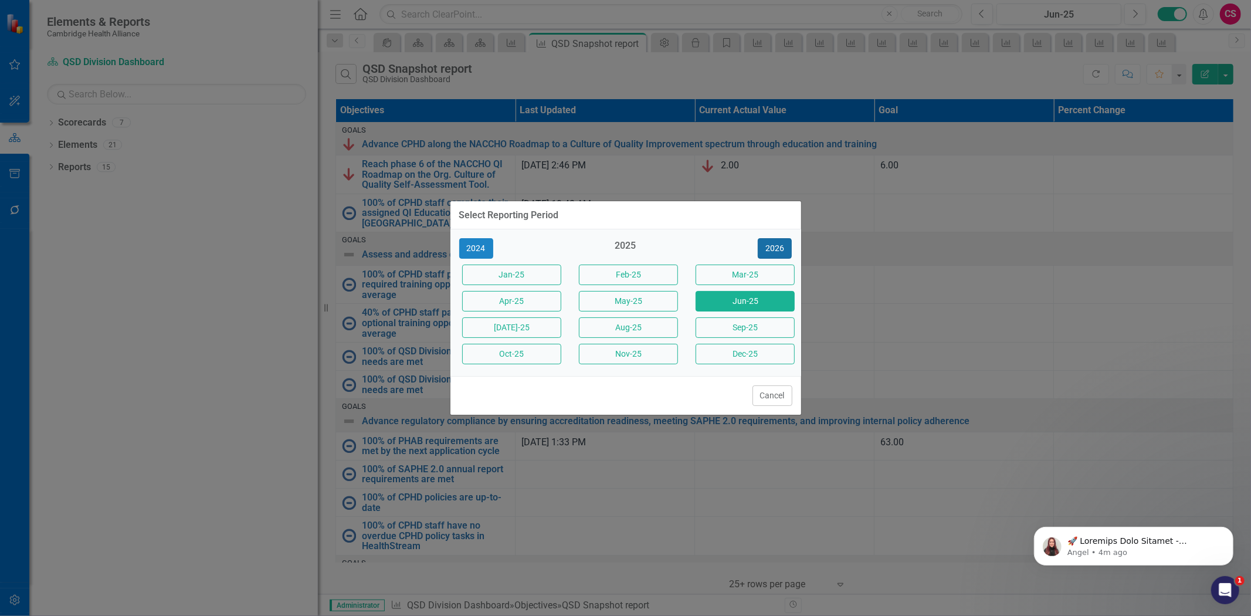
click at [771, 242] on button "2026" at bounding box center [775, 248] width 34 height 21
click at [735, 296] on button "Jun-26" at bounding box center [745, 301] width 99 height 21
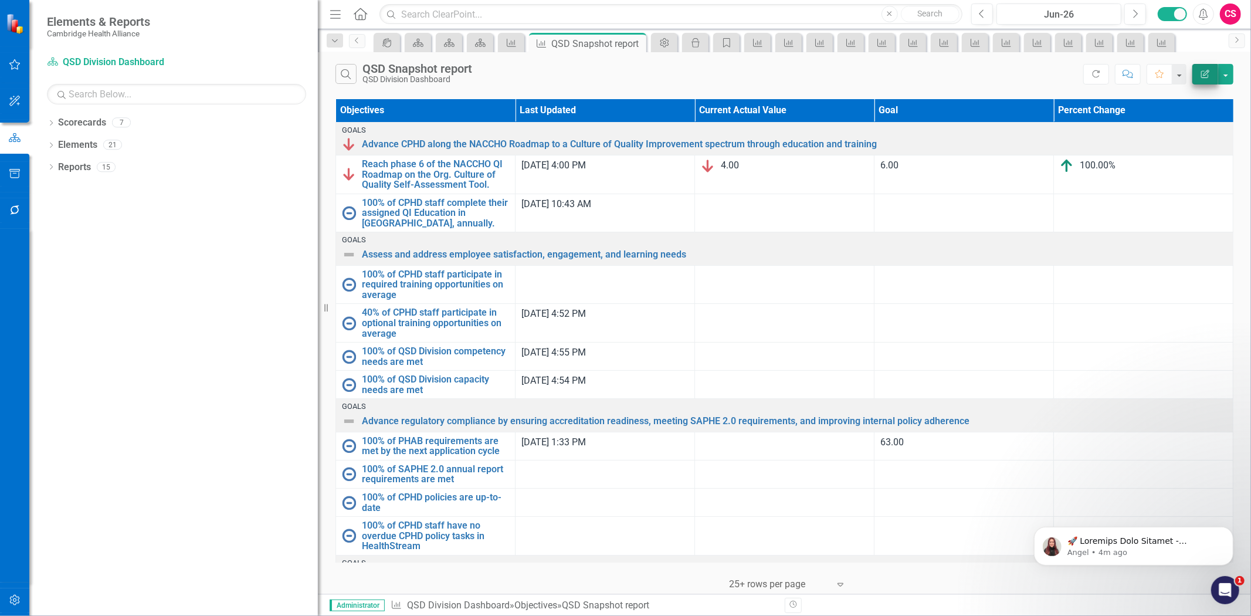
click at [1192, 70] on div "Edit Report" at bounding box center [1210, 74] width 47 height 21
click at [1200, 74] on icon "Edit Report" at bounding box center [1205, 74] width 11 height 8
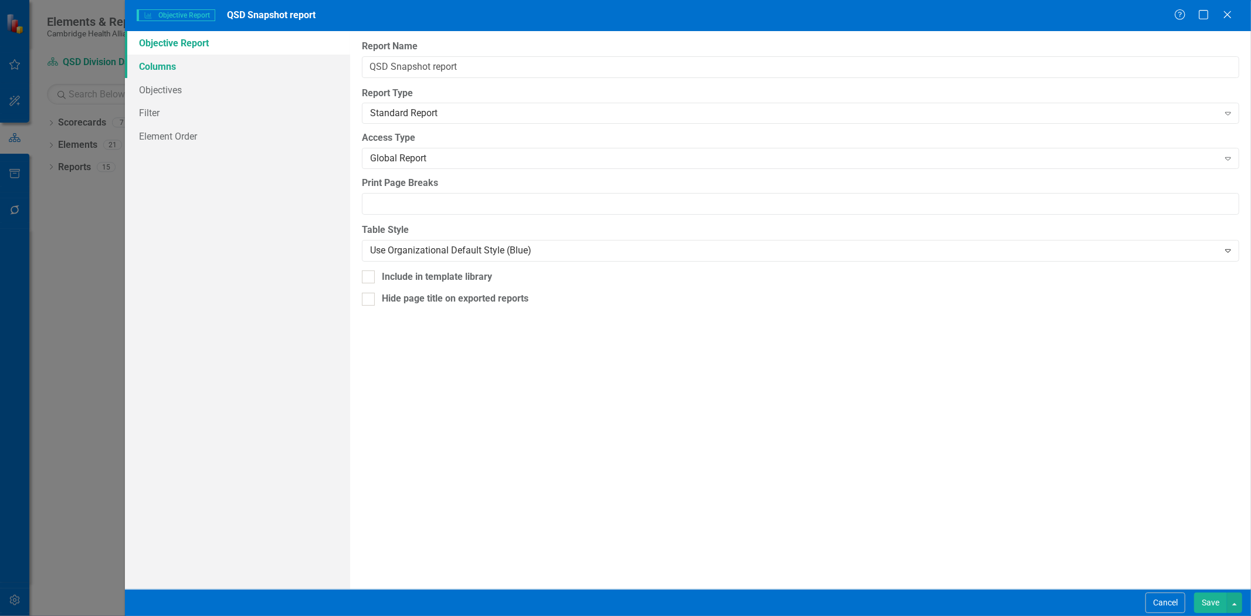
click at [199, 66] on link "Columns" at bounding box center [237, 66] width 225 height 23
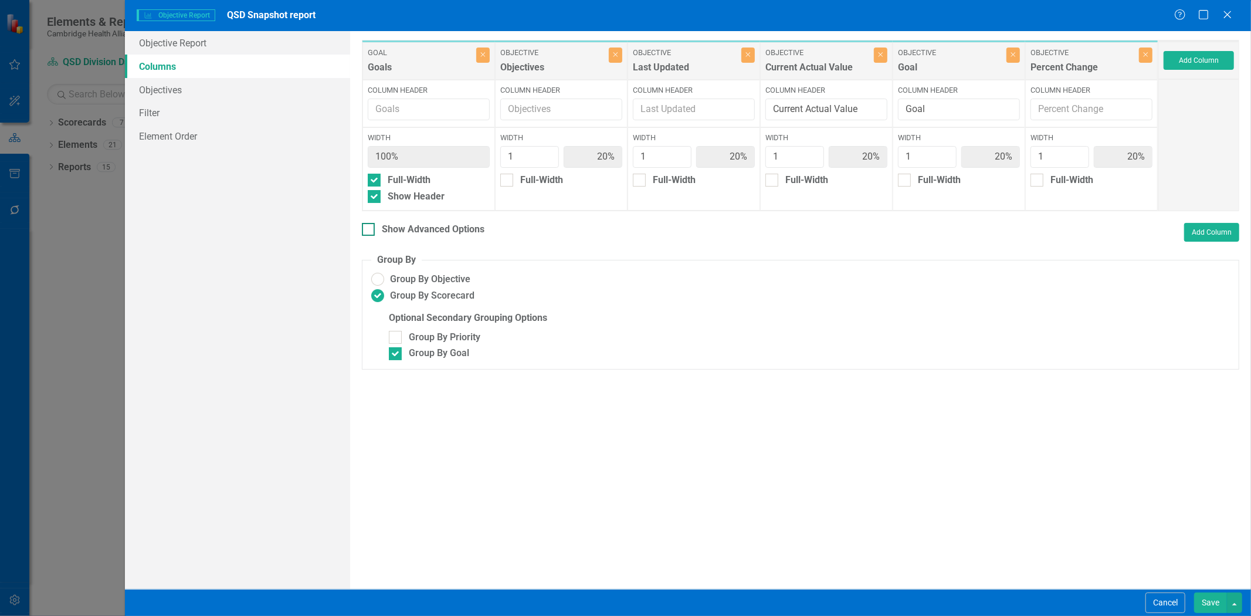
click at [462, 230] on div "Show Advanced Options" at bounding box center [433, 229] width 103 height 13
click at [370, 230] on input "Show Advanced Options" at bounding box center [366, 227] width 8 height 8
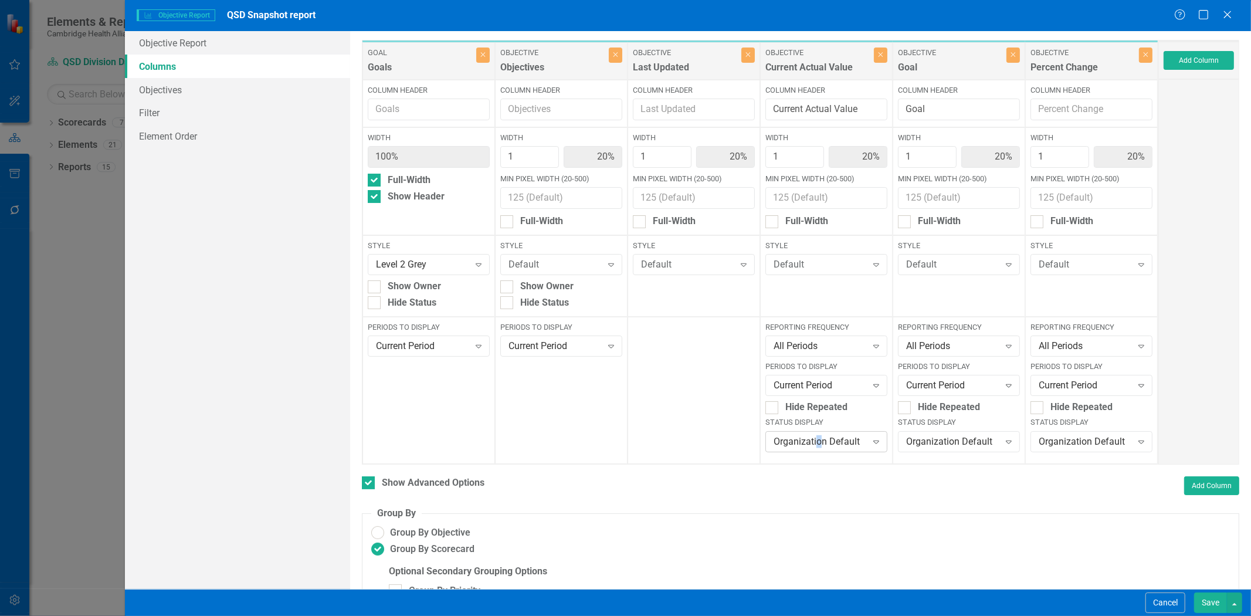
click at [819, 441] on div "Organization Default" at bounding box center [820, 441] width 93 height 13
click at [808, 384] on div "Color" at bounding box center [823, 381] width 101 height 13
click at [1065, 443] on div "Organization Default" at bounding box center [1085, 441] width 93 height 13
click at [1057, 388] on div "Color" at bounding box center [1085, 381] width 101 height 13
click at [1206, 604] on button "Save" at bounding box center [1210, 602] width 33 height 21
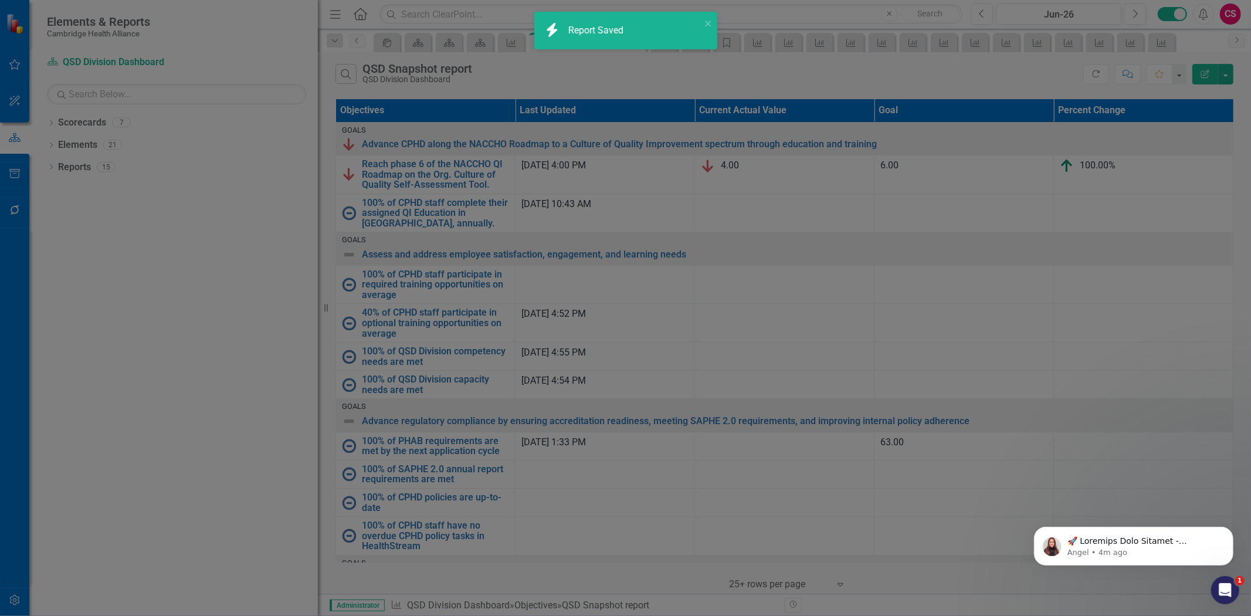
checkbox input "false"
radio input "false"
checkbox input "false"
radio input "true"
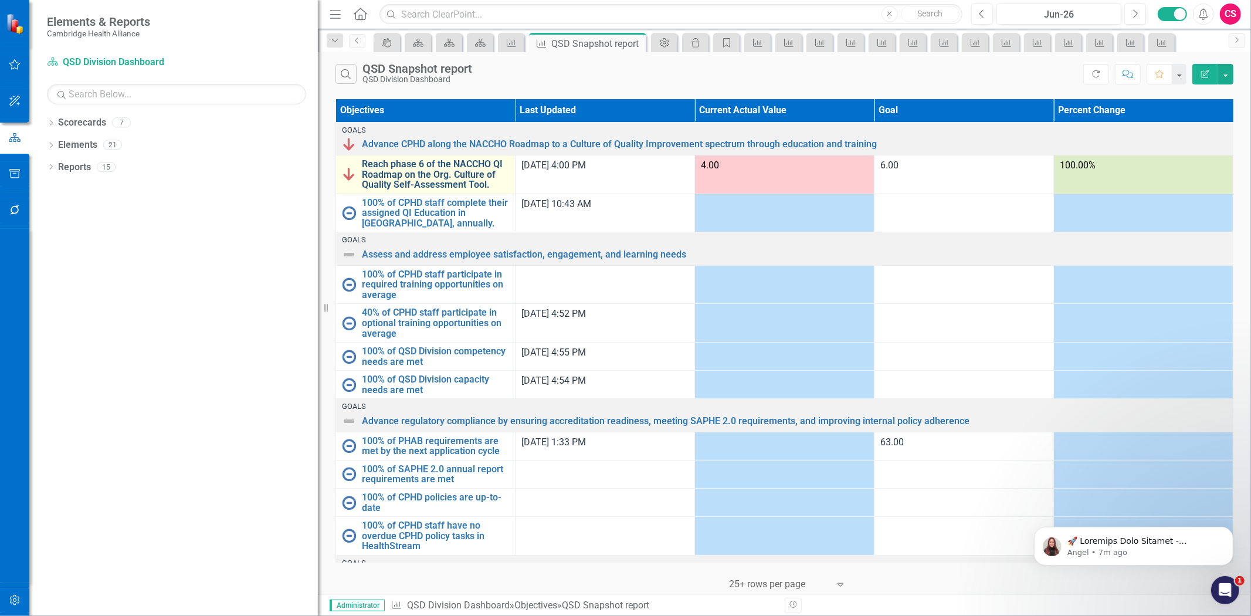
click at [406, 163] on link "Reach phase 6 of the NACCHO QI Roadmap on the Org. Culture of Quality Self-Asse…" at bounding box center [435, 174] width 147 height 31
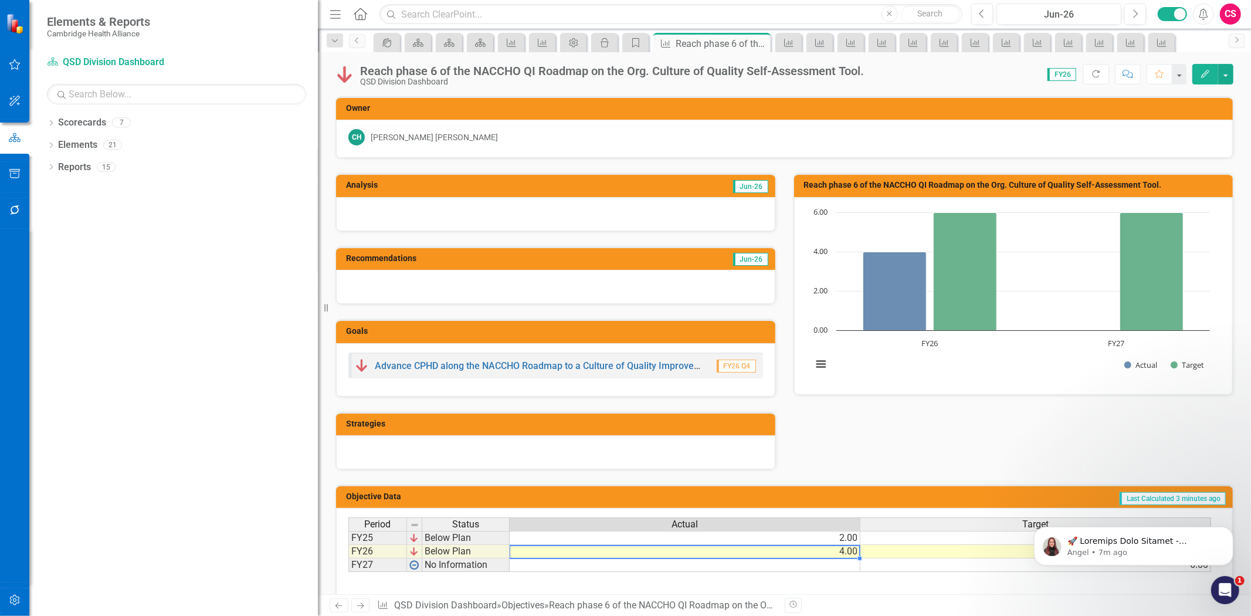
click at [783, 548] on td "4.00" at bounding box center [685, 551] width 351 height 13
type textarea "4"
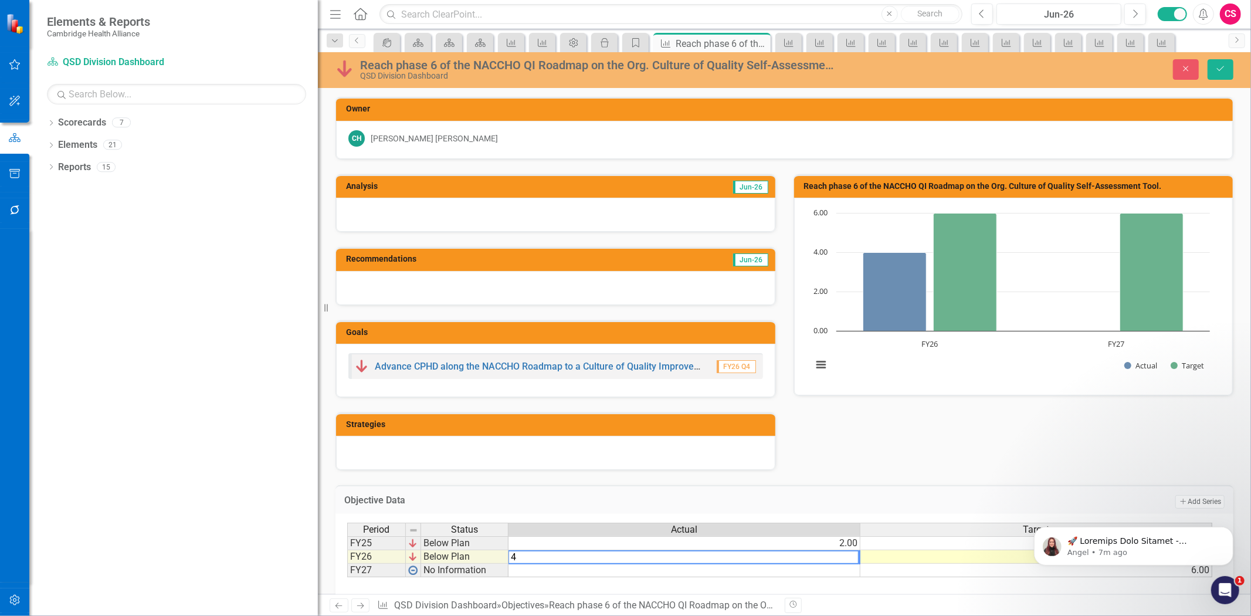
drag, startPoint x: 743, startPoint y: 549, endPoint x: 476, endPoint y: 538, distance: 267.7
click at [475, 541] on div "Period Status Actual Target FY25 Below Plan 2.00 6.00 FY26 Below Plan 4.00 6.00…" at bounding box center [780, 550] width 866 height 55
click at [1215, 70] on button "Save" at bounding box center [1221, 69] width 26 height 21
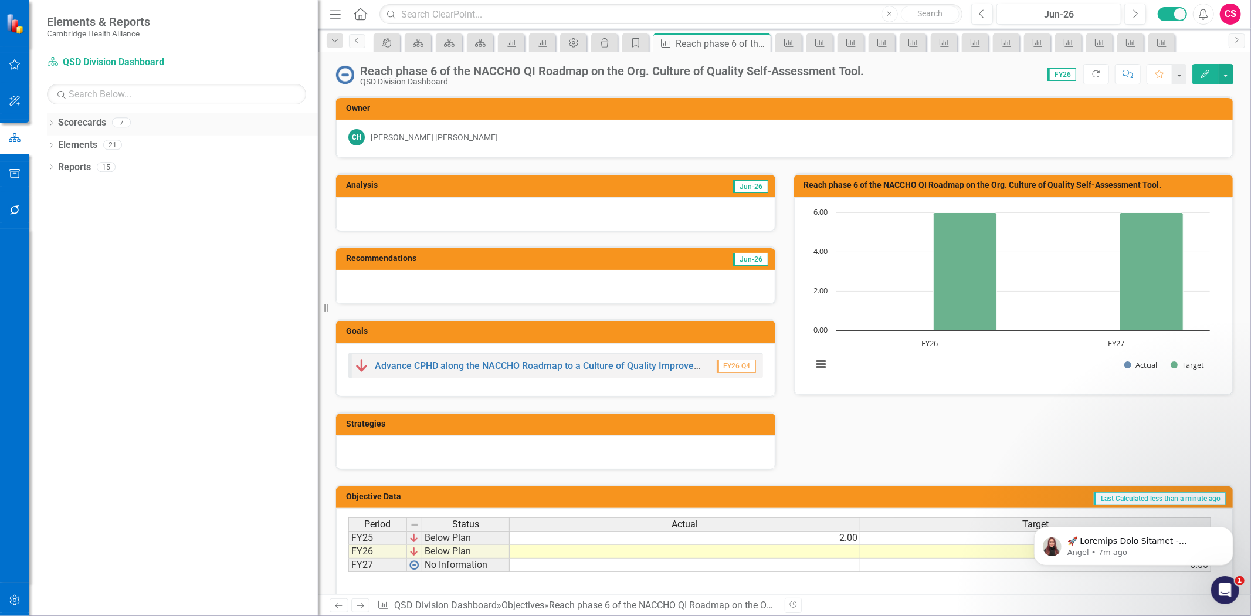
click at [89, 120] on link "Scorecards" at bounding box center [82, 122] width 48 height 13
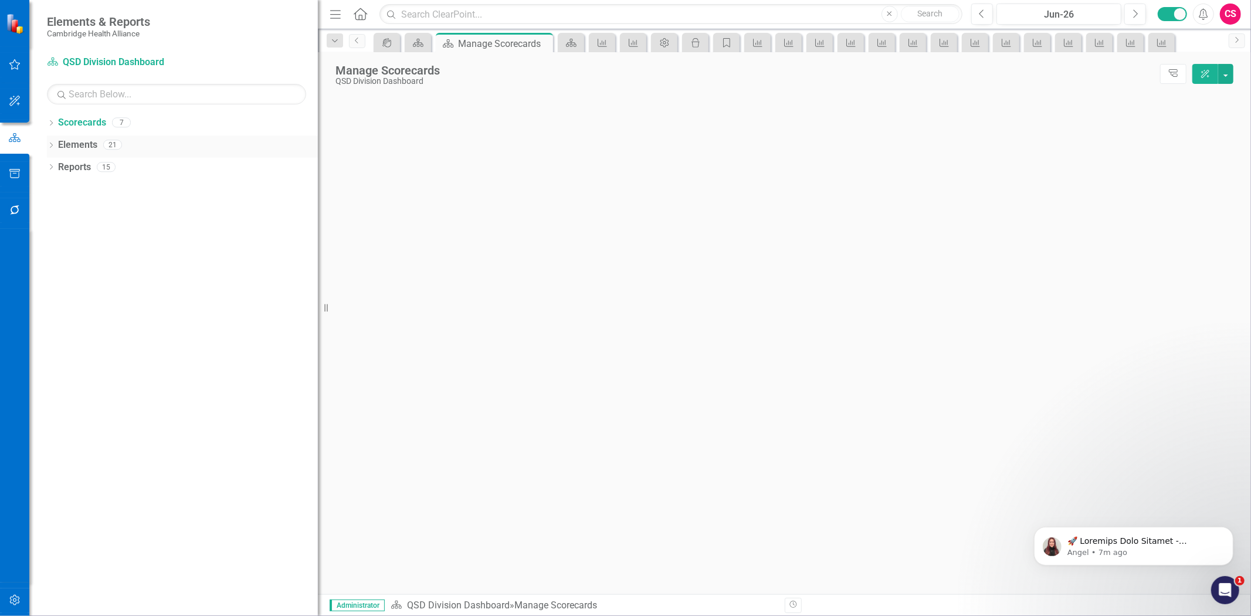
click at [89, 148] on link "Elements" at bounding box center [77, 144] width 39 height 13
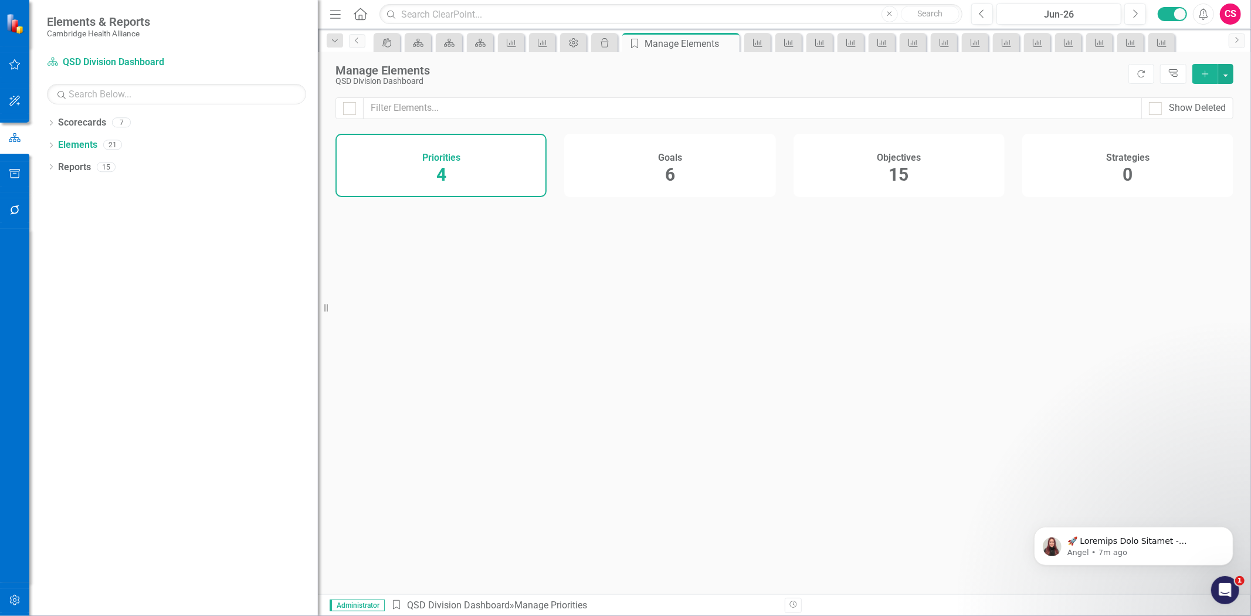
click at [924, 176] on div "Objectives 15" at bounding box center [899, 165] width 211 height 63
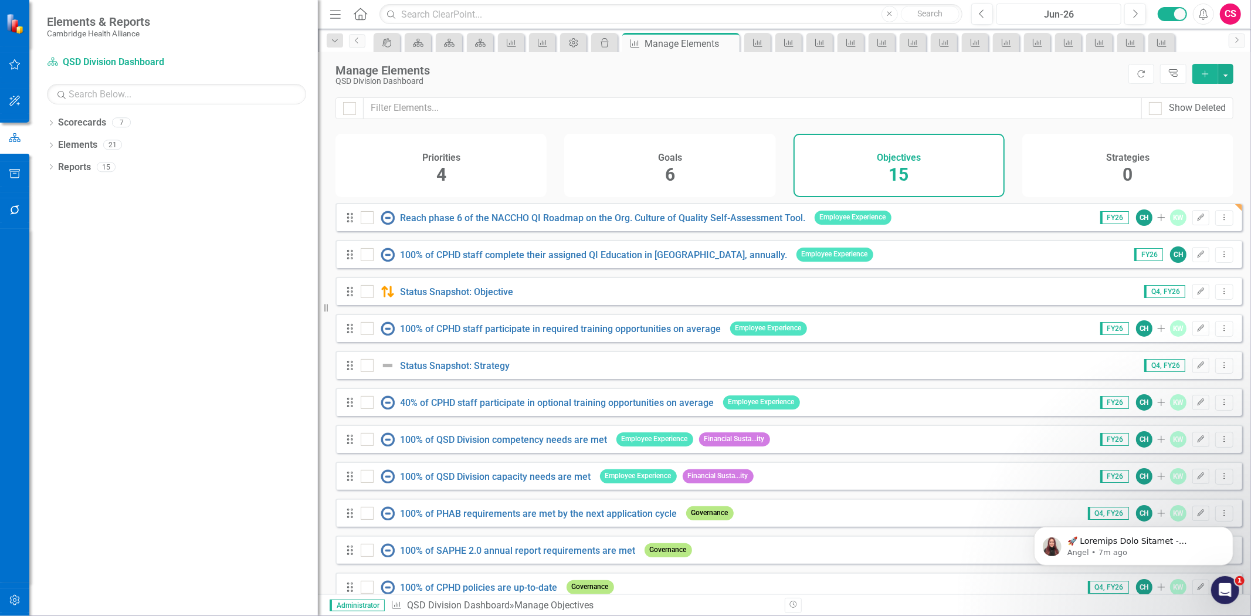
click at [1082, 22] on button "Jun-26" at bounding box center [1059, 14] width 125 height 21
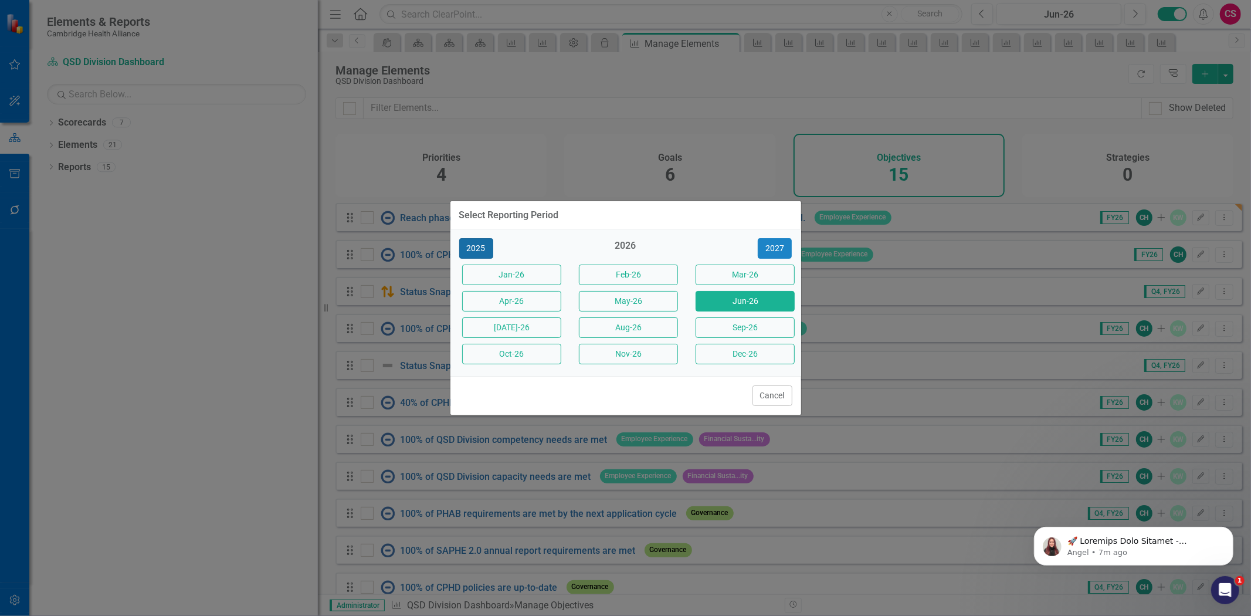
click at [482, 249] on button "2025" at bounding box center [476, 248] width 34 height 21
click at [729, 301] on button "Jun-25" at bounding box center [745, 301] width 99 height 21
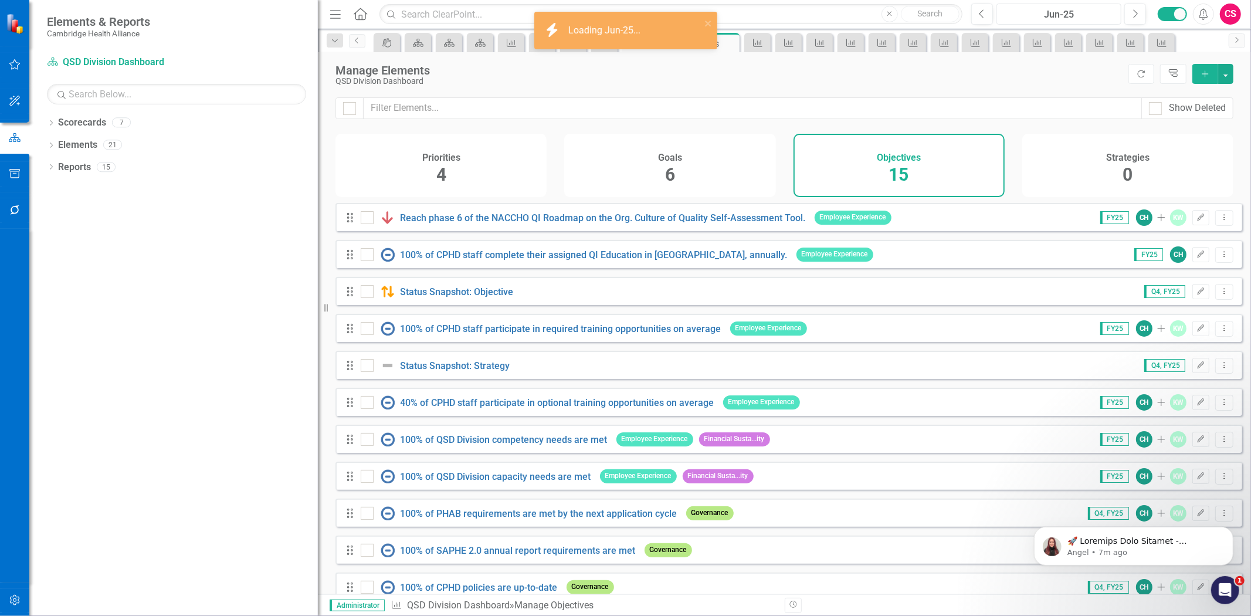
checkbox input "false"
click at [716, 221] on link "Reach phase 6 of the NACCHO QI Roadmap on the Org. Culture of Quality Self-Asse…" at bounding box center [603, 217] width 405 height 11
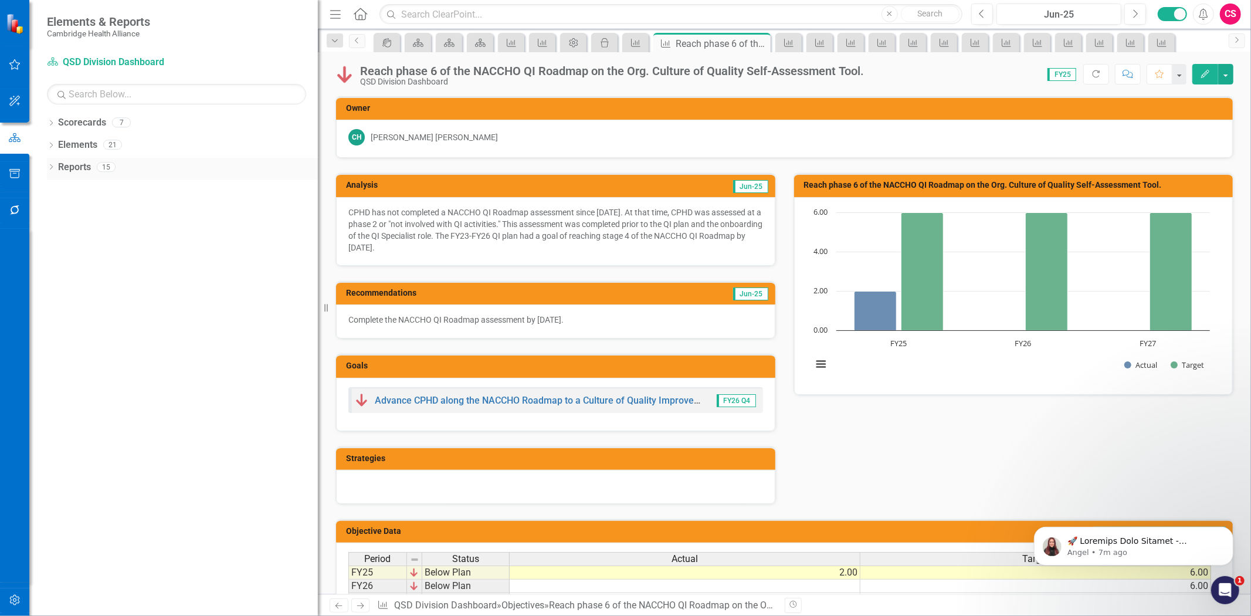
click at [76, 165] on link "Reports" at bounding box center [74, 167] width 33 height 13
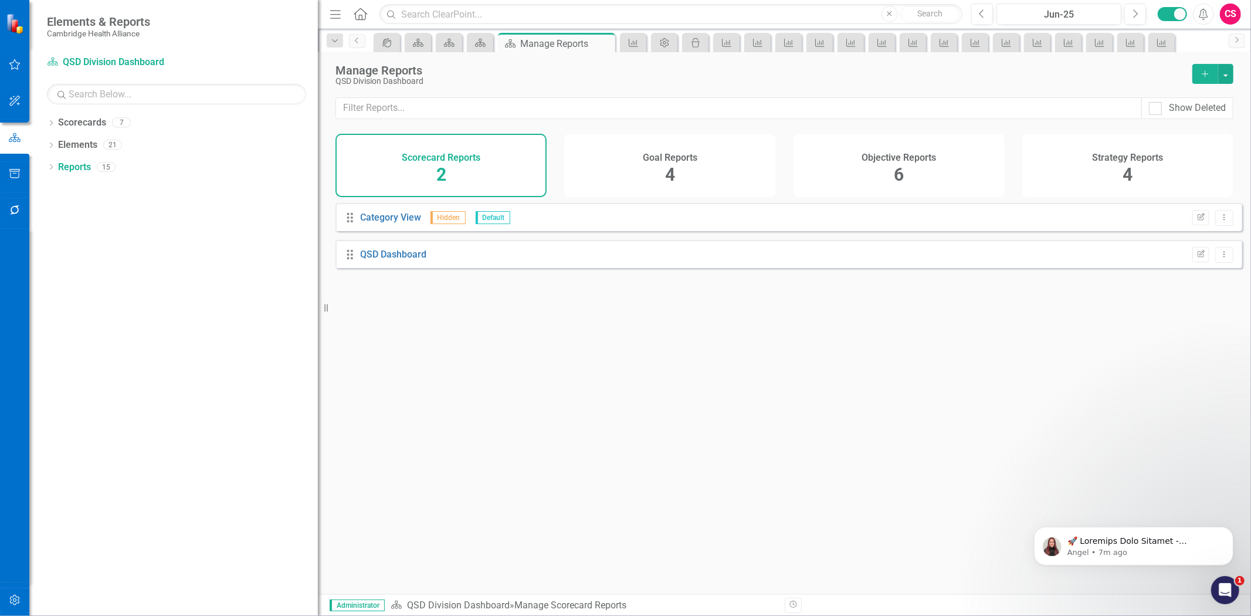
drag, startPoint x: 957, startPoint y: 154, endPoint x: 908, endPoint y: 167, distance: 50.2
click at [954, 154] on div "Objective Reports 6" at bounding box center [899, 165] width 211 height 63
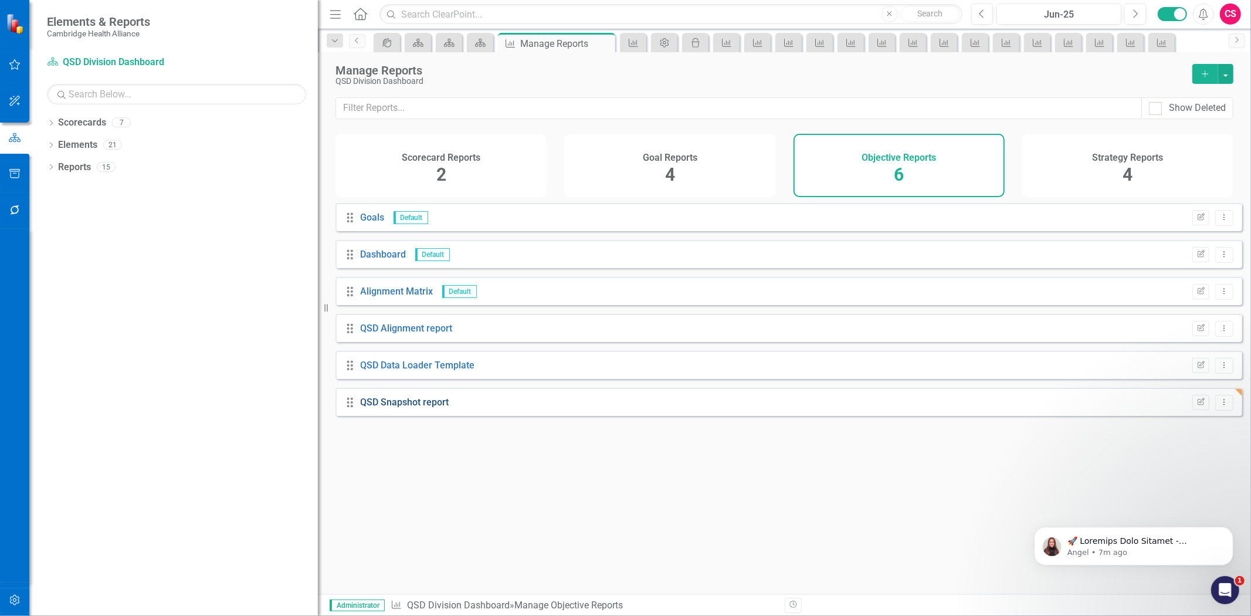
drag, startPoint x: 419, startPoint y: 416, endPoint x: 418, endPoint y: 411, distance: 6.0
click at [419, 409] on div "QSD Snapshot report" at bounding box center [405, 402] width 89 height 13
click at [419, 408] on link "QSD Snapshot report" at bounding box center [405, 402] width 89 height 11
